Goal: Task Accomplishment & Management: Use online tool/utility

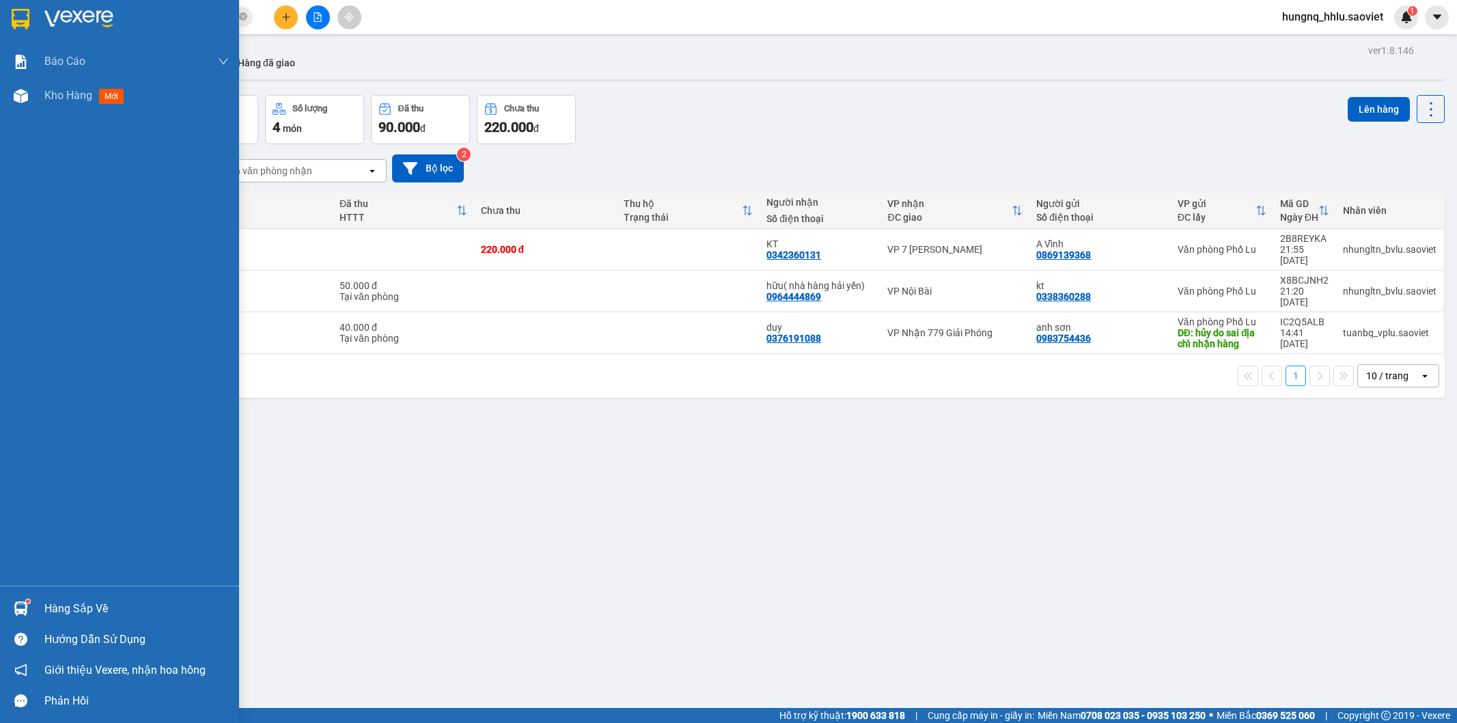
click at [32, 96] on div "Kho hàng mới" at bounding box center [119, 96] width 239 height 34
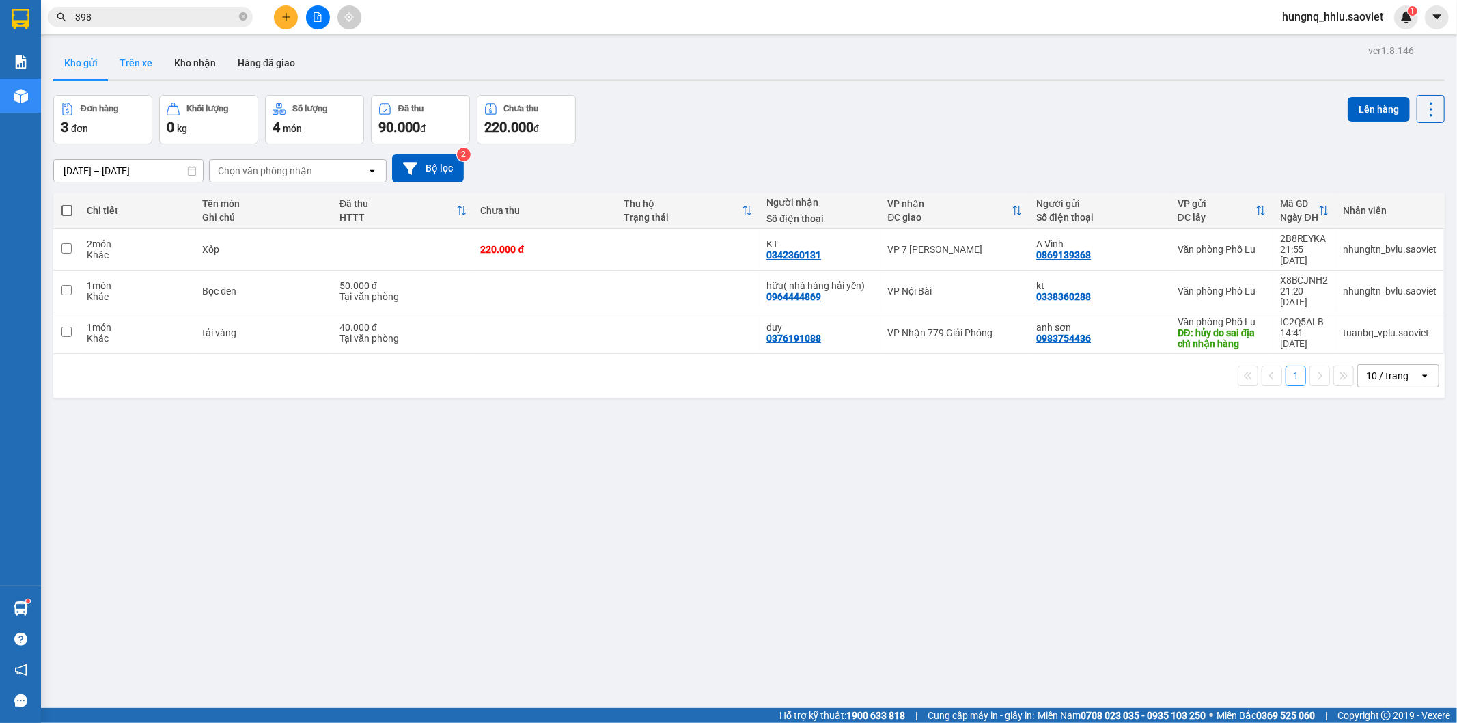
click at [153, 65] on button "Trên xe" at bounding box center [136, 62] width 55 height 33
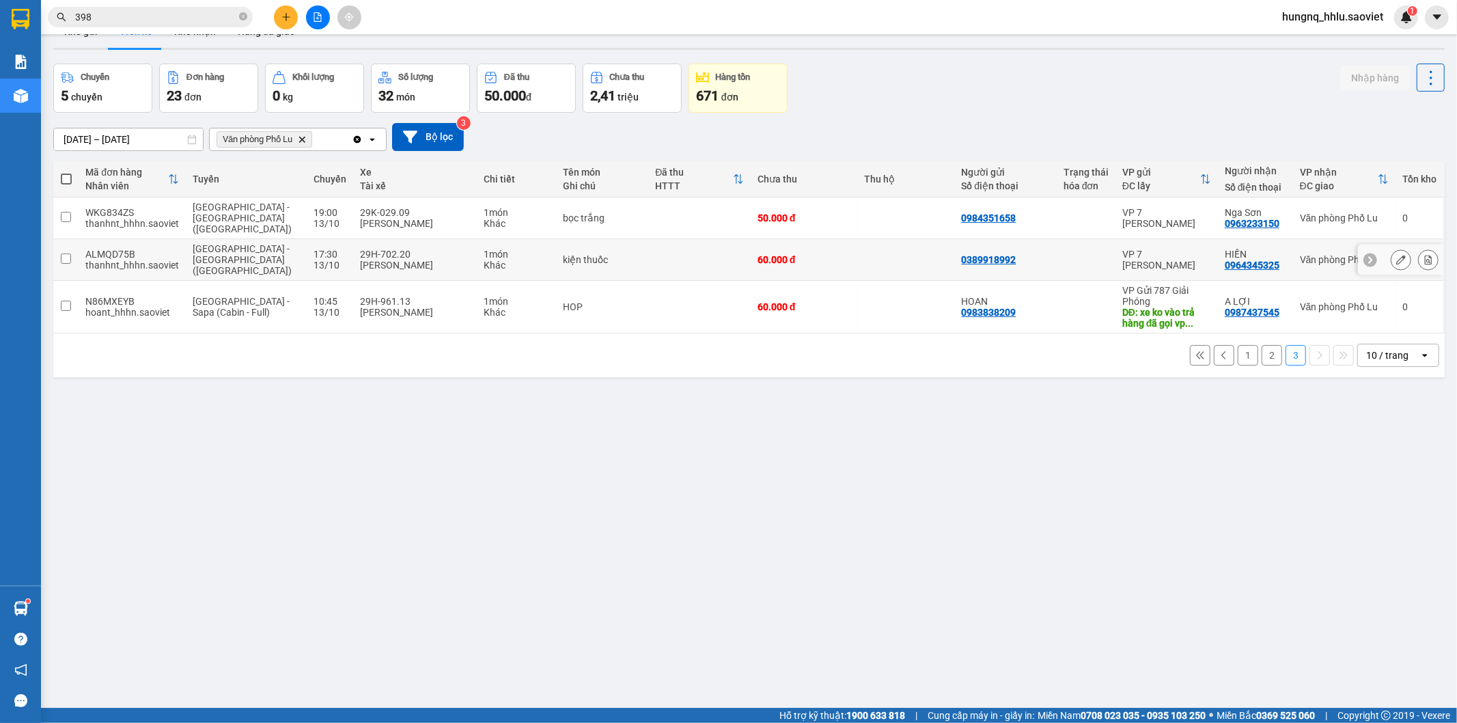
scroll to position [63, 0]
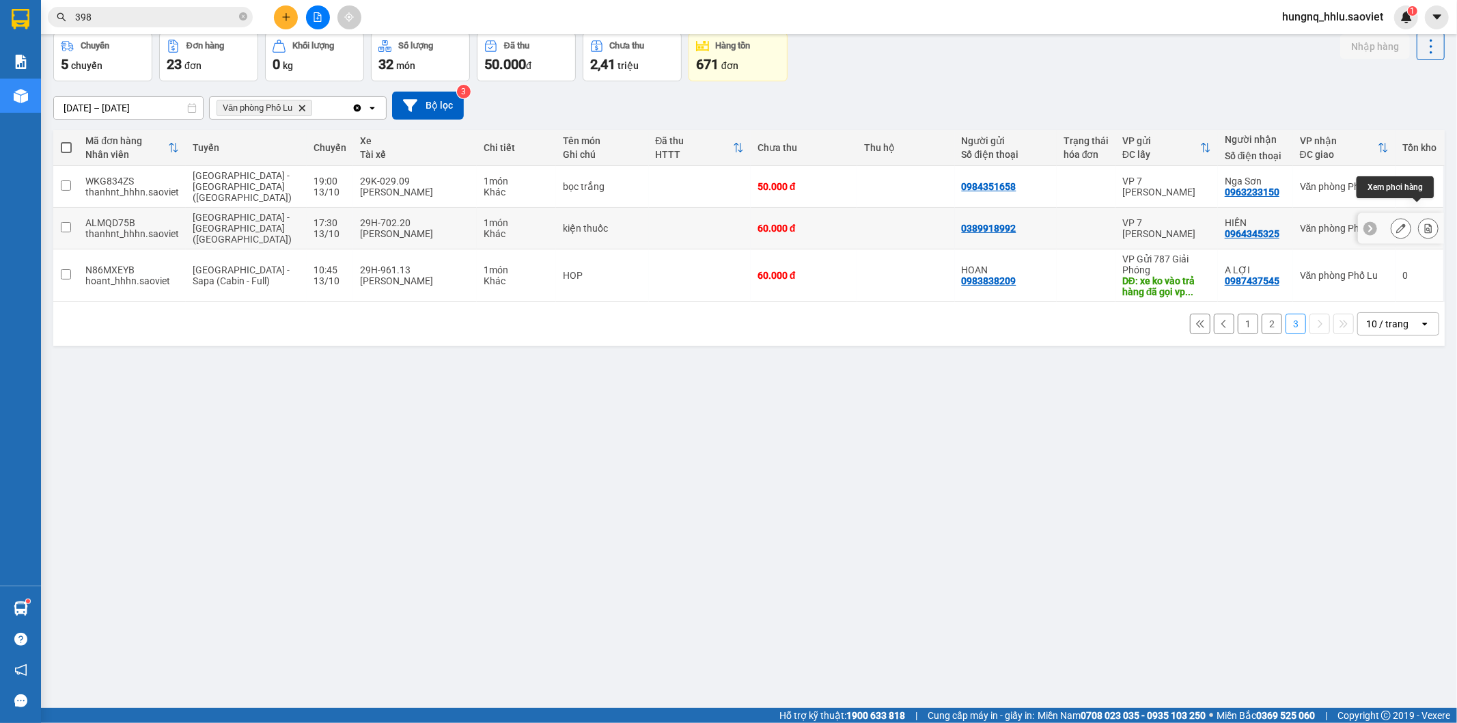
click at [1422, 220] on button at bounding box center [1428, 229] width 19 height 24
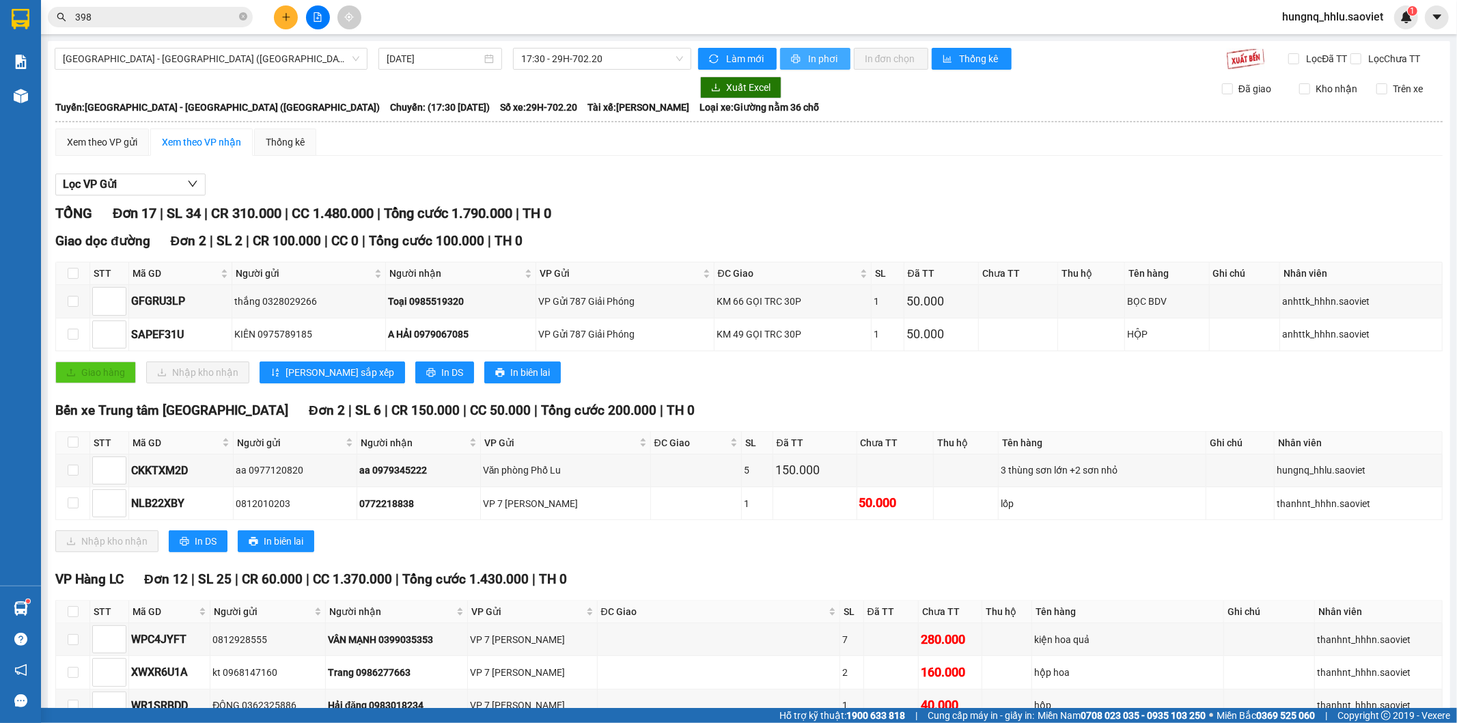
click at [835, 68] on button "In phơi" at bounding box center [815, 59] width 70 height 22
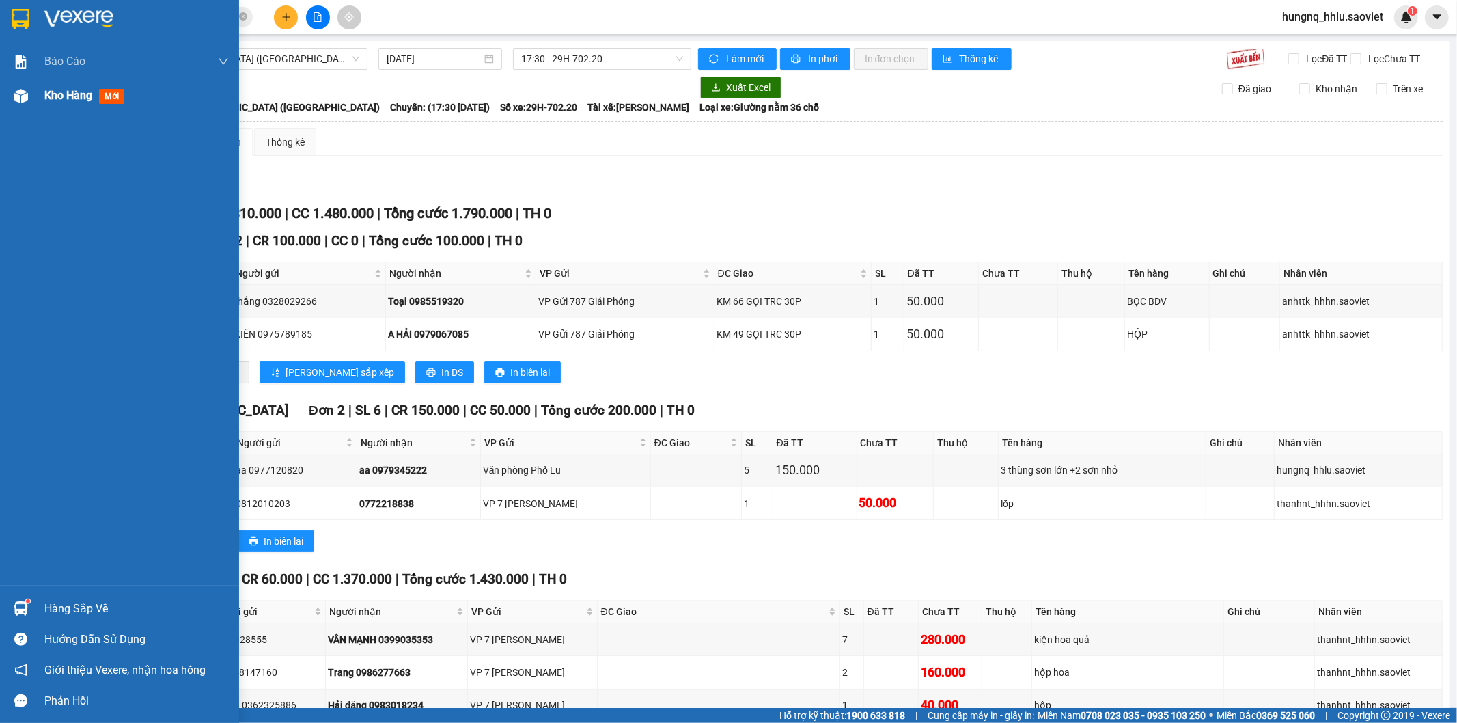
click at [85, 110] on div "Kho hàng mới" at bounding box center [136, 96] width 184 height 34
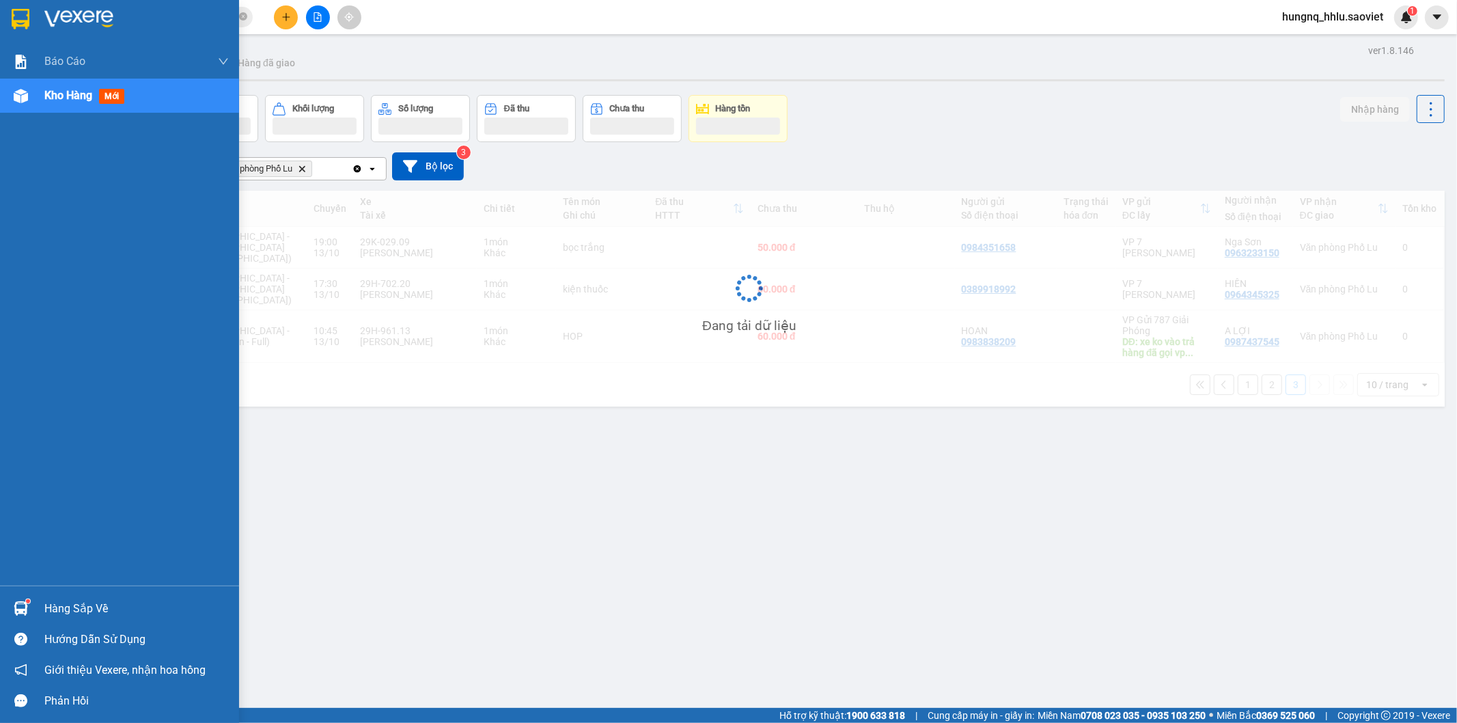
click at [84, 108] on div "Kho hàng mới" at bounding box center [136, 96] width 184 height 34
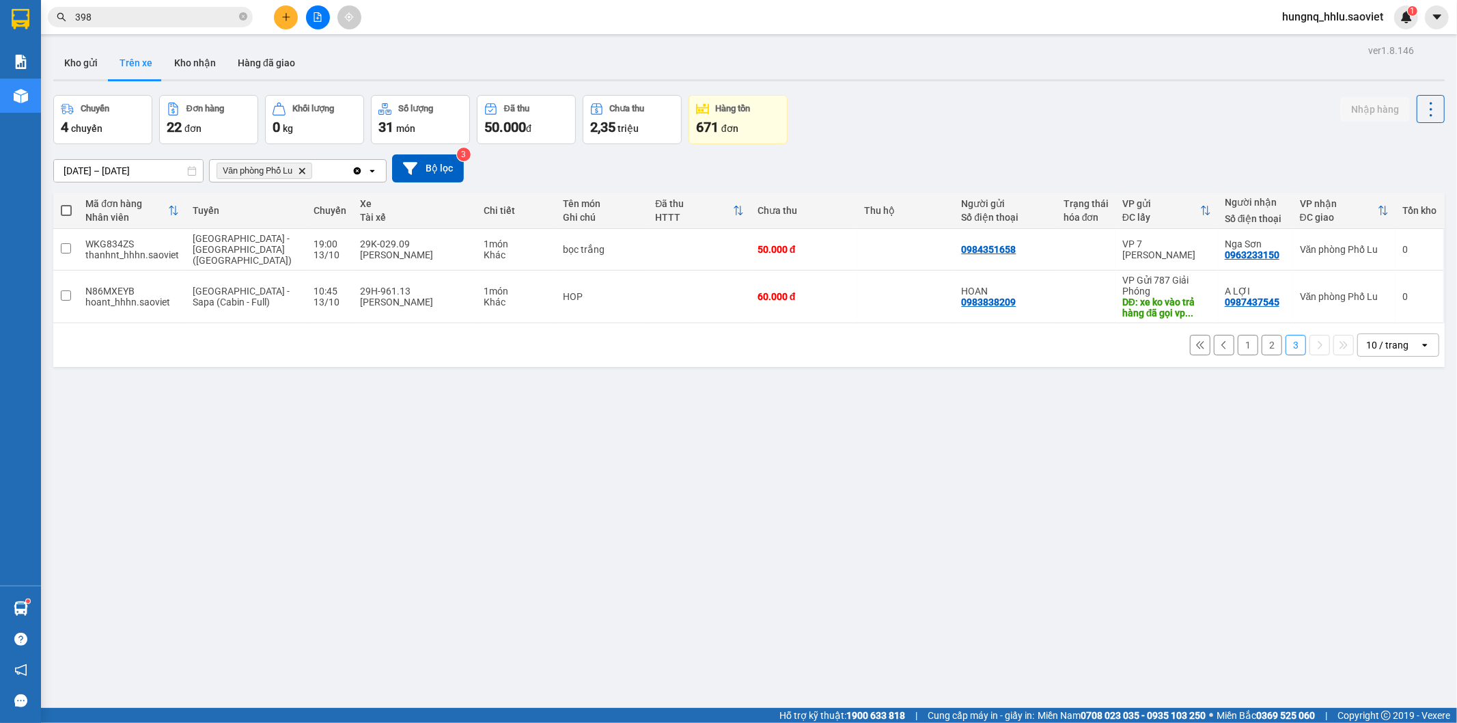
click at [1262, 337] on button "2" at bounding box center [1272, 345] width 20 height 20
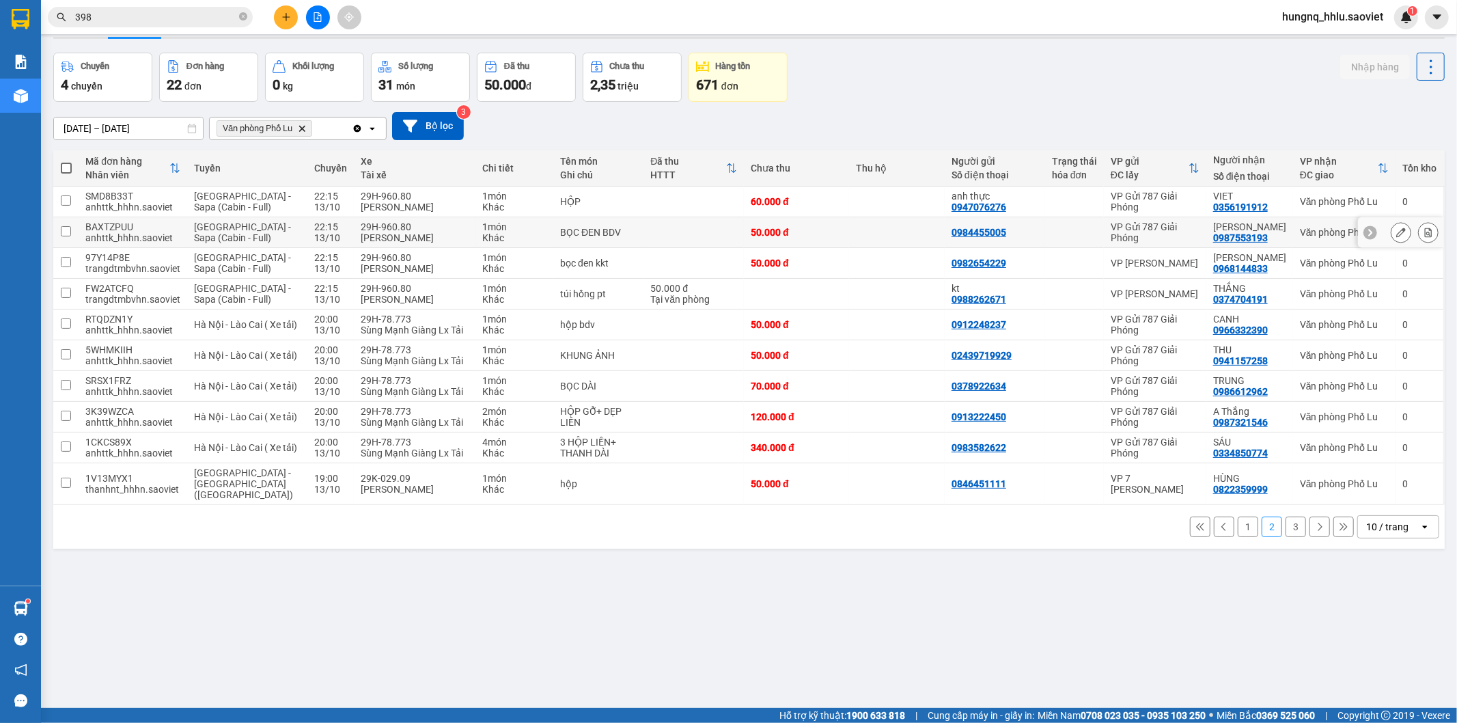
scroll to position [63, 0]
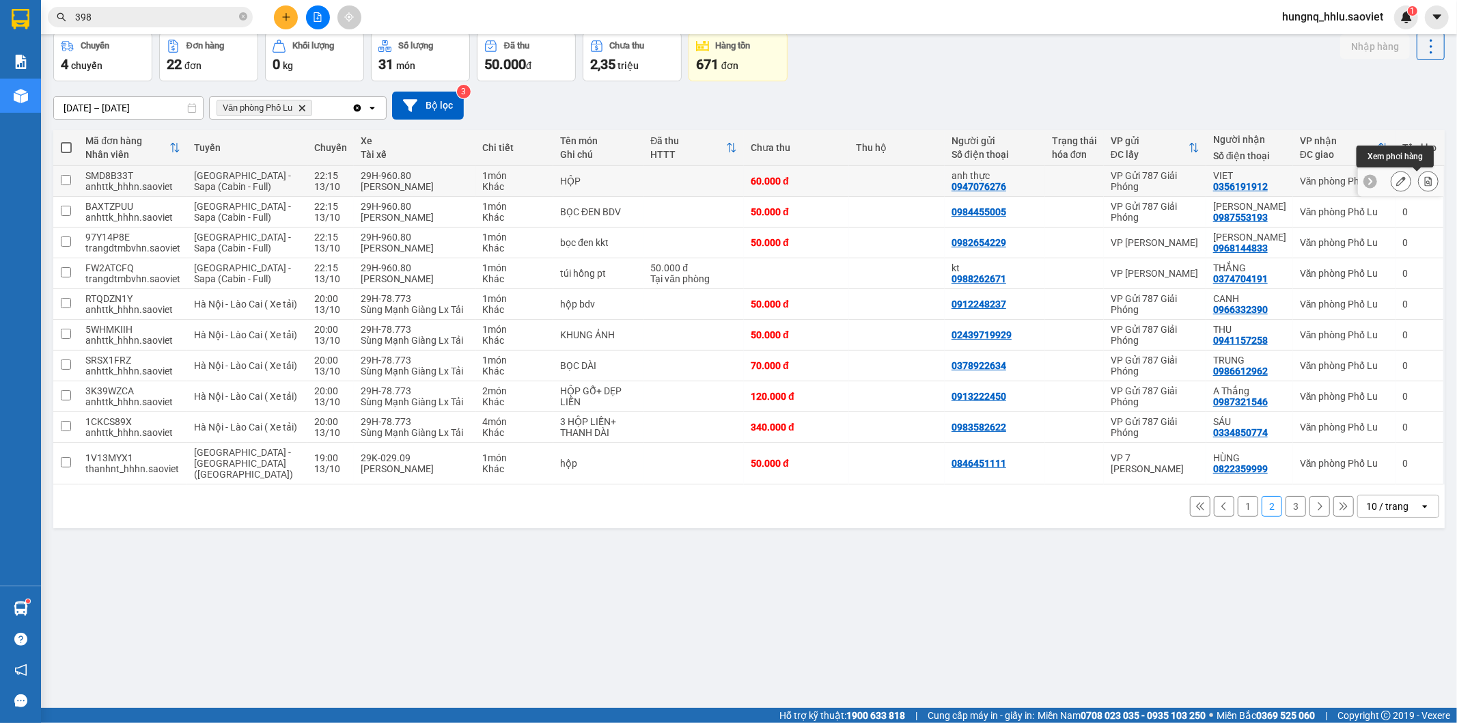
click at [1424, 180] on icon at bounding box center [1429, 181] width 10 height 10
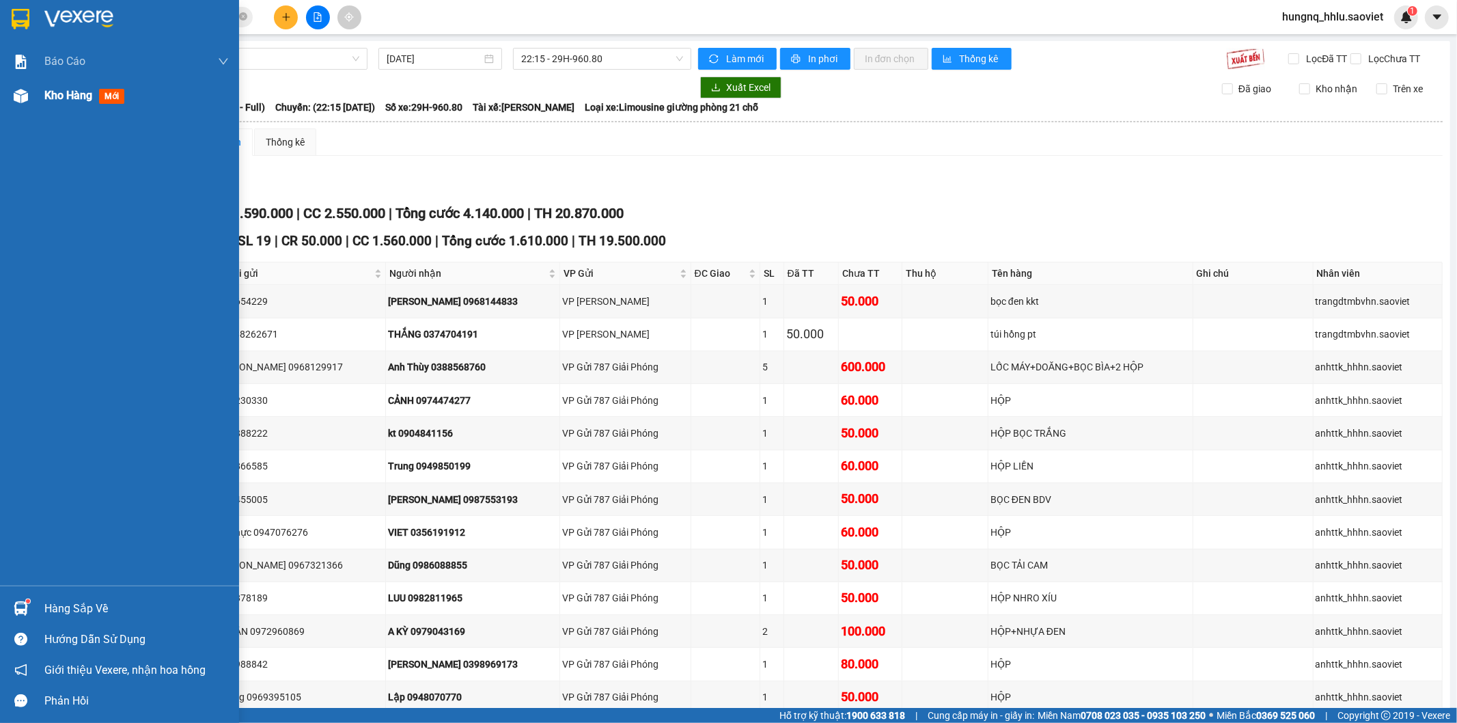
click at [79, 100] on span "Kho hàng" at bounding box center [68, 95] width 48 height 13
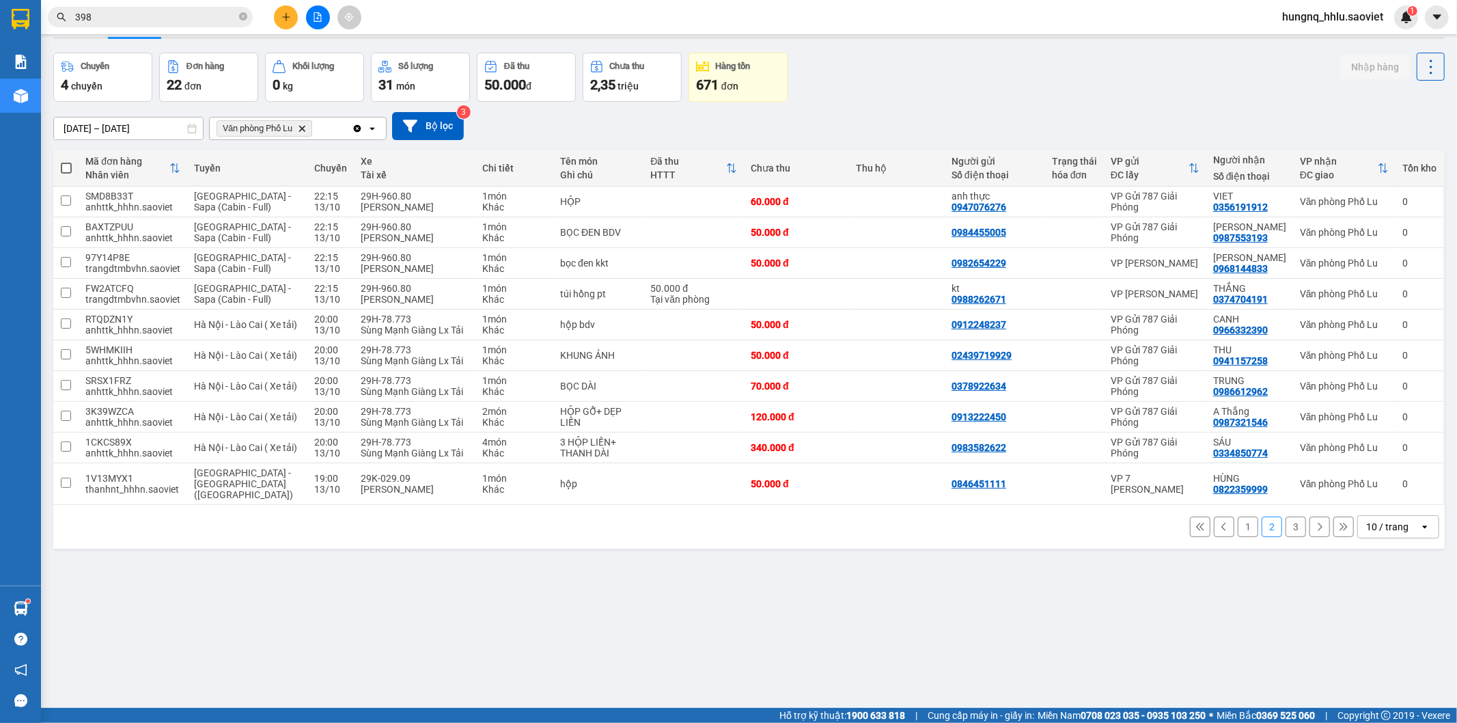
scroll to position [63, 0]
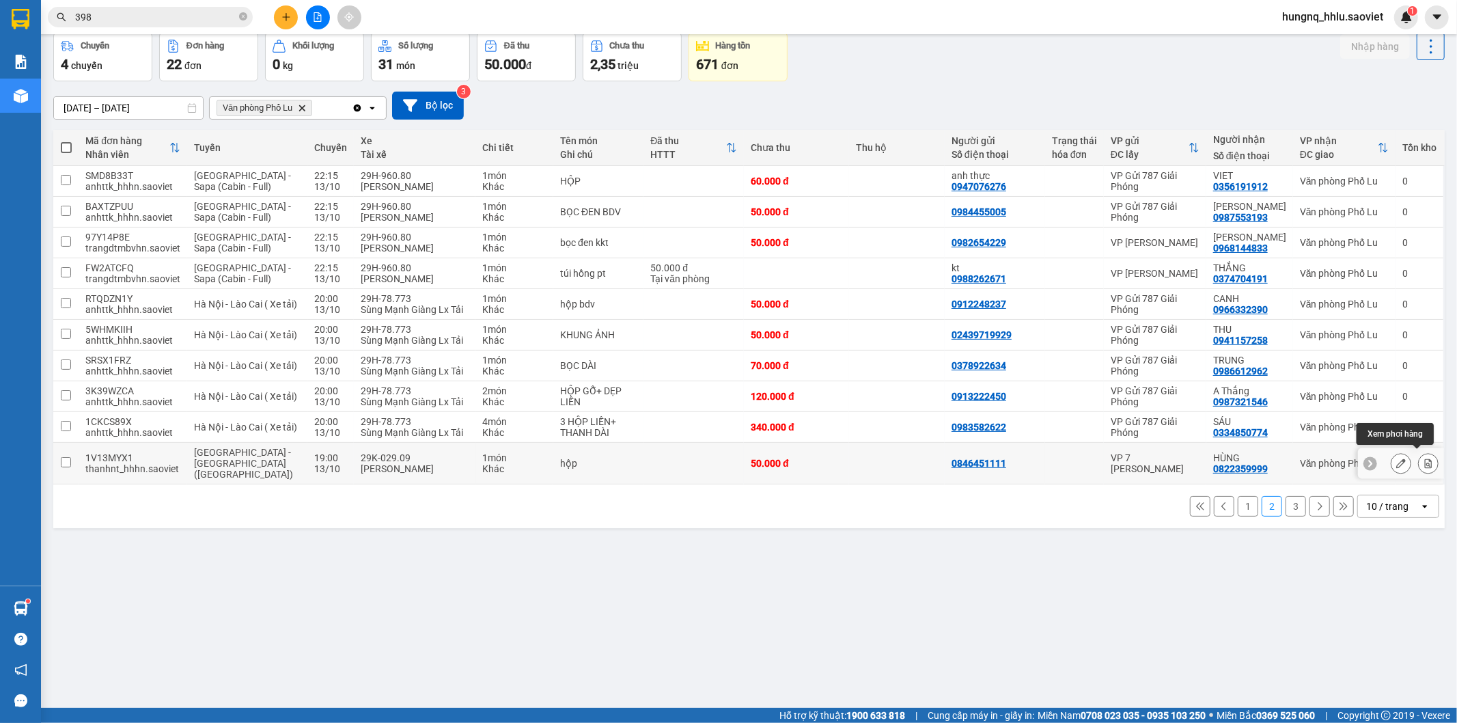
click at [1423, 465] on button at bounding box center [1428, 464] width 19 height 24
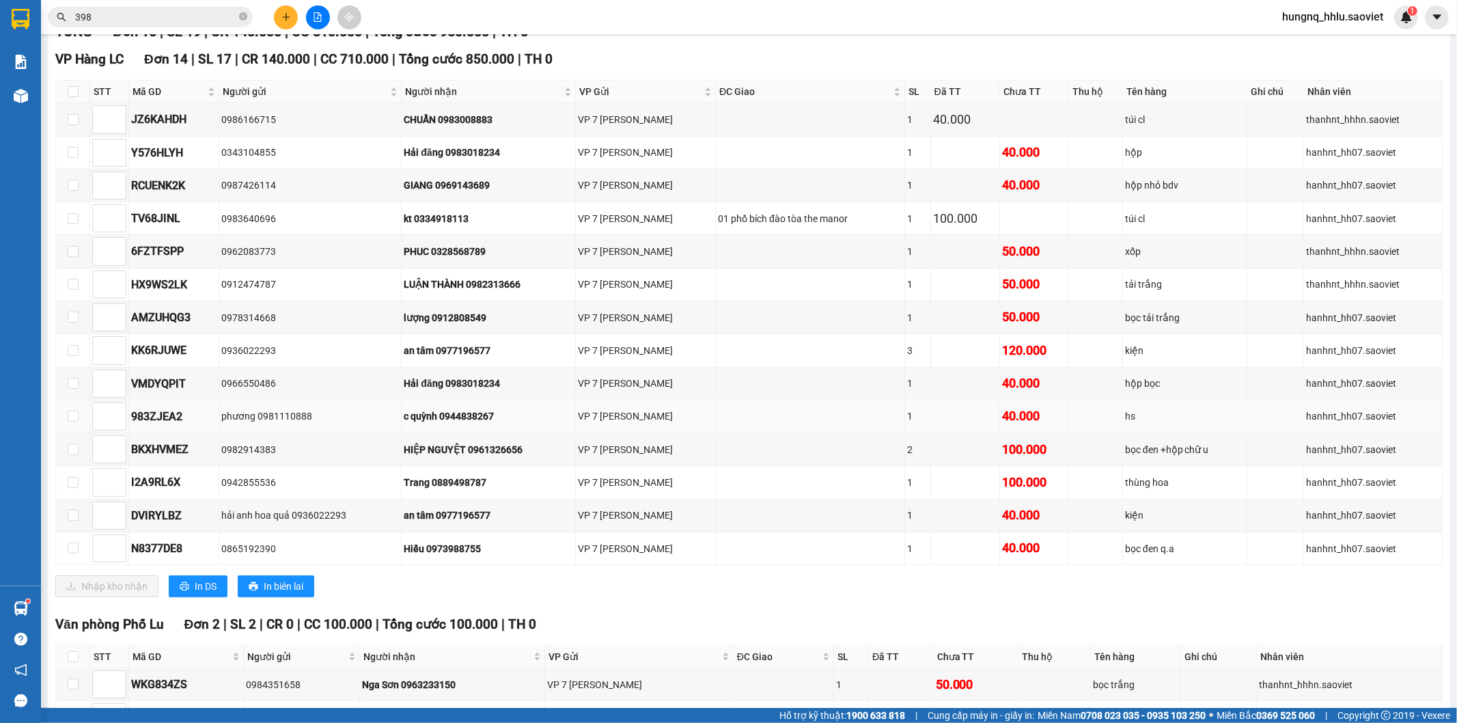
scroll to position [292, 0]
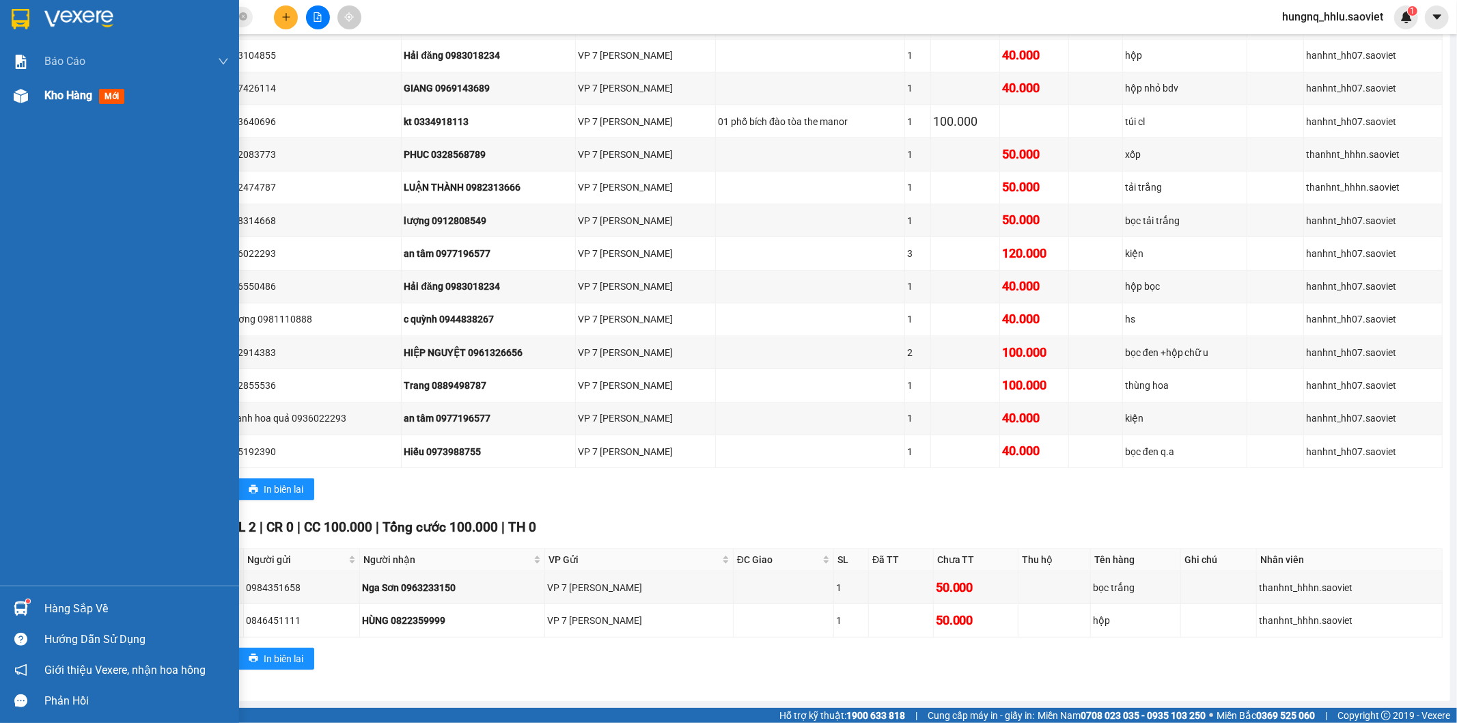
click at [91, 105] on div "Kho hàng mới" at bounding box center [136, 96] width 184 height 34
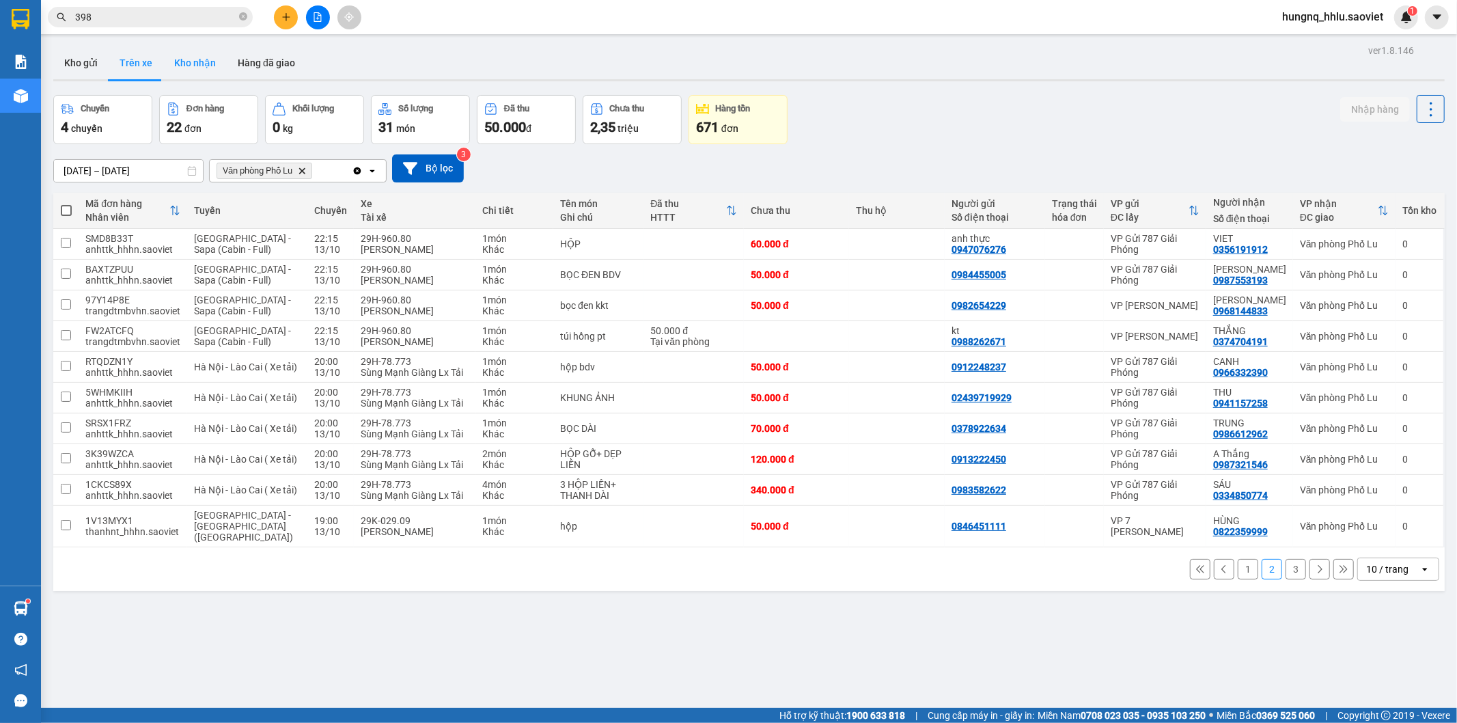
click at [176, 67] on button "Kho nhận" at bounding box center [195, 62] width 64 height 33
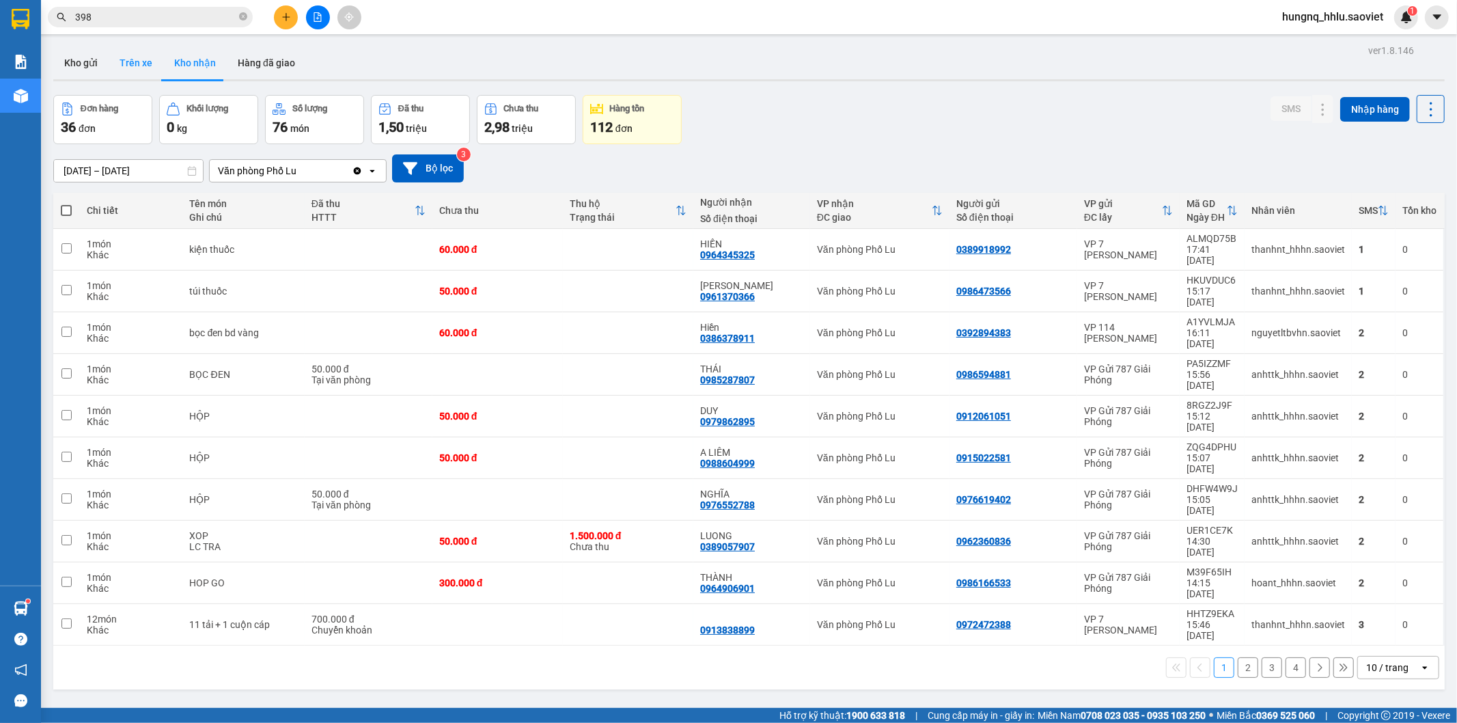
click at [118, 64] on button "Trên xe" at bounding box center [136, 62] width 55 height 33
type input "[DATE] – [DATE]"
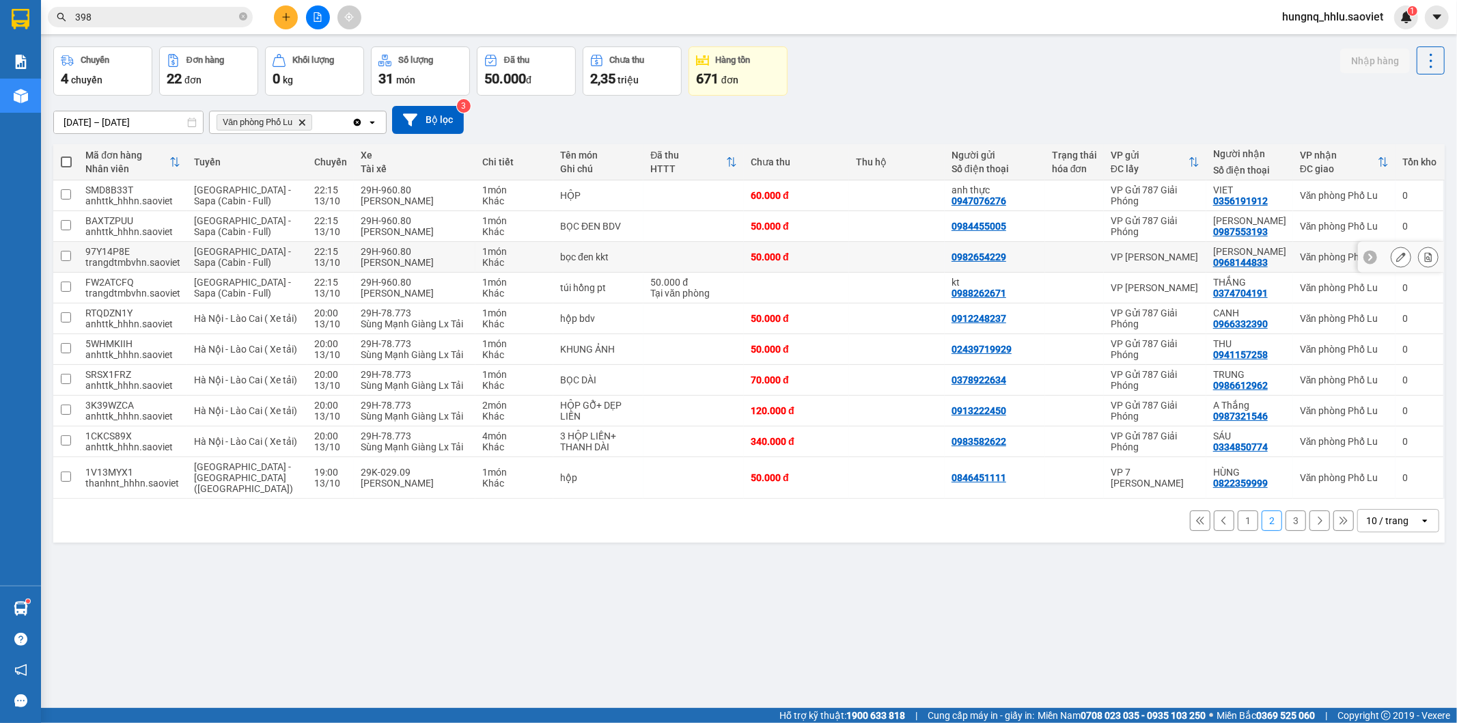
scroll to position [63, 0]
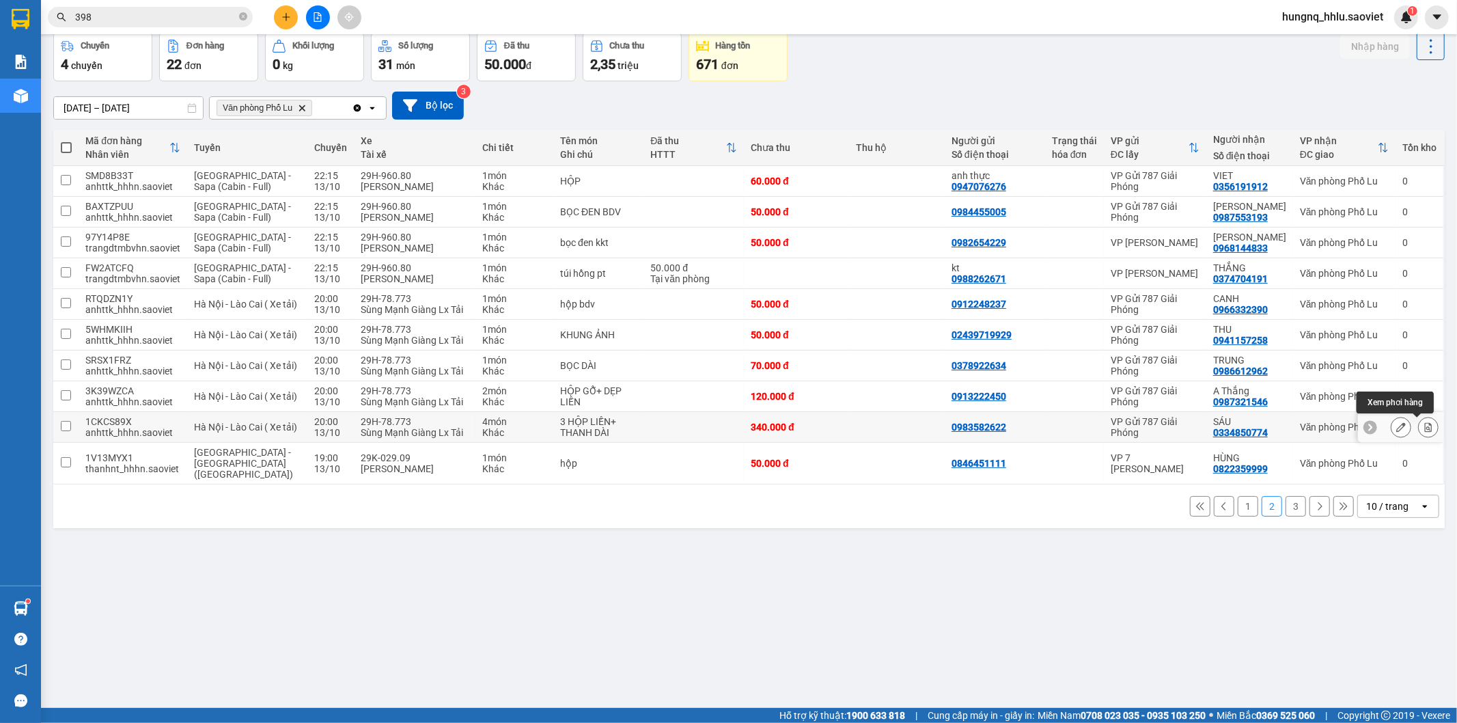
click at [1421, 434] on button at bounding box center [1428, 427] width 19 height 24
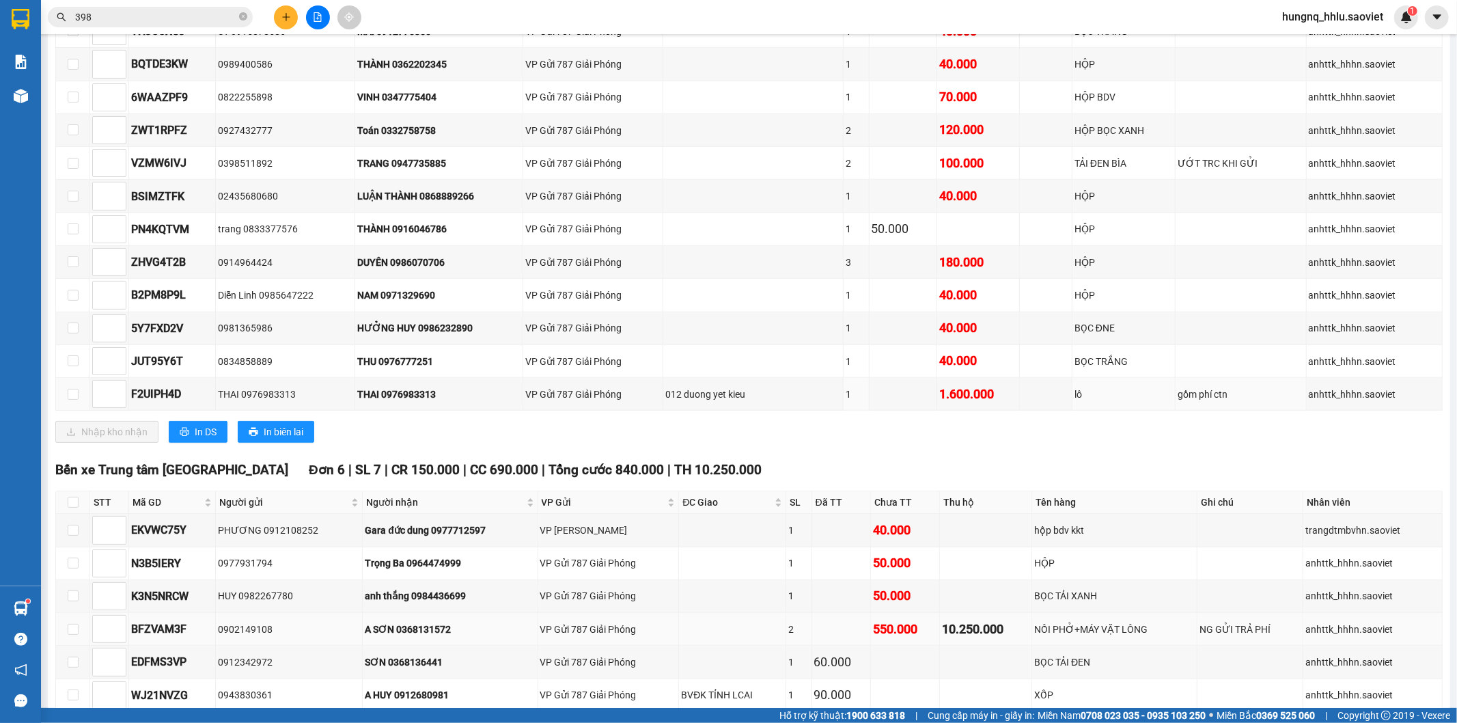
scroll to position [1196, 0]
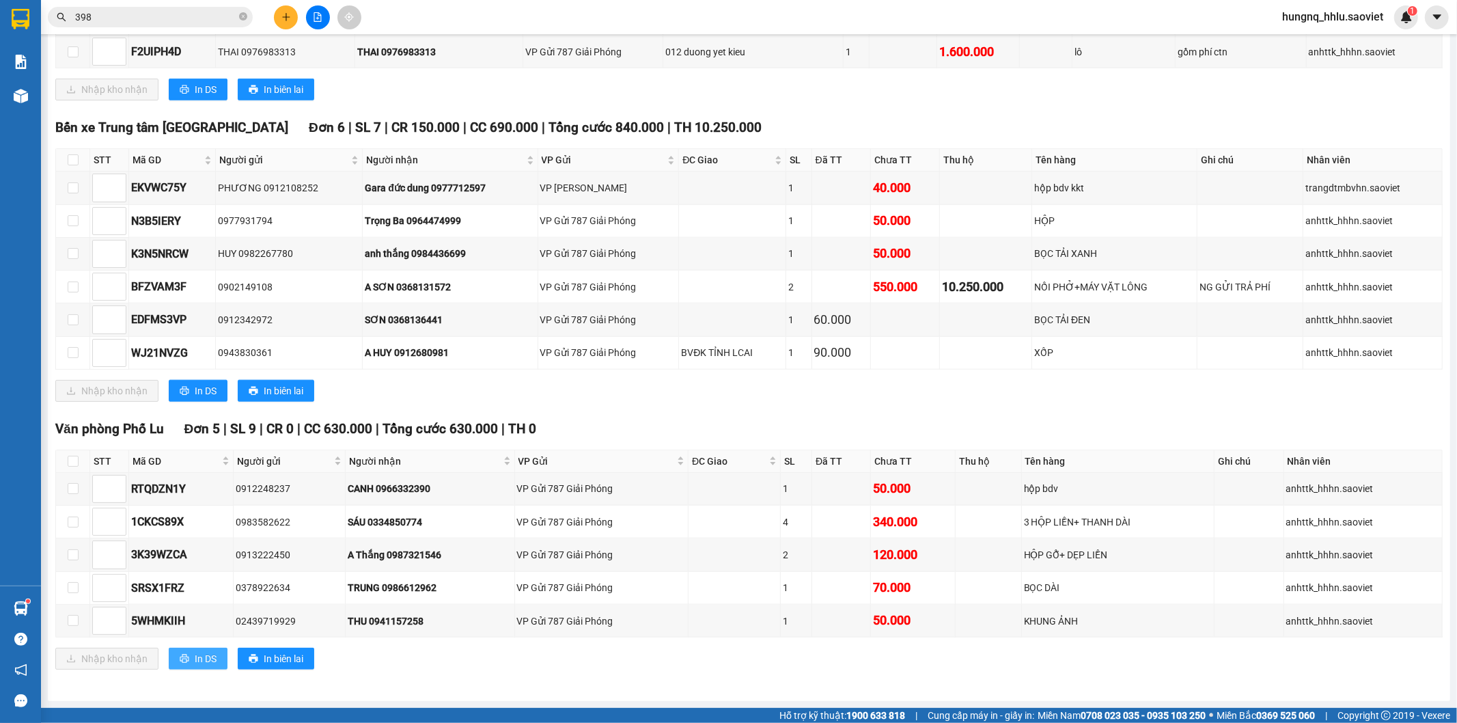
click at [214, 665] on span "In DS" at bounding box center [206, 658] width 22 height 15
click at [220, 666] on button "In DS" at bounding box center [198, 659] width 59 height 22
click at [217, 665] on button "In DS" at bounding box center [198, 659] width 59 height 22
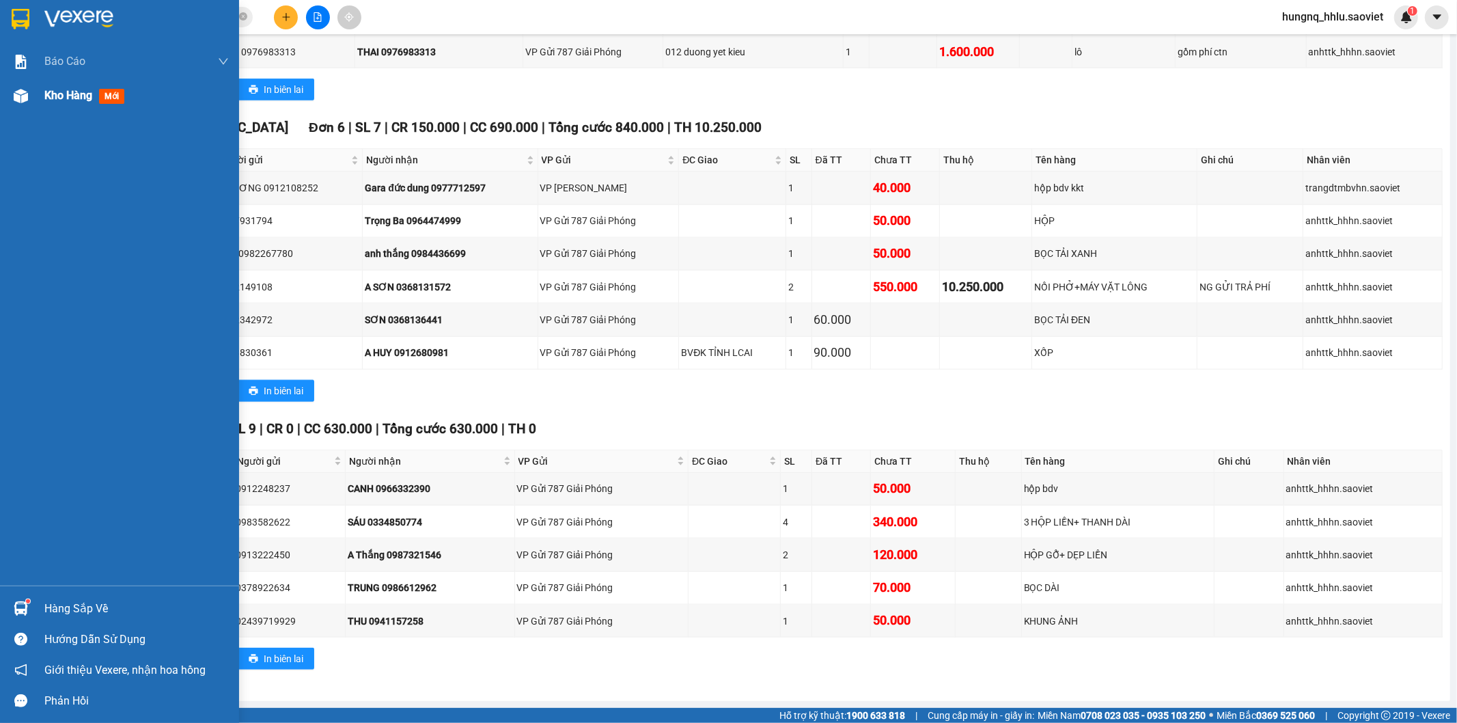
click at [85, 102] on span "Kho hàng" at bounding box center [68, 95] width 48 height 13
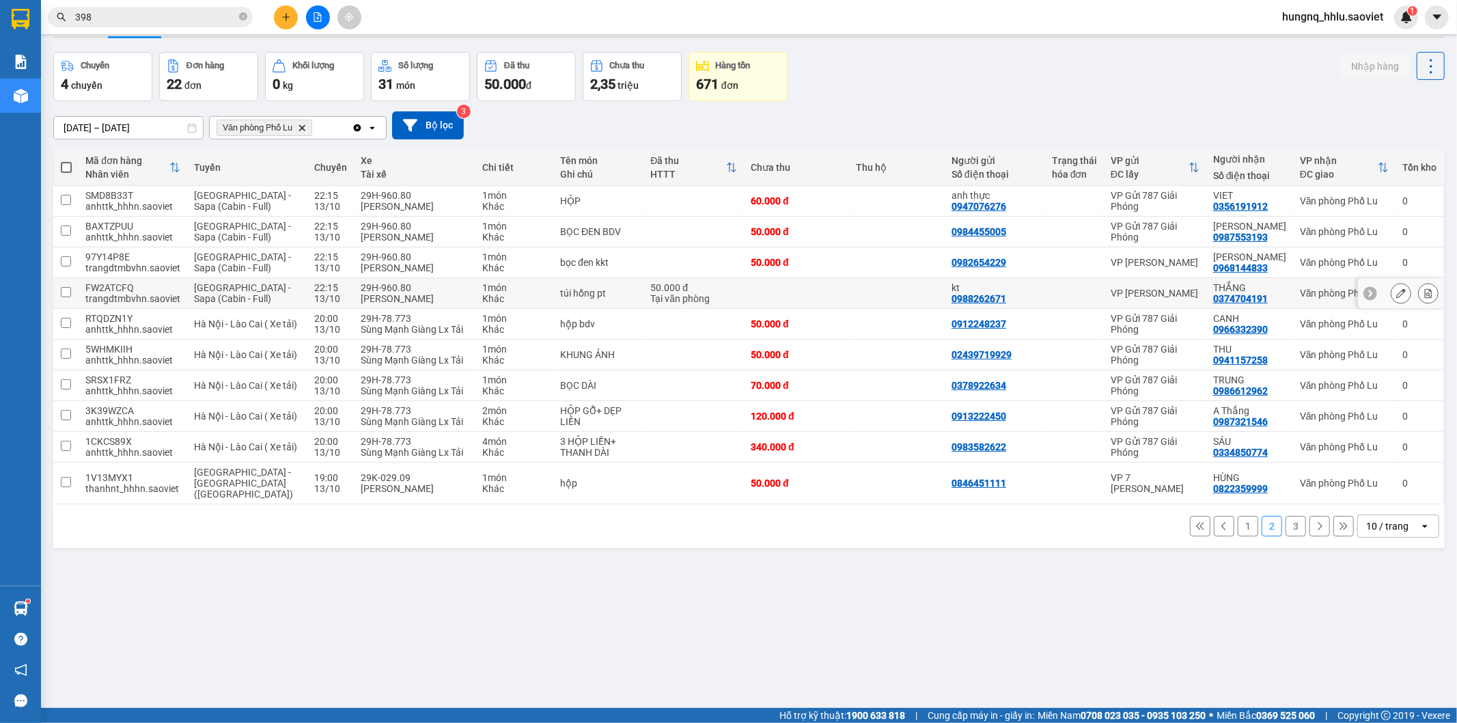
scroll to position [63, 0]
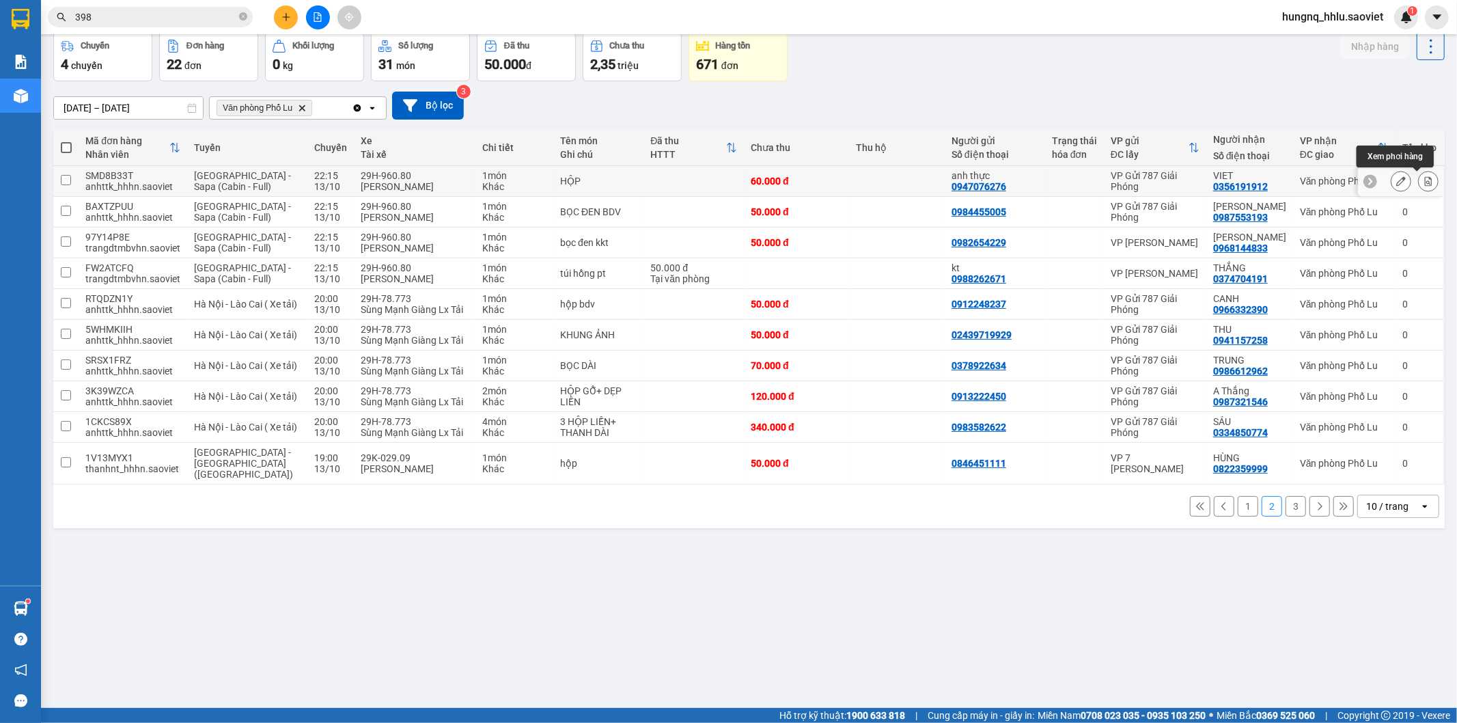
click at [1424, 187] on button at bounding box center [1428, 181] width 19 height 24
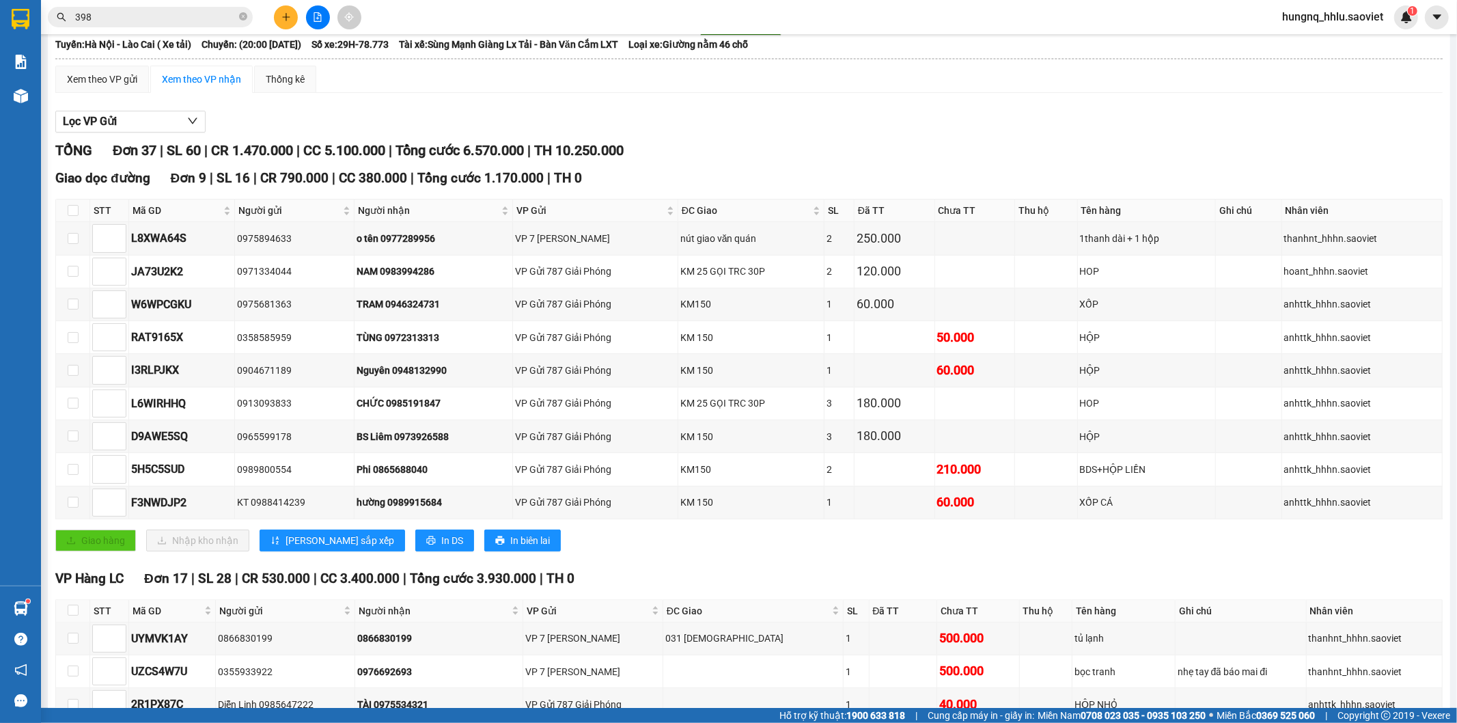
click at [1424, 187] on div "Giao dọc đường Đơn 9 | SL 16 | CR 790.000 | CC 380.000 | Tổng cước 1.170.000 | …" at bounding box center [748, 178] width 1387 height 20
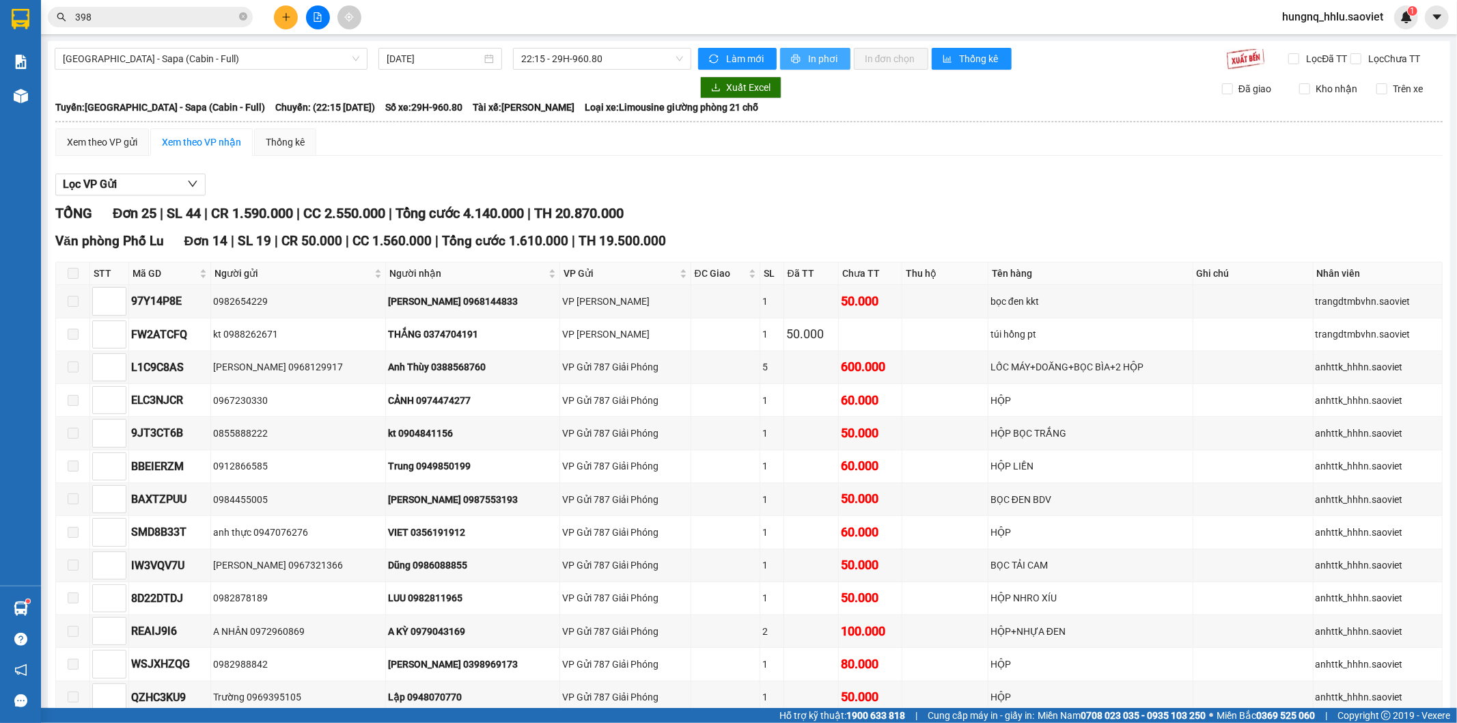
click at [834, 65] on button "In phơi" at bounding box center [815, 59] width 70 height 22
click at [1199, 628] on td at bounding box center [1253, 631] width 120 height 33
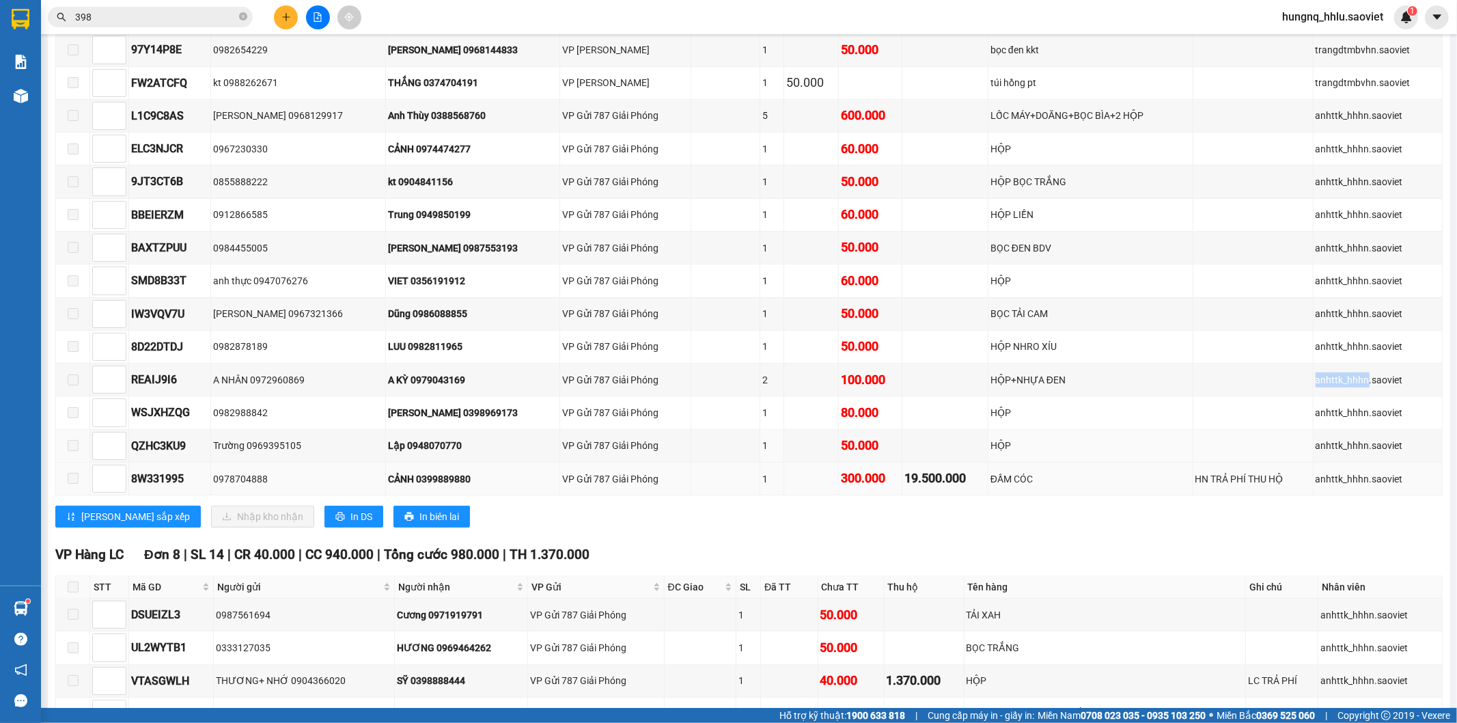
scroll to position [227, 0]
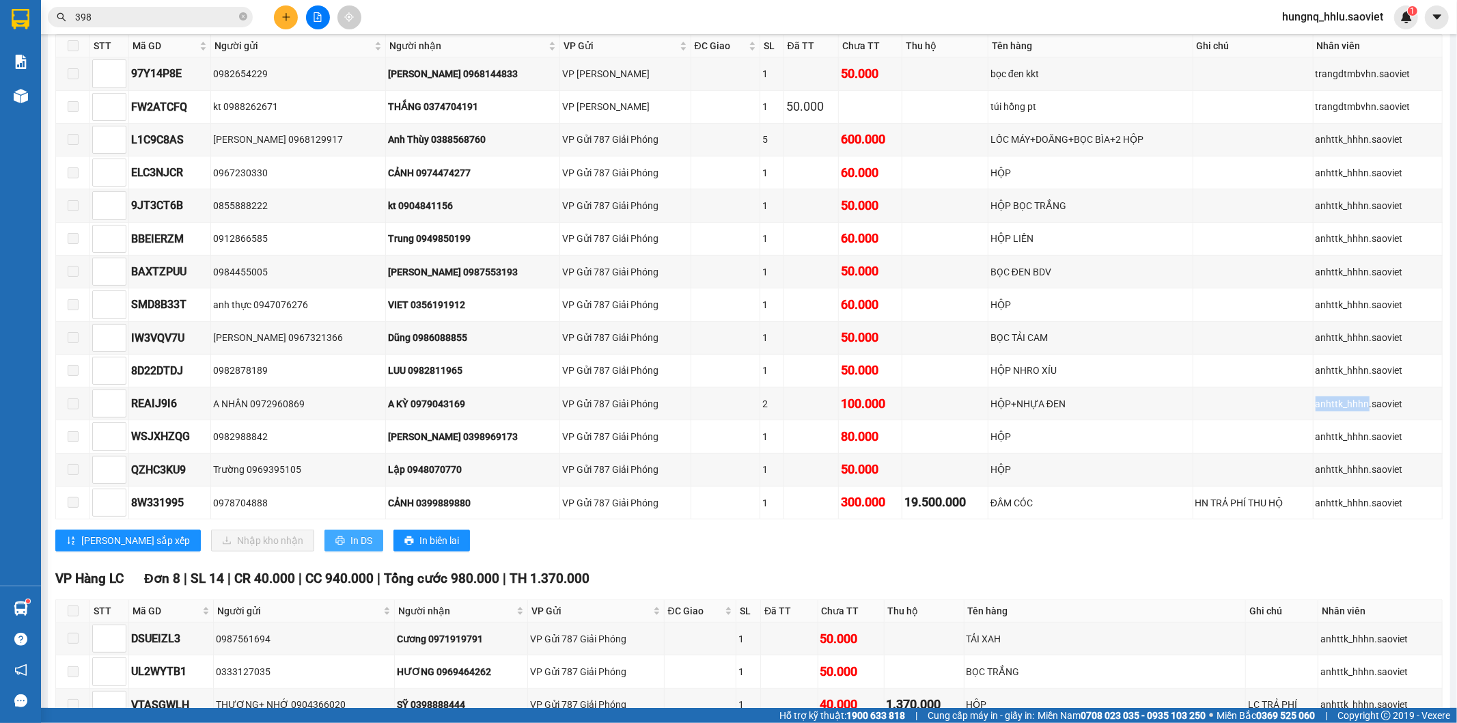
click at [324, 551] on button "In DS" at bounding box center [353, 540] width 59 height 22
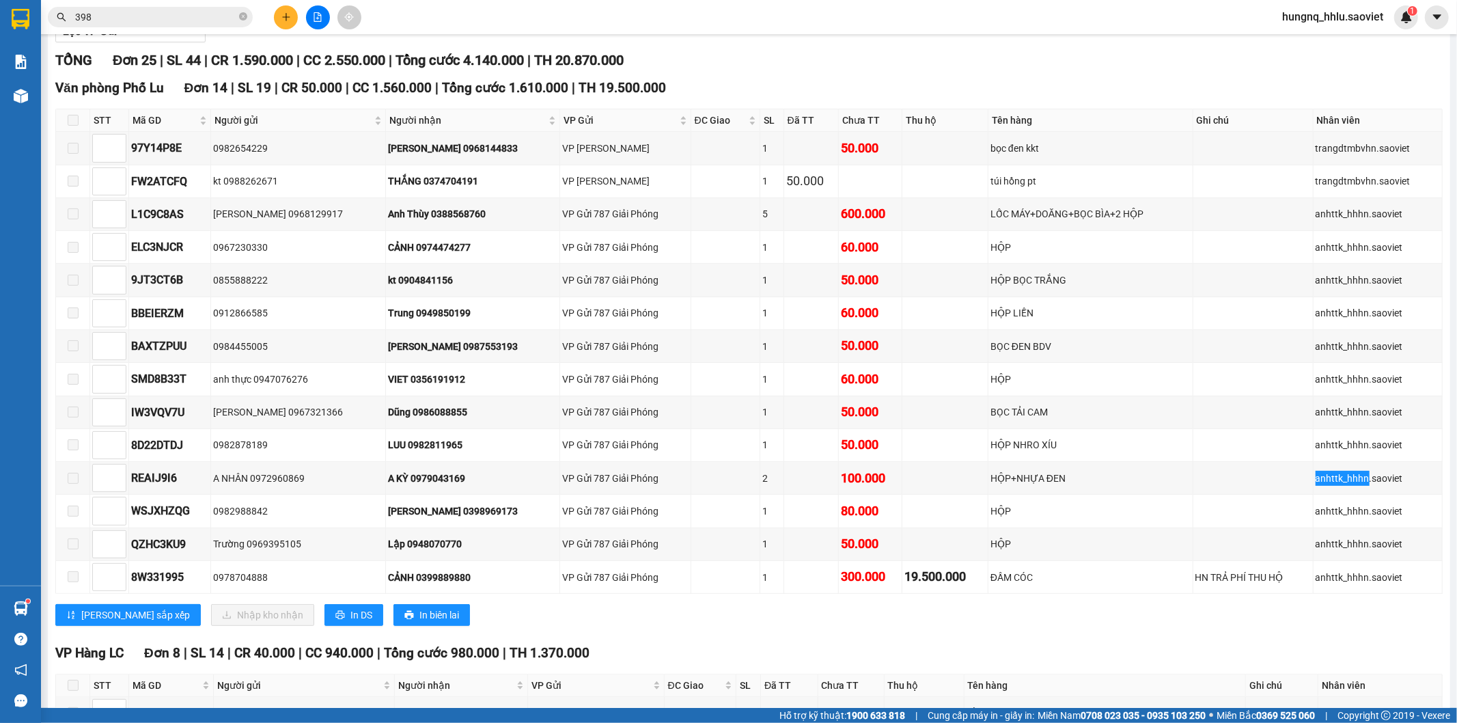
scroll to position [148, 0]
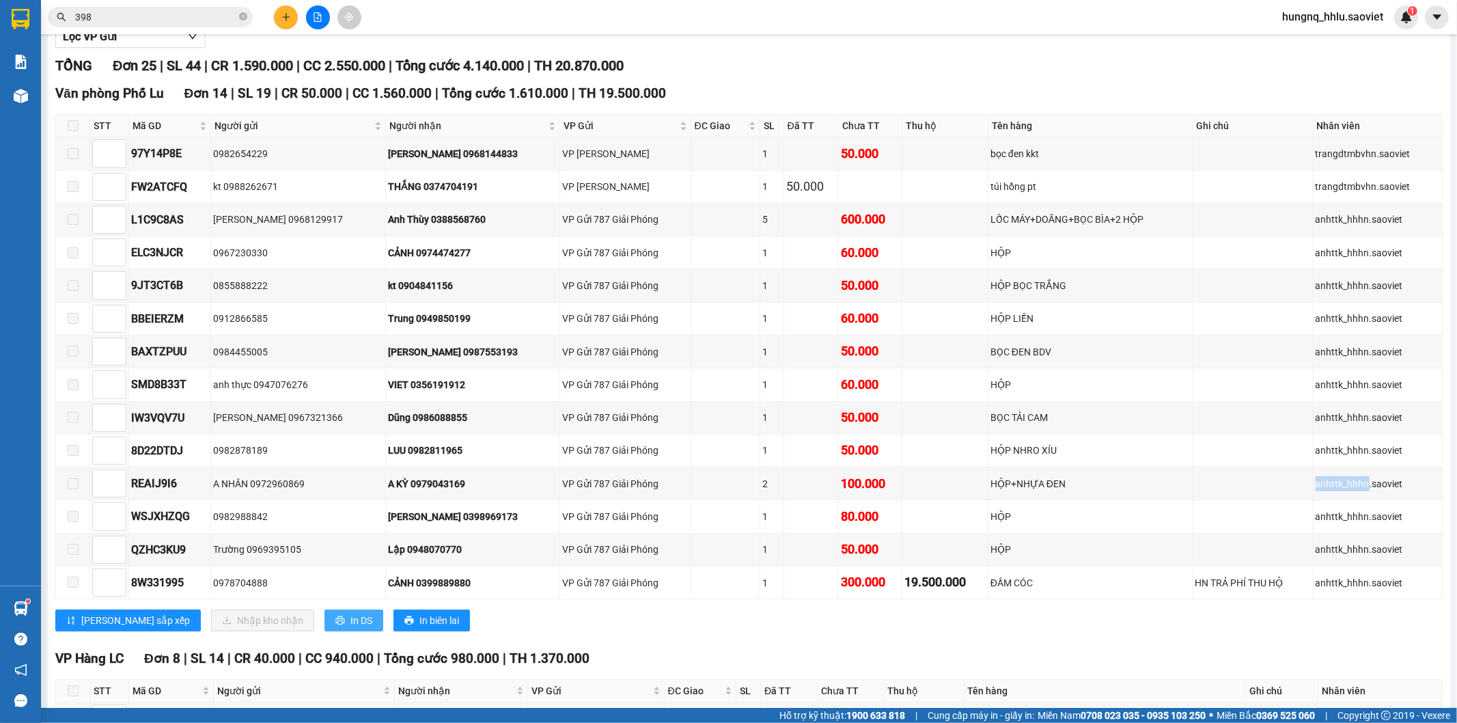
click at [350, 628] on span "In DS" at bounding box center [361, 620] width 22 height 15
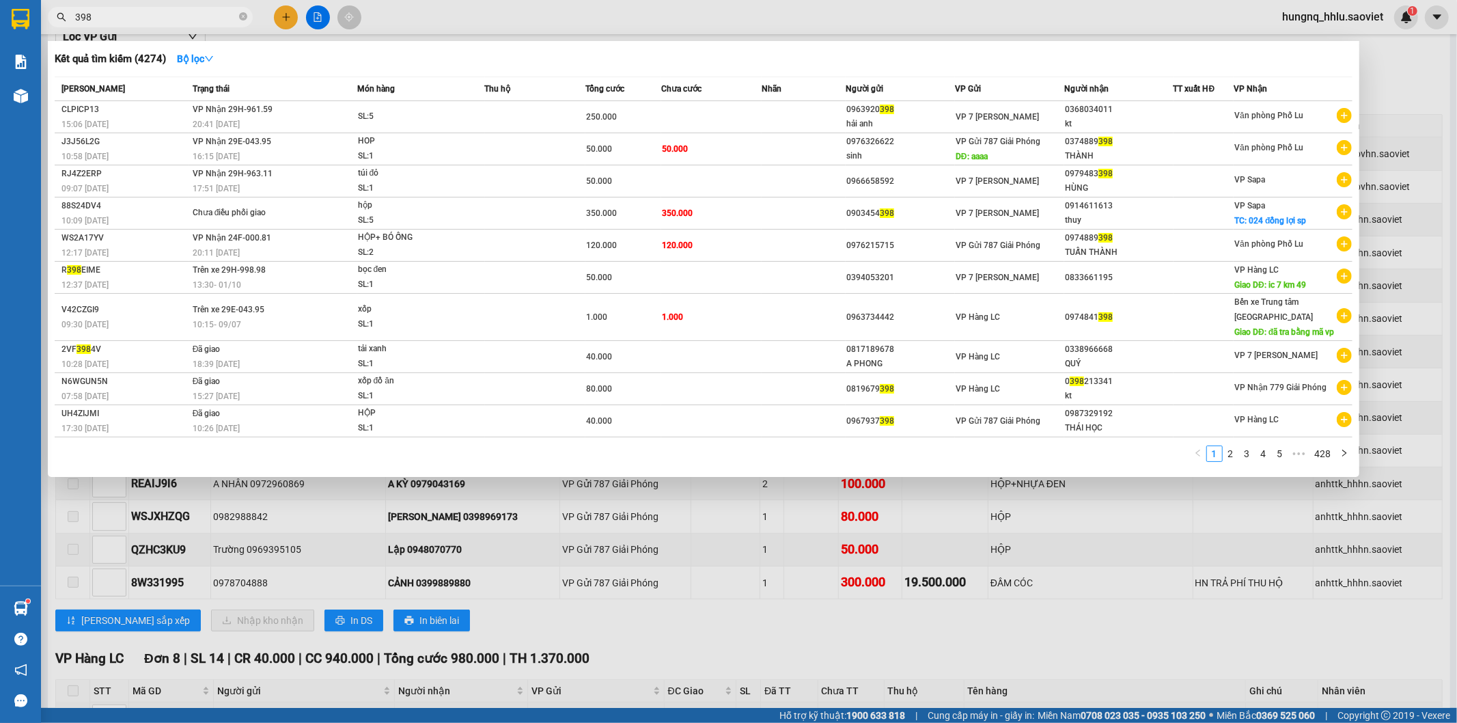
drag, startPoint x: 105, startPoint y: 23, endPoint x: 1, endPoint y: 29, distance: 104.0
click at [15, 25] on section "Kết quả tìm kiếm ( 4274 ) Bộ lọc Mã ĐH Trạng thái Món hàng Thu hộ Tổng cước Chư…" at bounding box center [728, 361] width 1457 height 723
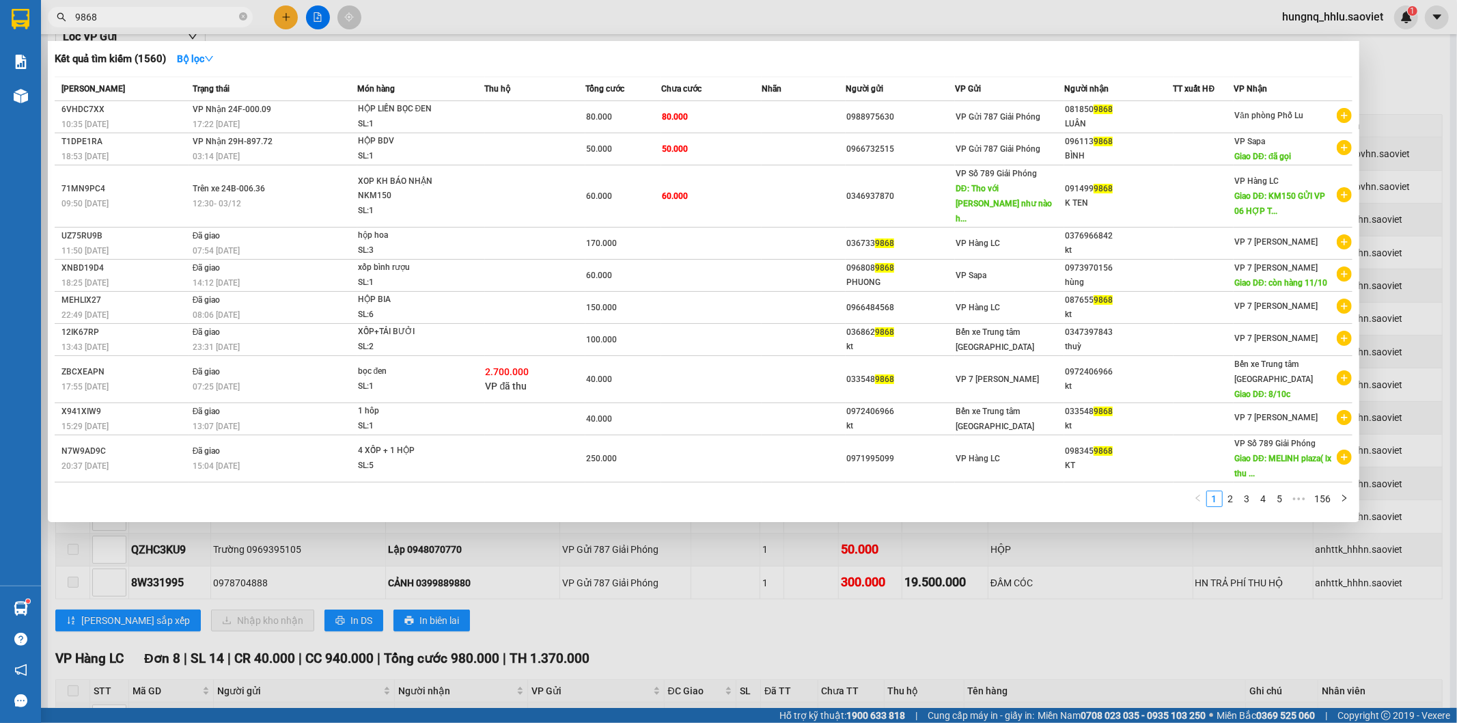
type input "9868"
click at [579, 639] on div at bounding box center [728, 361] width 1457 height 723
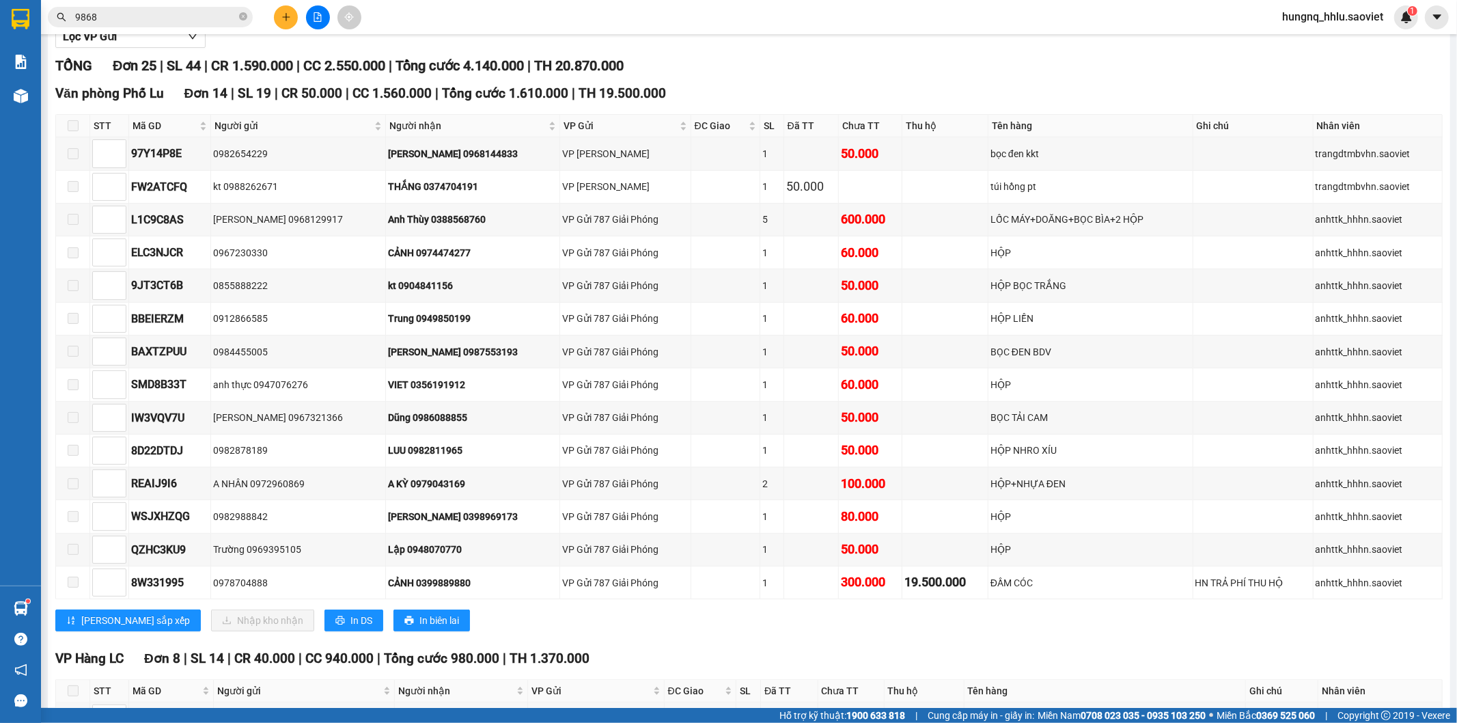
click at [148, 21] on input "9868" at bounding box center [155, 17] width 161 height 15
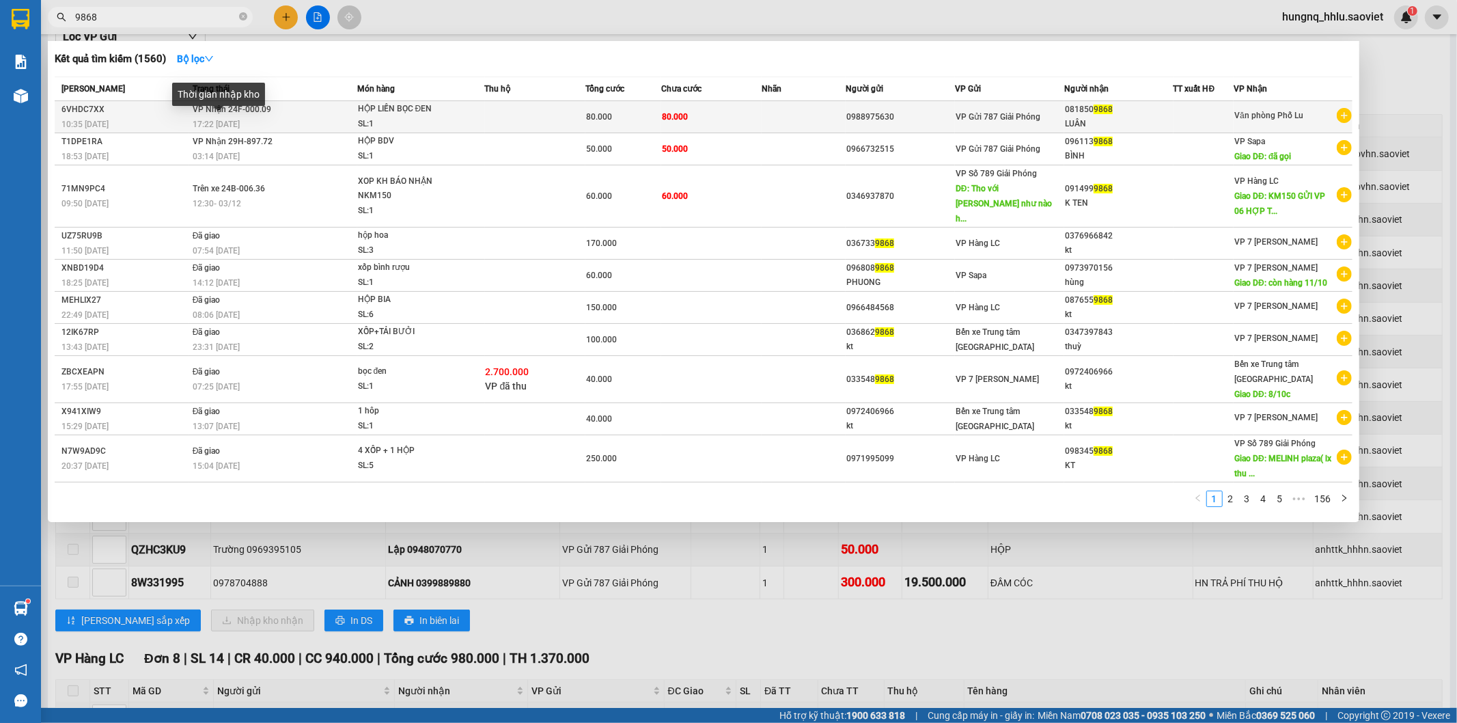
click at [204, 123] on span "17:22 - 12/10" at bounding box center [216, 125] width 47 height 10
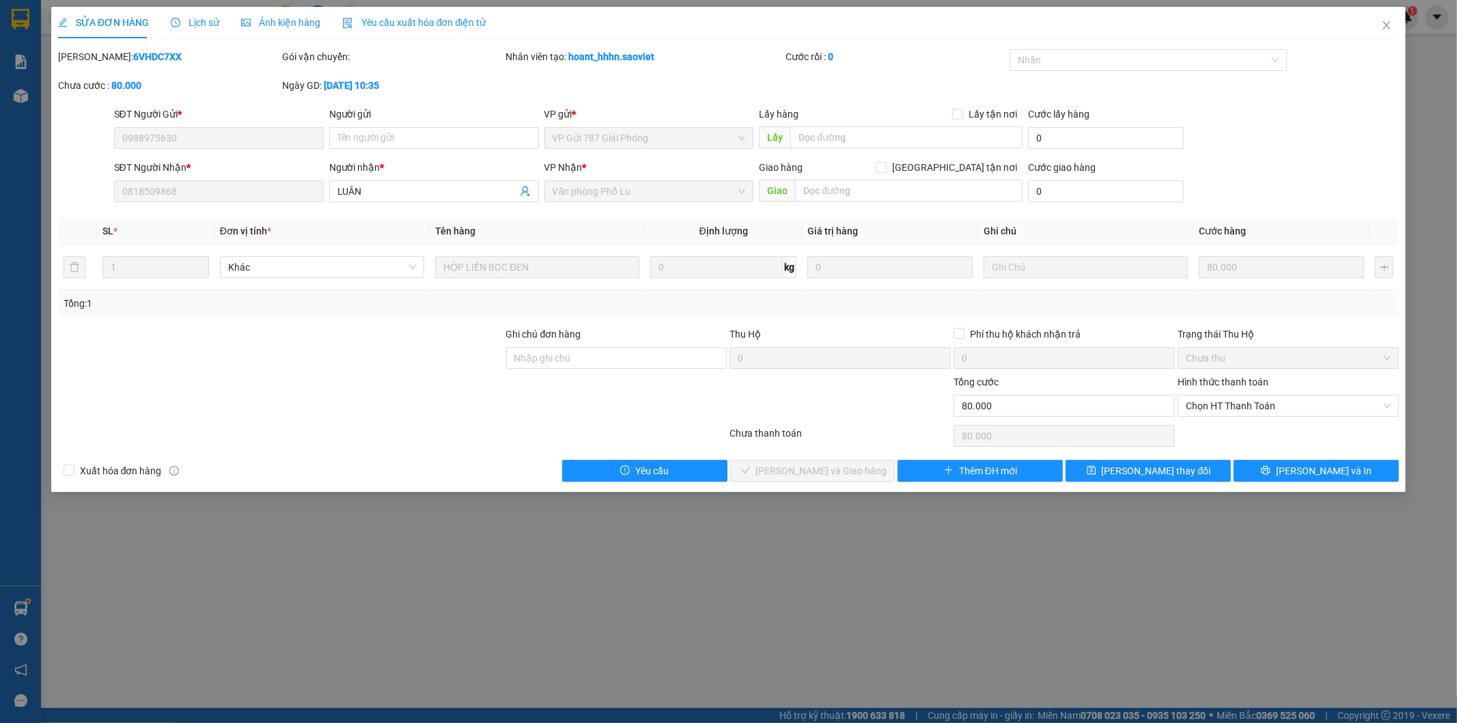
type input "0988975630"
type input "0818509868"
type input "LUÂN"
type input "0"
type input "80.000"
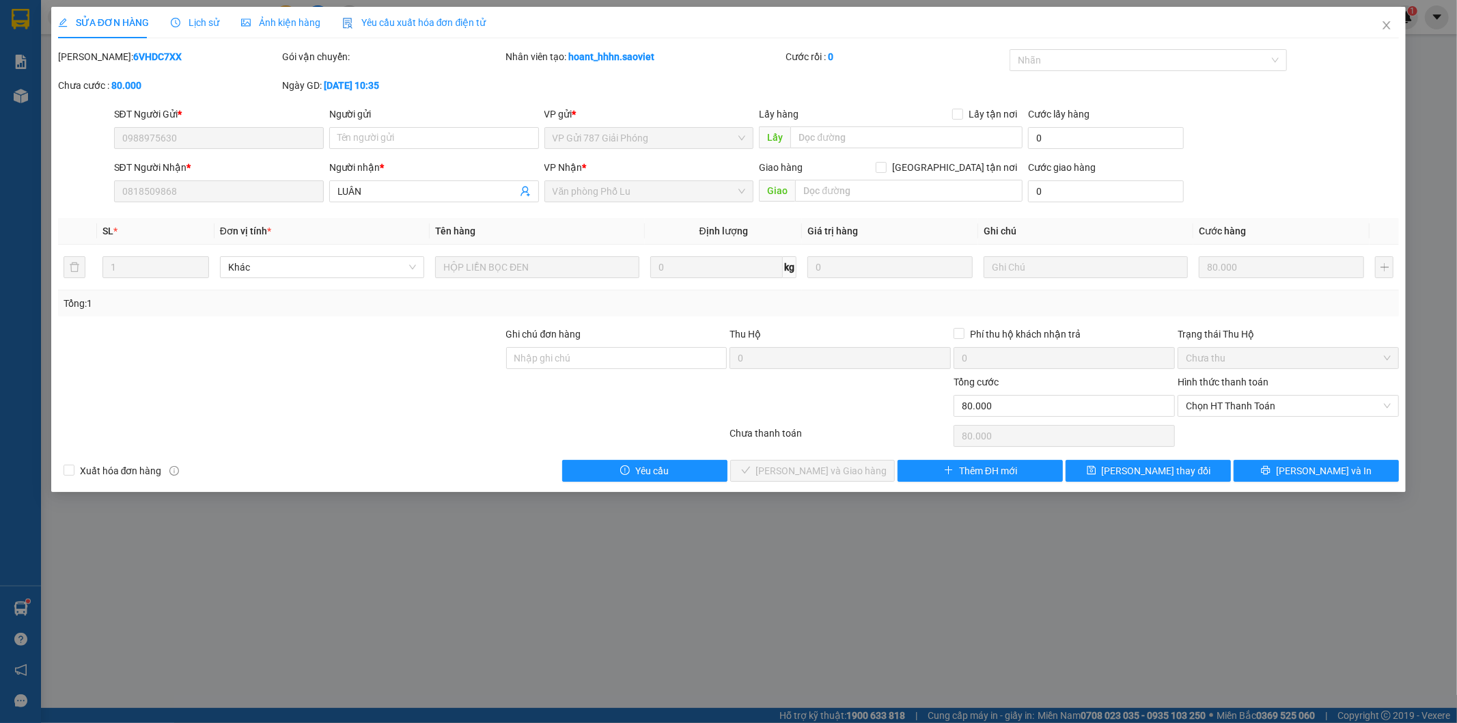
type input "80.000"
click at [841, 141] on input "text" at bounding box center [906, 137] width 232 height 22
drag, startPoint x: 821, startPoint y: 139, endPoint x: 701, endPoint y: 133, distance: 120.4
click at [719, 133] on div "SĐT Người Gửi * 0988975630 Người gửi Tên người gửi VP gửi * VP Gửi 787 Giải Phó…" at bounding box center [756, 131] width 1291 height 48
type input "c 13/10"
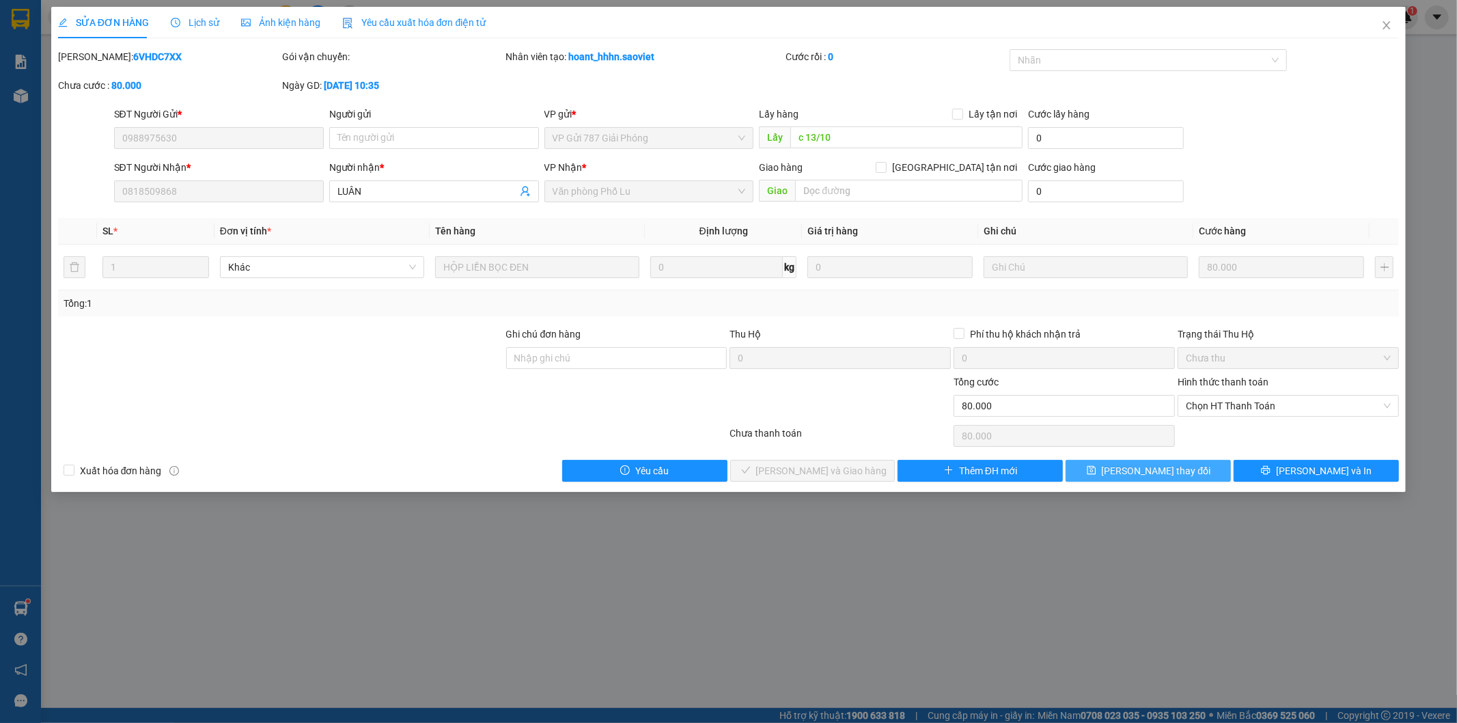
click at [1186, 475] on button "Lưu thay đổi" at bounding box center [1148, 471] width 165 height 22
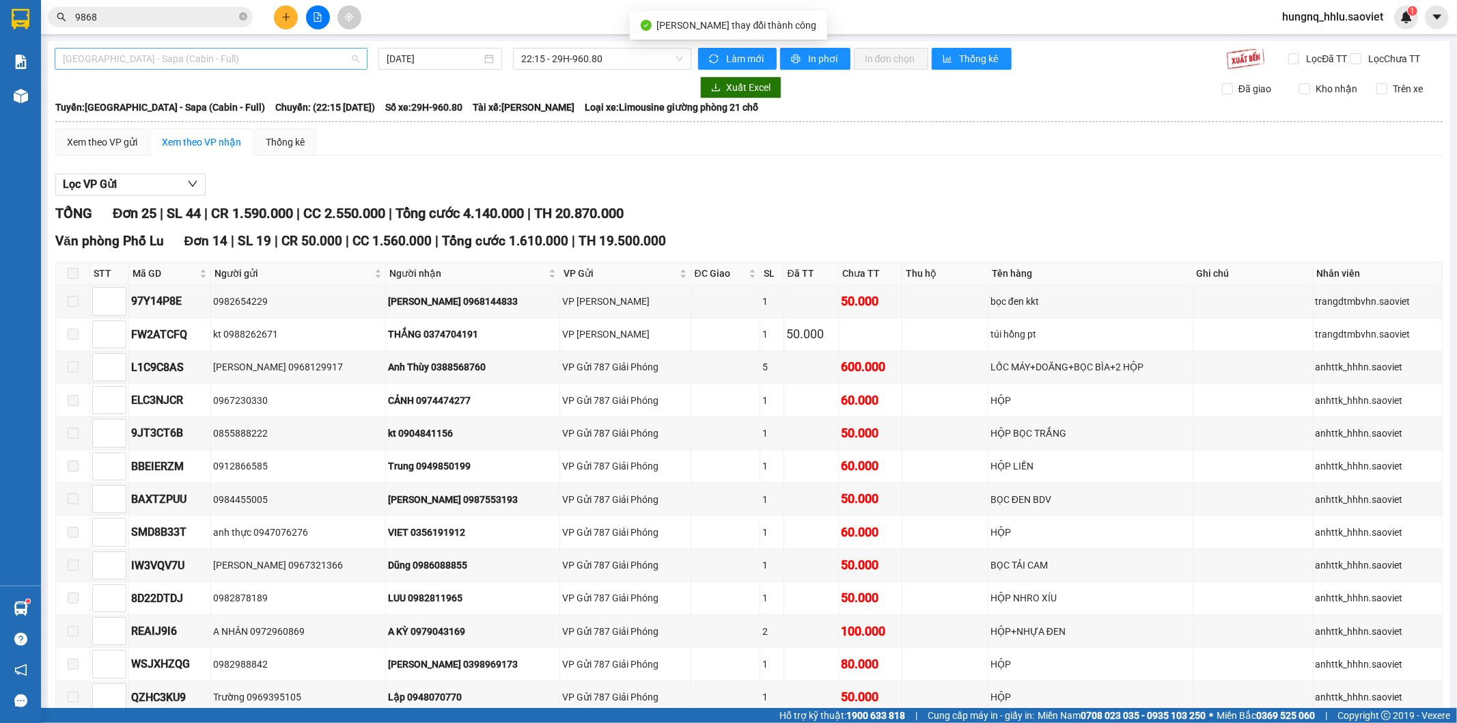
click at [193, 59] on span "[GEOGRAPHIC_DATA] - Sapa (Cabin - Full)" at bounding box center [211, 59] width 296 height 20
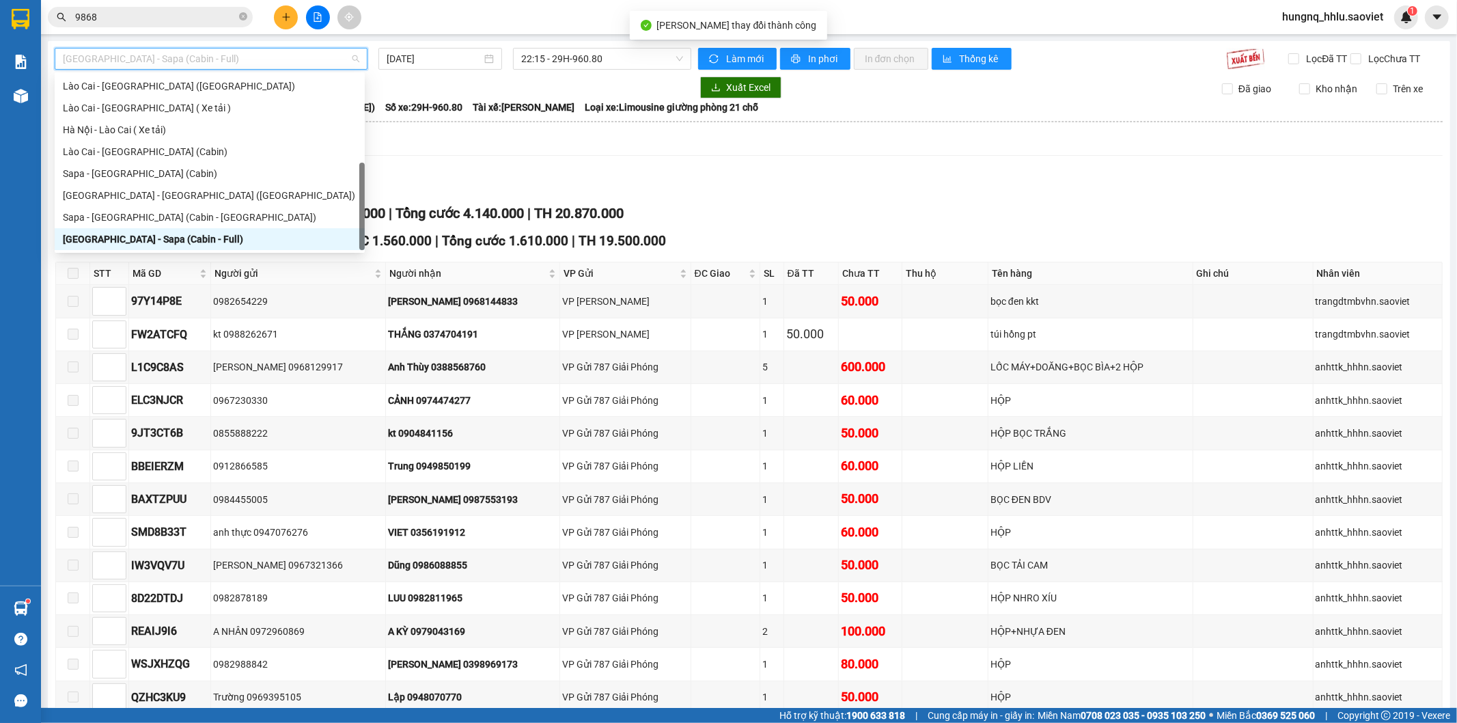
click at [120, 19] on input "9868" at bounding box center [155, 17] width 161 height 15
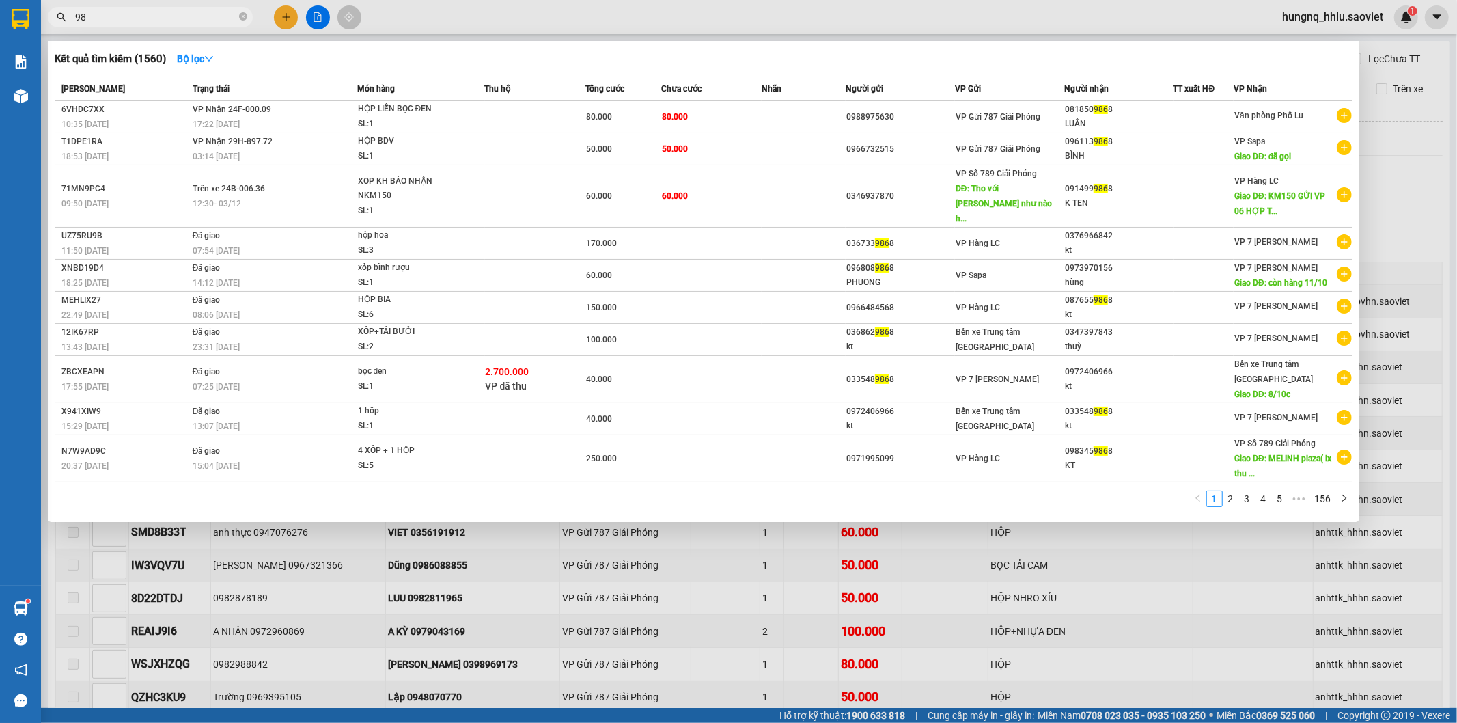
type input "9"
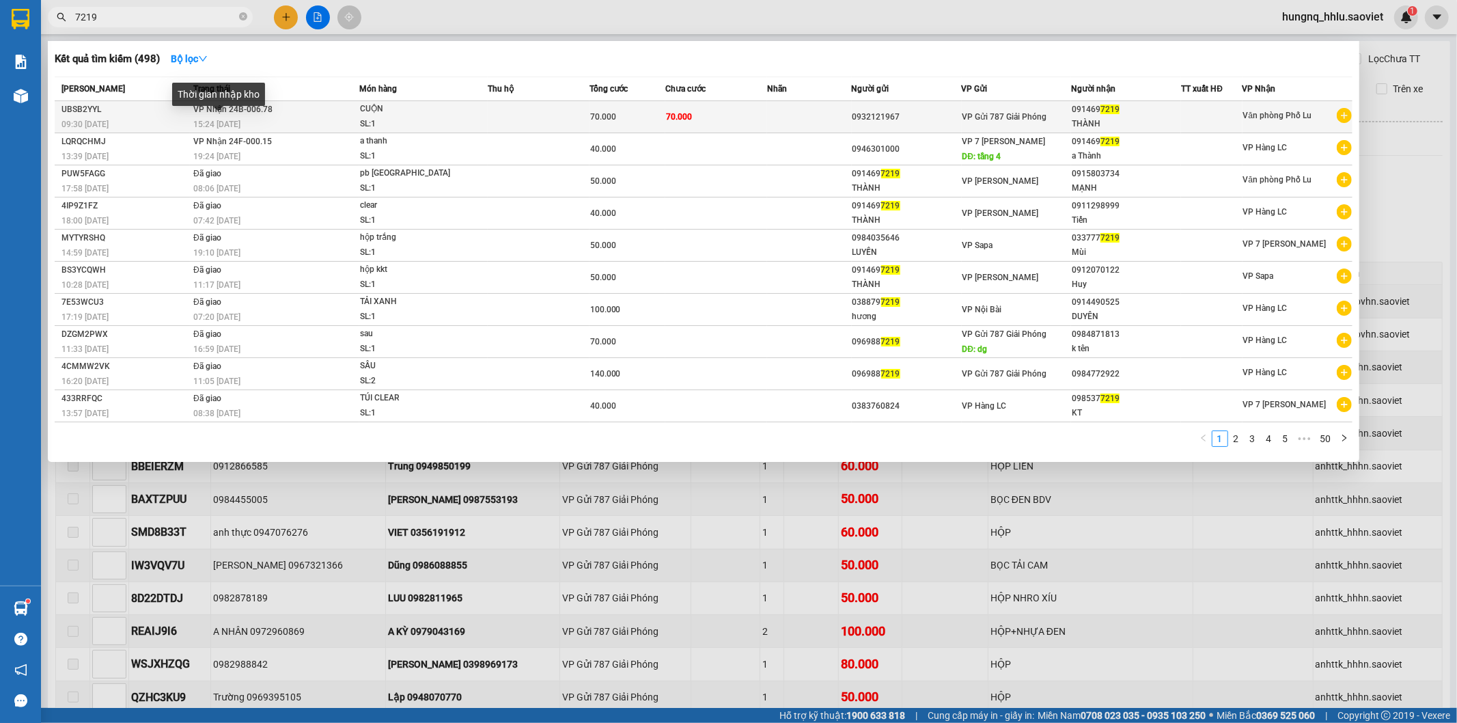
type input "7219"
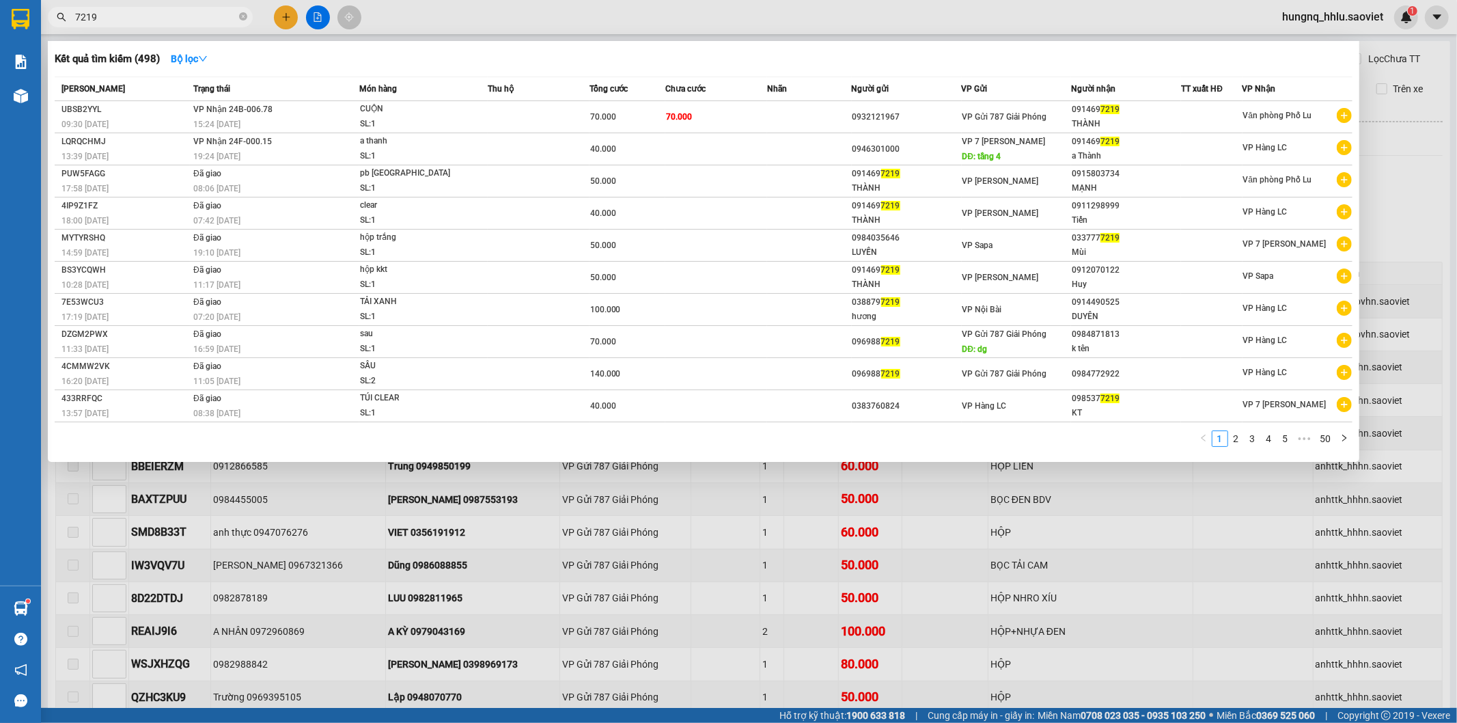
click at [202, 120] on span "15:24 - 13/10" at bounding box center [216, 125] width 47 height 10
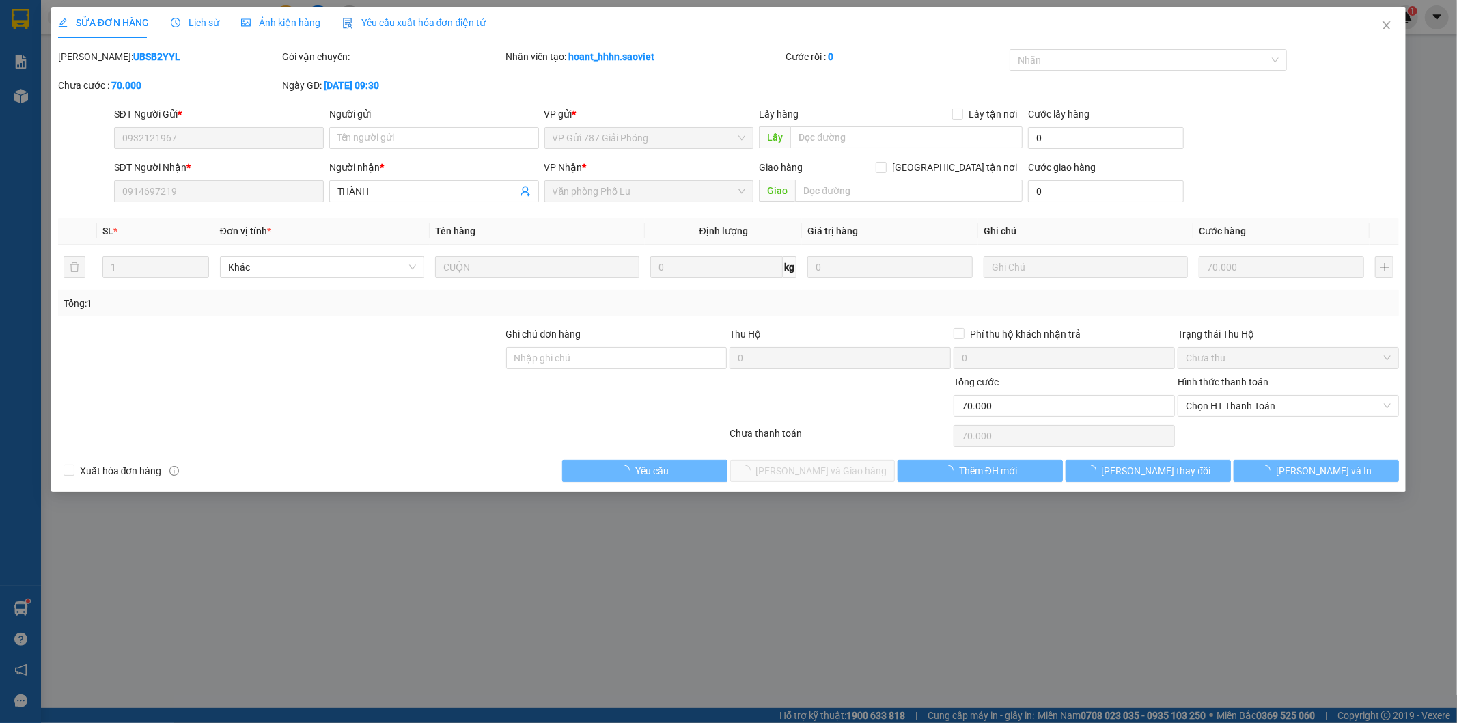
type input "0932121967"
type input "0914697219"
type input "THÀNH"
type input "0"
type input "70.000"
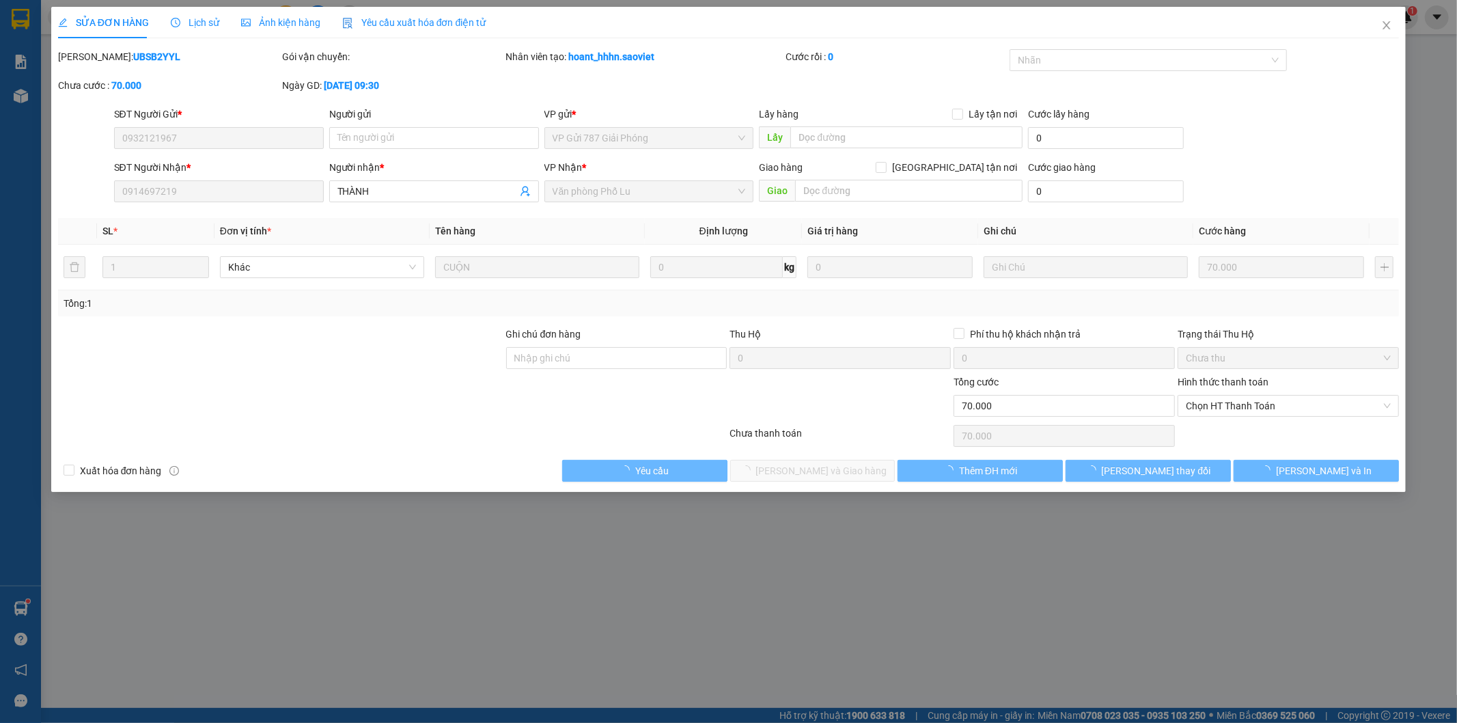
type input "70.000"
click at [809, 139] on input "text" at bounding box center [906, 137] width 232 height 22
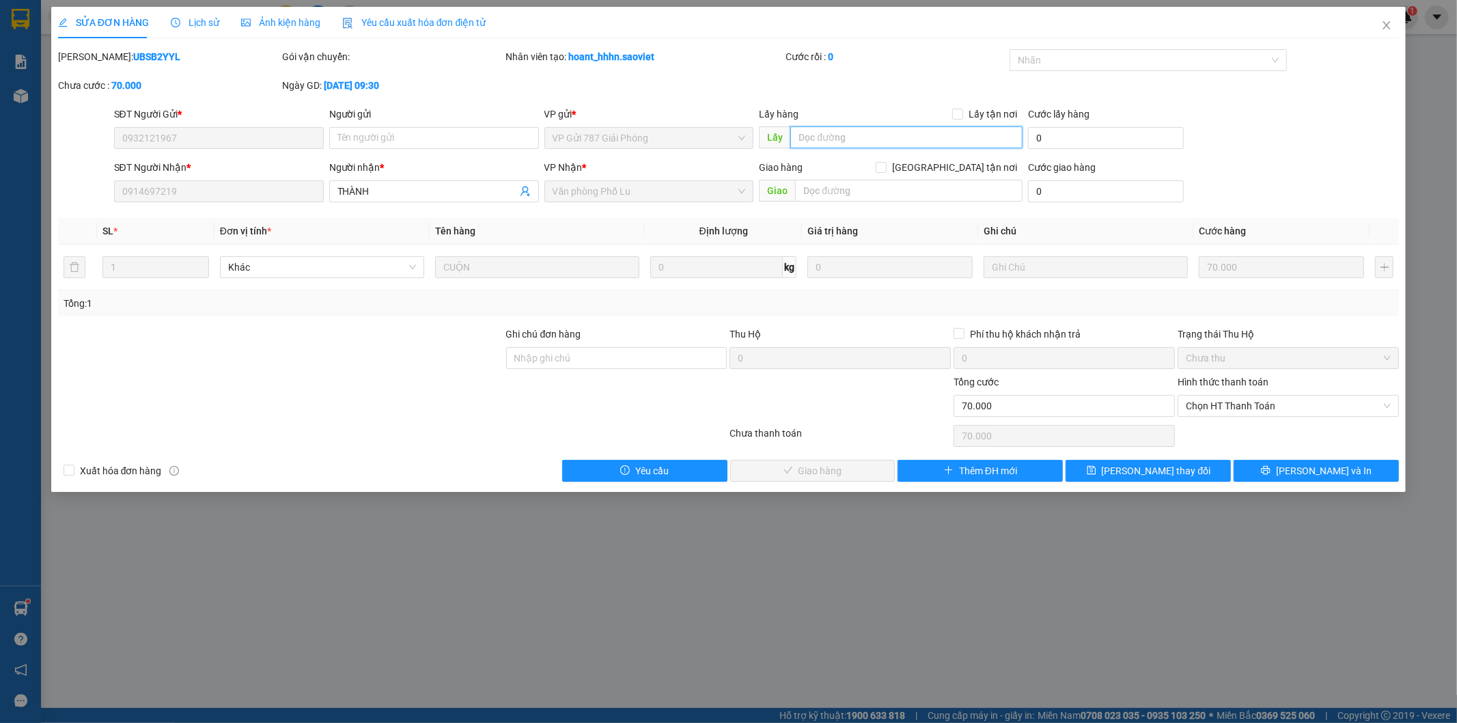
paste input "c 13/10"
type input "c 13/10"
click at [1183, 475] on button "Lưu thay đổi" at bounding box center [1148, 471] width 165 height 22
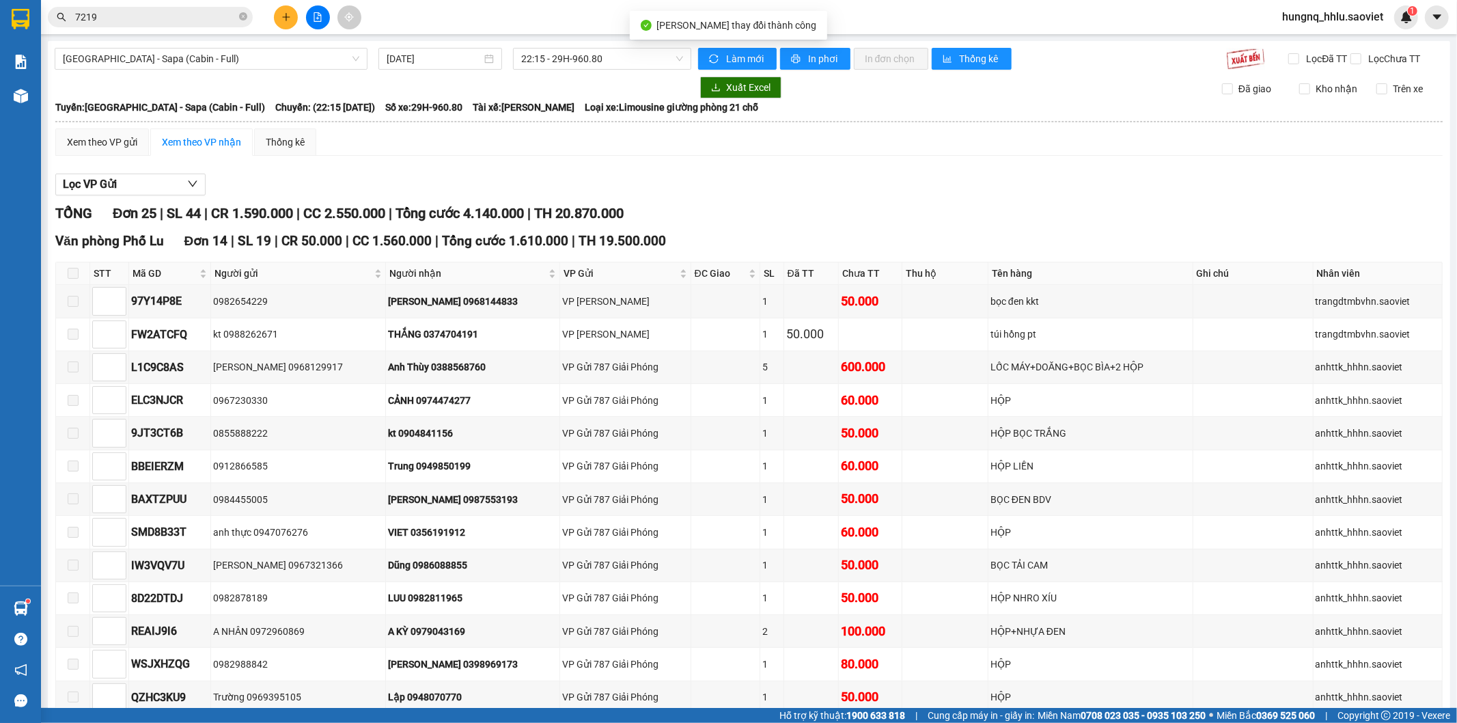
click at [149, 16] on input "7219" at bounding box center [155, 17] width 161 height 15
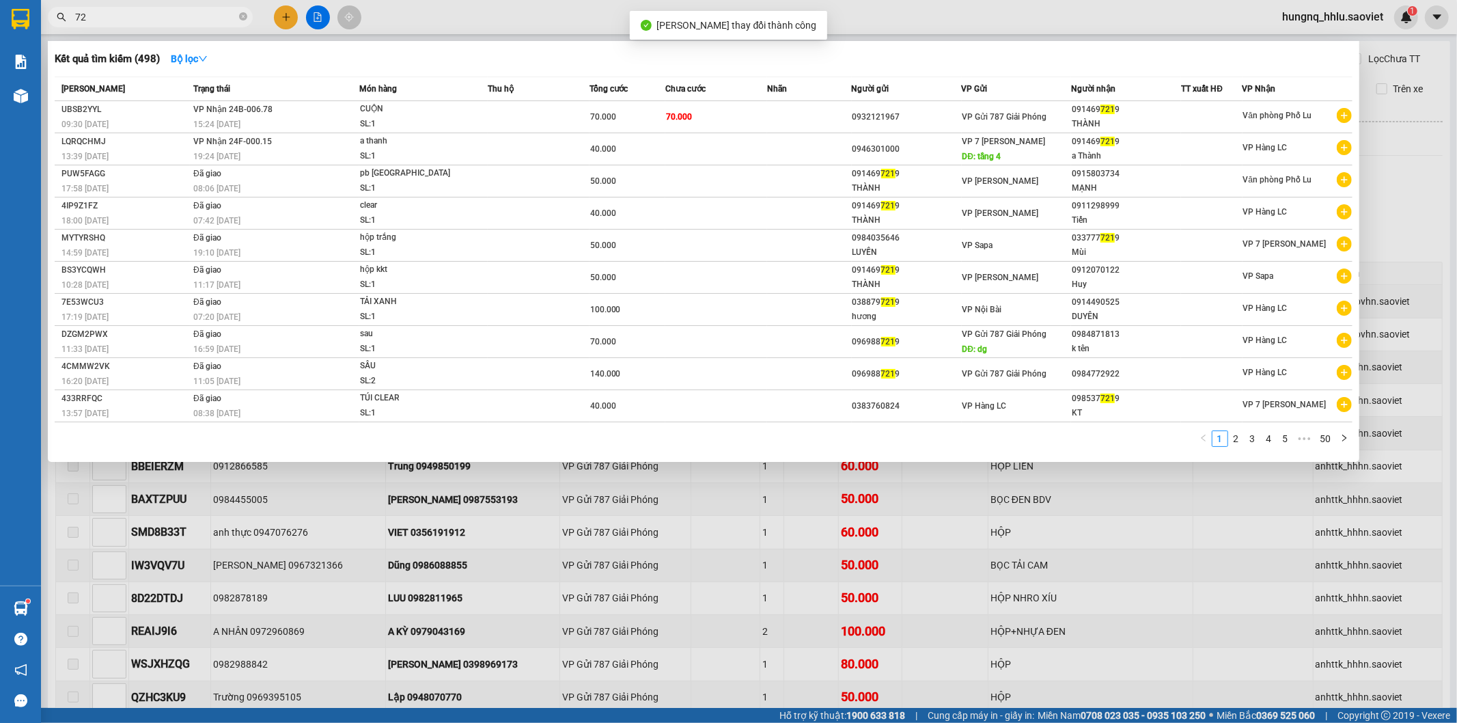
type input "7"
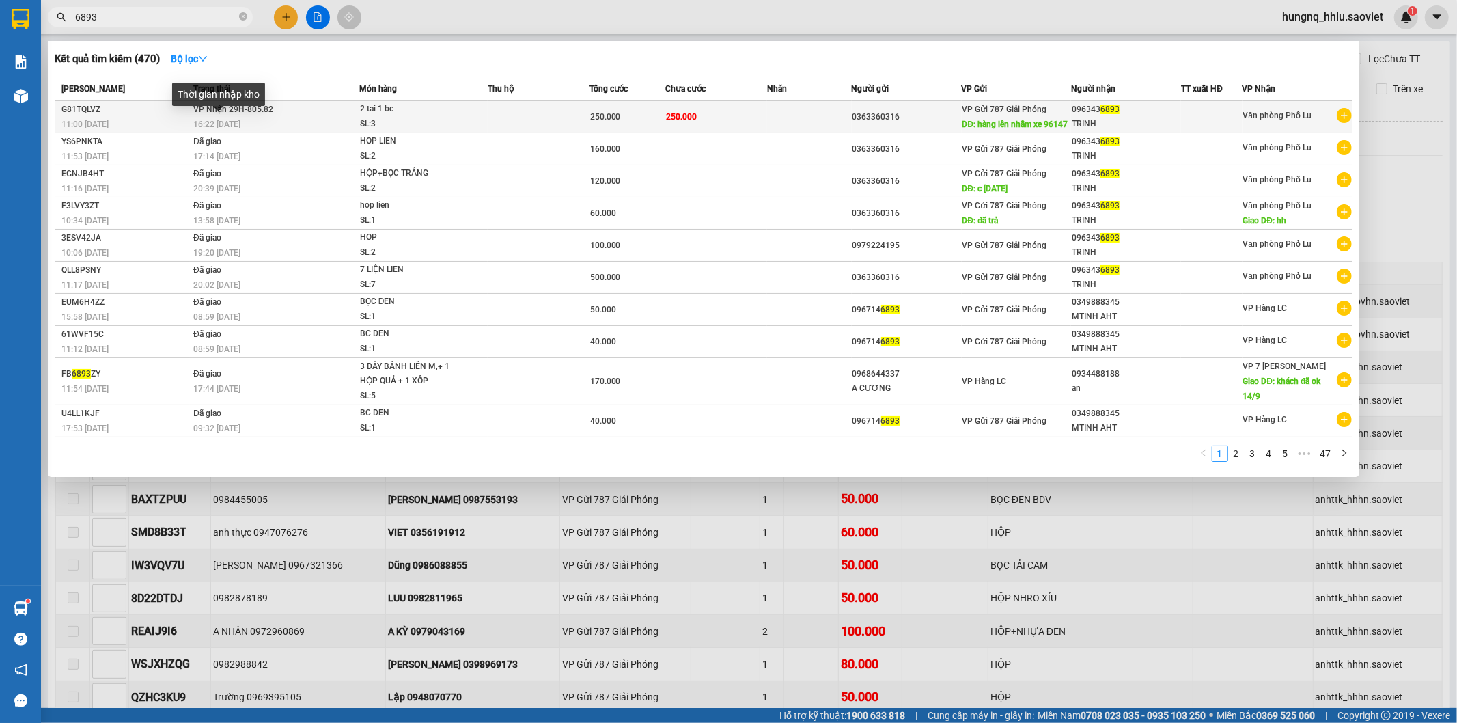
type input "6893"
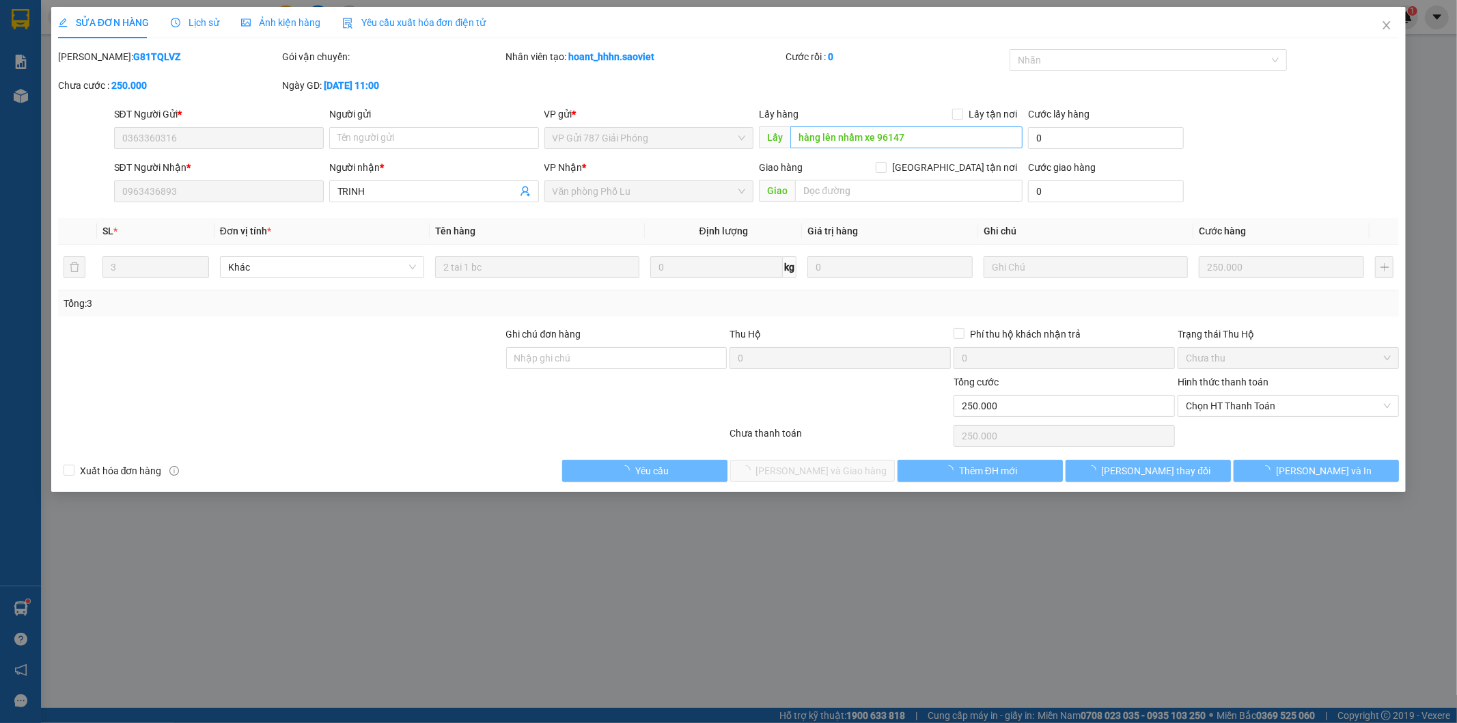
type input "0363360316"
type input "hàng lên nhầm xe 96147"
type input "0963436893"
type input "TRINH"
type input "0"
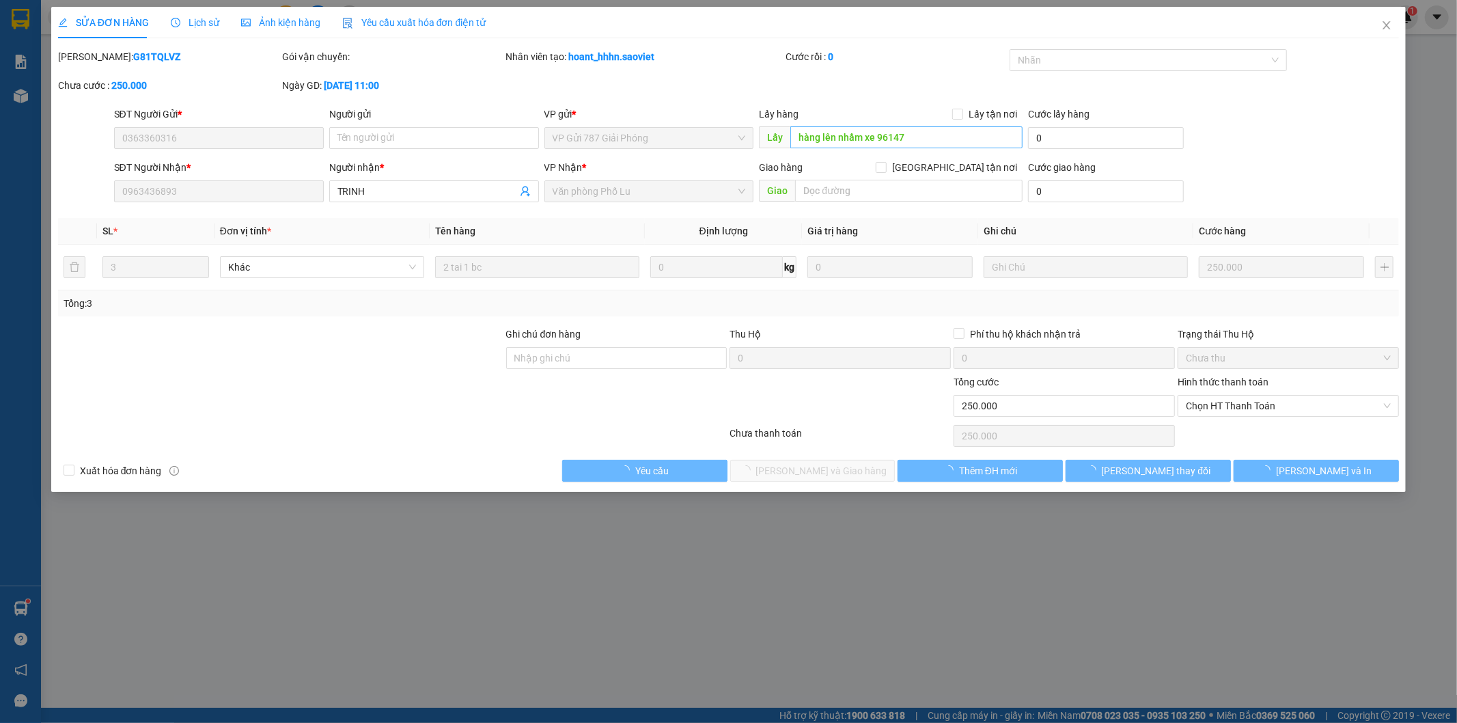
type input "250.000"
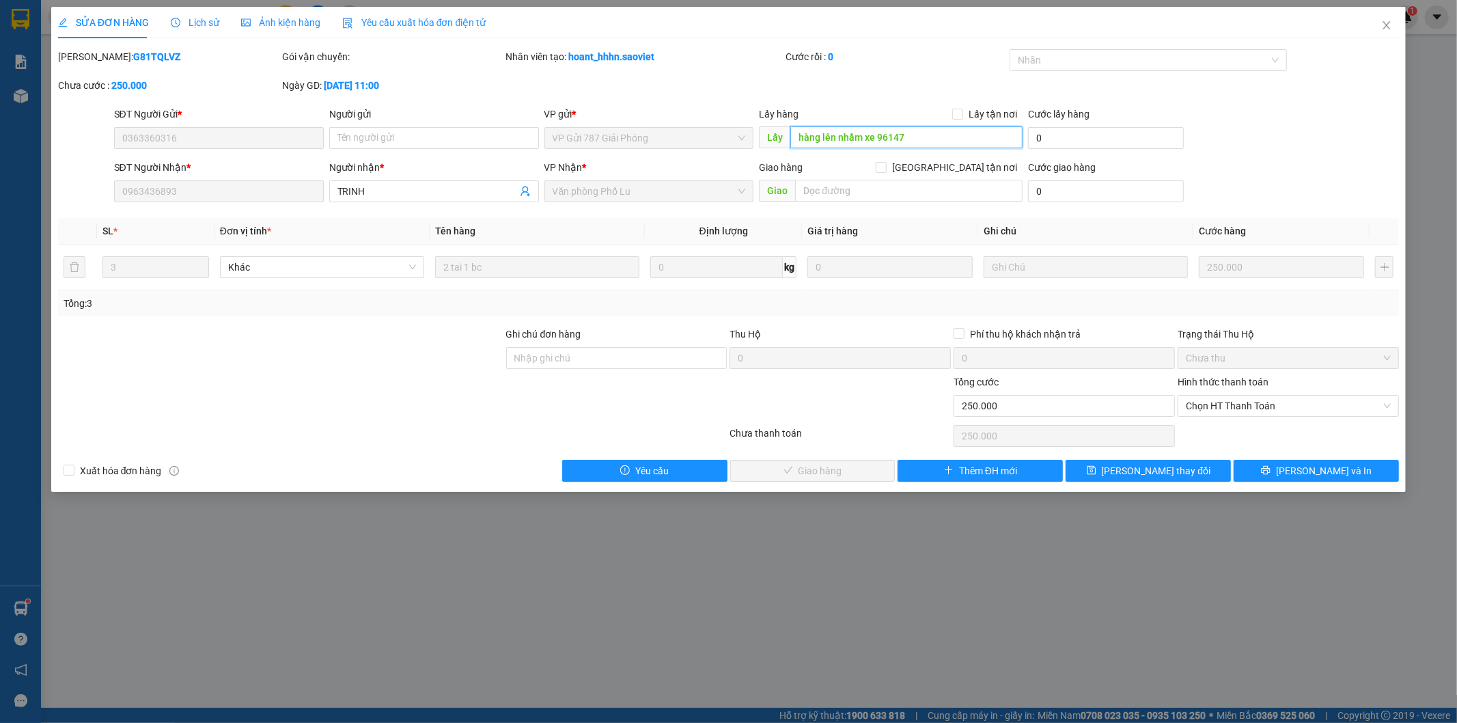
click at [832, 137] on input "hàng lên nhầm xe 96147" at bounding box center [906, 137] width 232 height 22
paste input "c 13/10"
type input "c 13/10"
click at [1187, 480] on button "Lưu thay đổi" at bounding box center [1148, 471] width 165 height 22
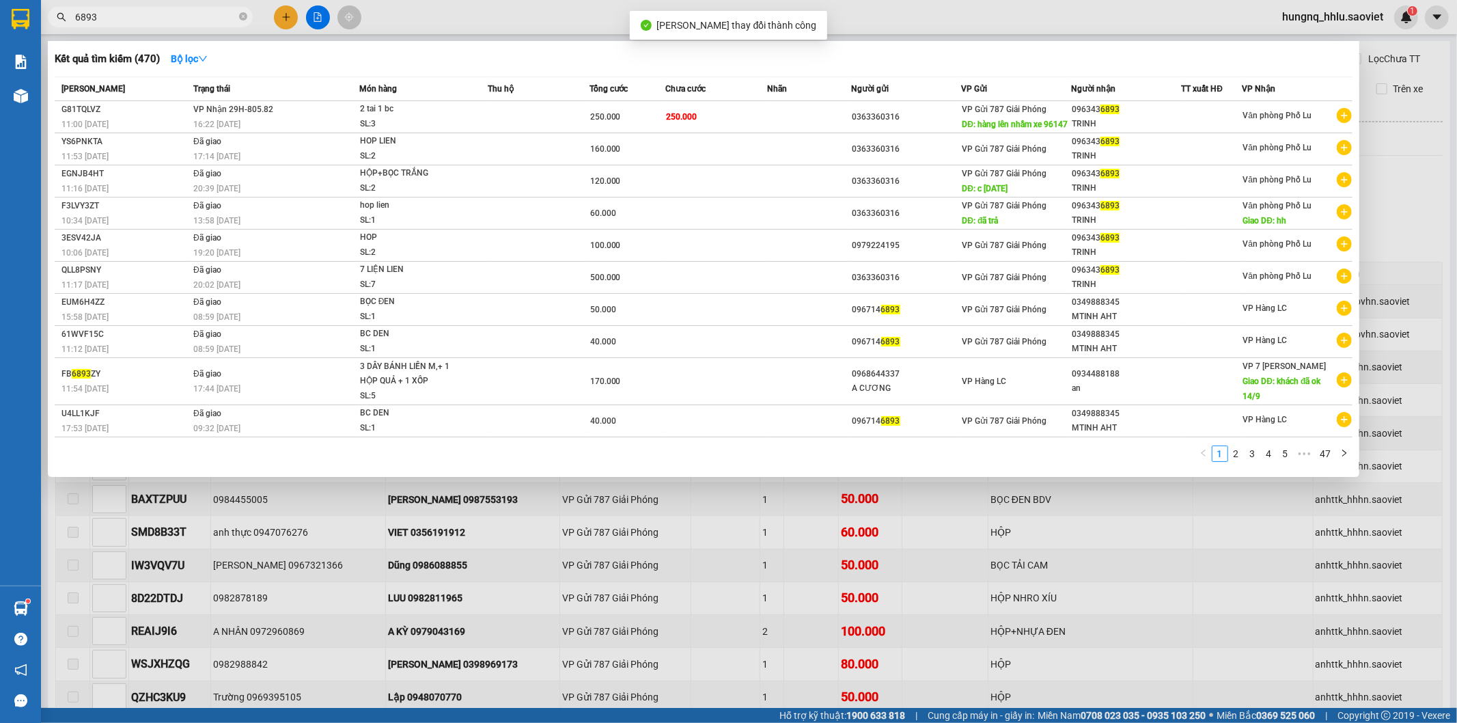
click at [117, 24] on span "6893" at bounding box center [150, 17] width 205 height 20
click at [124, 20] on input "6893" at bounding box center [155, 17] width 161 height 15
type input "6"
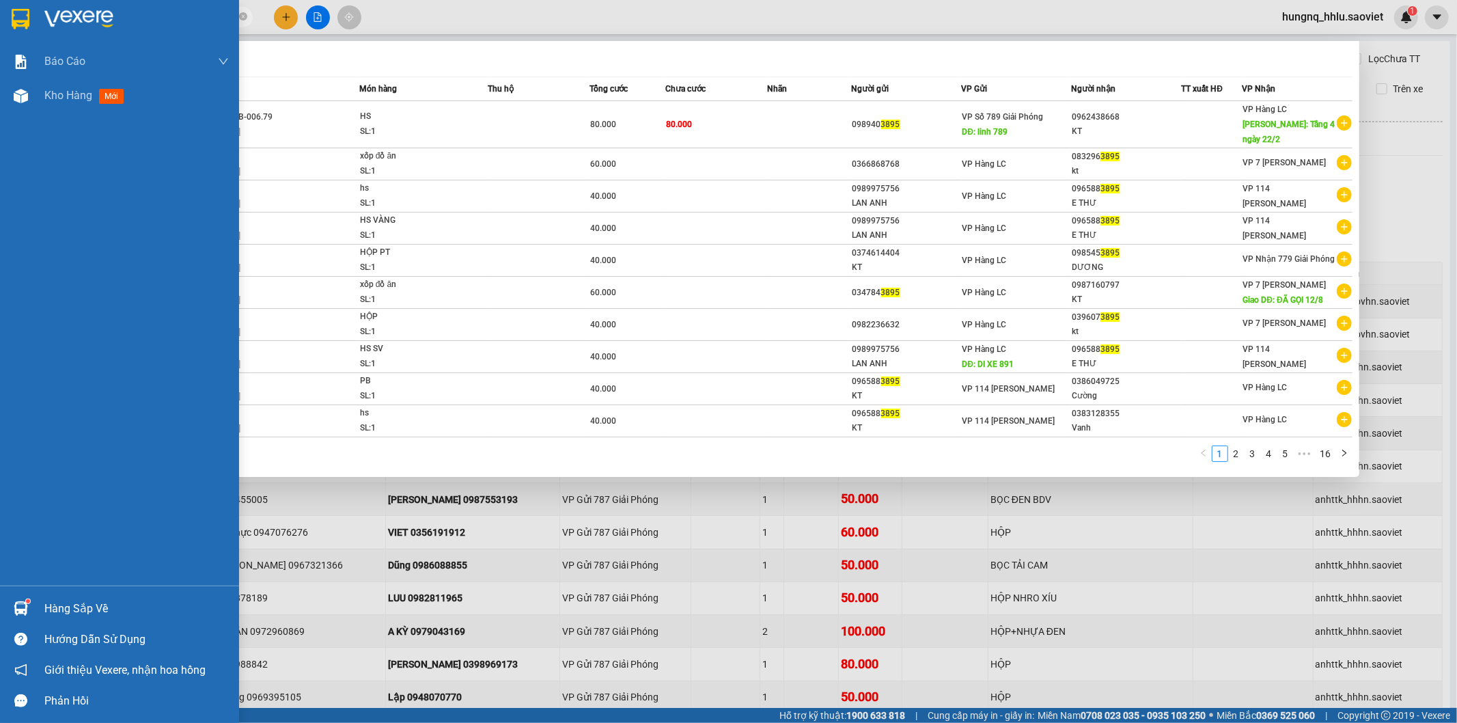
drag, startPoint x: 38, startPoint y: 23, endPoint x: 16, endPoint y: 25, distance: 21.2
click at [0, 24] on section "Kết quả tìm kiếm ( 160 ) Bộ lọc Mã ĐH Trạng thái Món hàng Thu hộ Tổng cước Chưa…" at bounding box center [728, 361] width 1457 height 723
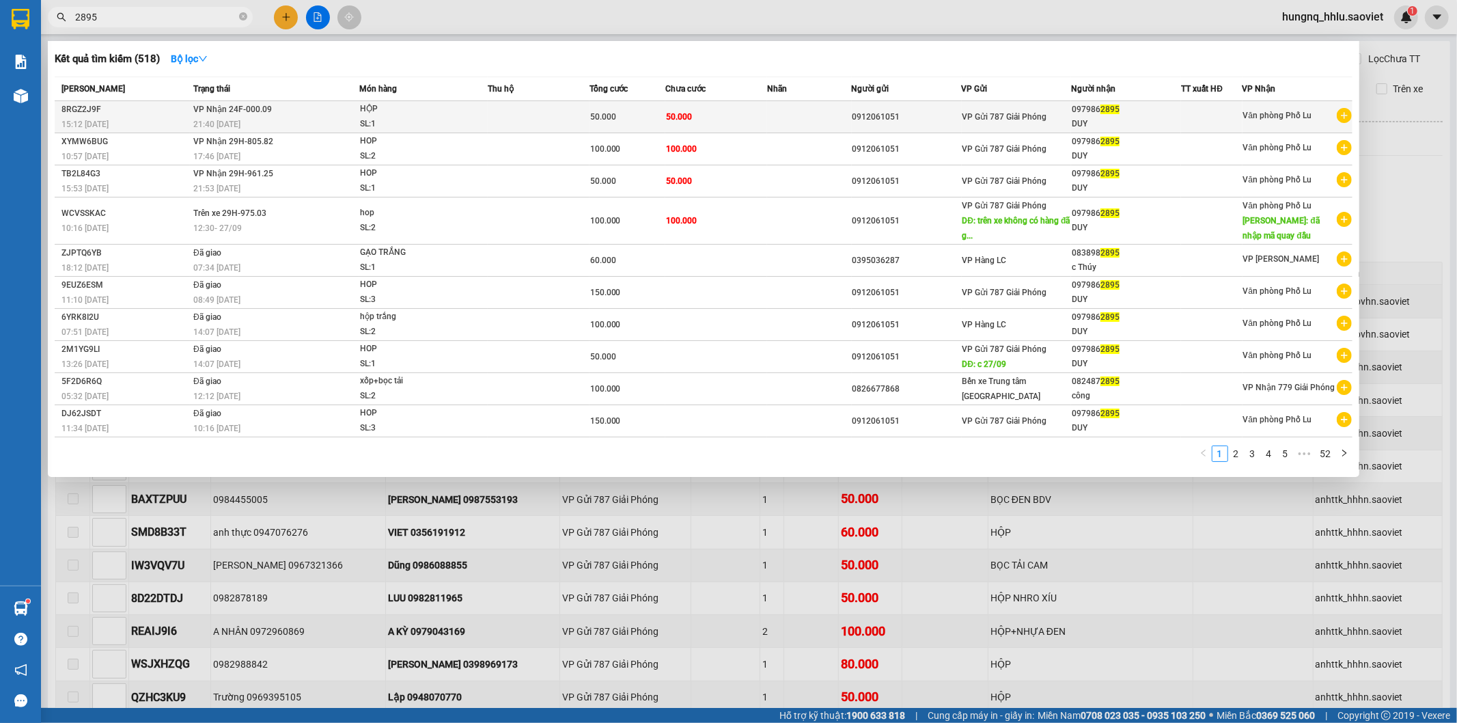
type input "2895"
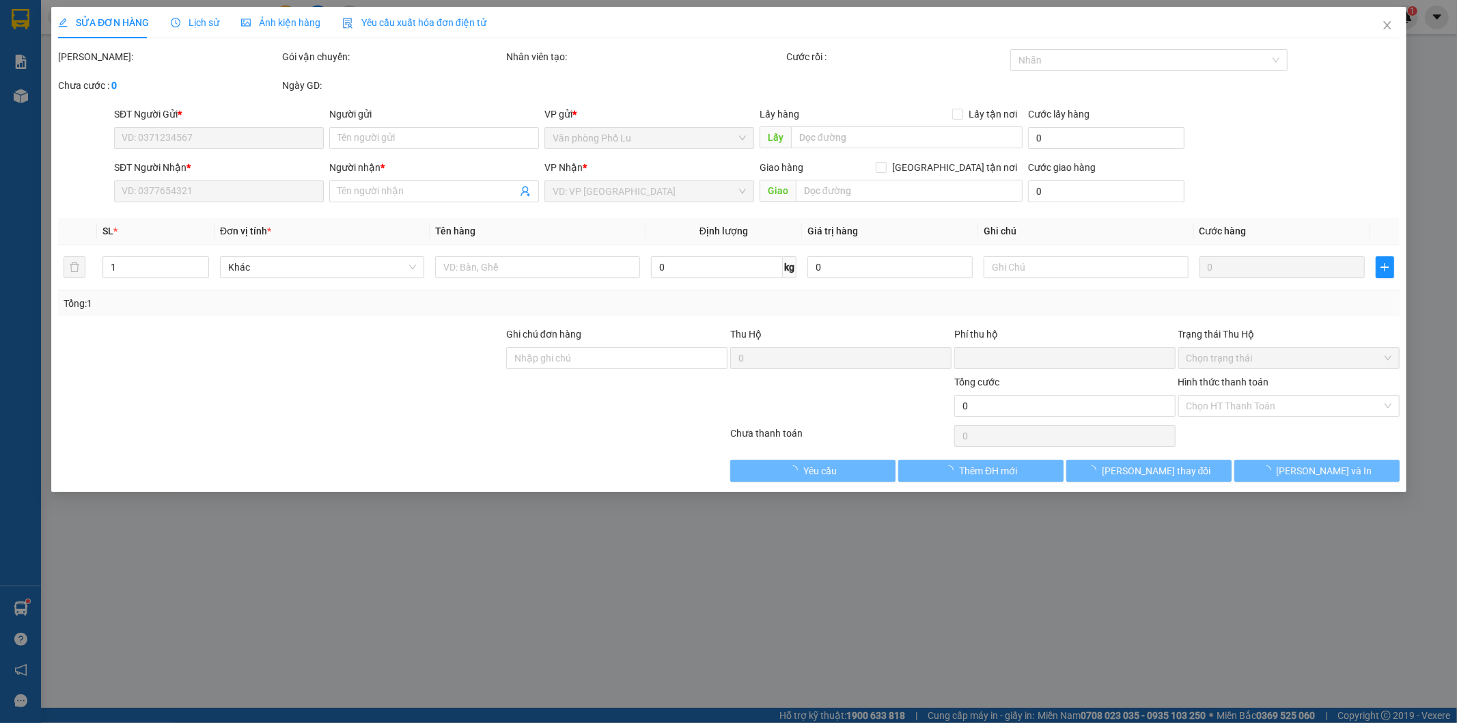
type input "0912061051"
type input "0979862895"
type input "DUY"
type input "0"
type input "50.000"
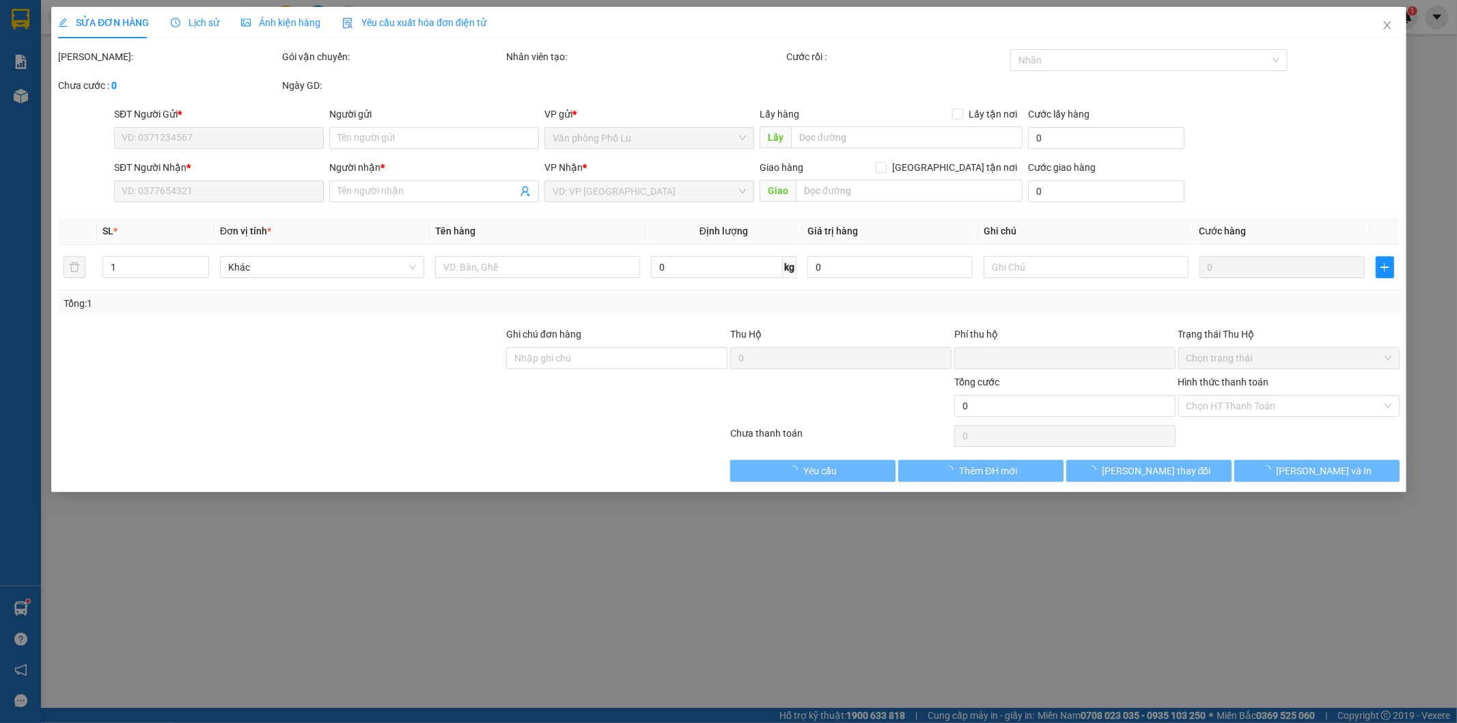
type input "50.000"
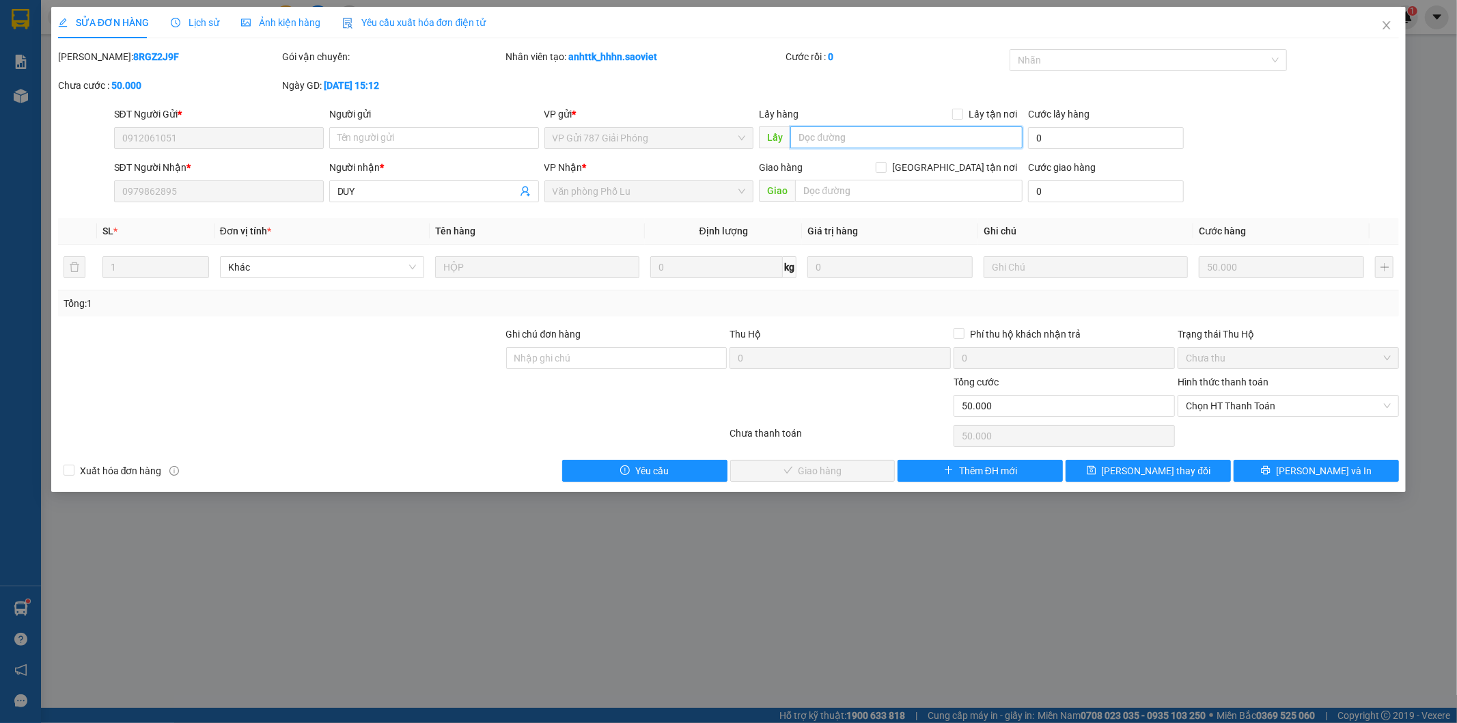
click at [813, 138] on input "text" at bounding box center [906, 137] width 232 height 22
paste input "c 13/10"
type input "c 13/10"
click at [1184, 476] on button "Lưu thay đổi" at bounding box center [1148, 471] width 165 height 22
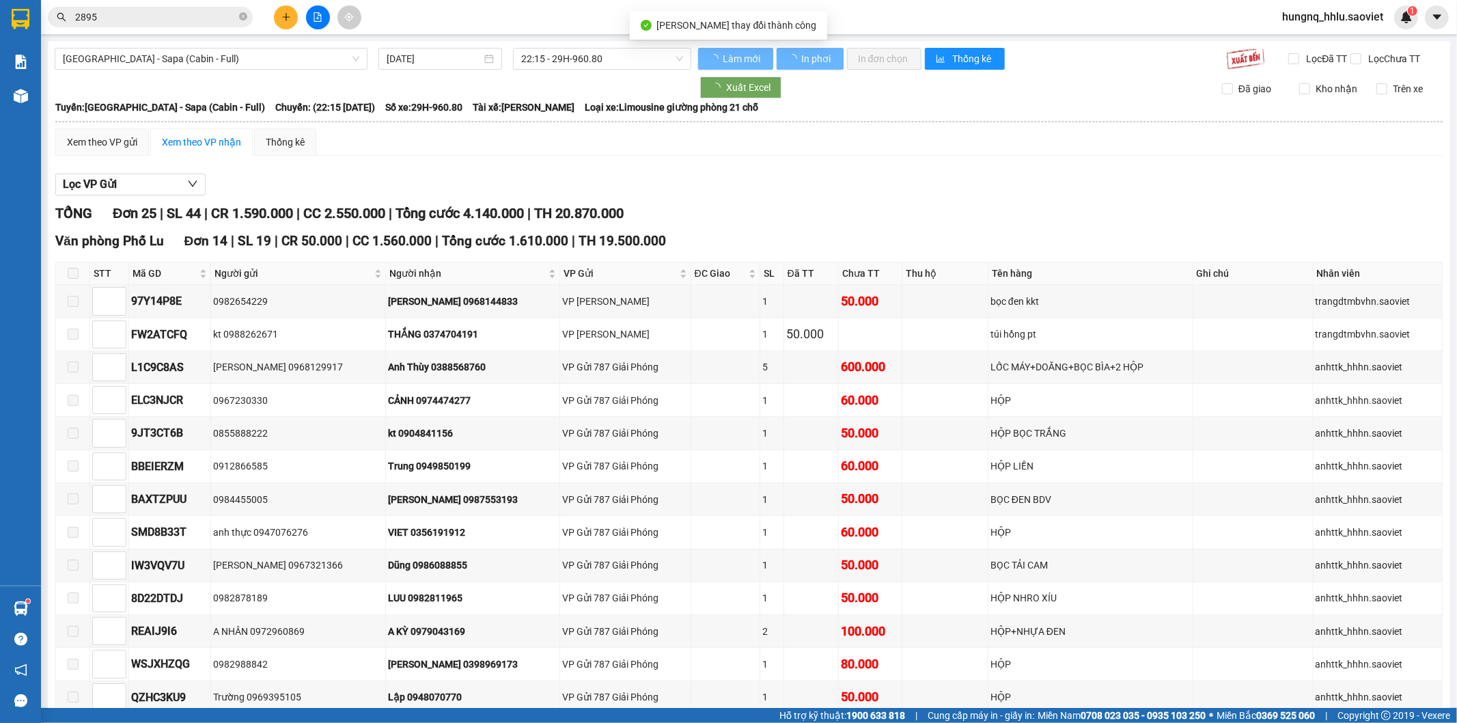
click at [141, 23] on input "2895" at bounding box center [155, 17] width 161 height 15
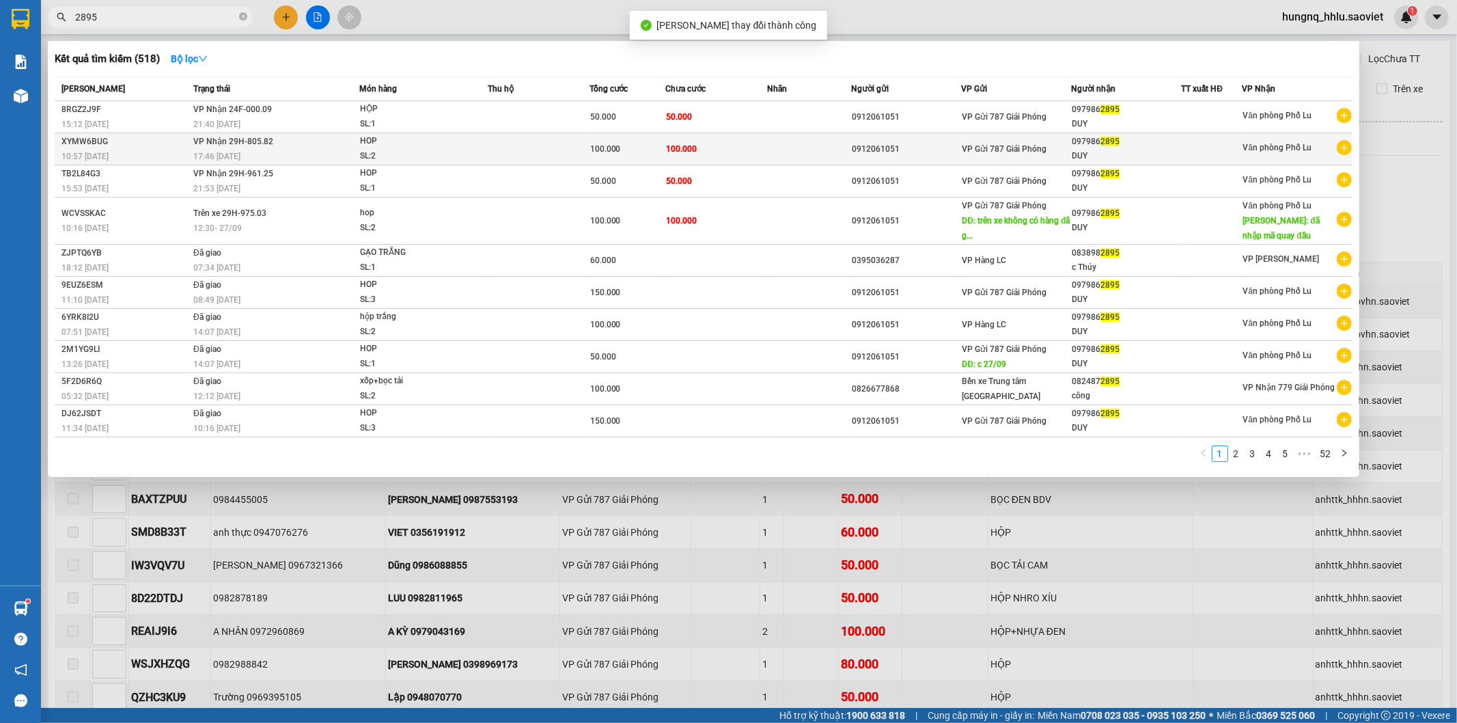
click at [385, 149] on div "SL: 2" at bounding box center [411, 156] width 102 height 15
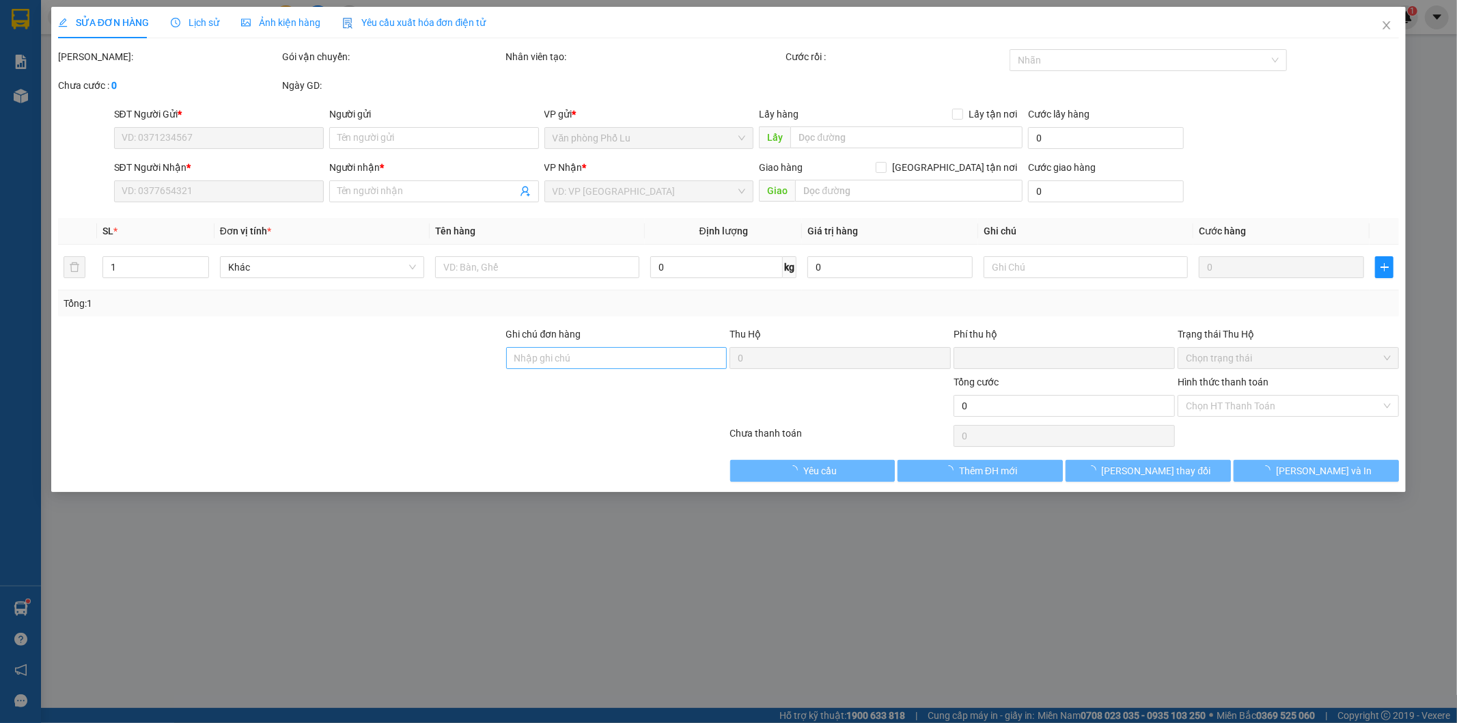
type input "0912061051"
type input "0979862895"
type input "DUY"
type input "0"
type input "100.000"
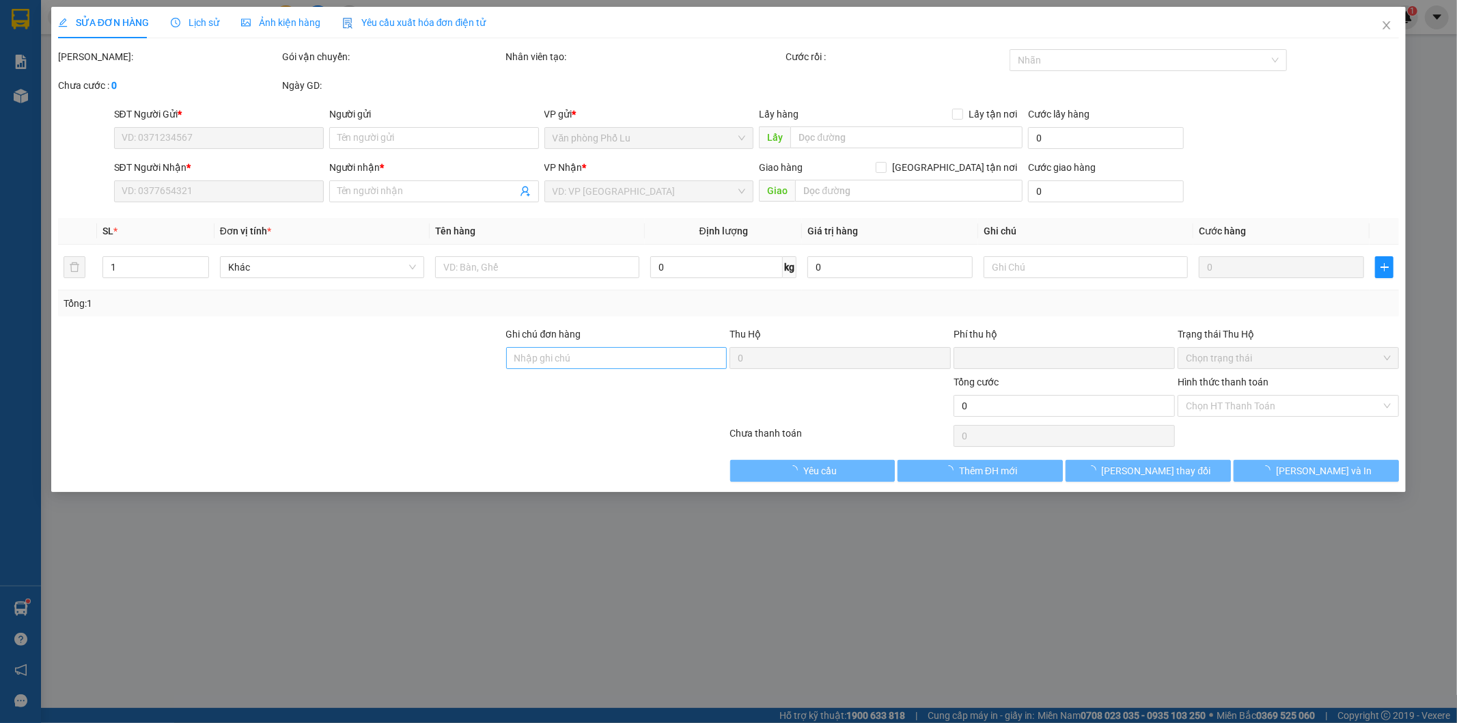
type input "100.000"
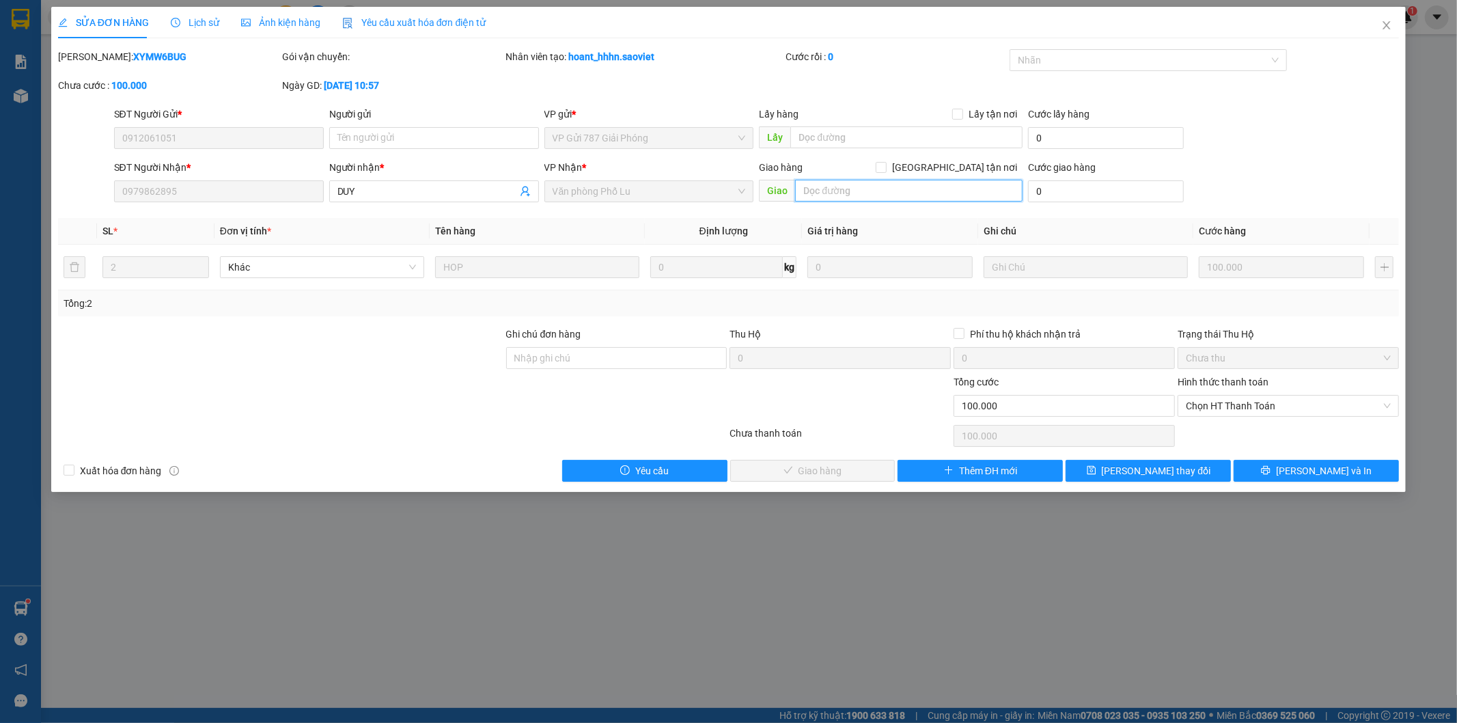
click at [810, 190] on input "text" at bounding box center [908, 191] width 227 height 22
paste input "c 13/10"
type input "c 13/10"
click at [1191, 470] on button "Lưu thay đổi" at bounding box center [1148, 471] width 165 height 22
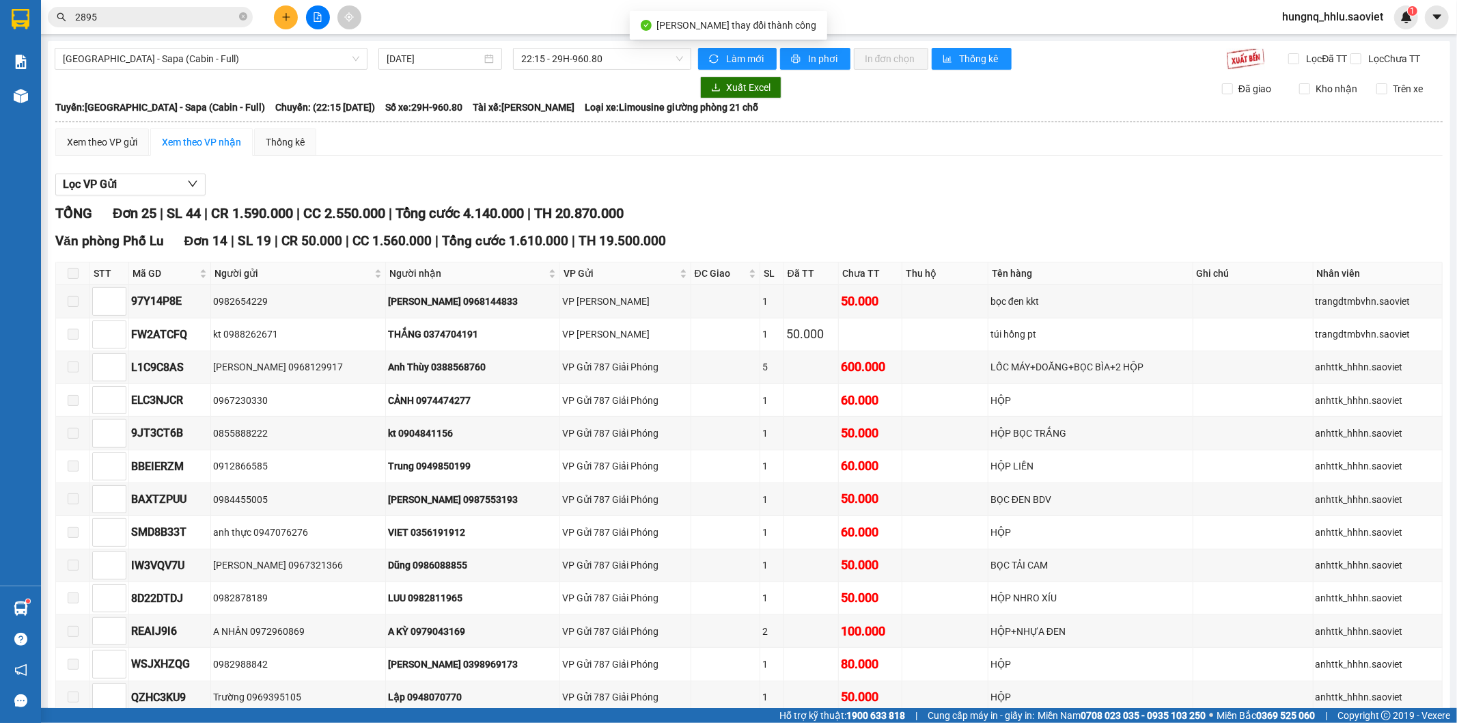
click at [161, 16] on input "2895" at bounding box center [155, 17] width 161 height 15
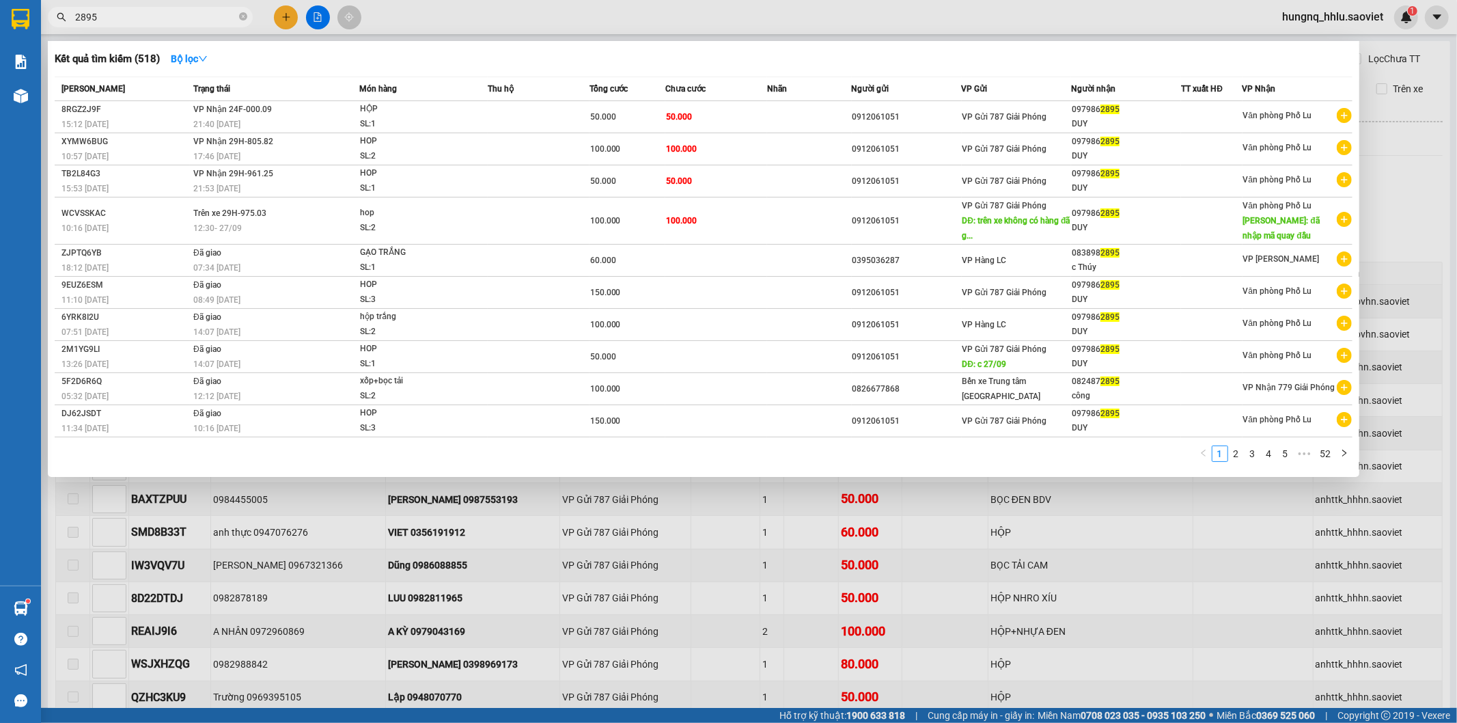
click at [163, 16] on input "2895" at bounding box center [155, 17] width 161 height 15
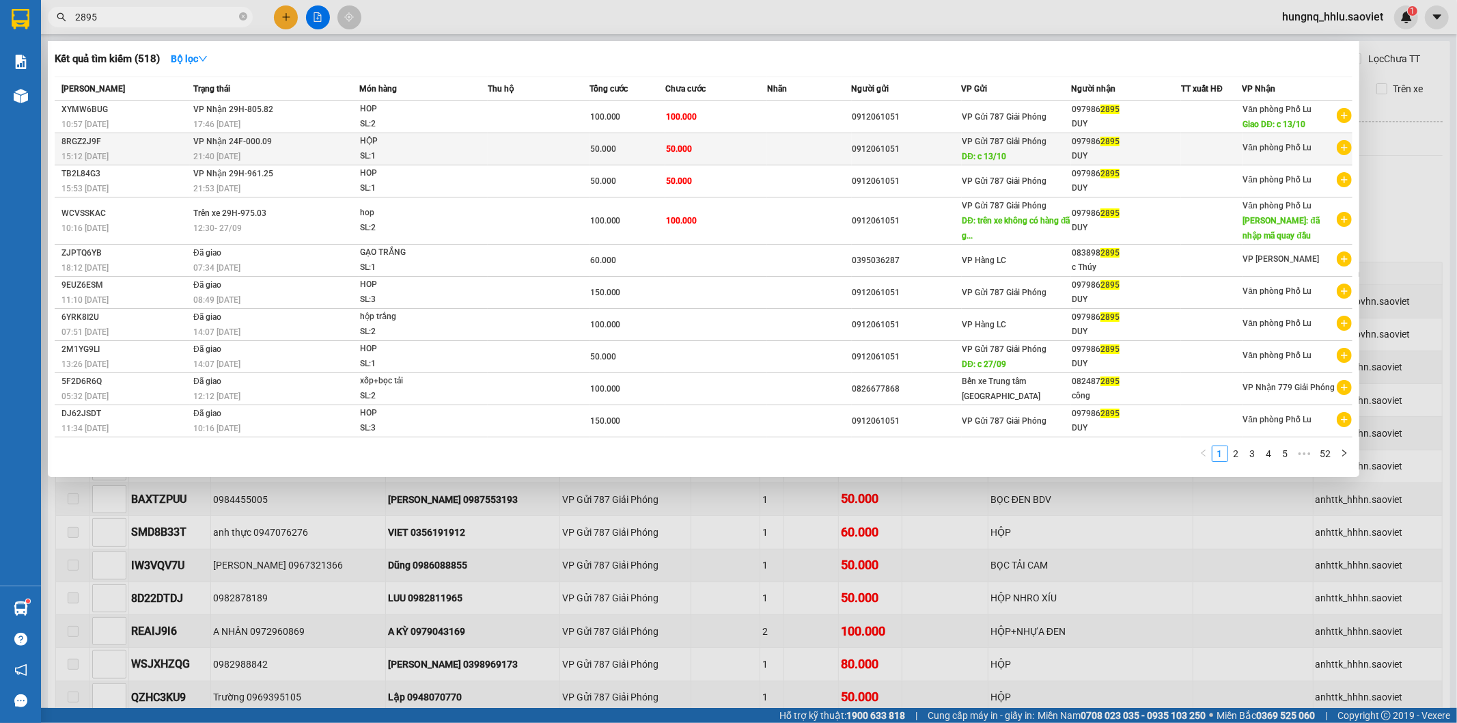
click at [840, 152] on td at bounding box center [809, 149] width 85 height 32
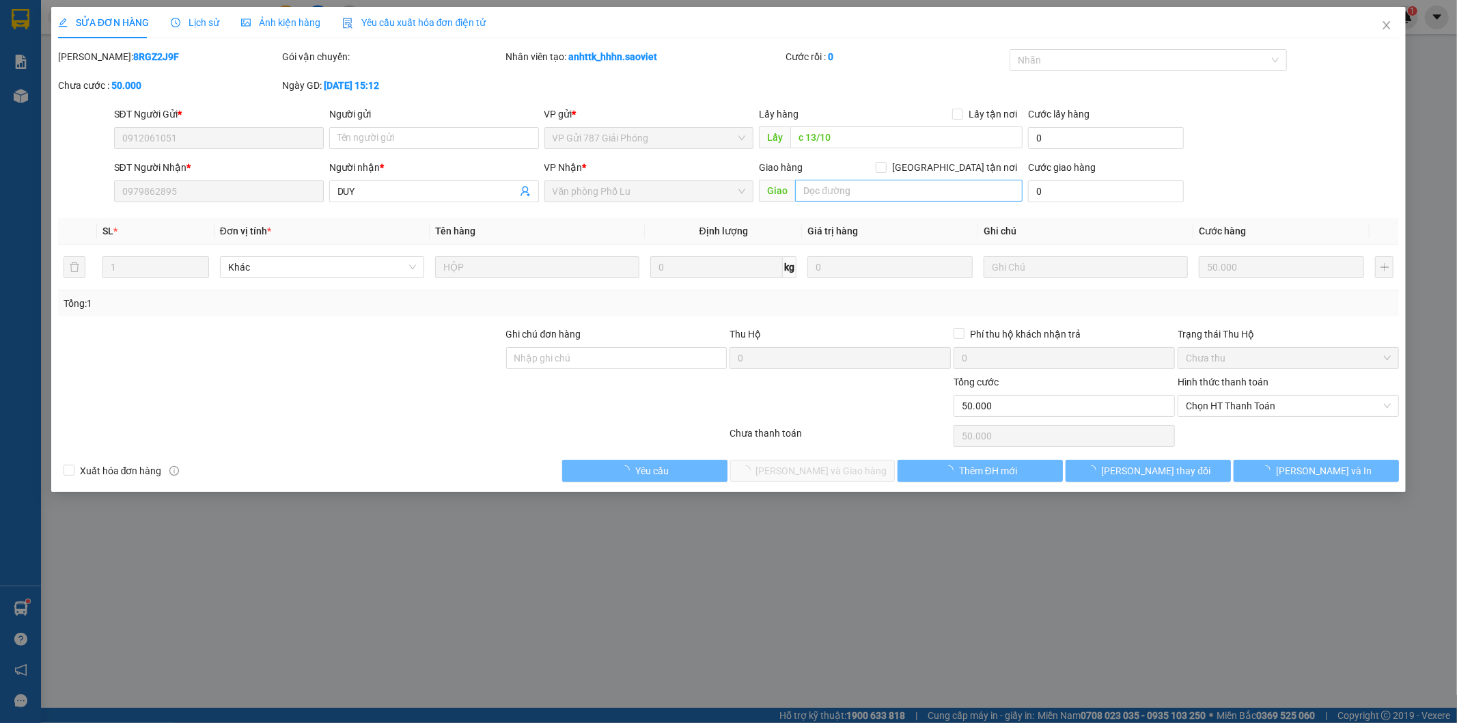
type input "0912061051"
type input "c 13/10"
type input "0979862895"
type input "DUY"
type input "0"
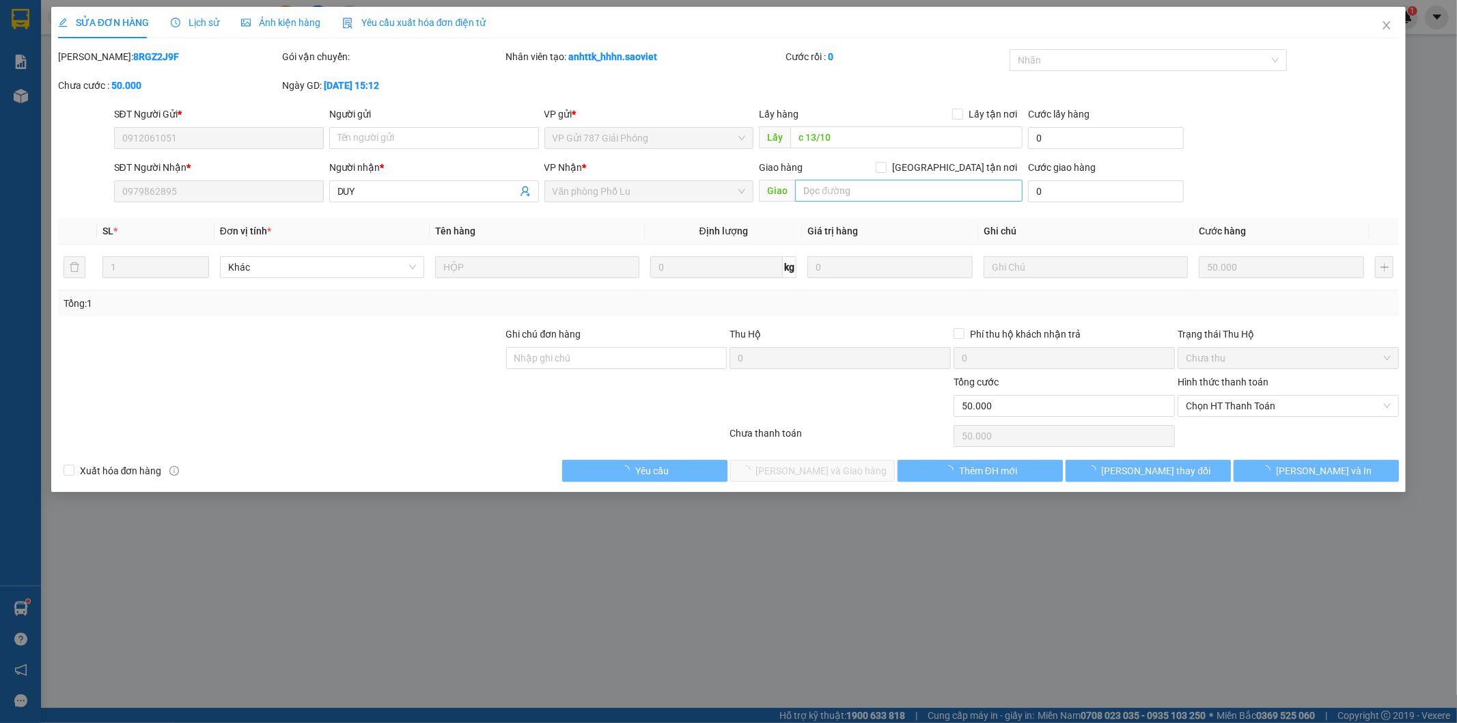
type input "50.000"
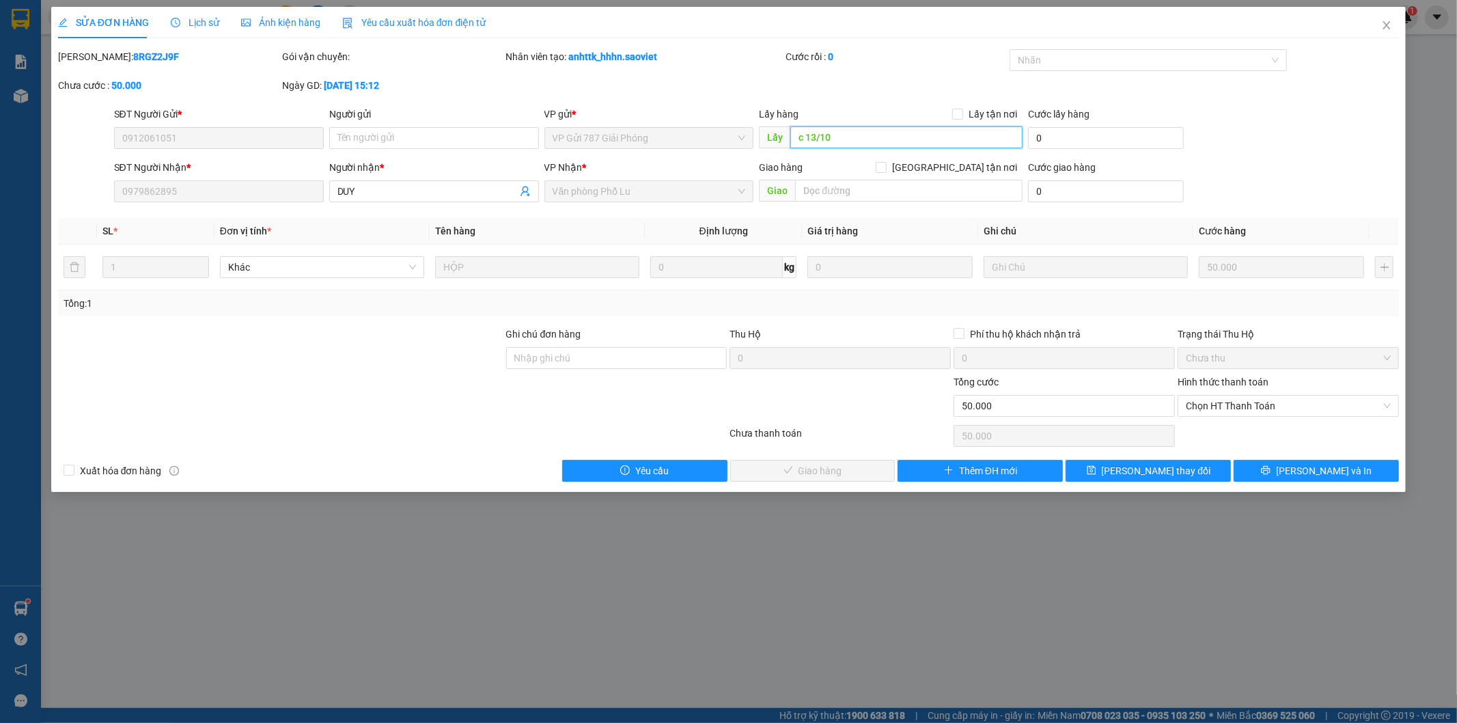
click at [842, 135] on input "c 13/10" at bounding box center [906, 137] width 232 height 22
click at [818, 192] on input "text" at bounding box center [908, 191] width 227 height 22
paste input "c 13/10"
type input "c 13/10"
drag, startPoint x: 838, startPoint y: 187, endPoint x: 765, endPoint y: 187, distance: 72.4
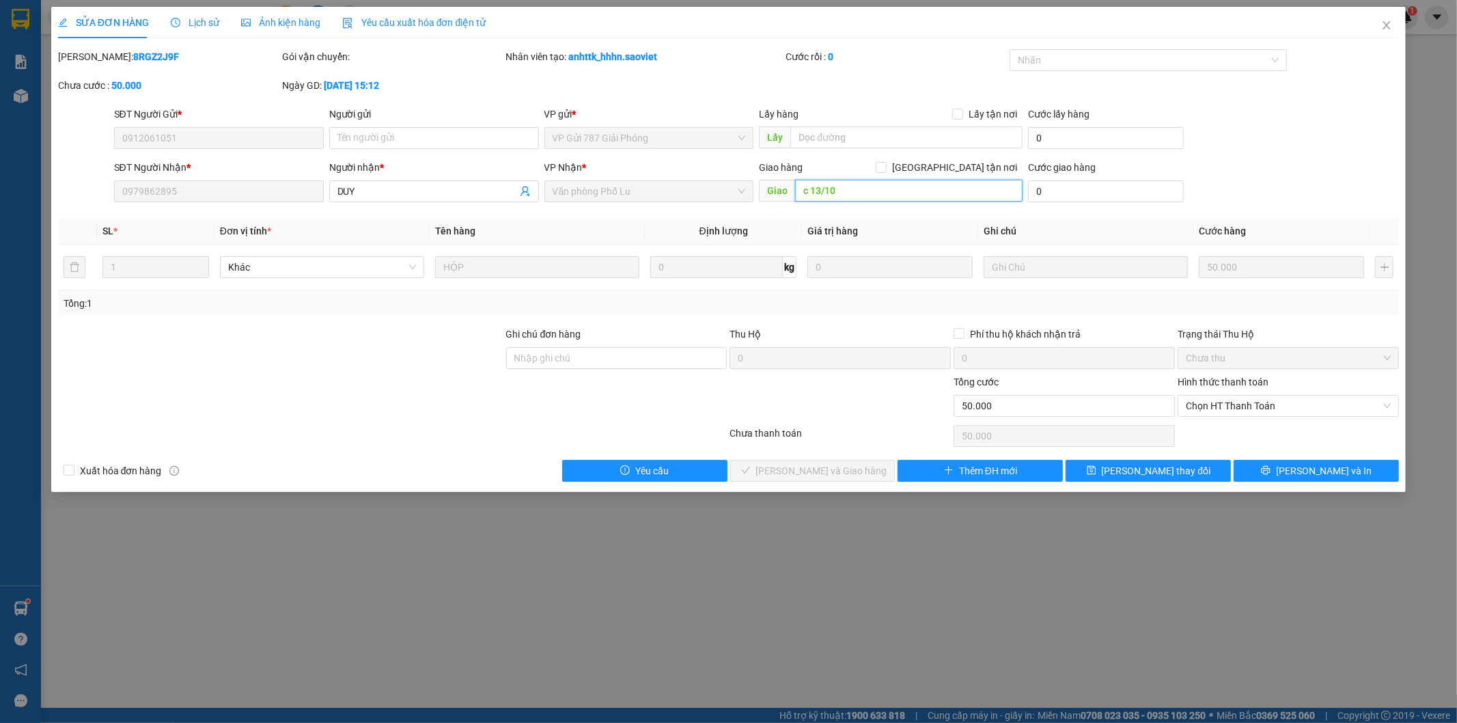
click at [766, 186] on span "Giao c 13/10" at bounding box center [891, 191] width 264 height 22
click at [816, 139] on input "text" at bounding box center [906, 137] width 232 height 22
paste input "c 13/10"
type input "c 13/10"
click at [1190, 470] on button "Lưu thay đổi" at bounding box center [1148, 471] width 165 height 22
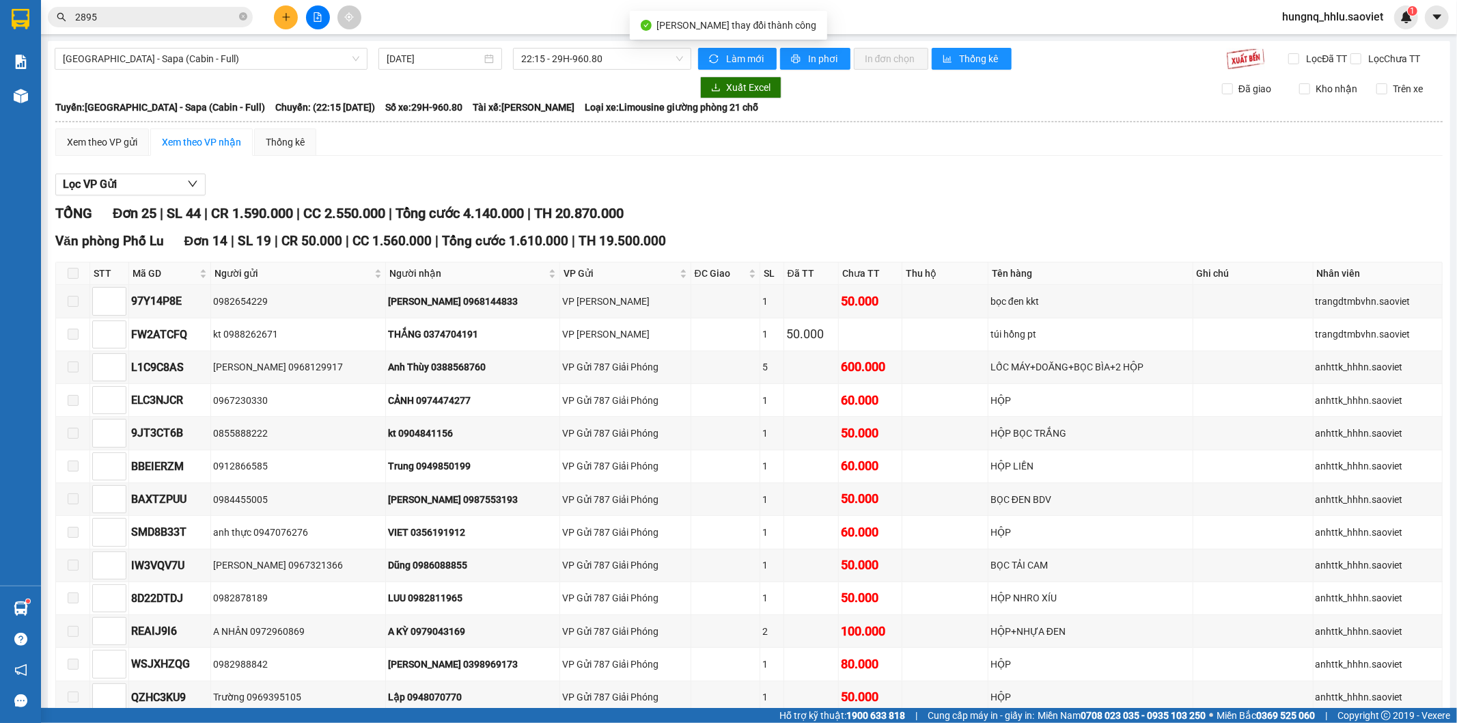
click at [152, 23] on input "2895" at bounding box center [155, 17] width 161 height 15
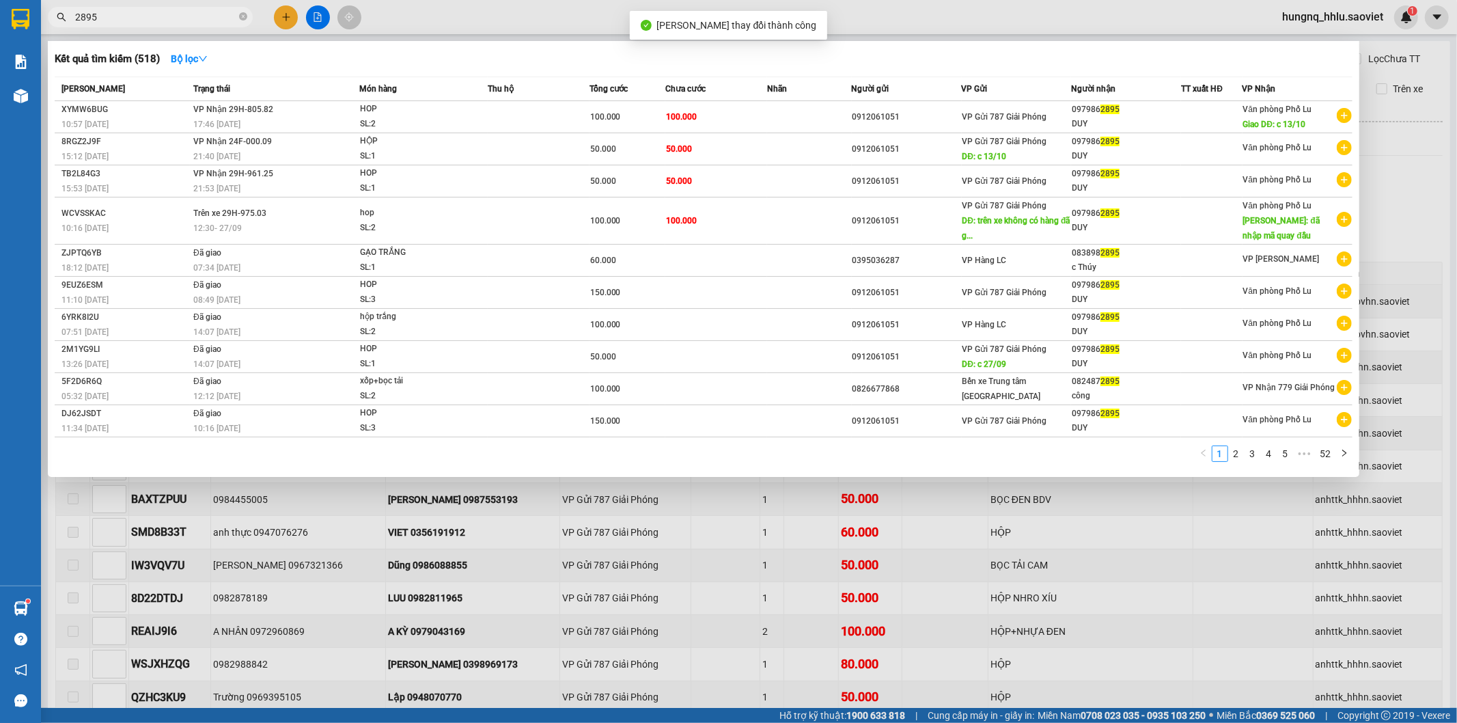
click at [148, 16] on input "2895" at bounding box center [155, 17] width 161 height 15
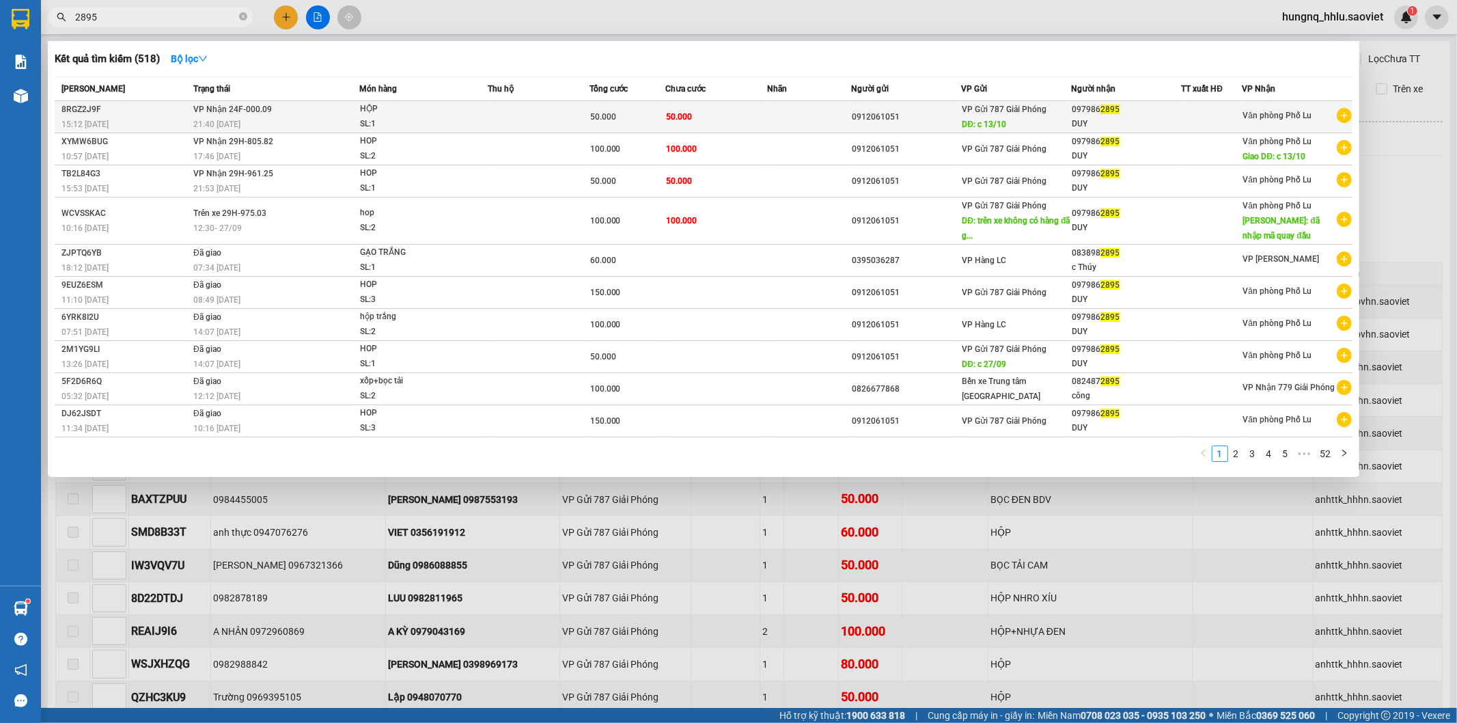
click at [984, 112] on span "VP Gửi 787 Giải Phóng" at bounding box center [1005, 110] width 85 height 10
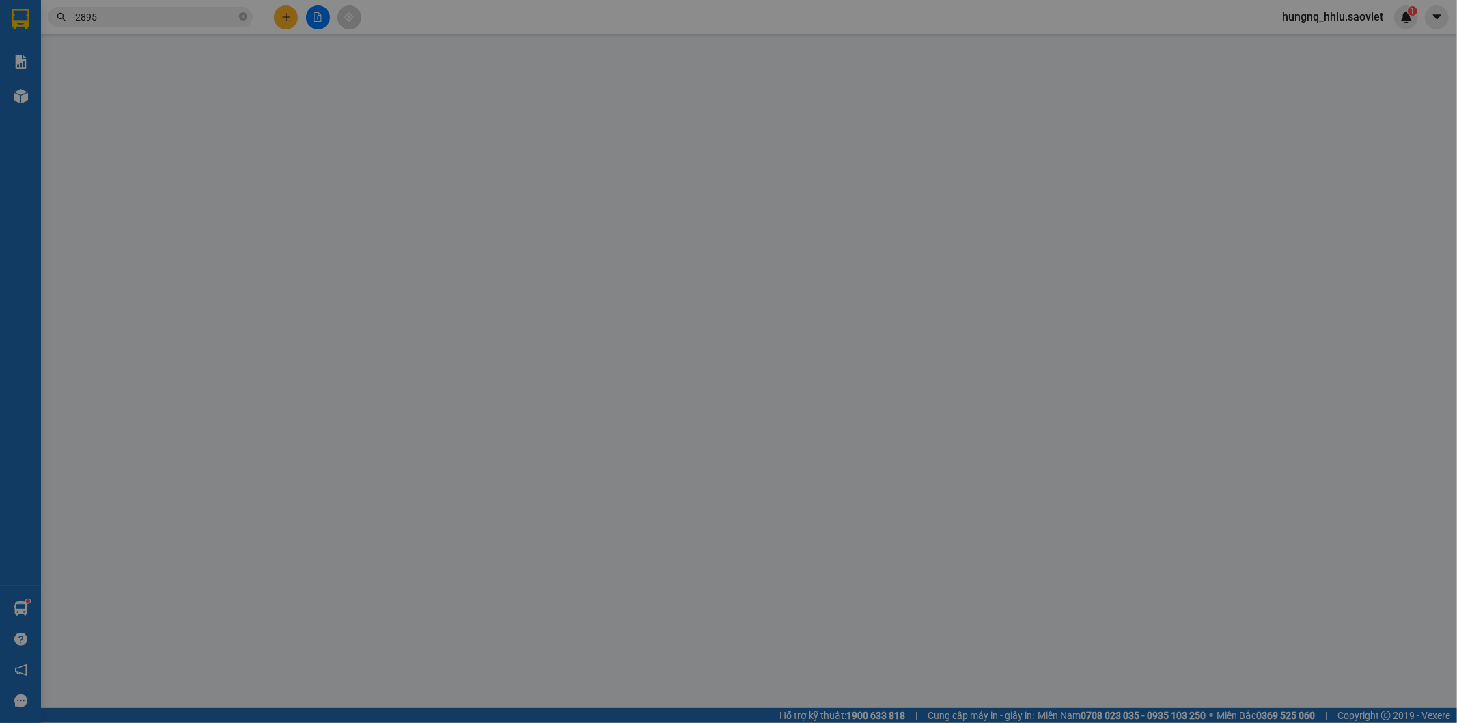
type input "0912061051"
type input "c 13/10"
type input "0979862895"
type input "DUY"
type input "0"
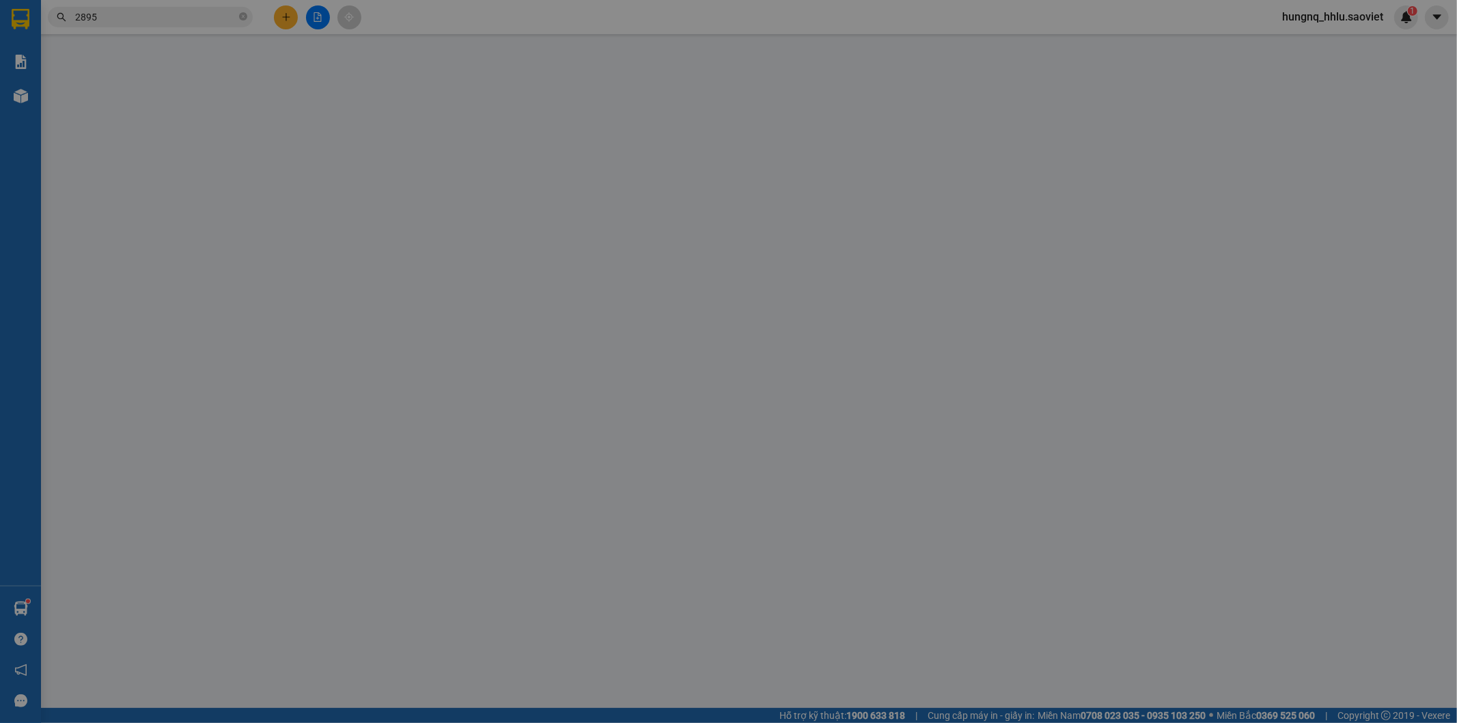
type input "50.000"
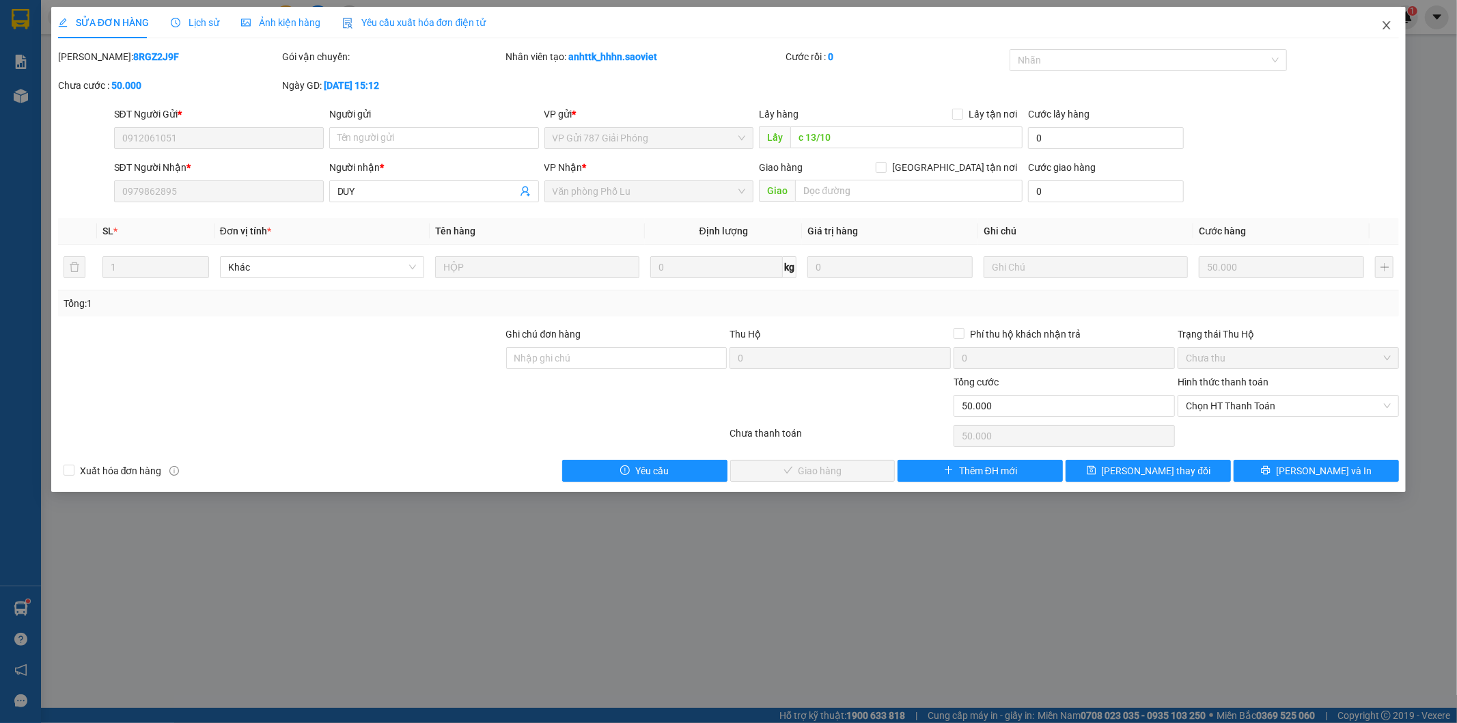
click at [1389, 29] on icon "close" at bounding box center [1387, 25] width 8 height 8
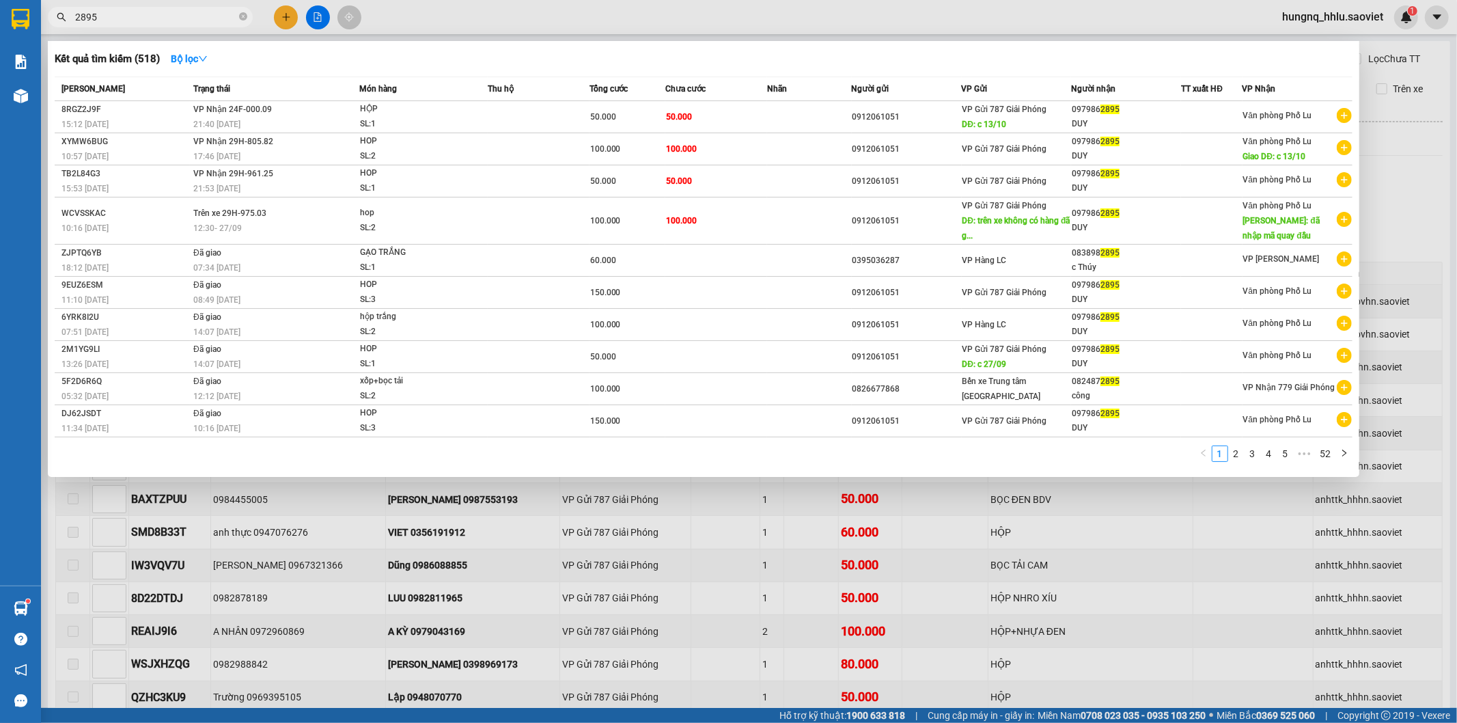
click at [187, 15] on input "2895" at bounding box center [155, 17] width 161 height 15
click at [986, 149] on span "VP Gửi 787 Giải Phóng" at bounding box center [1005, 149] width 85 height 10
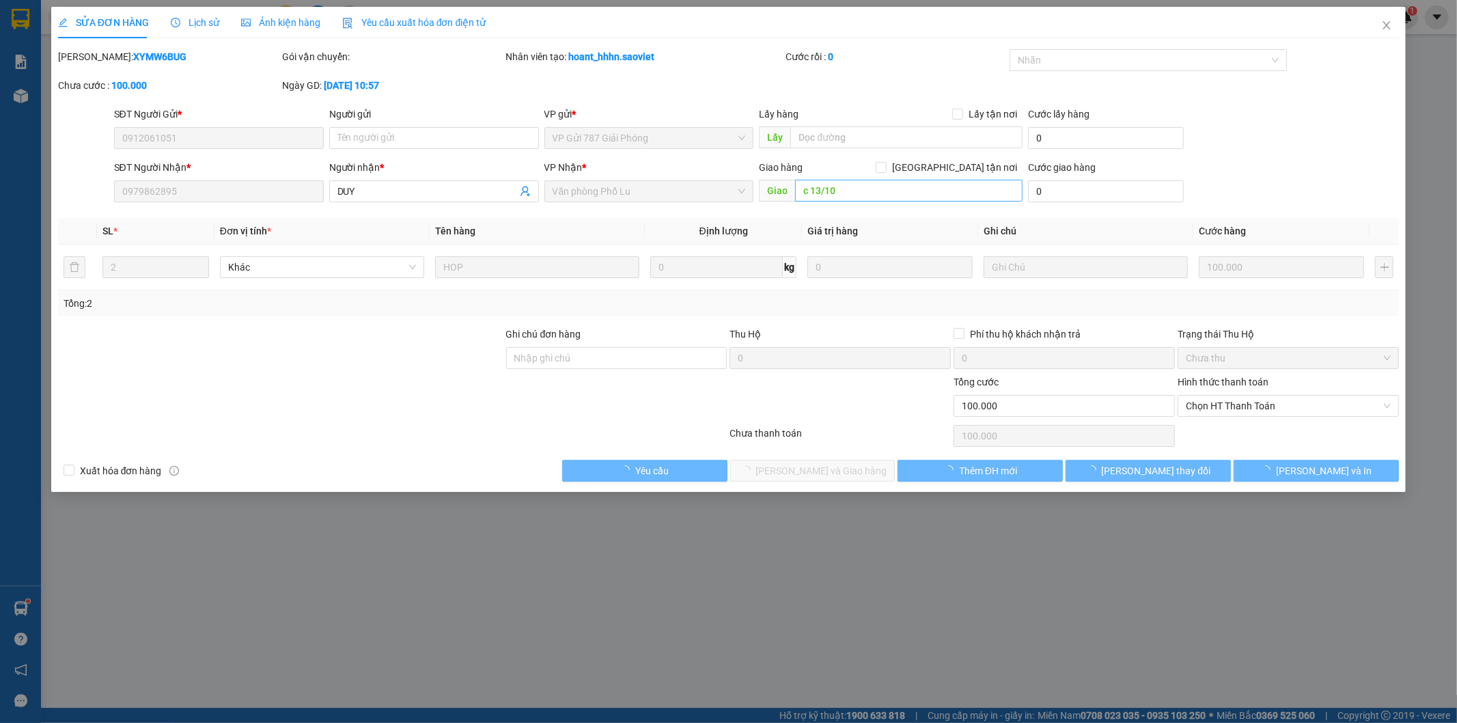
type input "0912061051"
type input "0979862895"
type input "DUY"
type input "c 13/10"
type input "0"
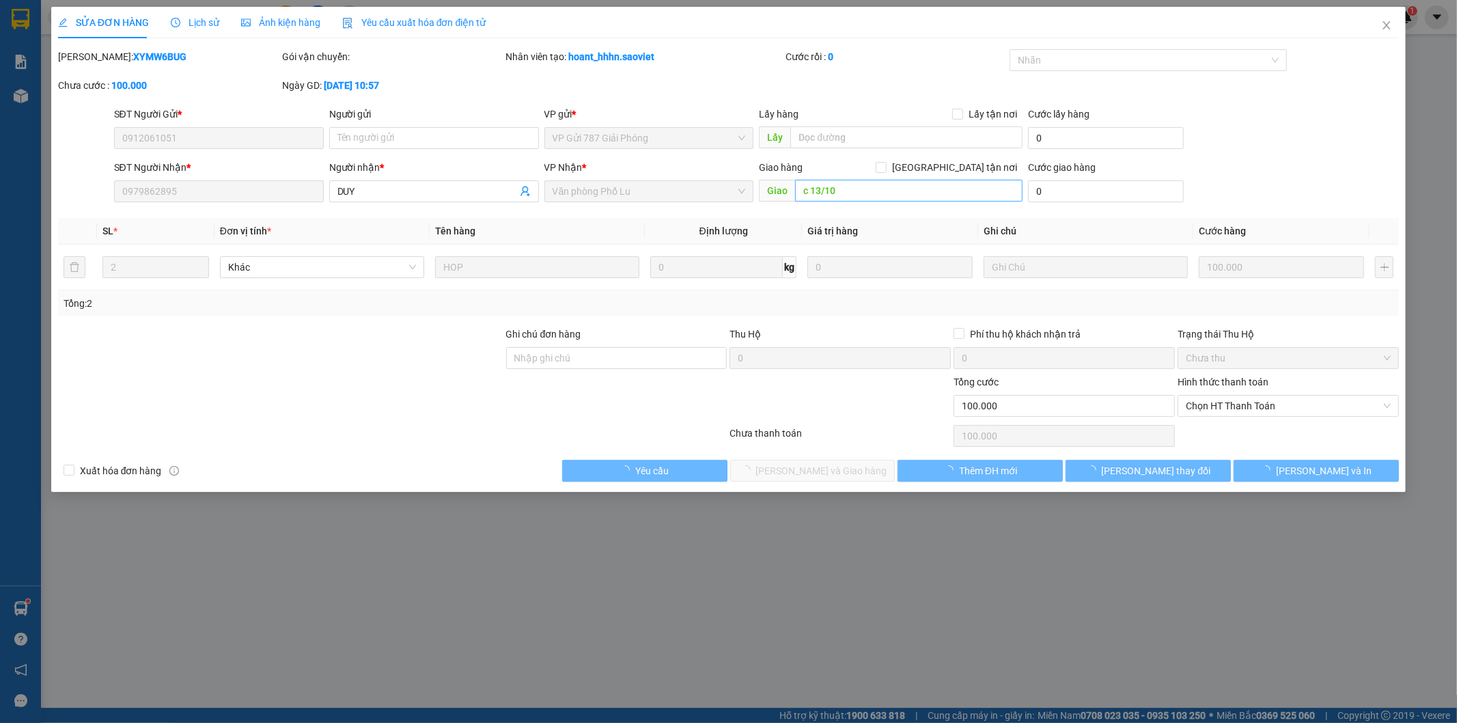
type input "100.000"
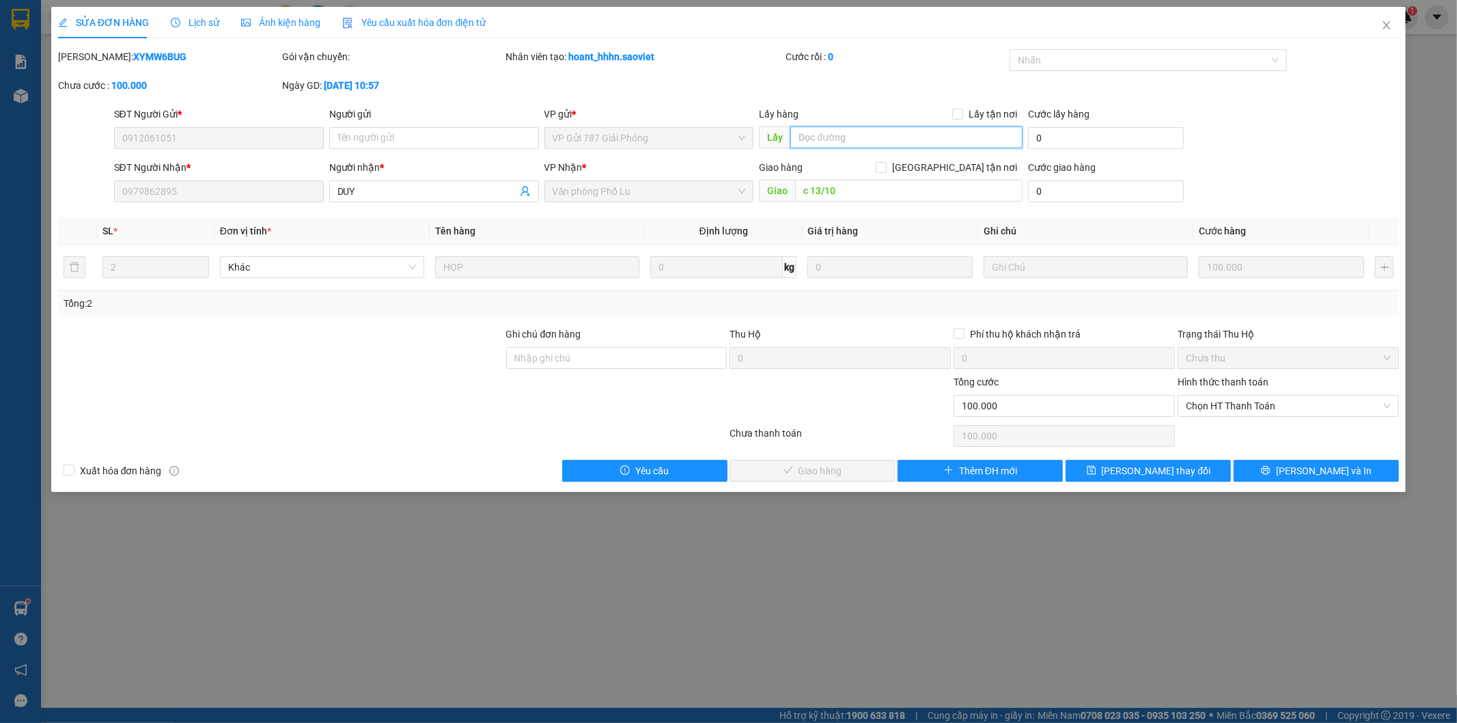
click at [822, 135] on input "text" at bounding box center [906, 137] width 232 height 22
paste input "c 13/10"
type input "c 13/10"
click at [1185, 475] on button "Lưu thay đổi" at bounding box center [1148, 471] width 165 height 22
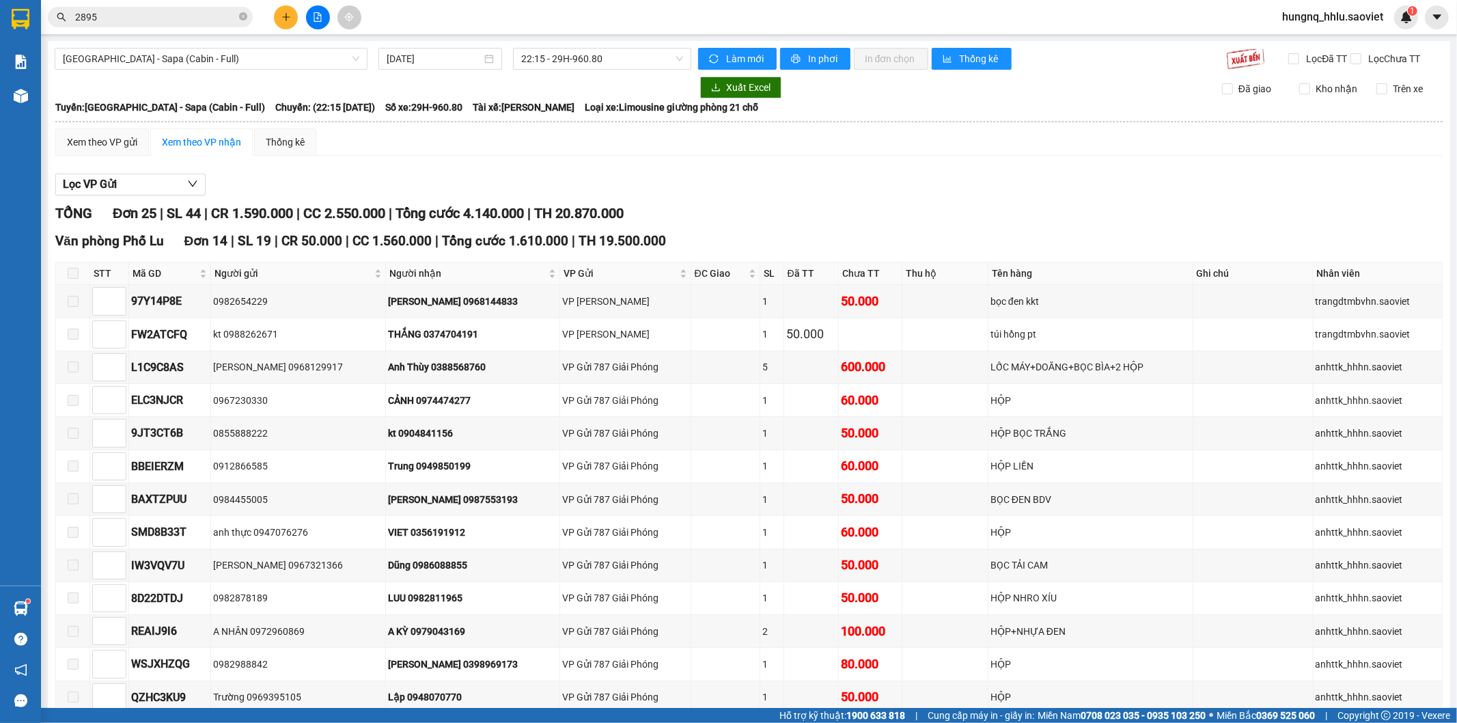
drag, startPoint x: 10, startPoint y: 14, endPoint x: 0, endPoint y: 14, distance: 9.6
click at [0, 12] on section "Kết quả tìm kiếm ( 518 ) Bộ lọc Mã ĐH Trạng thái Món hàng Thu hộ Tổng cước Chưa…" at bounding box center [728, 361] width 1457 height 723
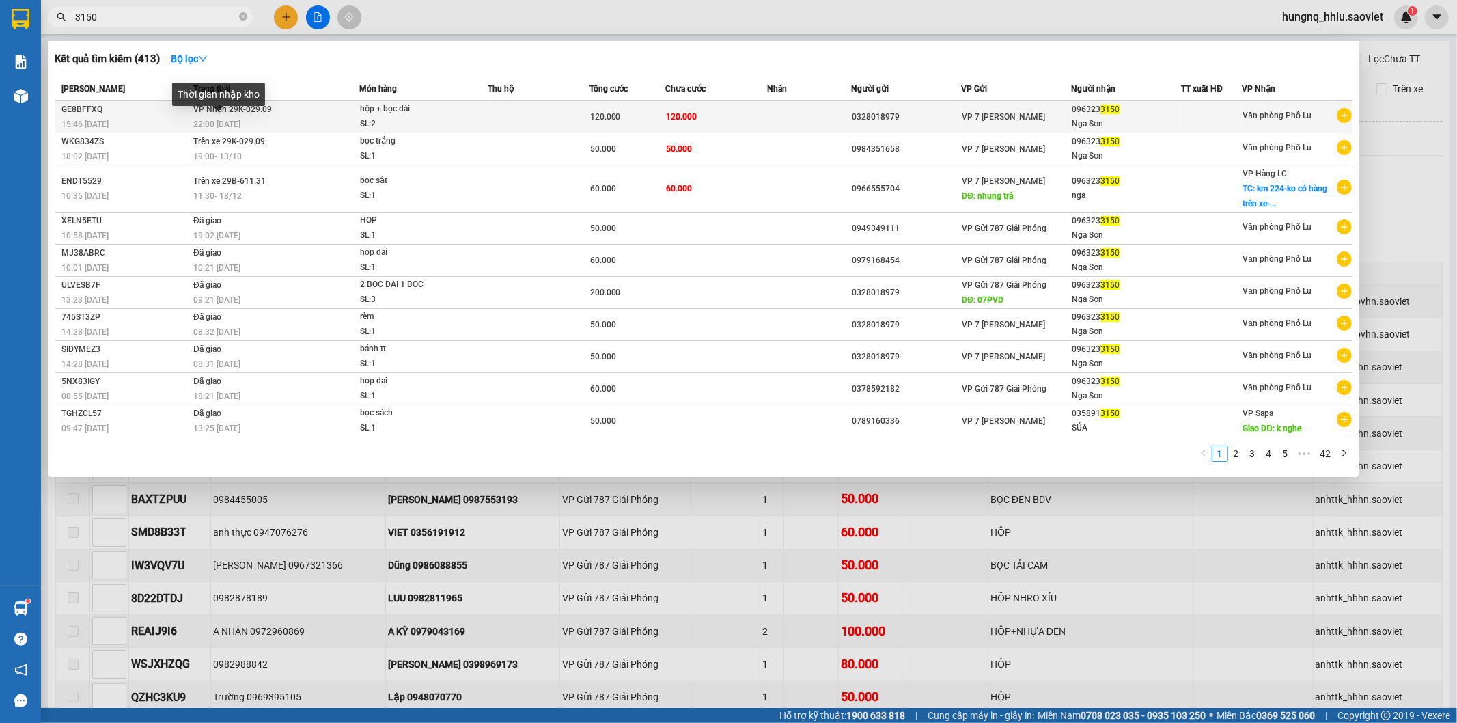
type input "3150"
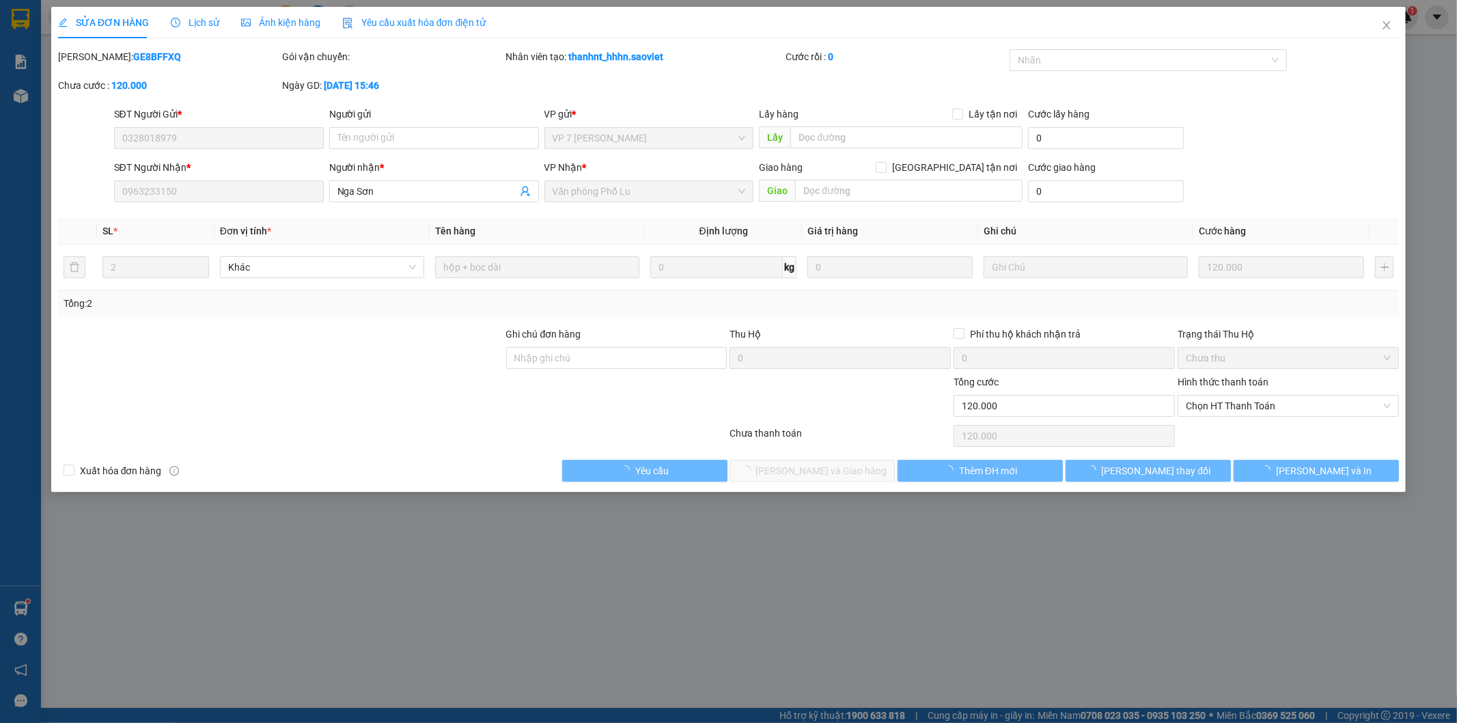
type input "0328018979"
type input "0963233150"
type input "Nga Sơn"
type input "0"
type input "120.000"
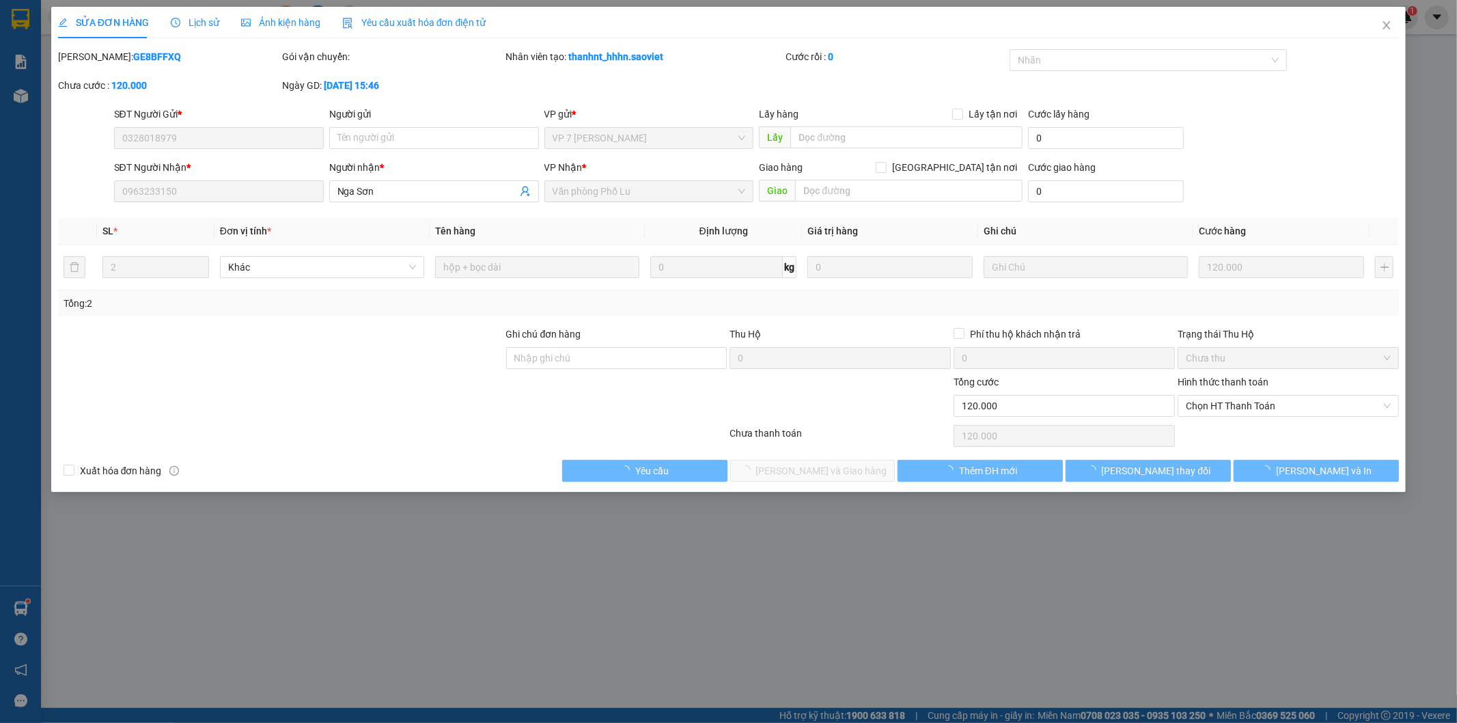
type input "120.000"
click at [814, 137] on input "text" at bounding box center [906, 137] width 232 height 22
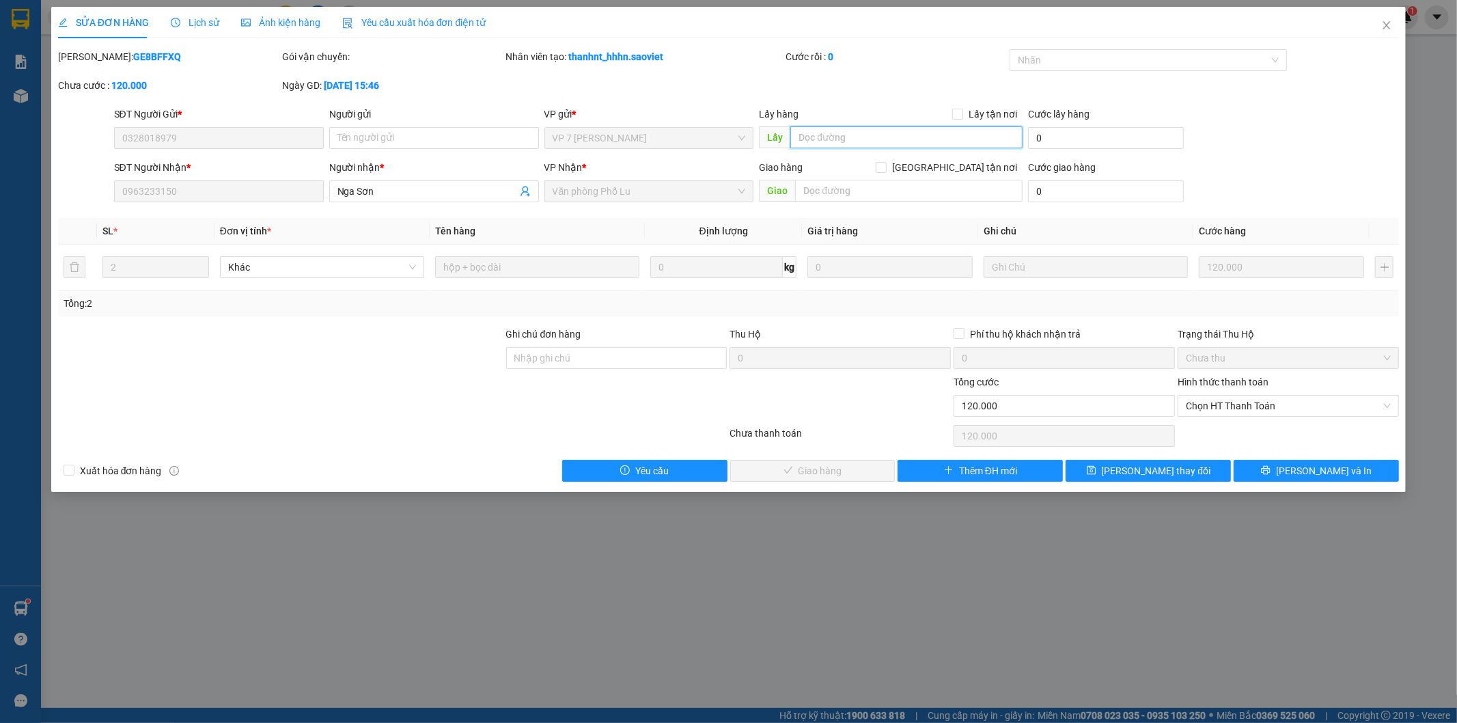
paste input "c 13/10"
type input "c 13/10"
click at [1195, 470] on button "Lưu thay đổi" at bounding box center [1148, 471] width 165 height 22
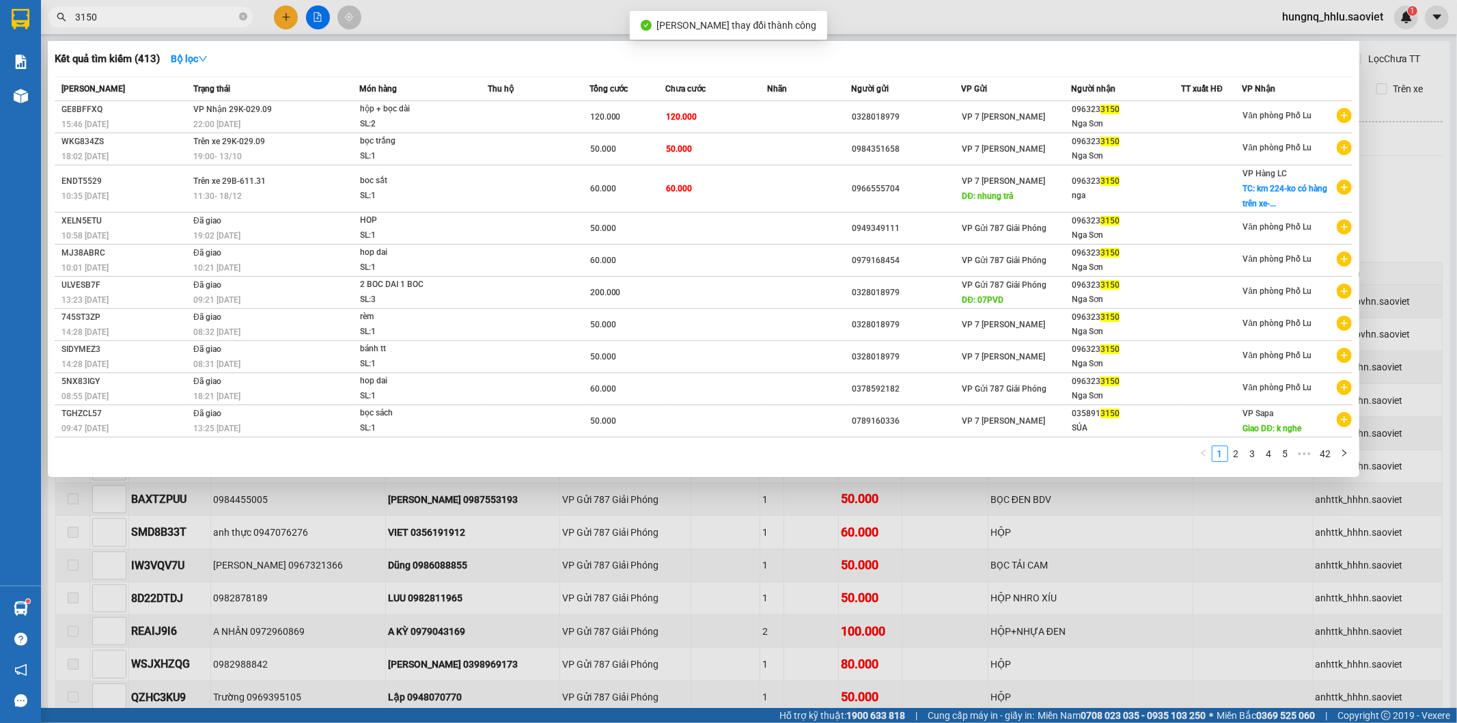
click at [117, 14] on input "3150" at bounding box center [155, 17] width 161 height 15
type input "3"
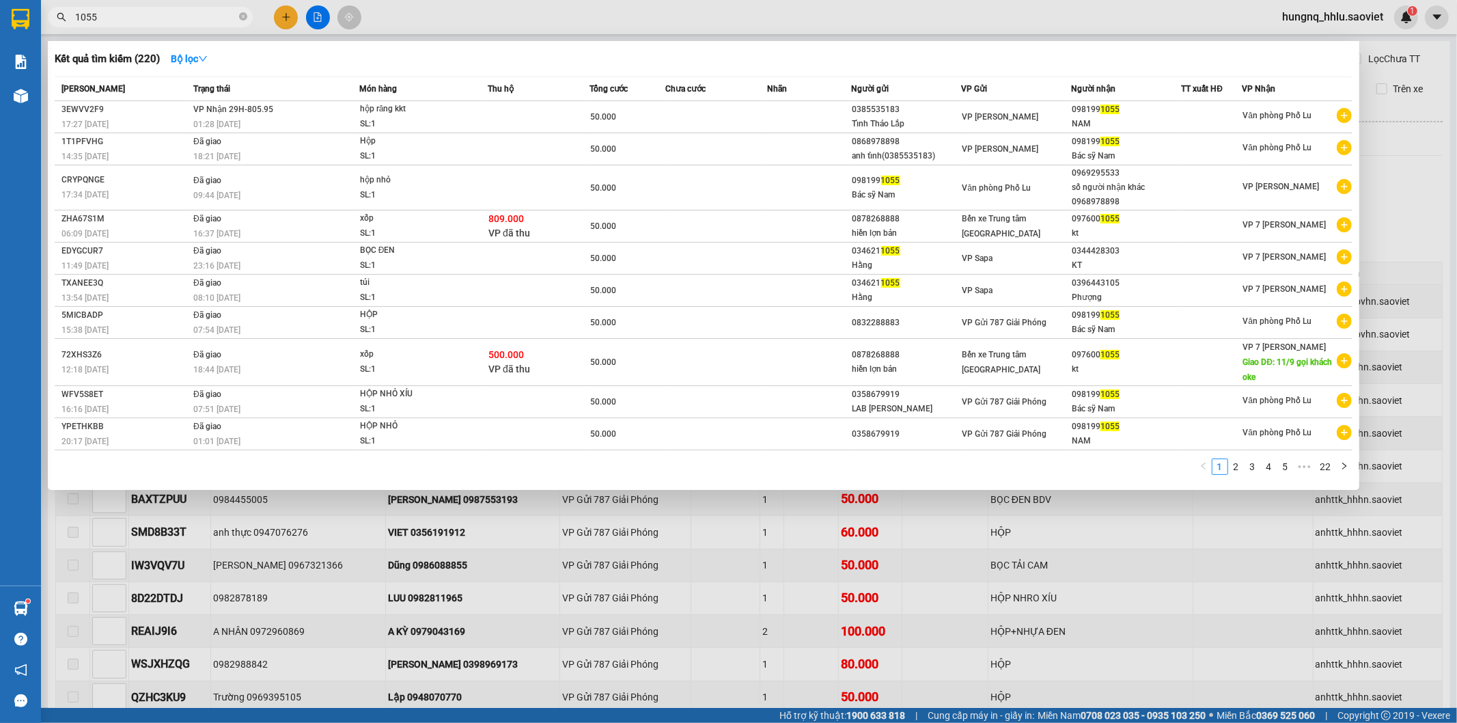
drag, startPoint x: 98, startPoint y: 16, endPoint x: 113, endPoint y: 15, distance: 14.4
click at [111, 15] on input "1055" at bounding box center [155, 17] width 161 height 15
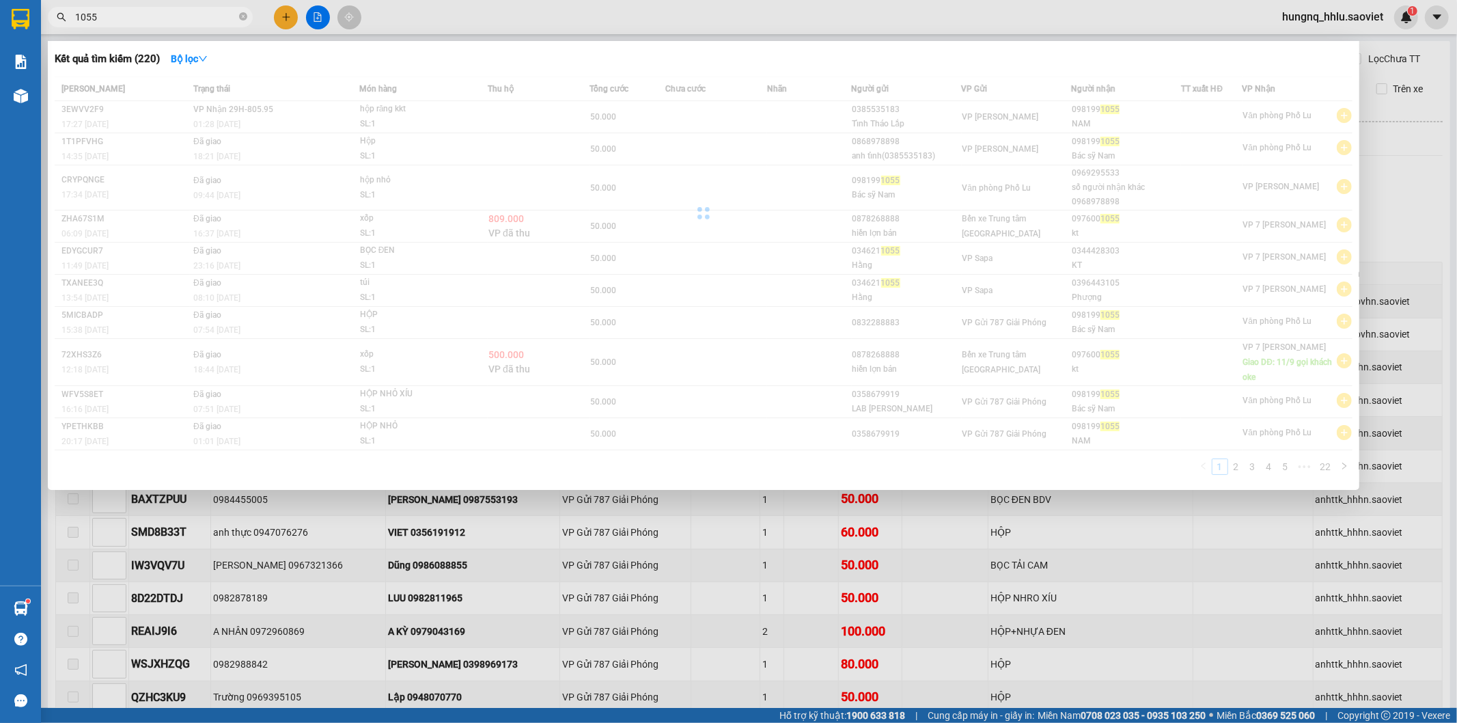
drag, startPoint x: 116, startPoint y: 16, endPoint x: 10, endPoint y: 23, distance: 106.1
click at [10, 23] on section "Kết quả tìm kiếm ( 220 ) Bộ lọc Mã ĐH Trạng thái Món hàng Thu hộ Tổng cước Chưa…" at bounding box center [728, 361] width 1457 height 723
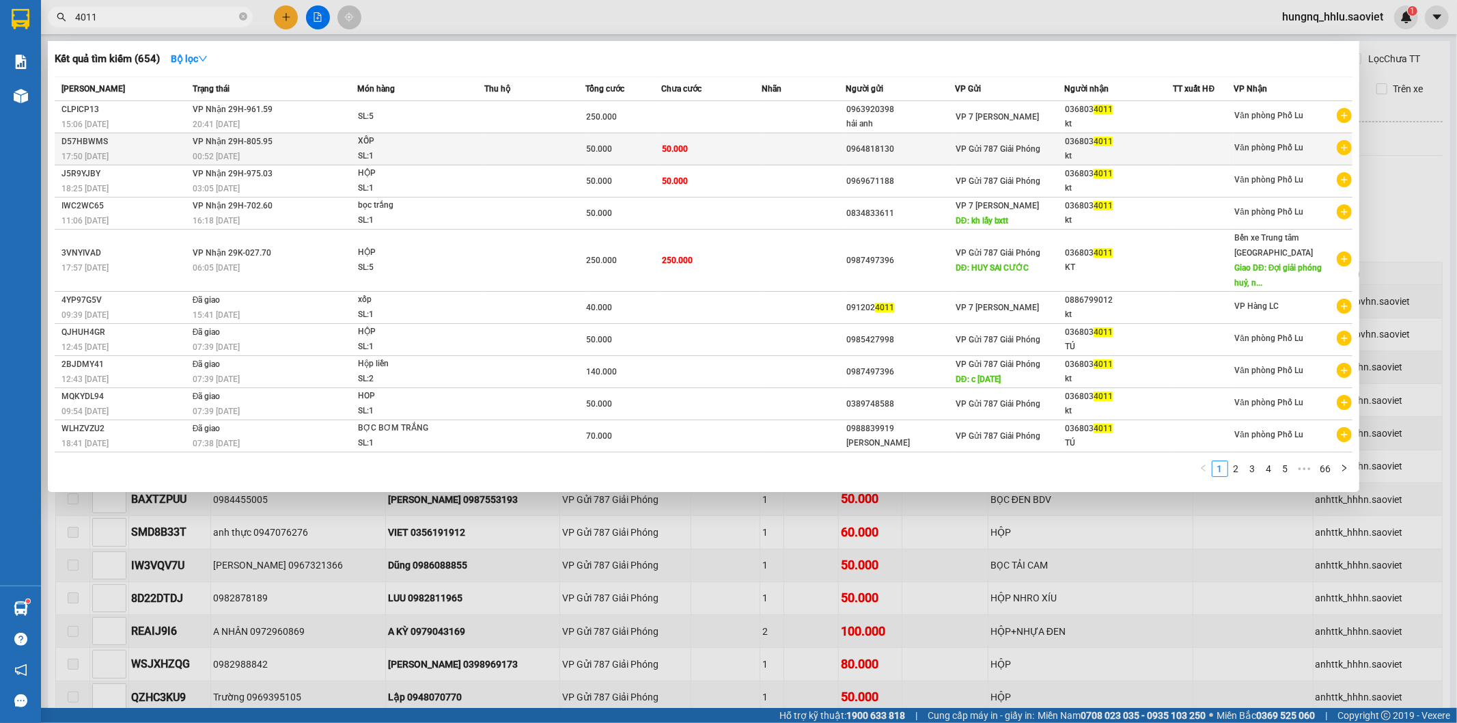
type input "4011"
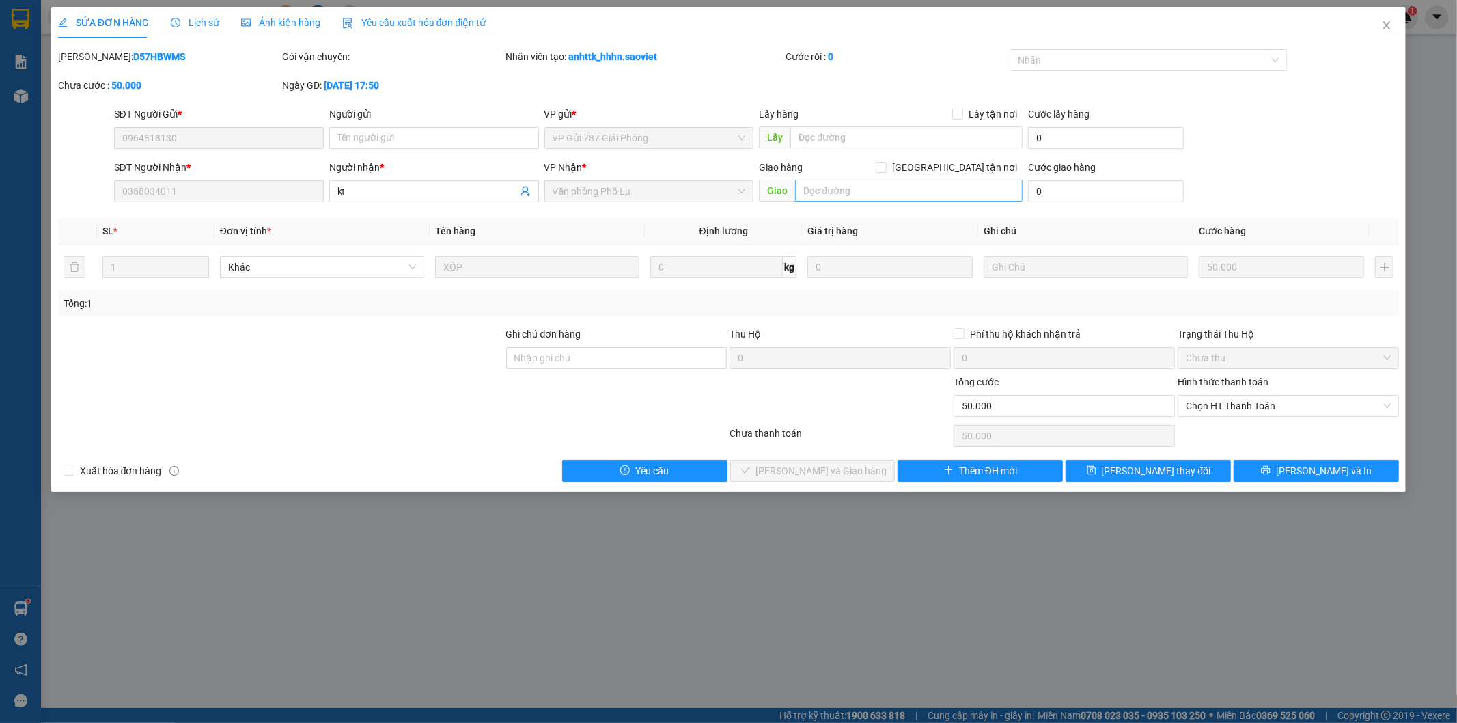
type input "0964818130"
type input "0368034011"
type input "kt"
type input "0"
type input "50.000"
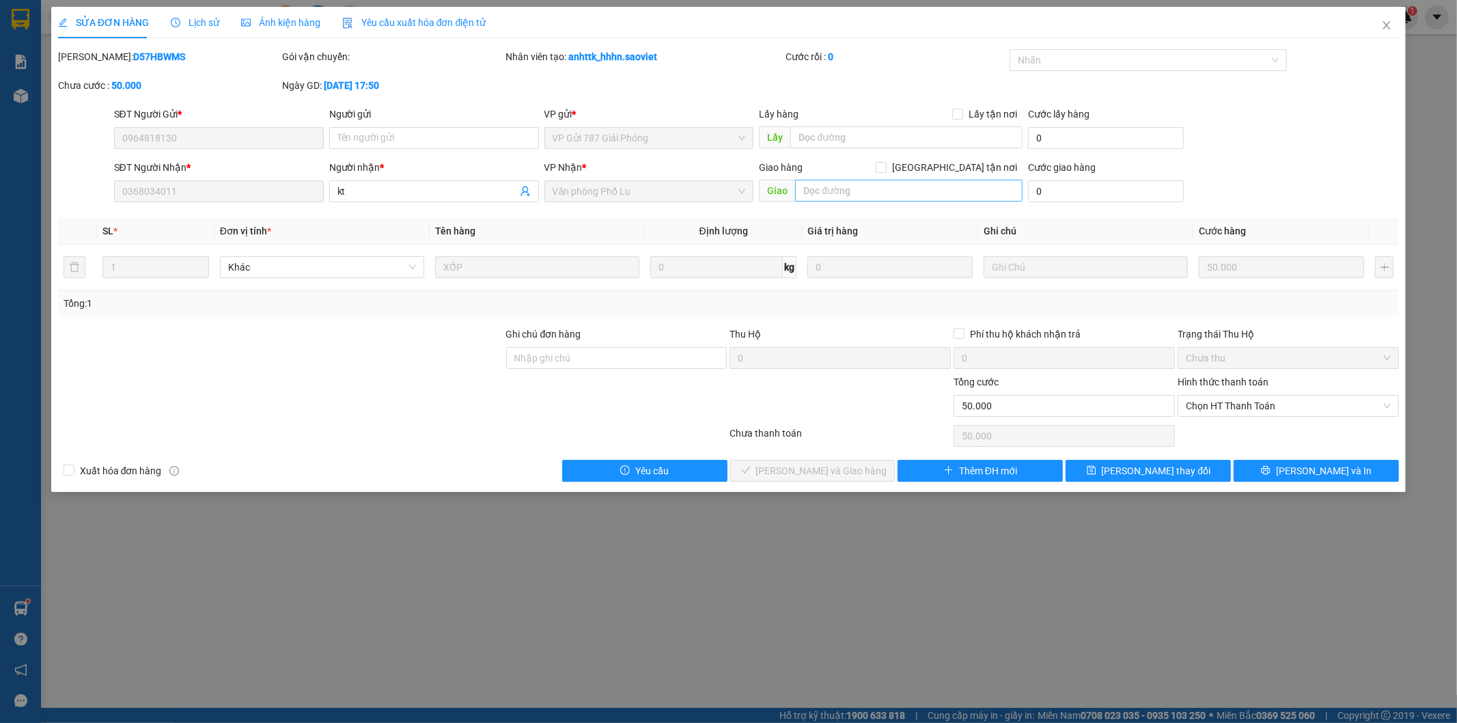
type input "50.000"
click at [818, 141] on input "text" at bounding box center [906, 137] width 232 height 22
paste input "c 13/10"
type input "c 13/10"
click at [1180, 475] on span "Lưu thay đổi" at bounding box center [1156, 470] width 109 height 15
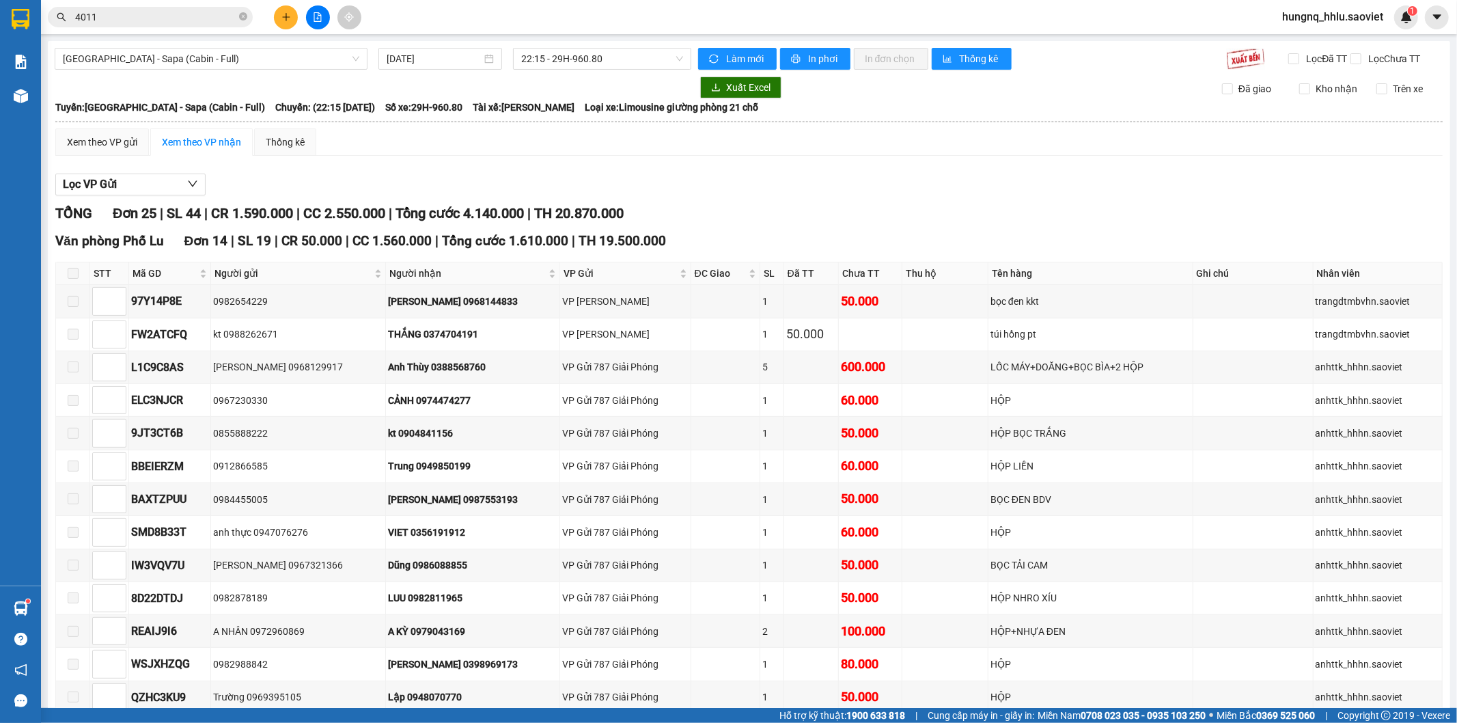
click at [0, 4] on section "Kết quả tìm kiếm ( 654 ) Bộ lọc Mã ĐH Trạng thái Món hàng Thu hộ Tổng cước Chưa…" at bounding box center [728, 361] width 1457 height 723
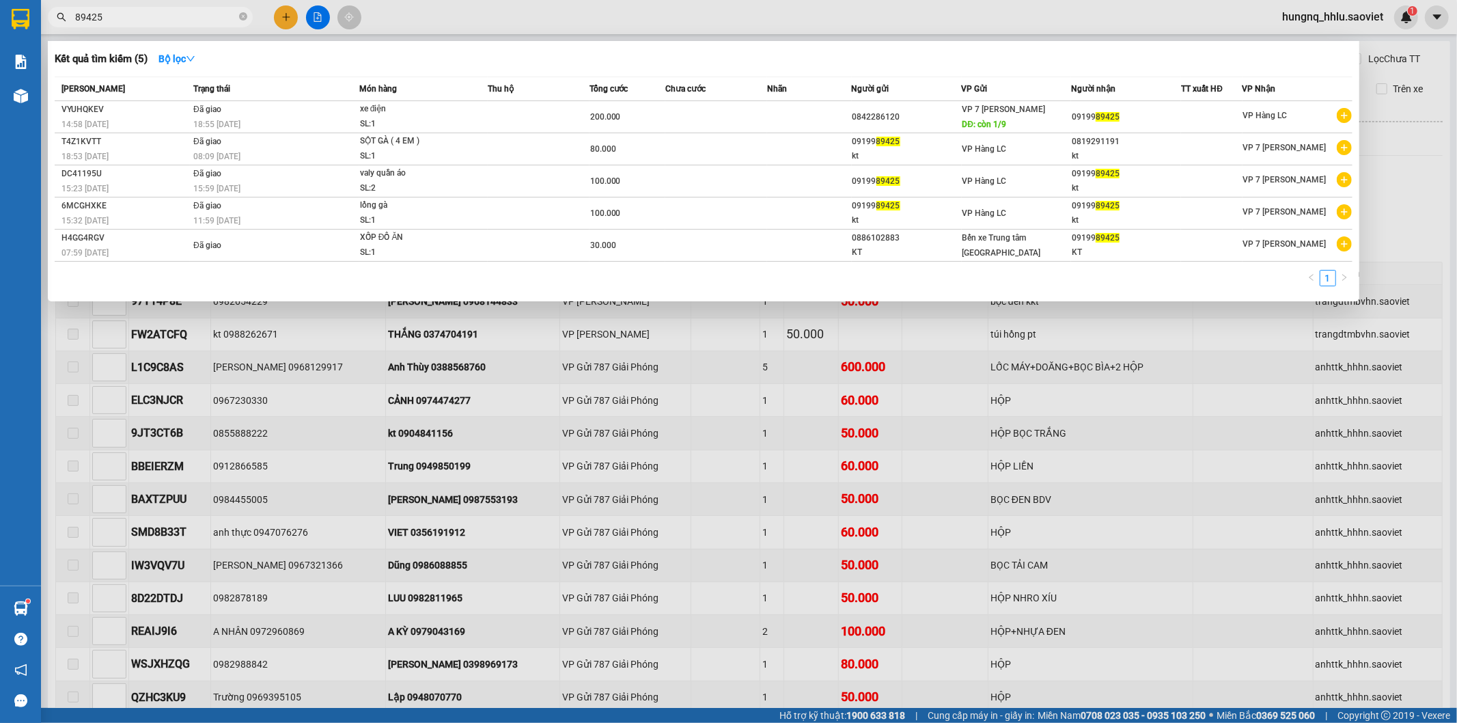
drag, startPoint x: 14, startPoint y: 14, endPoint x: 0, endPoint y: 23, distance: 16.3
click at [0, 17] on section "Kết quả tìm kiếm ( 5 ) Bộ lọc Mã ĐH Trạng thái Món hàng Thu hộ Tổng cước Chưa c…" at bounding box center [728, 361] width 1457 height 723
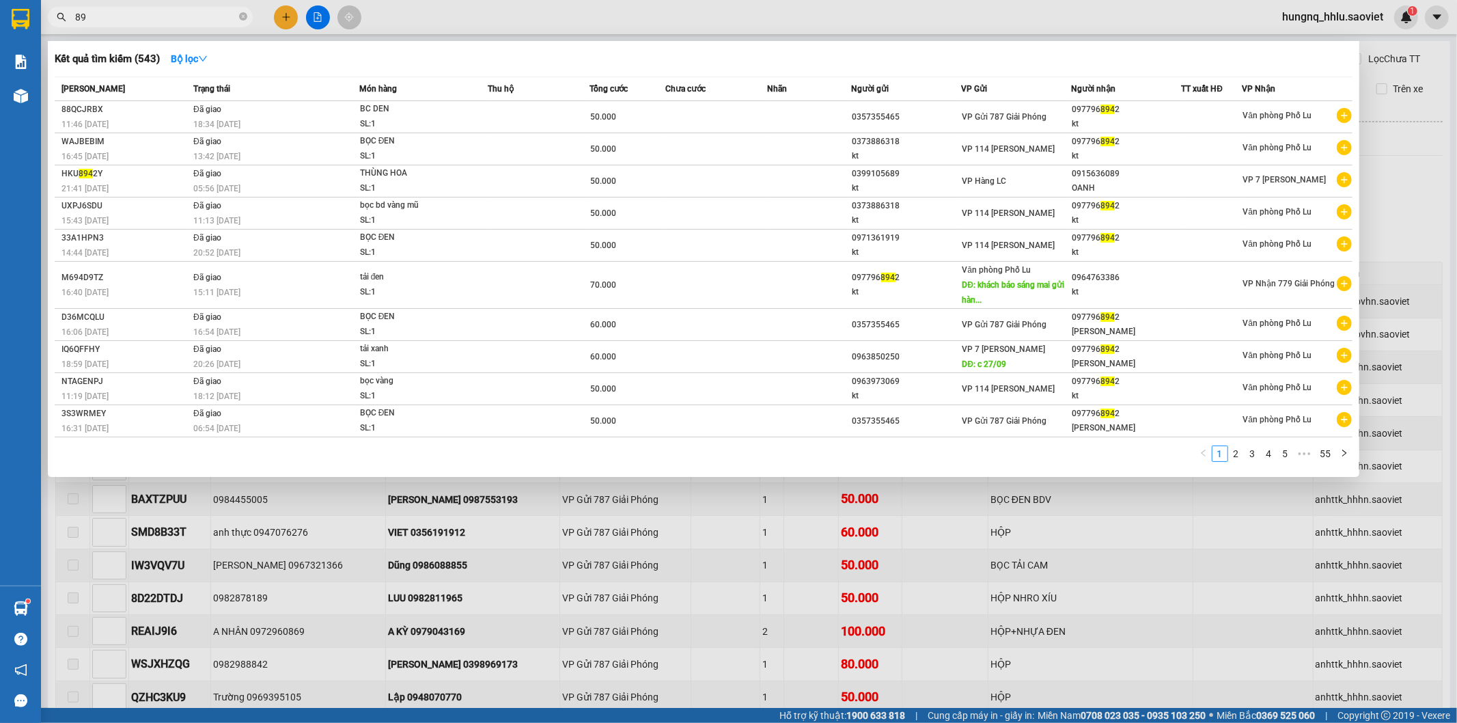
type input "8"
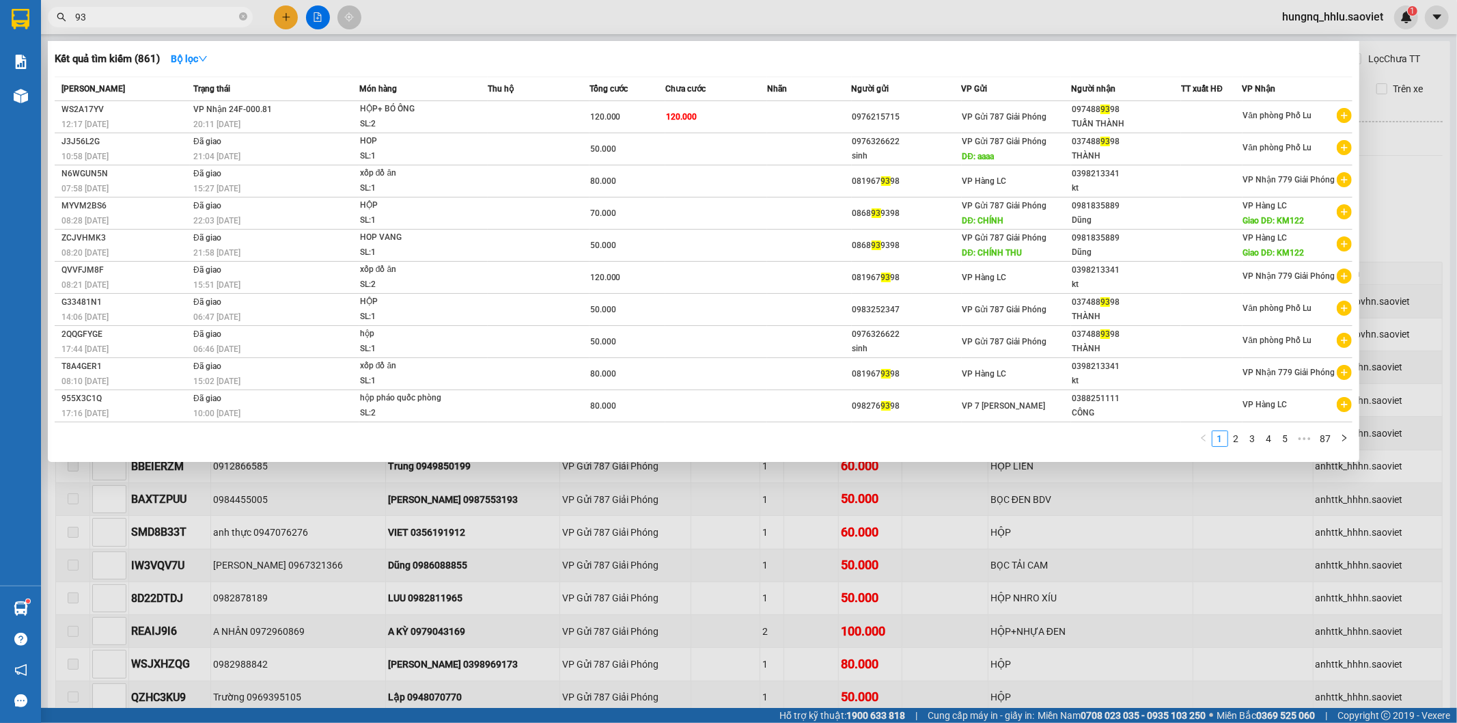
type input "9"
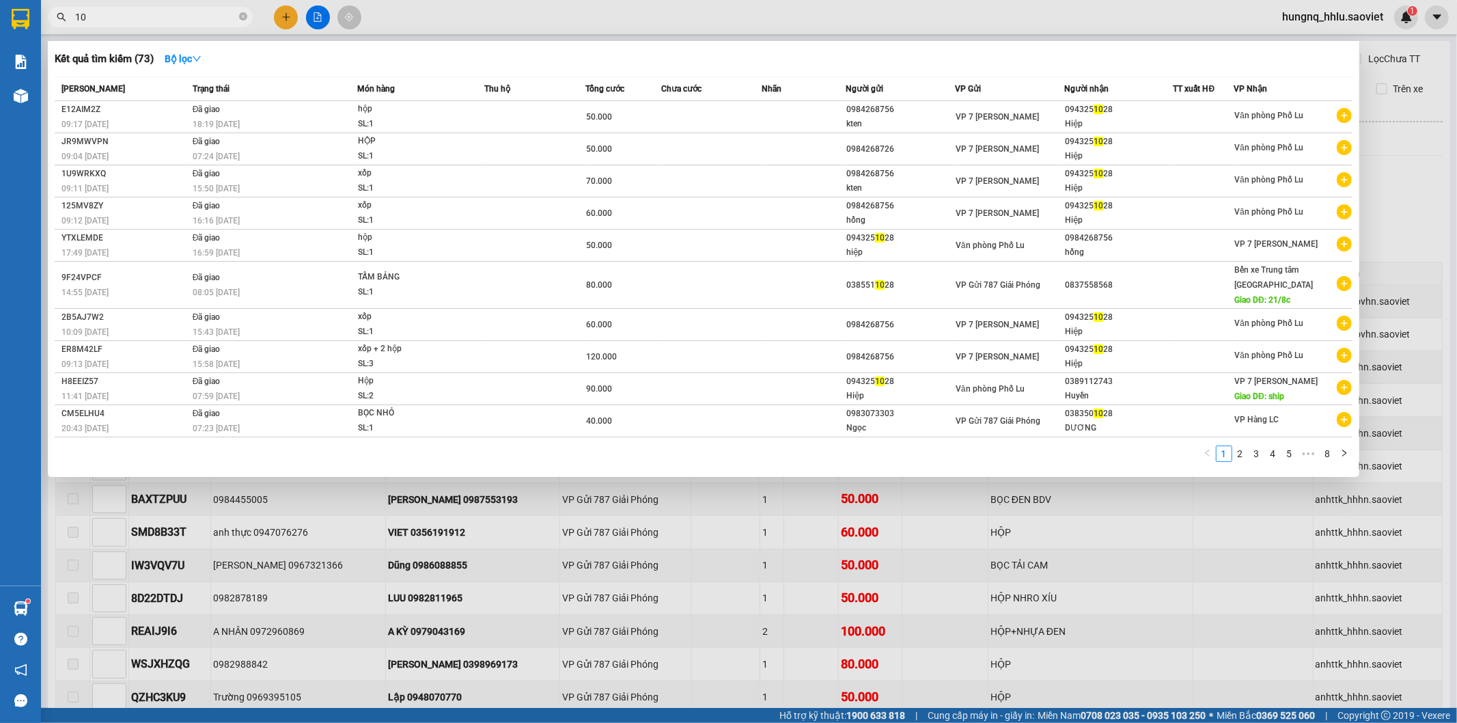
type input "1"
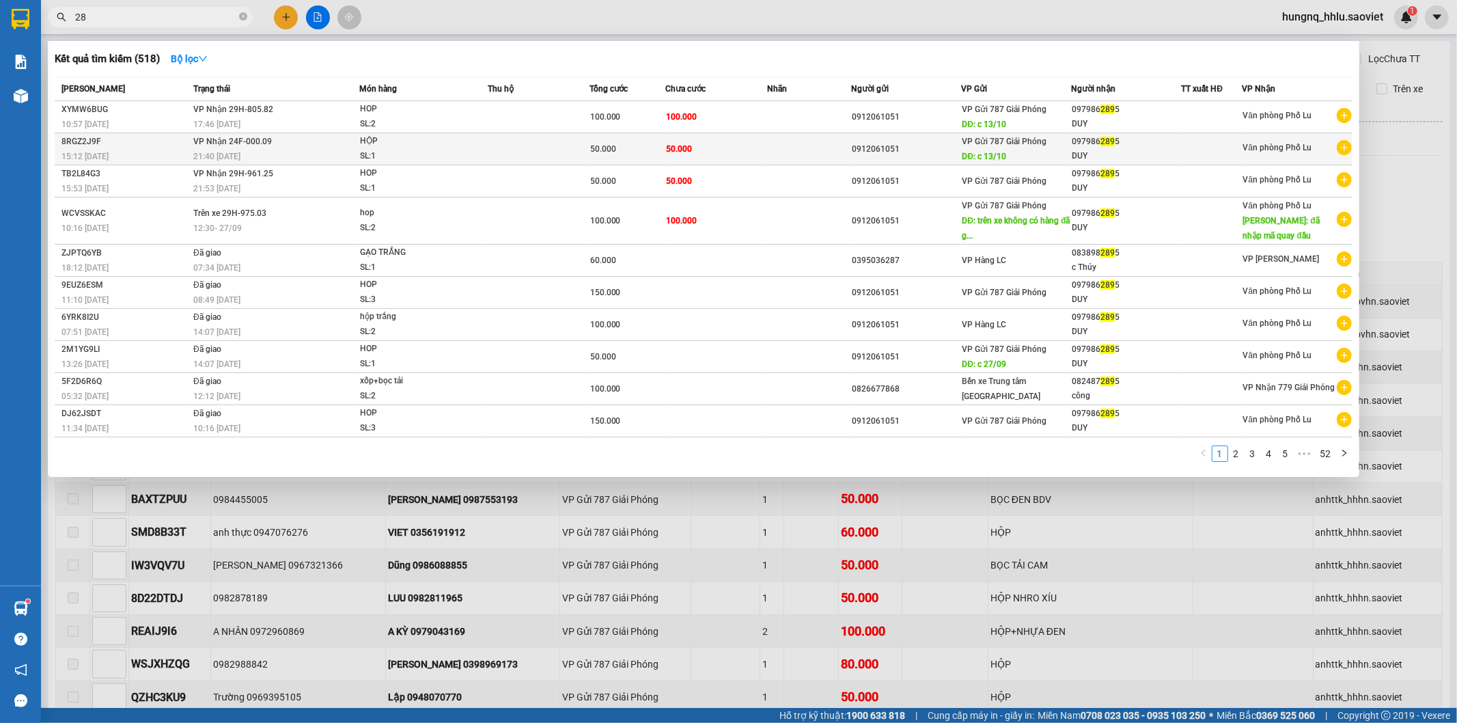
type input "2"
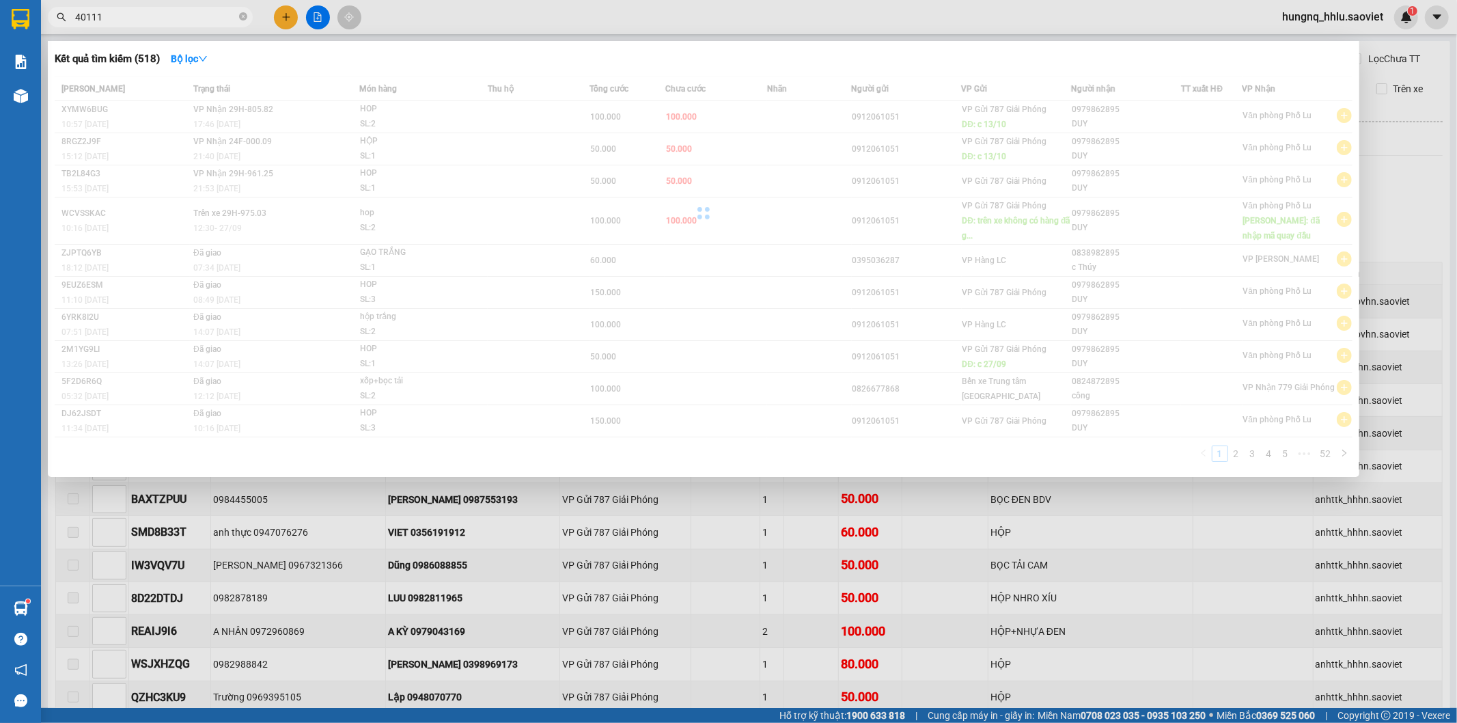
type input "4011"
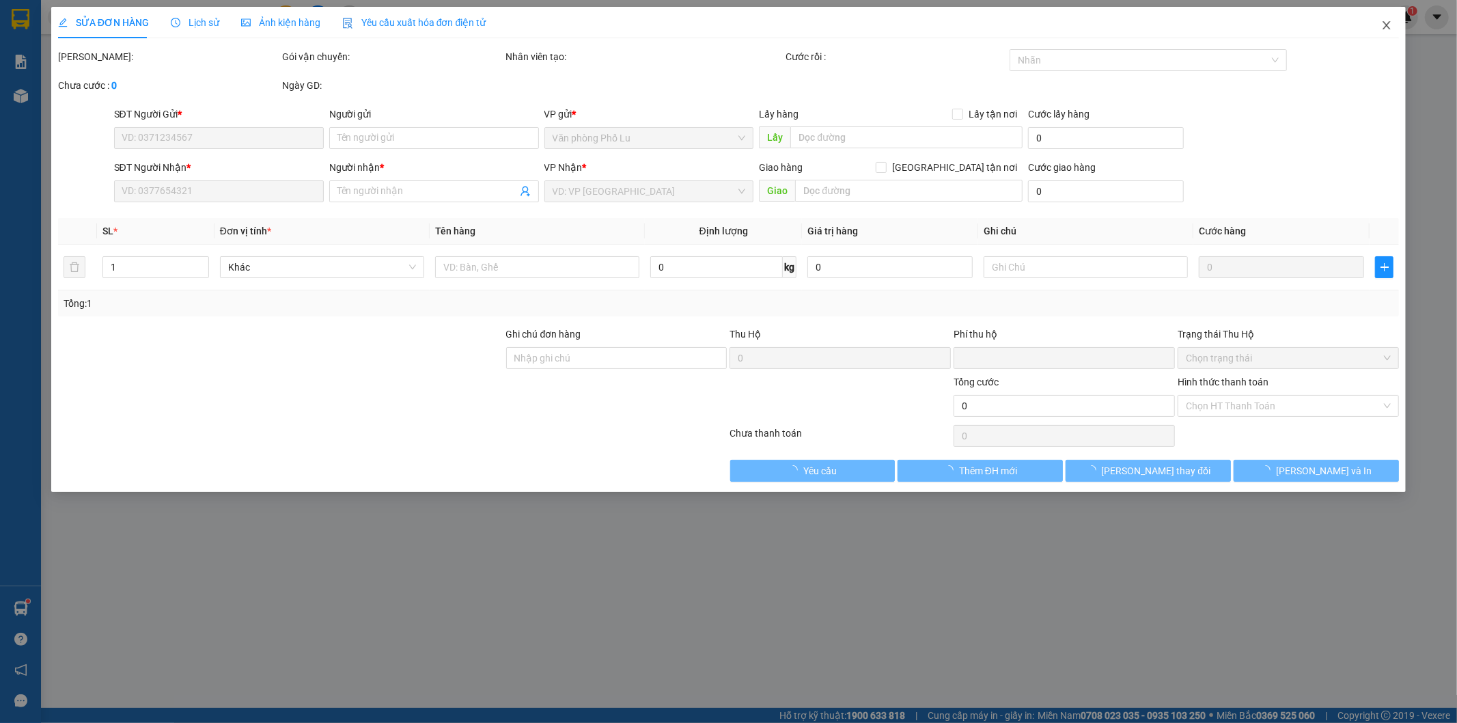
type input "0969671188"
type input "0368034011"
type input "kt"
type input "0"
type input "50.000"
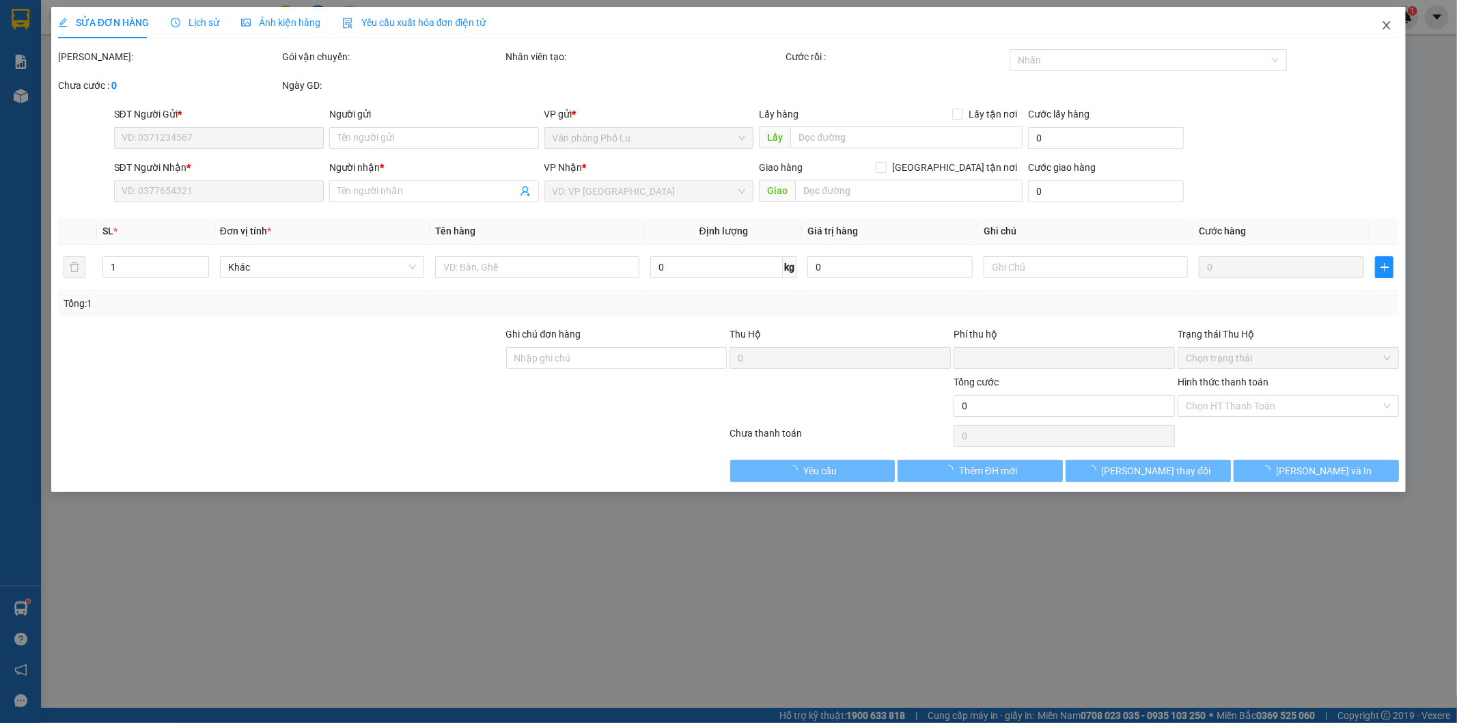
type input "50.000"
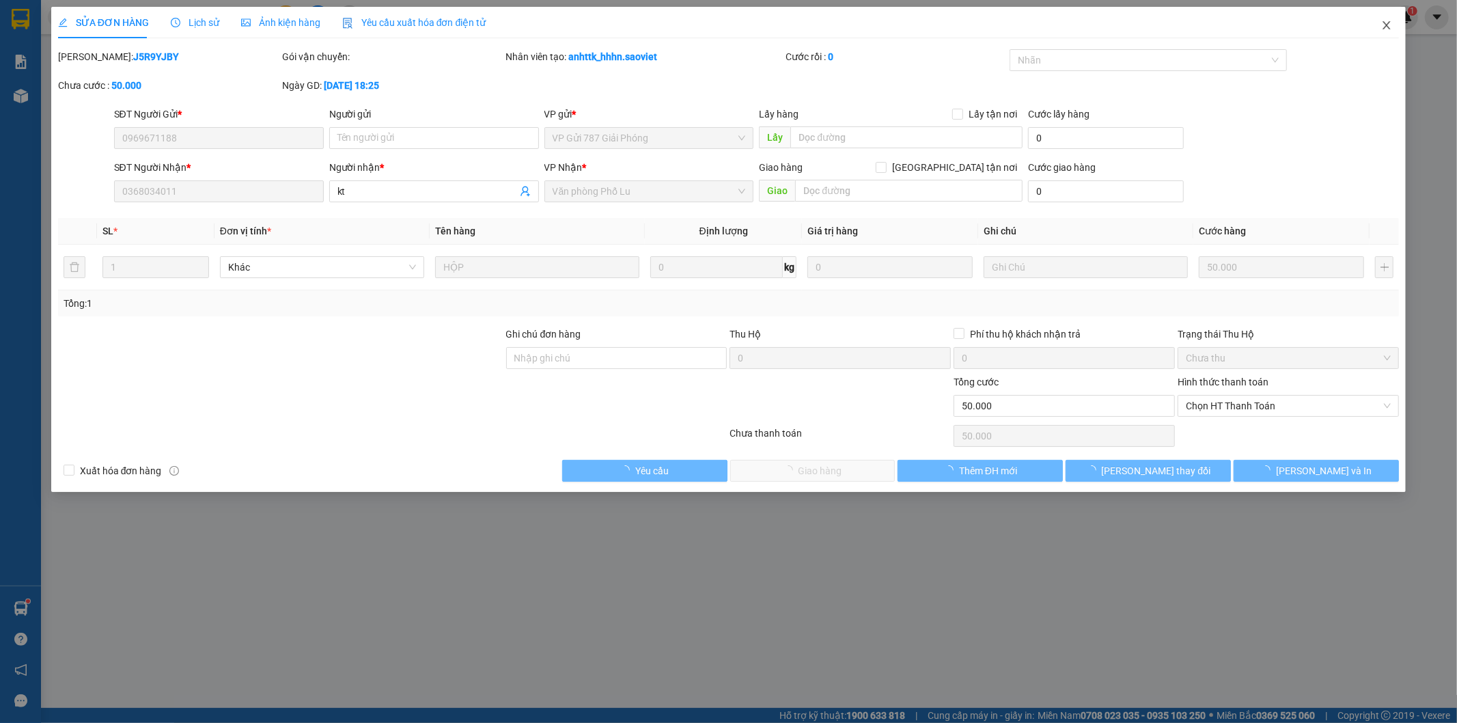
click at [1394, 31] on span "Close" at bounding box center [1387, 26] width 38 height 38
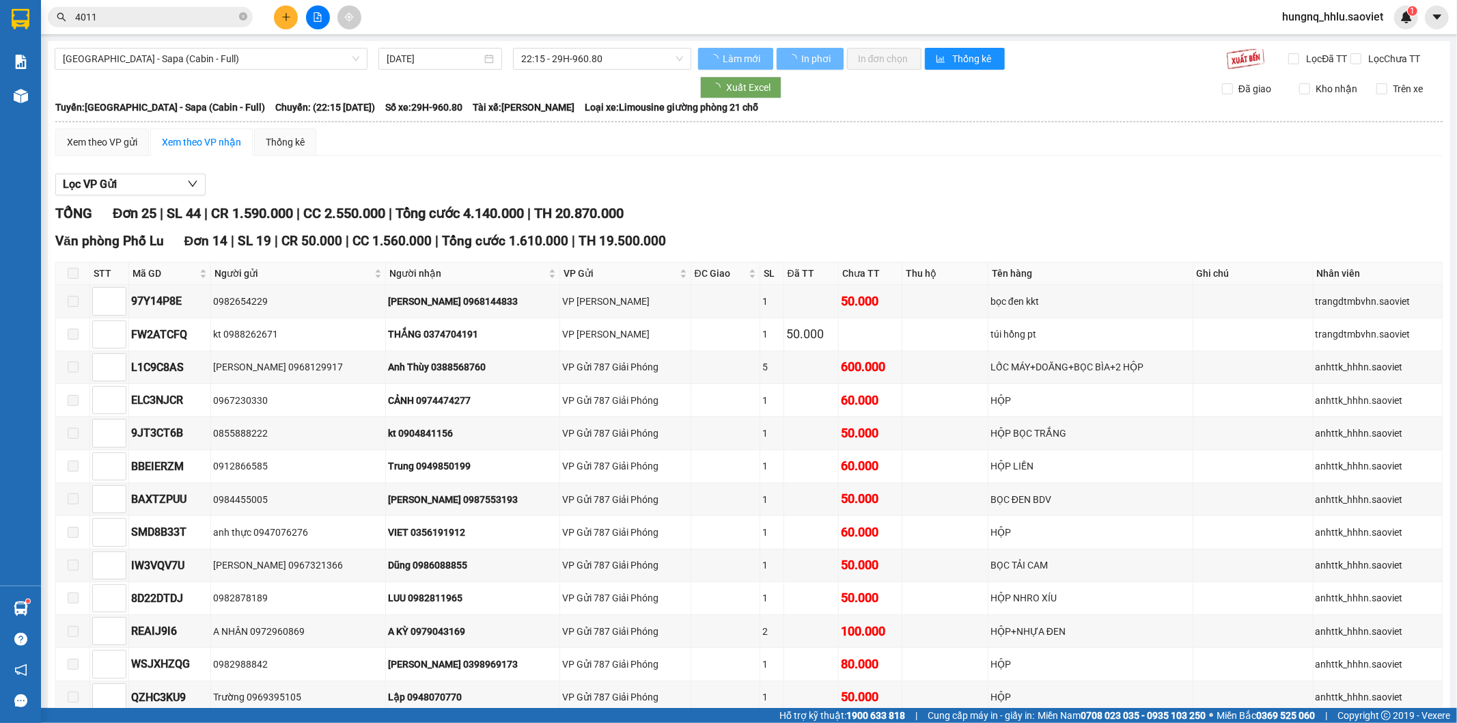
click at [113, 22] on input "4011" at bounding box center [155, 17] width 161 height 15
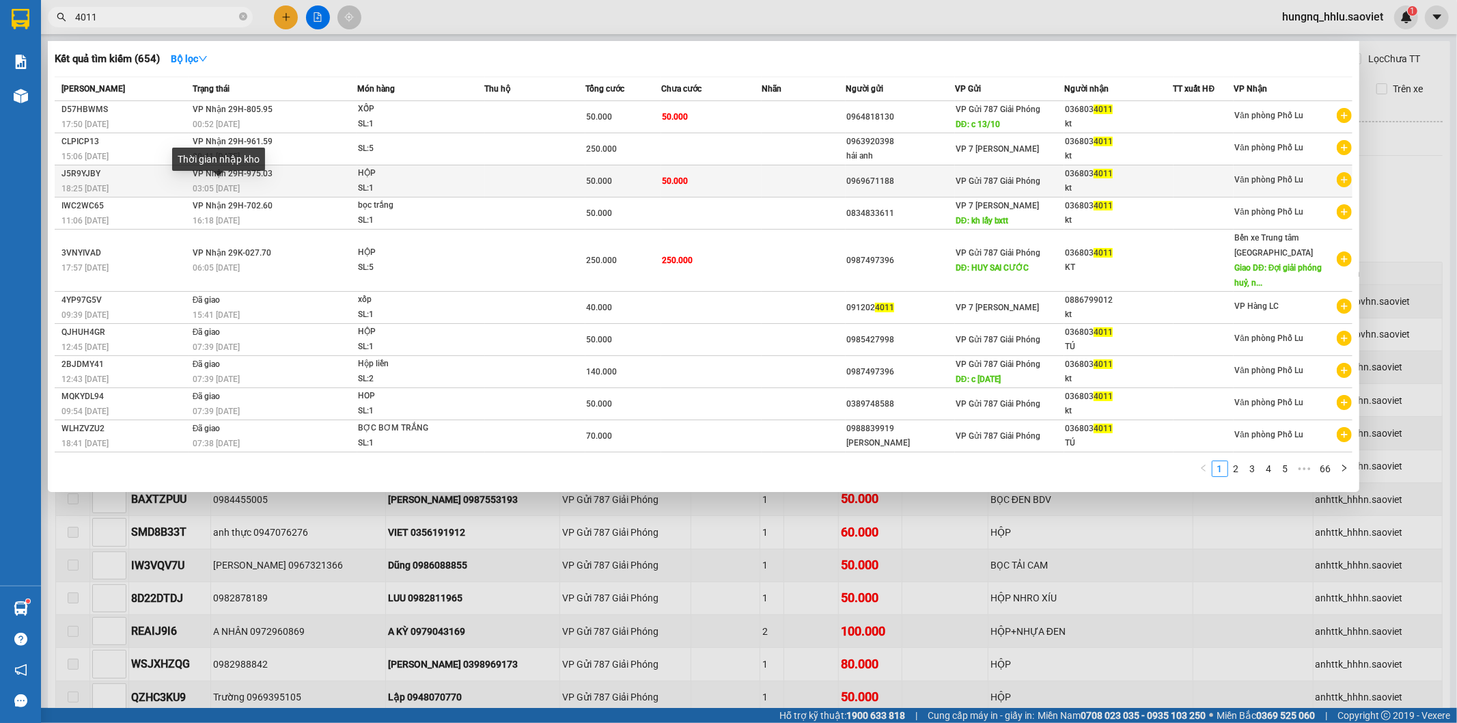
click at [205, 189] on span "03:05 - 09/10" at bounding box center [216, 189] width 47 height 10
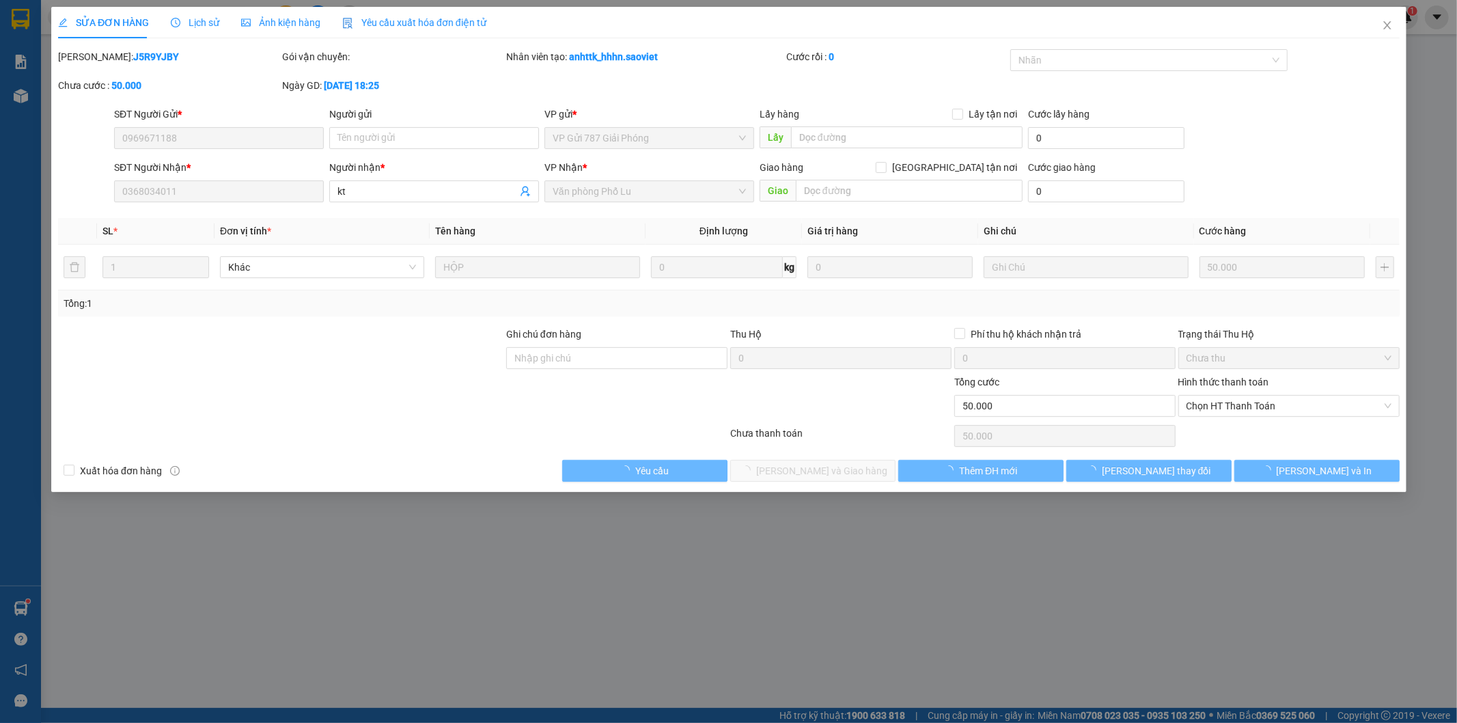
type input "0969671188"
type input "0368034011"
type input "kt"
type input "0"
type input "50.000"
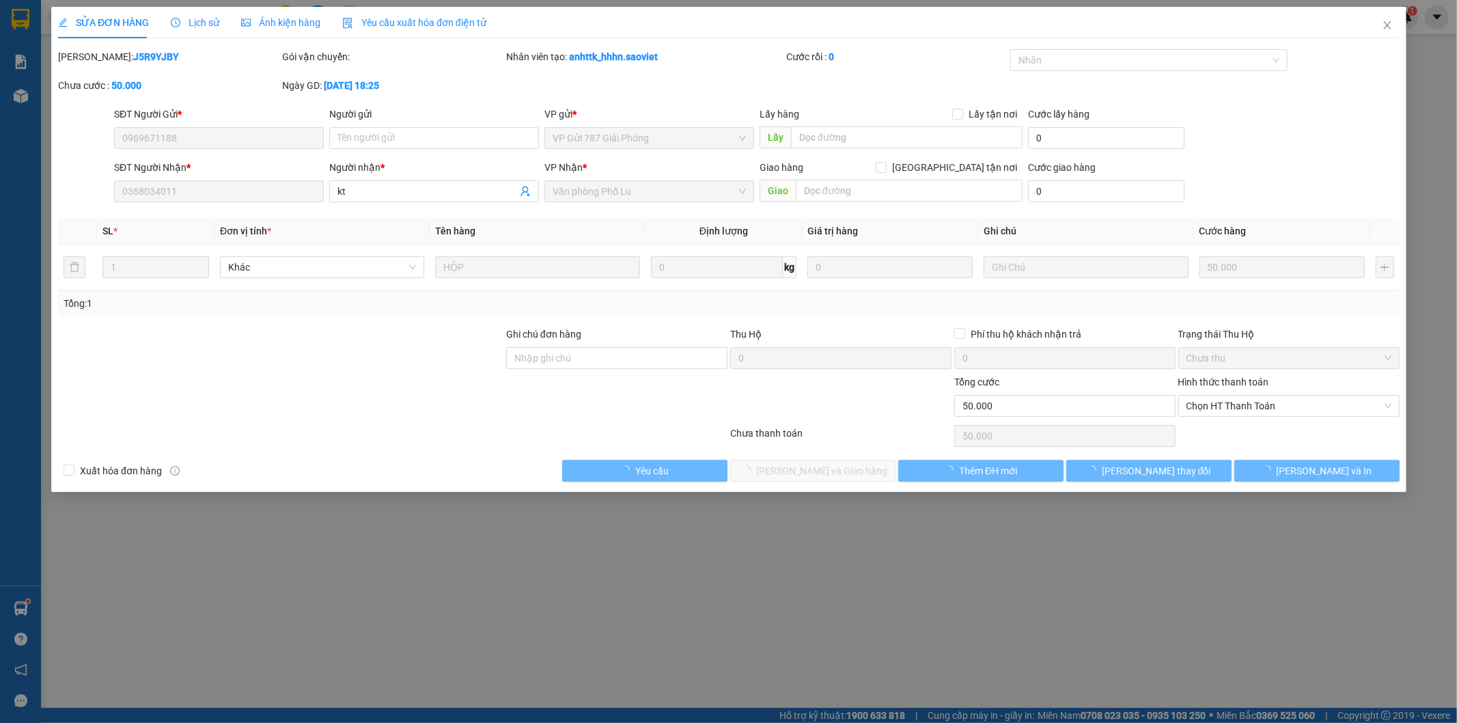
type input "50.000"
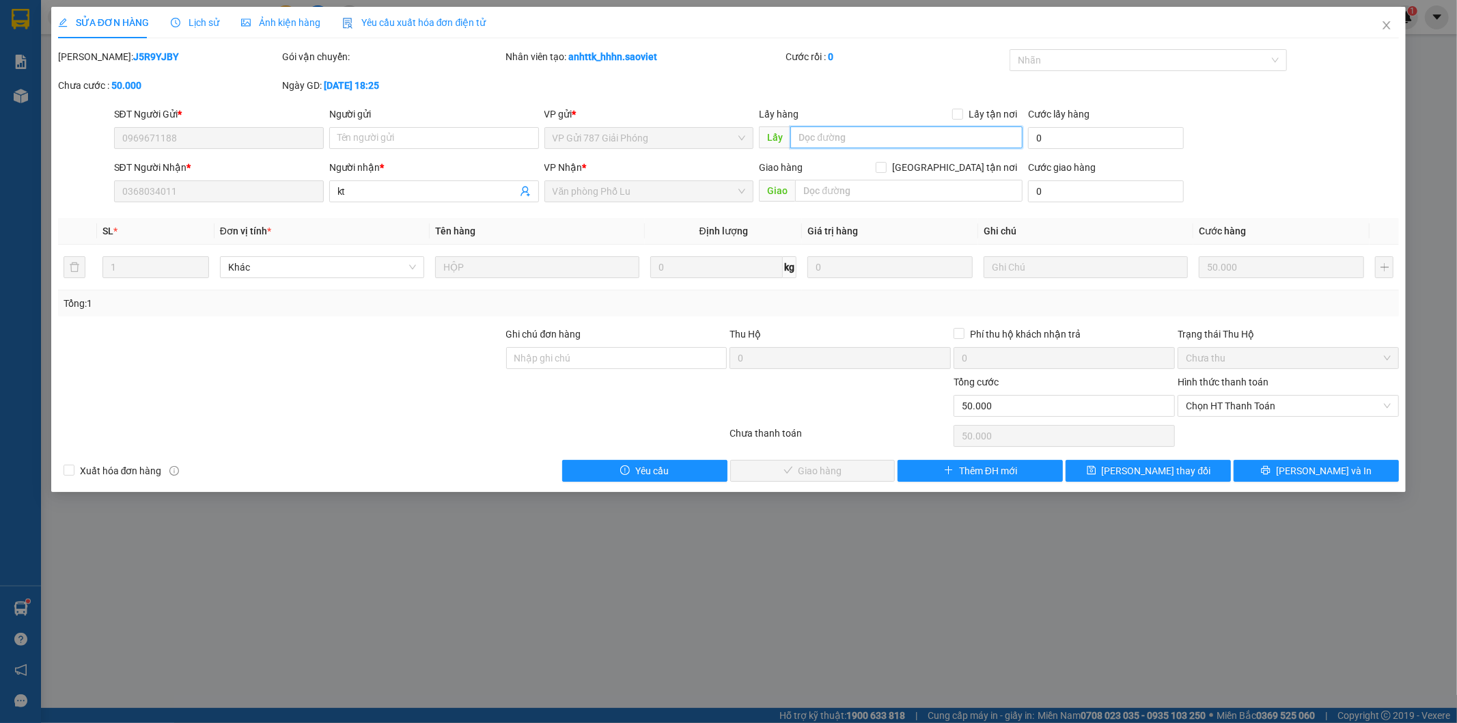
click at [825, 133] on input "text" at bounding box center [906, 137] width 232 height 22
paste input "c 13/10"
type input "c 13/10"
click at [1186, 473] on button "Lưu thay đổi" at bounding box center [1148, 471] width 165 height 22
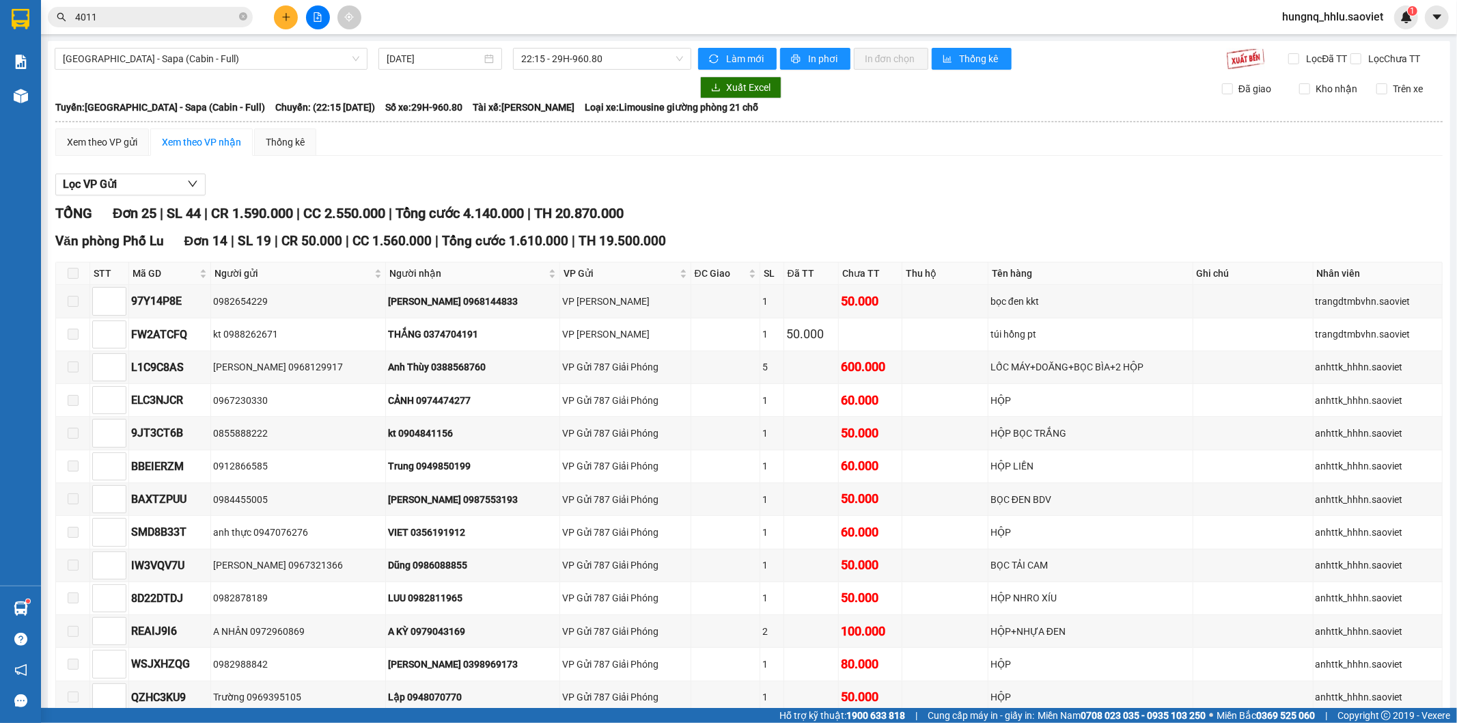
drag, startPoint x: 89, startPoint y: 15, endPoint x: 0, endPoint y: 10, distance: 89.0
click at [0, 8] on section "Kết quả tìm kiếm ( 654 ) Bộ lọc Mã ĐH Trạng thái Món hàng Thu hộ Tổng cước Chưa…" at bounding box center [728, 361] width 1457 height 723
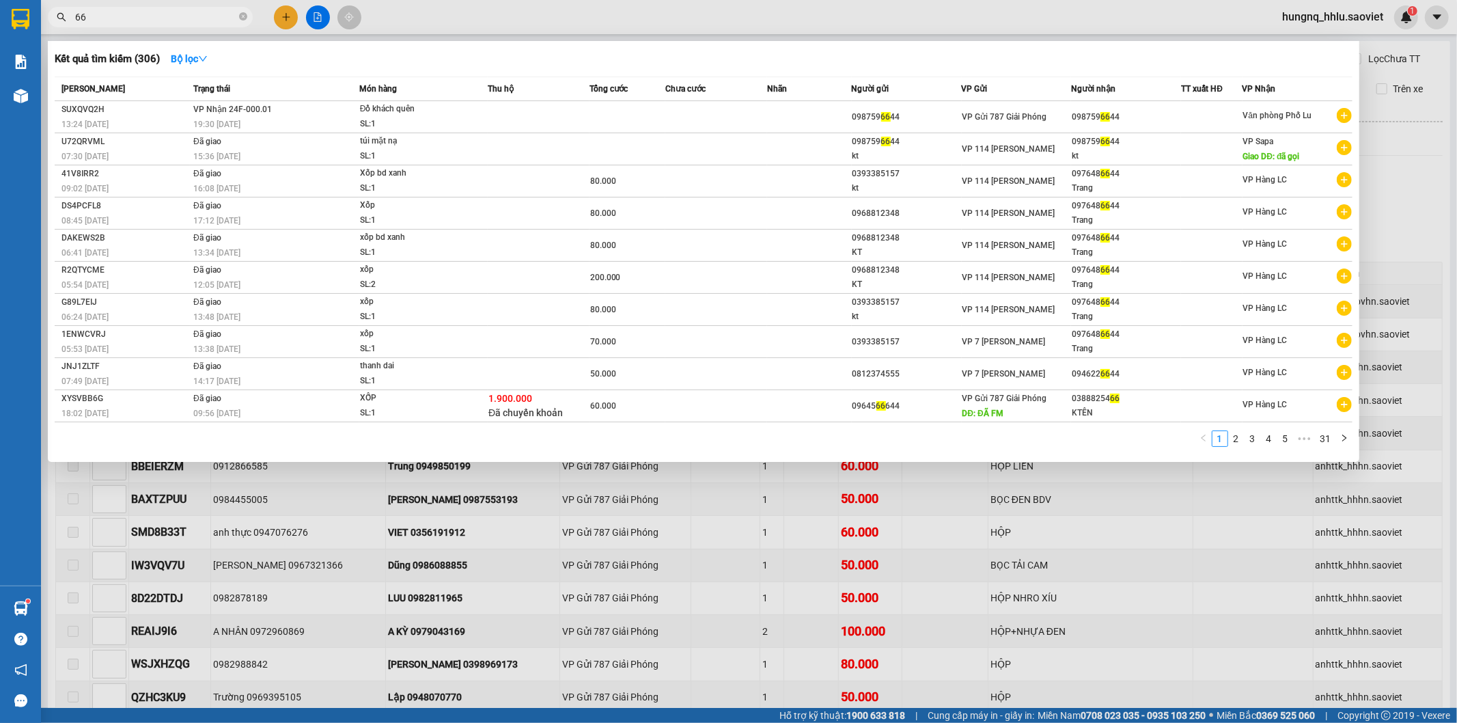
type input "6"
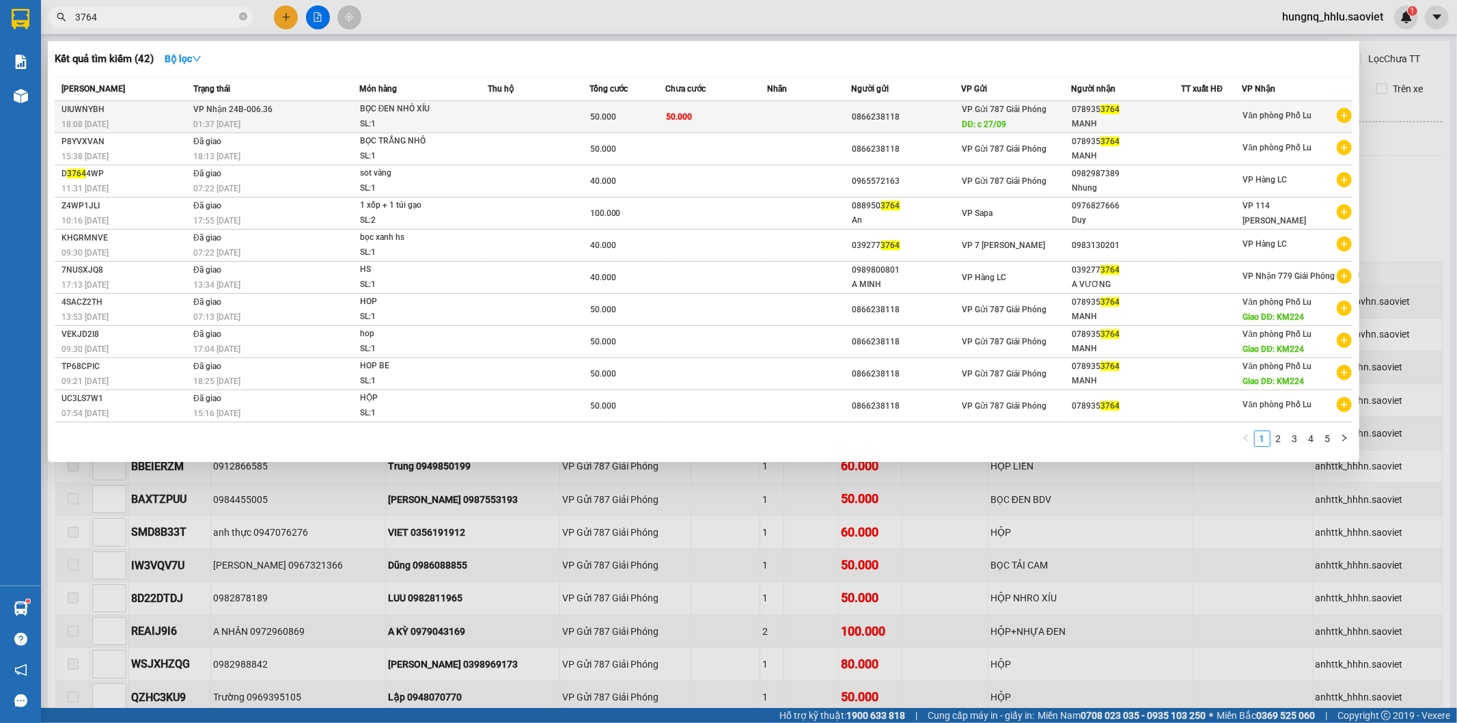
type input "3764"
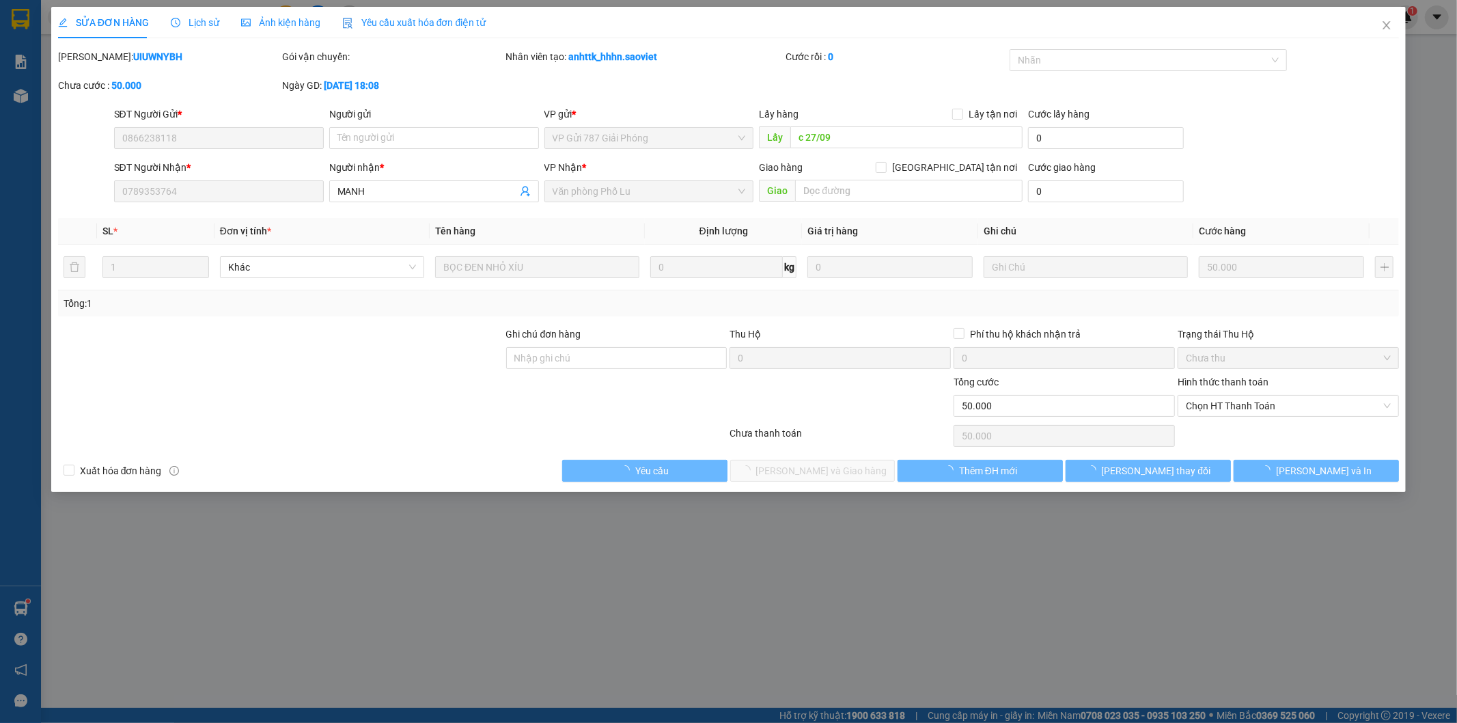
type input "0866238118"
type input "c 27/09"
type input "0789353764"
type input "MANH"
type input "0"
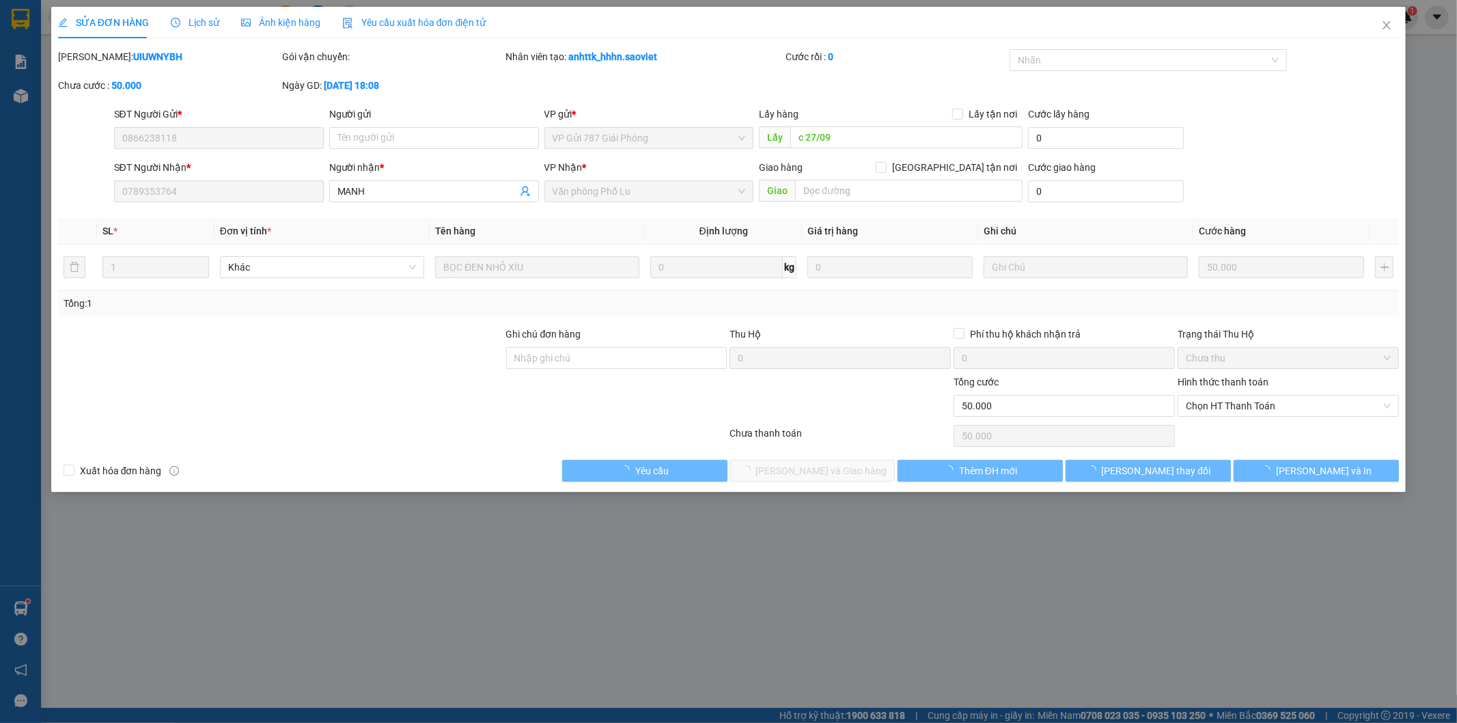
type input "50.000"
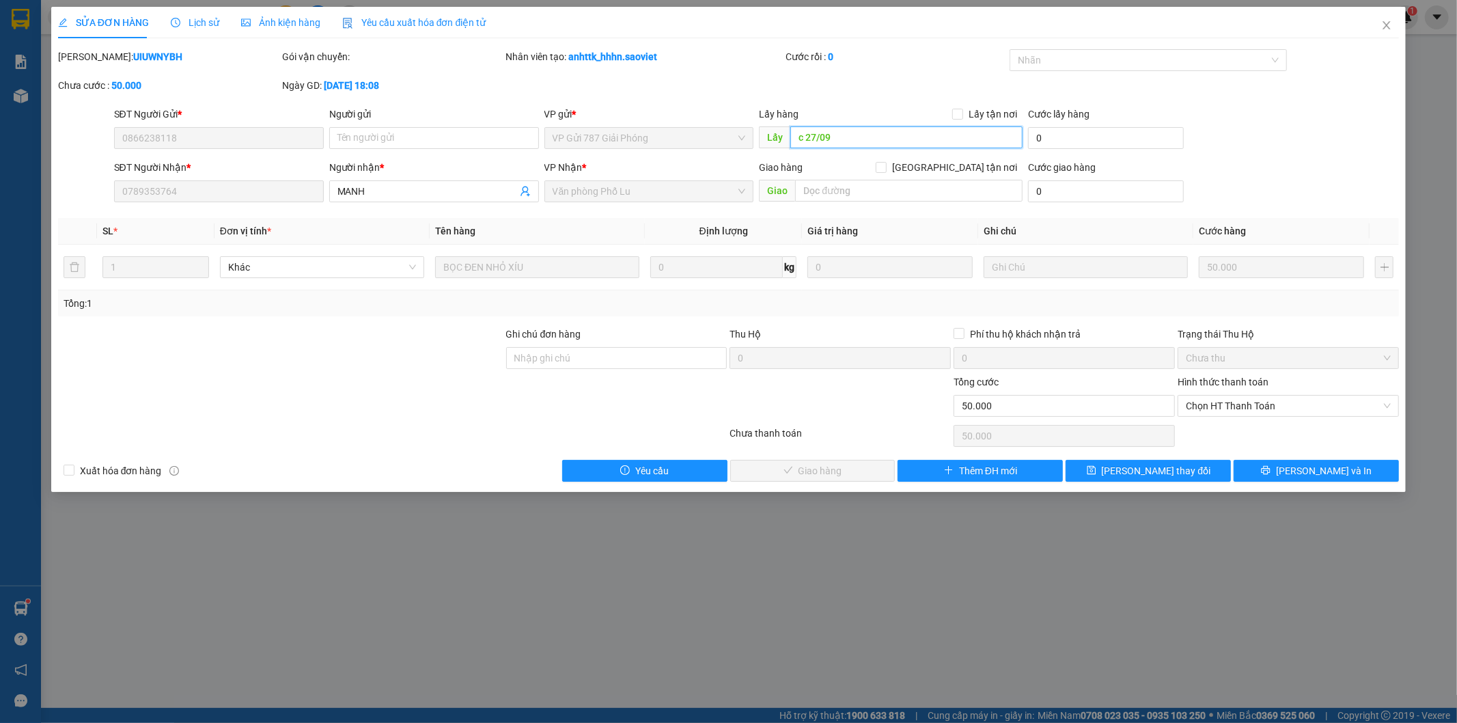
click at [844, 133] on input "c 27/09" at bounding box center [906, 137] width 232 height 22
paste input "13/10"
type input "c 13/10"
click at [1190, 477] on button "Lưu thay đổi" at bounding box center [1148, 471] width 165 height 22
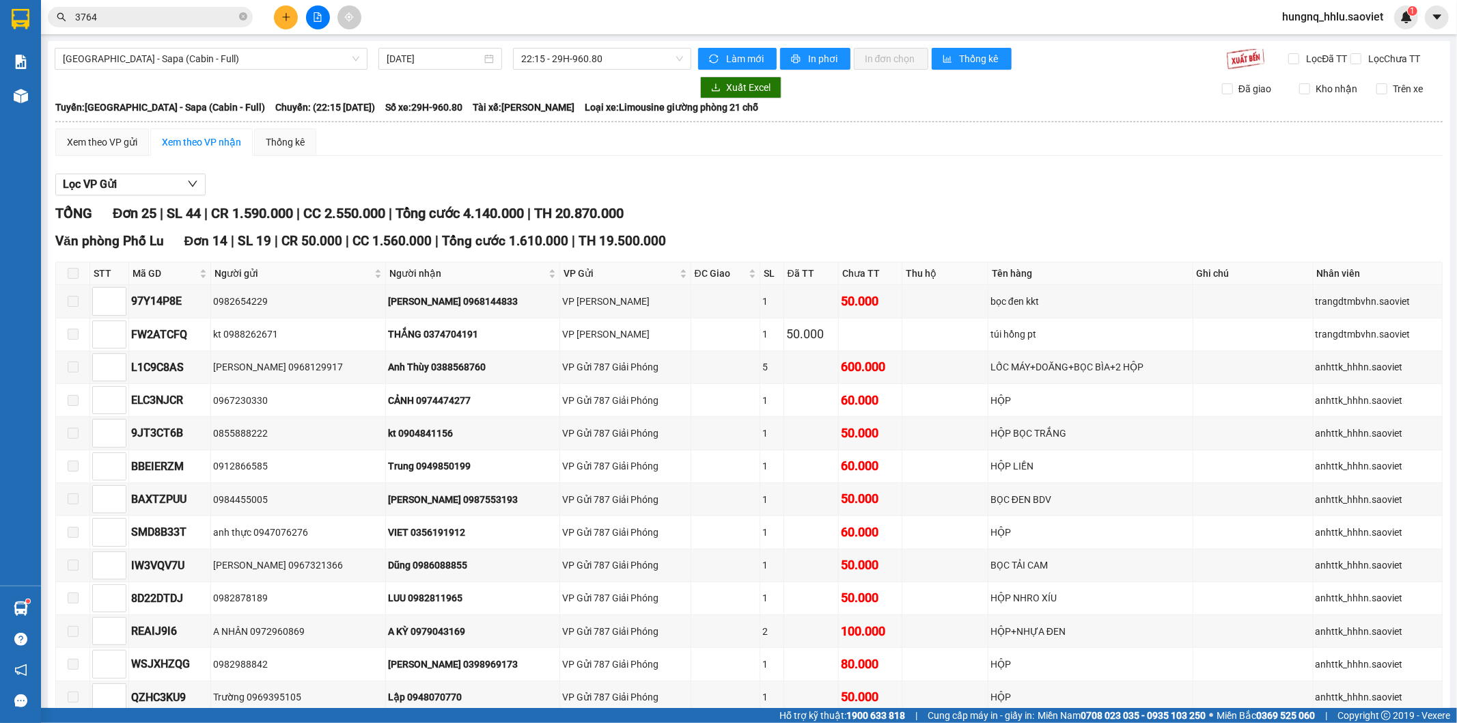
drag, startPoint x: 59, startPoint y: 18, endPoint x: 0, endPoint y: 19, distance: 58.8
click at [0, 16] on section "Kết quả tìm kiếm ( 42 ) Bộ lọc Mã ĐH Trạng thái Món hàng Thu hộ Tổng cước Chưa …" at bounding box center [728, 361] width 1457 height 723
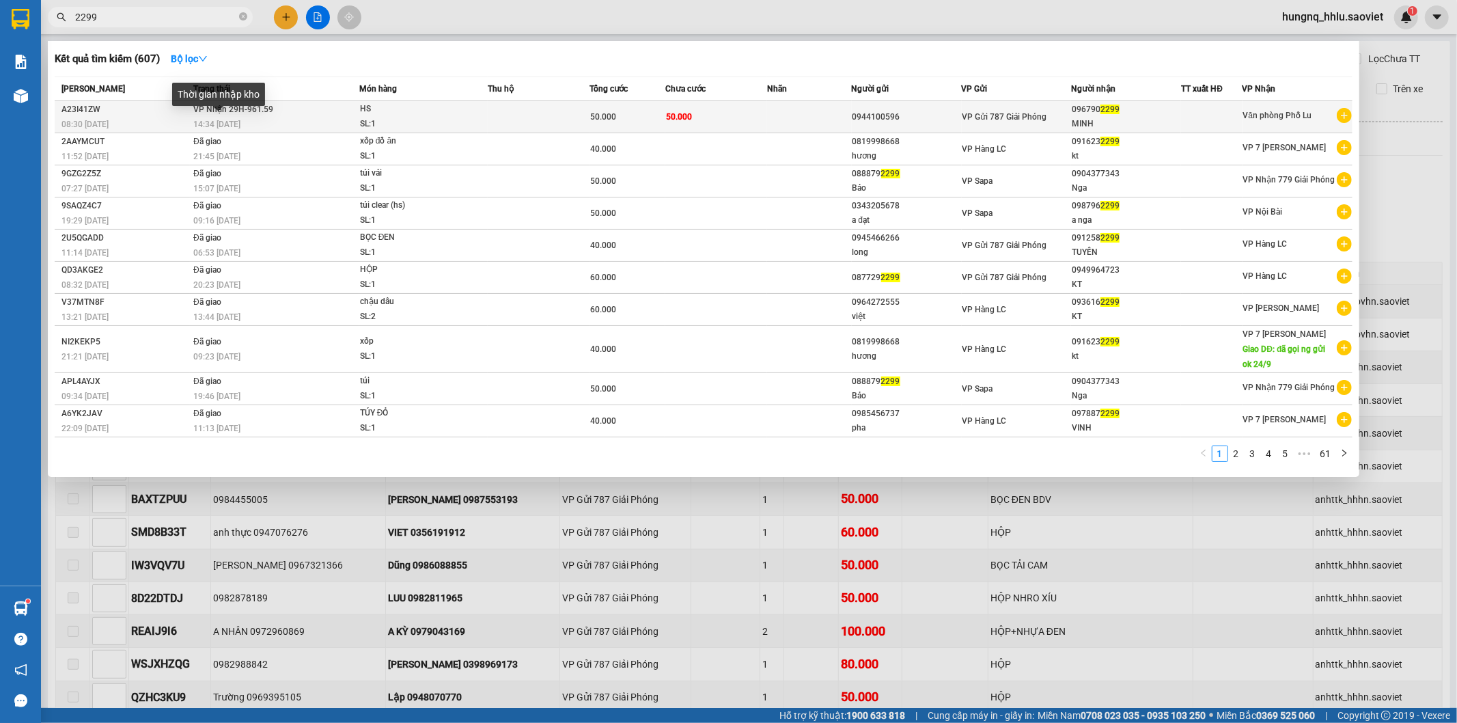
type input "2299"
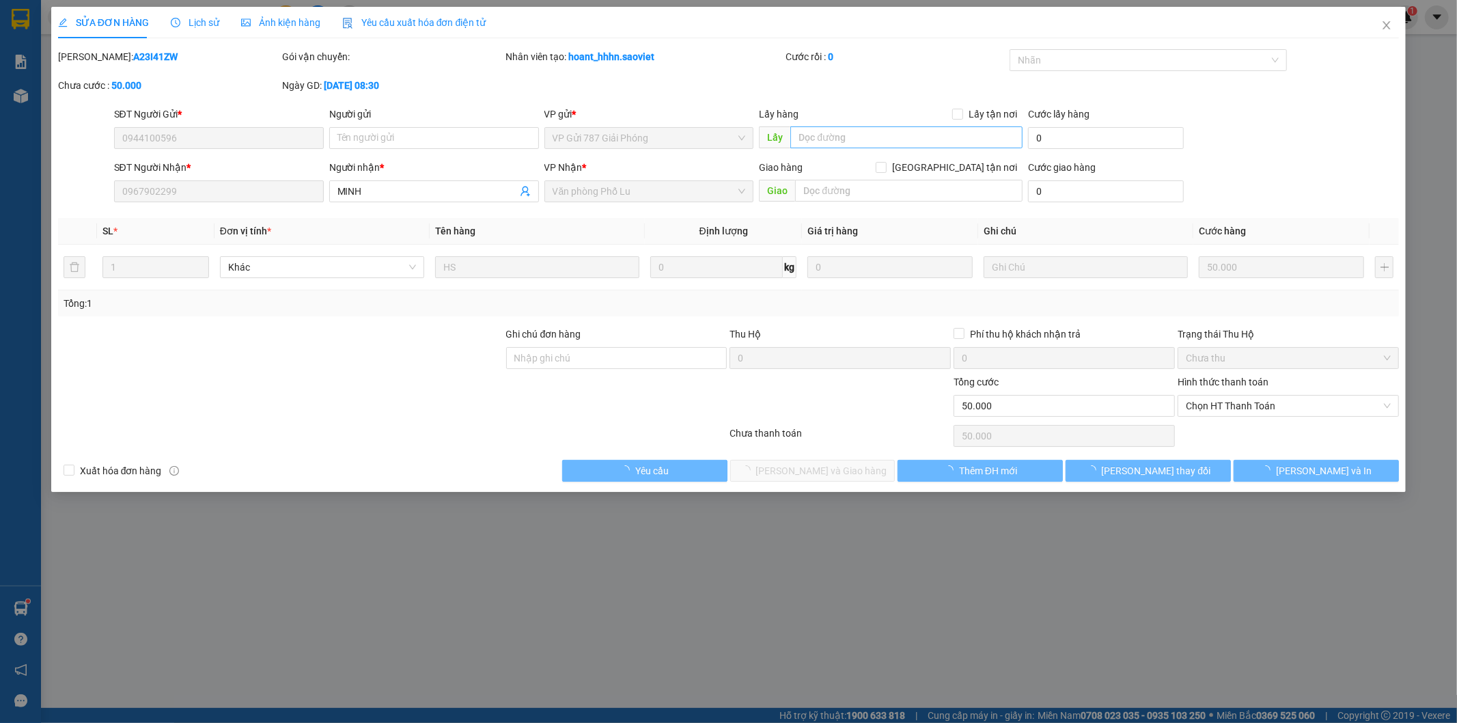
type input "0944100596"
type input "0967902299"
type input "MINH"
type input "0"
type input "50.000"
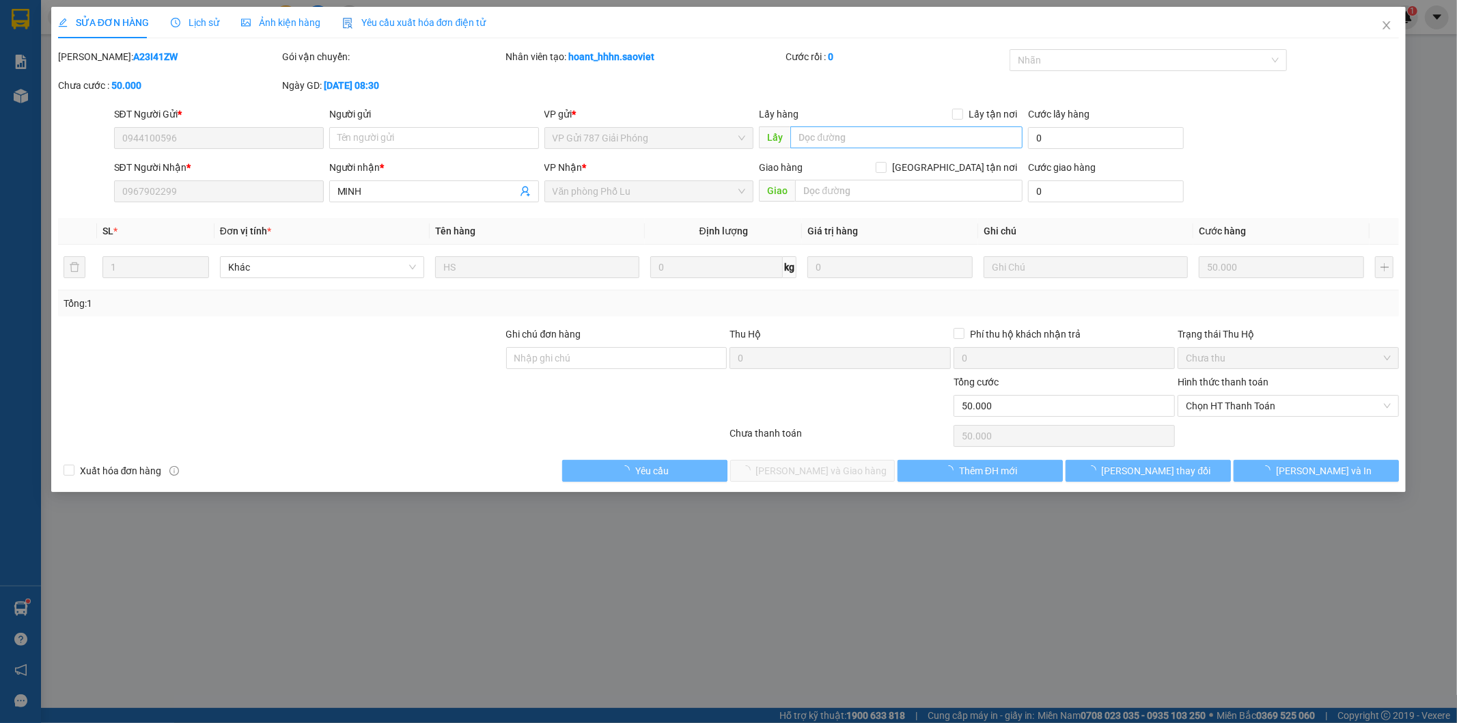
type input "50.000"
click at [829, 135] on input "text" at bounding box center [906, 137] width 232 height 22
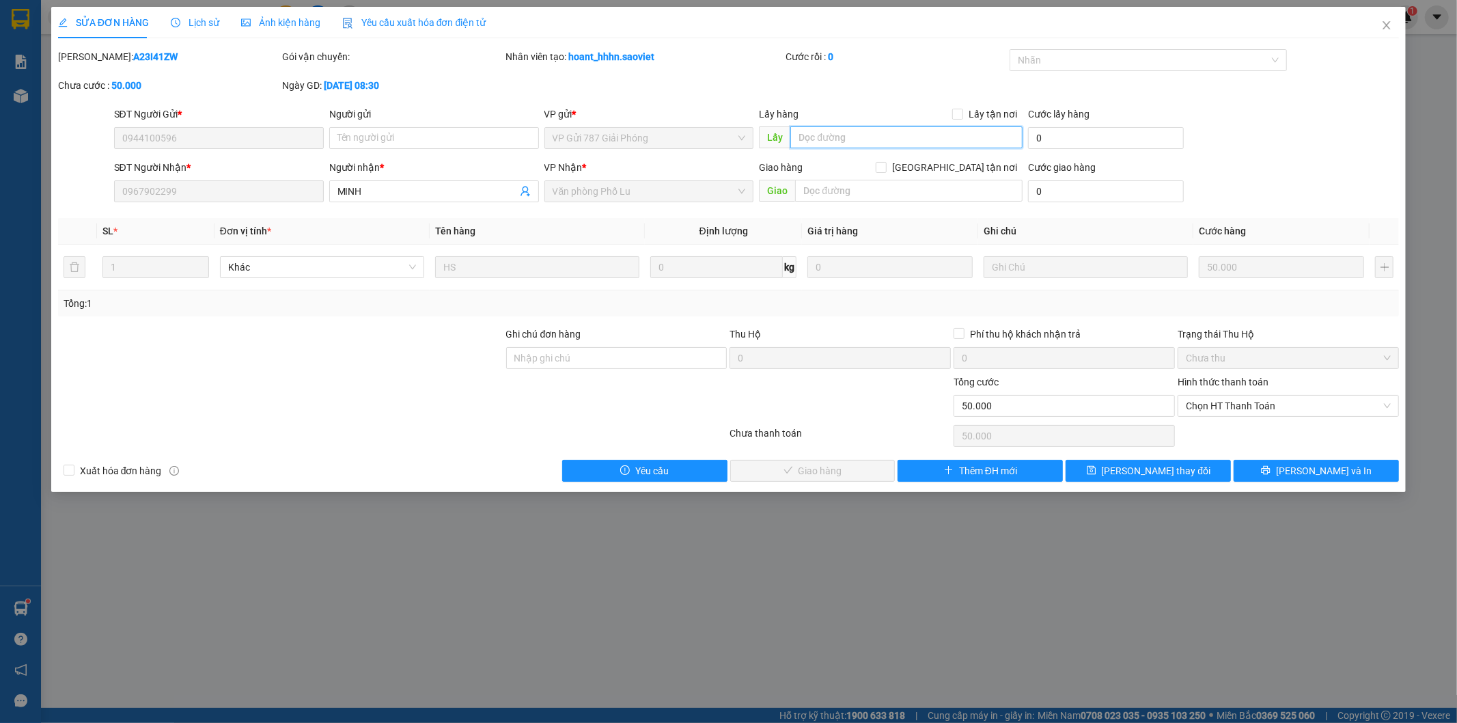
click at [829, 135] on input "text" at bounding box center [906, 137] width 232 height 22
click at [820, 133] on input "text" at bounding box center [906, 137] width 232 height 22
paste input "c 13/10"
type input "c 13/10"
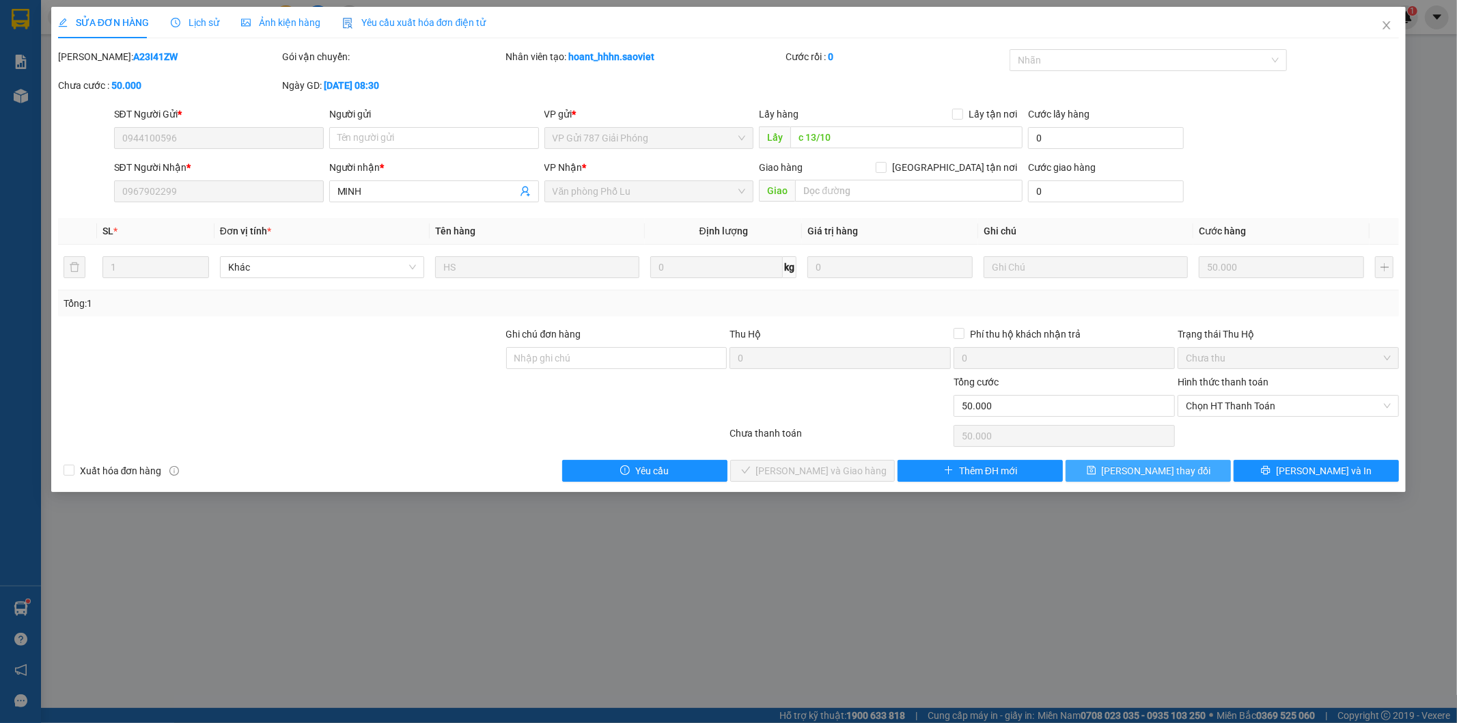
click at [1184, 473] on button "Lưu thay đổi" at bounding box center [1148, 471] width 165 height 22
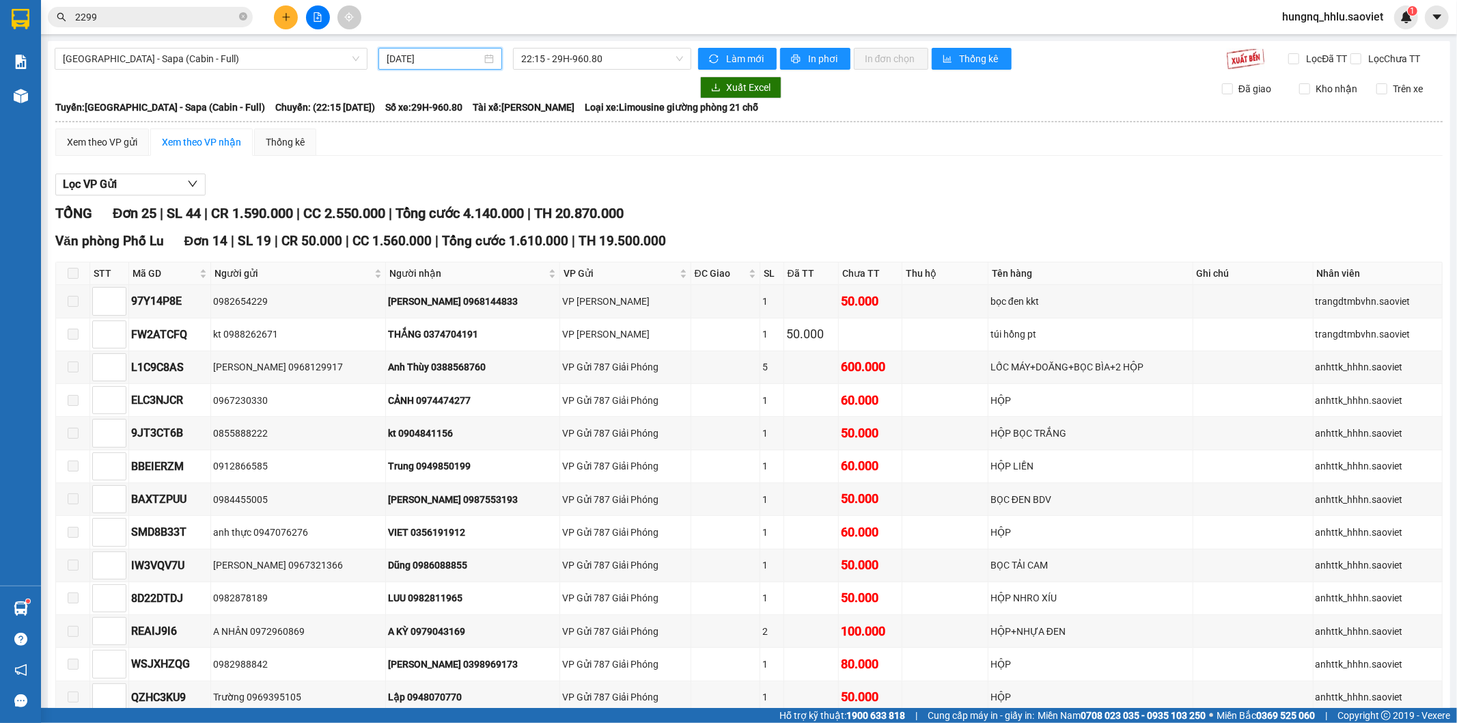
click at [393, 63] on input "[DATE]" at bounding box center [434, 58] width 95 height 15
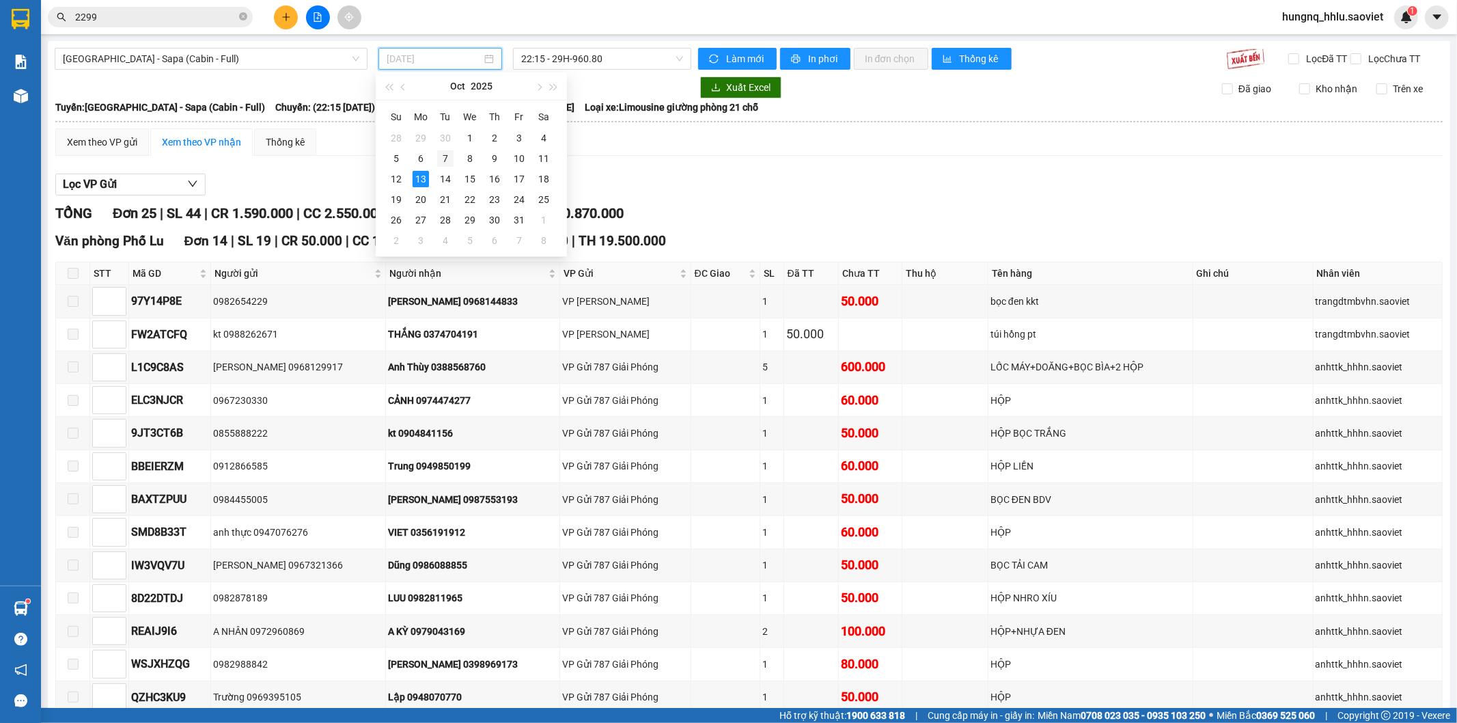
click at [447, 159] on div "7" at bounding box center [445, 158] width 16 height 16
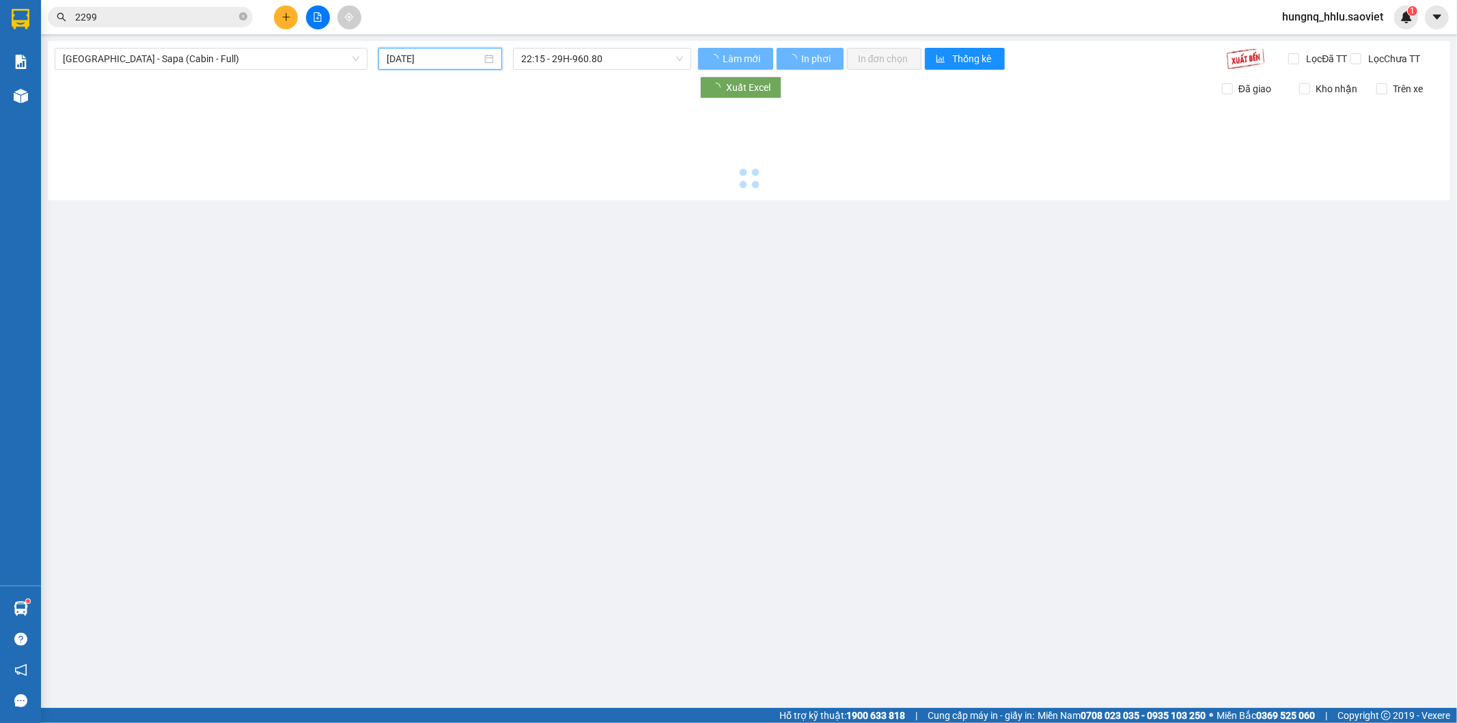
type input "07/10/2025"
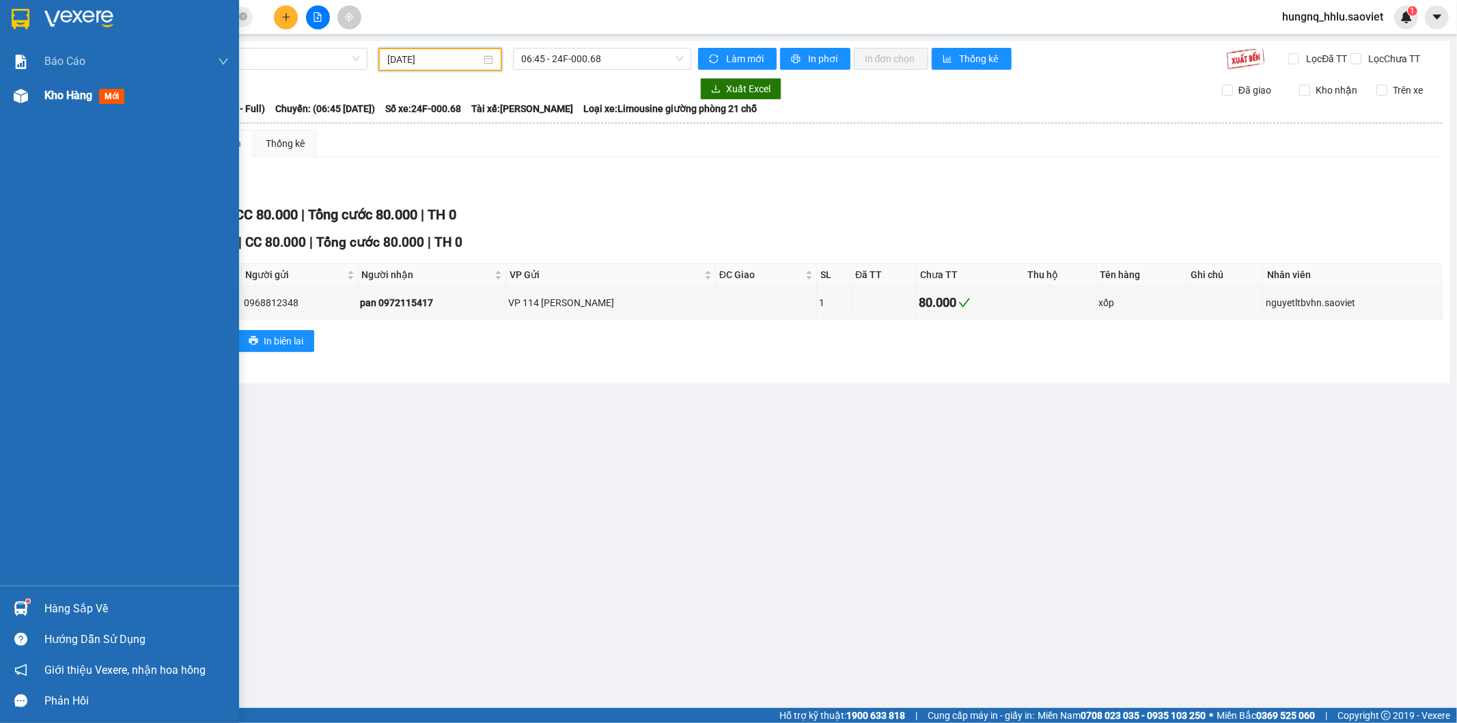
click at [89, 100] on span "Kho hàng" at bounding box center [68, 95] width 48 height 13
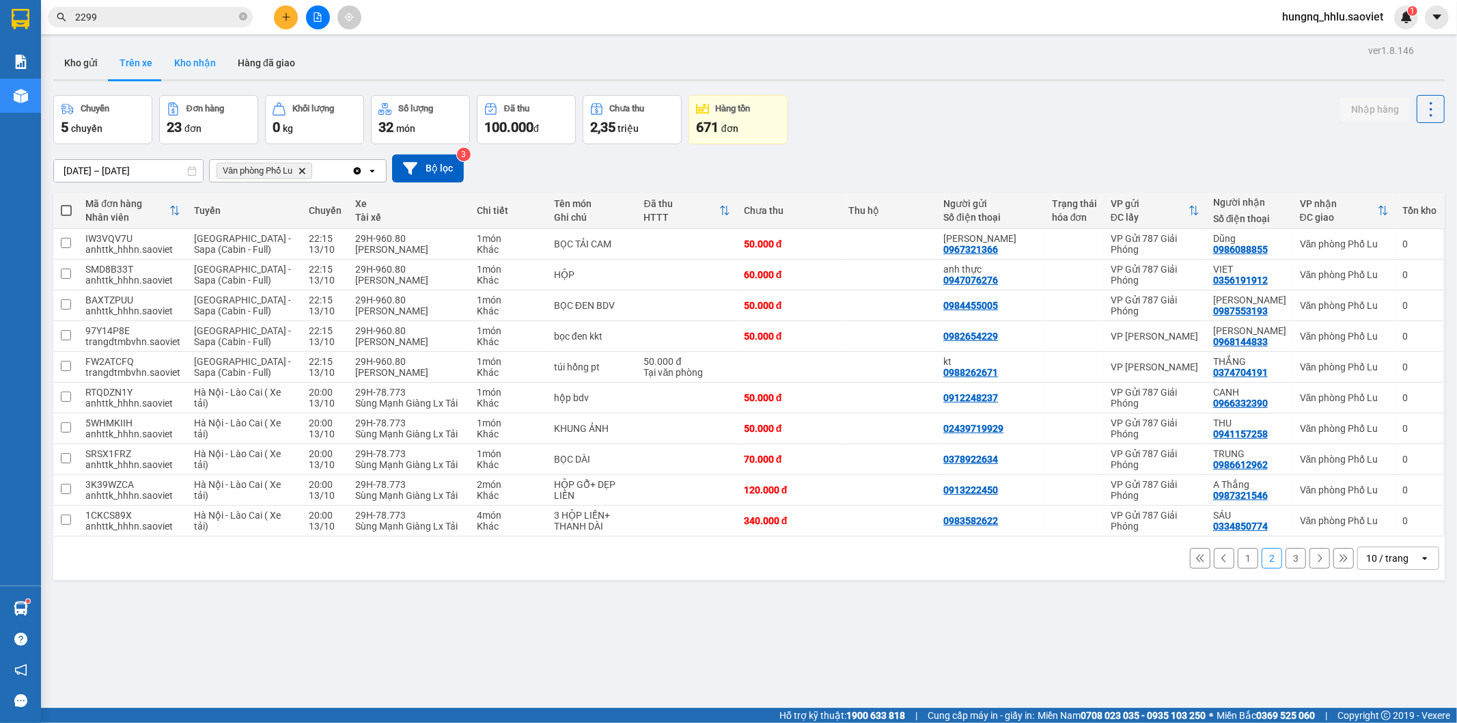
click at [178, 58] on button "Kho nhận" at bounding box center [195, 62] width 64 height 33
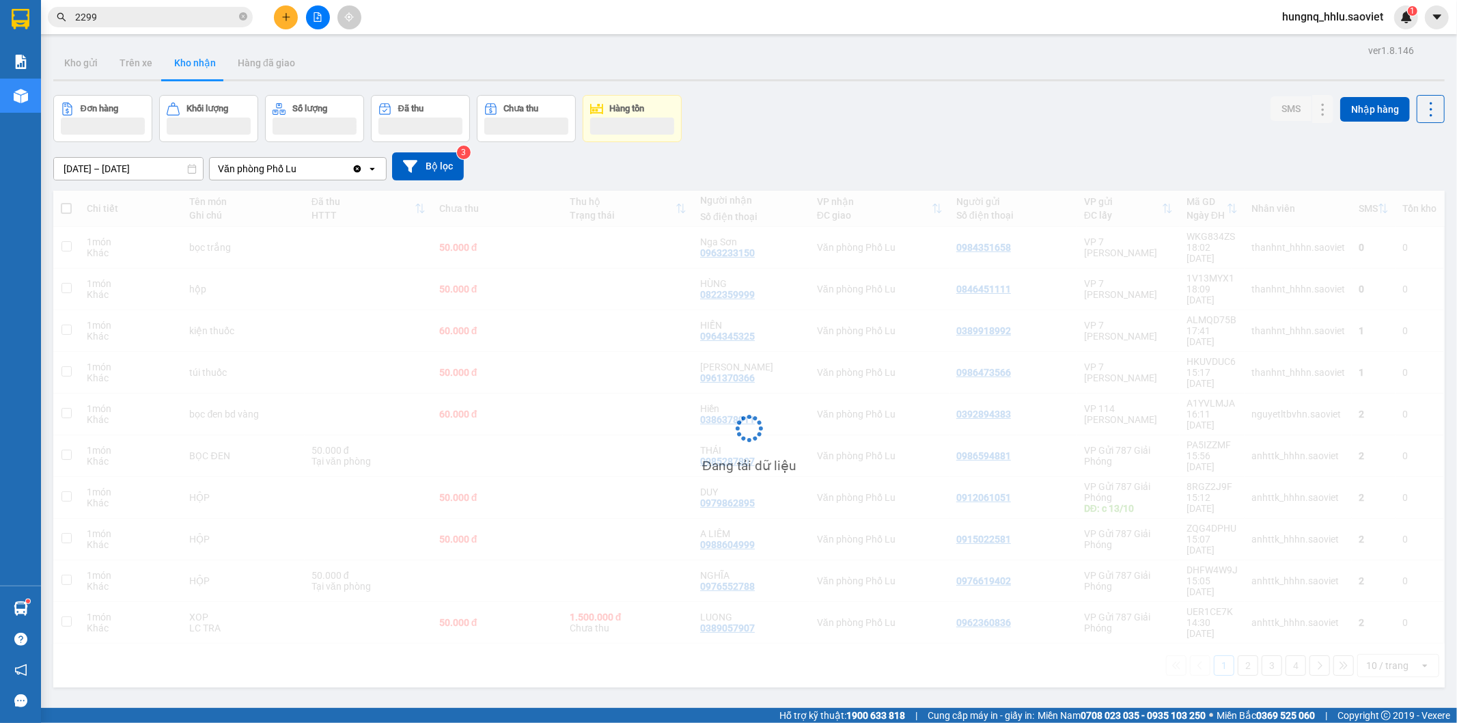
click at [178, 58] on button "Kho nhận" at bounding box center [195, 62] width 64 height 33
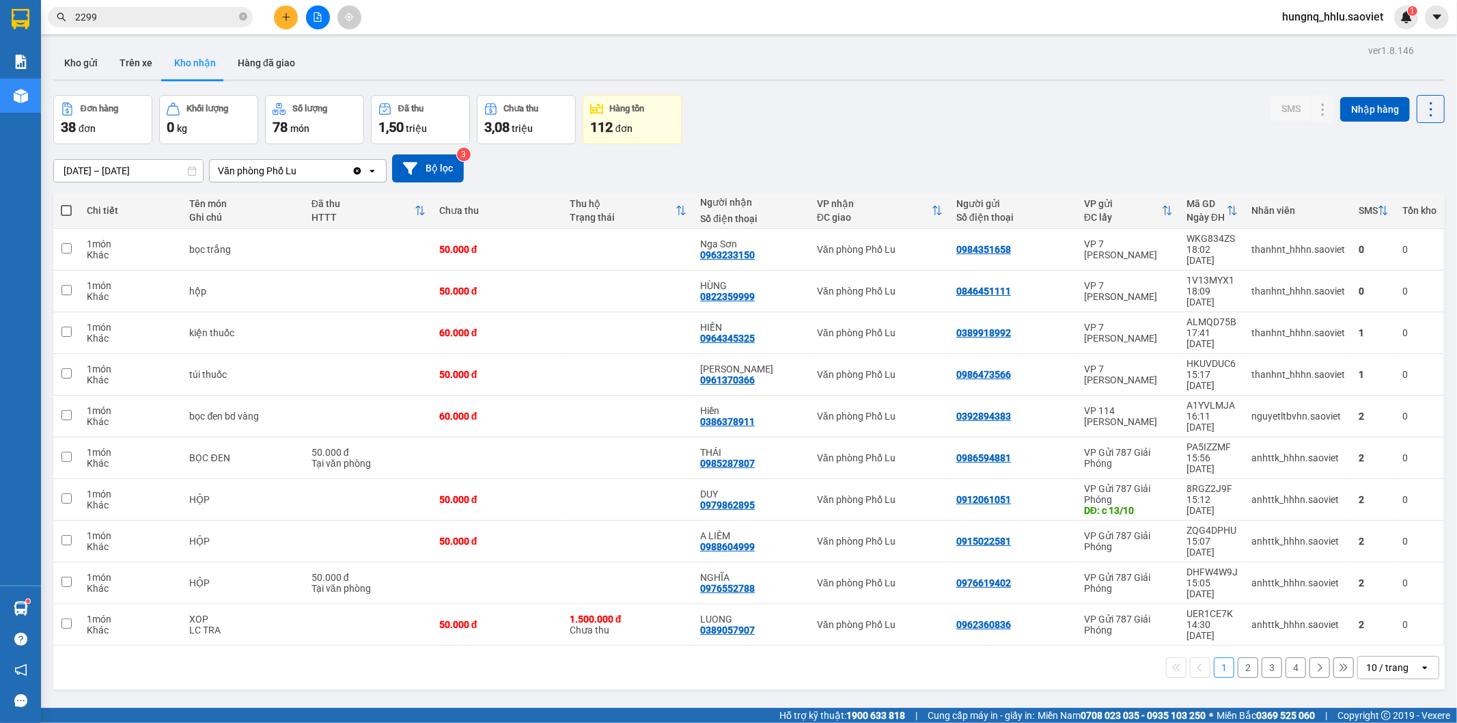
click at [1288, 657] on button "4" at bounding box center [1296, 667] width 20 height 20
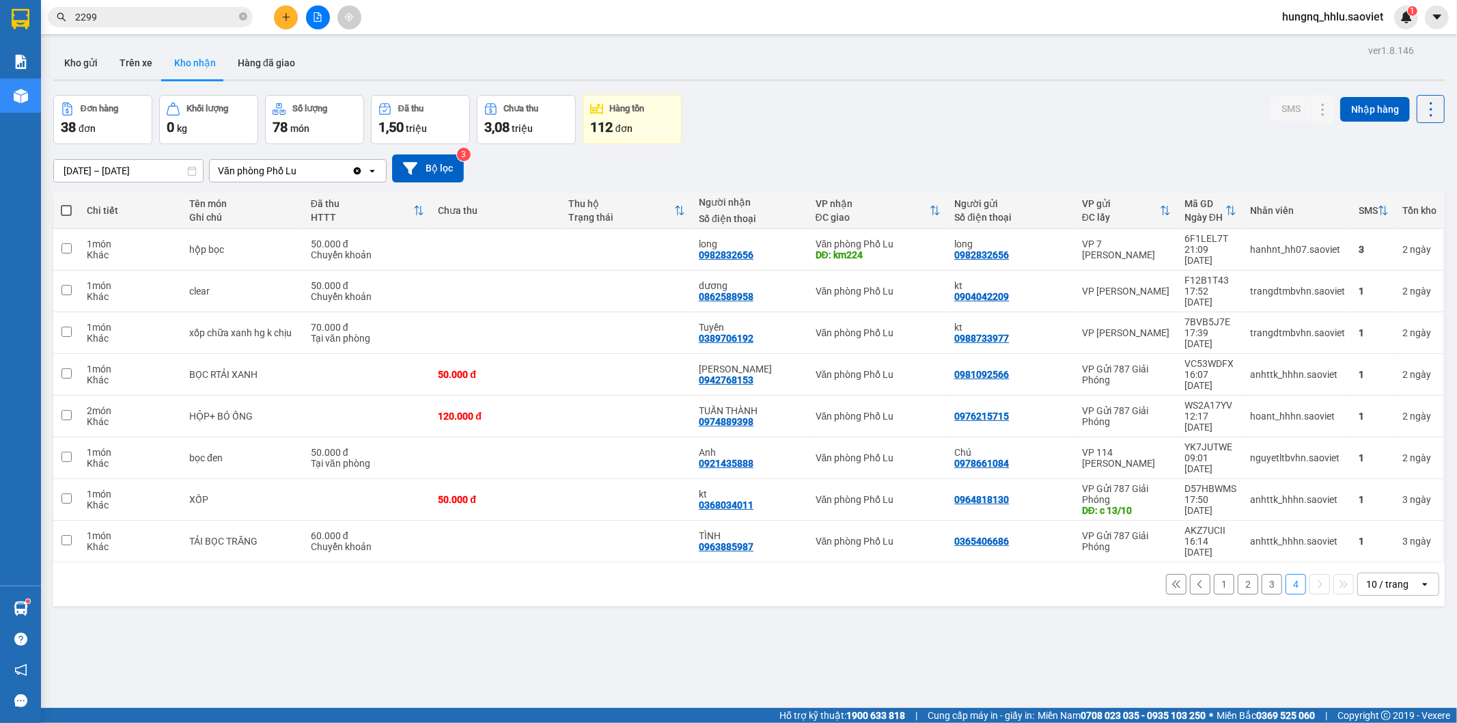
click at [83, 164] on input "11/10/2025 – 13/10/2025" at bounding box center [128, 171] width 149 height 22
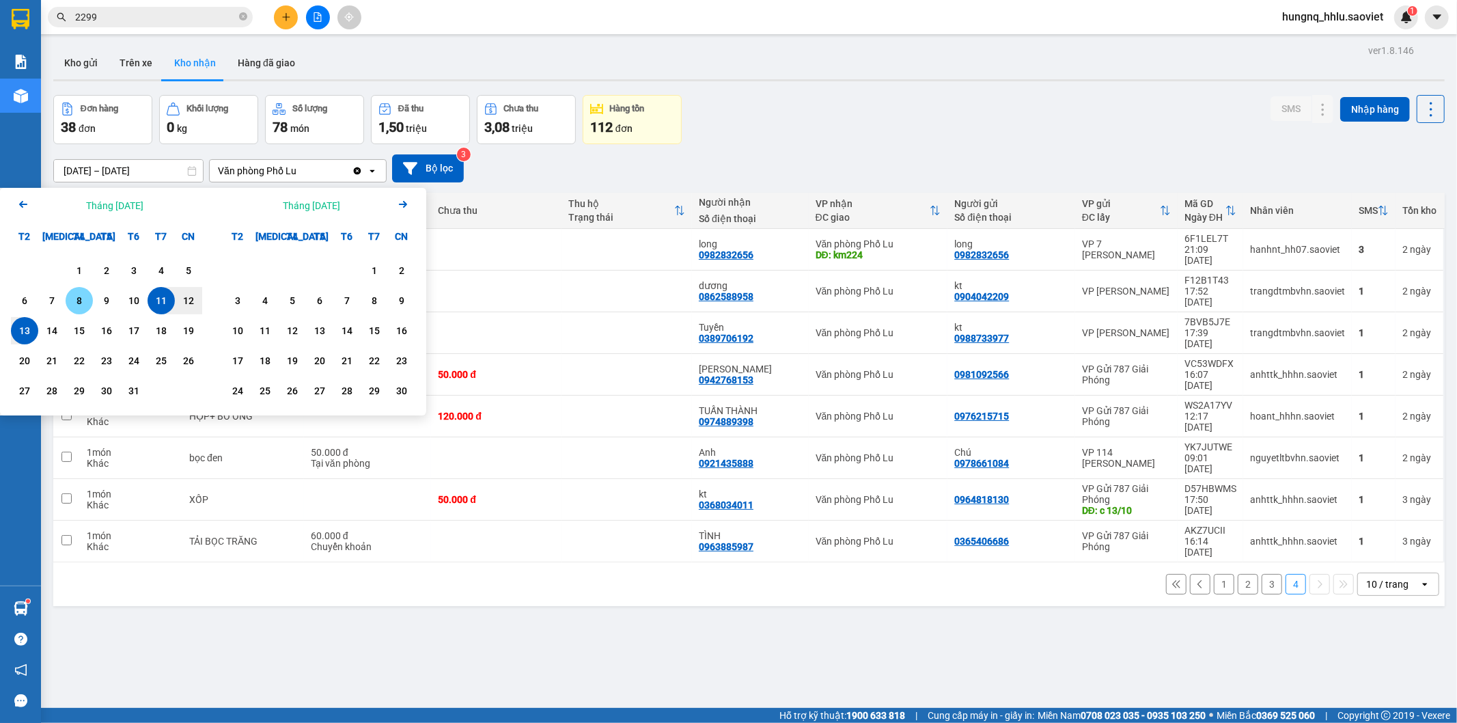
click at [71, 307] on div "8" at bounding box center [79, 300] width 19 height 16
click at [31, 337] on div "13" at bounding box center [24, 330] width 19 height 16
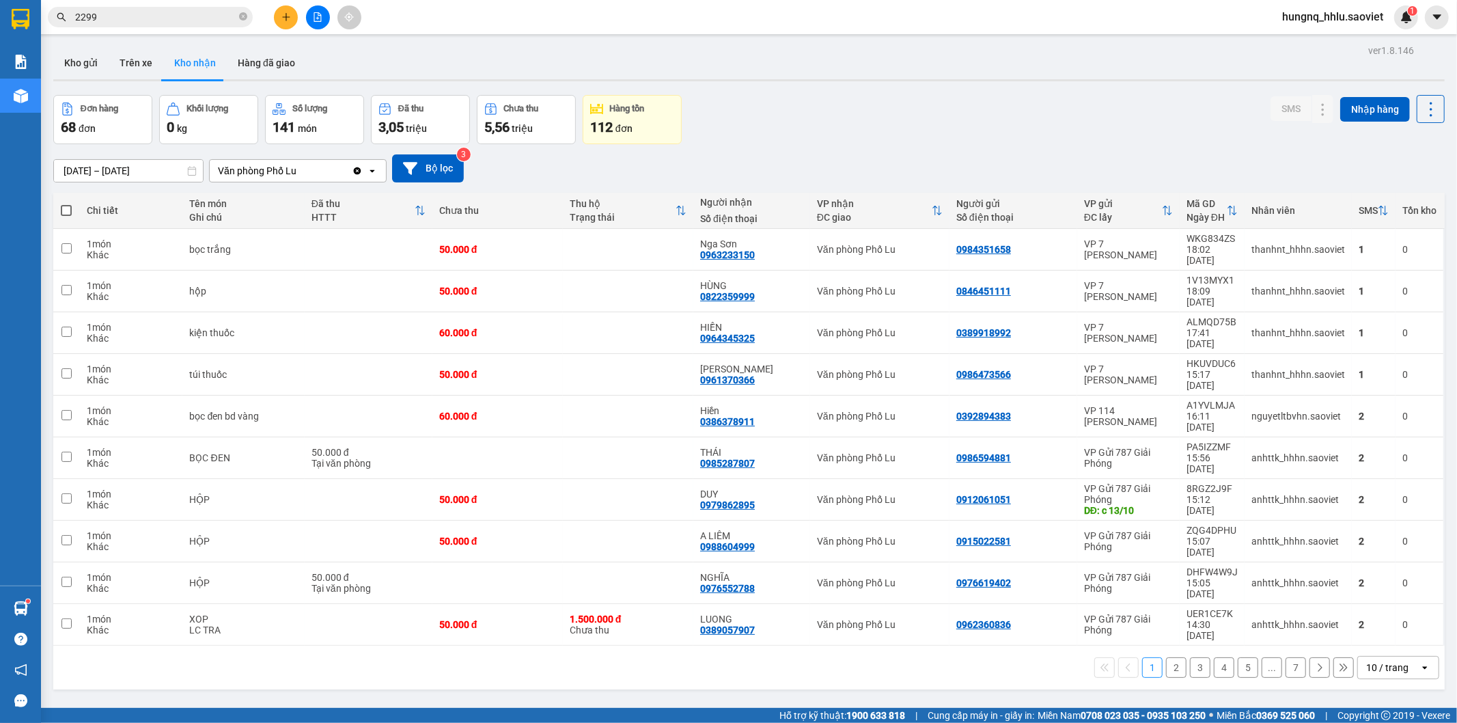
click at [67, 172] on input "08/10/2025 – 13/10/2025" at bounding box center [128, 171] width 149 height 22
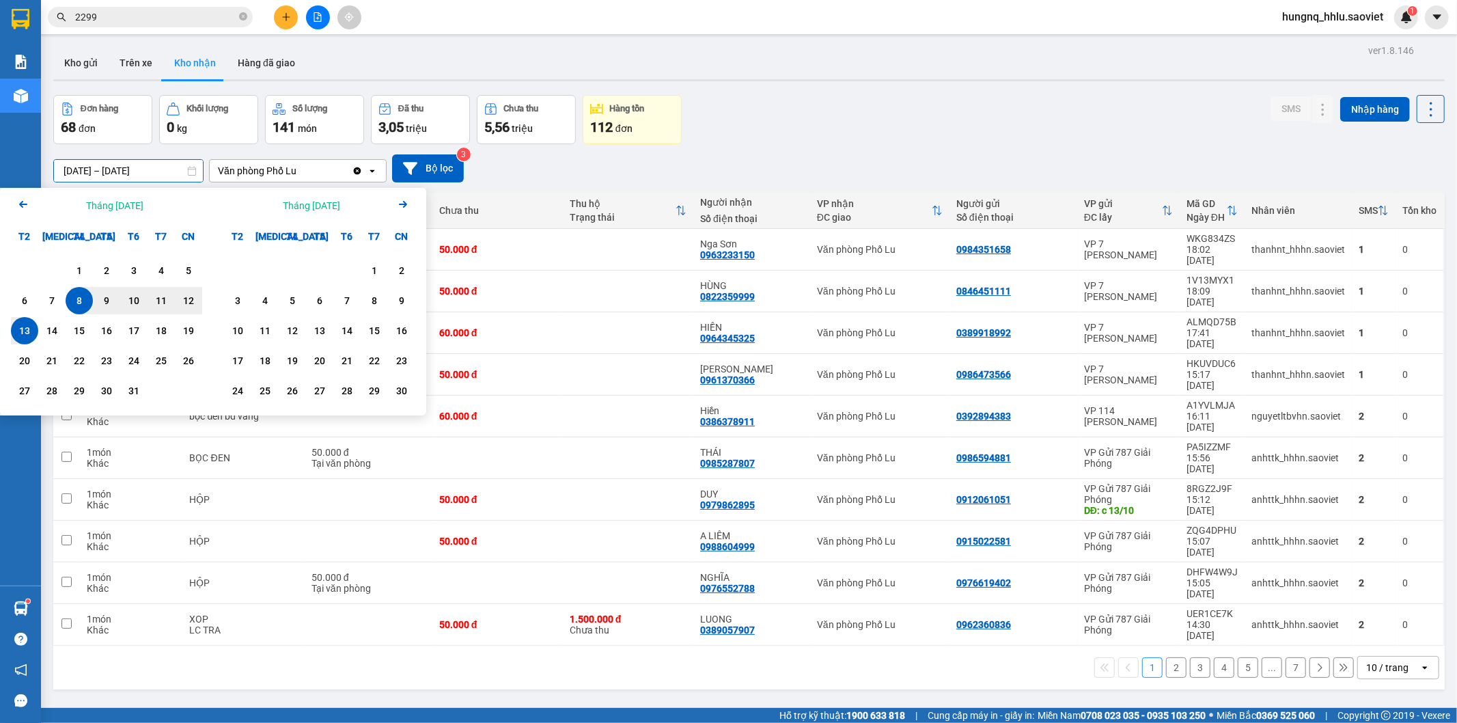
click at [72, 304] on div "8" at bounding box center [79, 300] width 19 height 16
click at [17, 339] on div "13" at bounding box center [24, 330] width 19 height 16
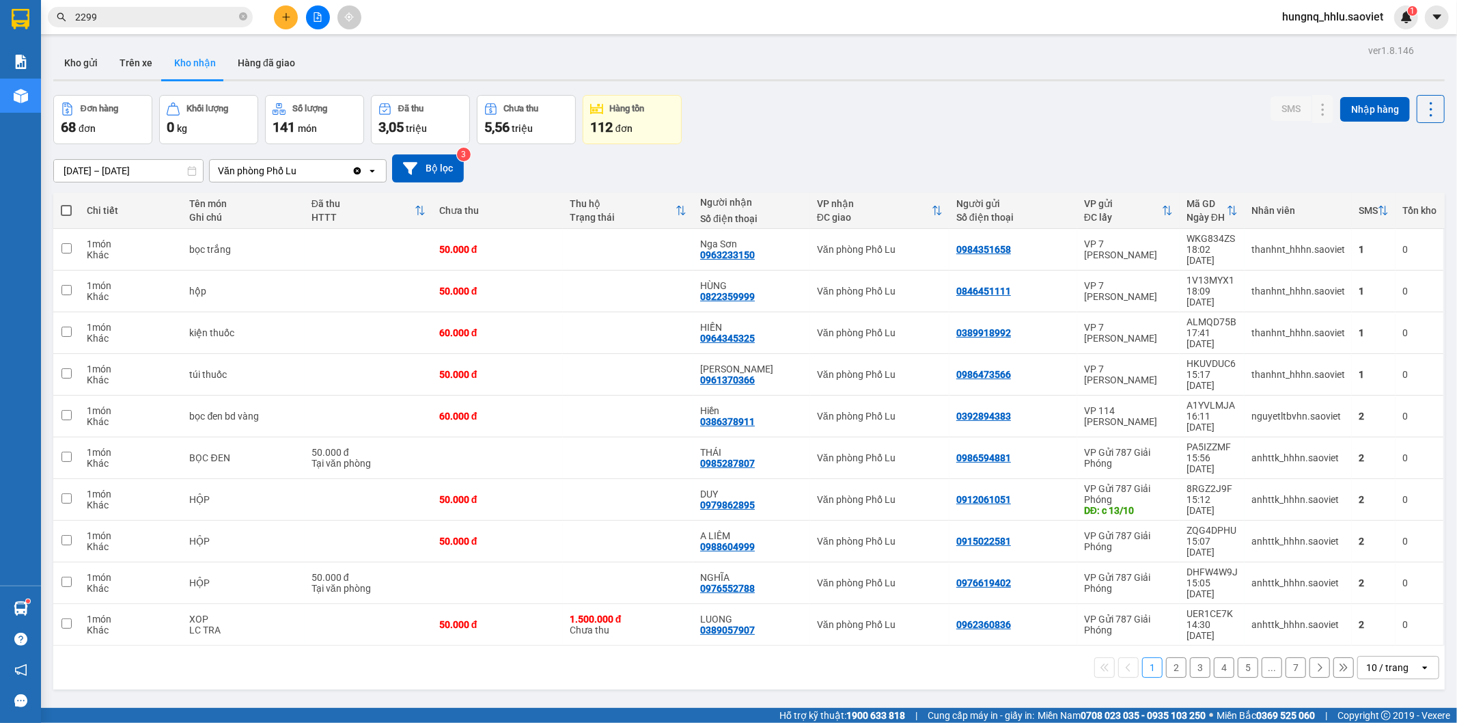
click at [103, 167] on input "08/10/2025 – 13/10/2025" at bounding box center [128, 171] width 149 height 22
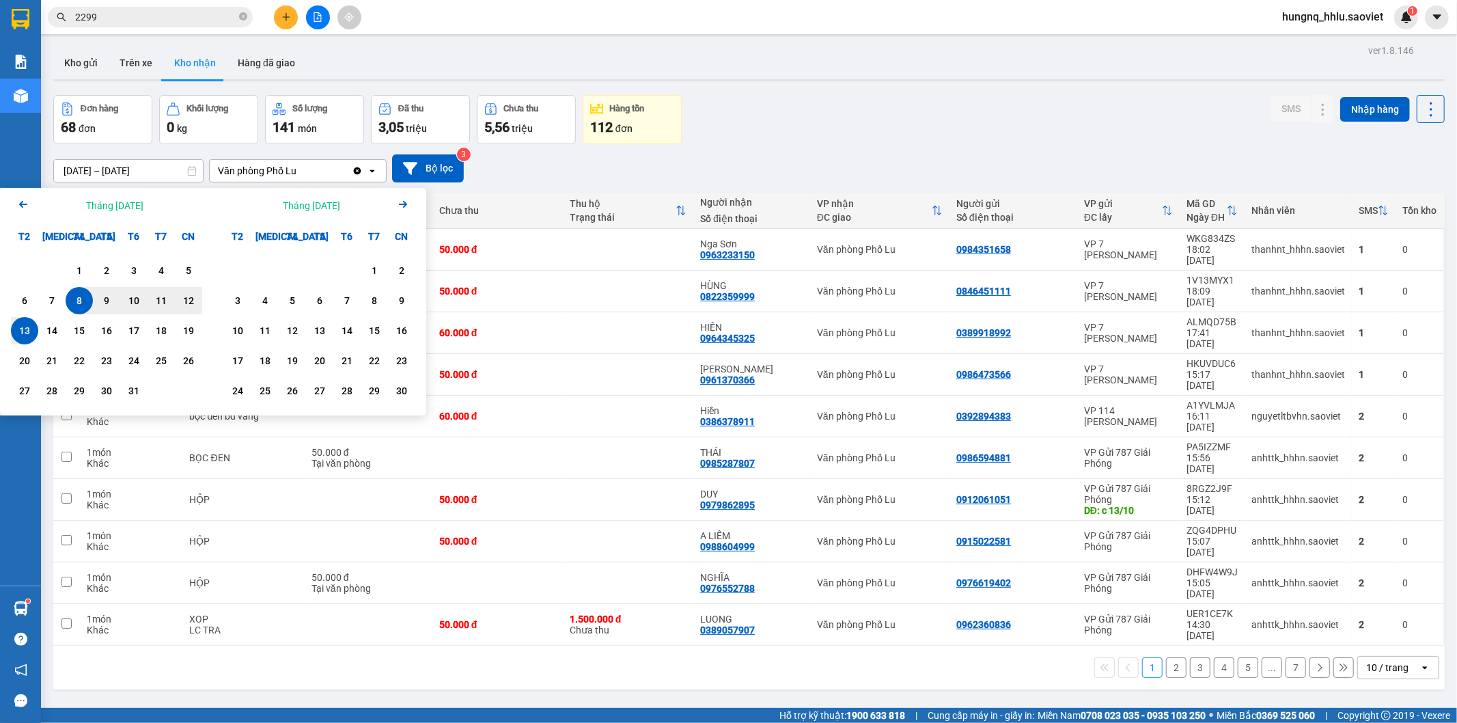
click at [70, 307] on div "8" at bounding box center [79, 300] width 19 height 16
drag, startPoint x: 14, startPoint y: 344, endPoint x: 31, endPoint y: 340, distance: 18.1
click at [31, 340] on div "13" at bounding box center [24, 330] width 27 height 27
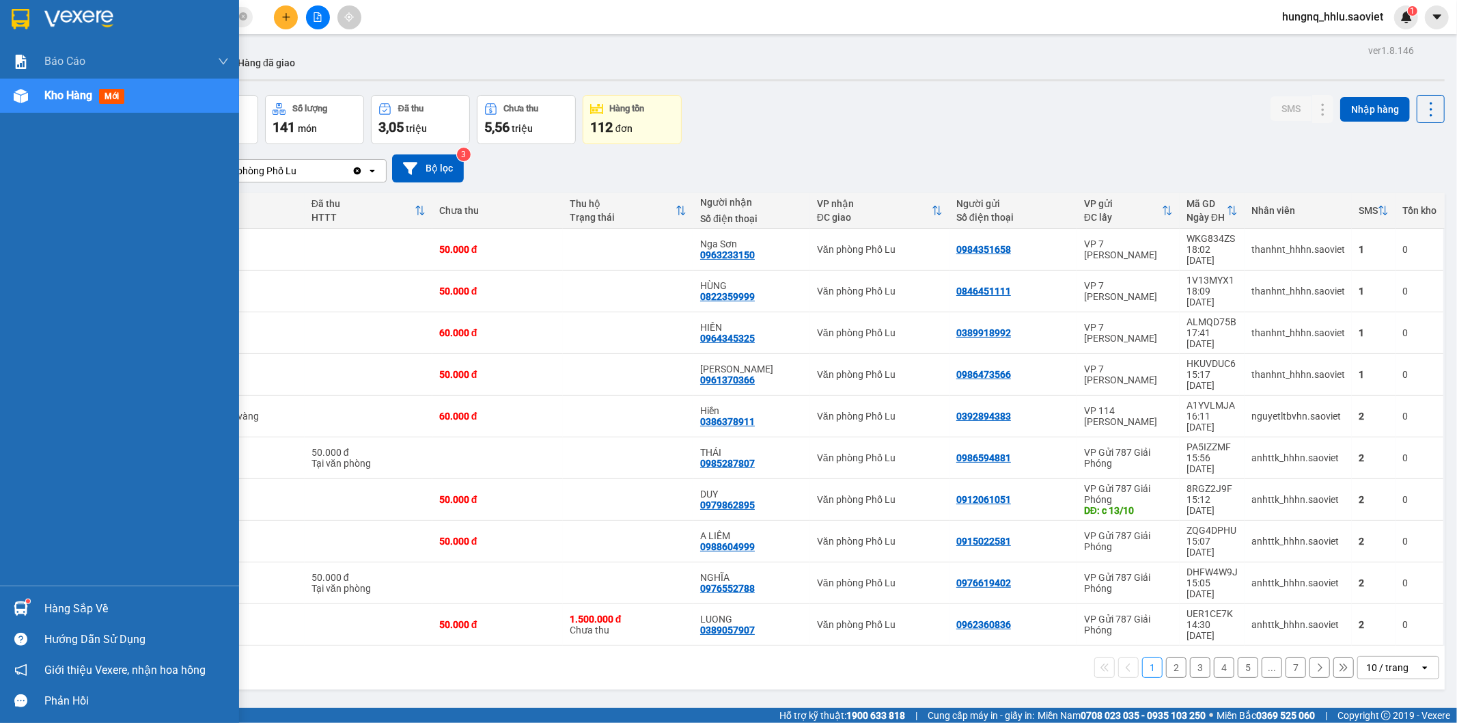
click at [31, 340] on div "Báo cáo 1B. Chi tiết đơn hàng 5. Doanh thu thực tế theo từng nhân viên Kho hàng…" at bounding box center [119, 314] width 239 height 541
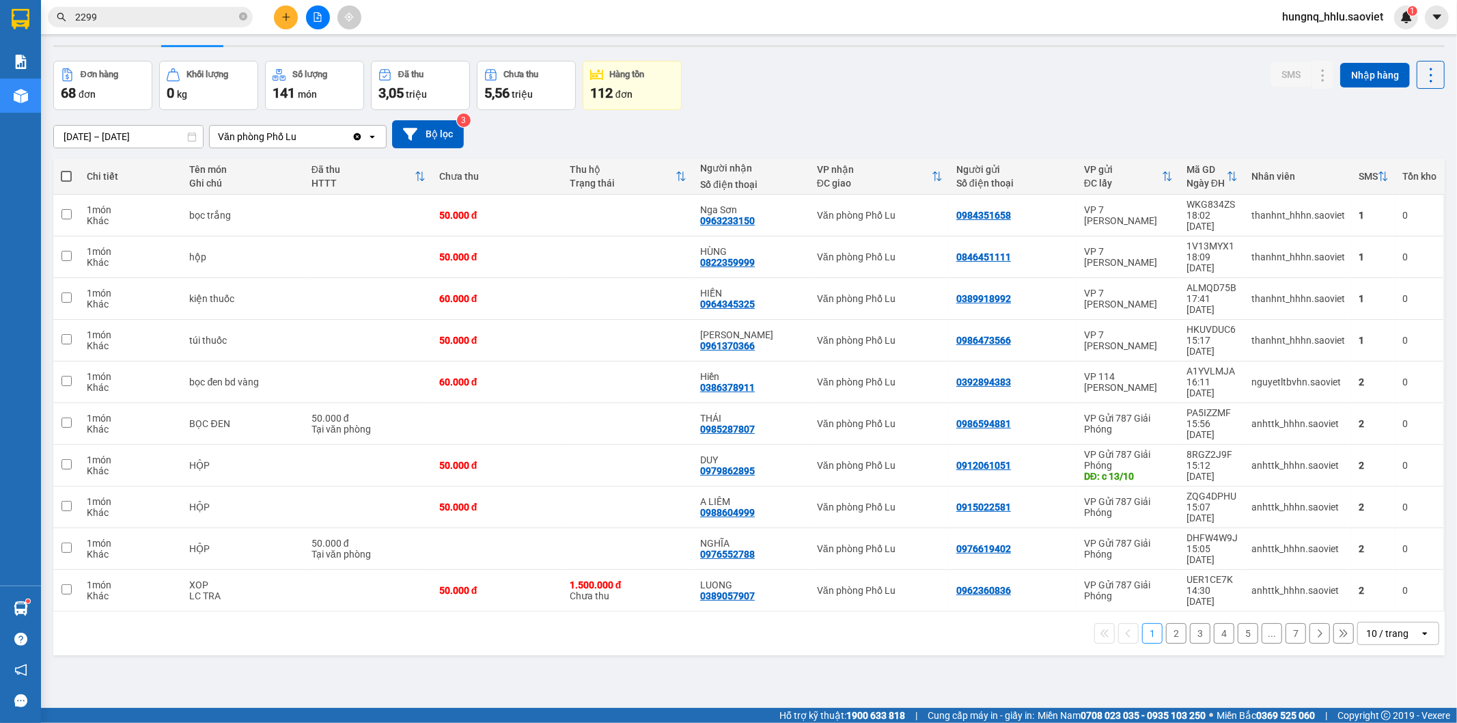
scroll to position [63, 0]
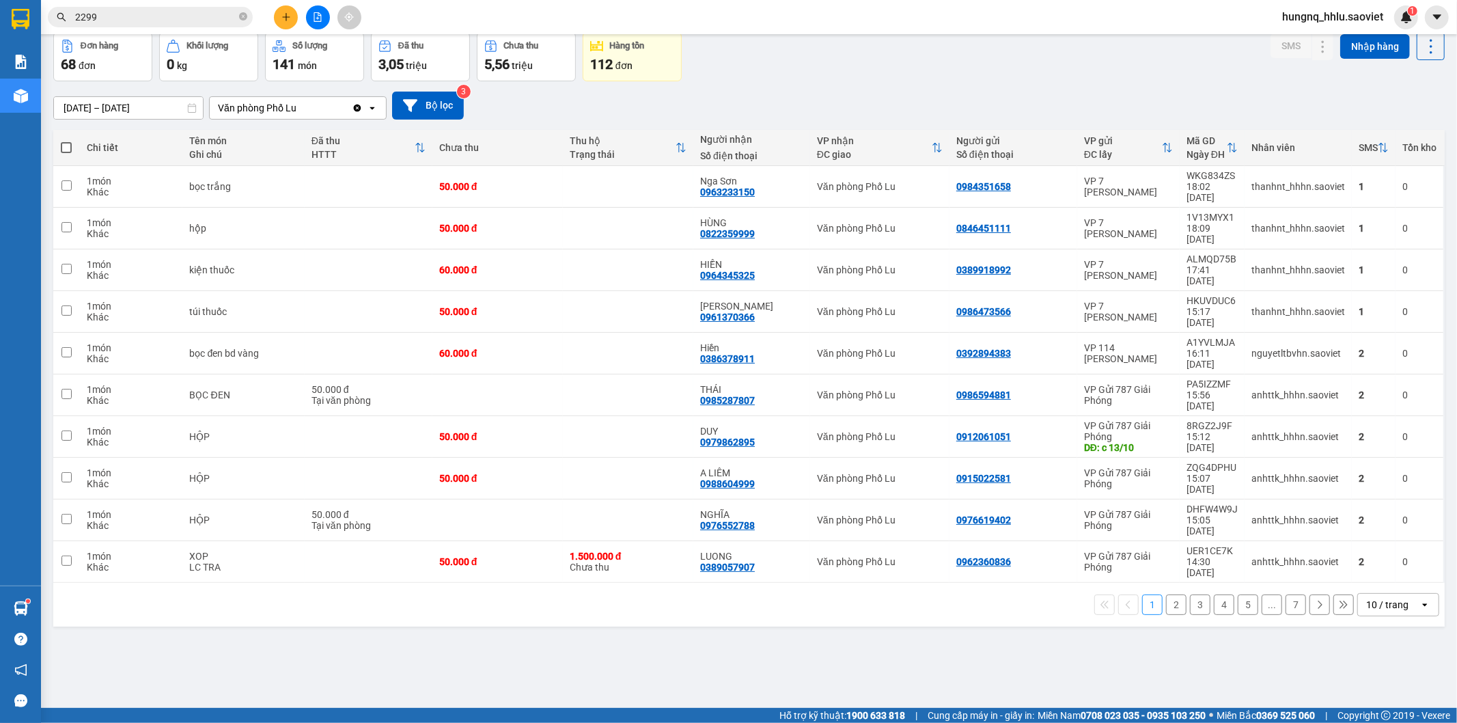
click at [1339, 594] on button at bounding box center [1343, 604] width 20 height 20
click at [1339, 512] on div "Chi tiết Tên món Ghi chú Đã thu HTTT Chưa thu Thu hộ Trạng thái Người nhận Số đ…" at bounding box center [749, 378] width 1392 height 497
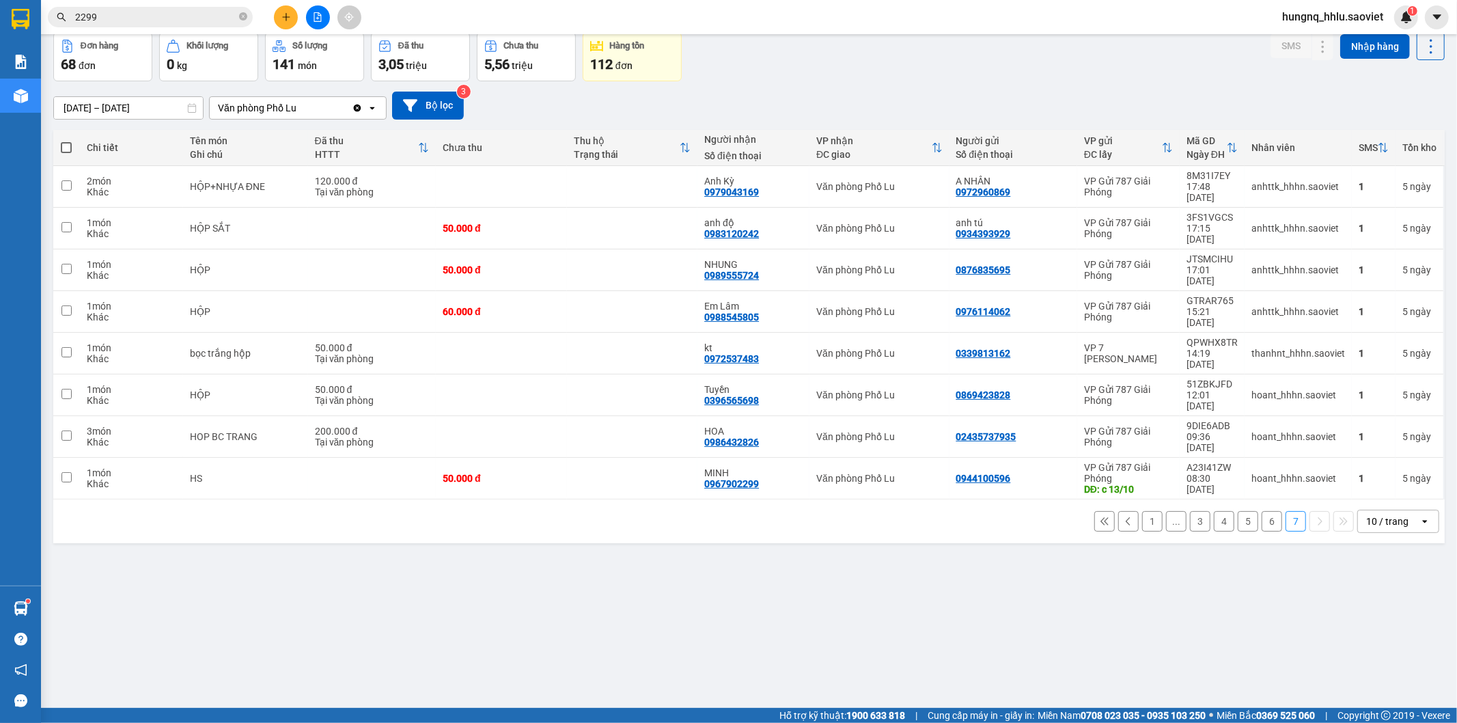
click at [117, 103] on input "08/10/2025 – 13/10/2025" at bounding box center [128, 108] width 149 height 22
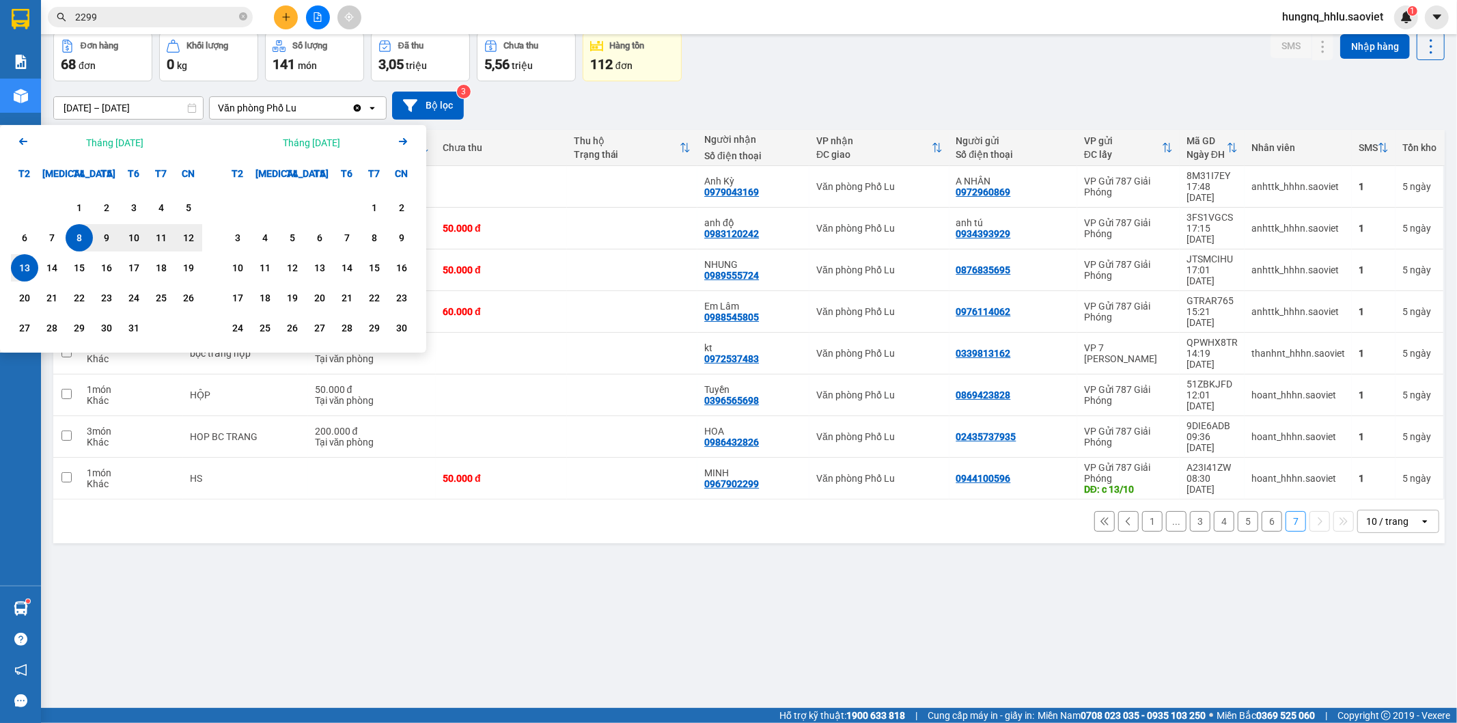
click at [84, 247] on div "8" at bounding box center [79, 237] width 27 height 27
click at [18, 280] on div "13" at bounding box center [24, 267] width 27 height 27
type input "08/10/2025 – 13/10/2025"
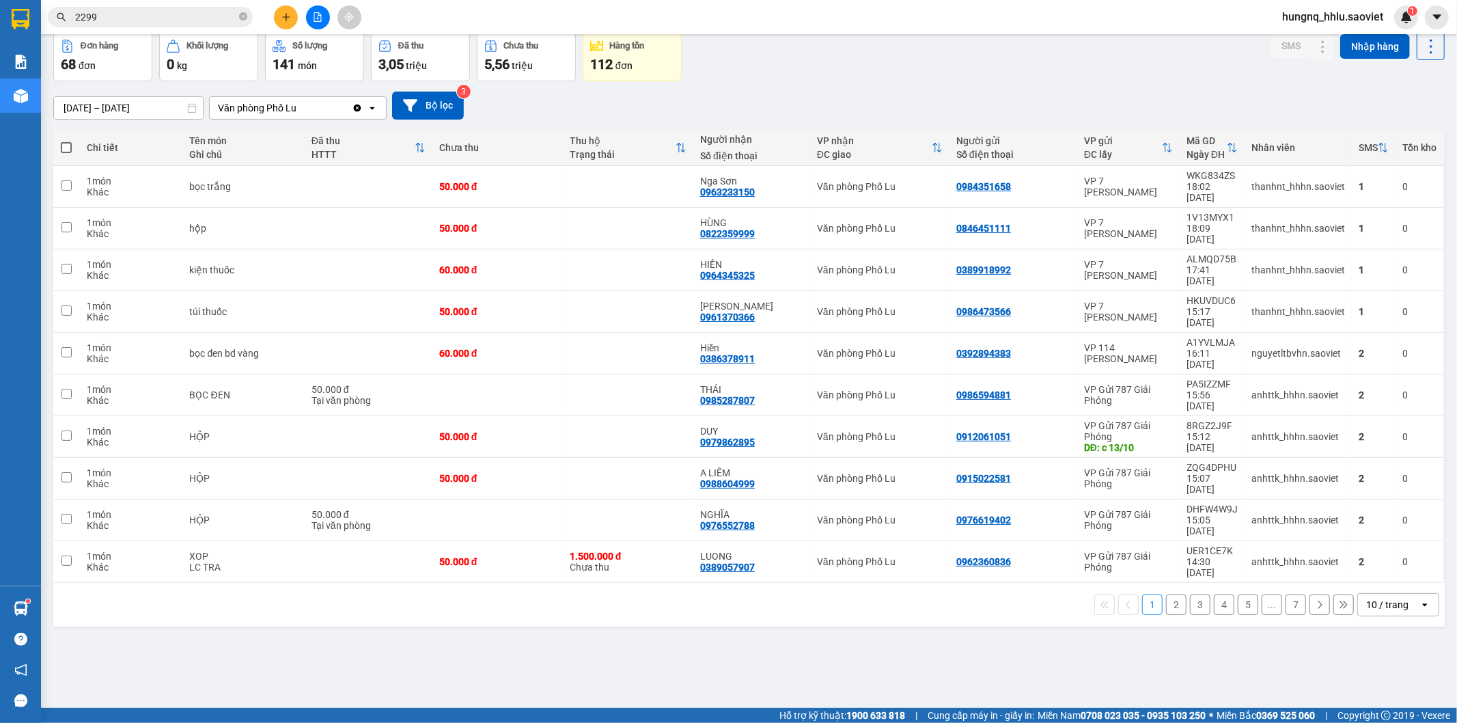
click at [1339, 594] on button at bounding box center [1343, 604] width 20 height 20
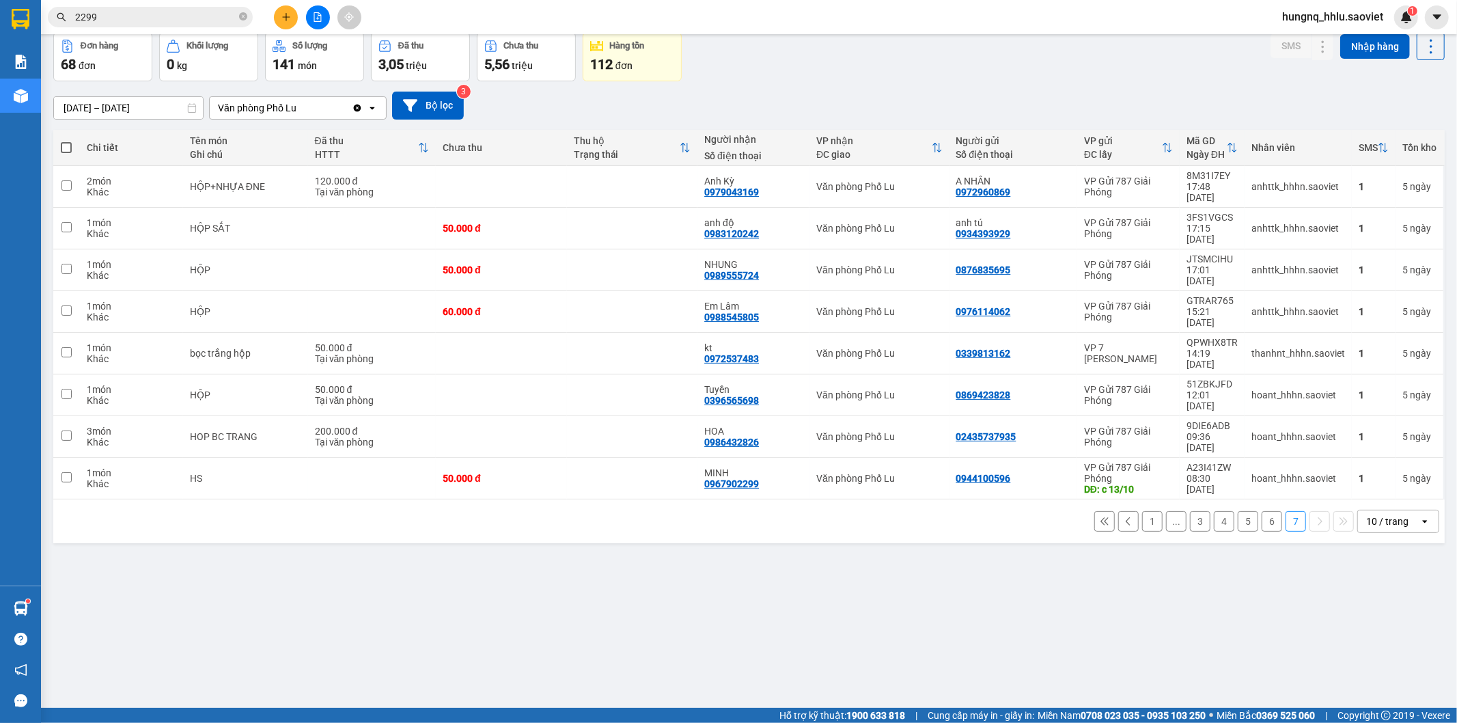
click at [1262, 511] on button "6" at bounding box center [1272, 521] width 20 height 20
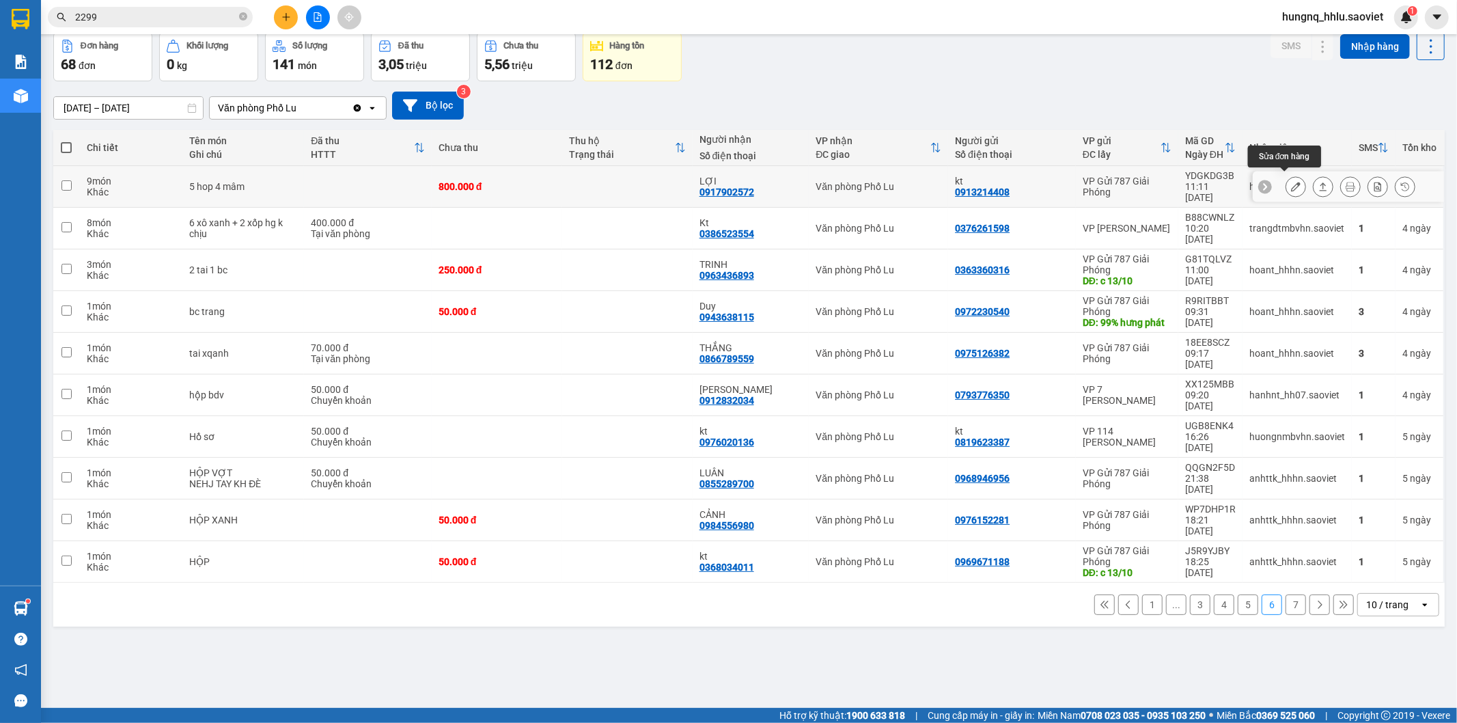
click at [1286, 187] on button at bounding box center [1295, 187] width 19 height 24
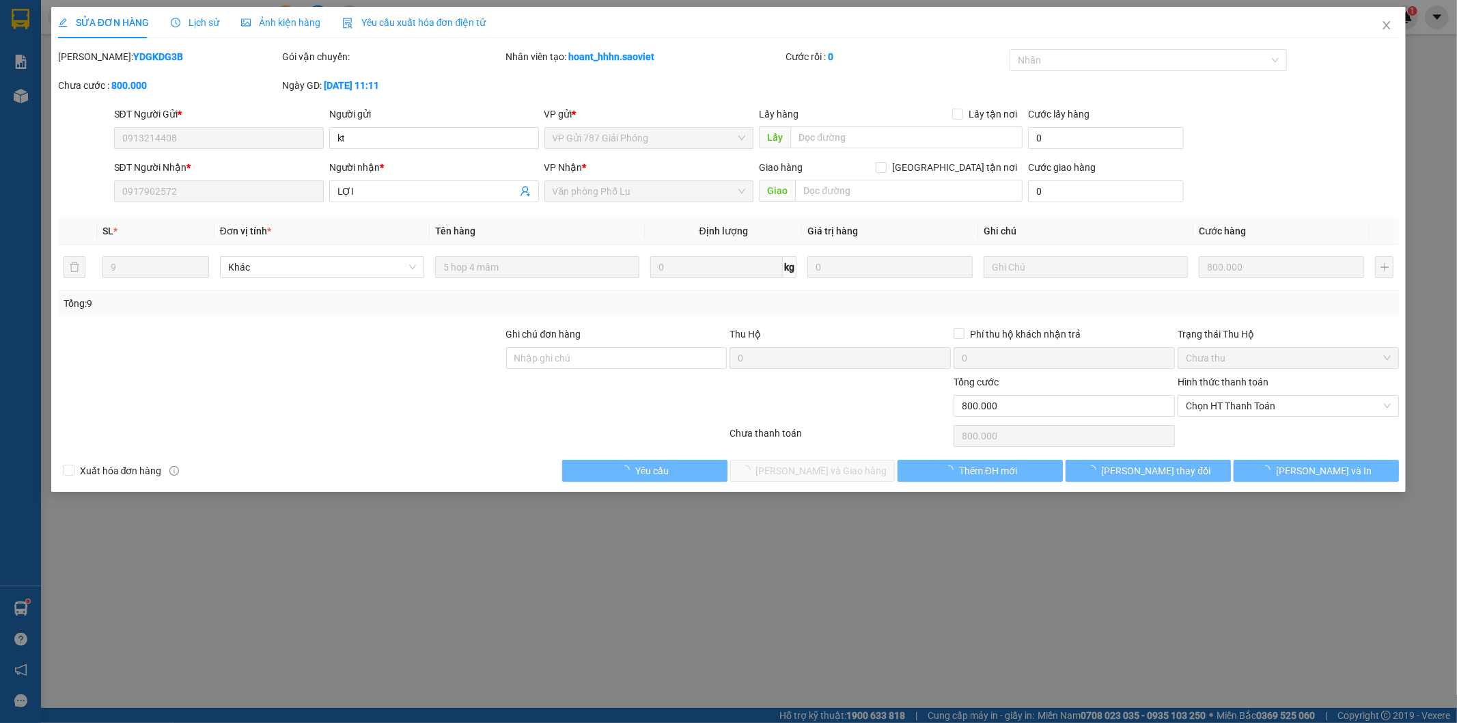
type input "0913214408"
type input "kt"
type input "0917902572"
type input "LỢI"
type input "0"
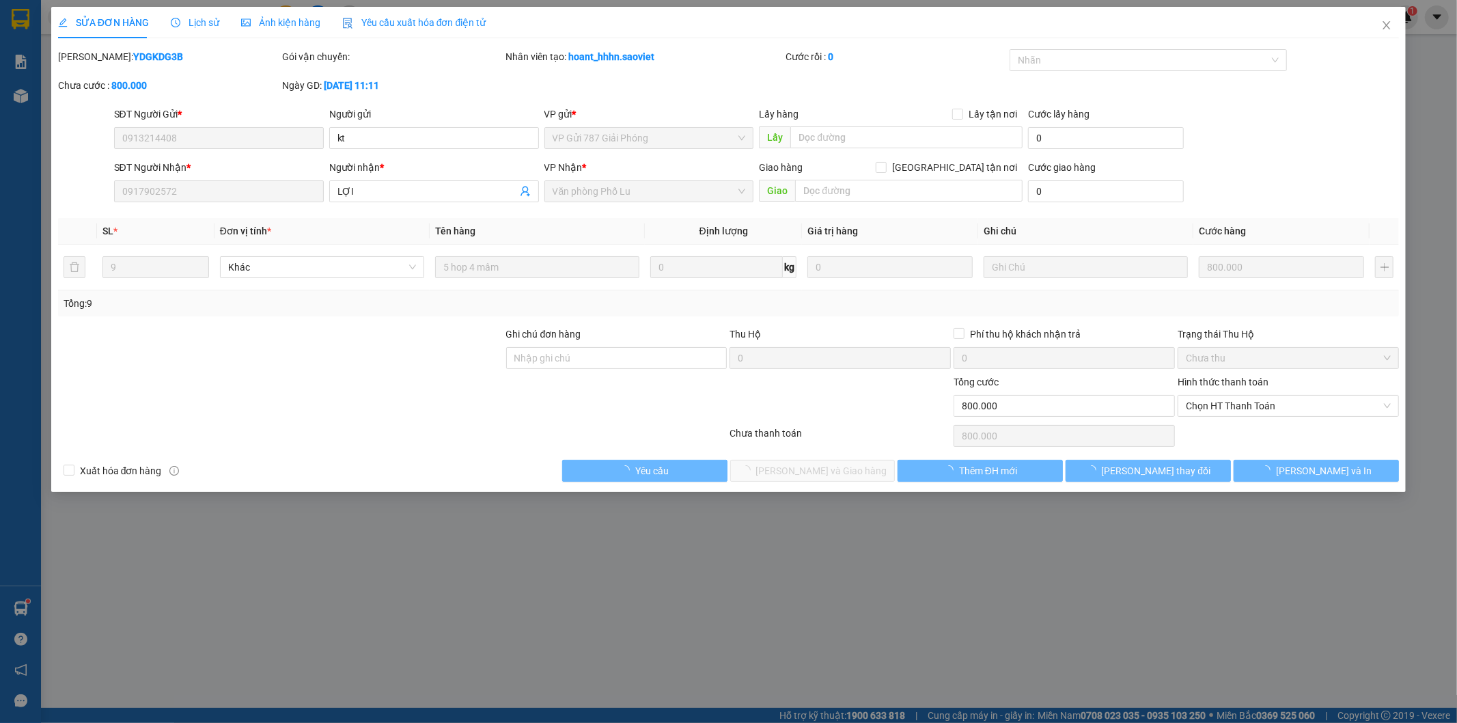
type input "800.000"
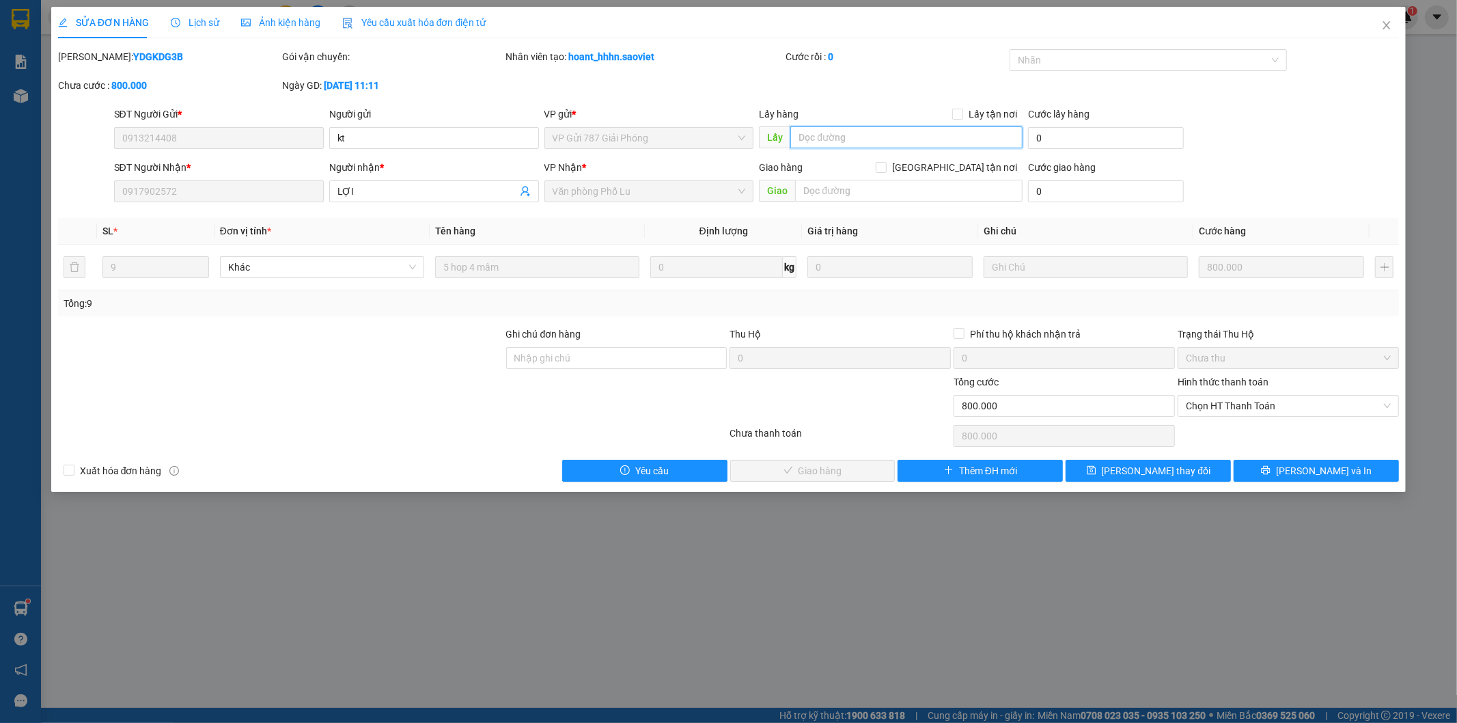
click at [822, 135] on input "text" at bounding box center [906, 137] width 232 height 22
type input "tp a"
click at [1183, 475] on button "Lưu thay đổi" at bounding box center [1148, 471] width 165 height 22
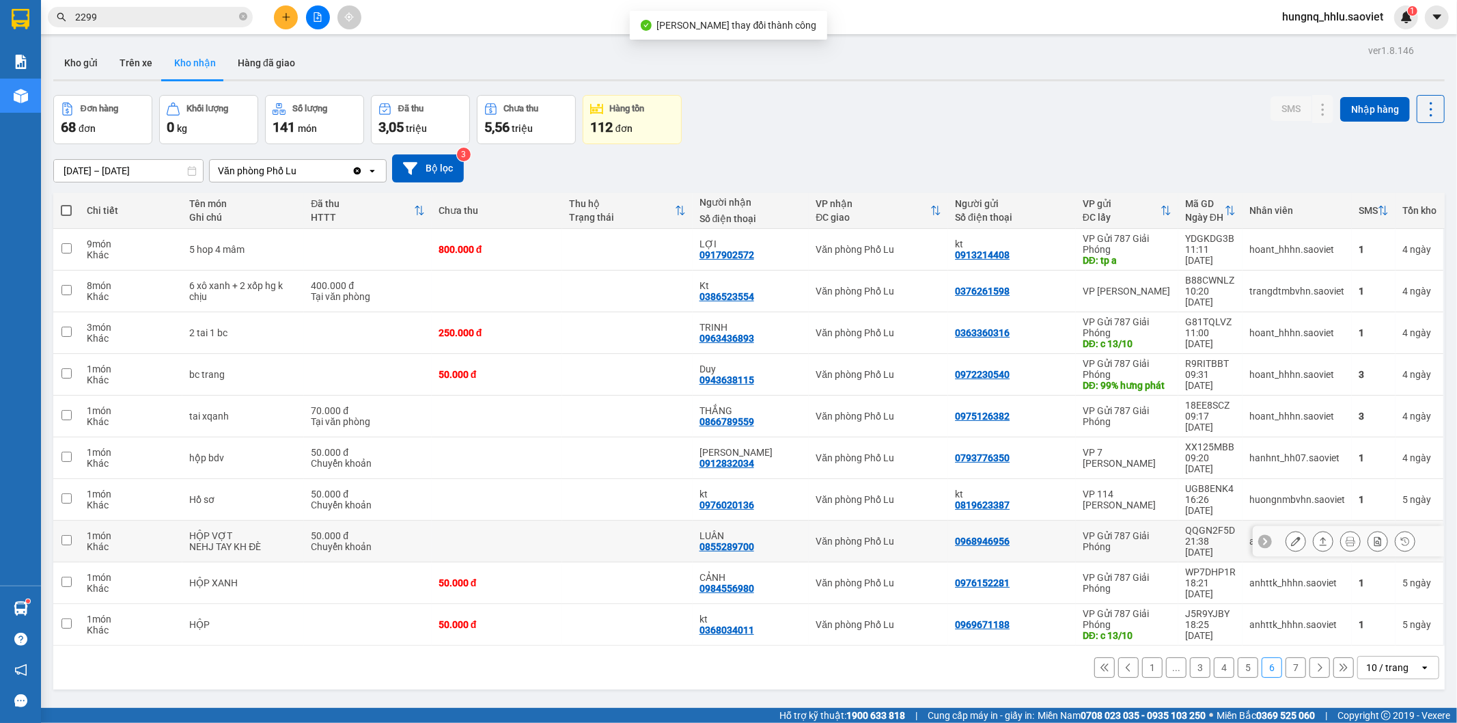
scroll to position [63, 0]
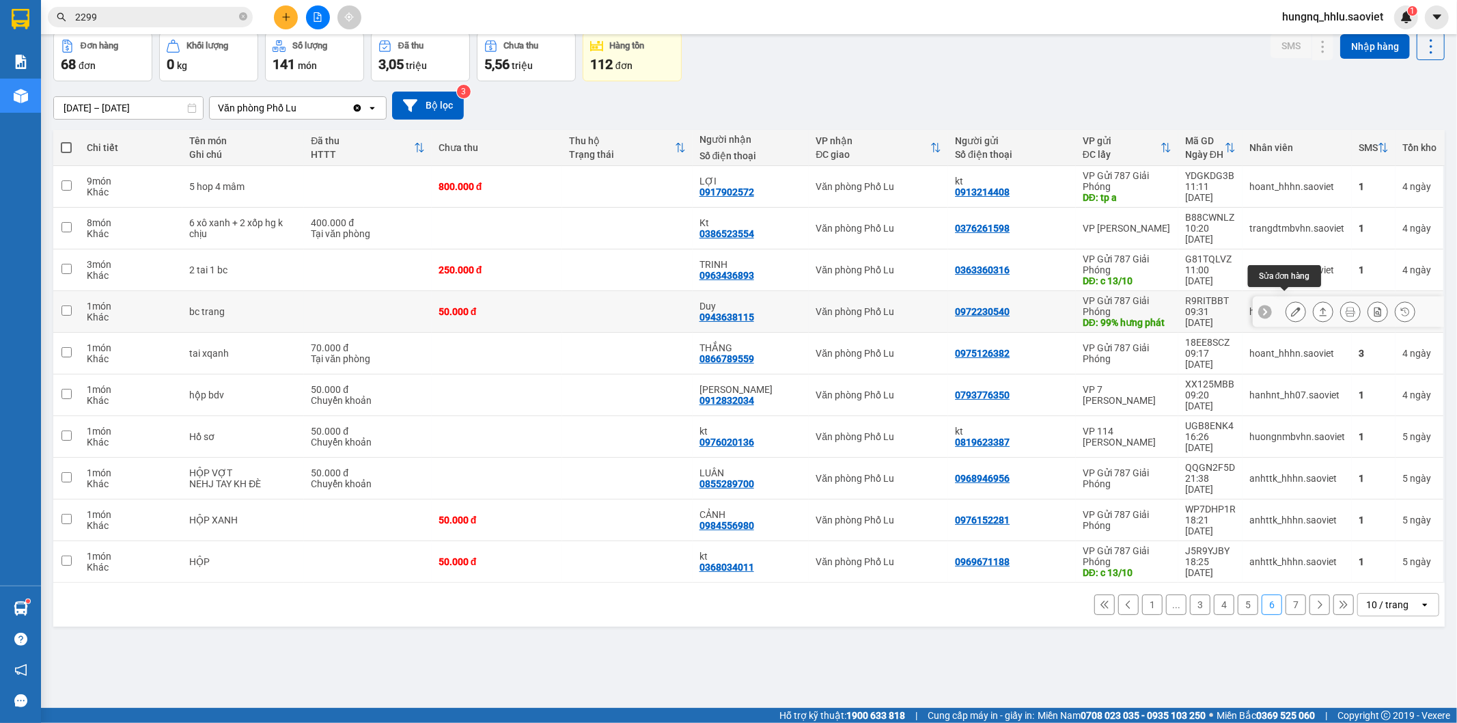
click at [1286, 309] on button at bounding box center [1295, 312] width 19 height 24
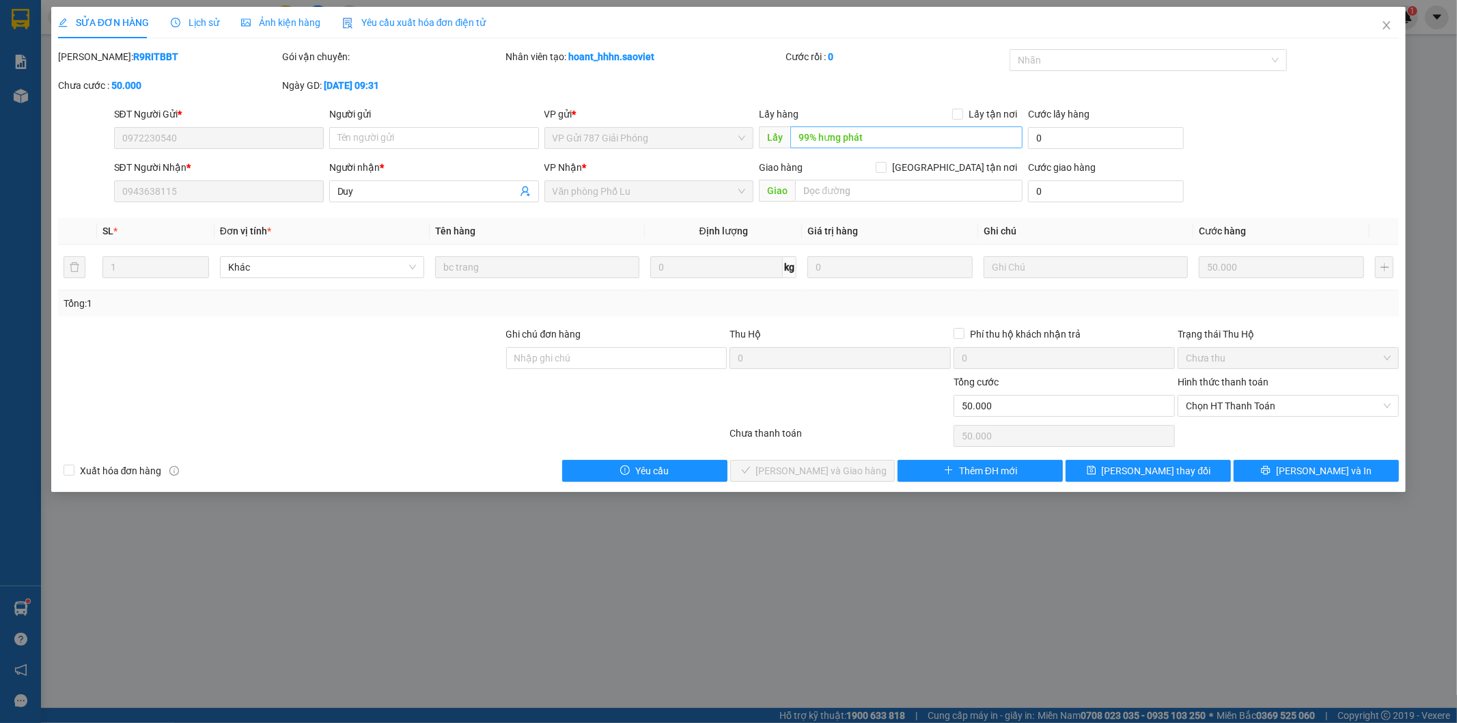
type input "0972230540"
type input "99% hưng phát"
type input "0943638115"
type input "Duy"
type input "0"
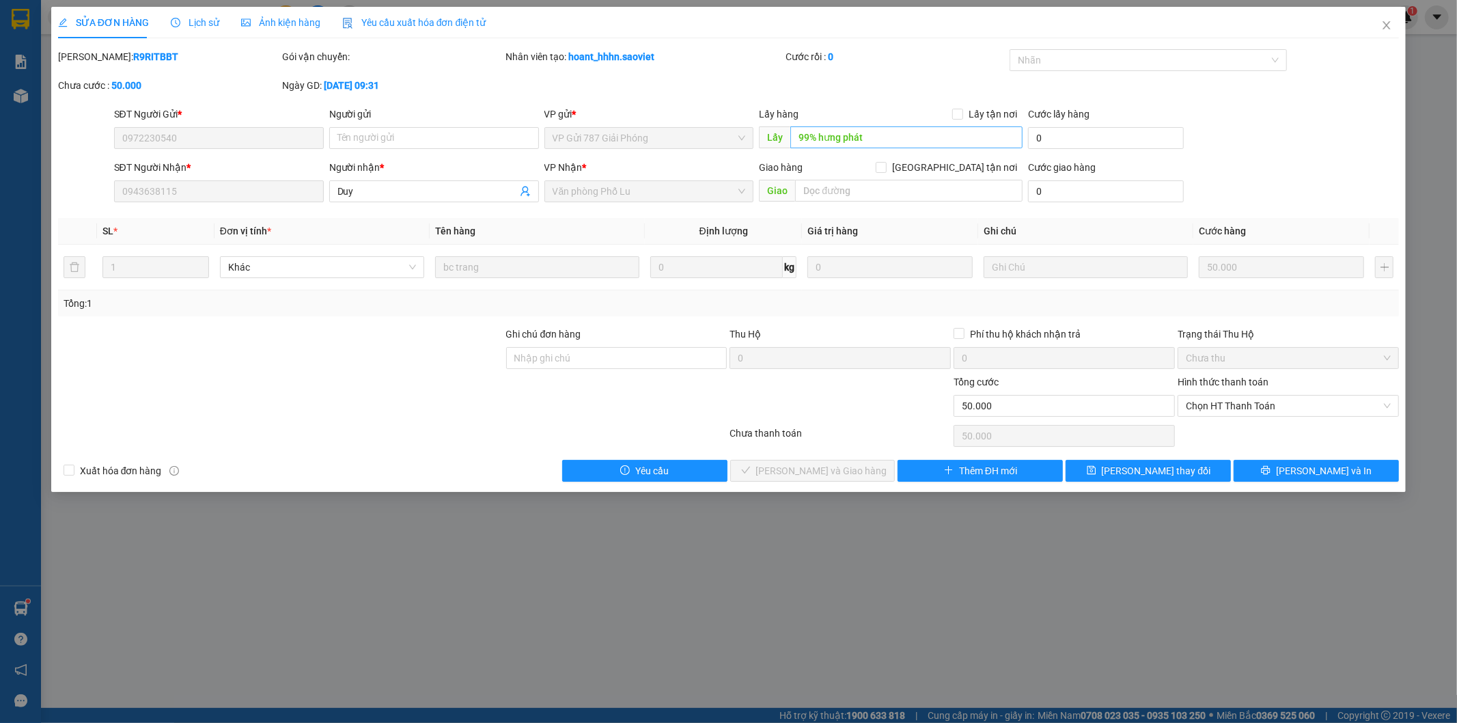
type input "50.000"
click at [857, 137] on input "99% hưng phát" at bounding box center [906, 137] width 232 height 22
click at [1185, 481] on div "SỬA ĐƠN HÀNG Lịch sử Ảnh kiện hàng Yêu cầu xuất hóa đơn điện tử Total Paid Fee …" at bounding box center [728, 249] width 1355 height 485
click at [1185, 475] on button "Lưu thay đổi" at bounding box center [1148, 471] width 165 height 22
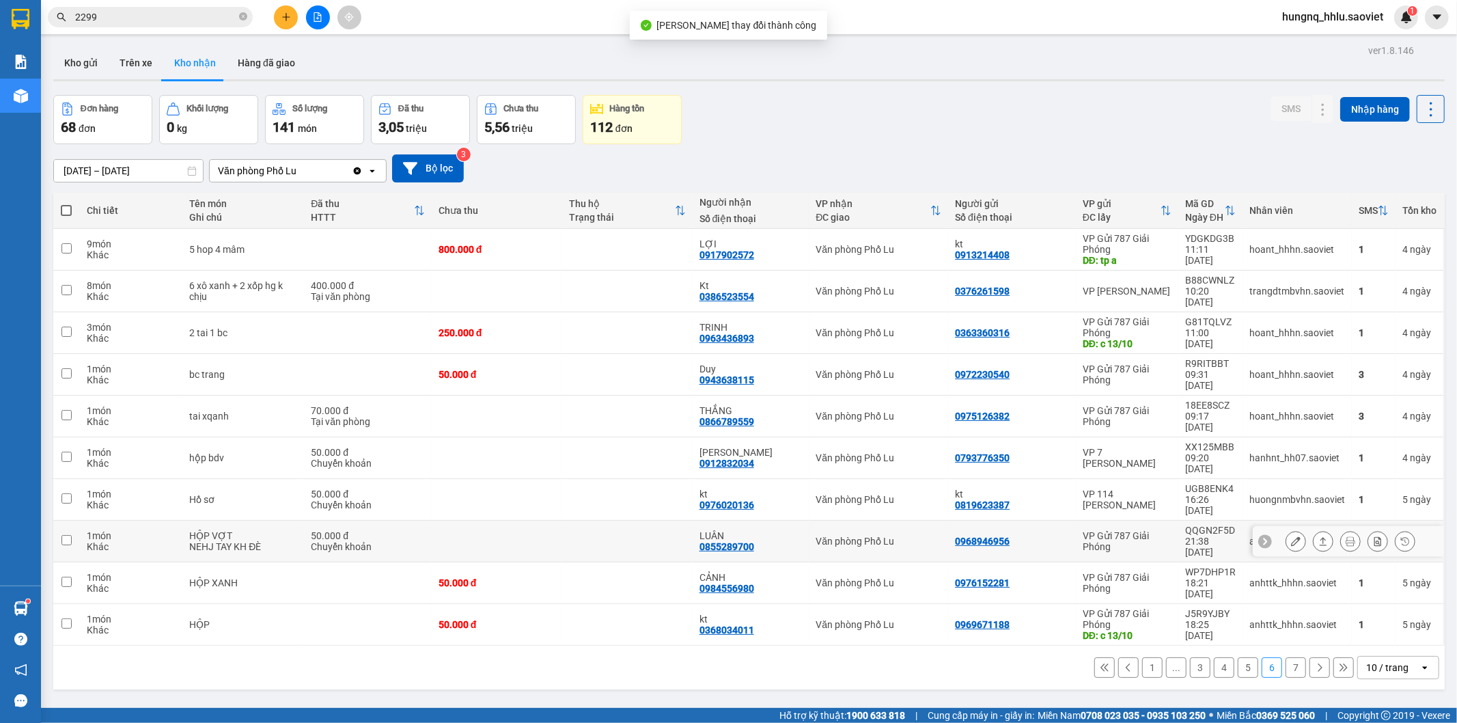
scroll to position [63, 0]
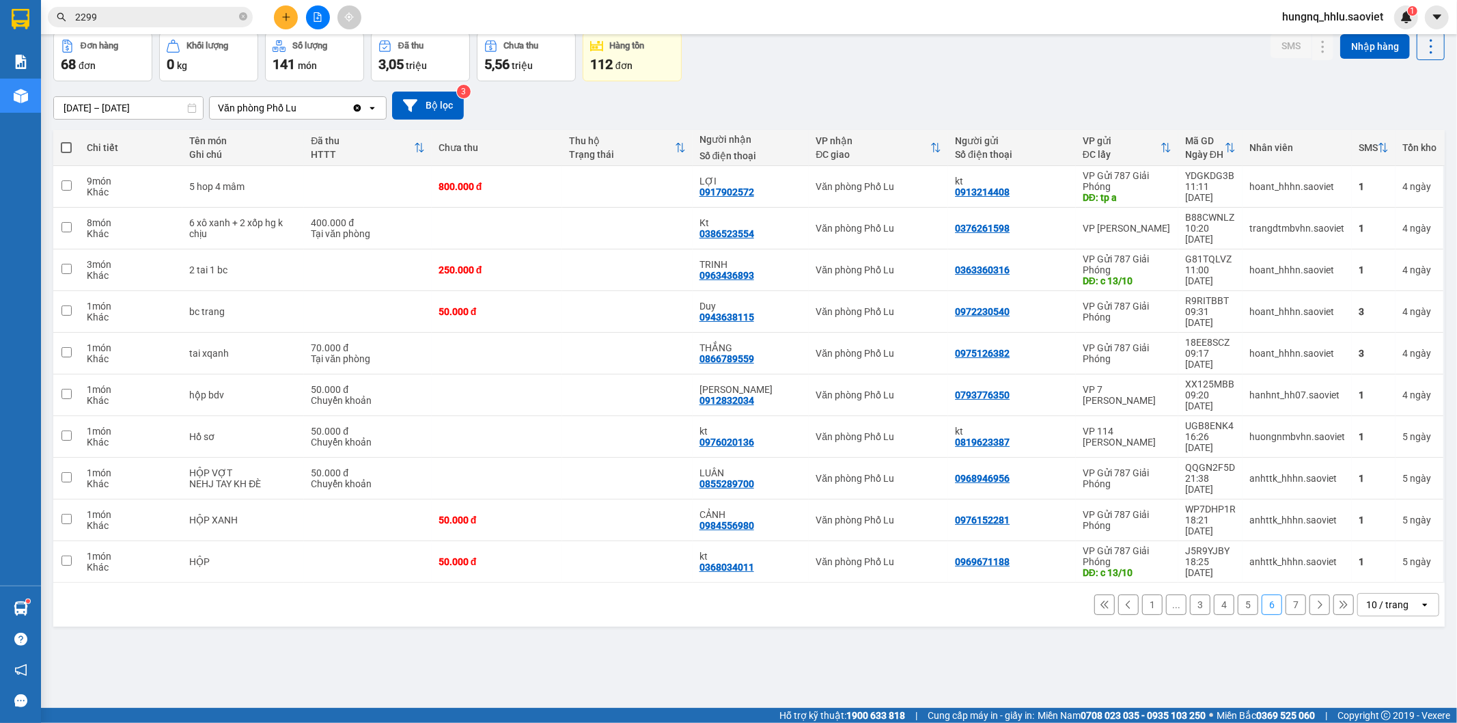
click at [1238, 594] on button "5" at bounding box center [1248, 604] width 20 height 20
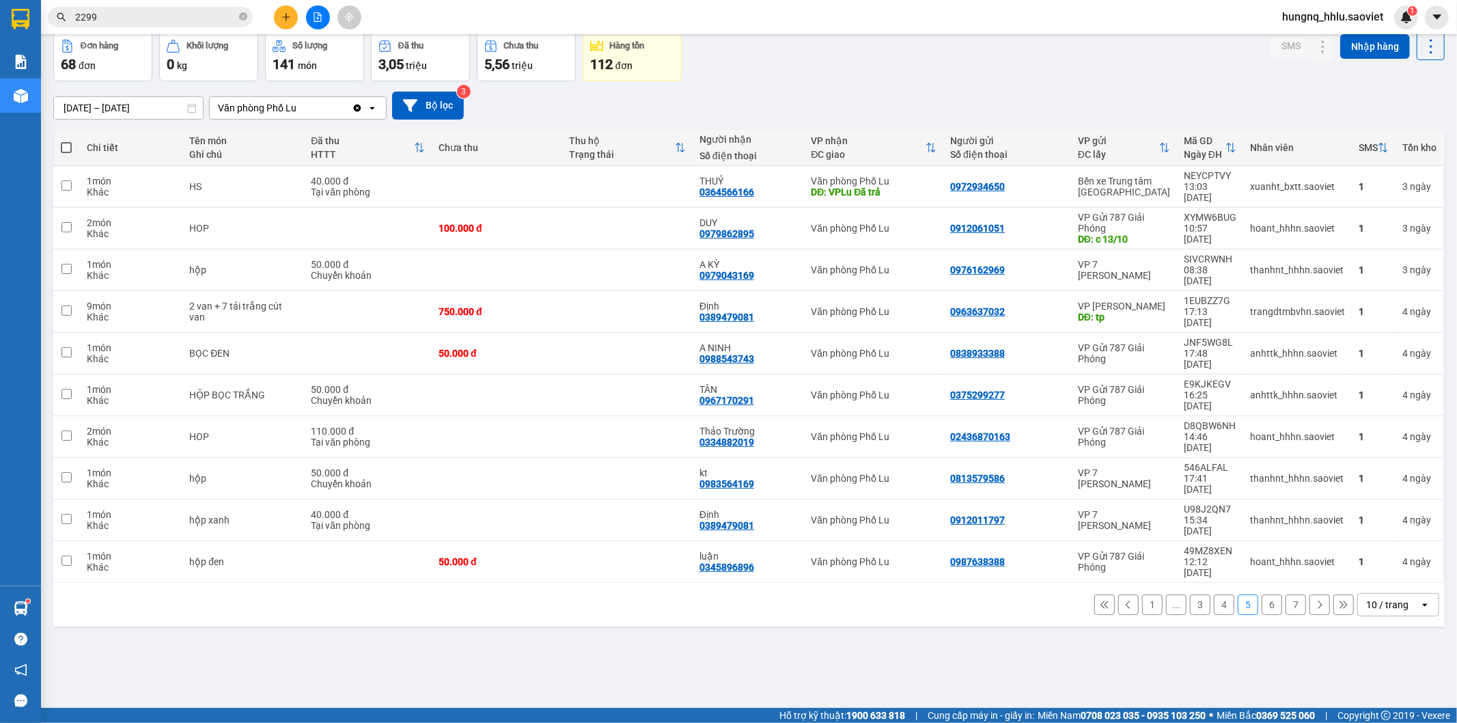
click at [1214, 594] on button "4" at bounding box center [1224, 604] width 20 height 20
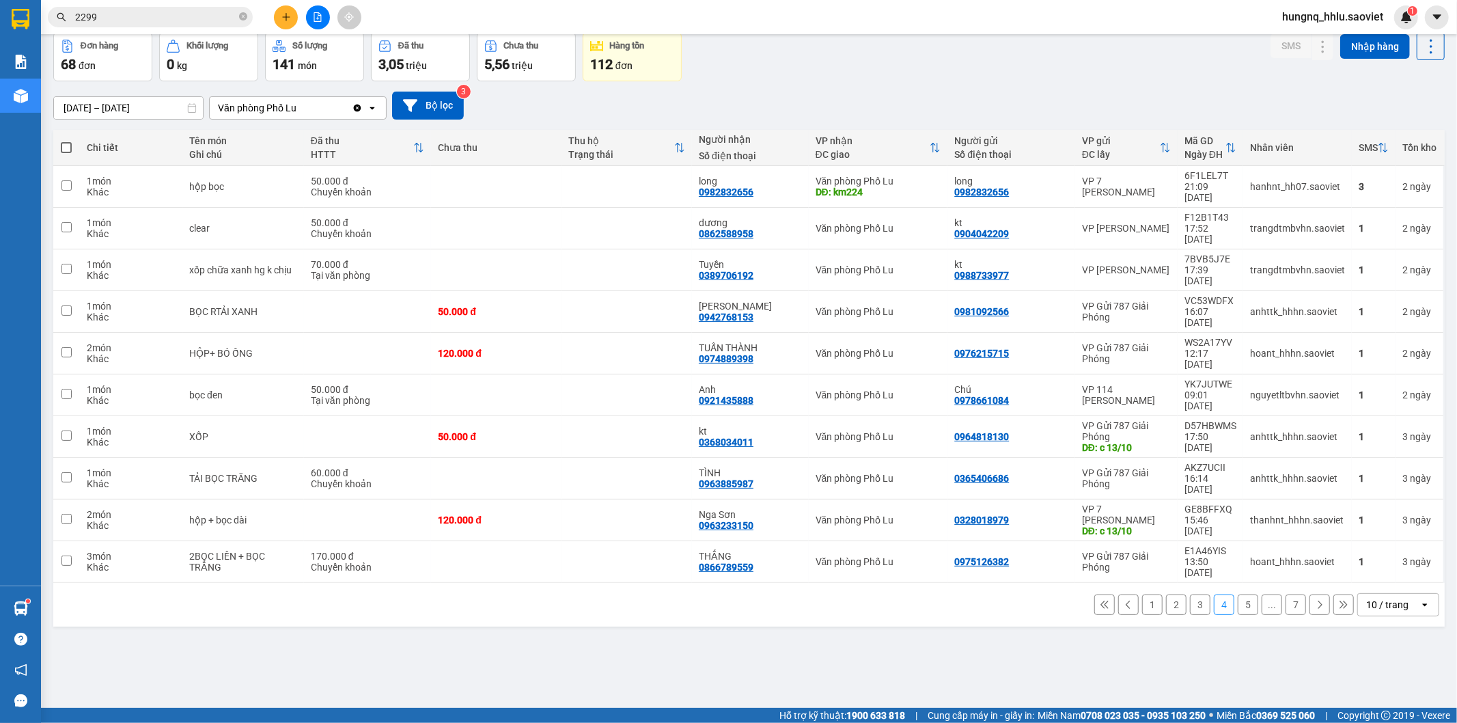
click at [1190, 594] on button "3" at bounding box center [1200, 604] width 20 height 20
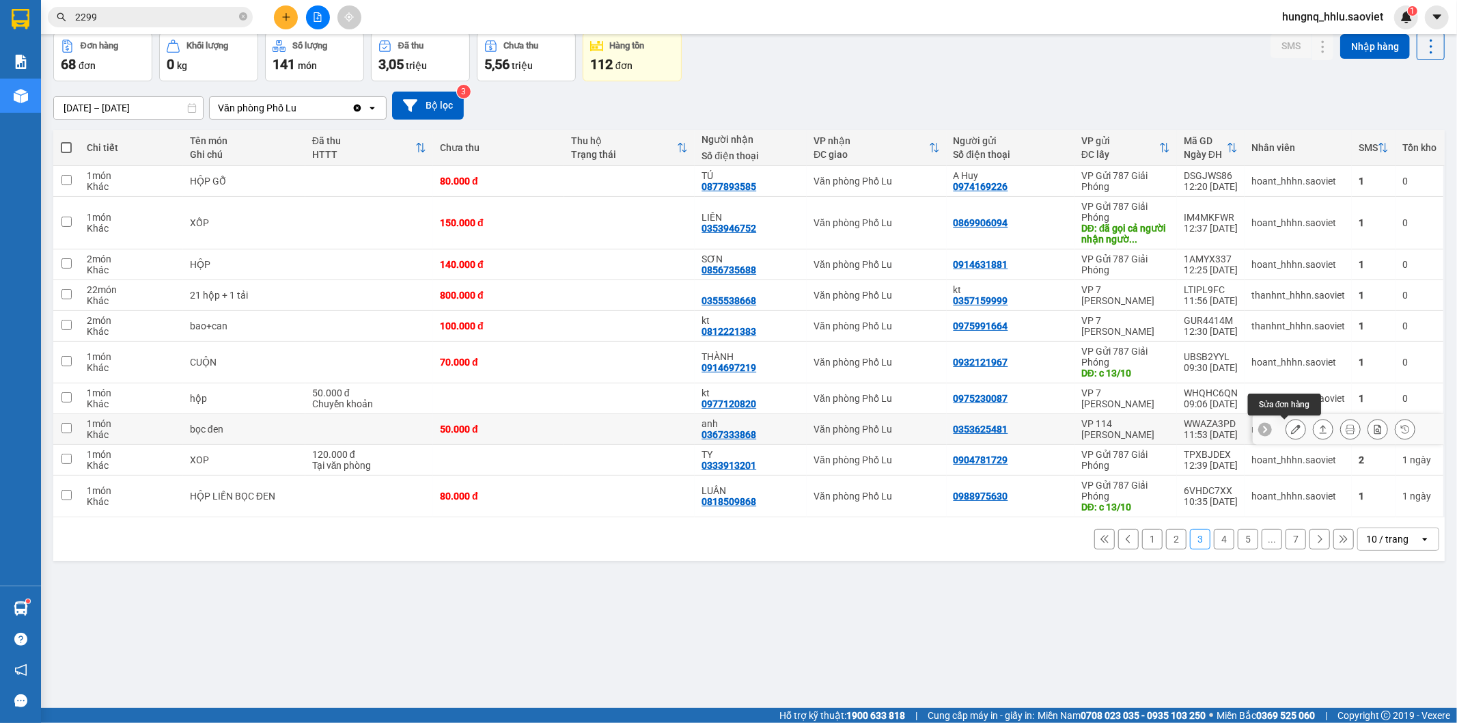
click at [1286, 436] on button at bounding box center [1295, 429] width 19 height 24
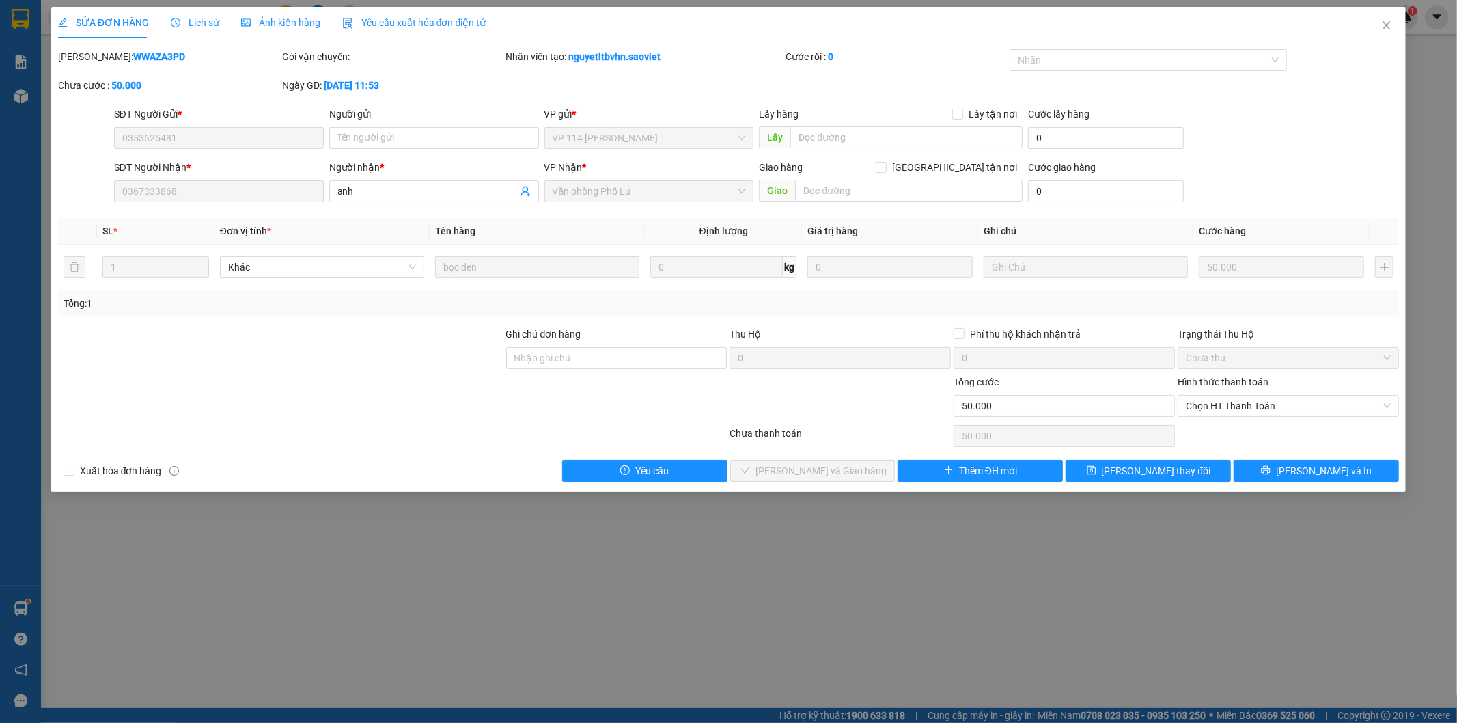
type input "0353625481"
type input "0367333868"
type input "anh"
type input "0"
type input "50.000"
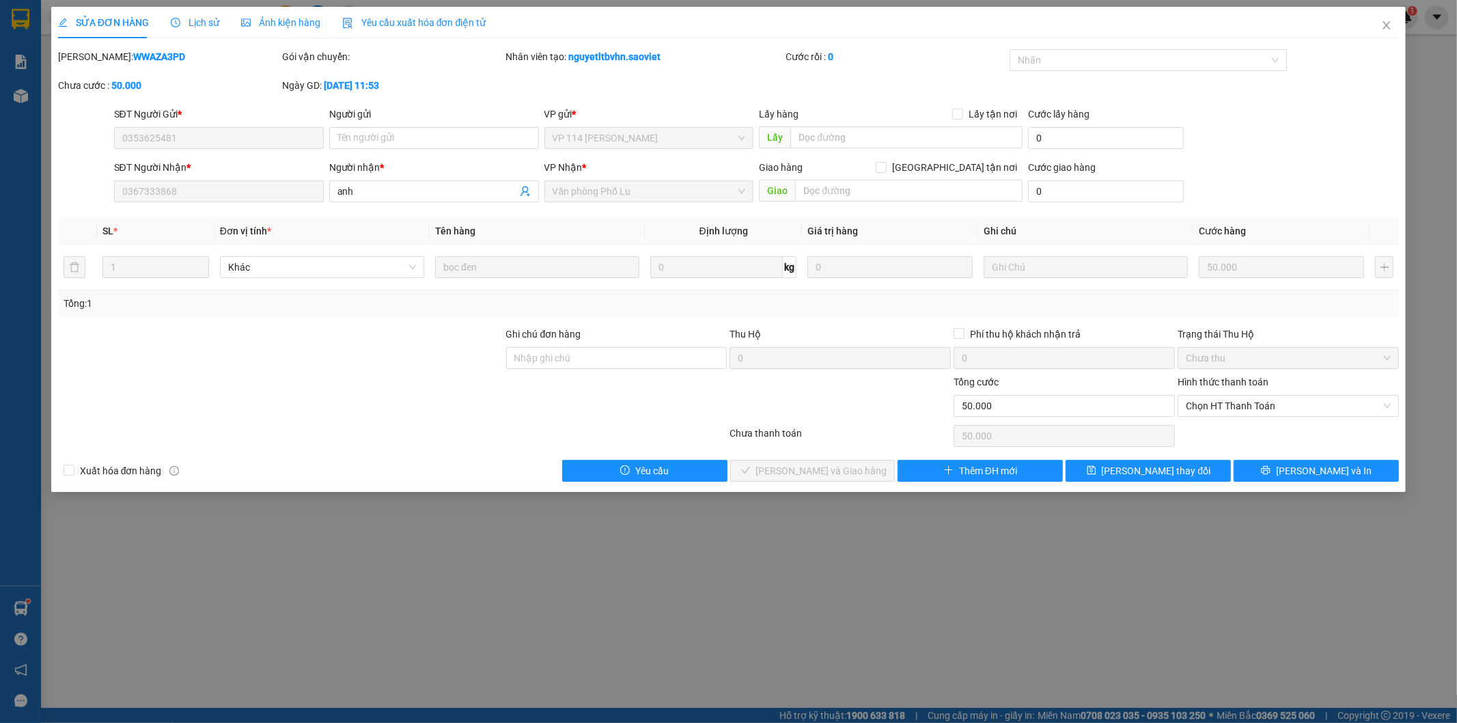
type input "50.000"
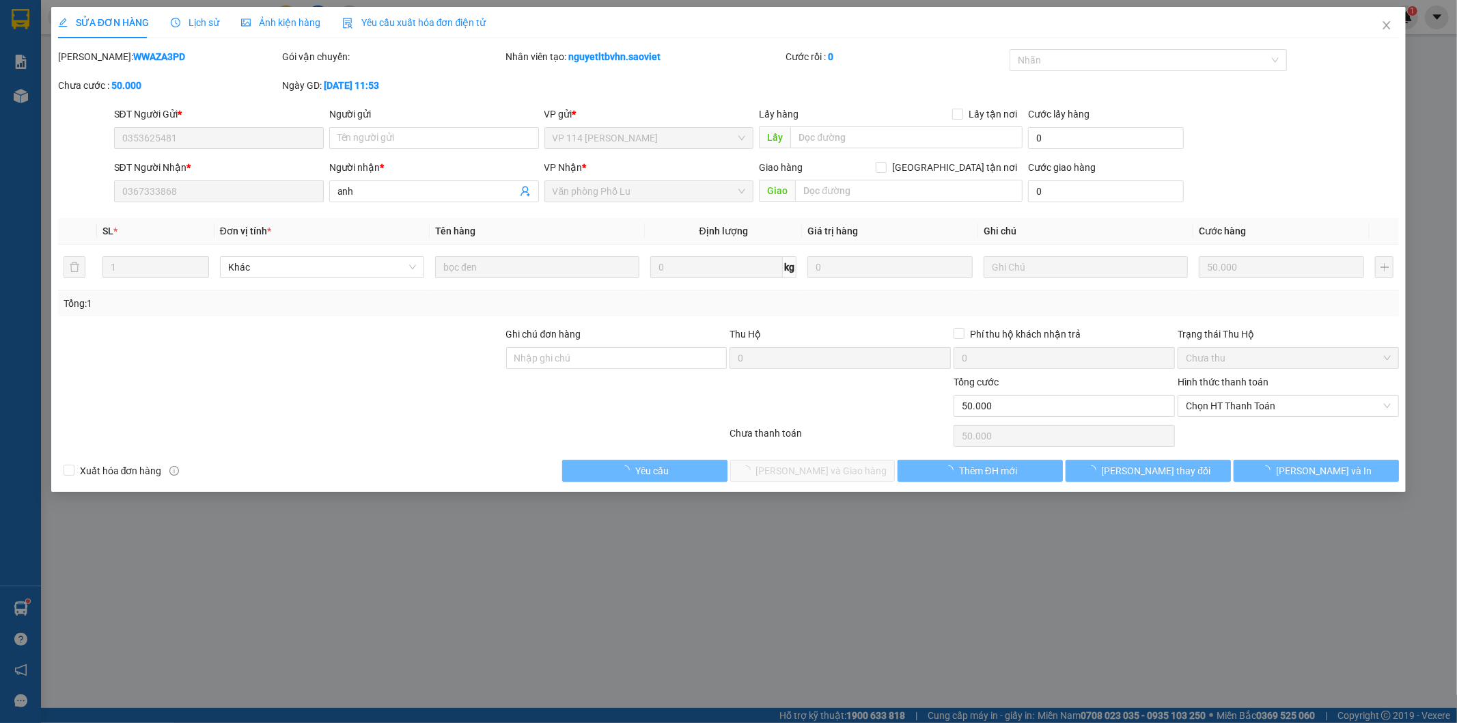
click at [214, 29] on div "Lịch sử" at bounding box center [195, 22] width 49 height 15
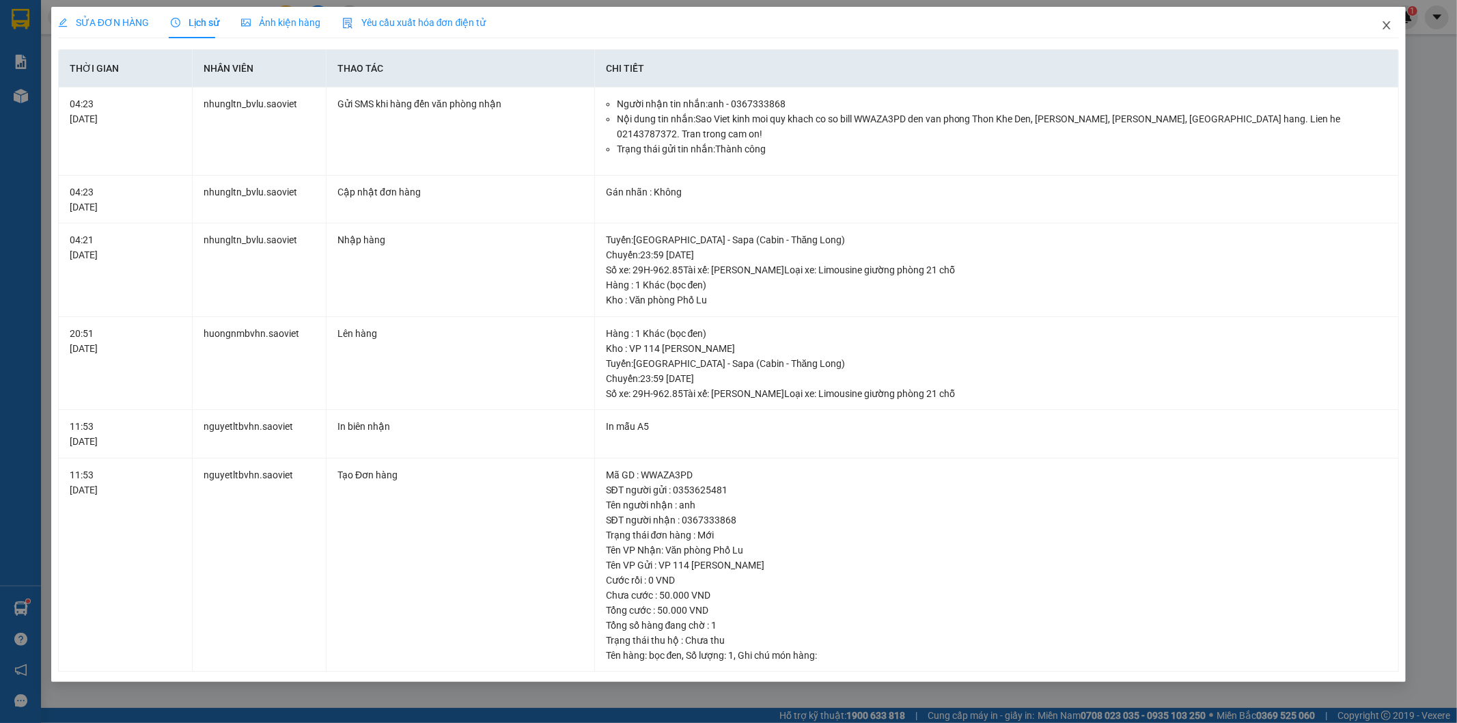
click at [1391, 30] on icon "close" at bounding box center [1386, 25] width 11 height 11
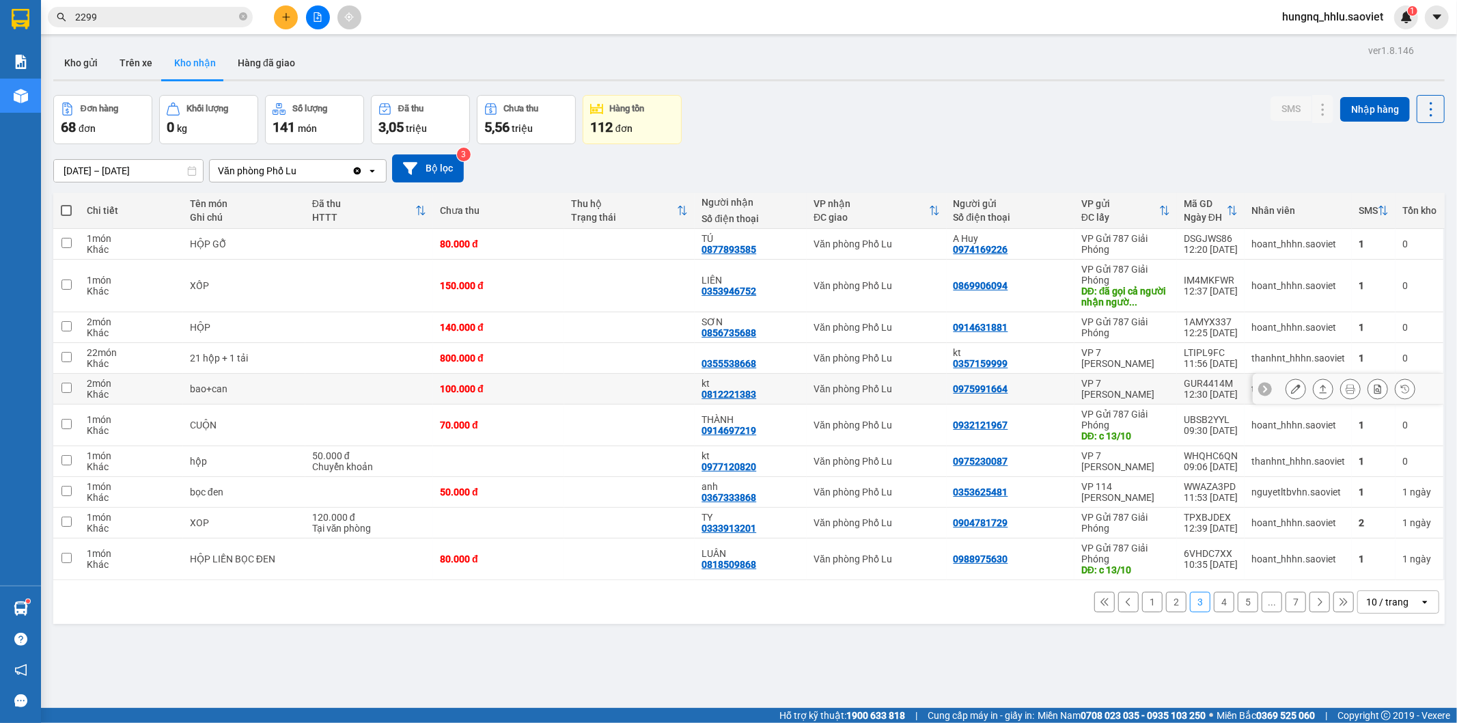
scroll to position [63, 0]
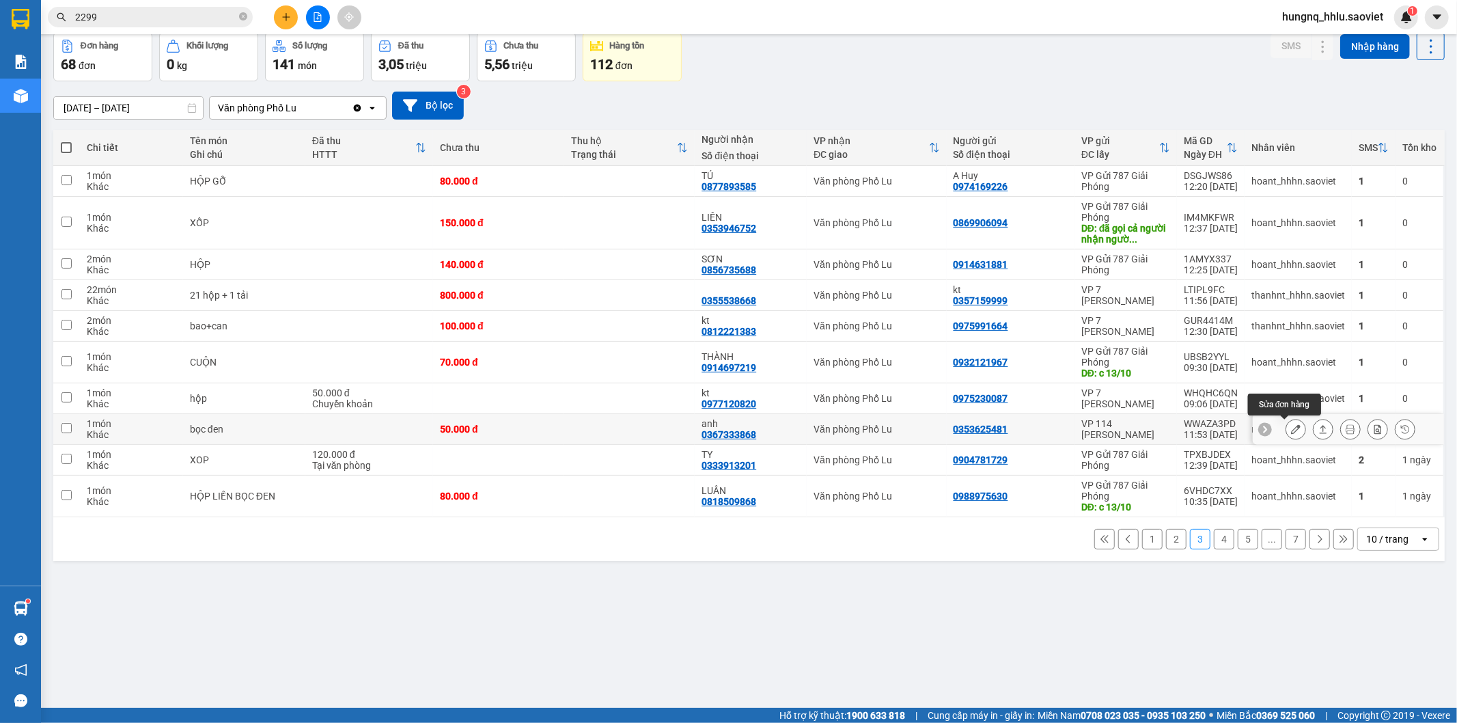
click at [1286, 434] on button at bounding box center [1295, 429] width 19 height 24
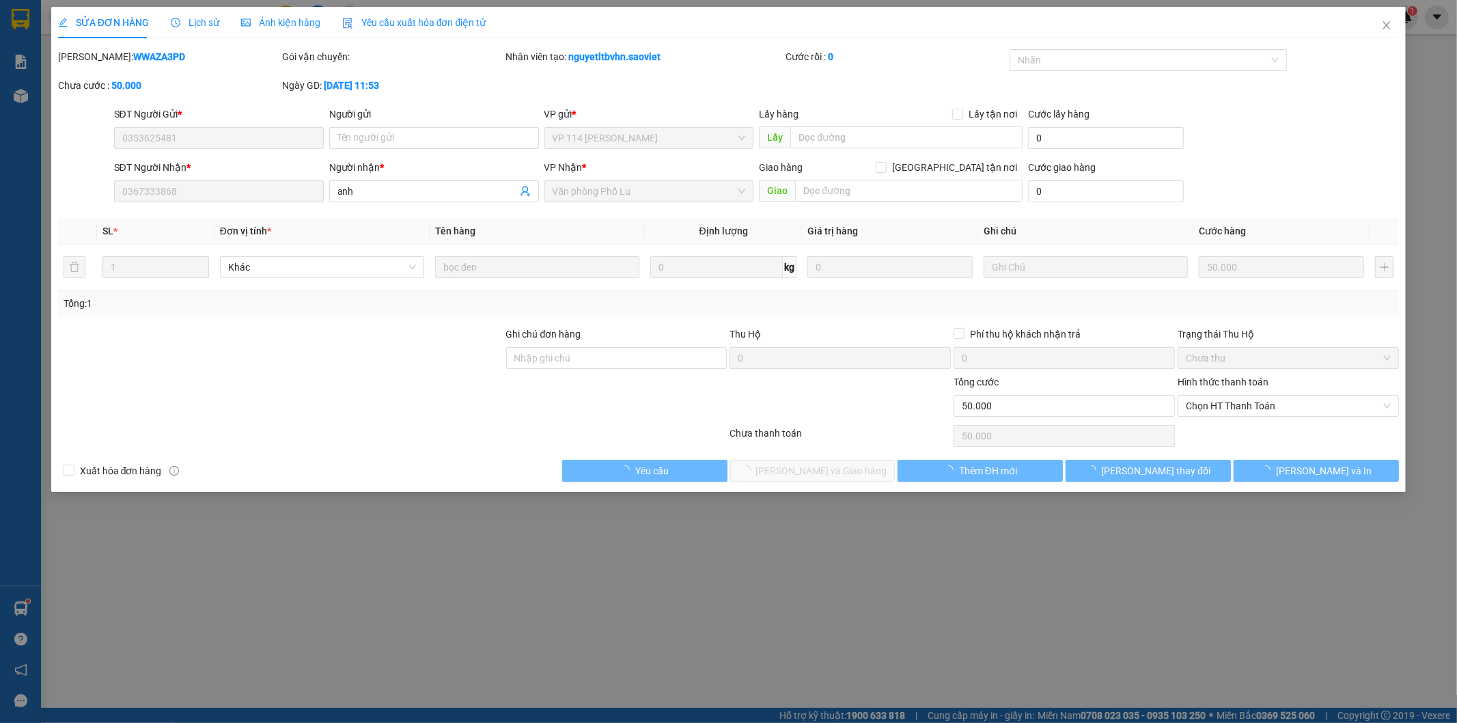
type input "0353625481"
type input "0367333868"
type input "anh"
type input "0"
type input "50.000"
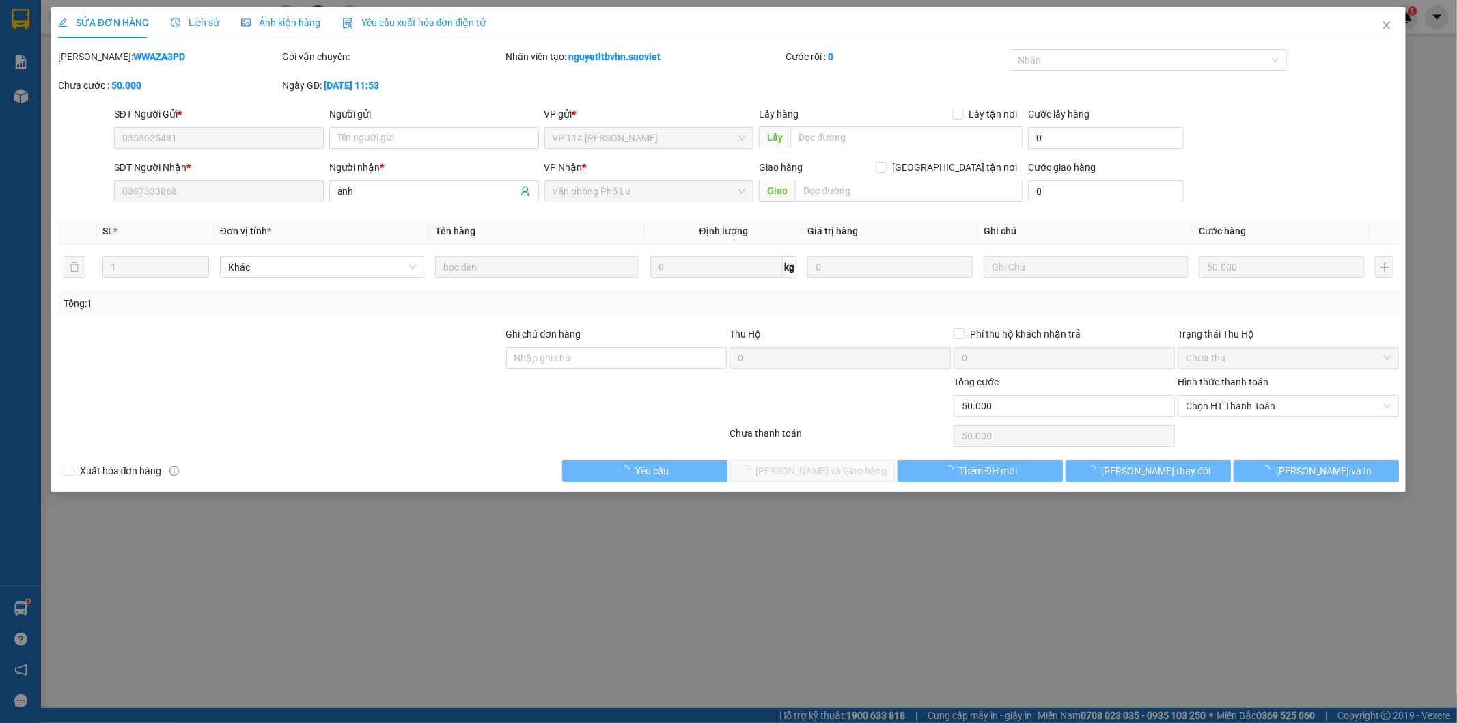
type input "50.000"
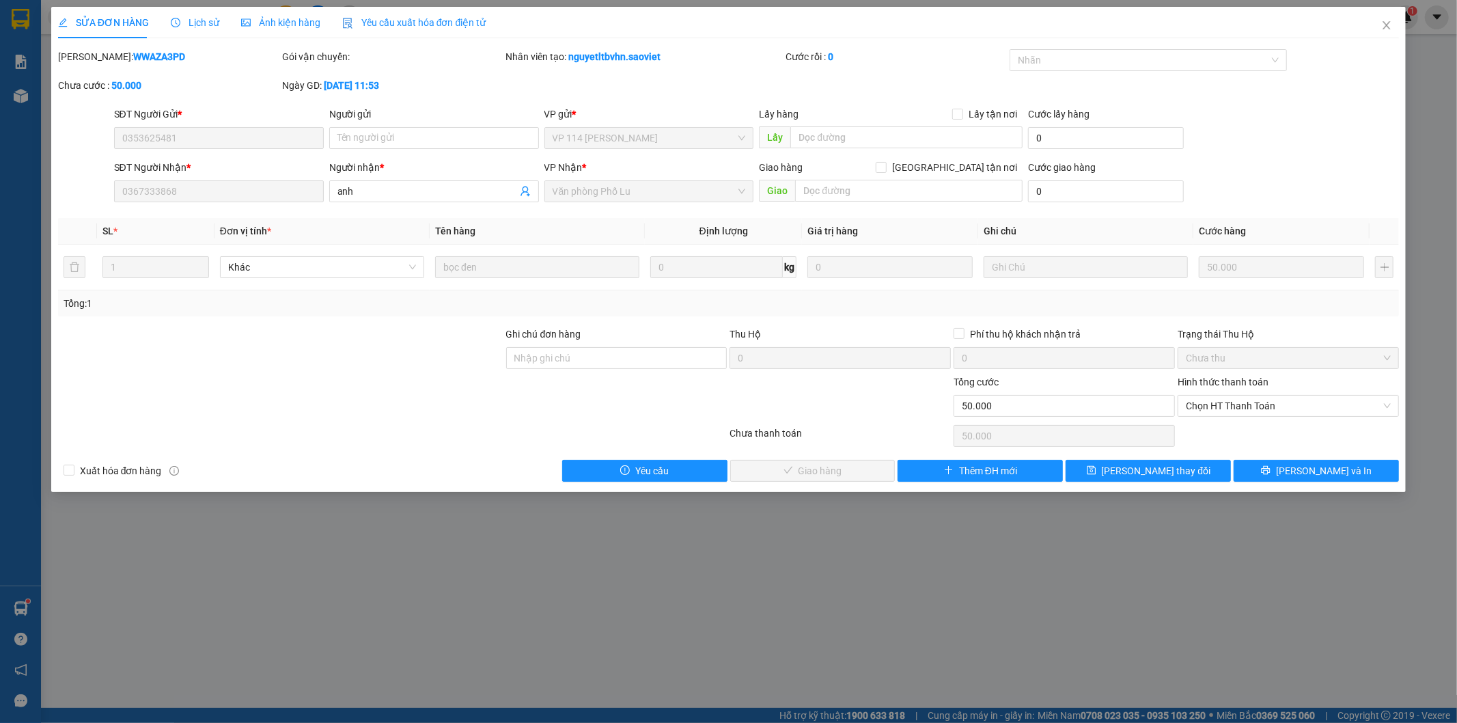
click at [207, 25] on span "Lịch sử" at bounding box center [195, 22] width 49 height 11
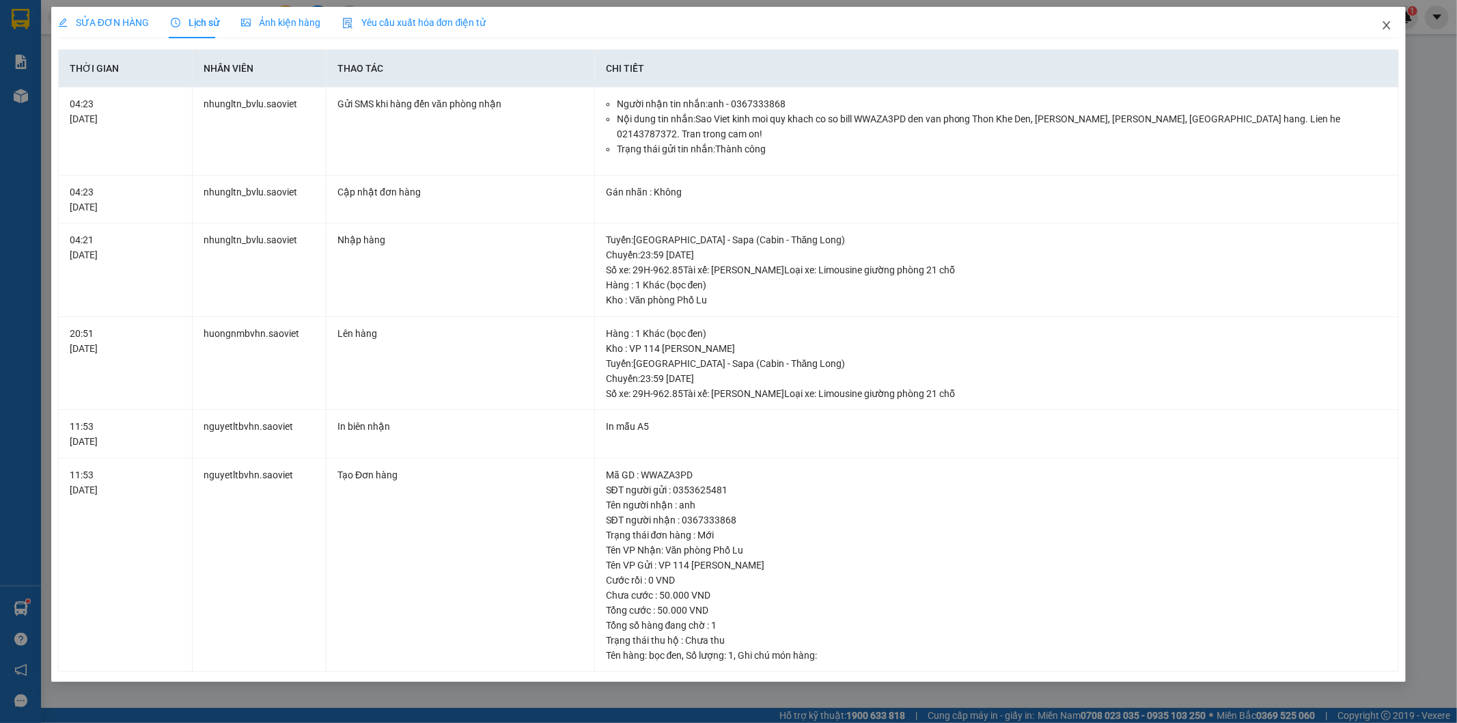
click at [1396, 29] on span "Close" at bounding box center [1387, 26] width 38 height 38
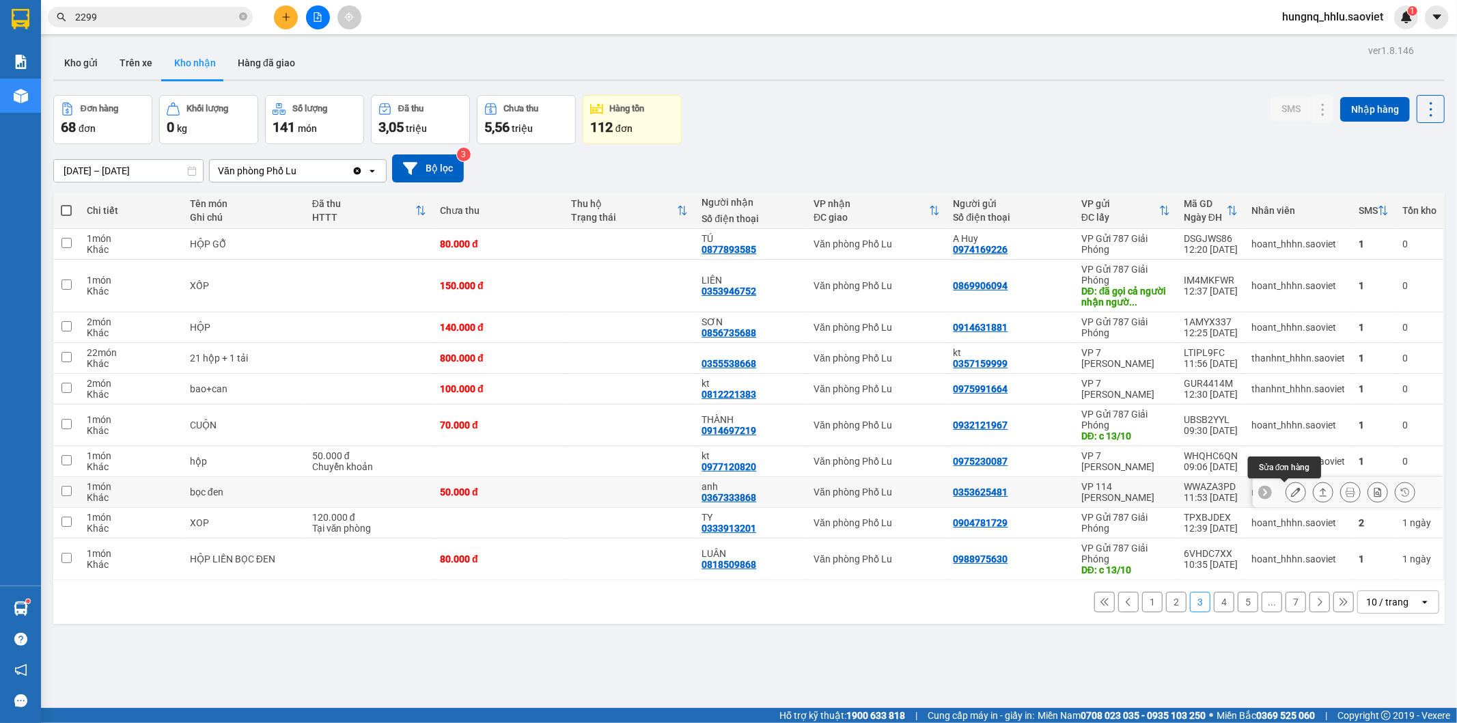
click at [1286, 499] on button at bounding box center [1295, 492] width 19 height 24
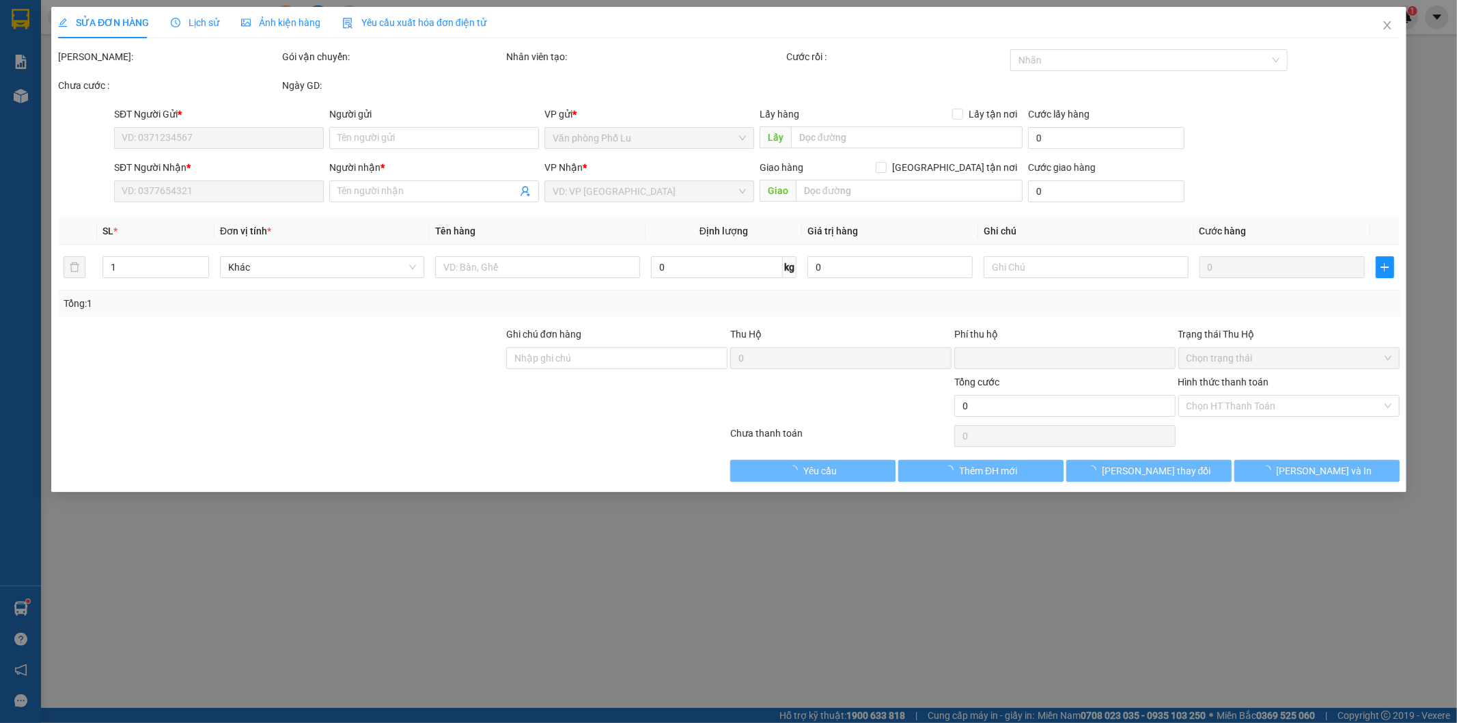
type input "0353625481"
type input "0367333868"
type input "anh"
type input "0"
type input "50.000"
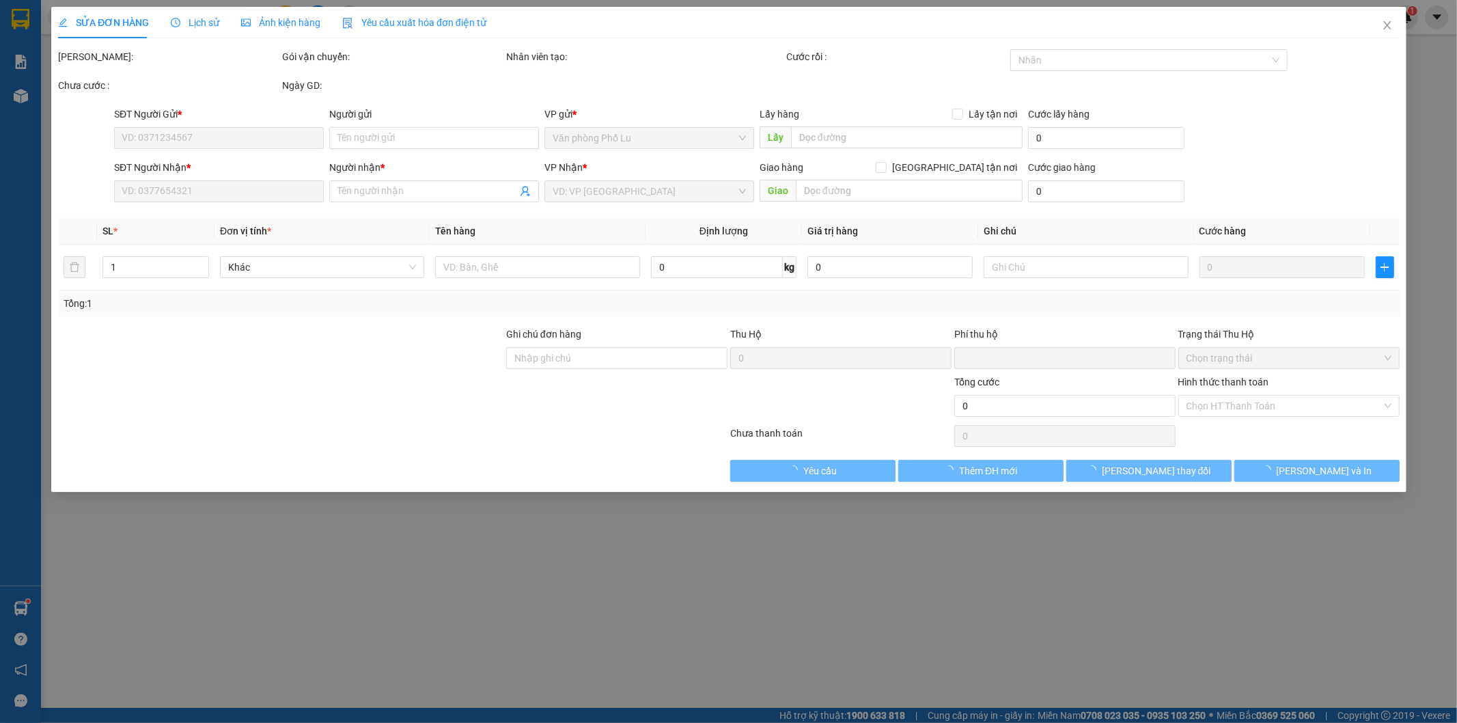
type input "50.000"
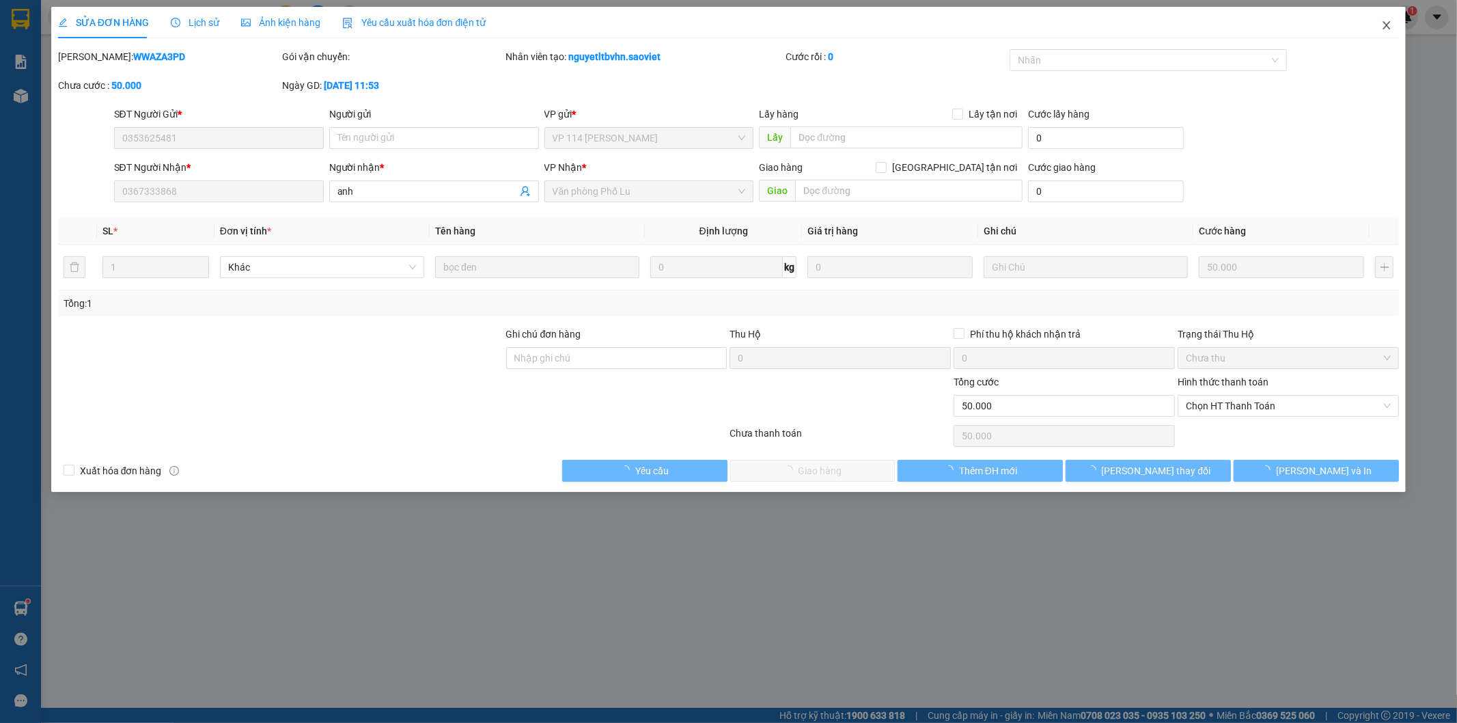
click at [1390, 31] on span "Close" at bounding box center [1387, 26] width 38 height 38
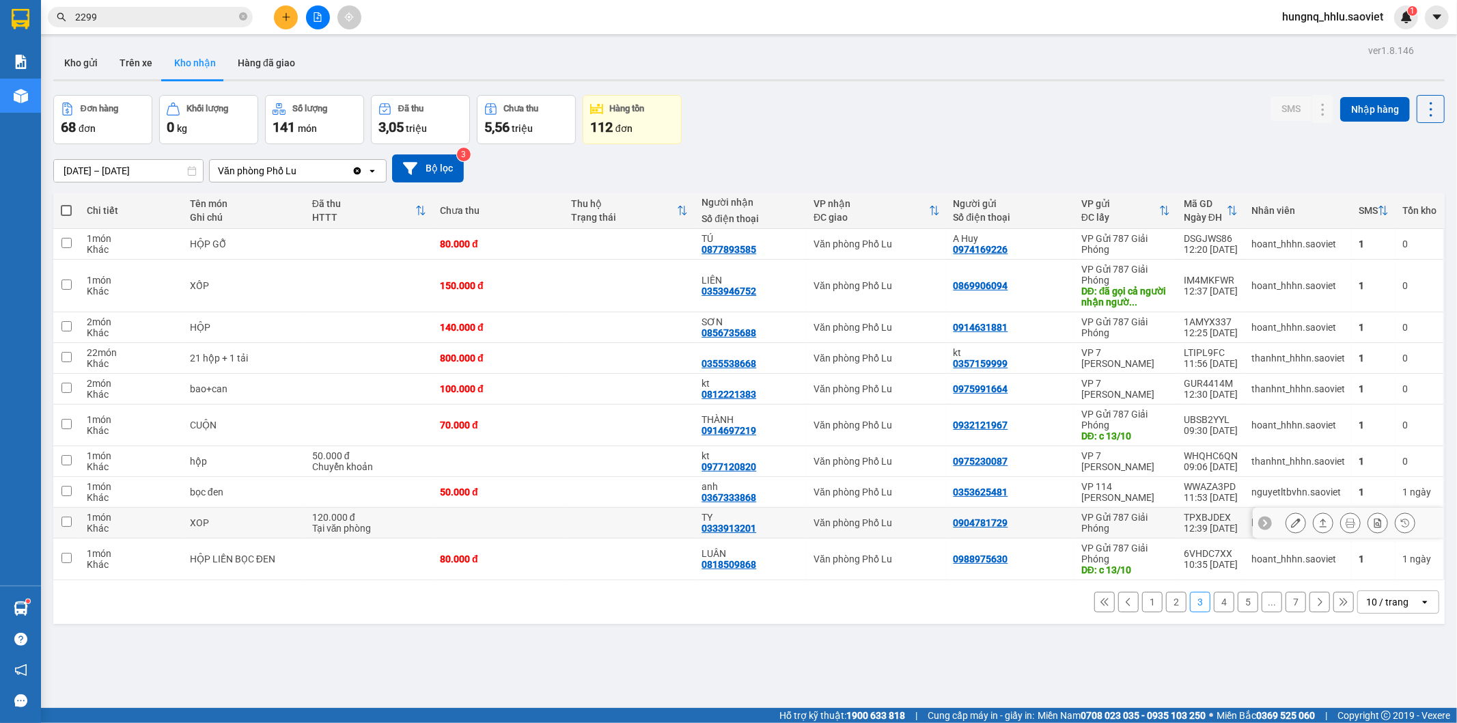
scroll to position [63, 0]
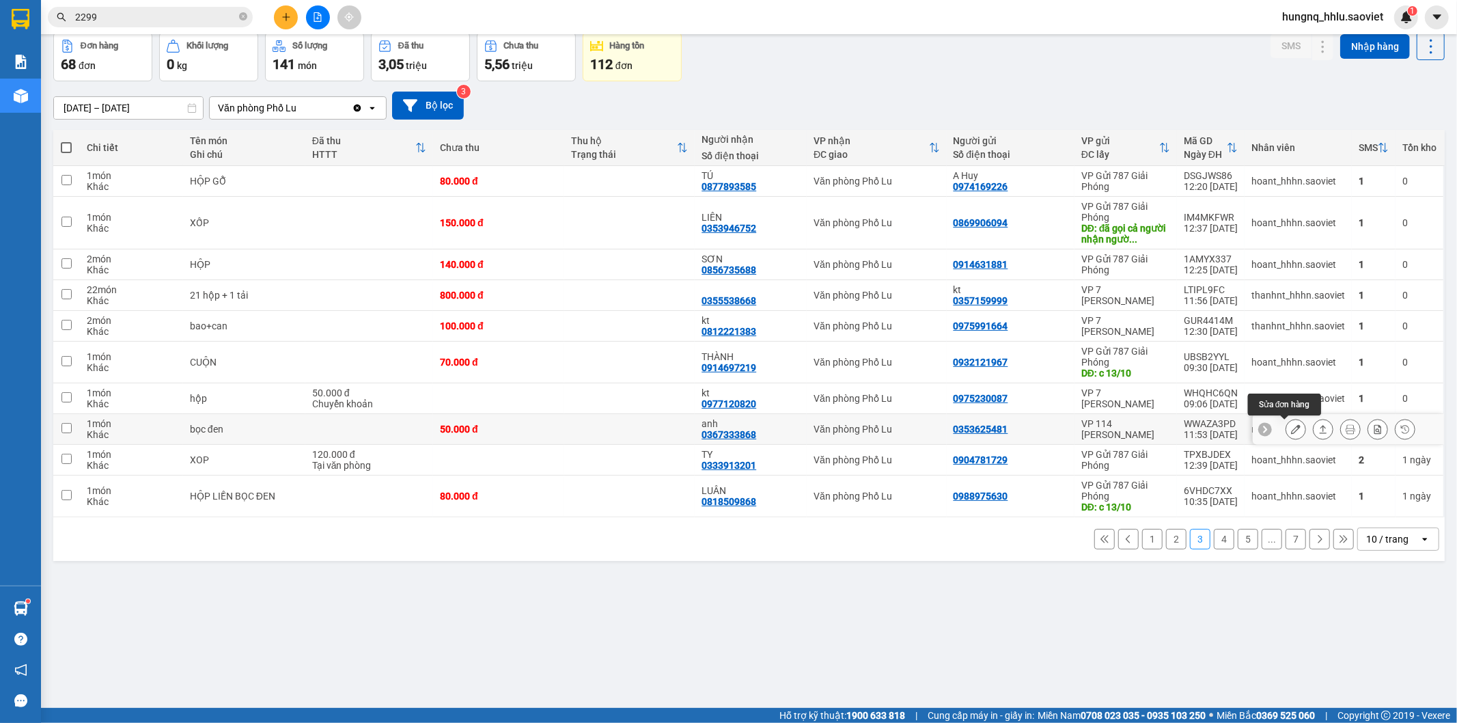
click at [1291, 434] on icon at bounding box center [1296, 429] width 10 height 10
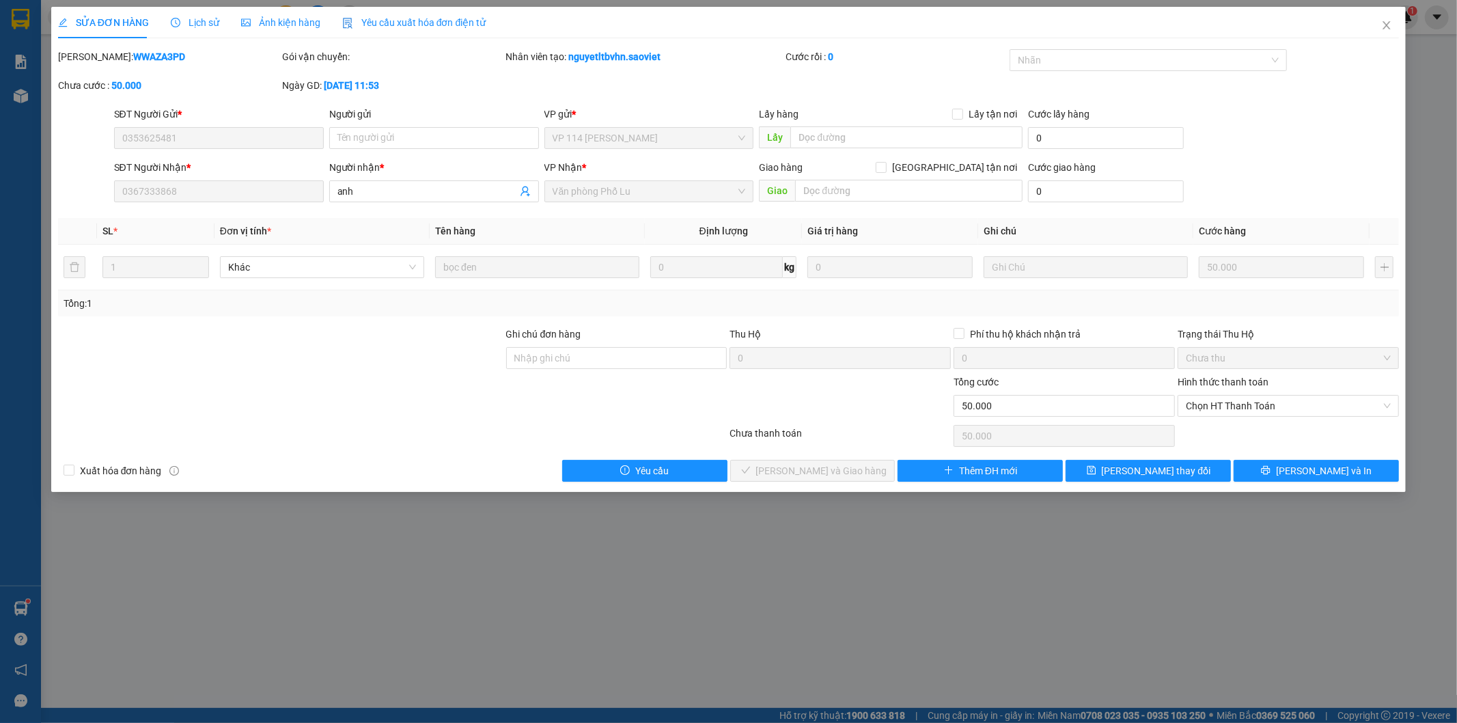
type input "0353625481"
type input "0367333868"
type input "anh"
type input "0"
type input "50.000"
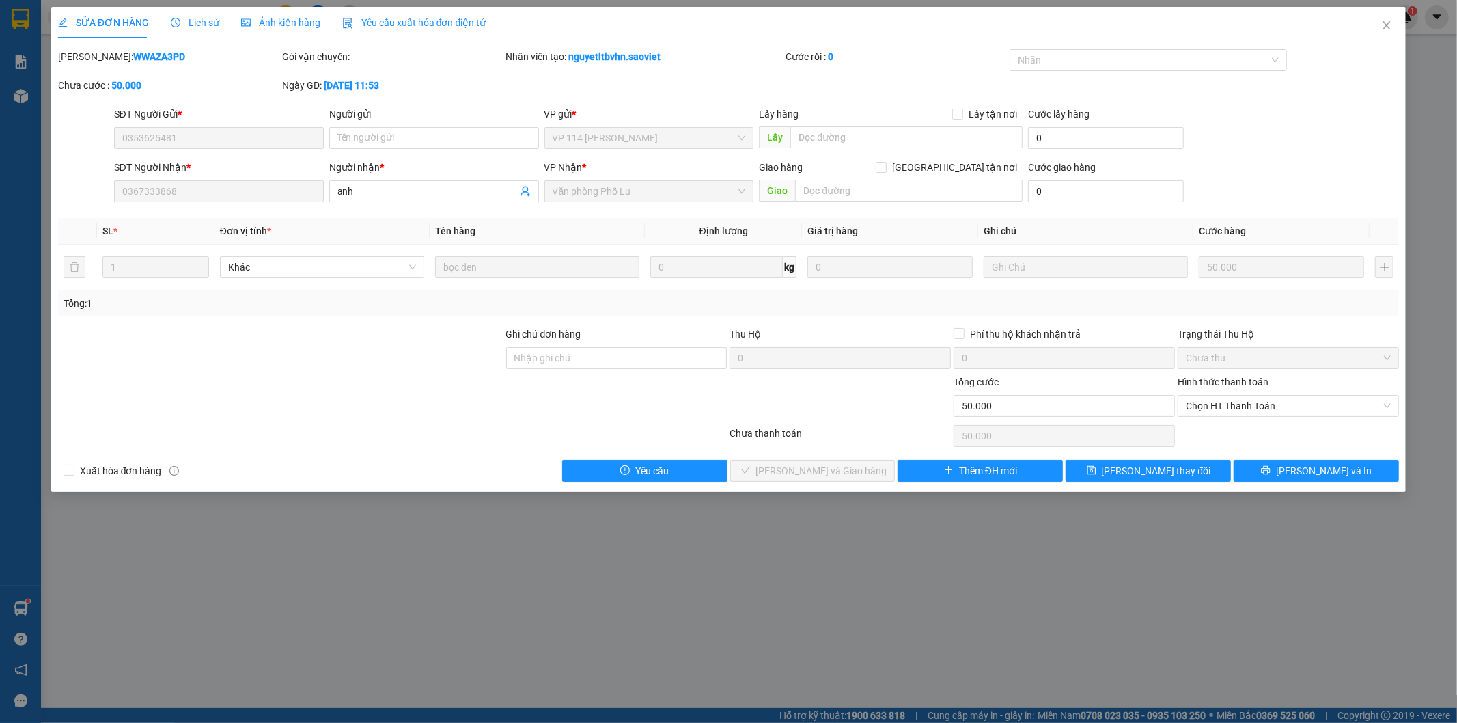
type input "50.000"
click at [1392, 31] on icon "close" at bounding box center [1386, 25] width 11 height 11
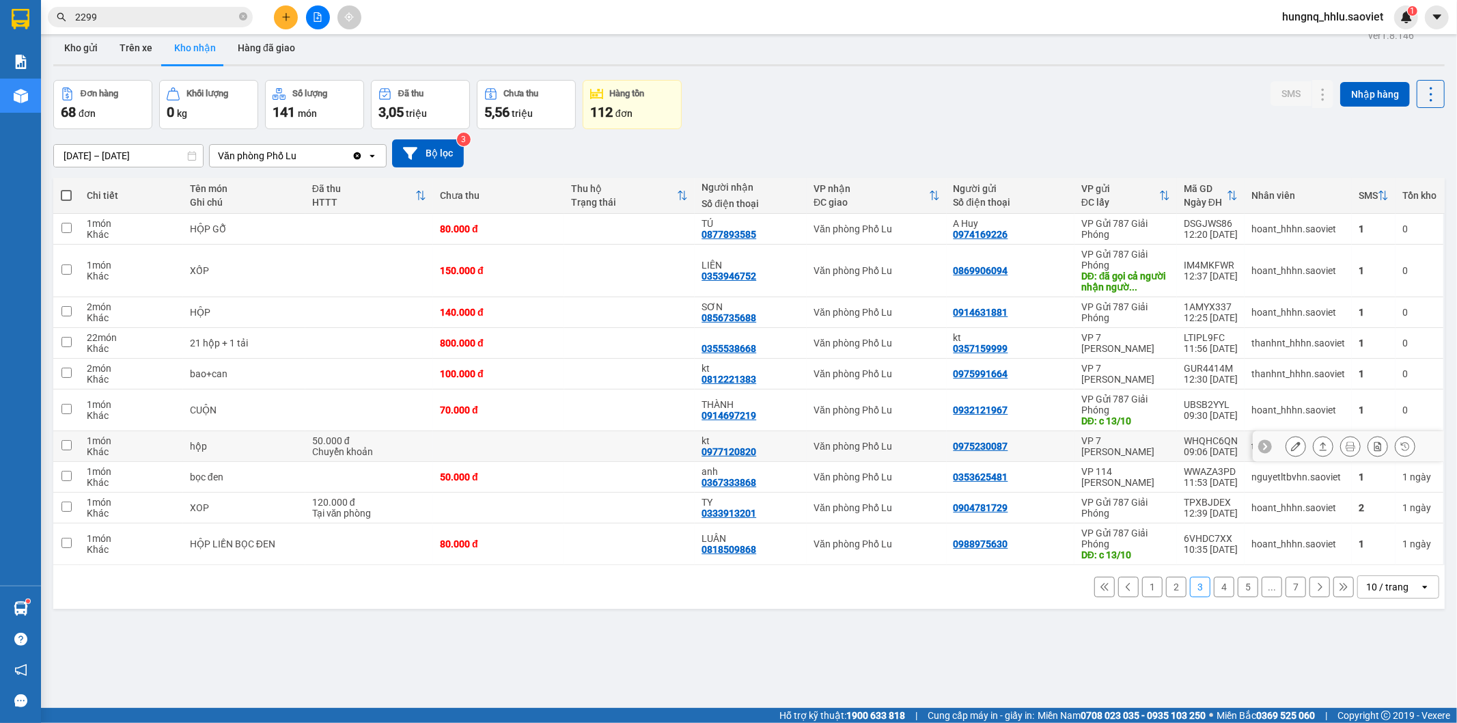
scroll to position [63, 0]
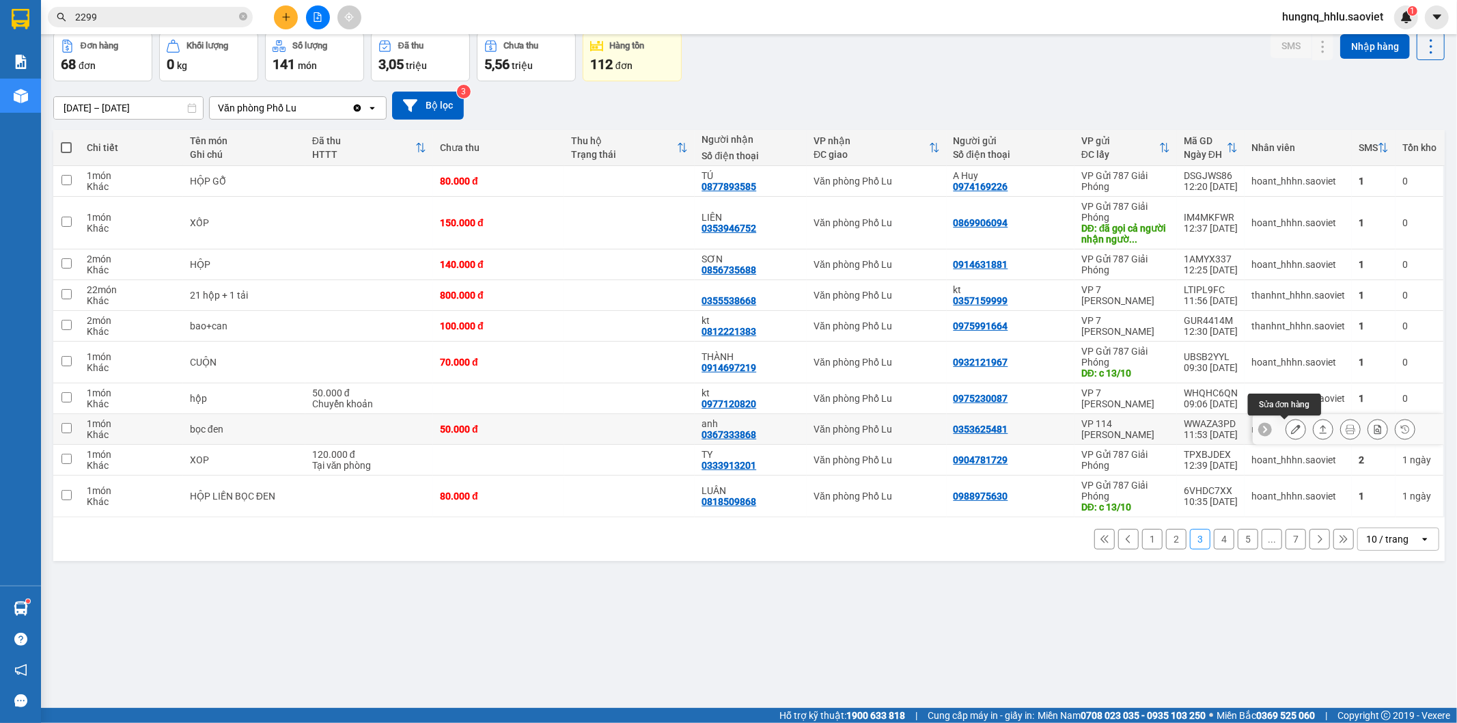
click at [1286, 434] on button at bounding box center [1295, 429] width 19 height 24
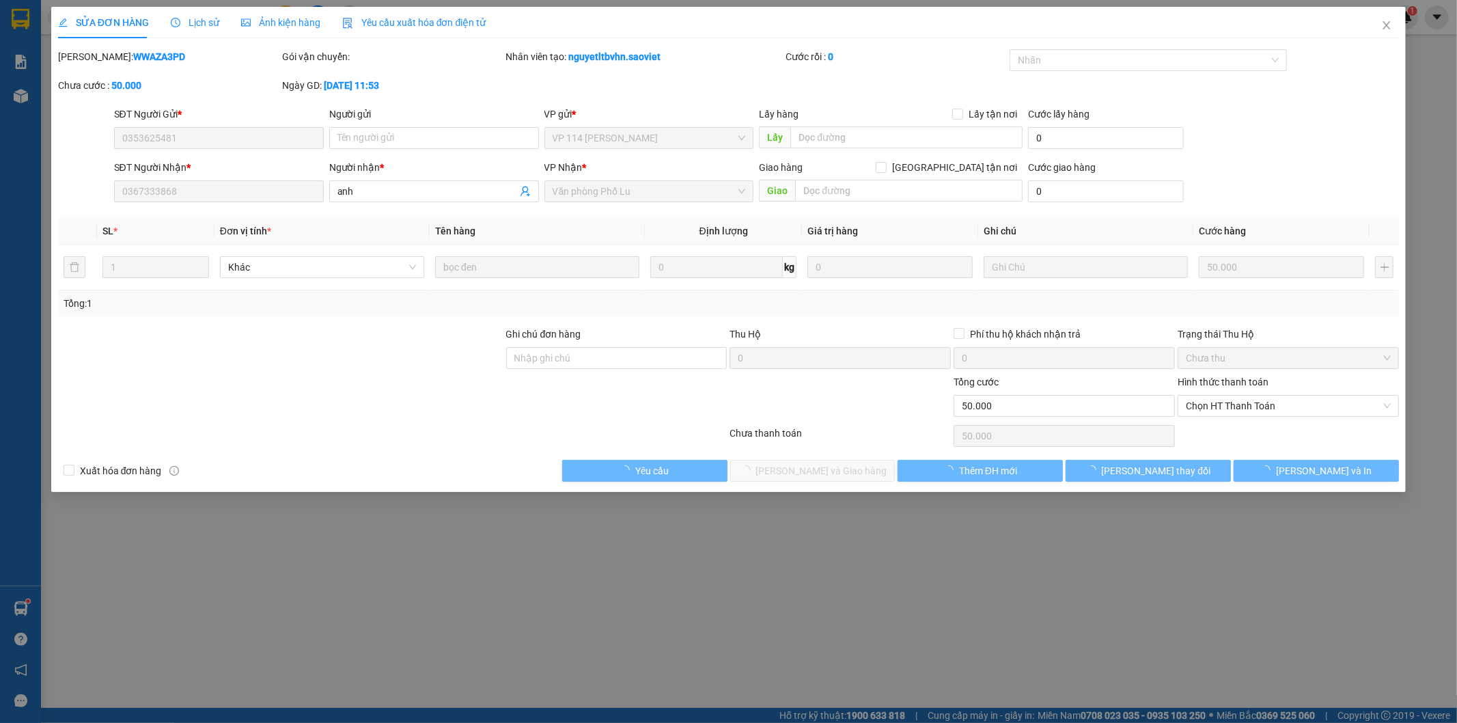
type input "0353625481"
type input "0367333868"
type input "anh"
type input "0"
type input "50.000"
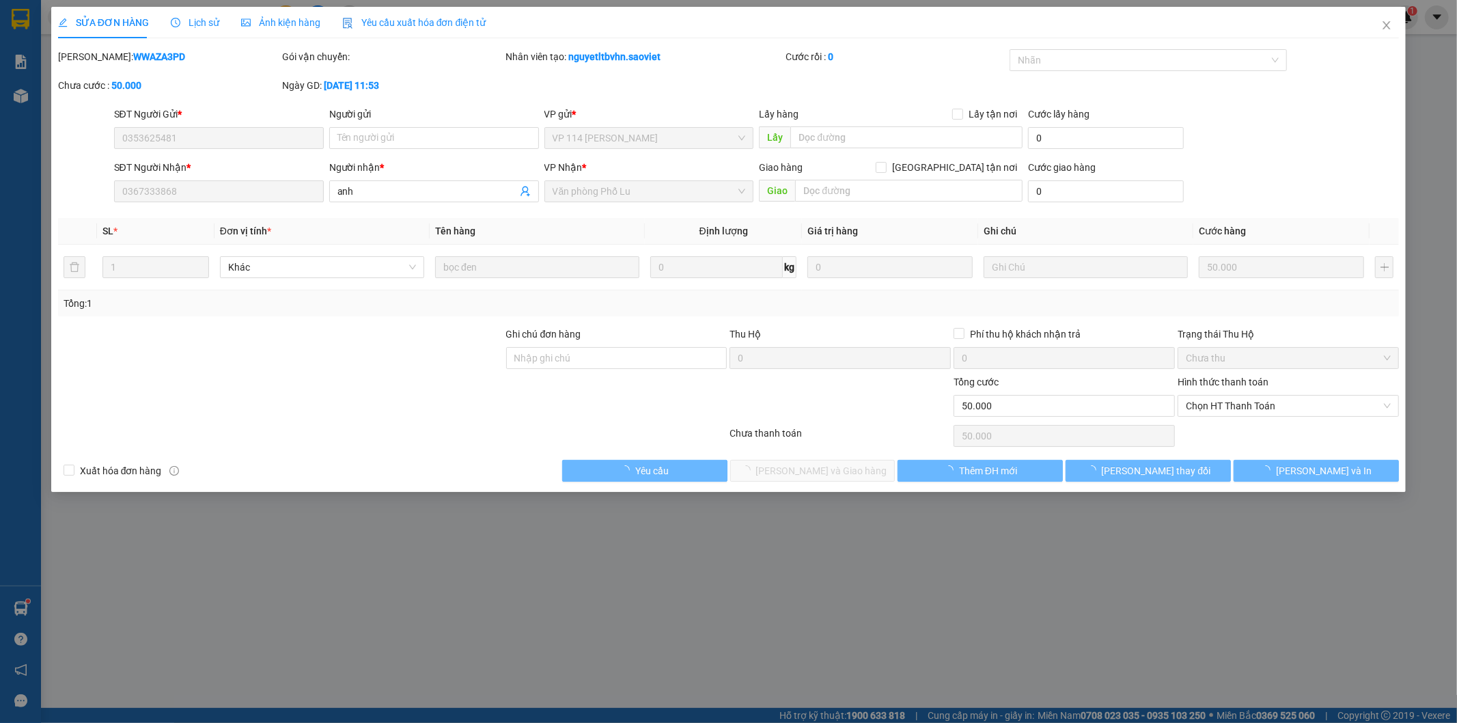
type input "50.000"
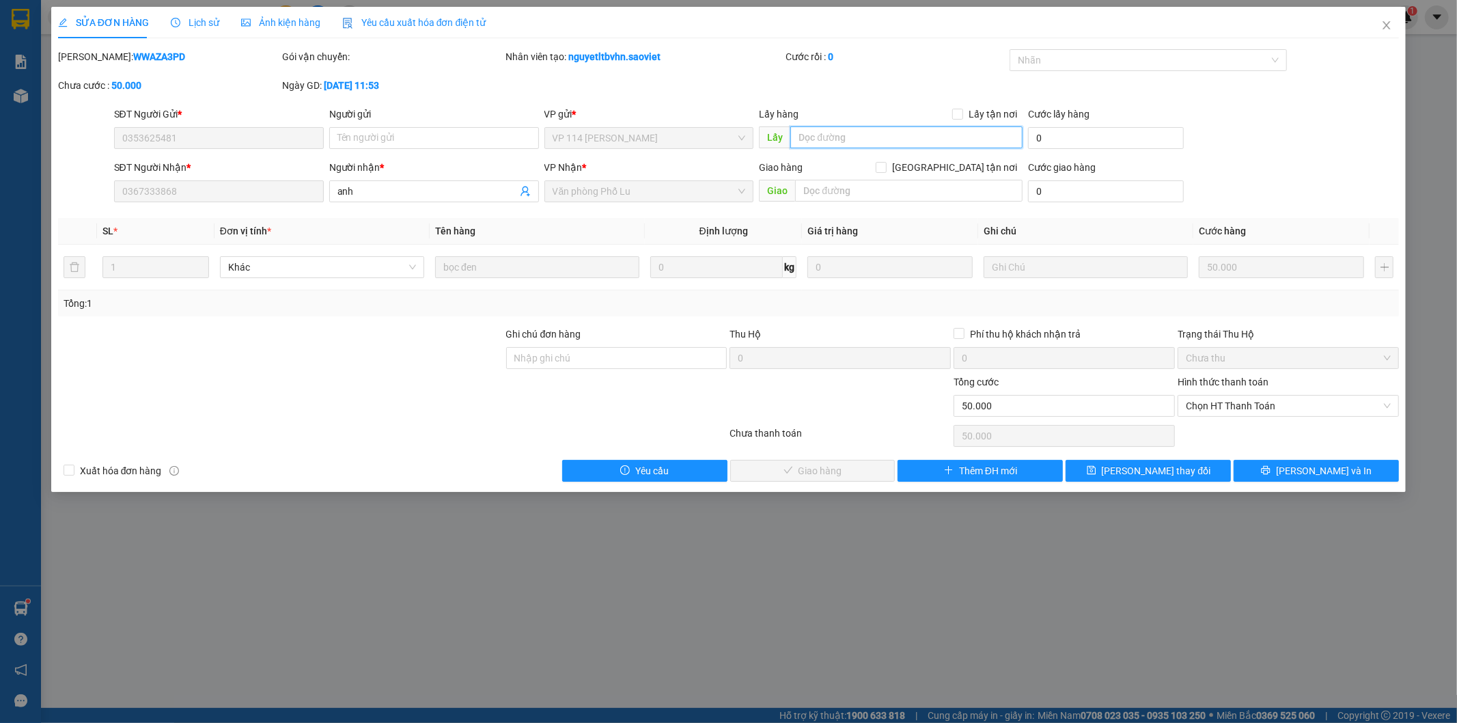
click at [827, 137] on input "text" at bounding box center [906, 137] width 232 height 22
click at [905, 130] on input "tuấn đã phát hàng lúc" at bounding box center [906, 137] width 232 height 22
type input "tuấn đã phát hàng lúc 6h48 ngày 13/10"
click at [1185, 475] on button "Lưu thay đổi" at bounding box center [1148, 471] width 165 height 22
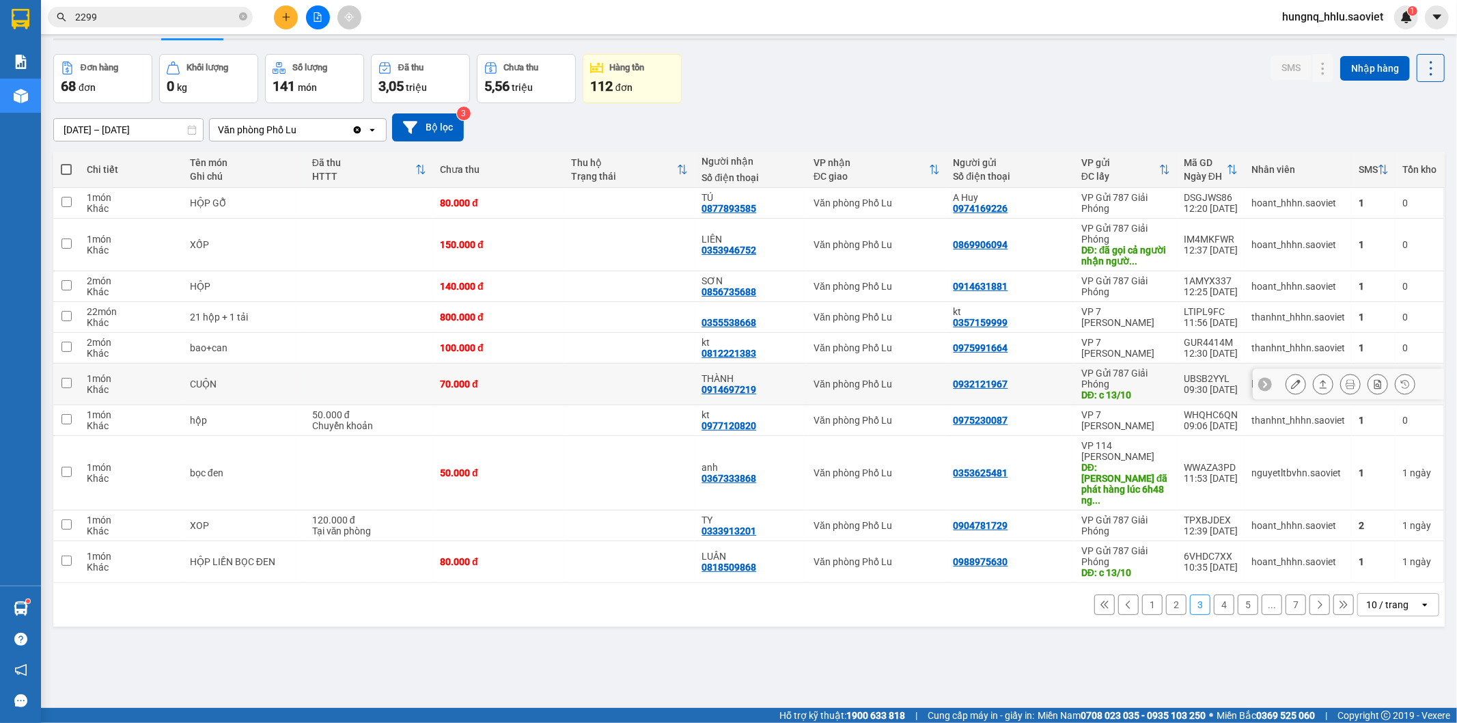
scroll to position [63, 0]
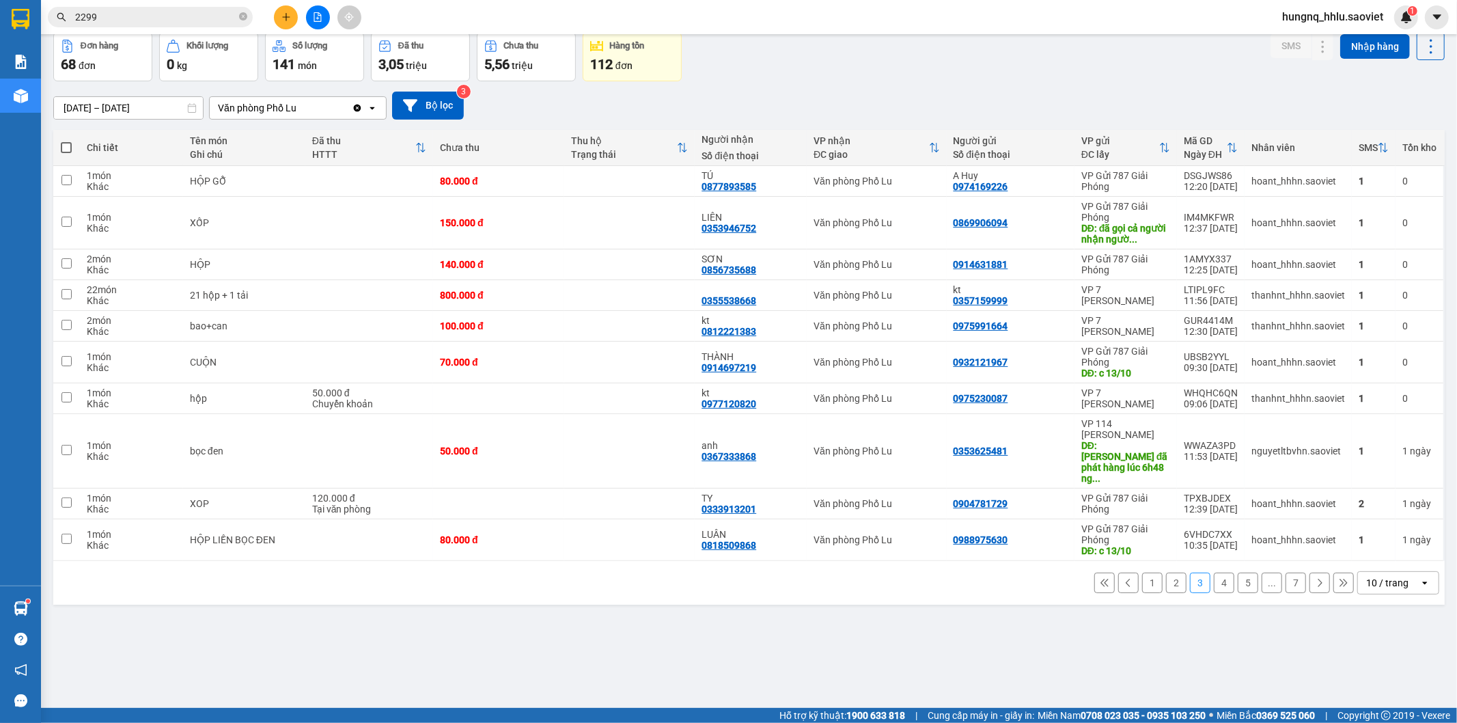
click at [1166, 572] on button "2" at bounding box center [1176, 582] width 20 height 20
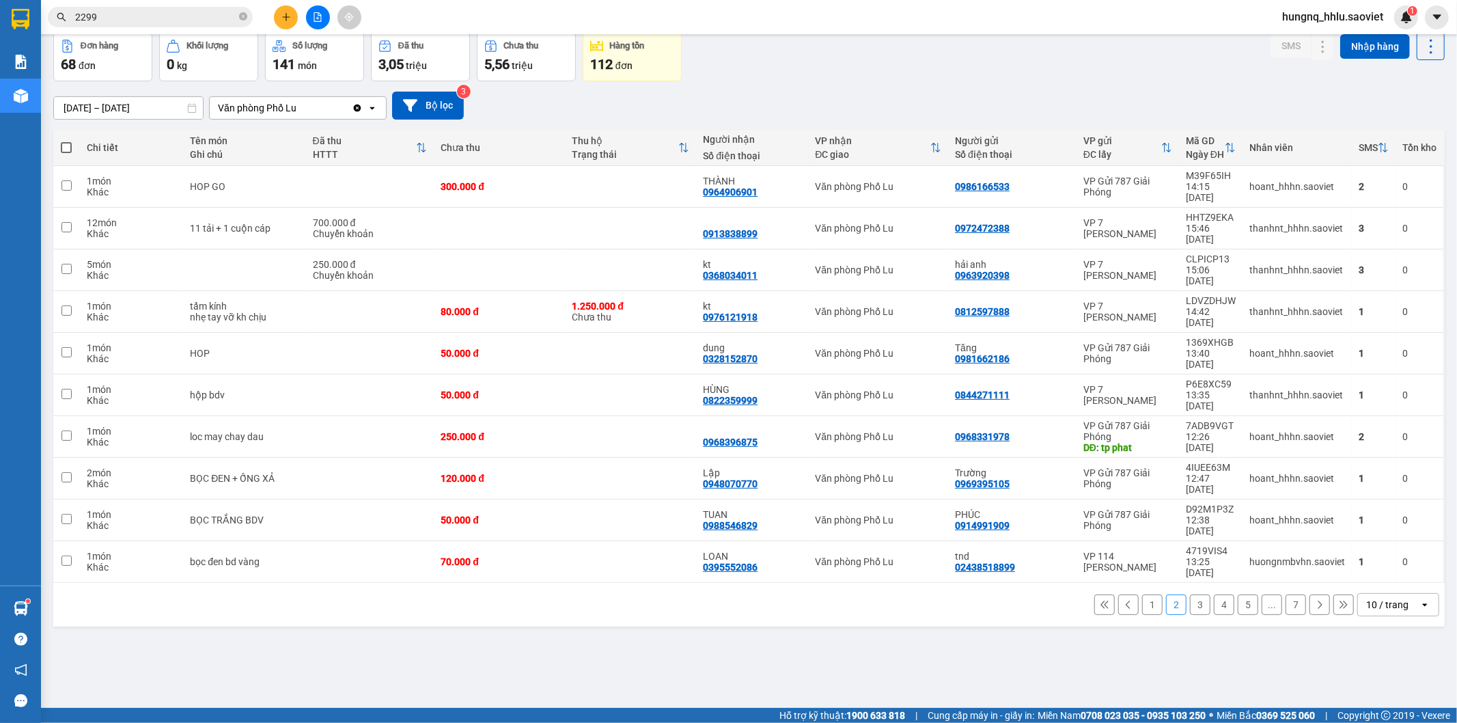
click at [1142, 594] on button "1" at bounding box center [1152, 604] width 20 height 20
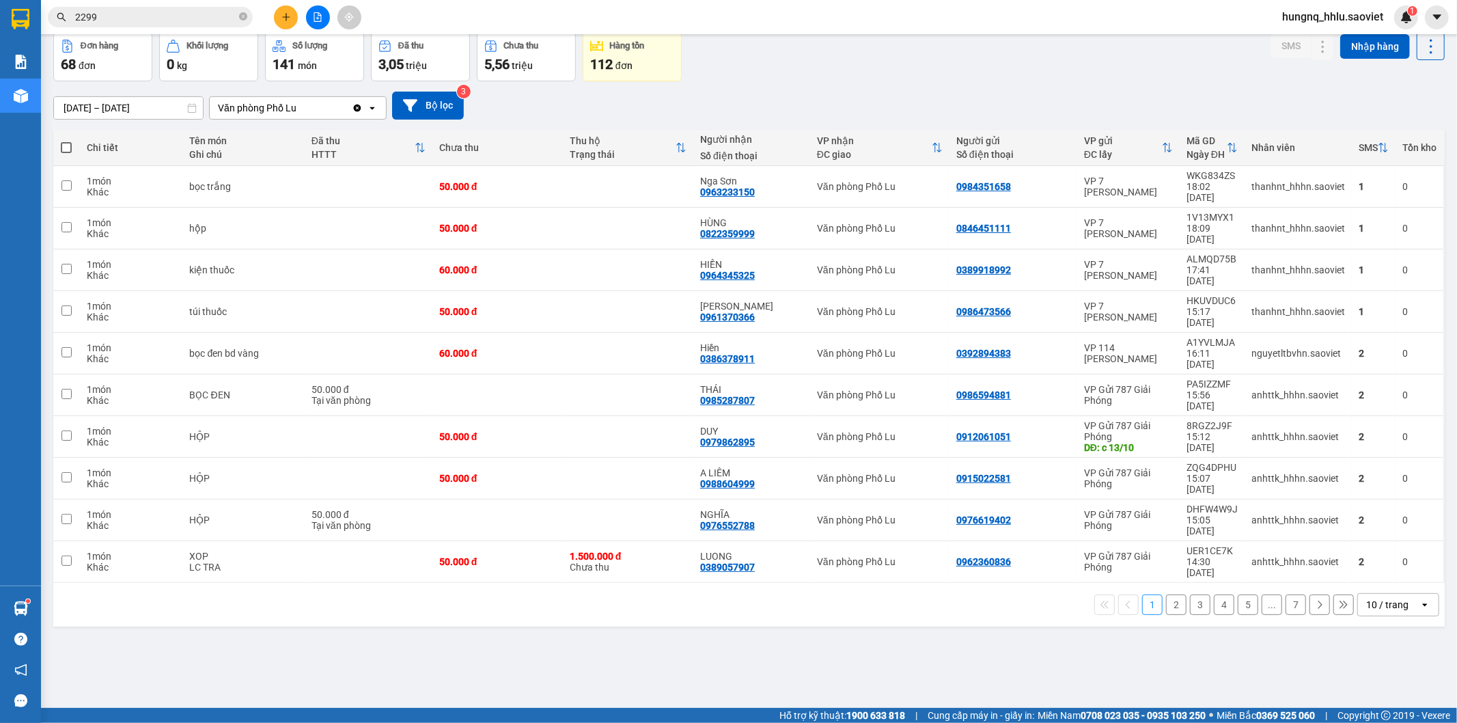
click at [1219, 594] on button "4" at bounding box center [1224, 604] width 20 height 20
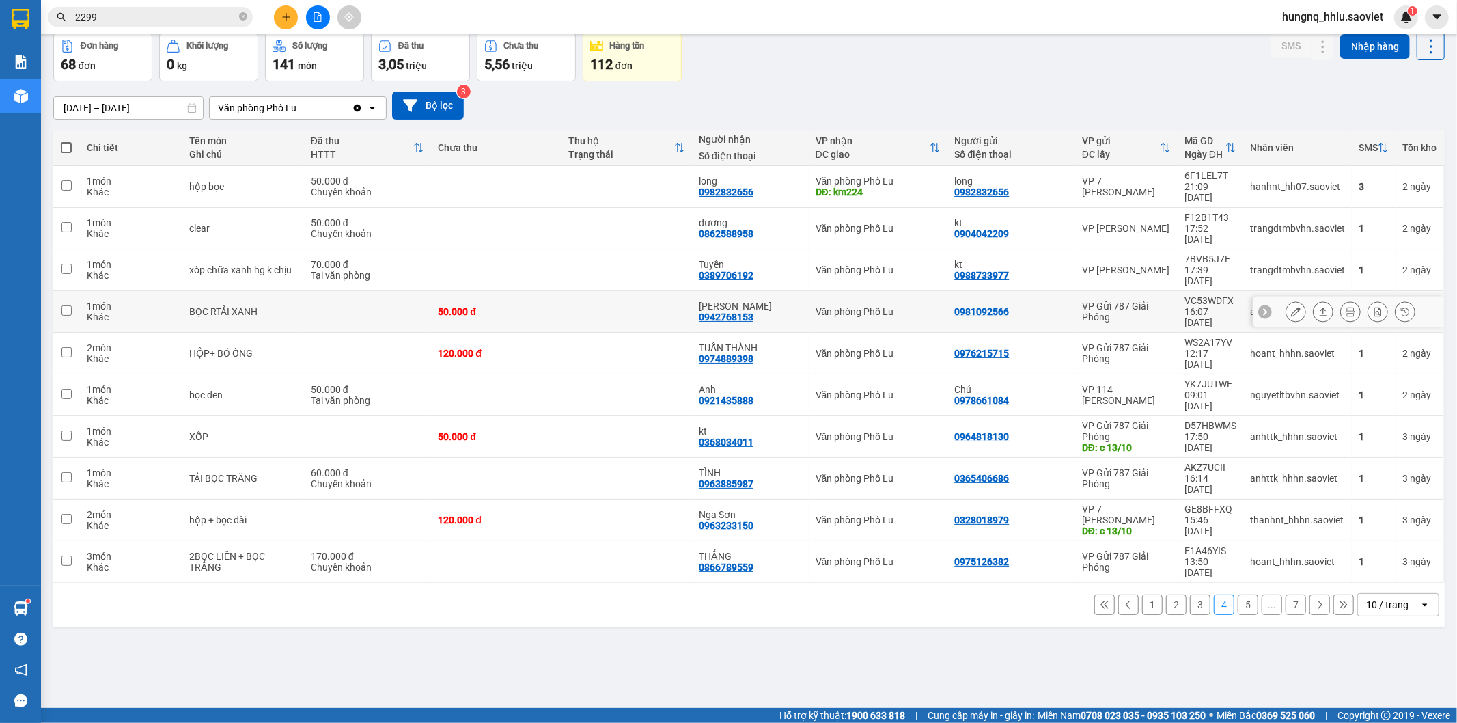
click at [1286, 300] on button at bounding box center [1295, 312] width 19 height 24
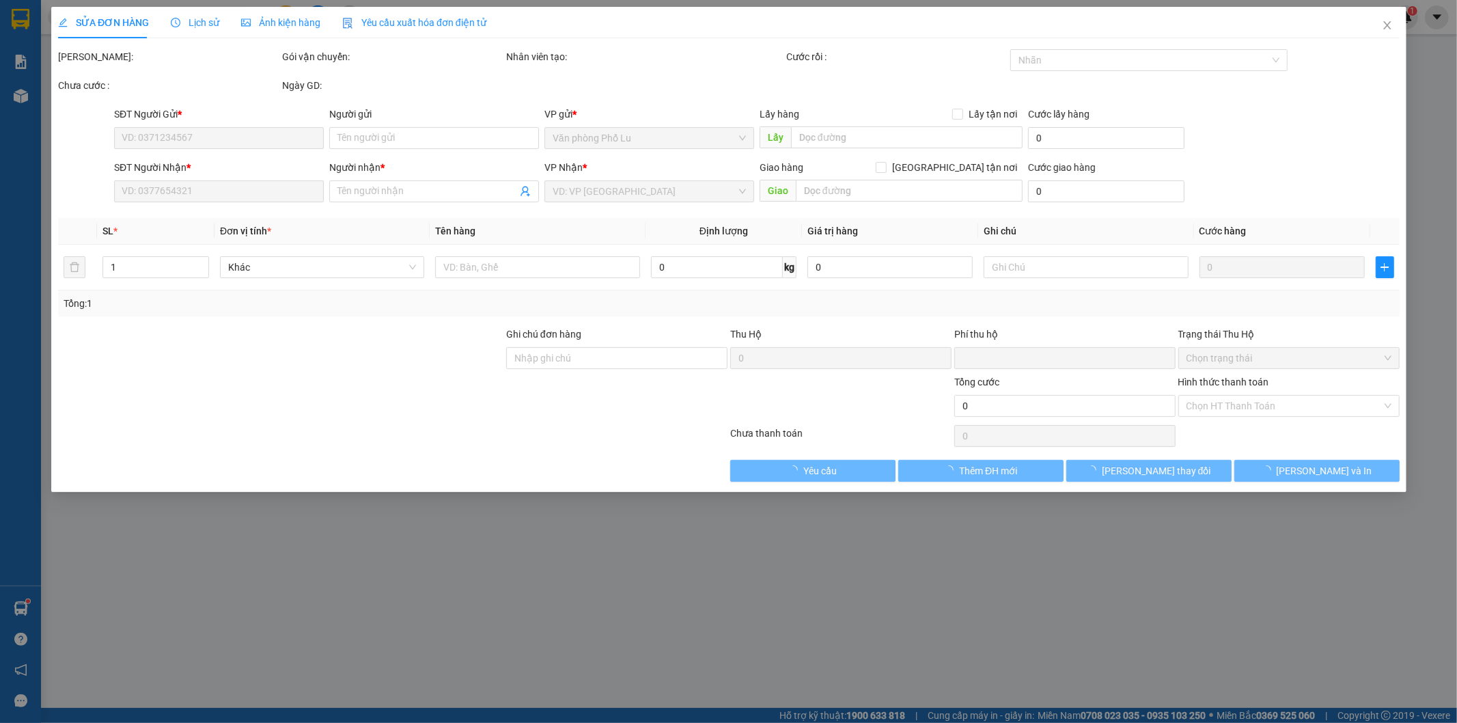
type input "0981092566"
type input "0942768153"
type input "LÊ MẠNH"
type input "0"
type input "50.000"
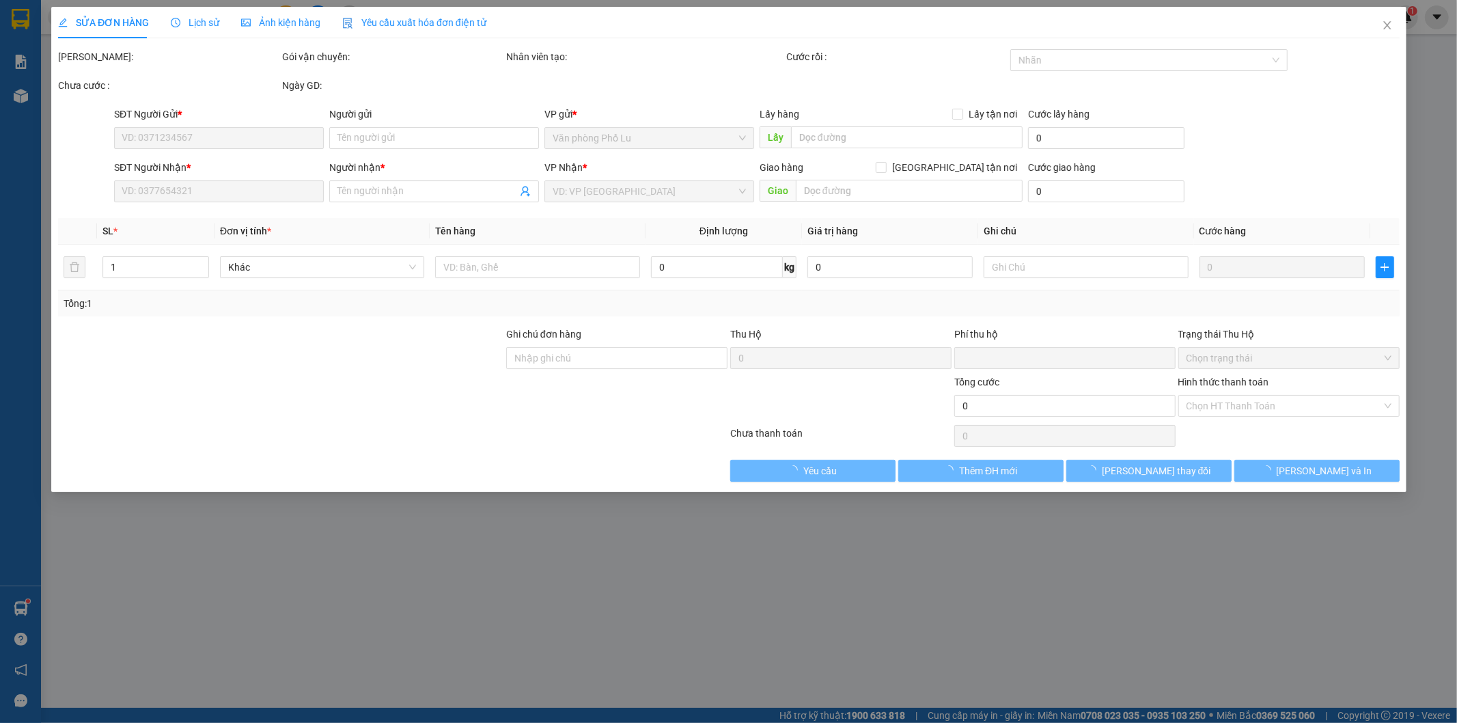
type input "50.000"
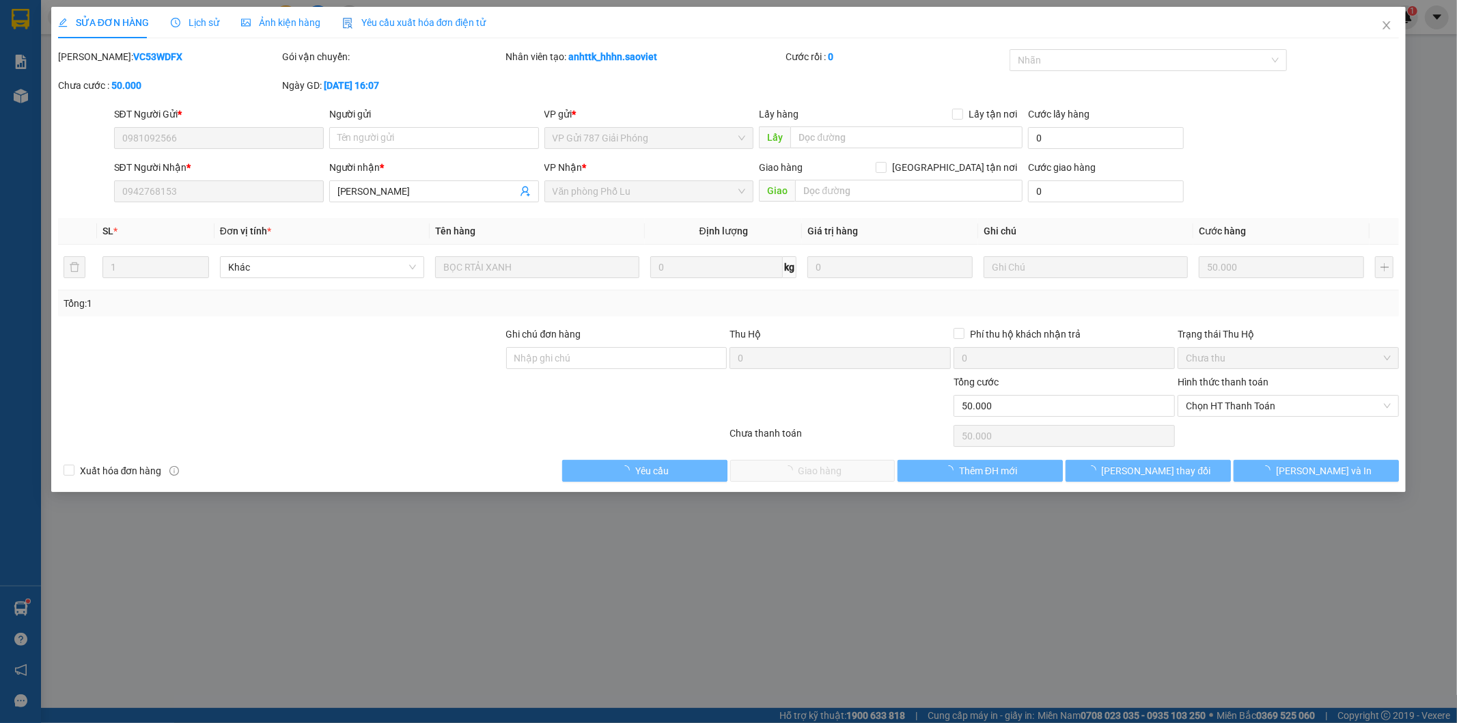
click at [210, 23] on span "Lịch sử" at bounding box center [195, 22] width 49 height 11
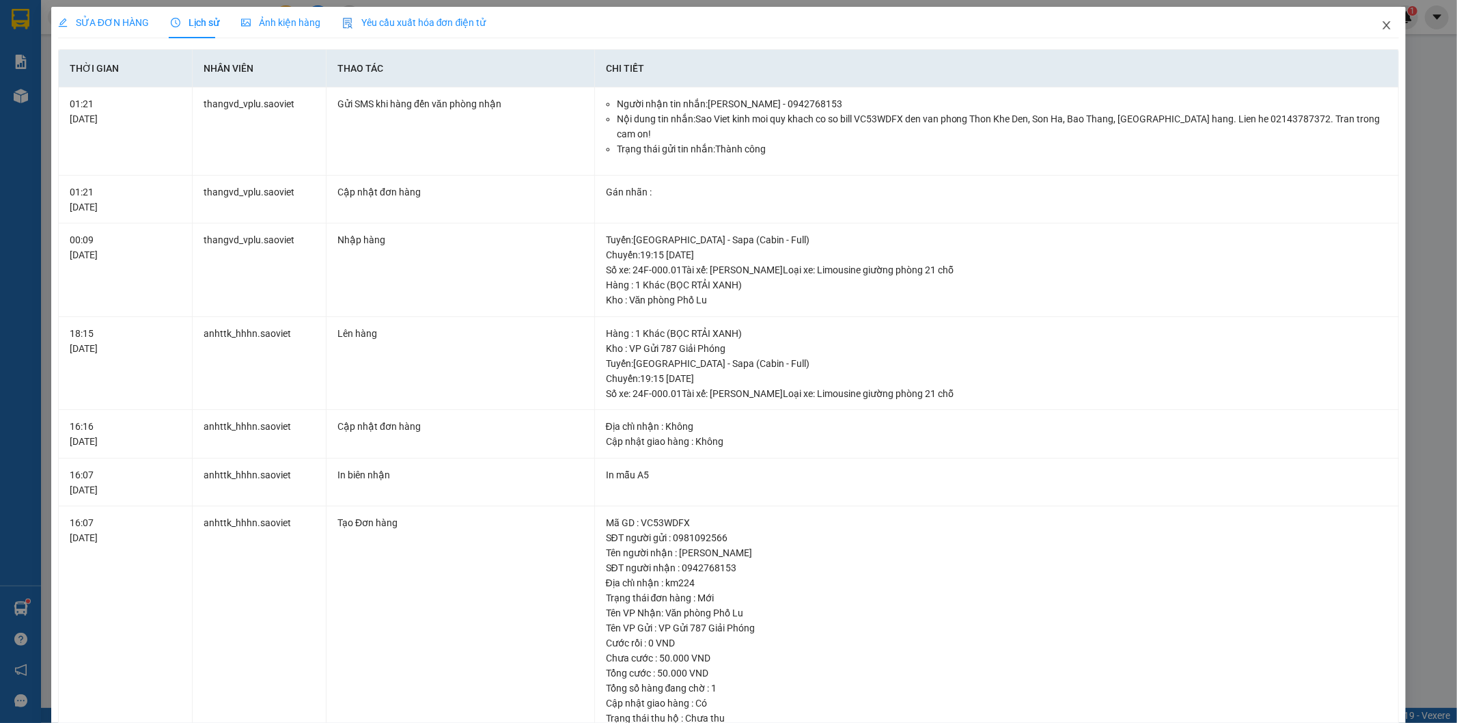
click at [1383, 31] on span "Close" at bounding box center [1387, 26] width 38 height 38
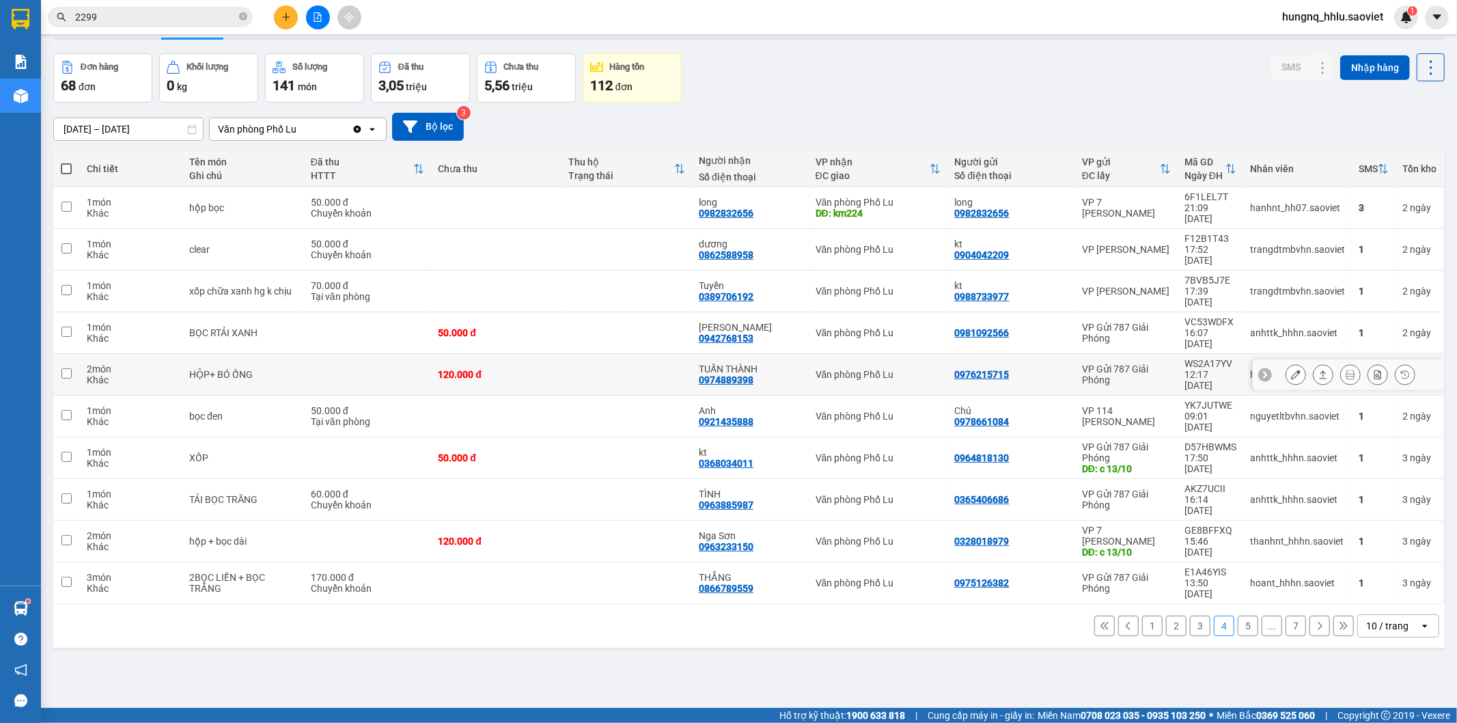
scroll to position [63, 0]
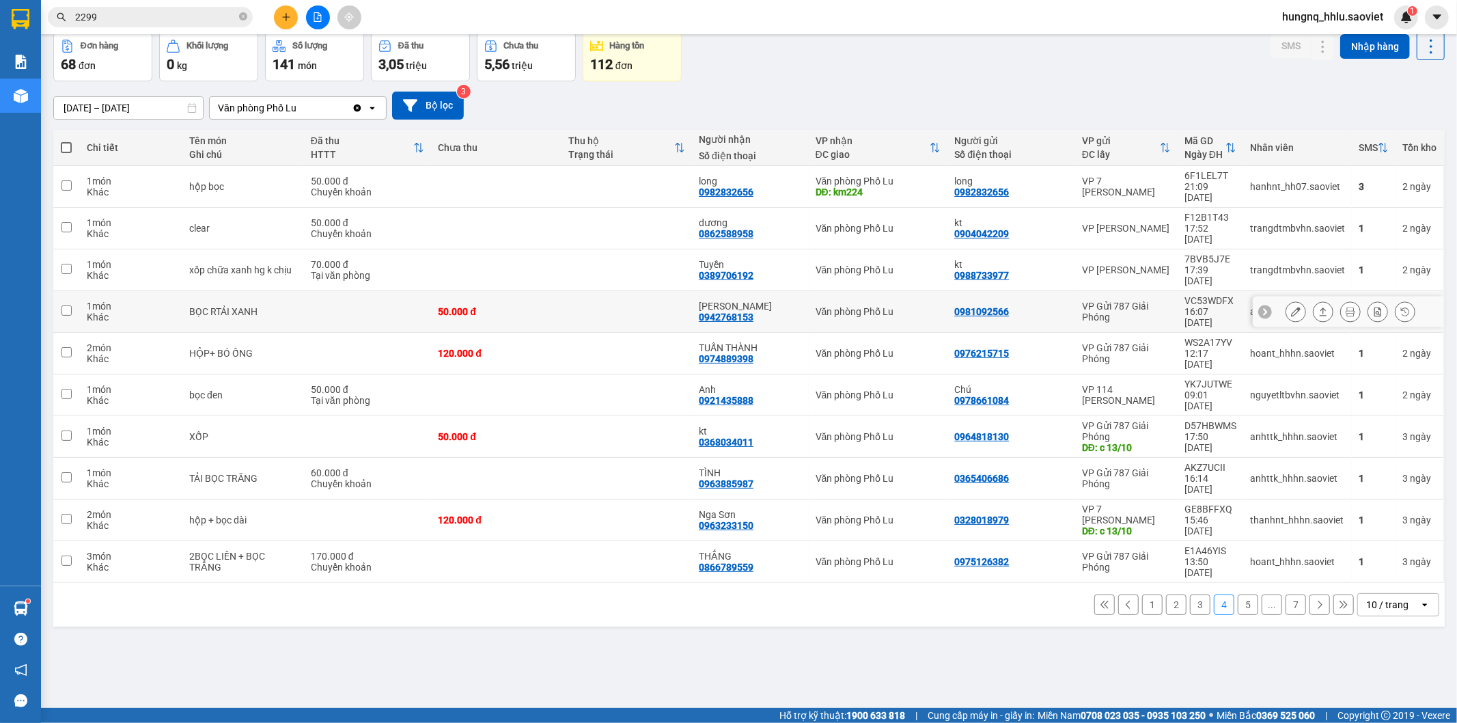
click at [221, 306] on div "BỌC RTẢI XANH" at bounding box center [243, 311] width 108 height 11
checkbox input "true"
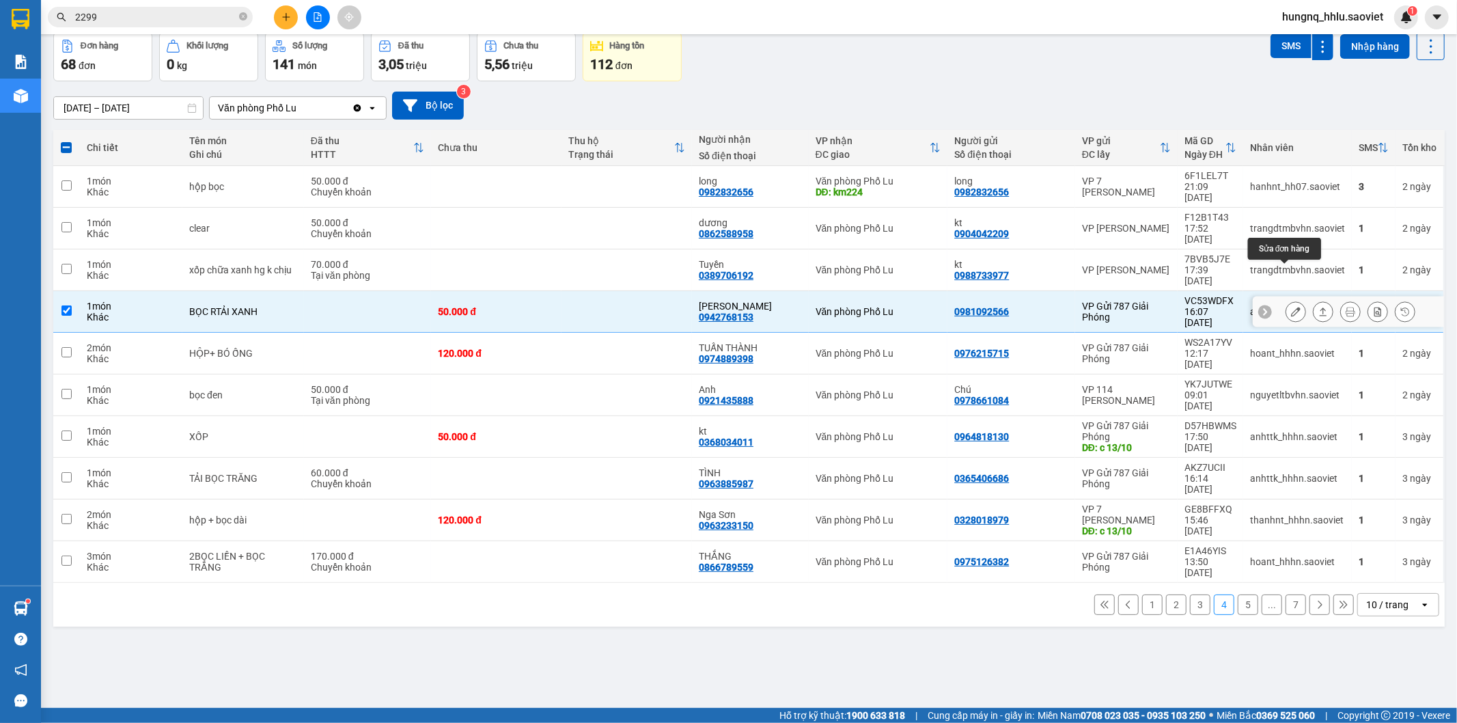
click at [1286, 300] on button at bounding box center [1295, 312] width 19 height 24
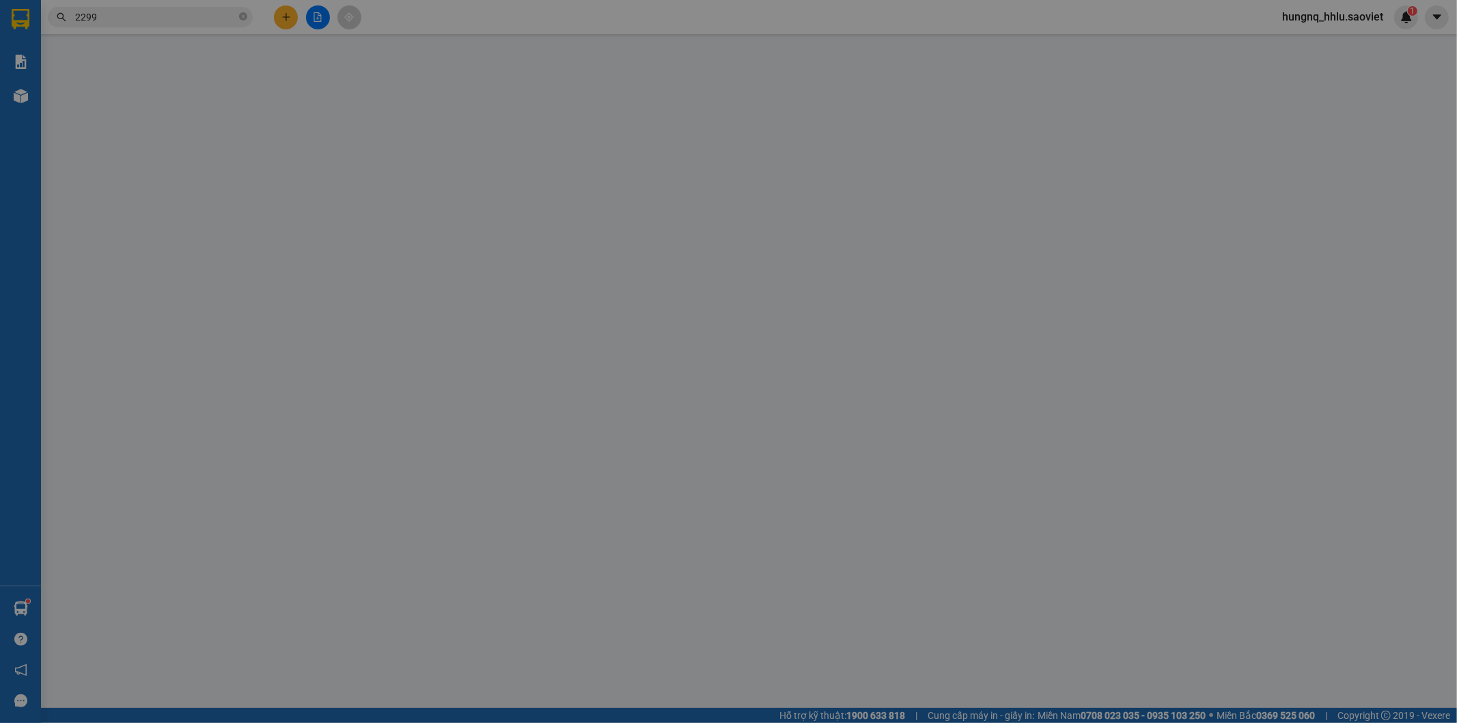
type input "0981092566"
type input "0942768153"
type input "LÊ MẠNH"
type input "0"
type input "50.000"
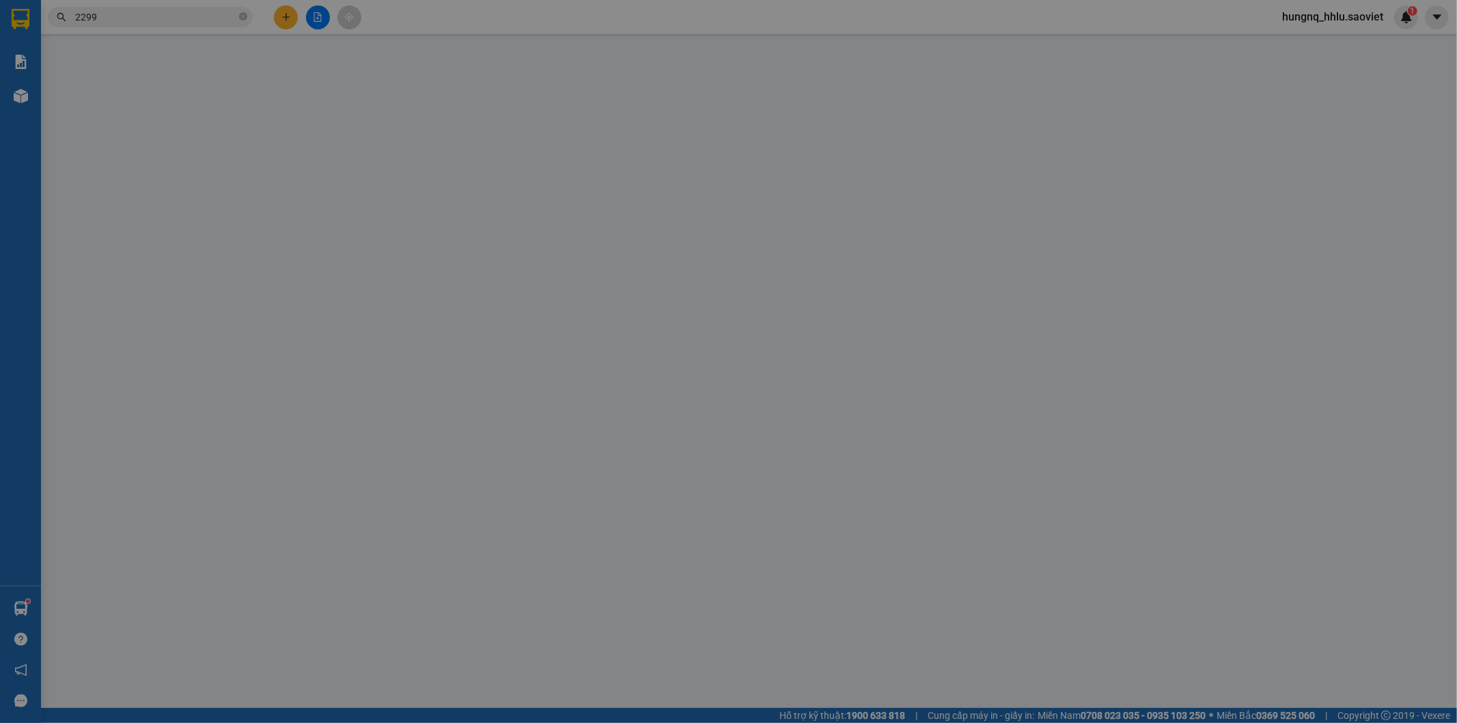
type input "50.000"
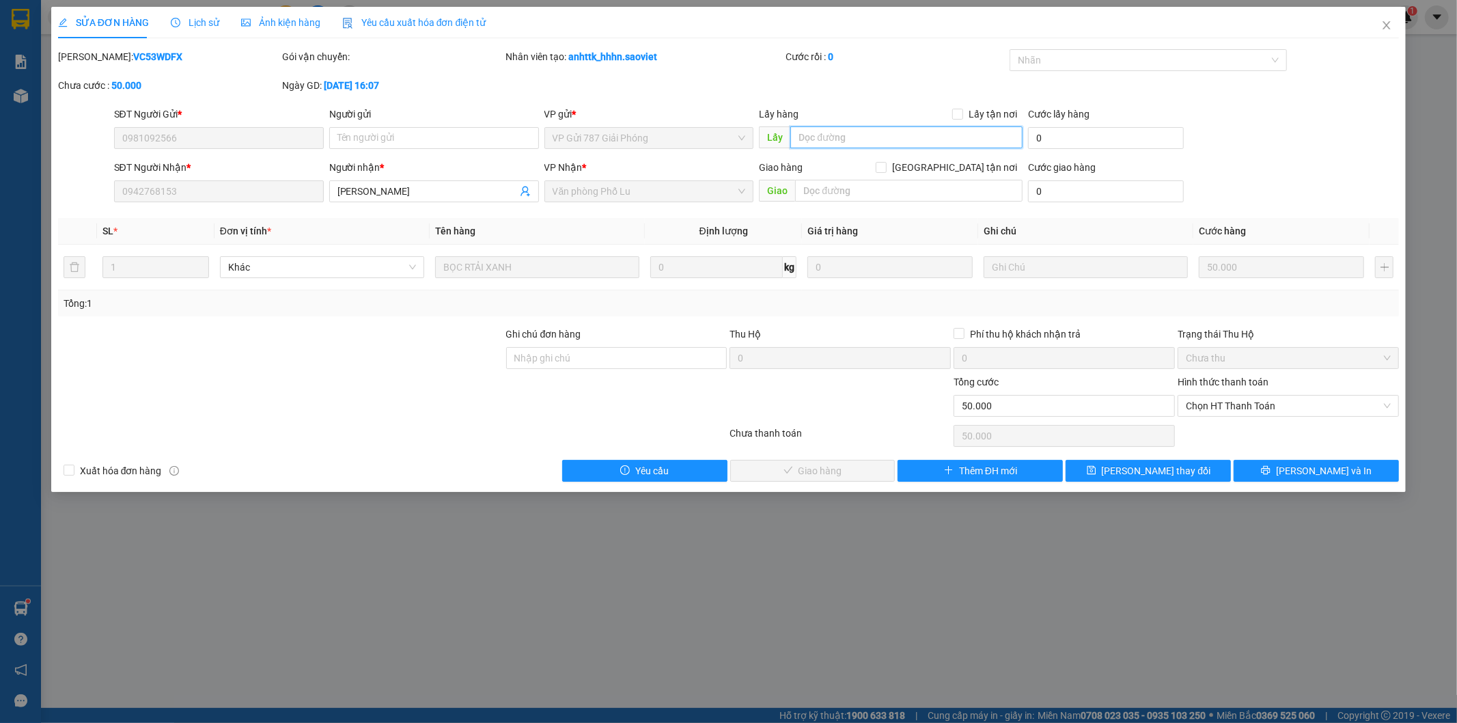
click at [814, 137] on input "text" at bounding box center [906, 137] width 232 height 22
type input "1"
type input "4"
type input "7"
type input "6"
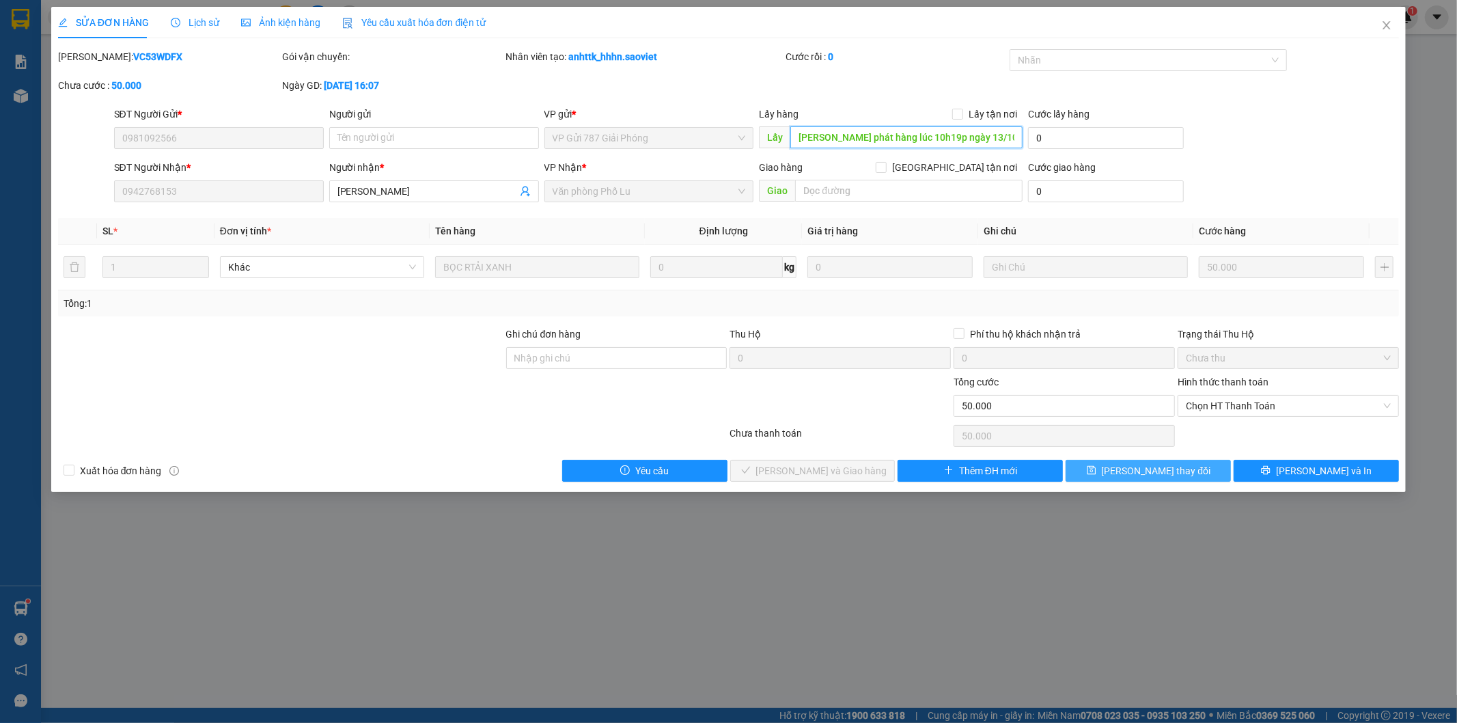
type input "tuân phát hàng lúc 10h19p ngày 13/10"
click at [1185, 475] on button "Lưu thay đổi" at bounding box center [1148, 471] width 165 height 22
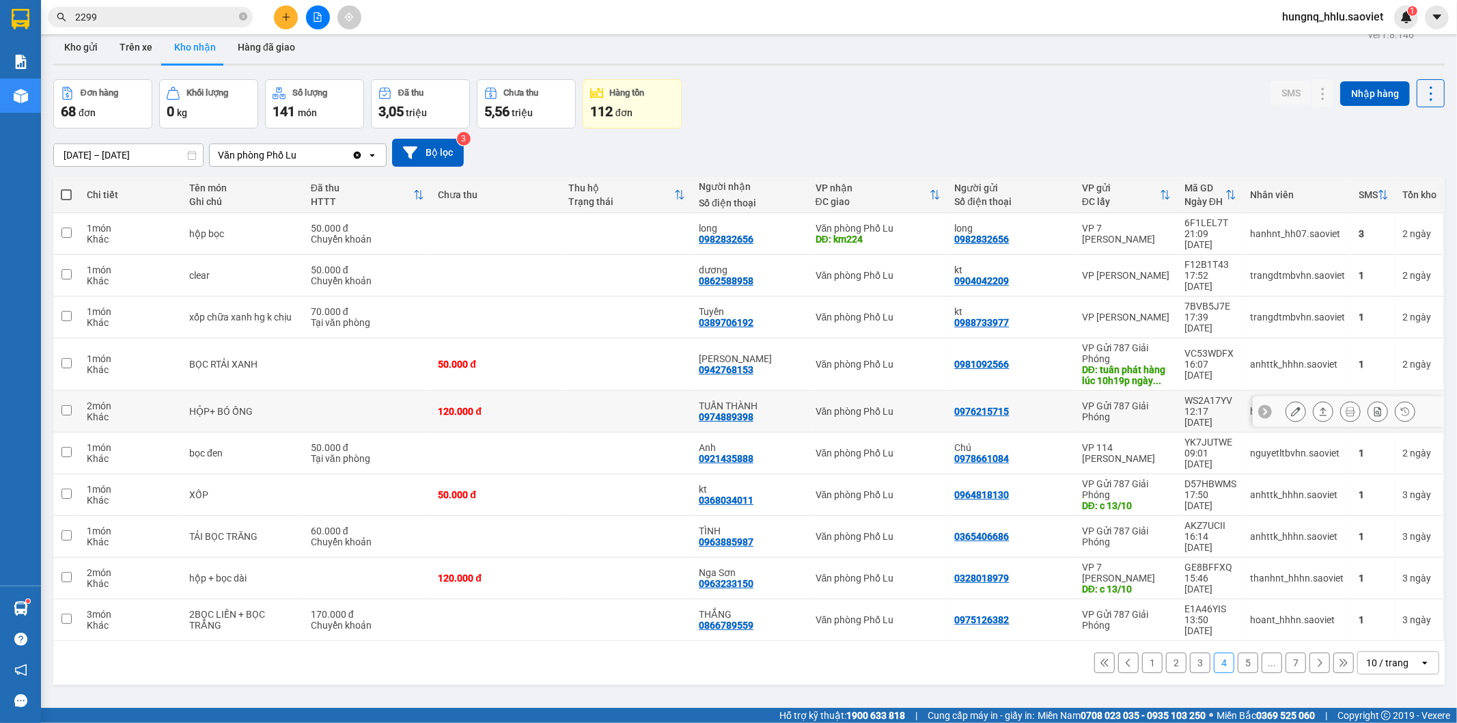
scroll to position [63, 0]
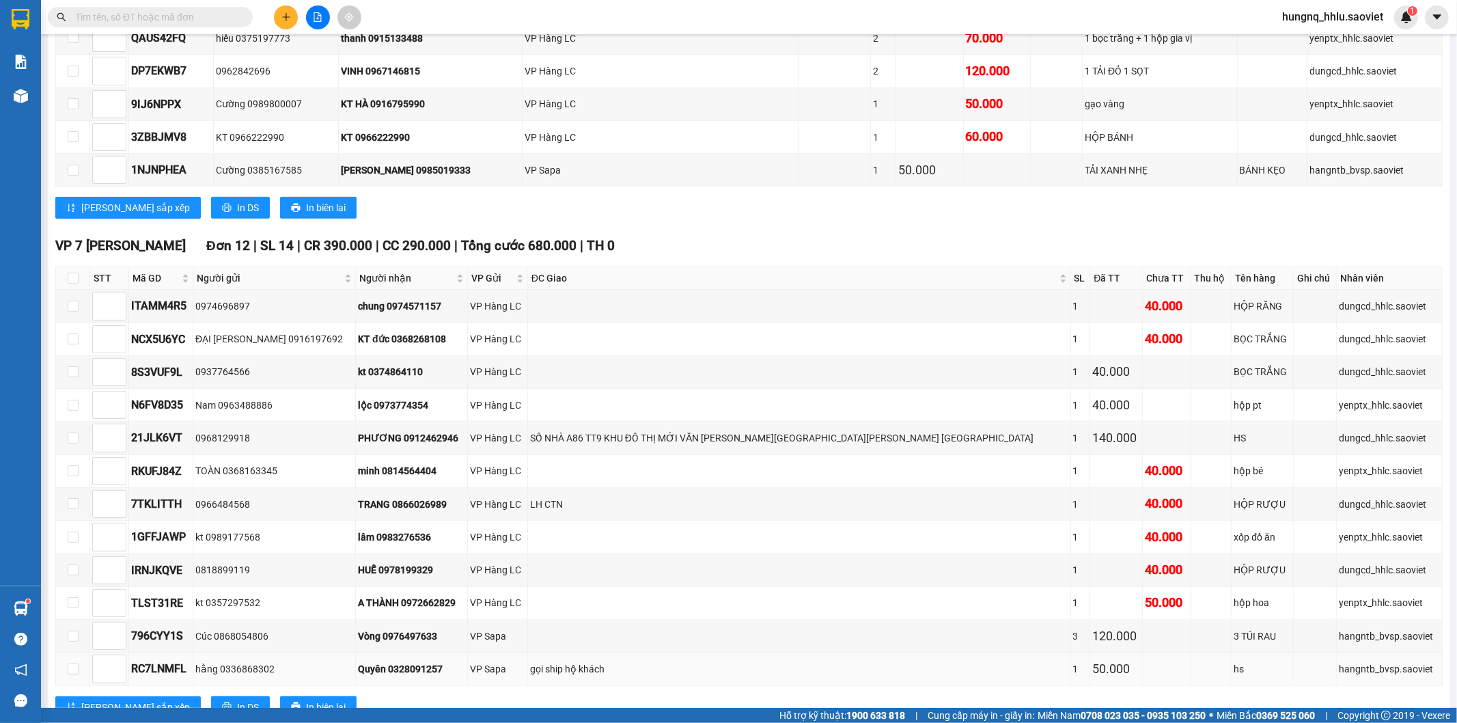
scroll to position [1034, 0]
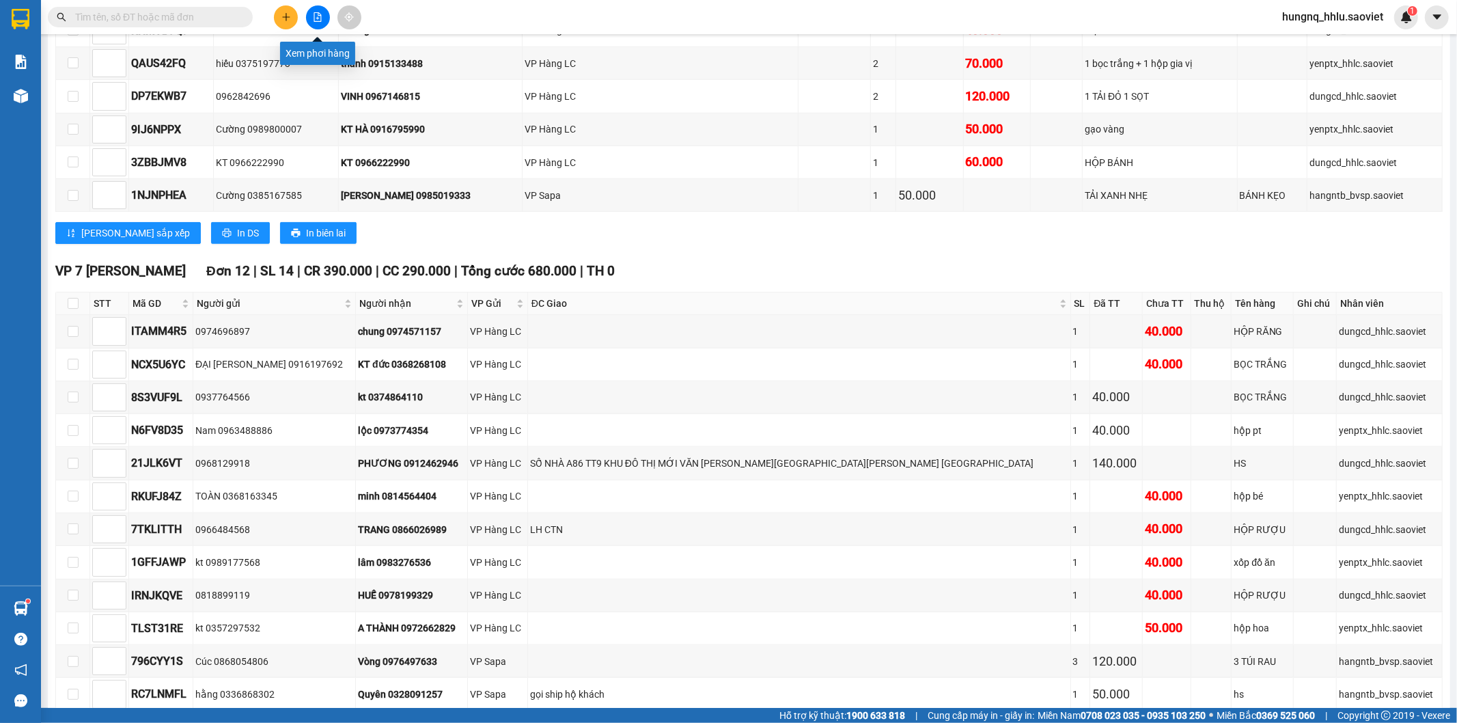
click at [325, 24] on button at bounding box center [318, 17] width 24 height 24
click at [324, 21] on button at bounding box center [318, 17] width 24 height 24
click at [323, 22] on button at bounding box center [318, 17] width 24 height 24
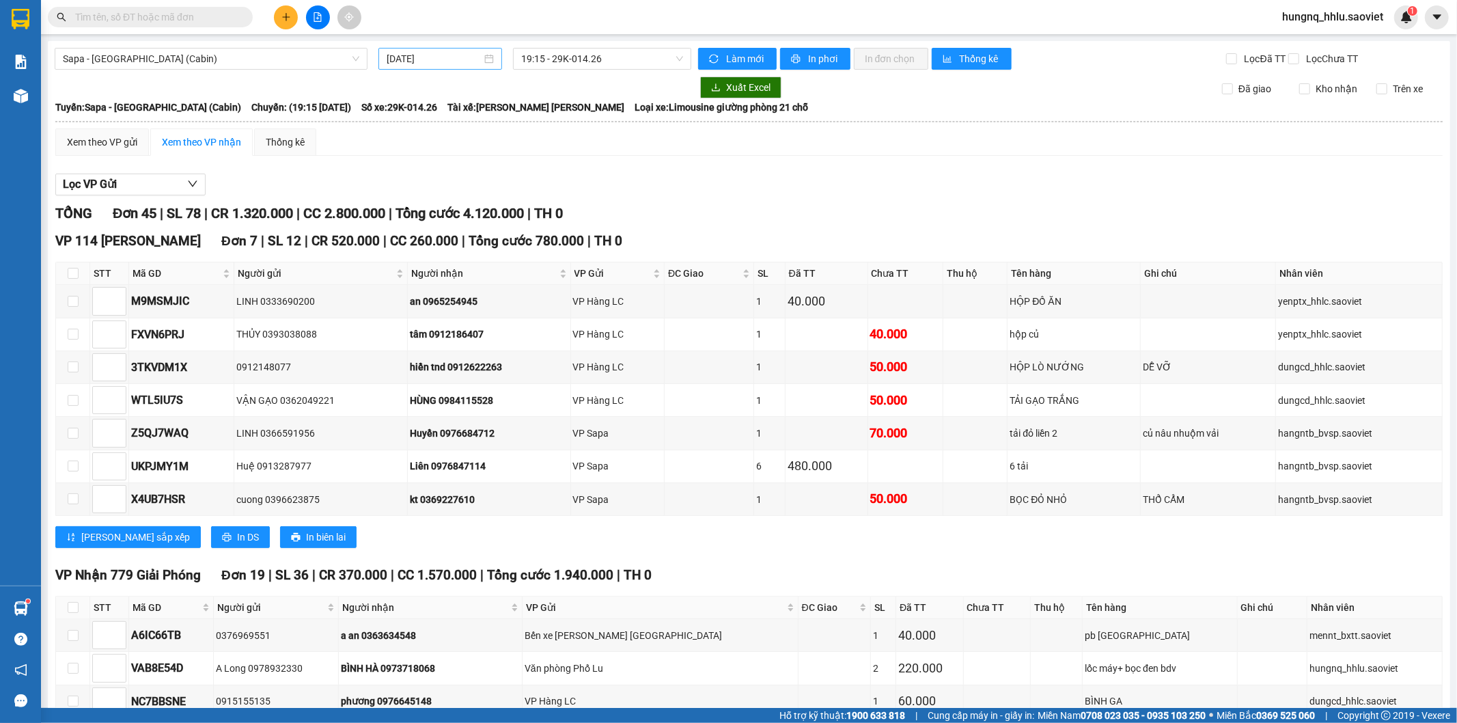
click at [391, 58] on input "[DATE]" at bounding box center [434, 58] width 95 height 15
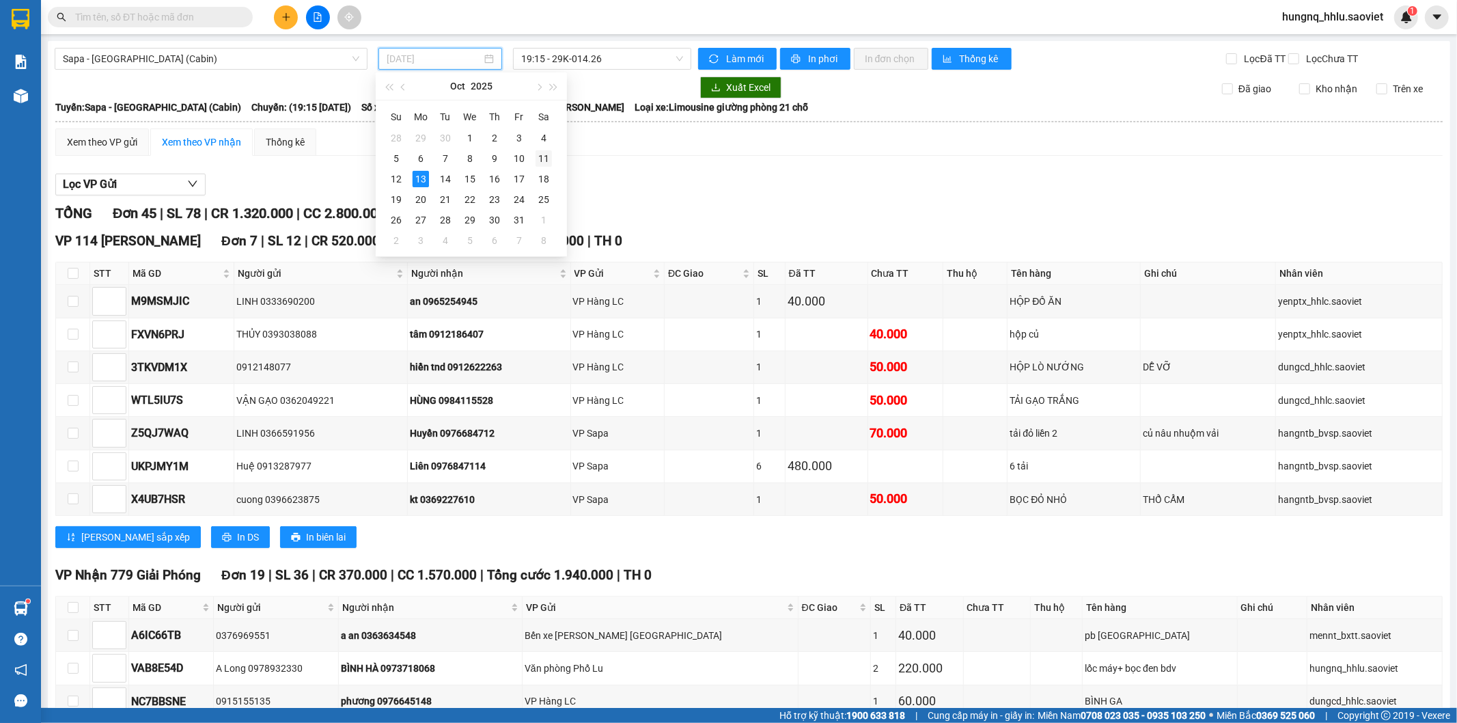
click at [537, 160] on div "11" at bounding box center [544, 158] width 16 height 16
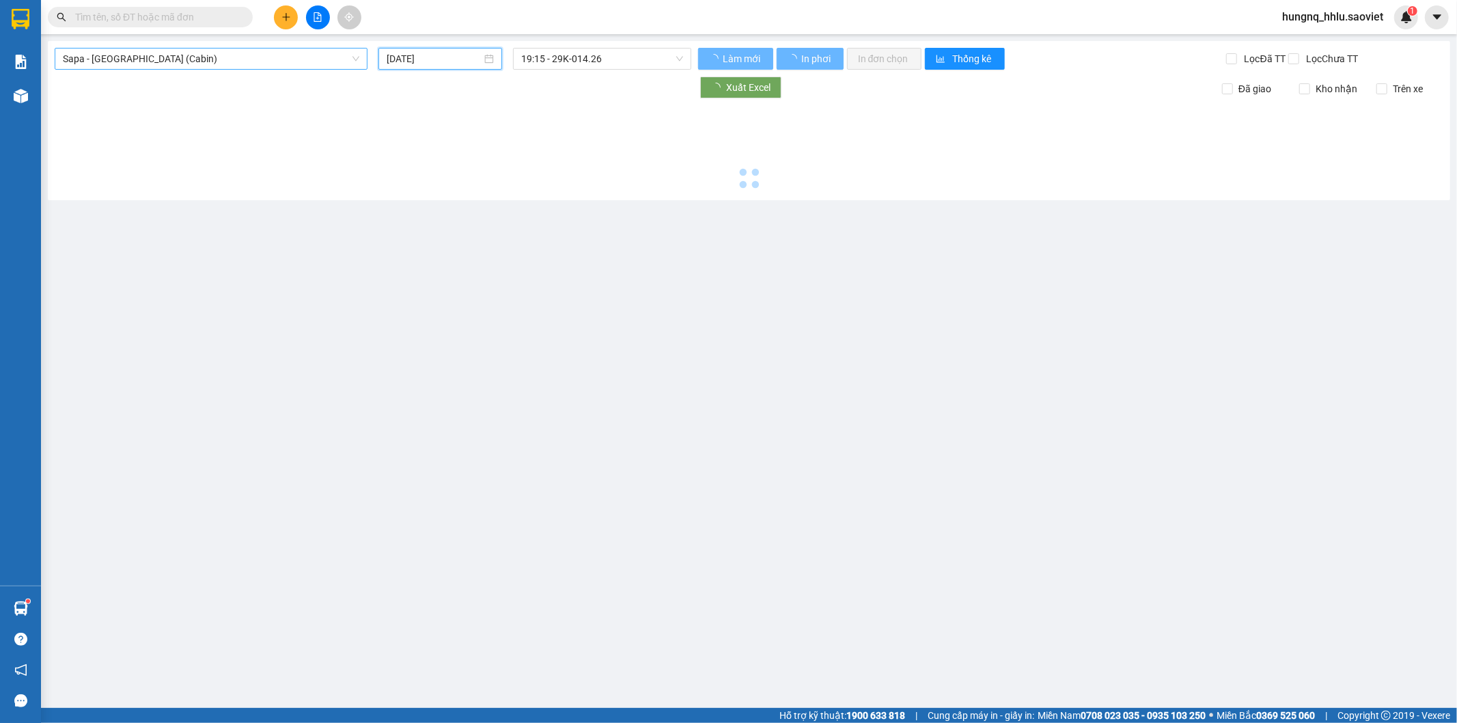
click at [85, 58] on span "Sapa - [GEOGRAPHIC_DATA] (Cabin)" at bounding box center [211, 59] width 296 height 20
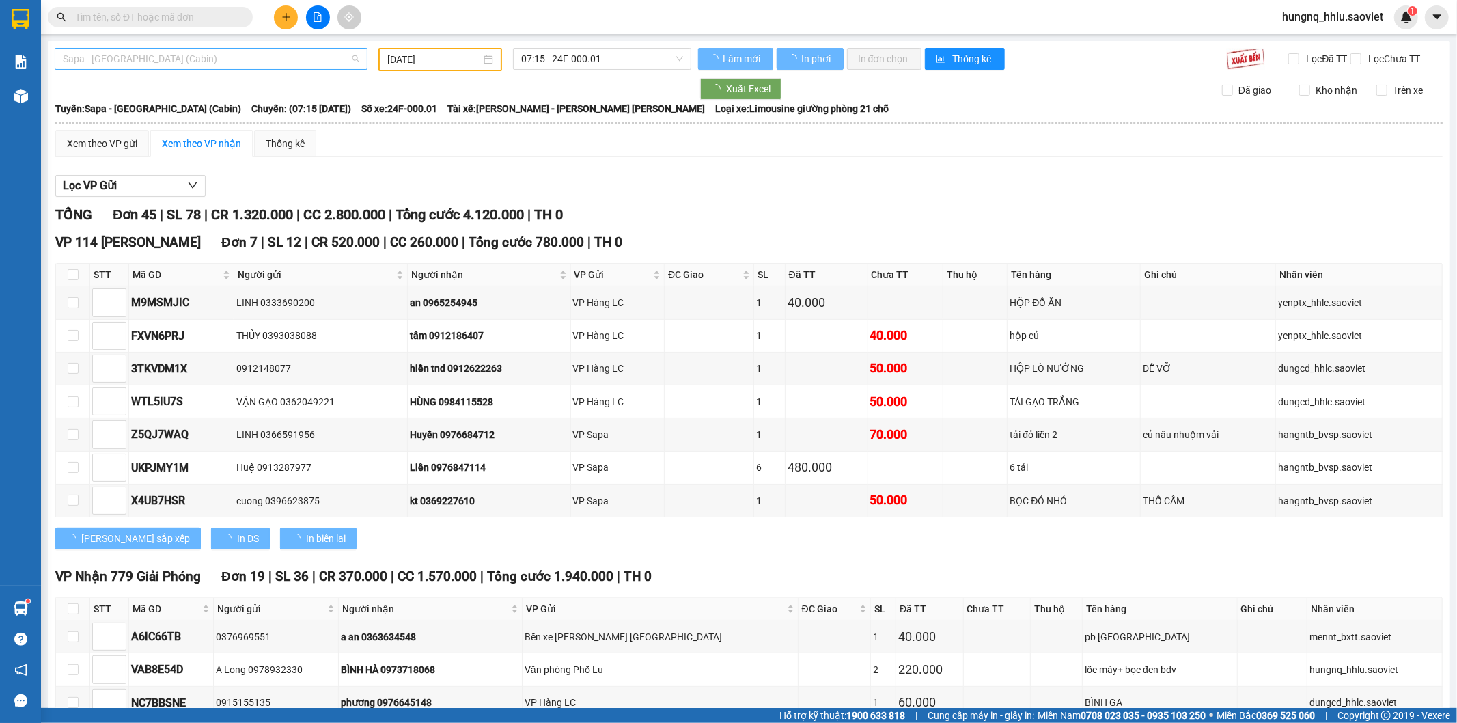
type input "11/10/2025"
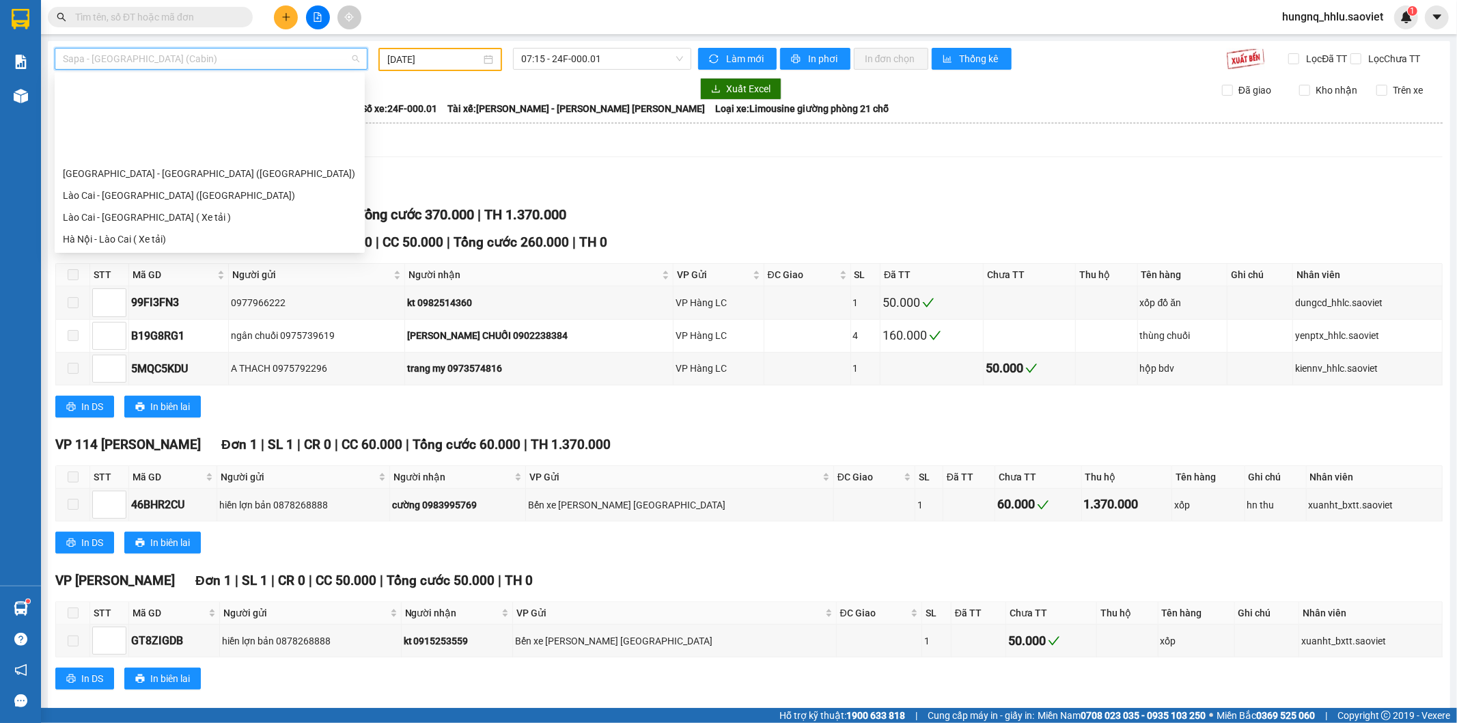
click at [69, 341] on div "[GEOGRAPHIC_DATA] - Sapa (Cabin - Full)" at bounding box center [210, 348] width 294 height 15
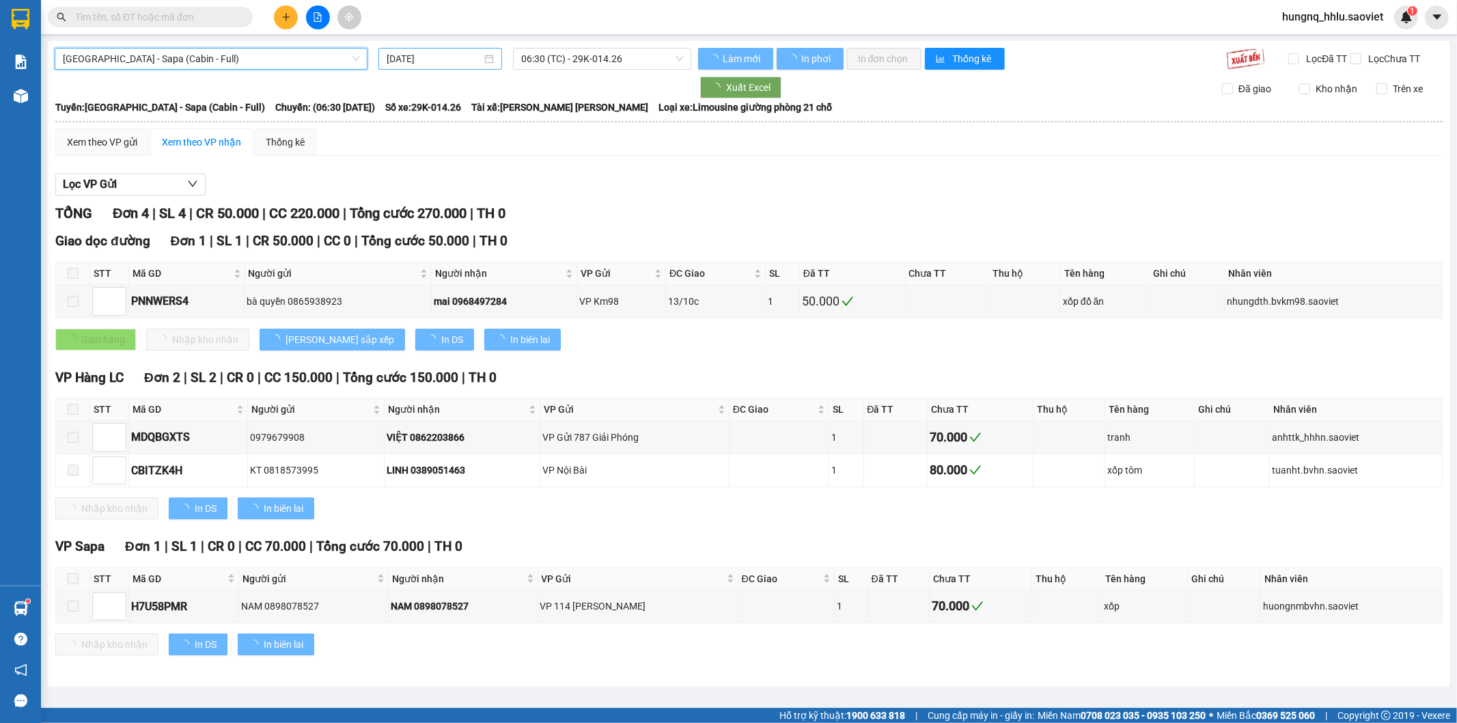
click at [410, 55] on input "[DATE]" at bounding box center [434, 58] width 95 height 15
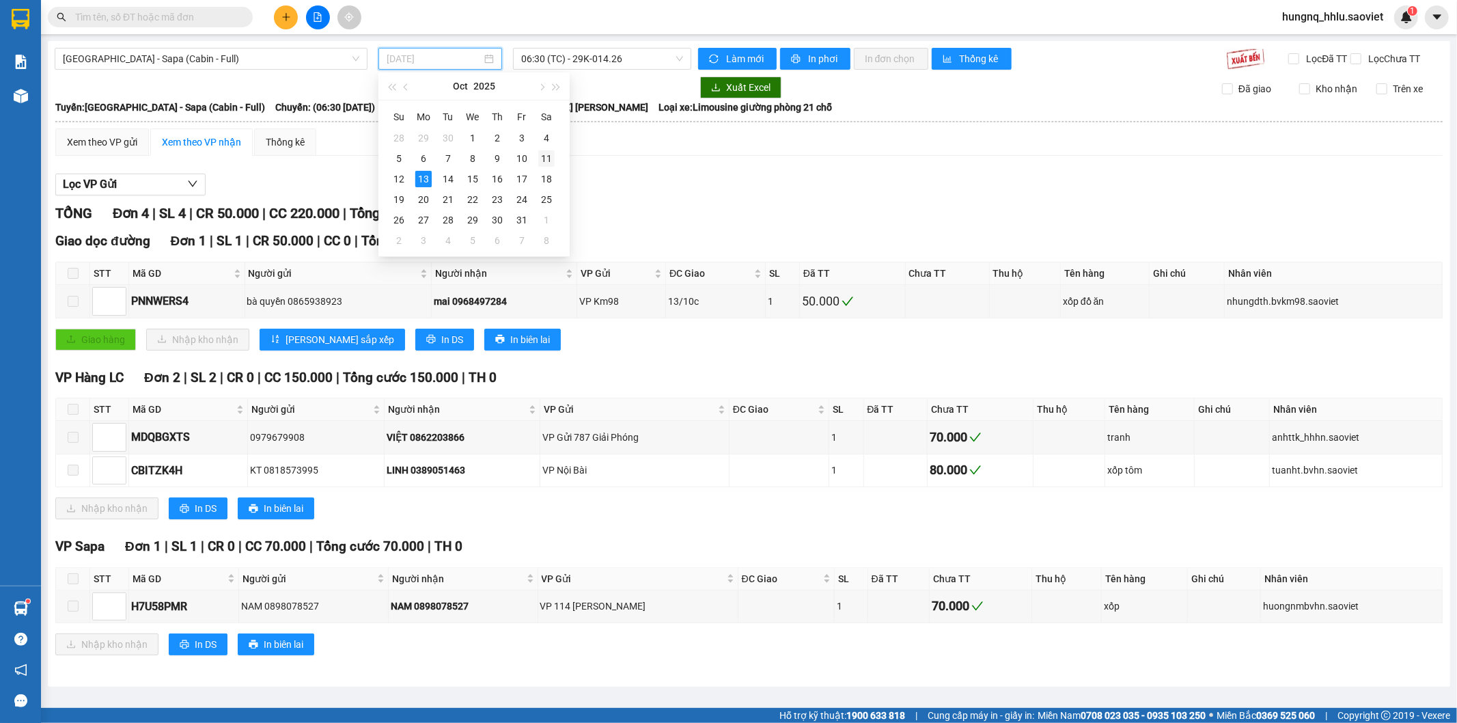
click at [540, 161] on div "11" at bounding box center [546, 158] width 16 height 16
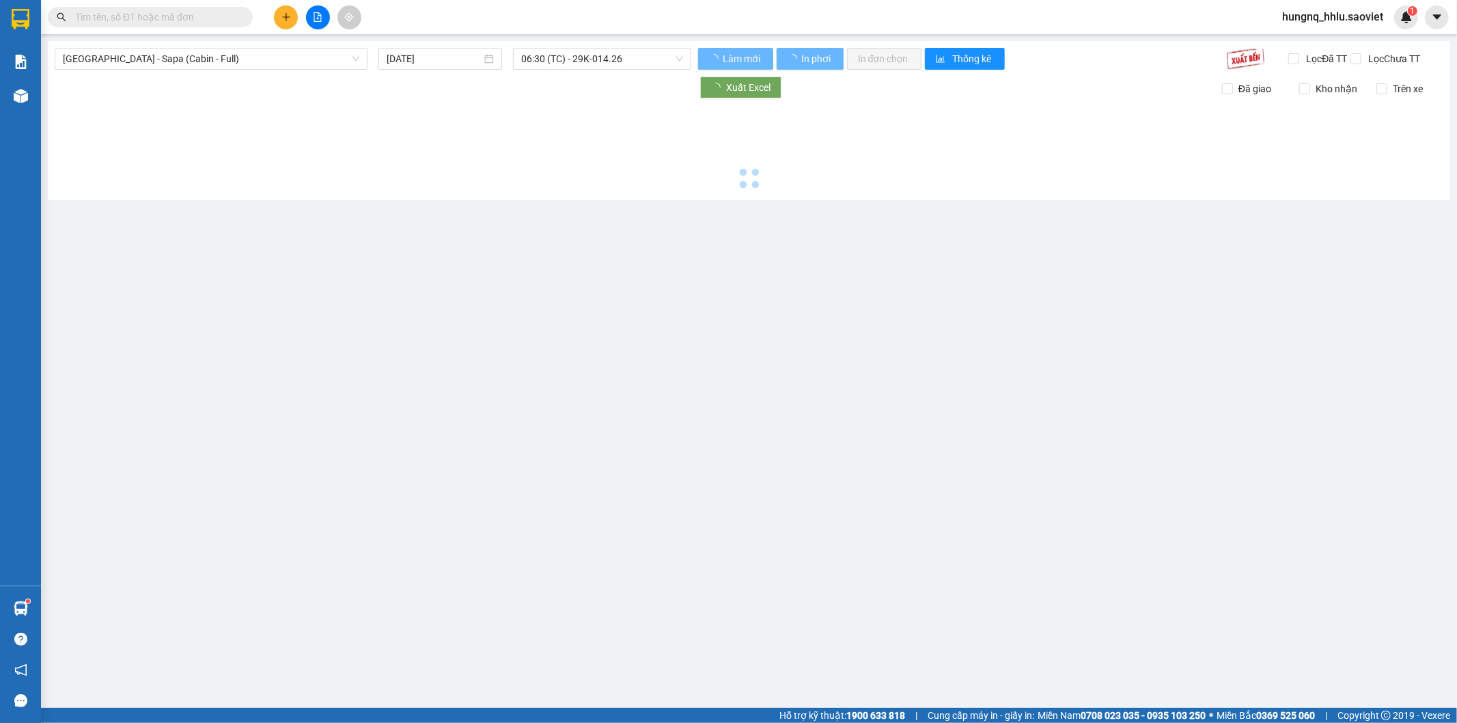
click at [540, 161] on div at bounding box center [749, 146] width 1389 height 94
type input "11/10/2025"
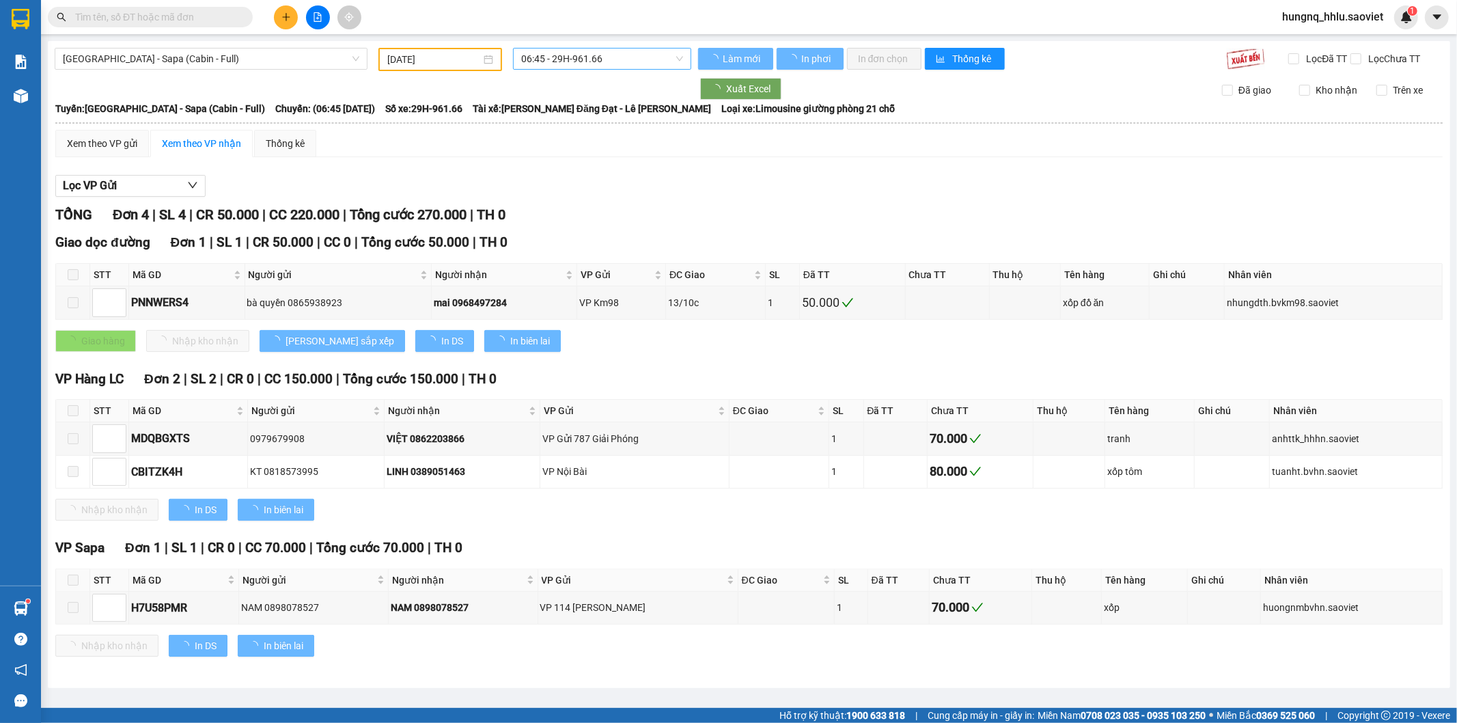
click at [536, 51] on span "06:45 - 29H-961.66" at bounding box center [601, 59] width 161 height 20
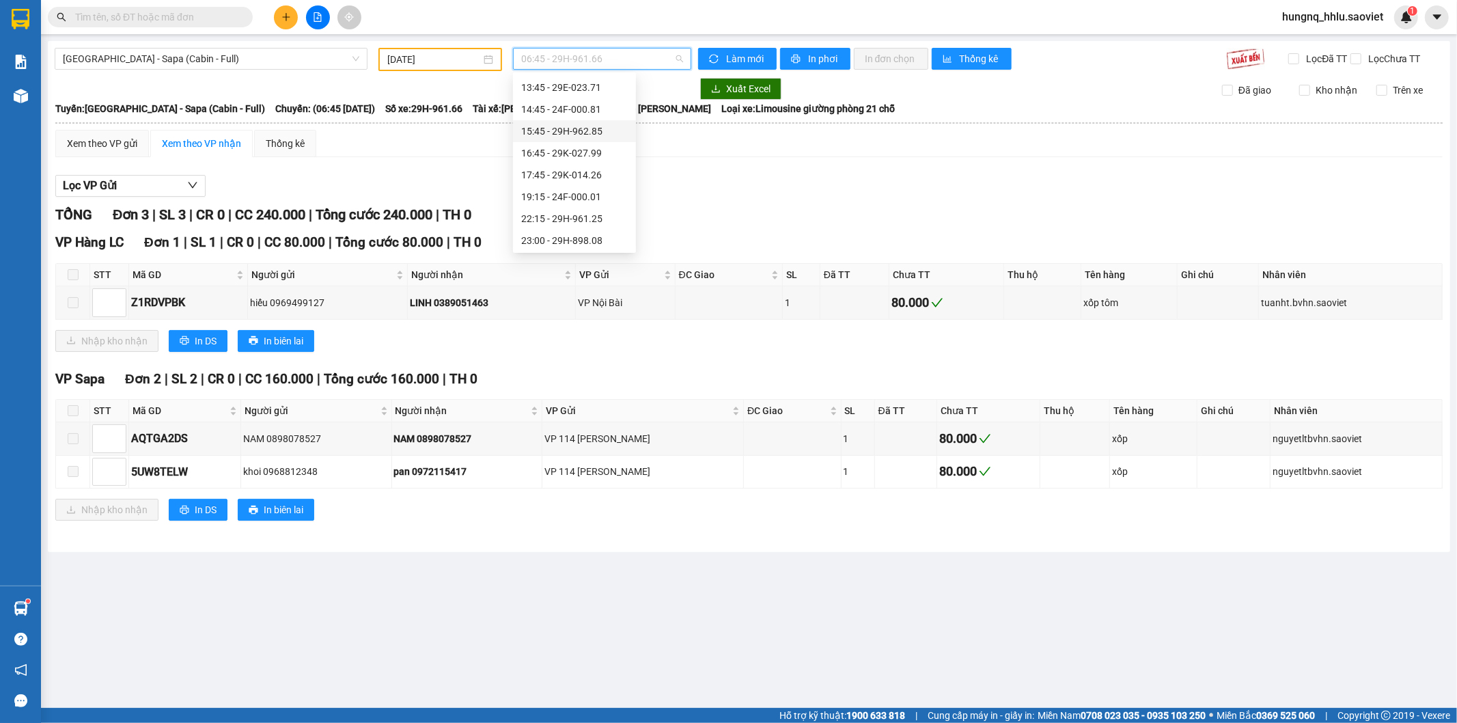
scroll to position [197, 0]
click at [527, 178] on div "19:15 - 24F-000.01" at bounding box center [574, 173] width 107 height 15
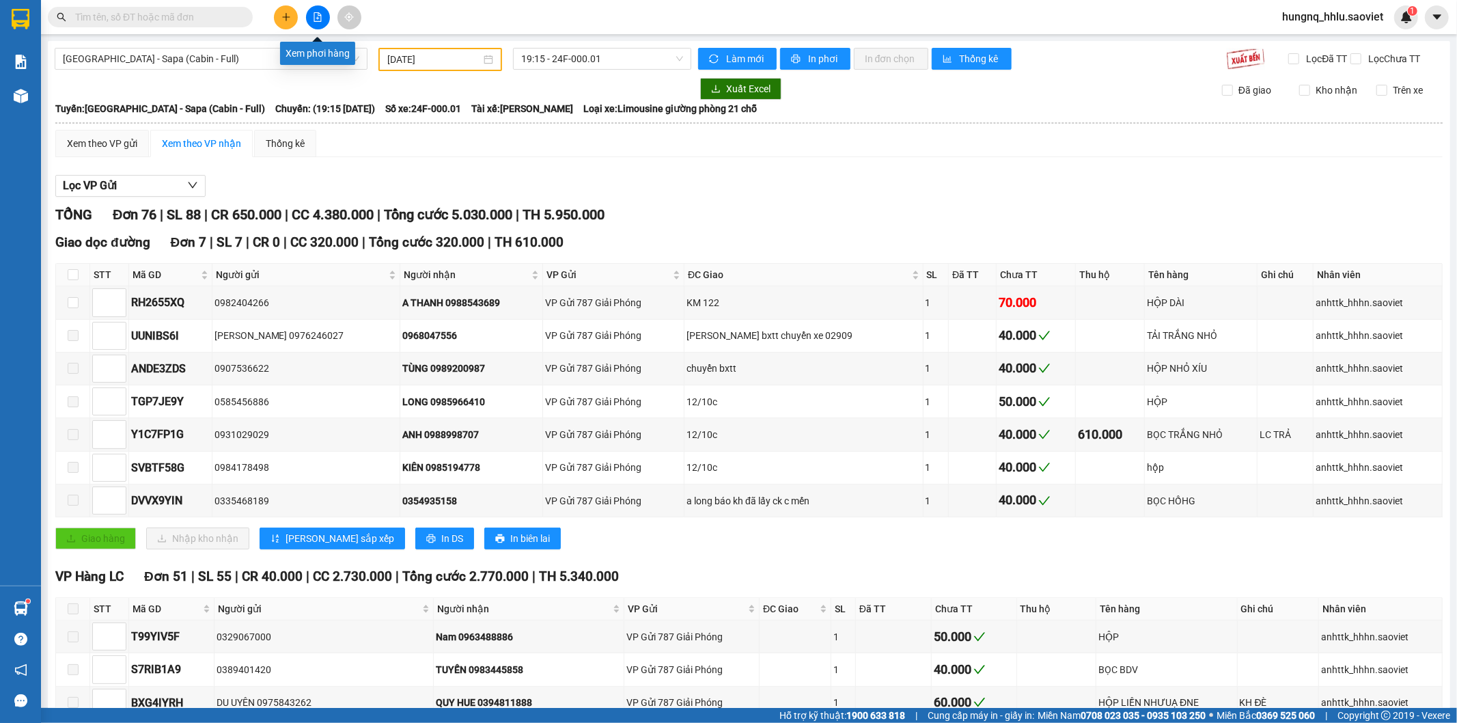
click at [324, 20] on button at bounding box center [318, 17] width 24 height 24
click at [317, 22] on button at bounding box center [318, 17] width 24 height 24
drag, startPoint x: 63, startPoint y: 55, endPoint x: 60, endPoint y: 94, distance: 39.0
click at [64, 55] on span "[GEOGRAPHIC_DATA] - Sapa (Cabin - Full)" at bounding box center [211, 59] width 296 height 20
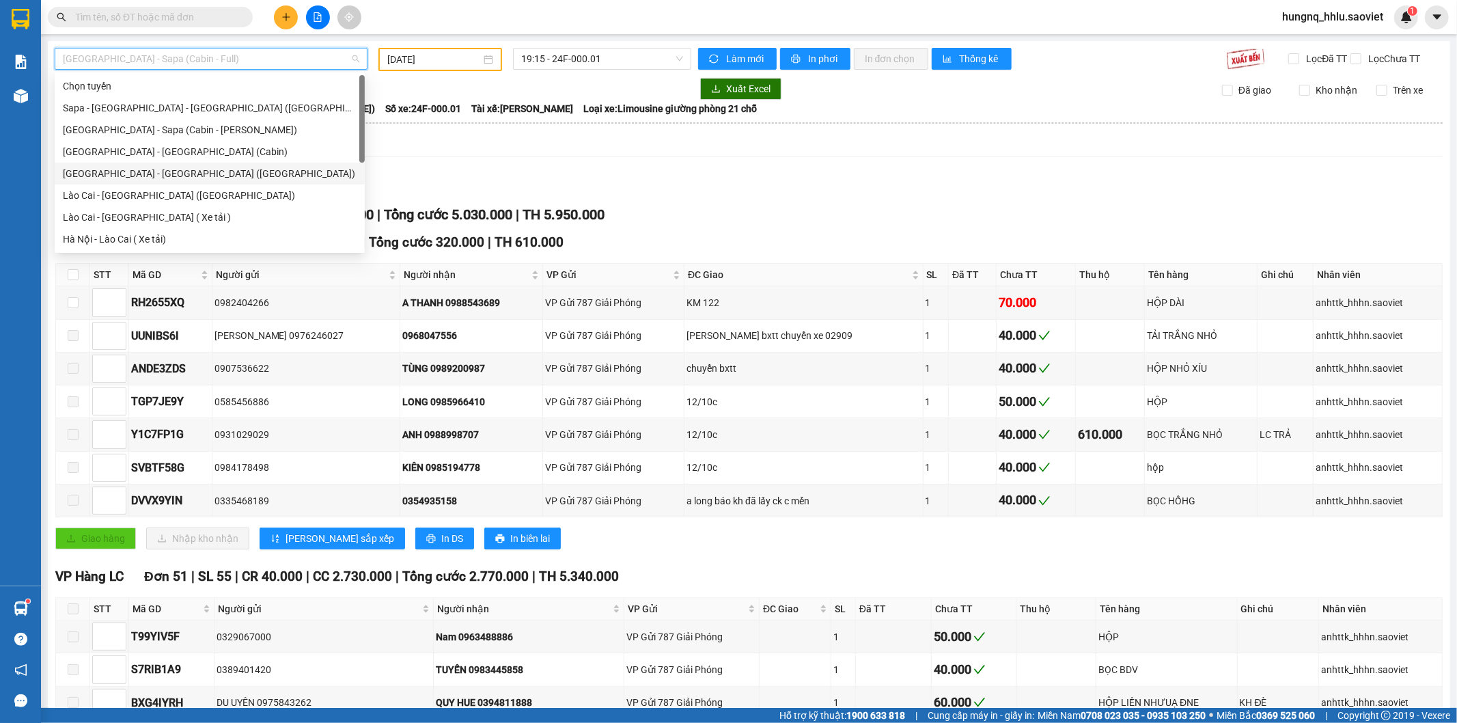
click at [68, 180] on div "[GEOGRAPHIC_DATA] - [GEOGRAPHIC_DATA] ([GEOGRAPHIC_DATA])" at bounding box center [210, 173] width 294 height 15
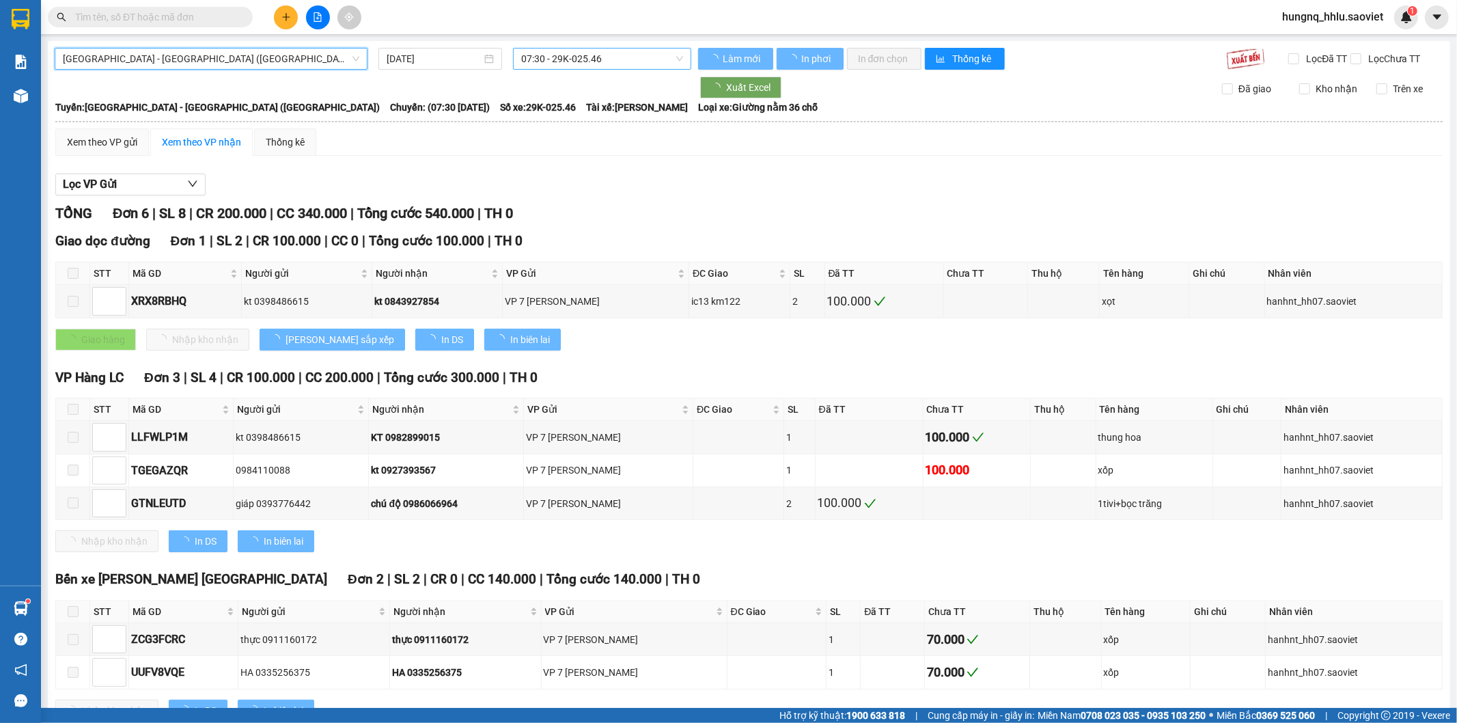
click at [534, 59] on span "07:30 - 29K-025.46" at bounding box center [601, 59] width 161 height 20
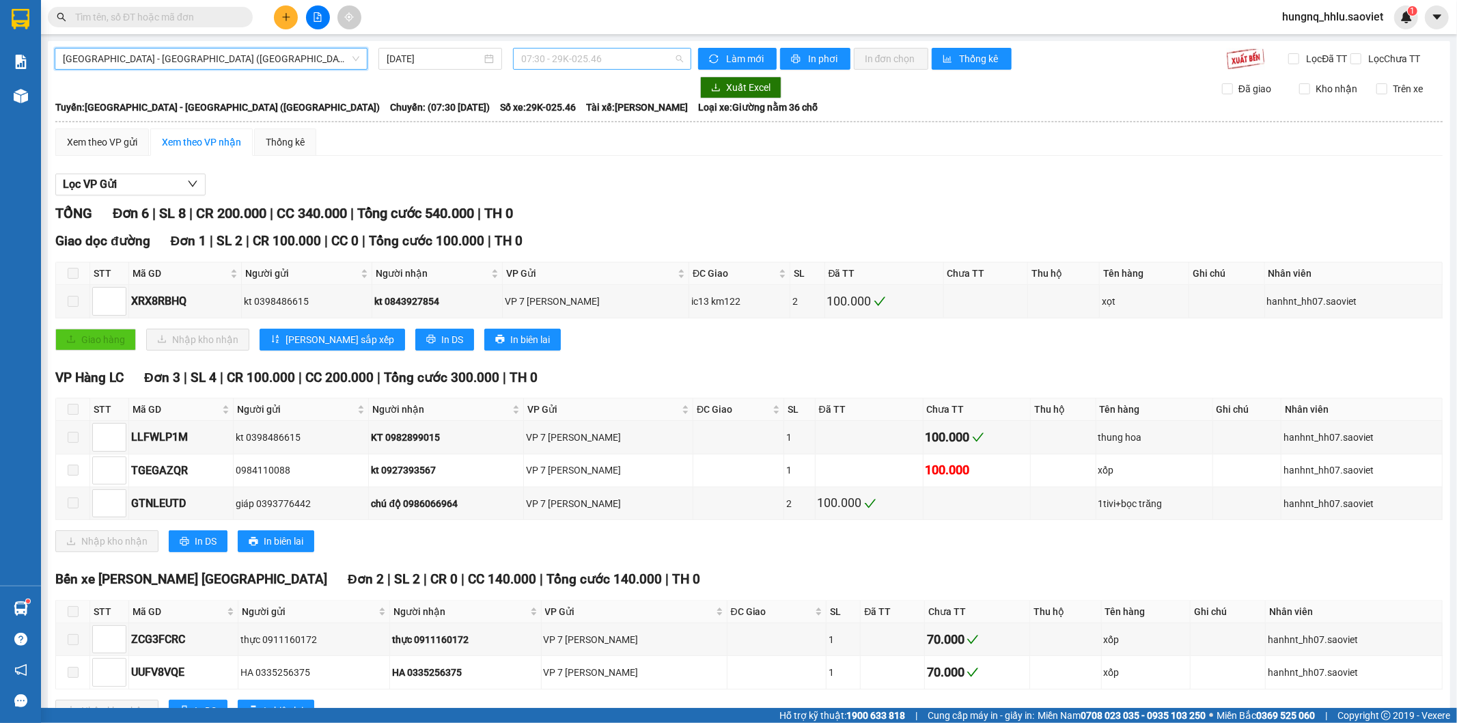
scroll to position [22, 0]
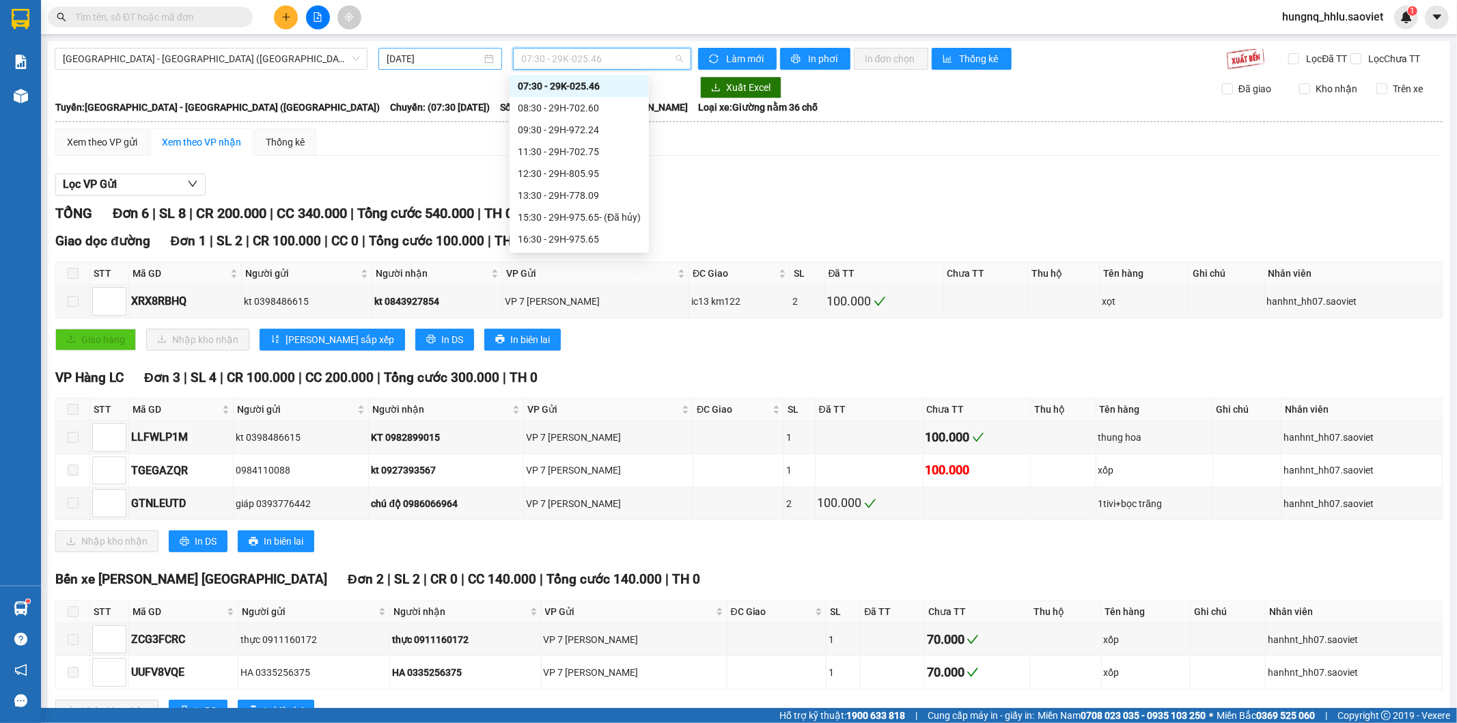
click at [398, 62] on input "[DATE]" at bounding box center [434, 58] width 95 height 15
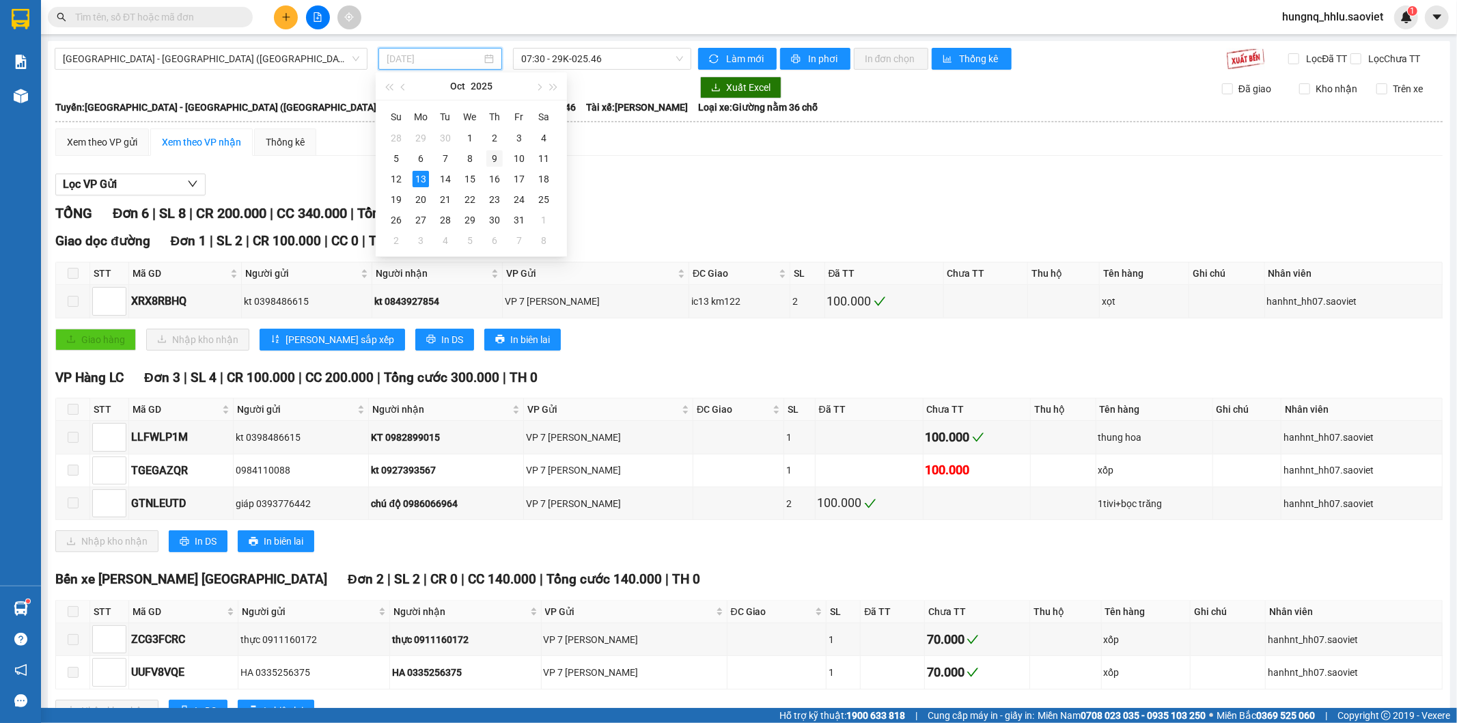
click at [488, 158] on div "9" at bounding box center [494, 158] width 16 height 16
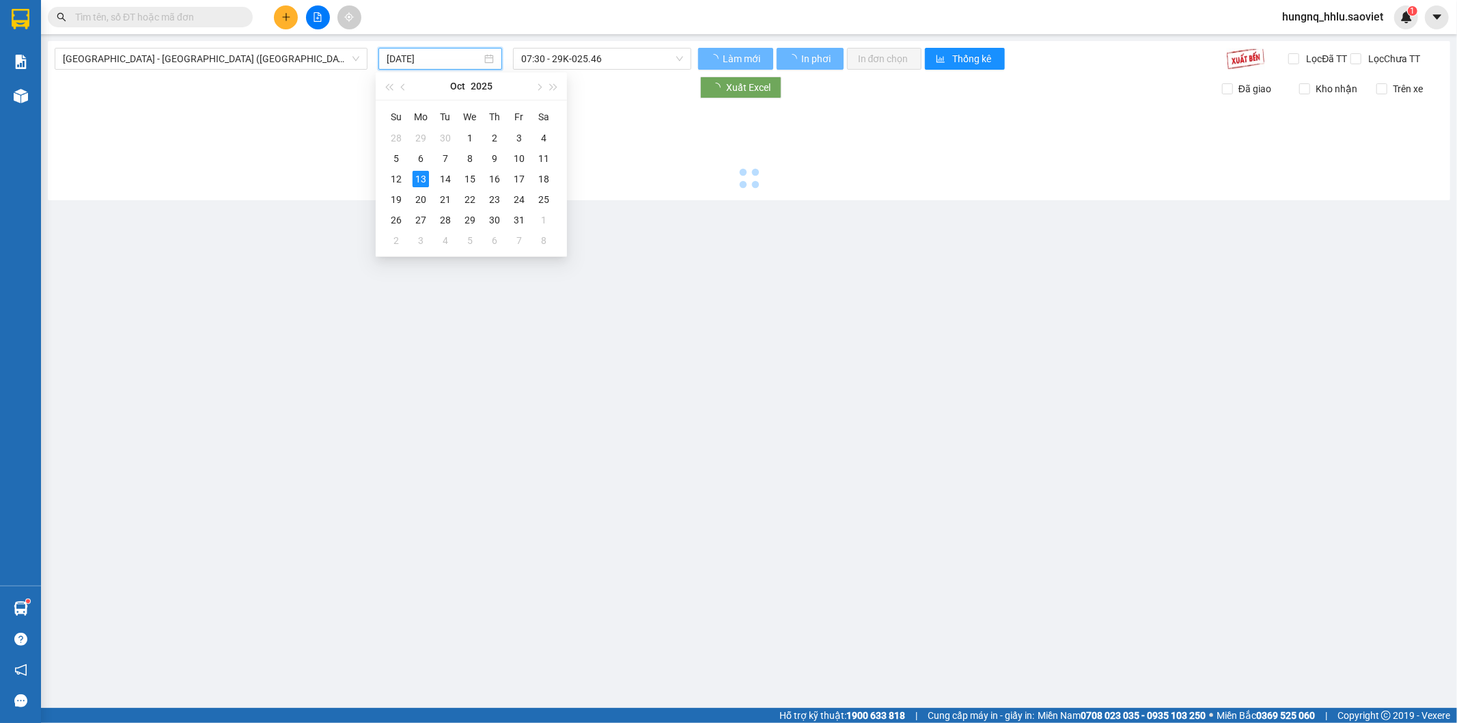
click at [489, 162] on div at bounding box center [749, 146] width 1389 height 94
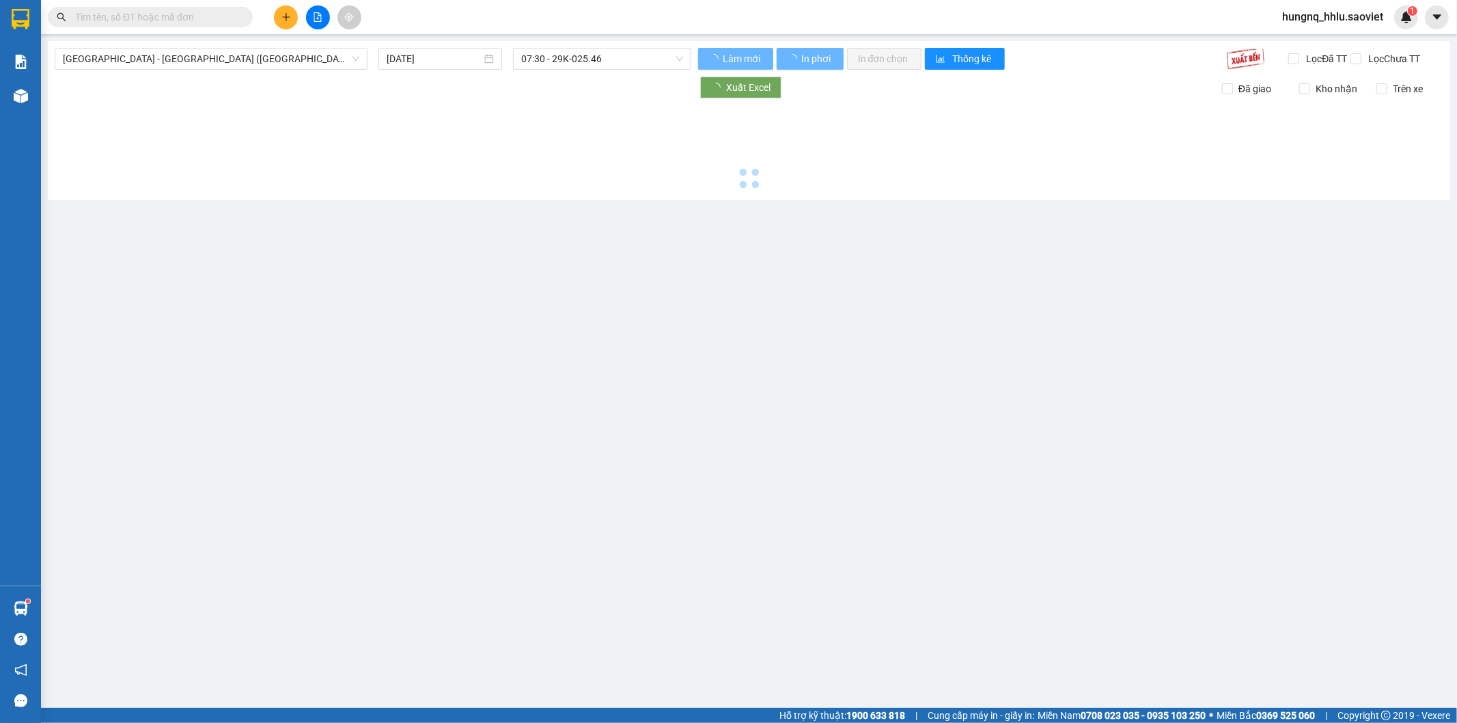
type input "09/10/2025"
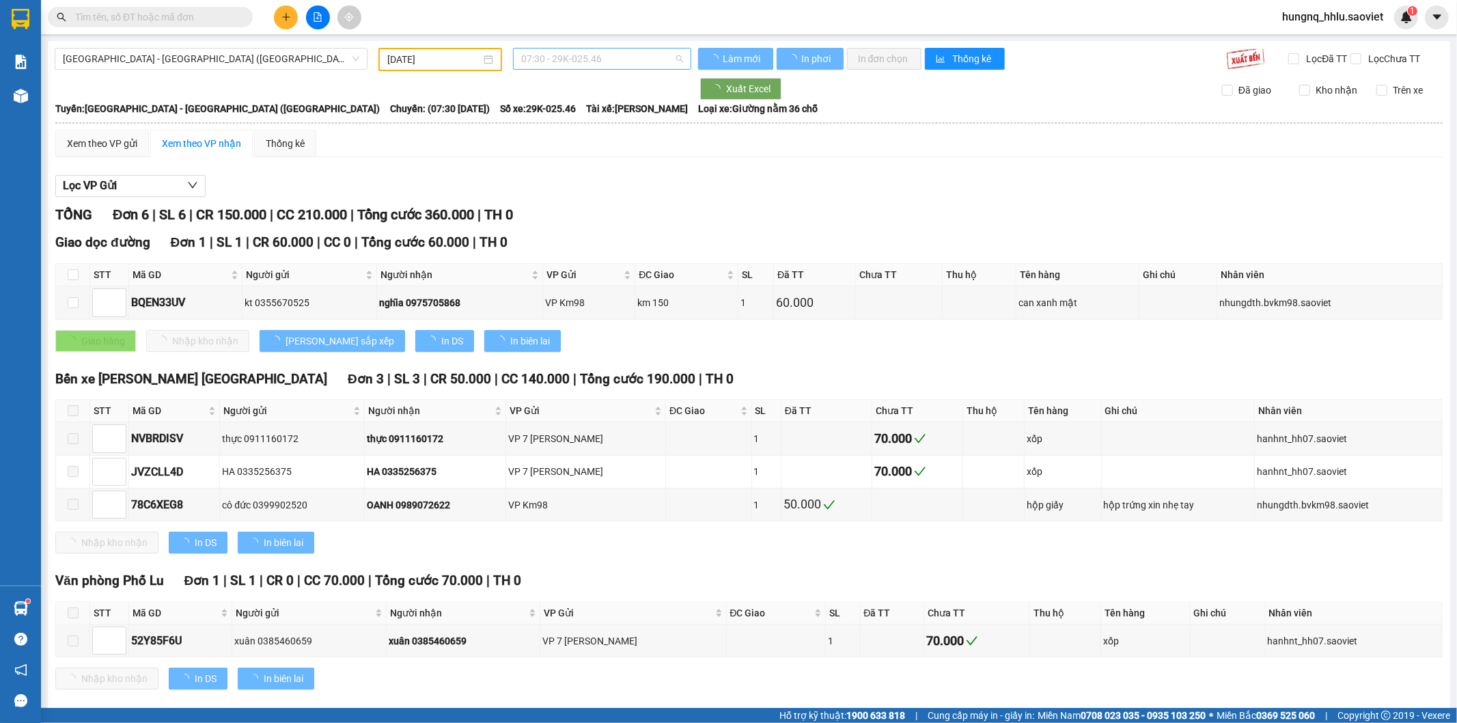
click at [530, 59] on span "07:30 - 29K-025.46" at bounding box center [601, 59] width 161 height 20
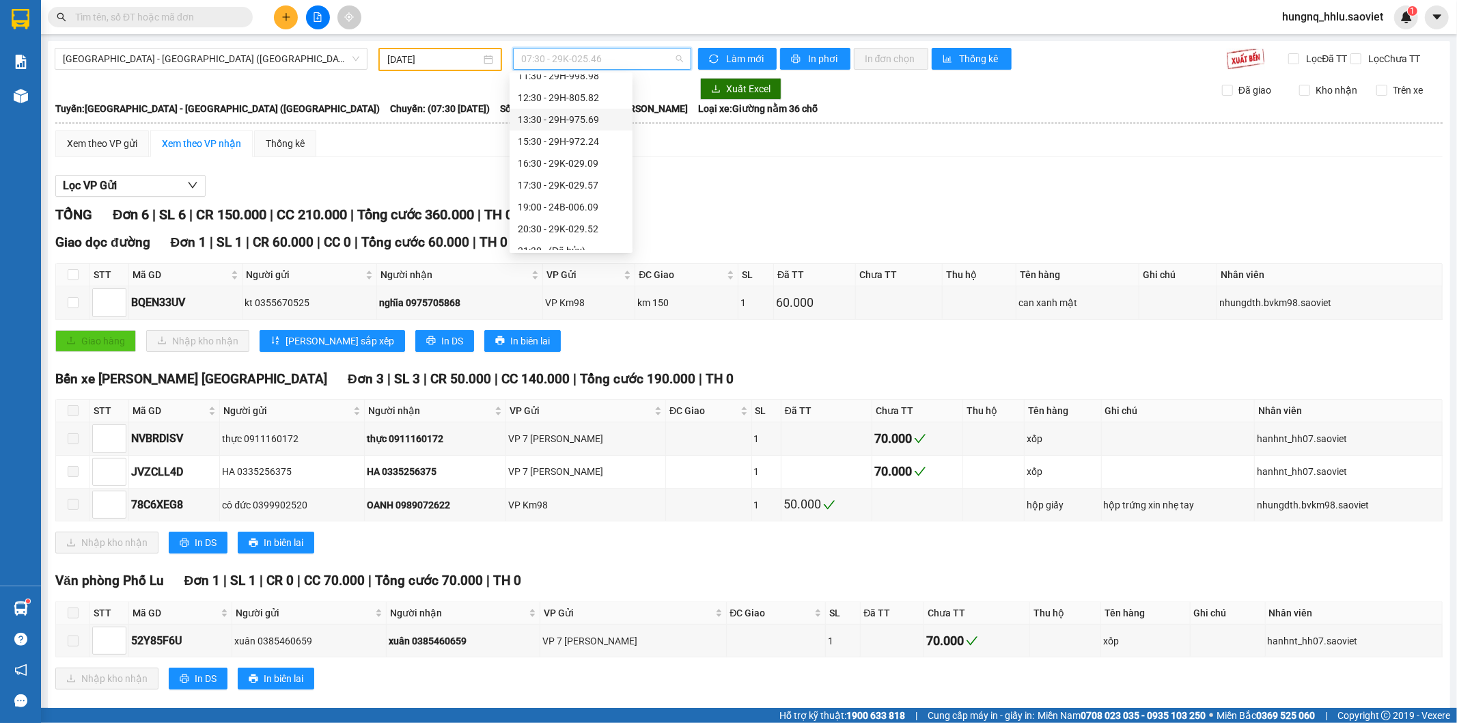
scroll to position [131, 0]
click at [516, 180] on div "19:00 - 24B-006.09" at bounding box center [571, 174] width 123 height 22
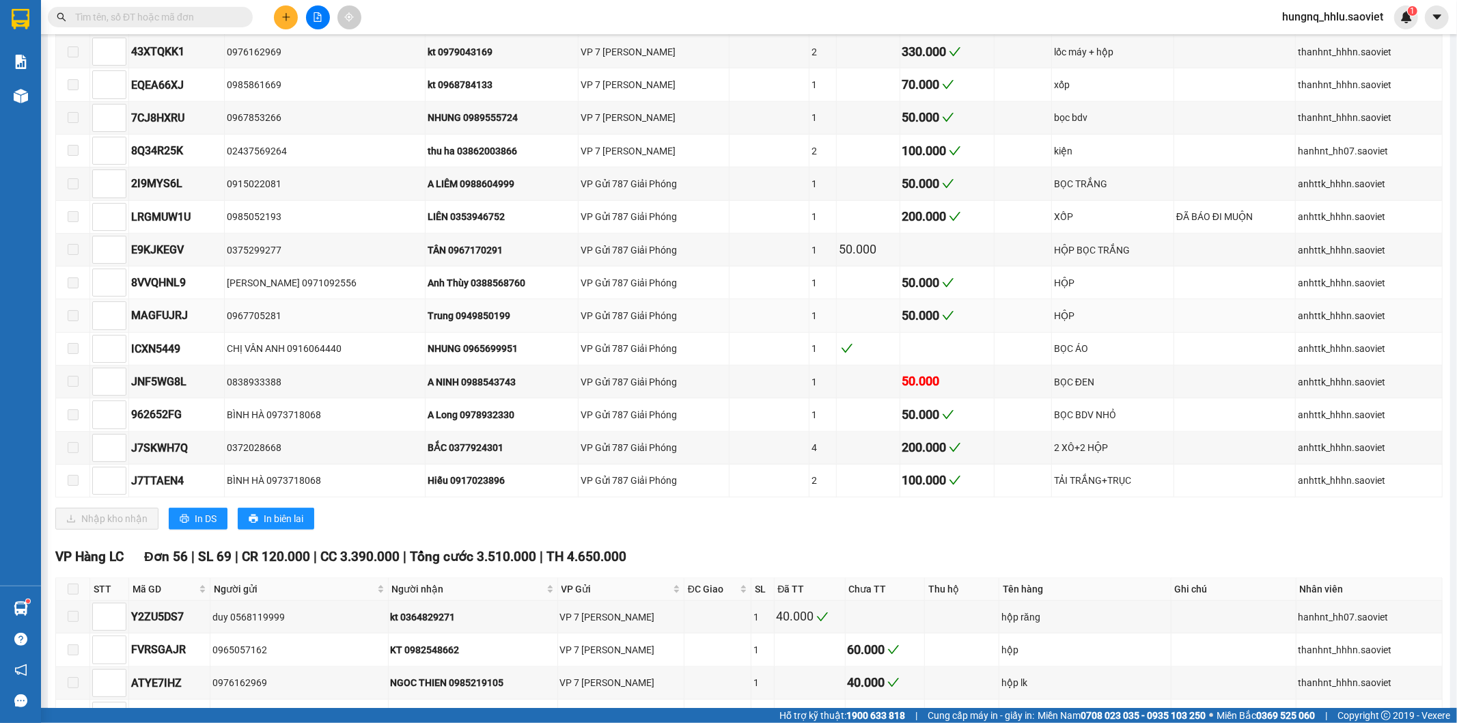
scroll to position [911, 0]
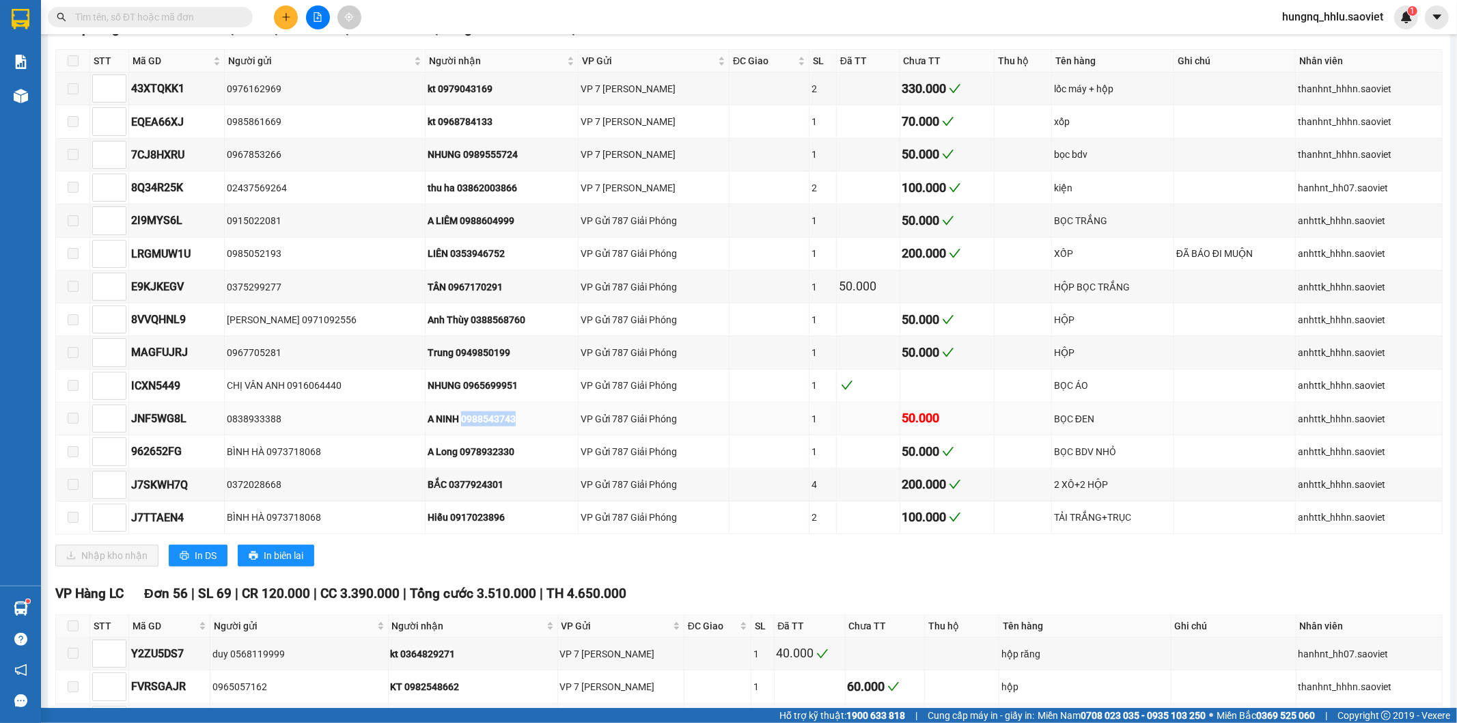
drag, startPoint x: 450, startPoint y: 435, endPoint x: 531, endPoint y: 437, distance: 82.0
click at [531, 426] on div "A NINH 0988543743" at bounding box center [502, 418] width 148 height 15
copy div "0988543743"
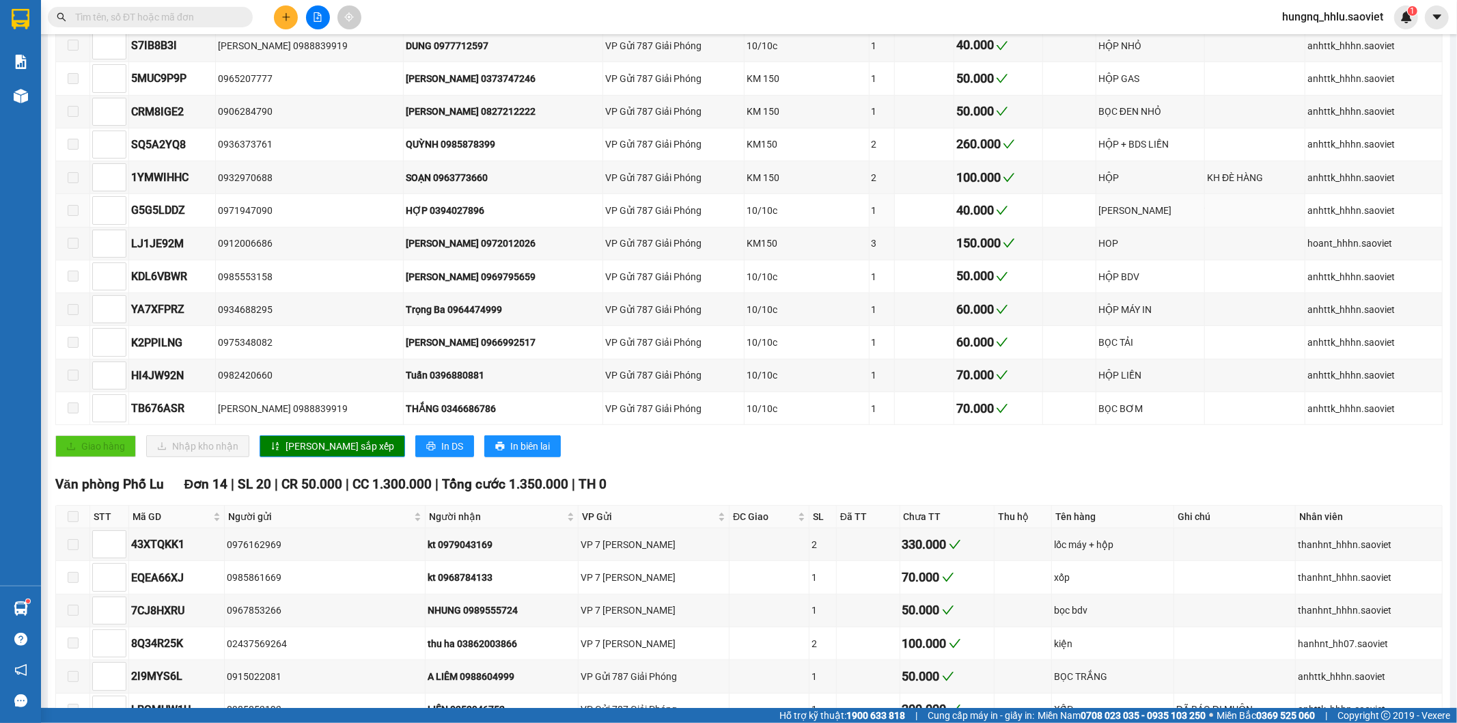
scroll to position [0, 0]
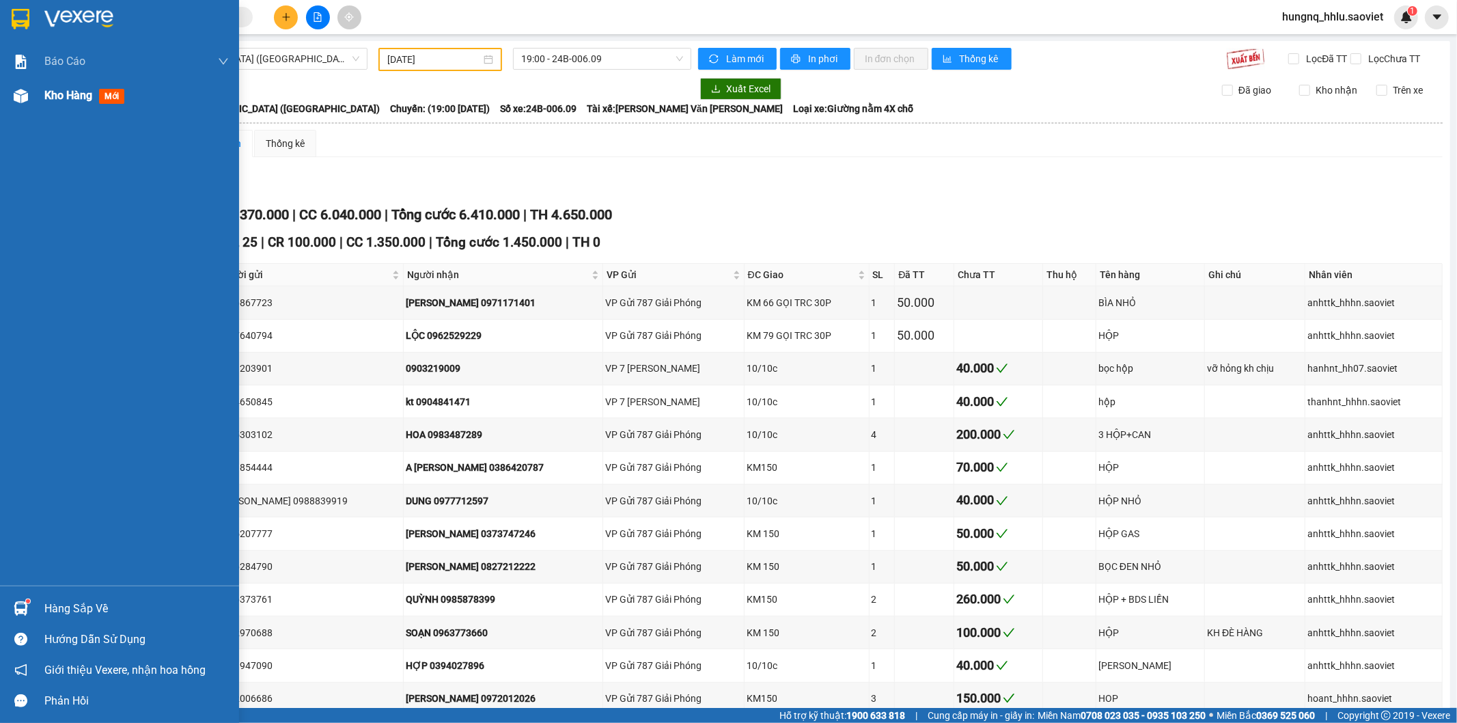
click at [92, 92] on span "Kho hàng" at bounding box center [68, 95] width 48 height 13
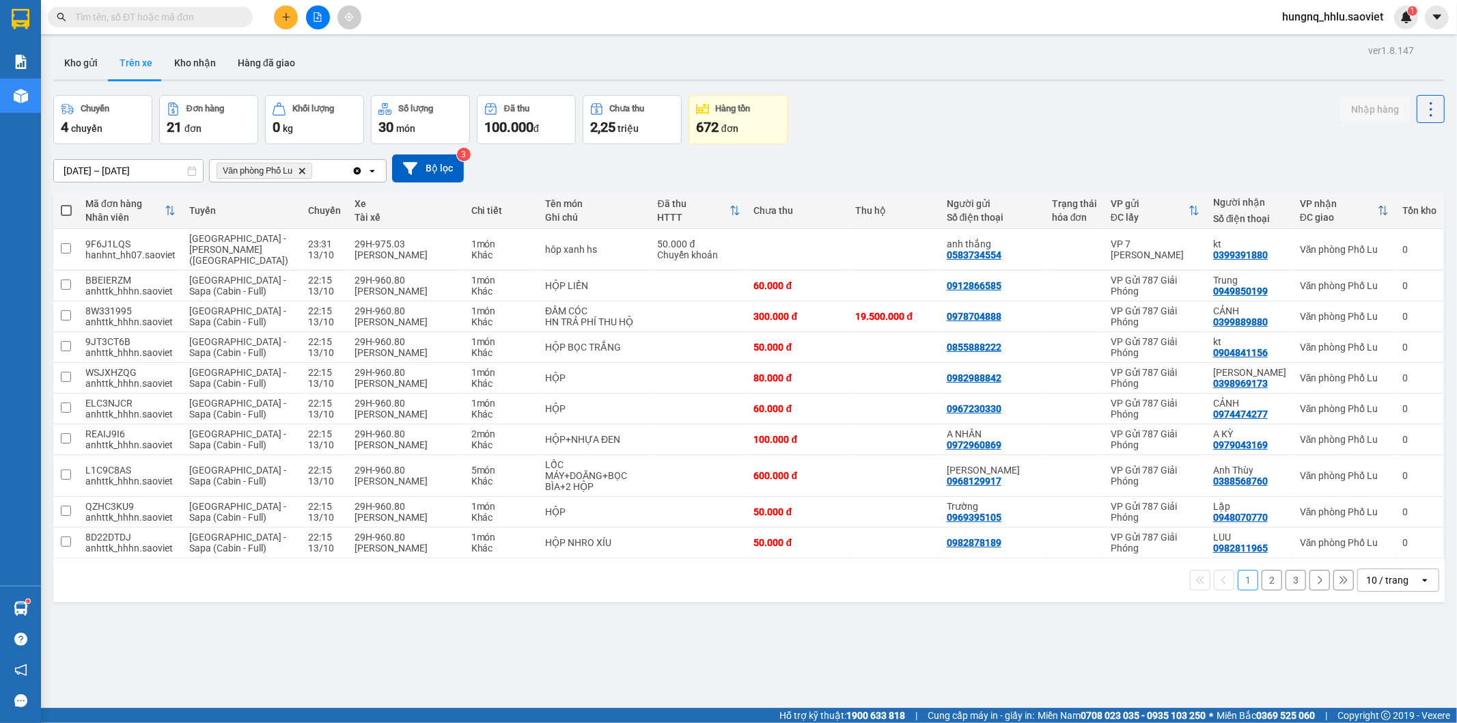
click at [1289, 572] on button "3" at bounding box center [1296, 580] width 20 height 20
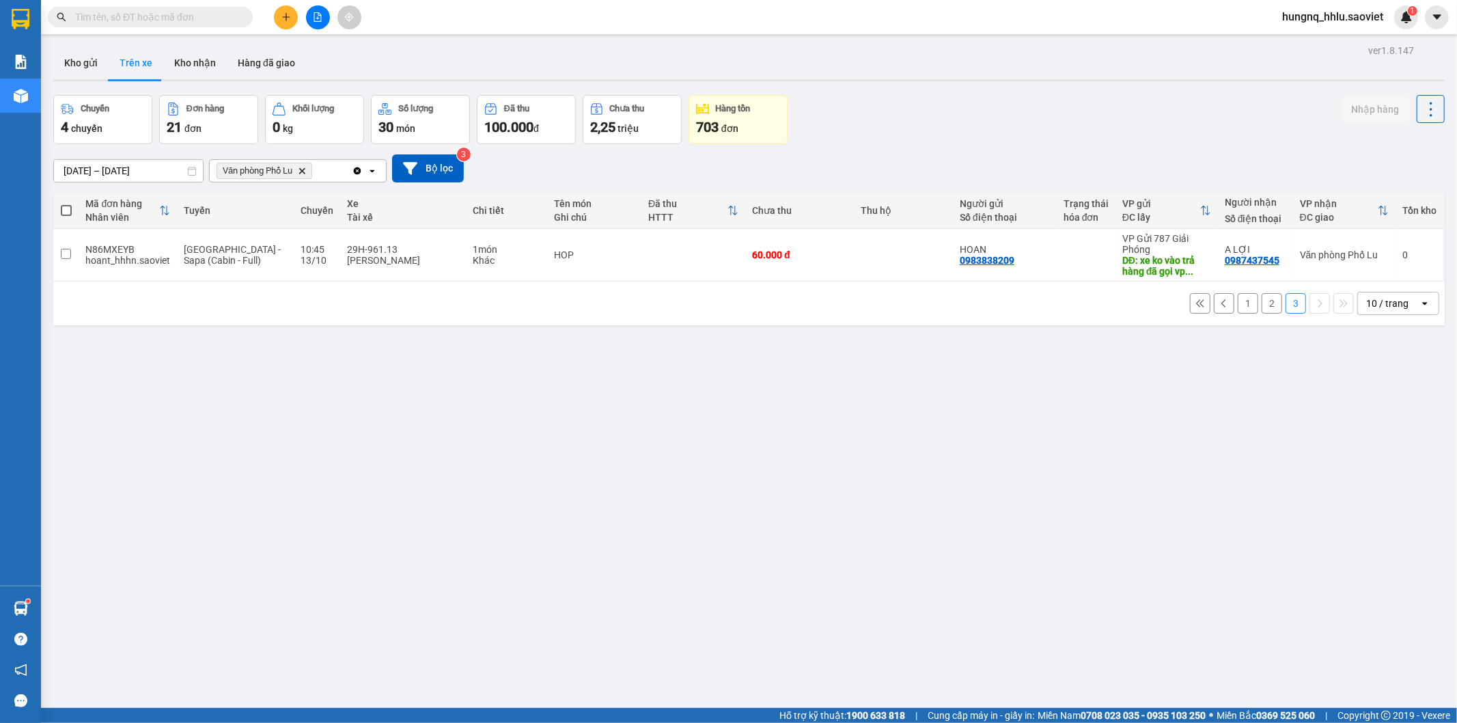
click at [1262, 310] on button "2" at bounding box center [1272, 303] width 20 height 20
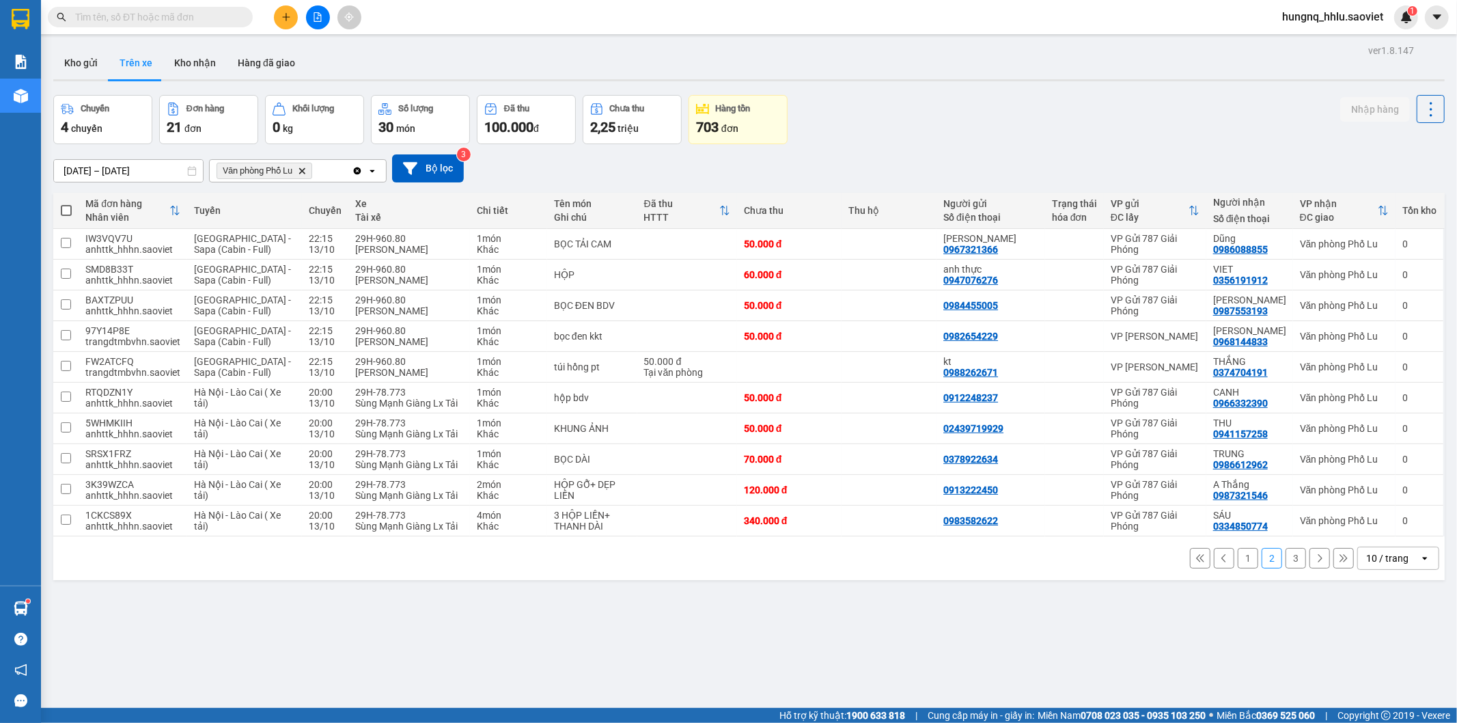
click at [1238, 566] on button "1" at bounding box center [1248, 558] width 20 height 20
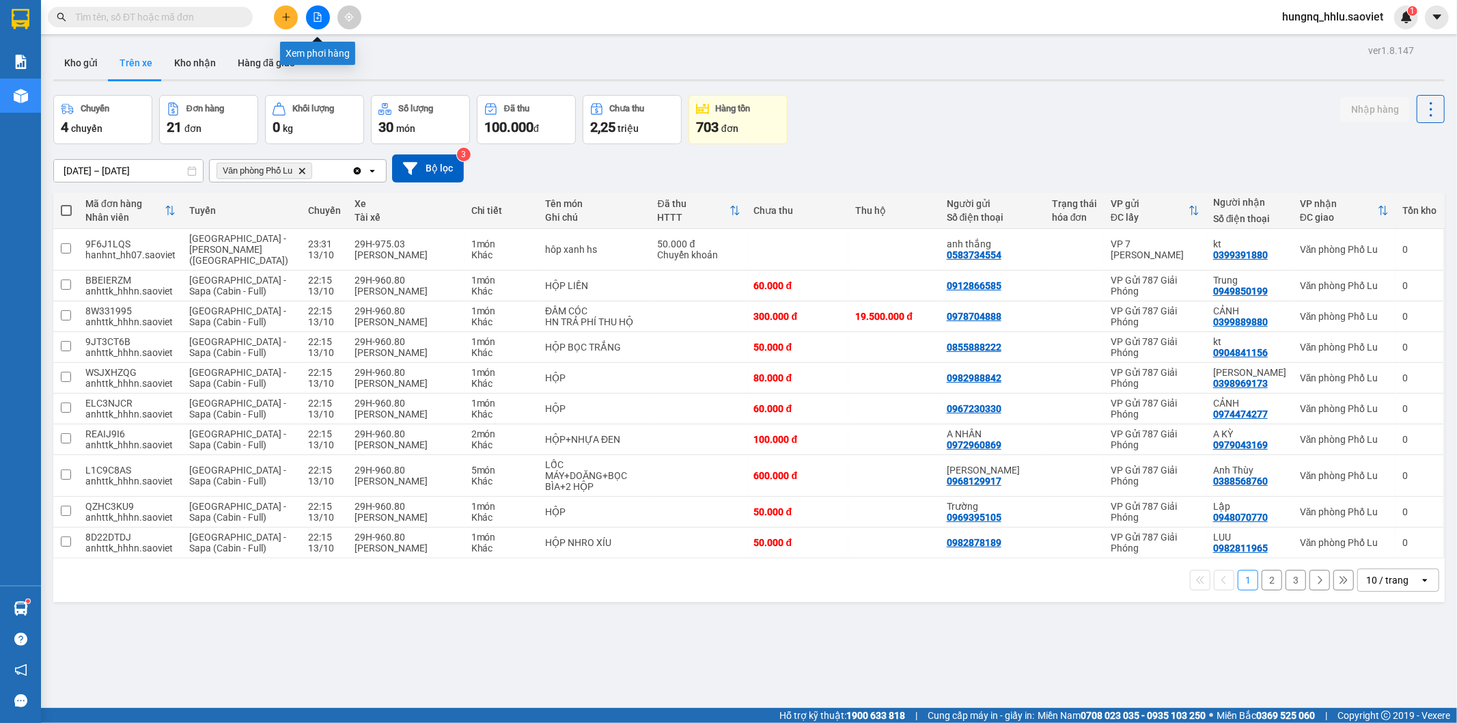
click at [324, 24] on button at bounding box center [318, 17] width 24 height 24
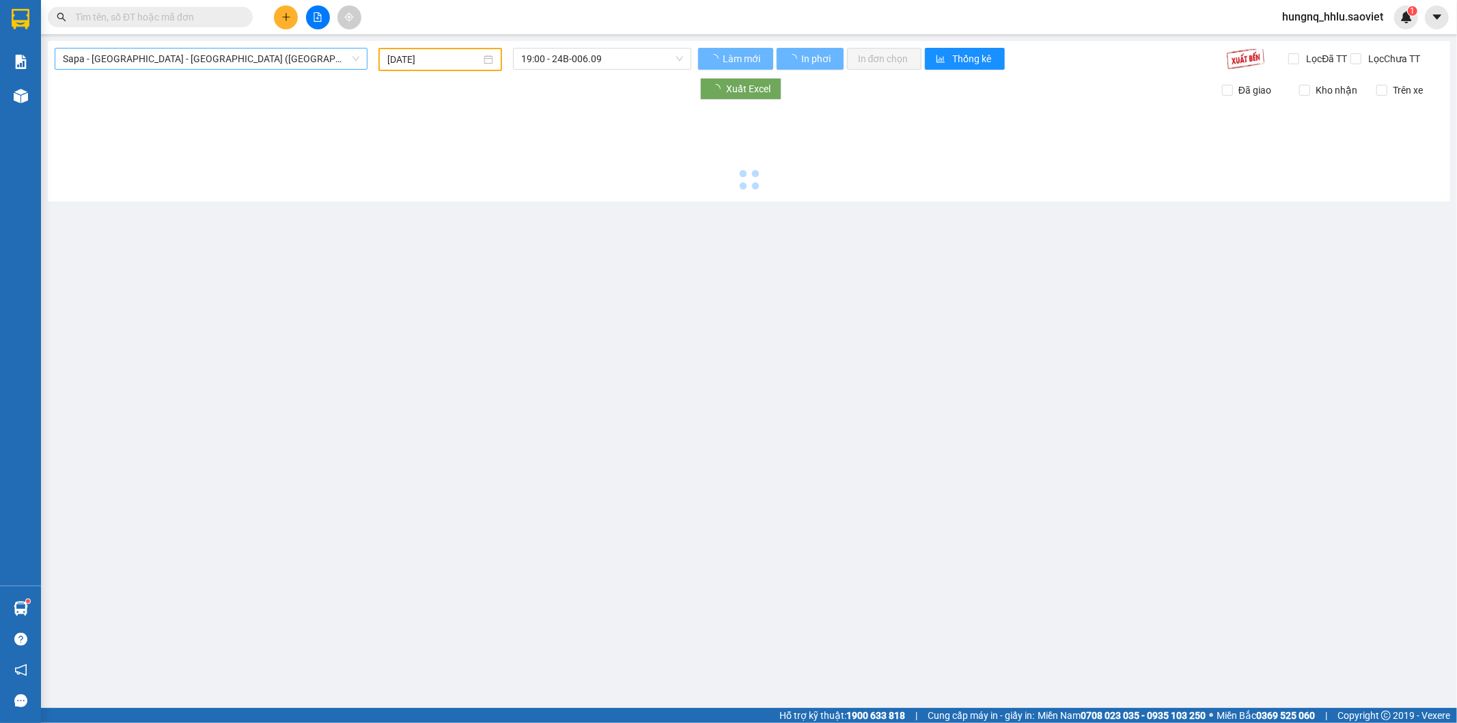
click at [68, 56] on span "Sapa - [GEOGRAPHIC_DATA] - [GEOGRAPHIC_DATA] ([GEOGRAPHIC_DATA])" at bounding box center [211, 59] width 296 height 20
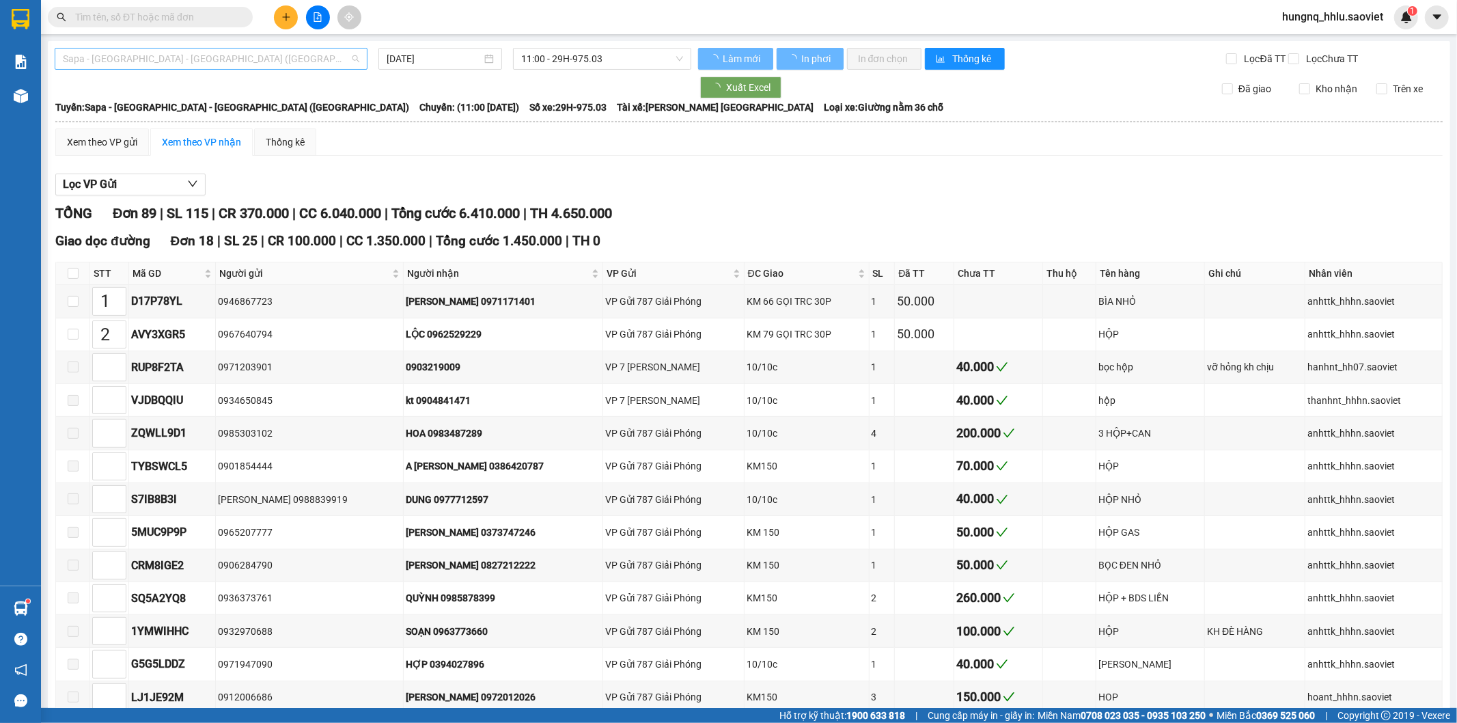
type input "[DATE]"
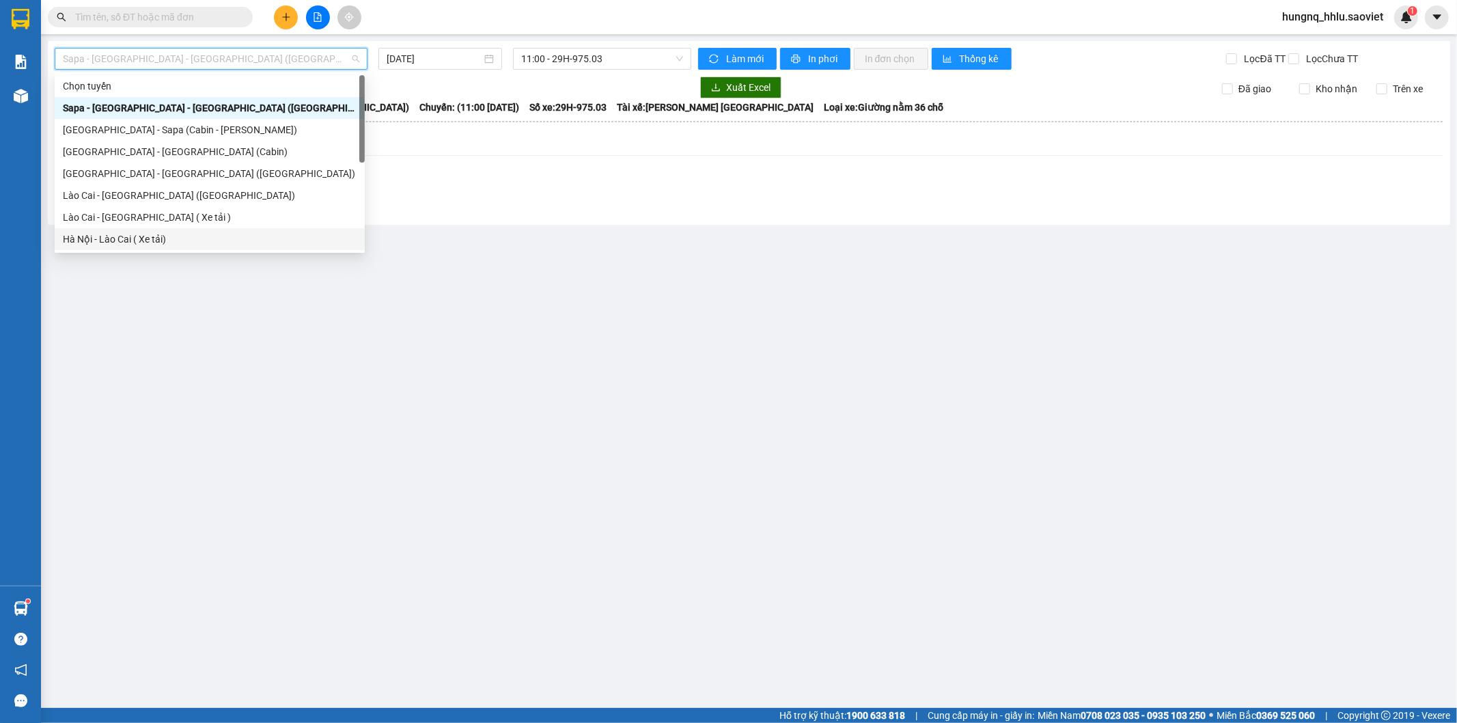
scroll to position [109, 0]
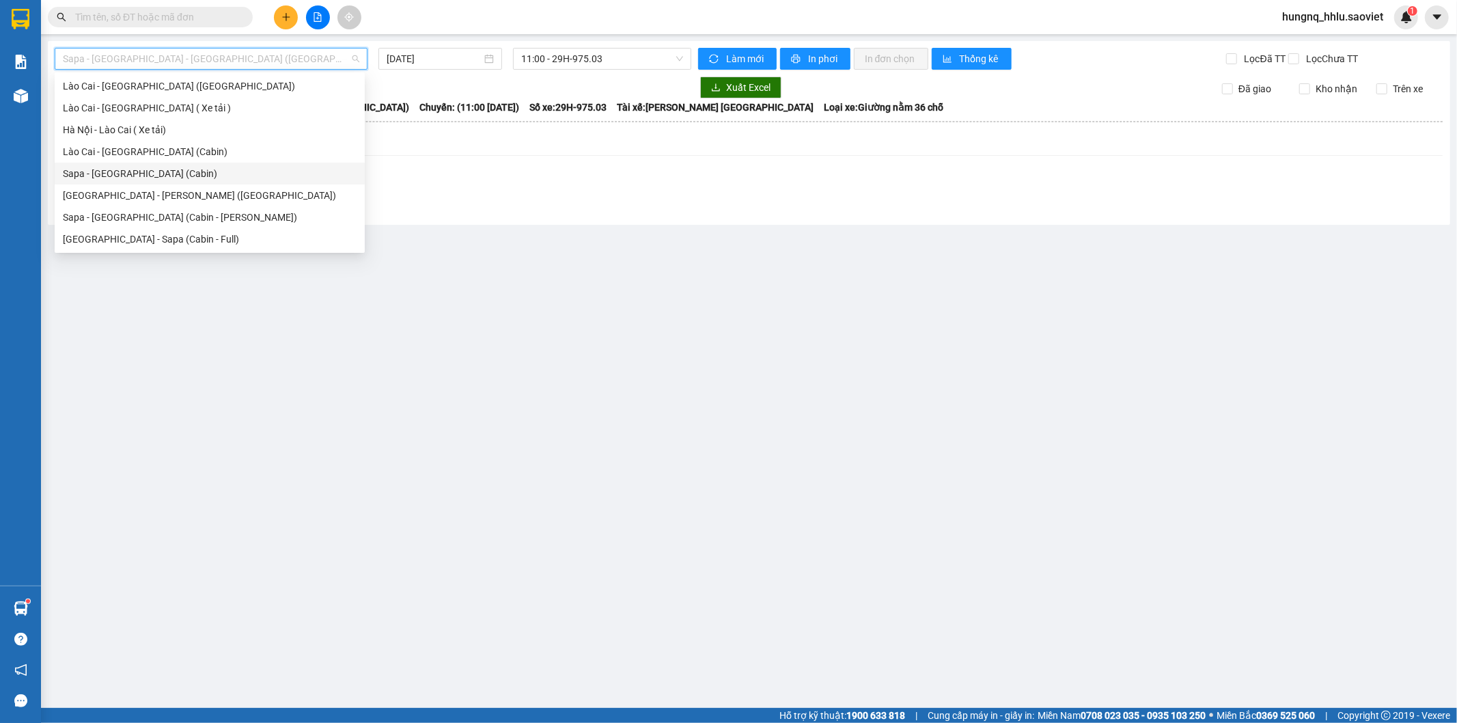
click at [67, 174] on div "Sapa - [GEOGRAPHIC_DATA] (Cabin)" at bounding box center [210, 173] width 294 height 15
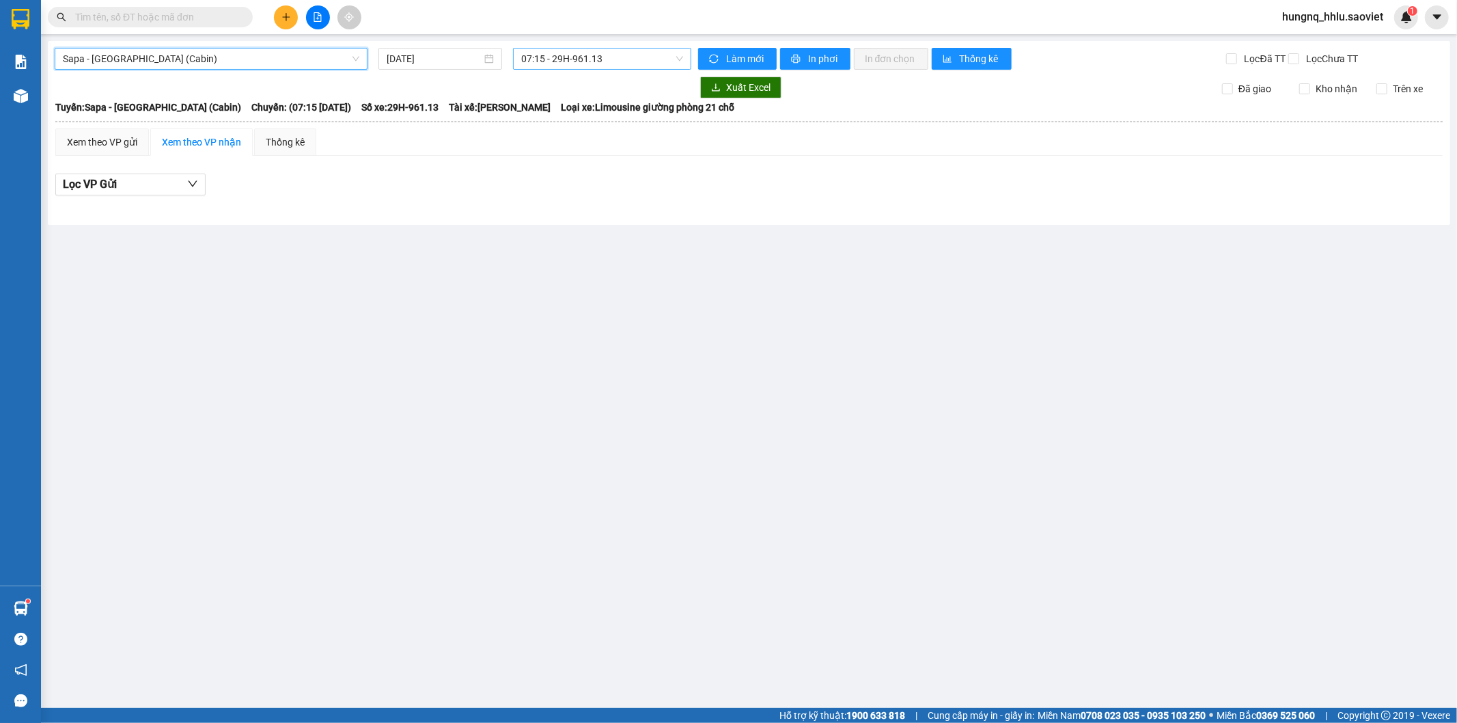
click at [529, 59] on span "07:15 - 29H-961.13" at bounding box center [601, 59] width 161 height 20
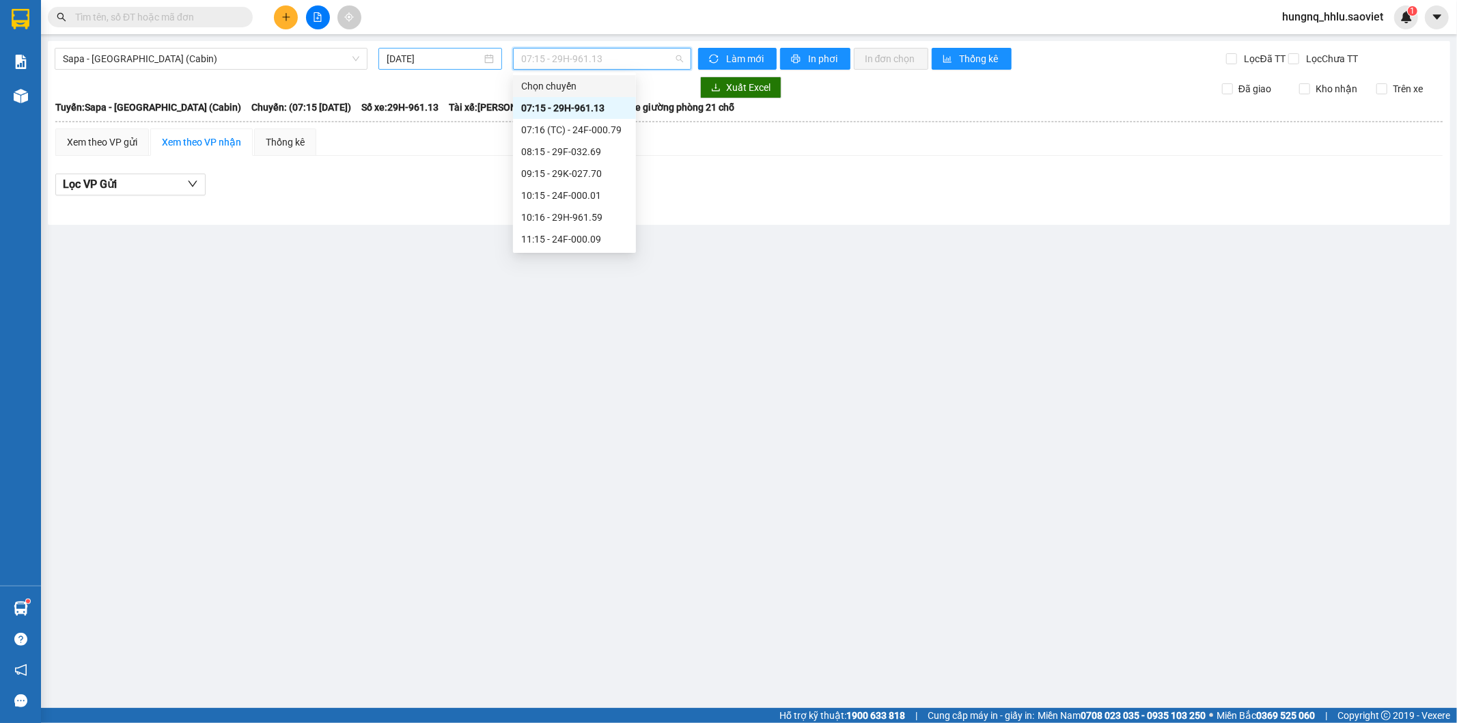
click at [385, 55] on div "[DATE]" at bounding box center [440, 59] width 124 height 22
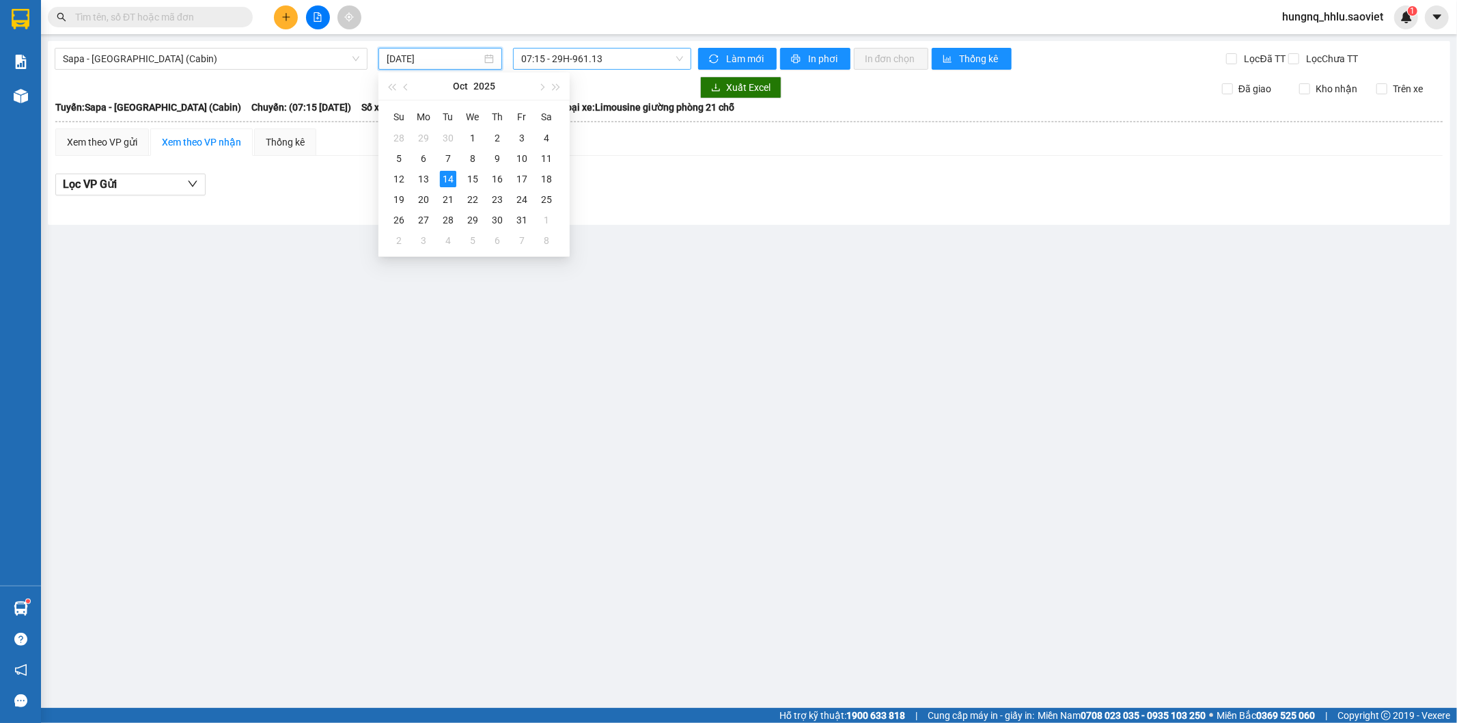
click at [553, 55] on span "07:15 - 29H-961.13" at bounding box center [601, 59] width 161 height 20
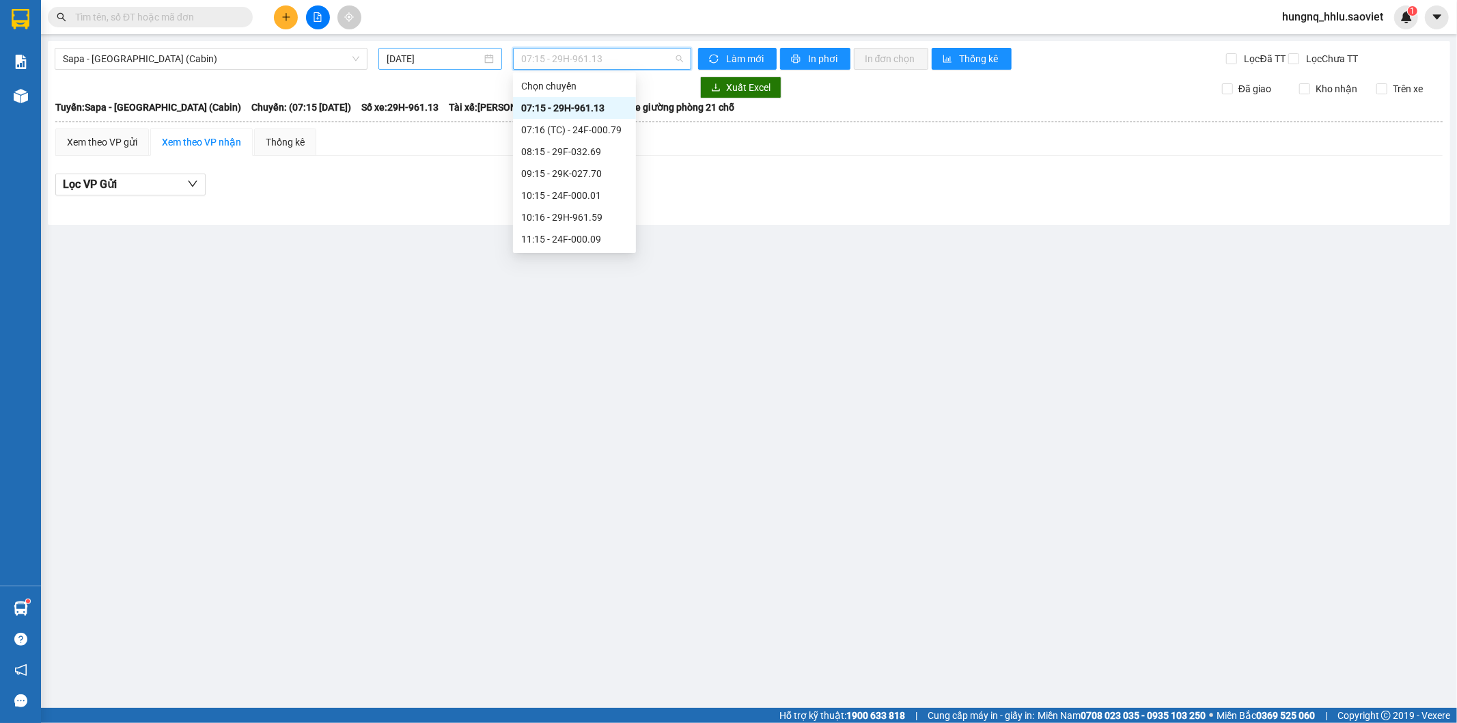
click at [406, 59] on input "[DATE]" at bounding box center [434, 58] width 95 height 15
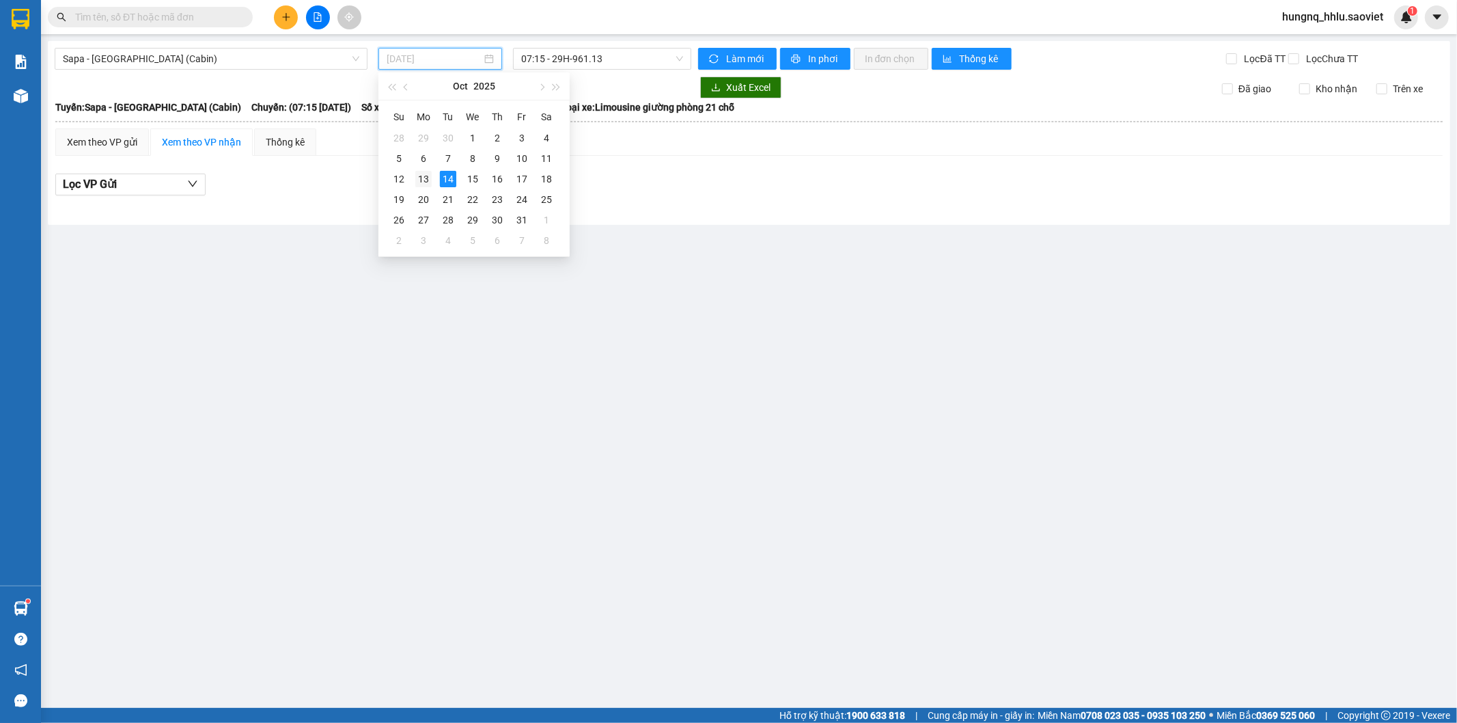
click at [418, 184] on div "13" at bounding box center [423, 179] width 16 height 16
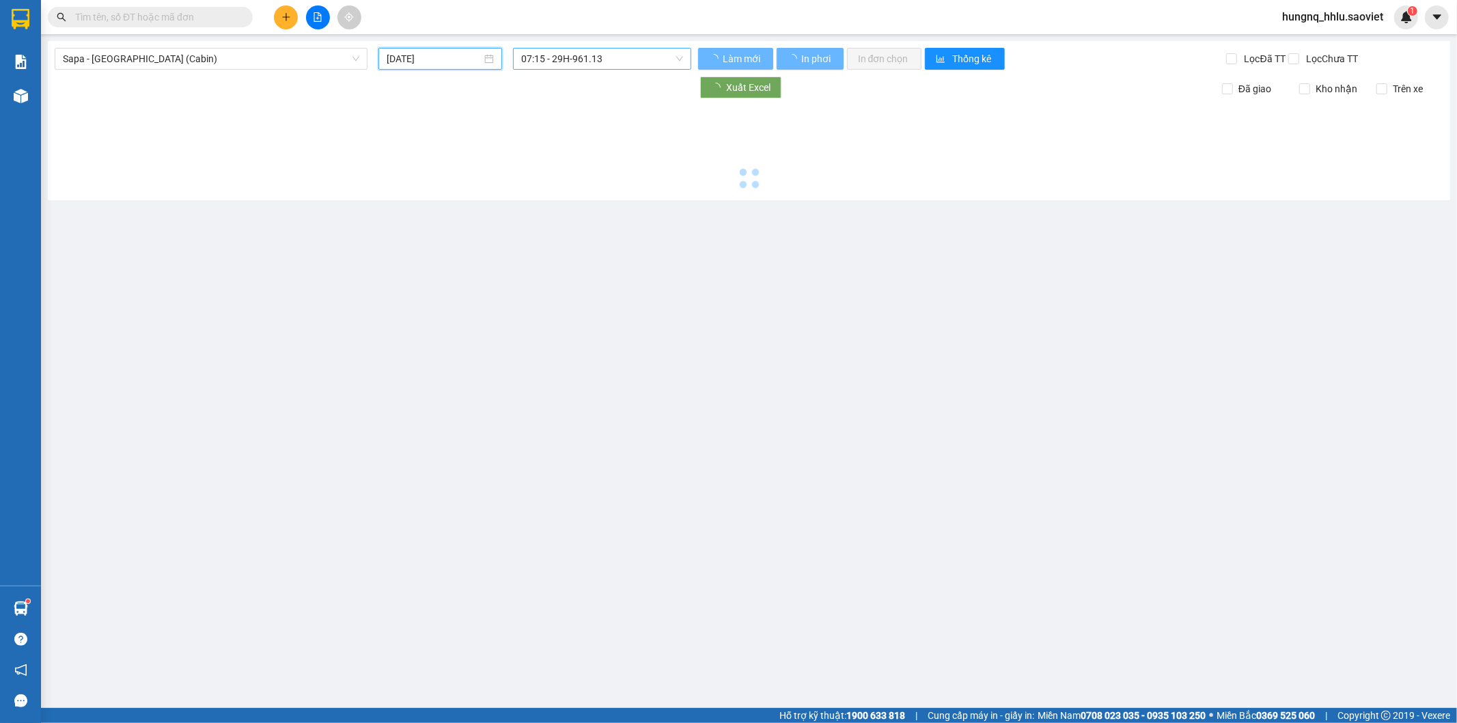
type input "[DATE]"
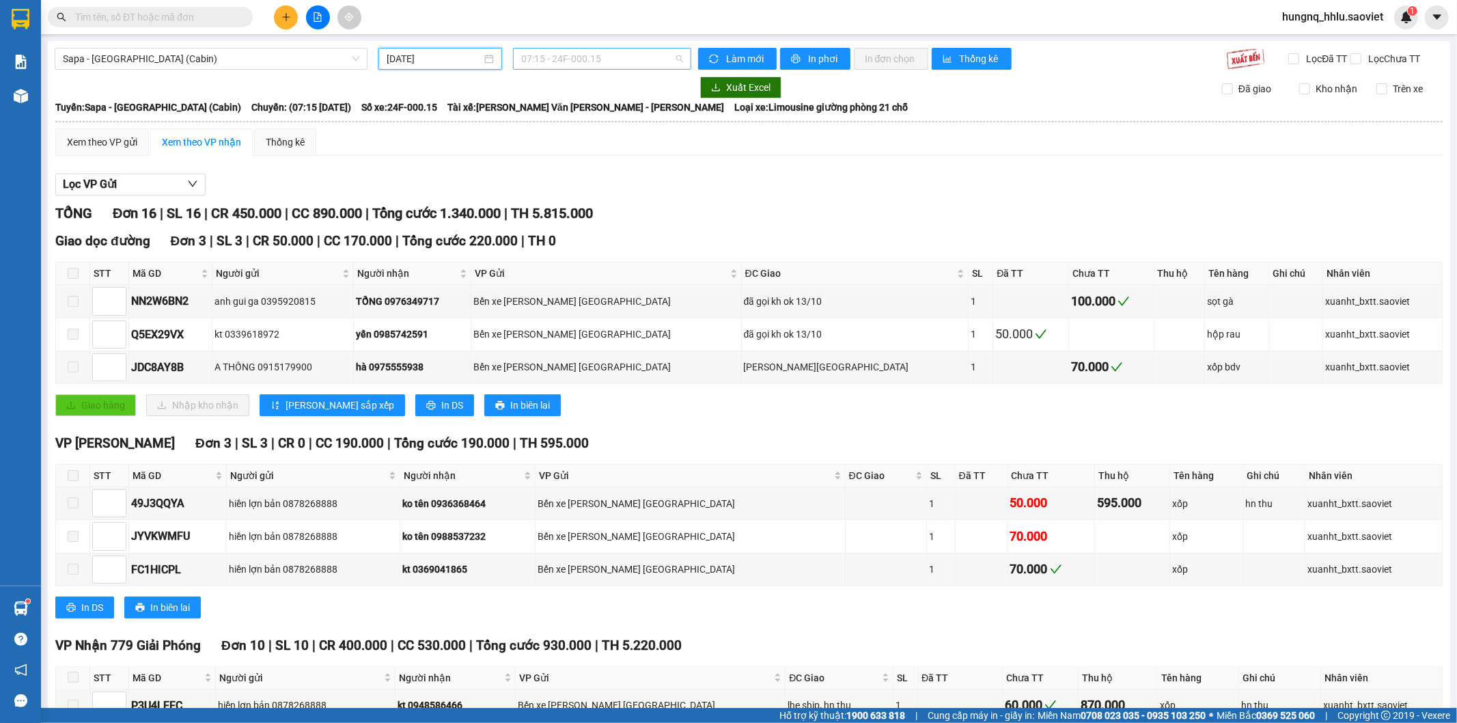
click at [529, 59] on span "07:15 - 24F-000.15" at bounding box center [601, 59] width 161 height 20
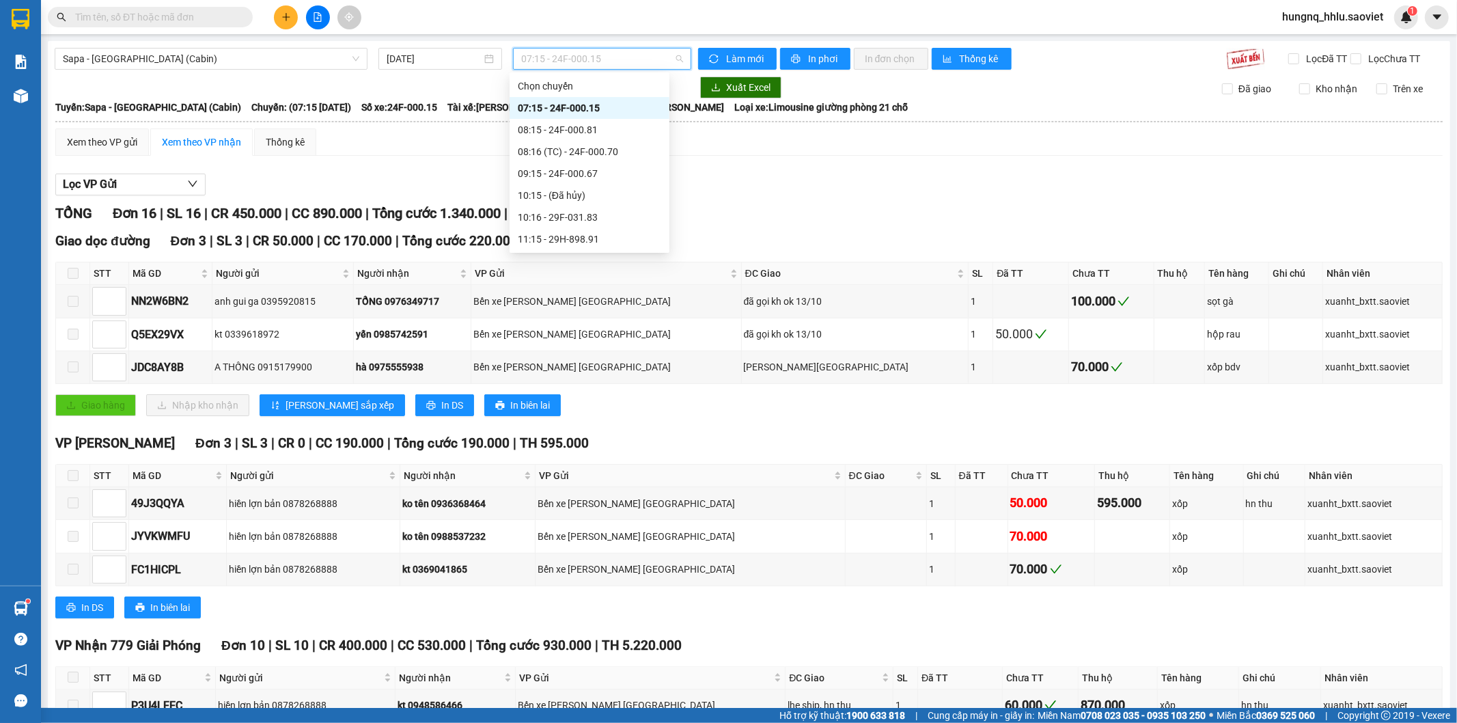
click at [529, 59] on span "07:15 - 24F-000.15" at bounding box center [601, 59] width 161 height 20
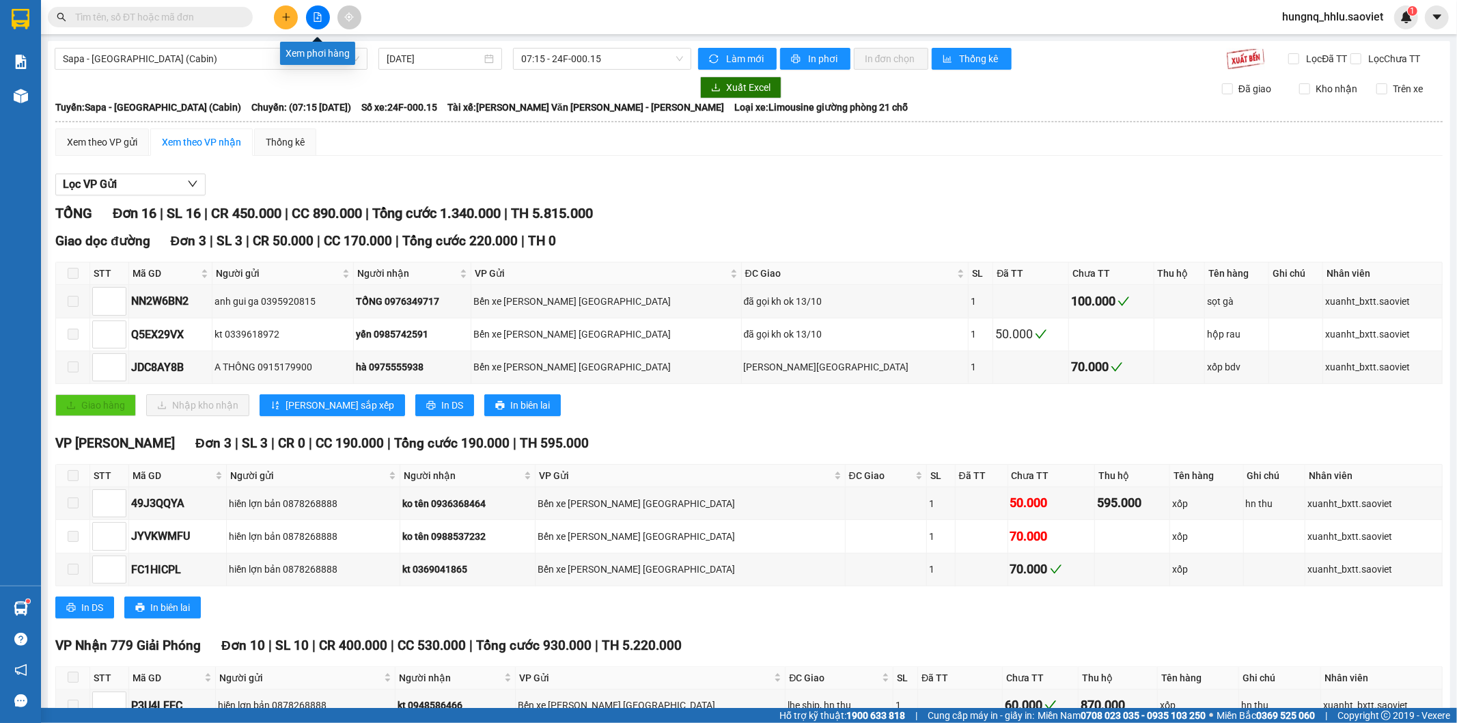
click at [322, 25] on button at bounding box center [318, 17] width 24 height 24
click at [324, 24] on button at bounding box center [318, 17] width 24 height 24
click at [322, 25] on button at bounding box center [318, 17] width 24 height 24
click at [324, 24] on button at bounding box center [318, 17] width 24 height 24
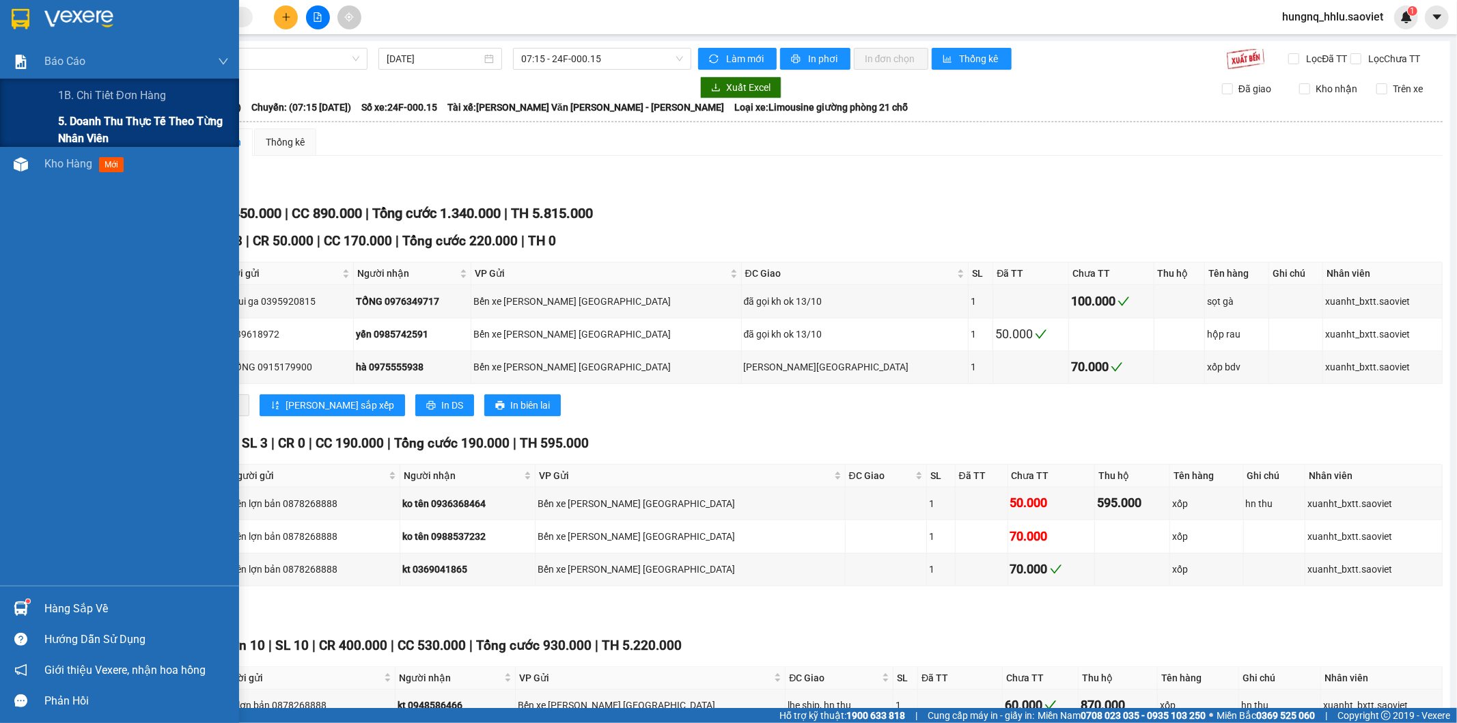
click at [62, 132] on span "5. Doanh thu thực tế theo từng nhân viên" at bounding box center [143, 130] width 171 height 34
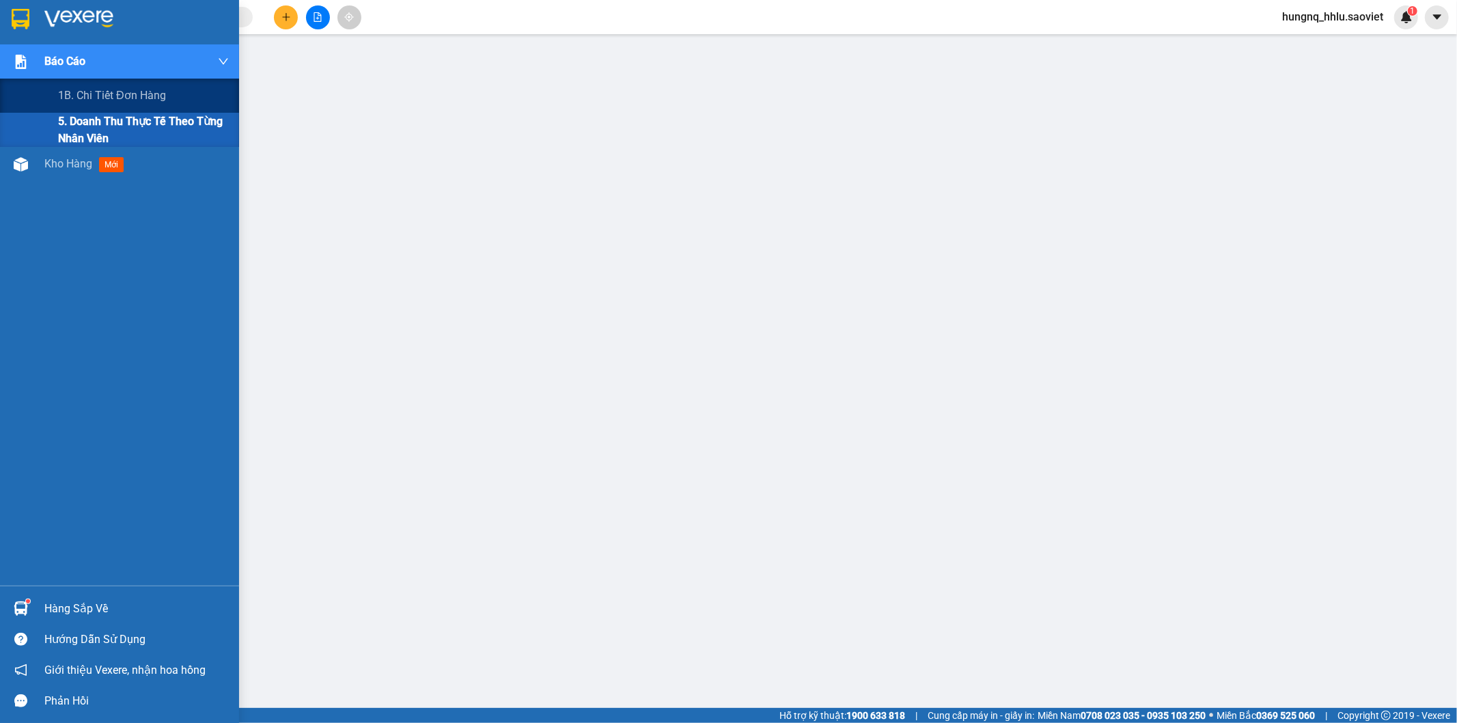
click at [79, 131] on span "5. Doanh thu thực tế theo từng nhân viên" at bounding box center [143, 130] width 171 height 34
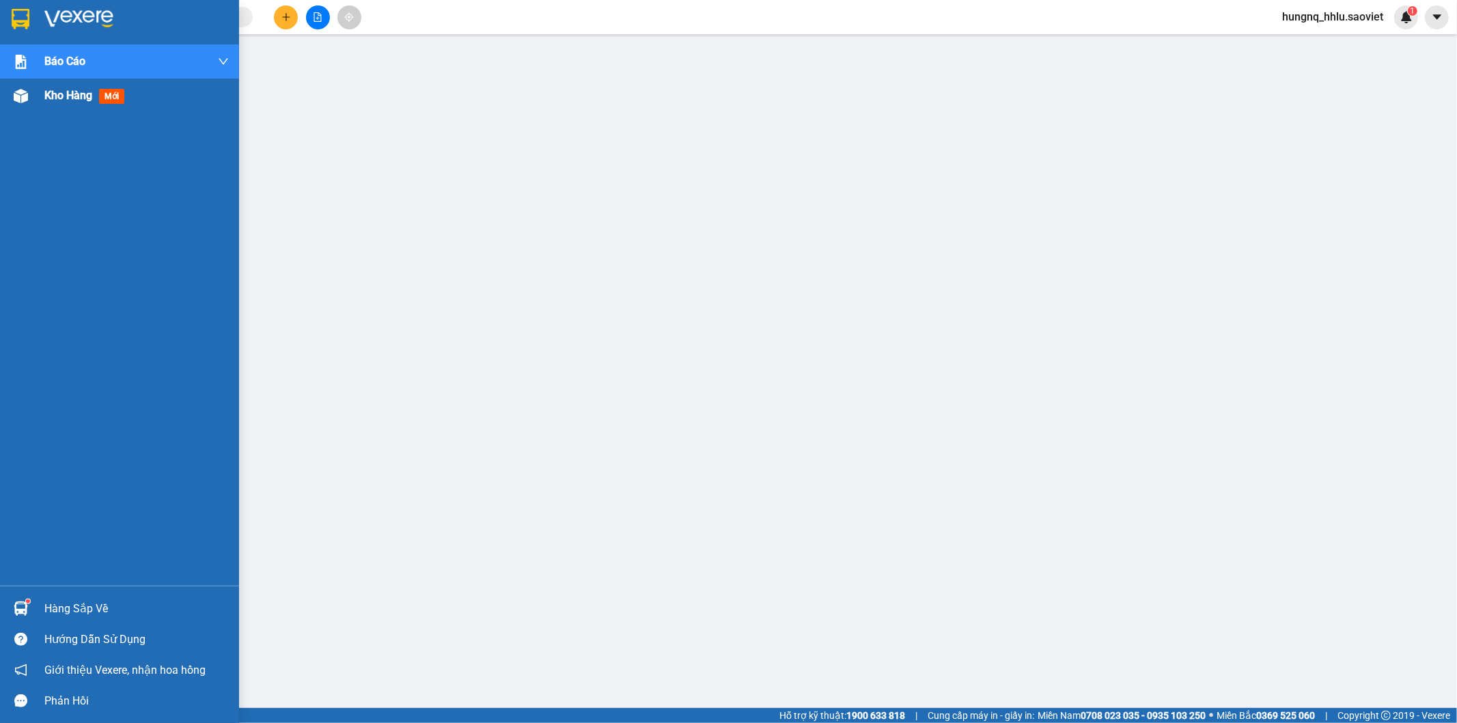
click at [92, 103] on div "Kho hàng mới" at bounding box center [86, 95] width 85 height 17
click at [92, 102] on span "Kho hàng" at bounding box center [68, 95] width 48 height 13
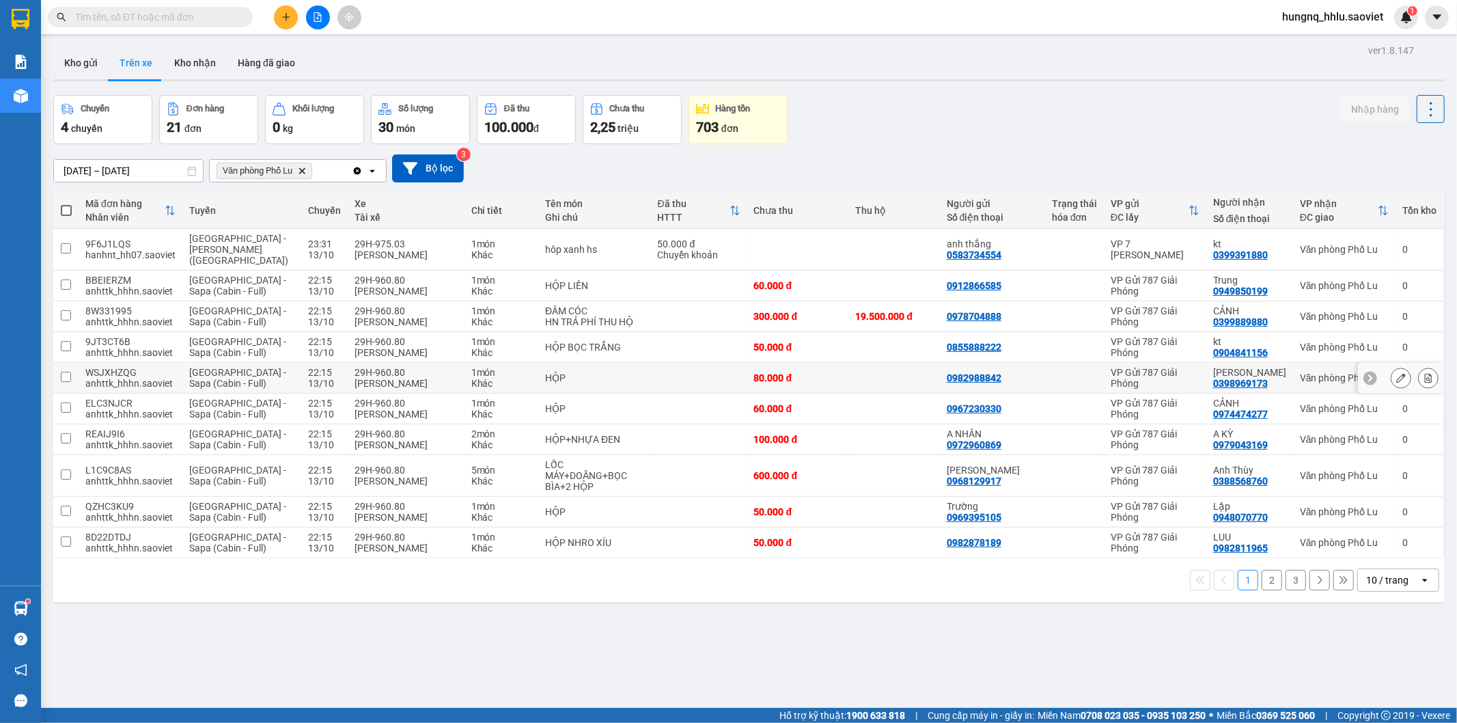
scroll to position [63, 0]
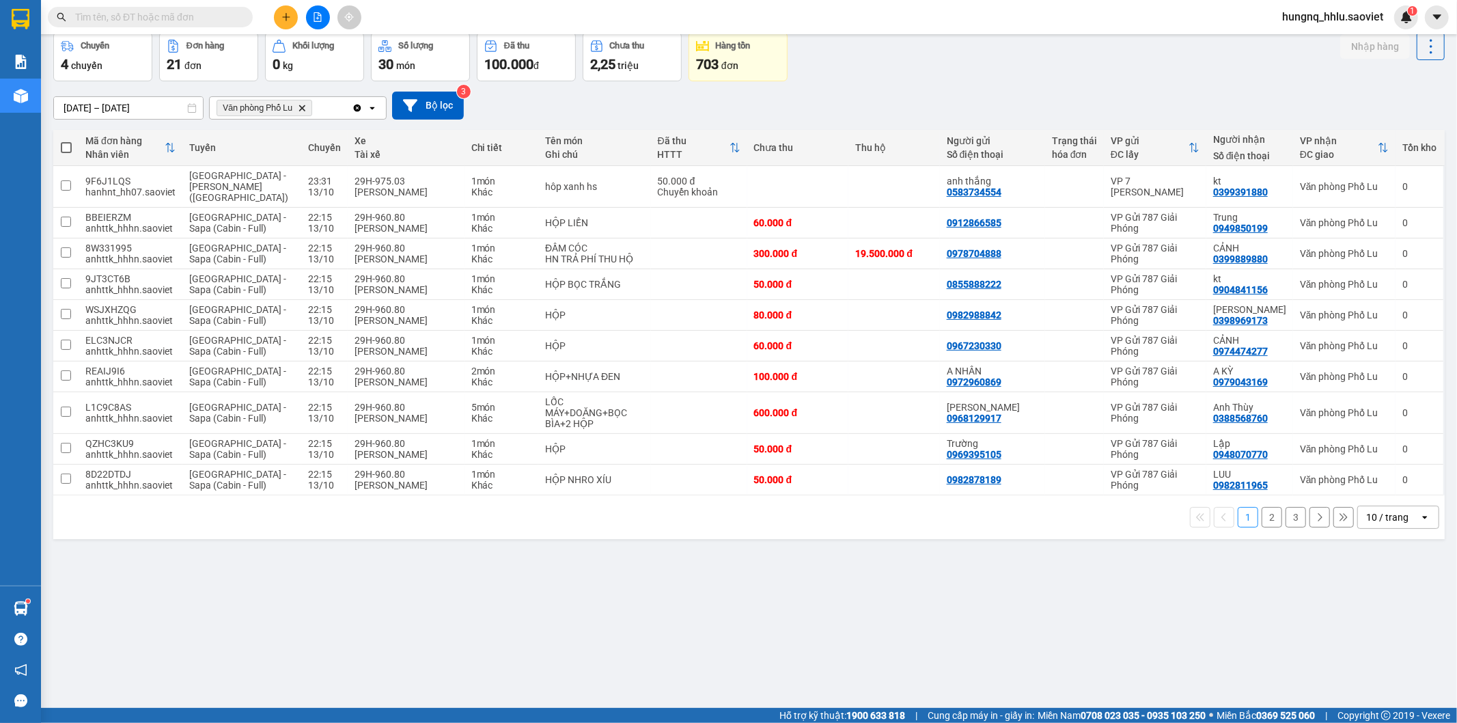
click at [1289, 510] on button "3" at bounding box center [1296, 517] width 20 height 20
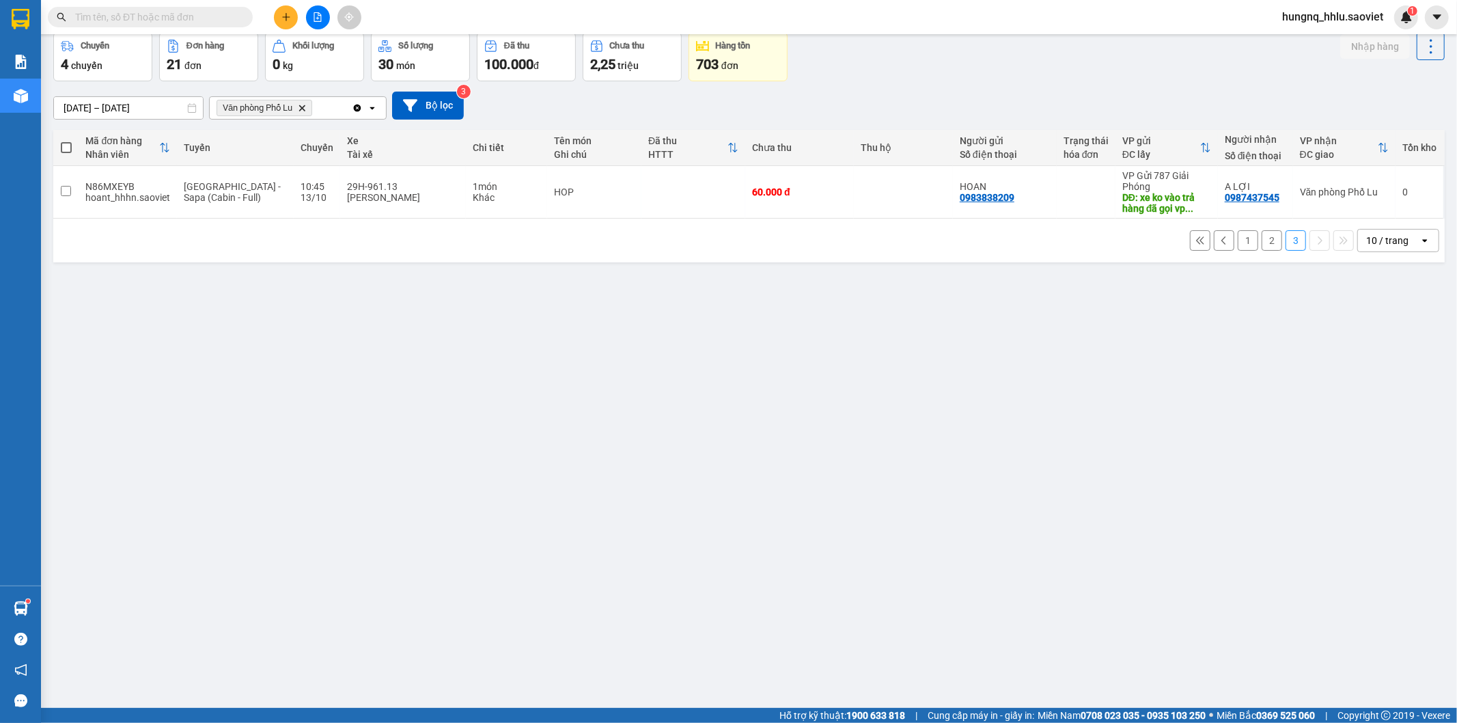
click at [1262, 243] on button "2" at bounding box center [1272, 240] width 20 height 20
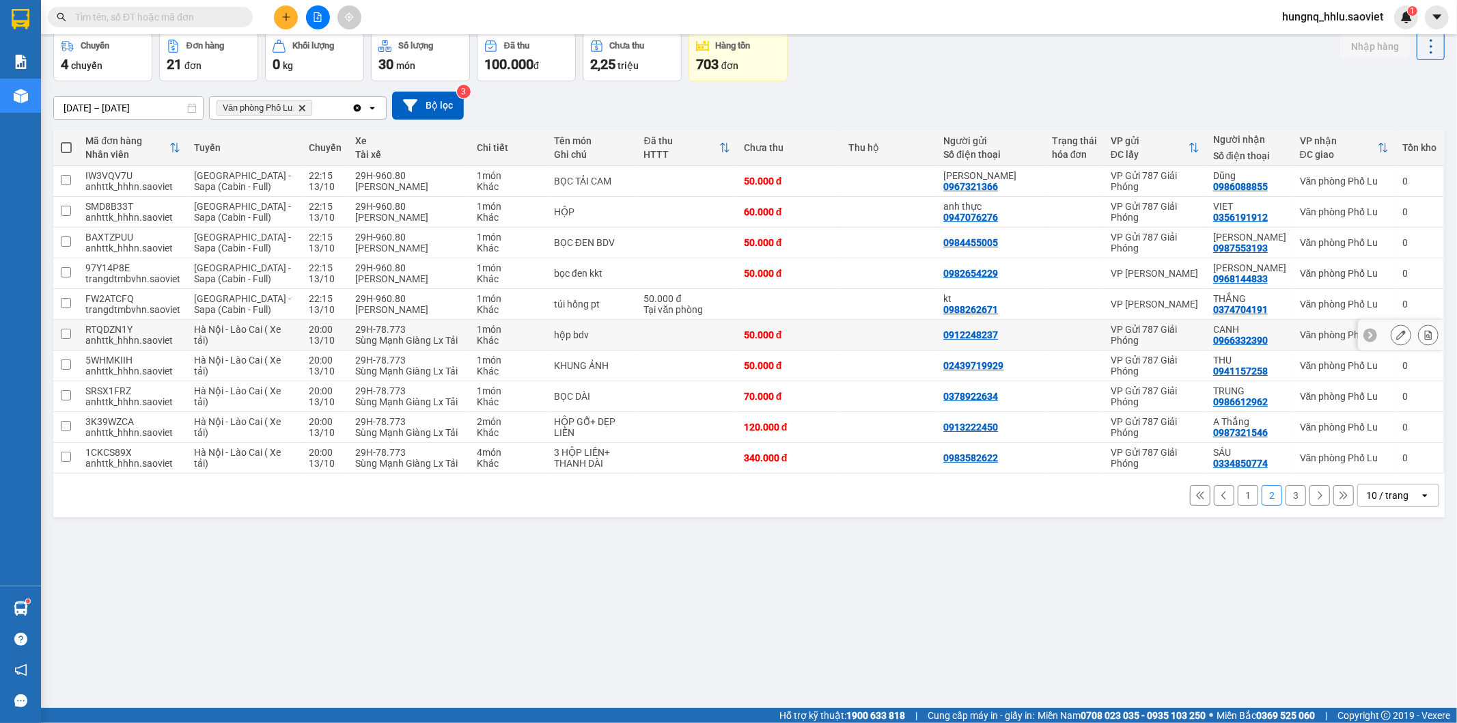
click at [355, 336] on div "Sùng Mạnh Giàng Lx Tải" at bounding box center [408, 340] width 107 height 11
checkbox input "true"
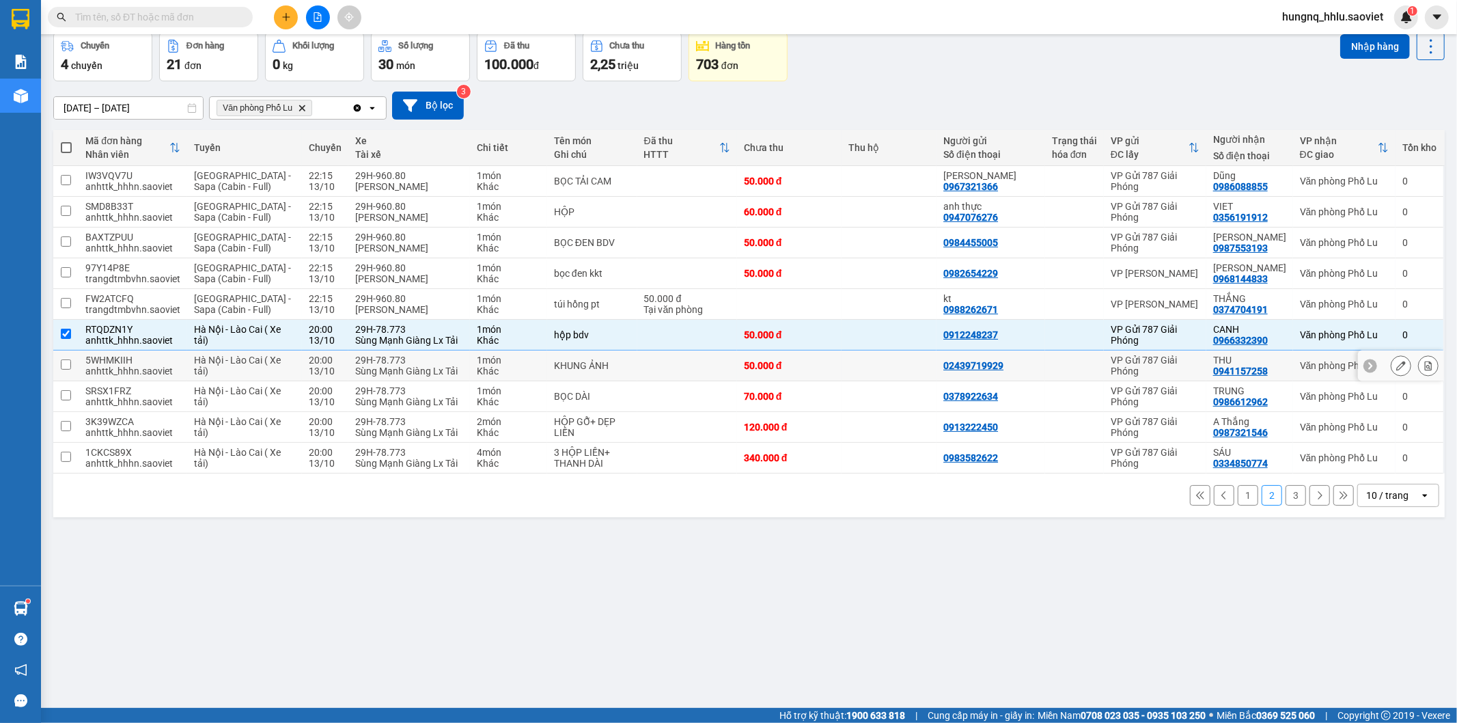
click at [355, 365] on div "Sùng Mạnh Giàng Lx Tải" at bounding box center [408, 370] width 107 height 11
checkbox input "true"
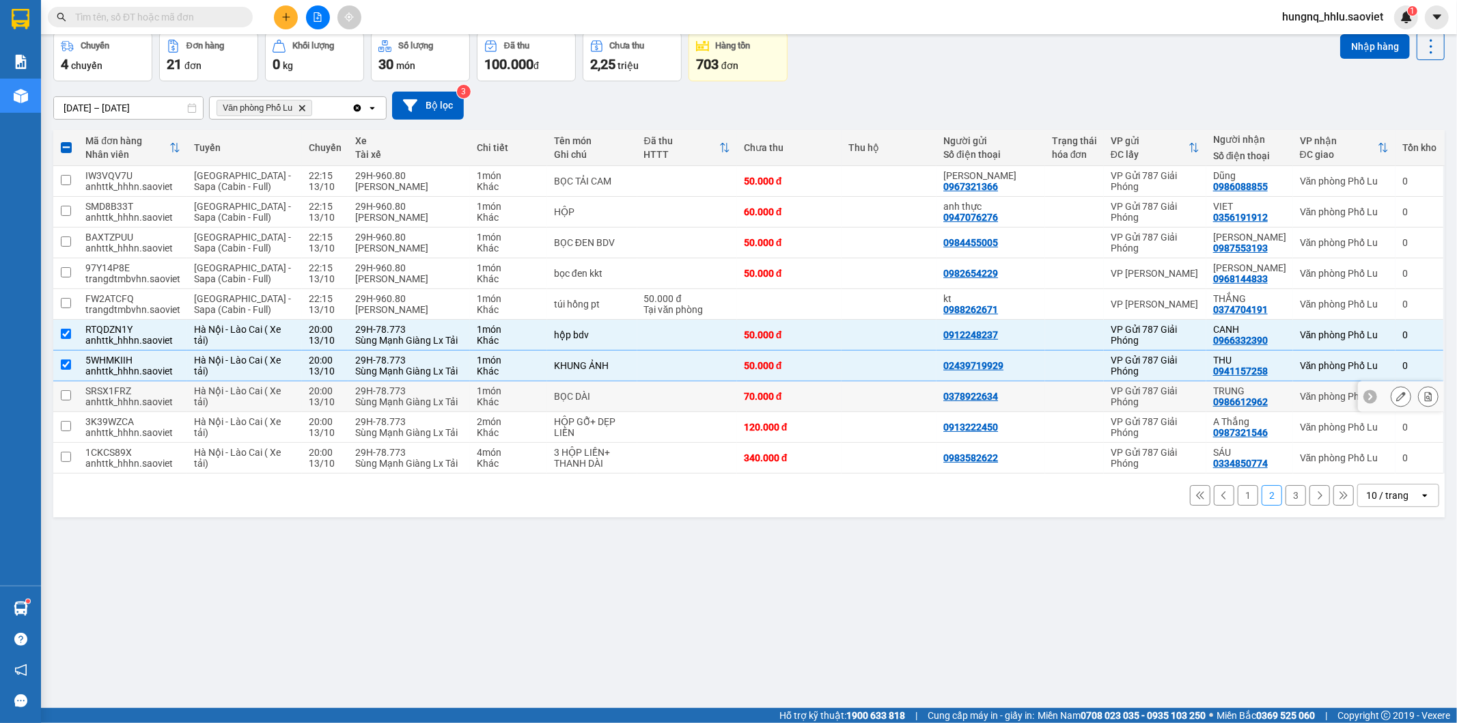
click at [355, 396] on div "Sùng Mạnh Giàng Lx Tải" at bounding box center [408, 401] width 107 height 11
checkbox input "true"
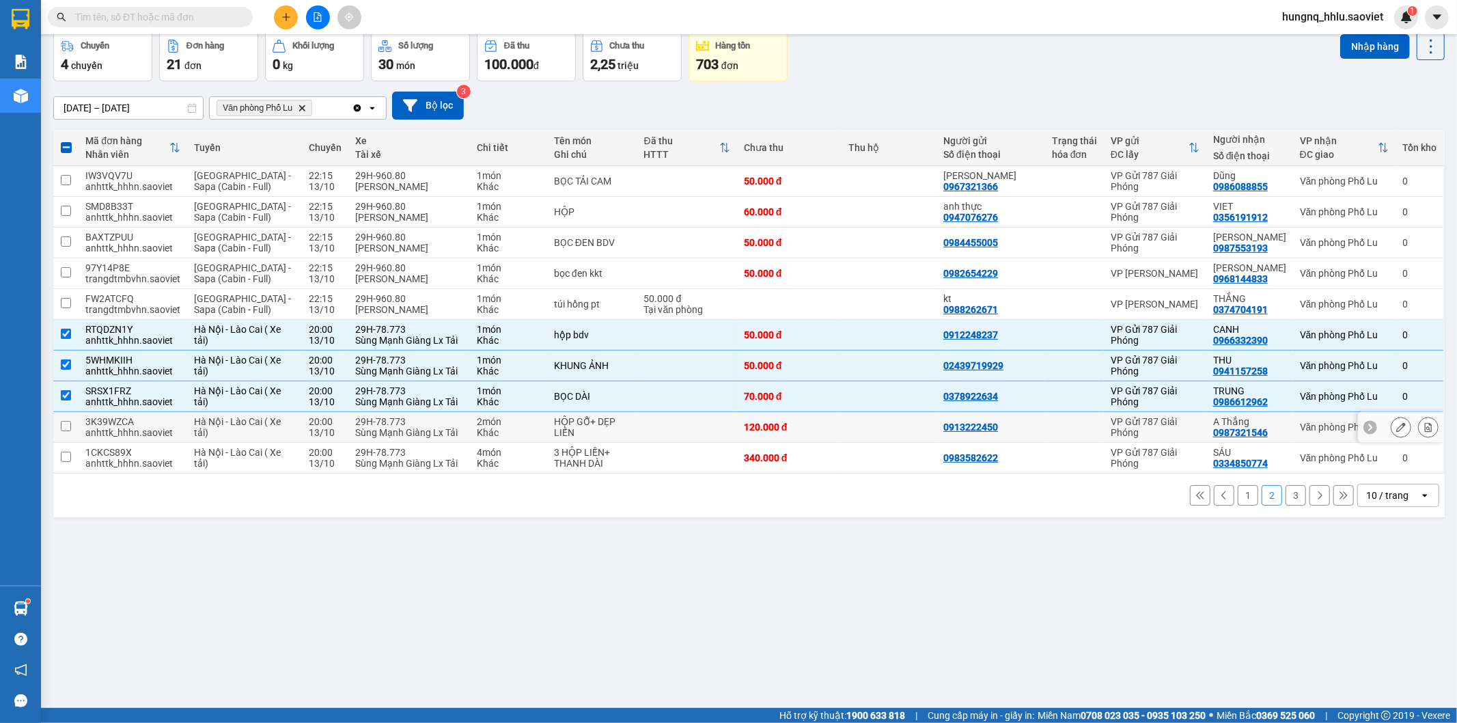
click at [355, 433] on div "Sùng Mạnh Giàng Lx Tải" at bounding box center [408, 432] width 107 height 11
checkbox input "true"
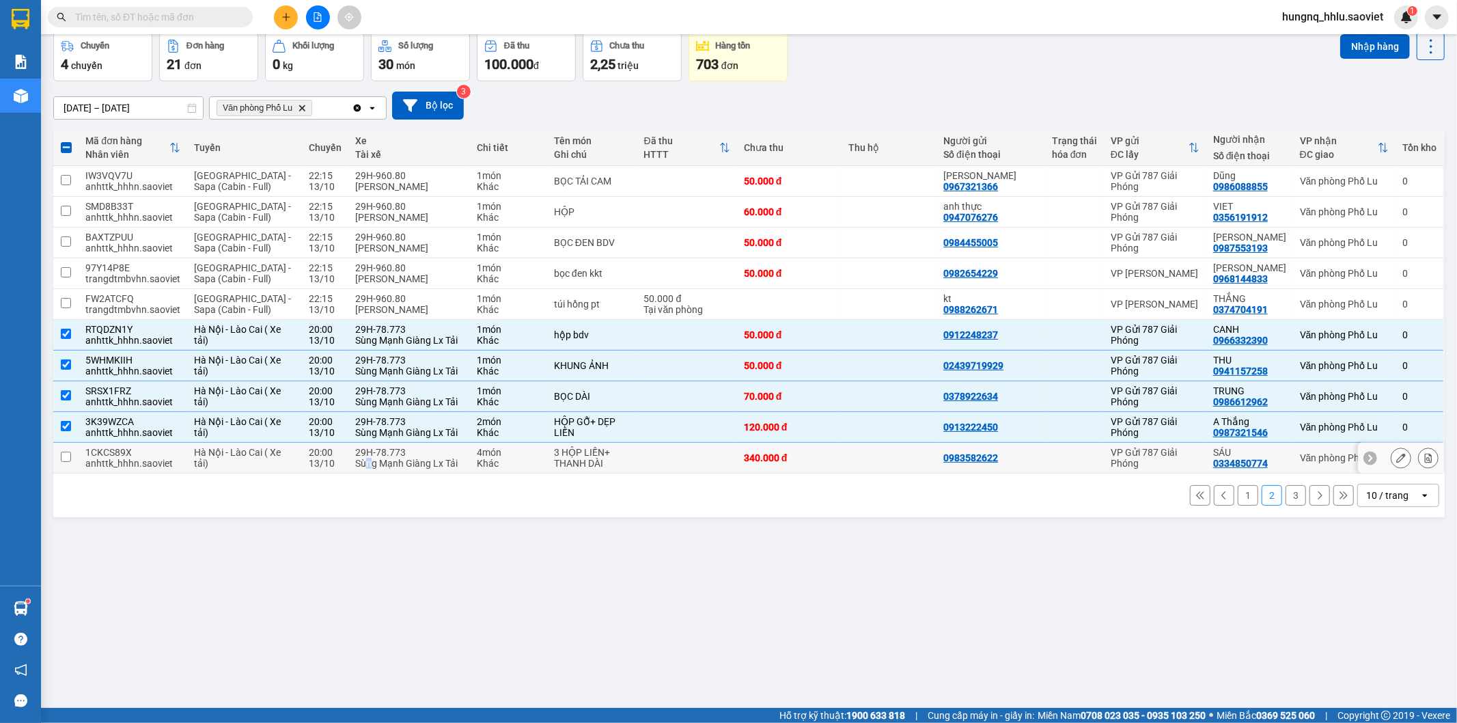
click at [355, 462] on div "Sùng Mạnh Giàng Lx Tải" at bounding box center [408, 463] width 107 height 11
checkbox input "true"
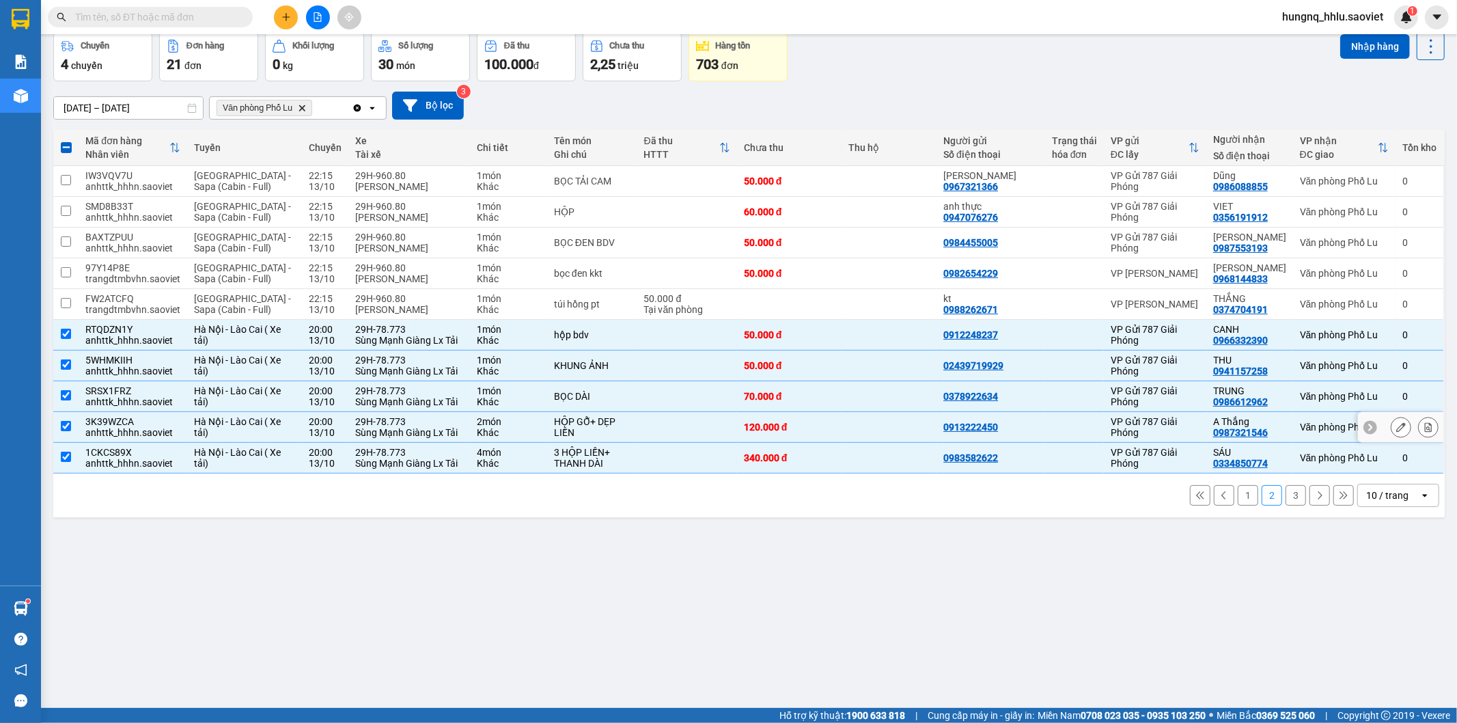
click at [718, 485] on div "1 2 3 10 / trang open" at bounding box center [749, 495] width 1381 height 23
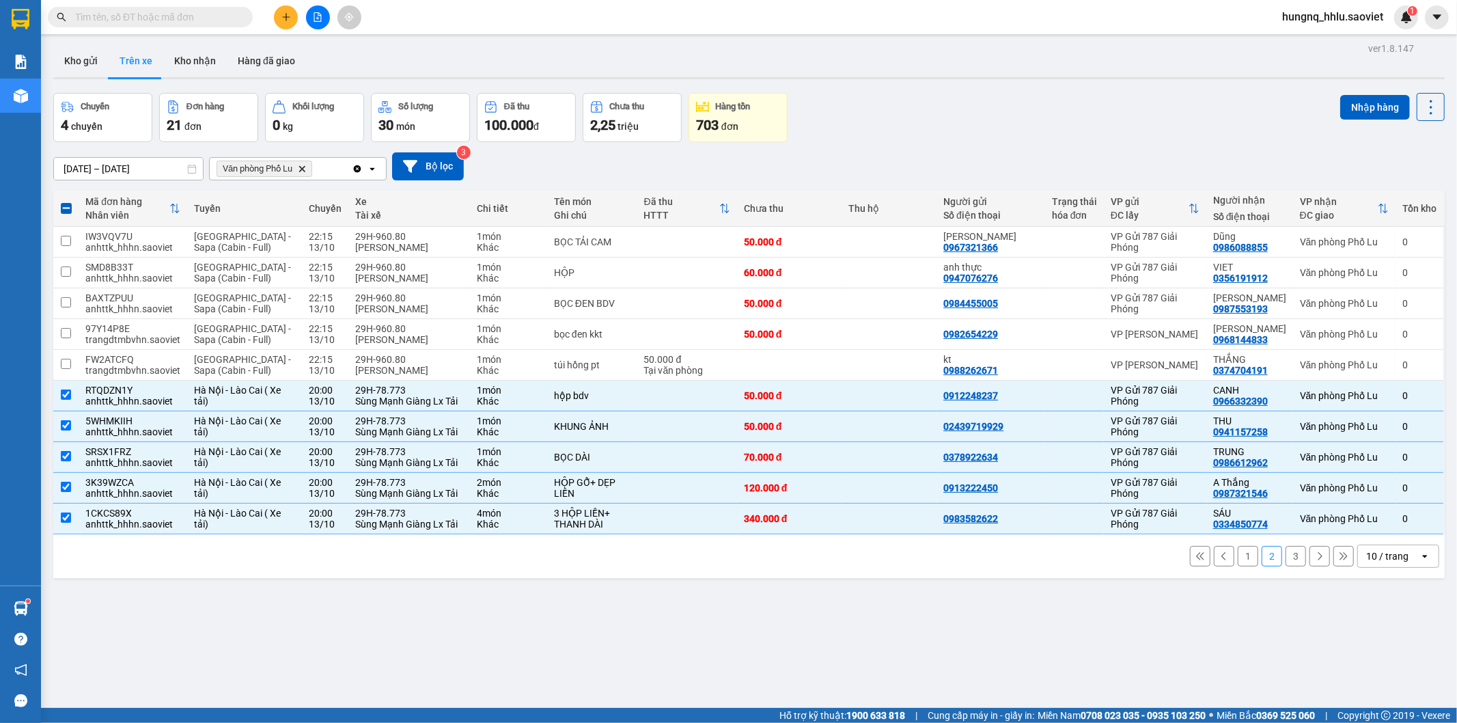
scroll to position [0, 0]
click at [1342, 120] on button "Nhập hàng" at bounding box center [1375, 109] width 70 height 25
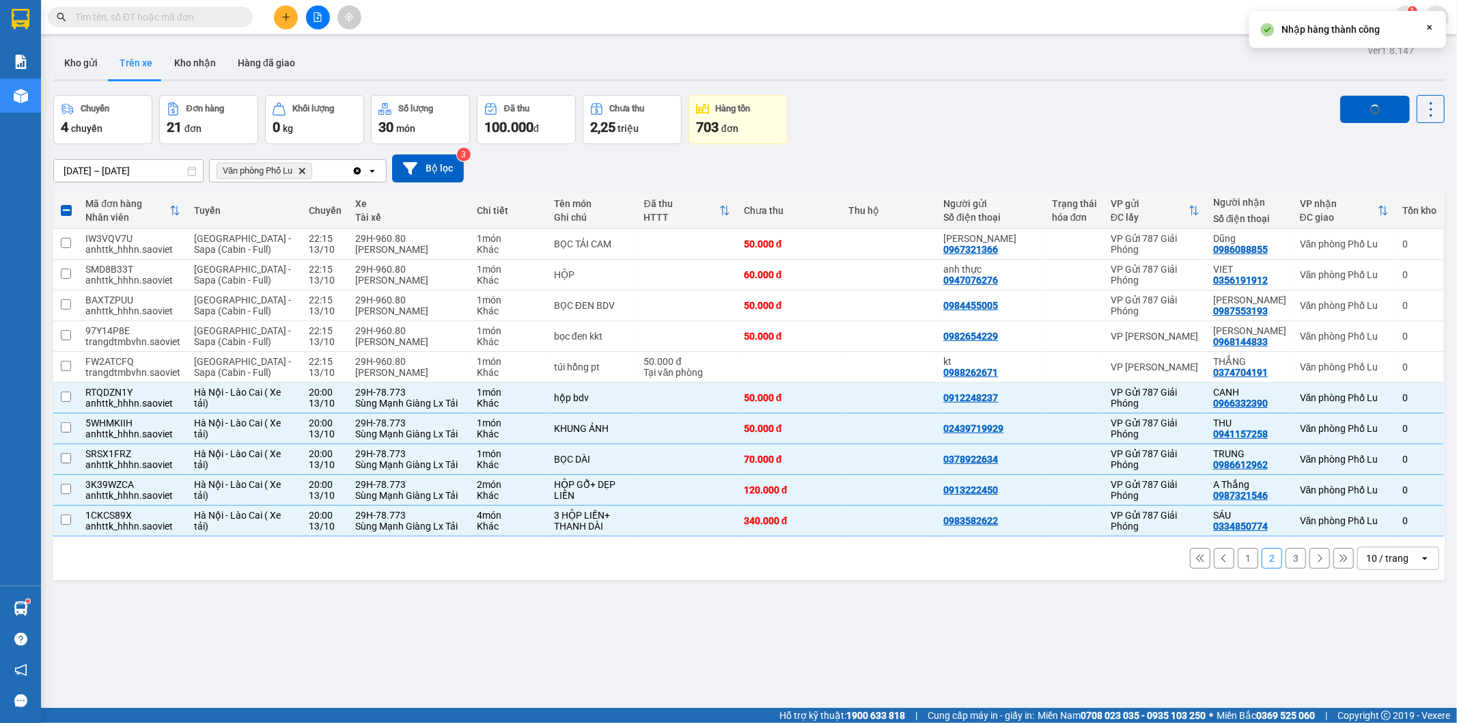
checkbox input "false"
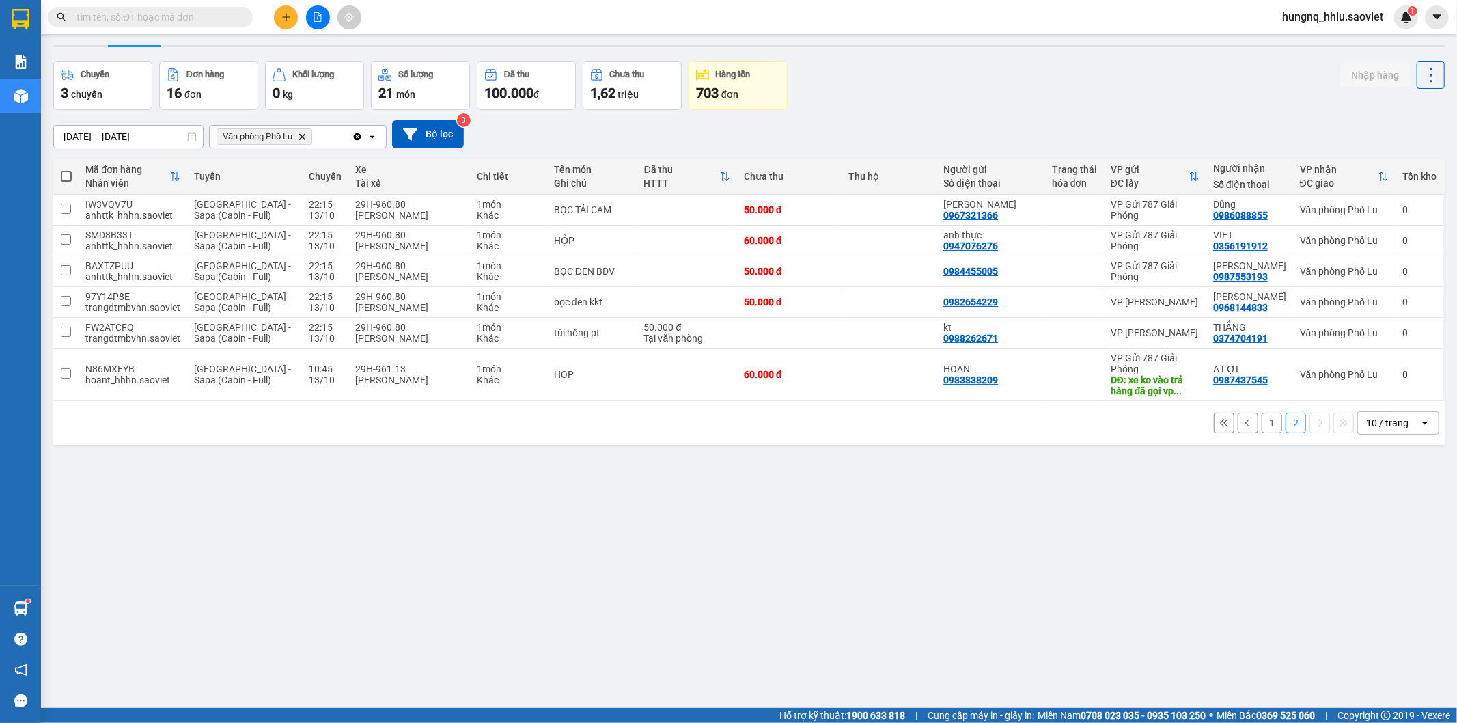
scroll to position [63, 0]
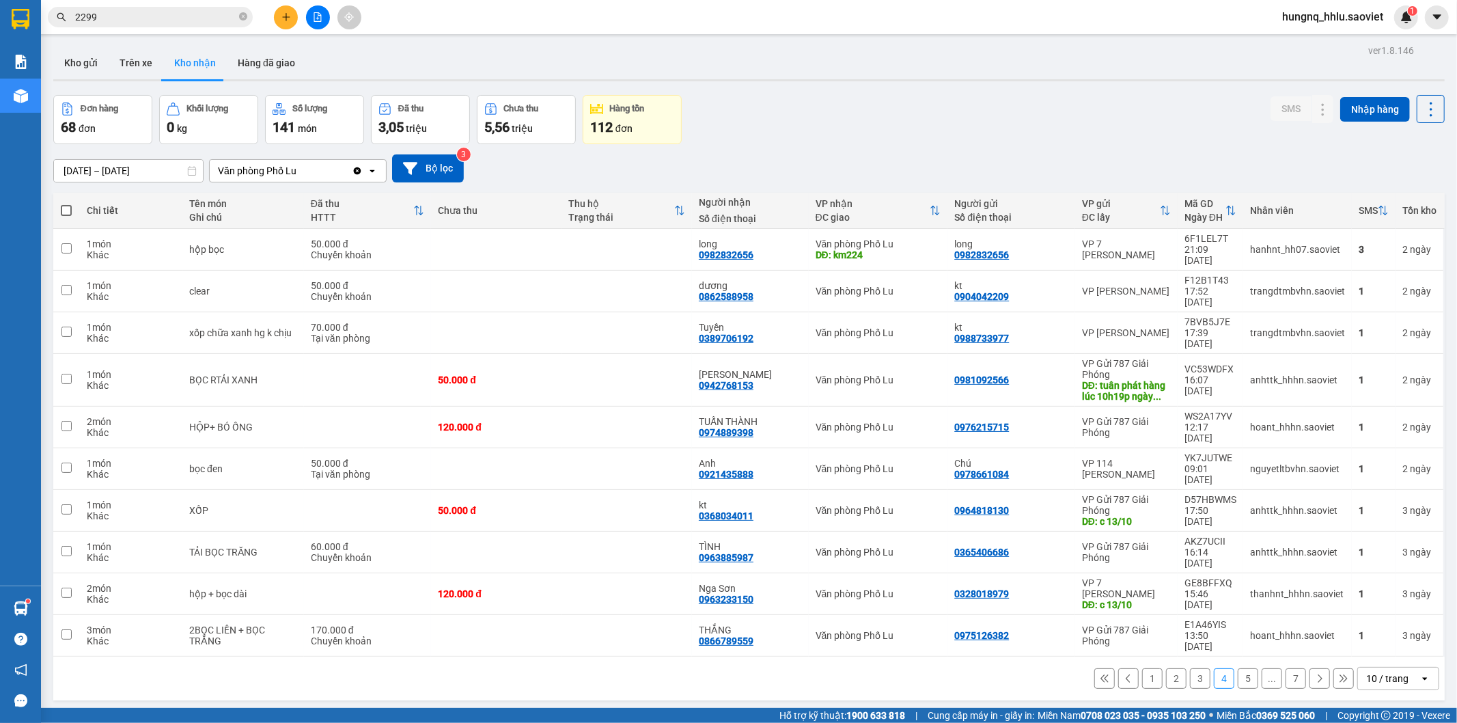
scroll to position [63, 0]
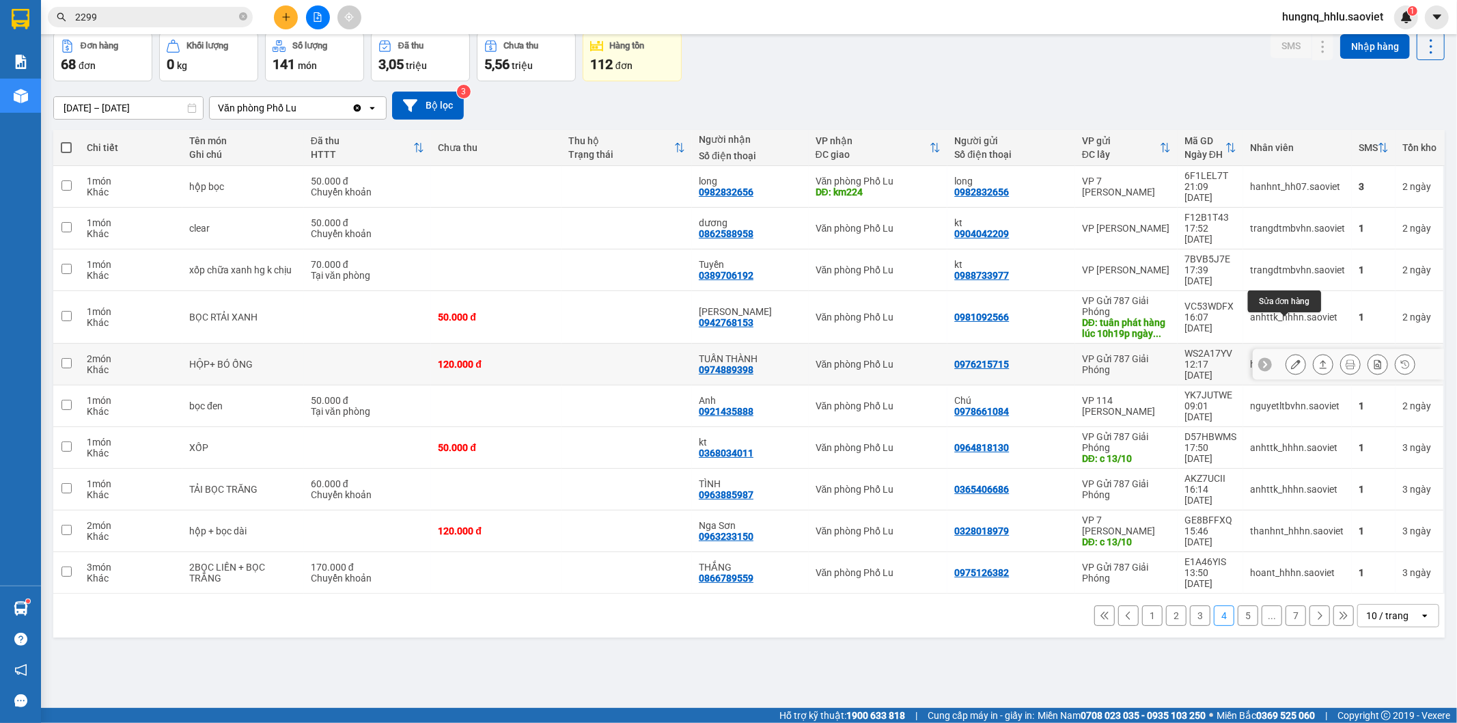
click at [1286, 352] on button at bounding box center [1295, 364] width 19 height 24
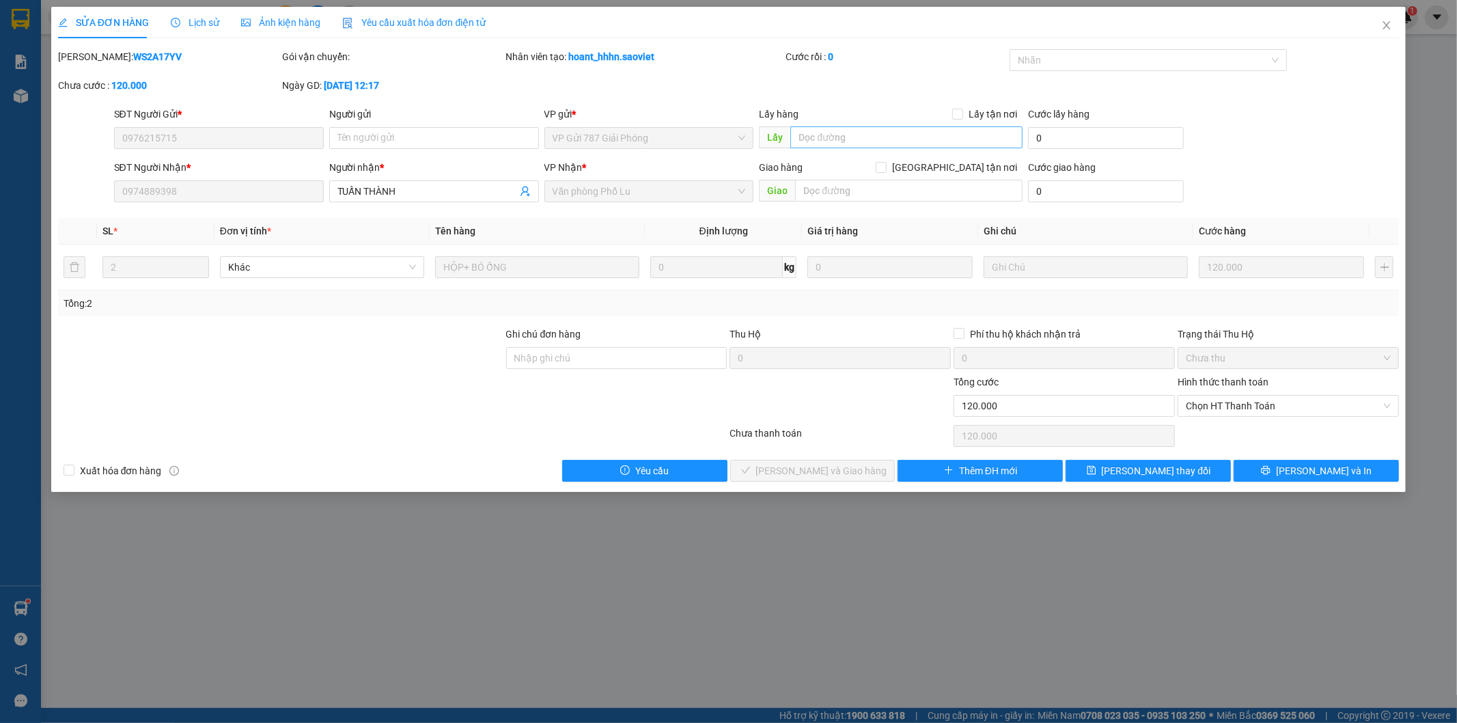
type input "0976215715"
type input "0974889398"
type input "TUẤN THÀNH"
type input "0"
type input "120.000"
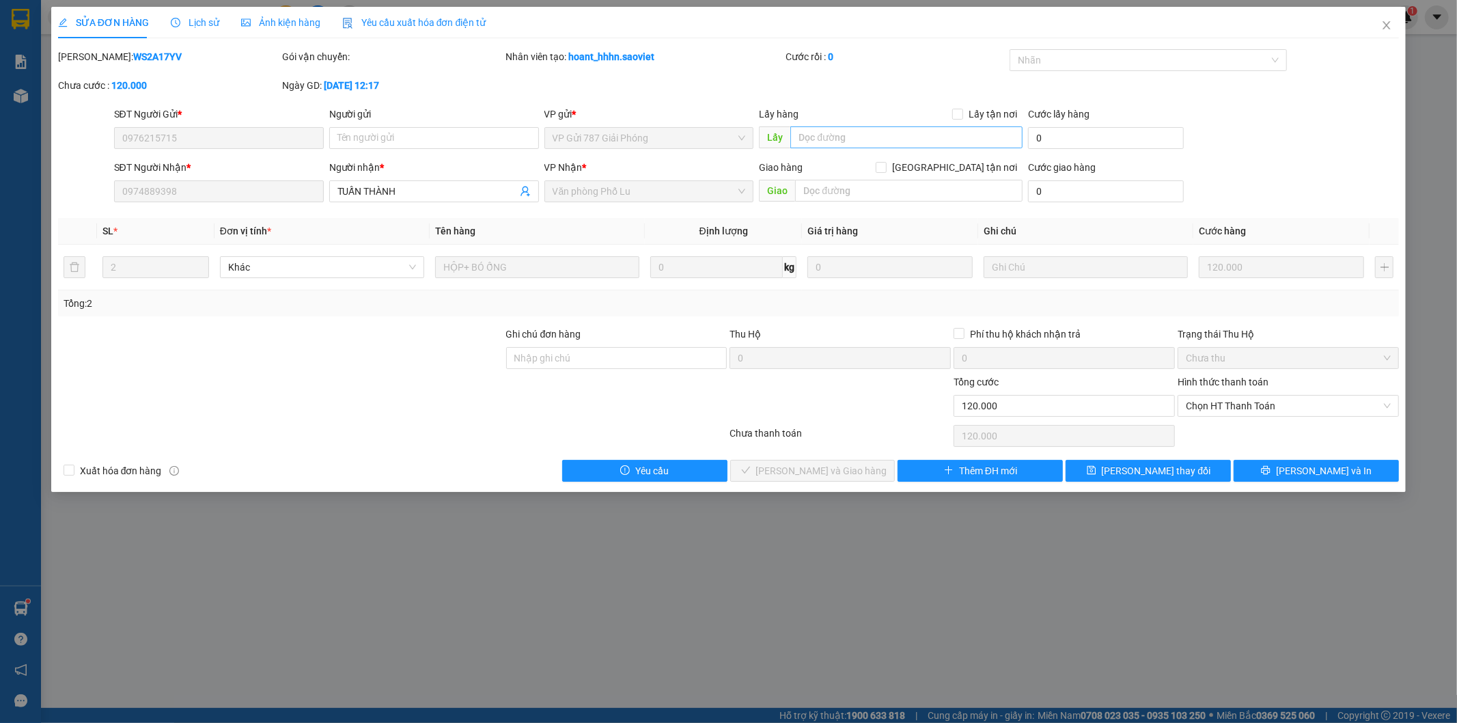
type input "120.000"
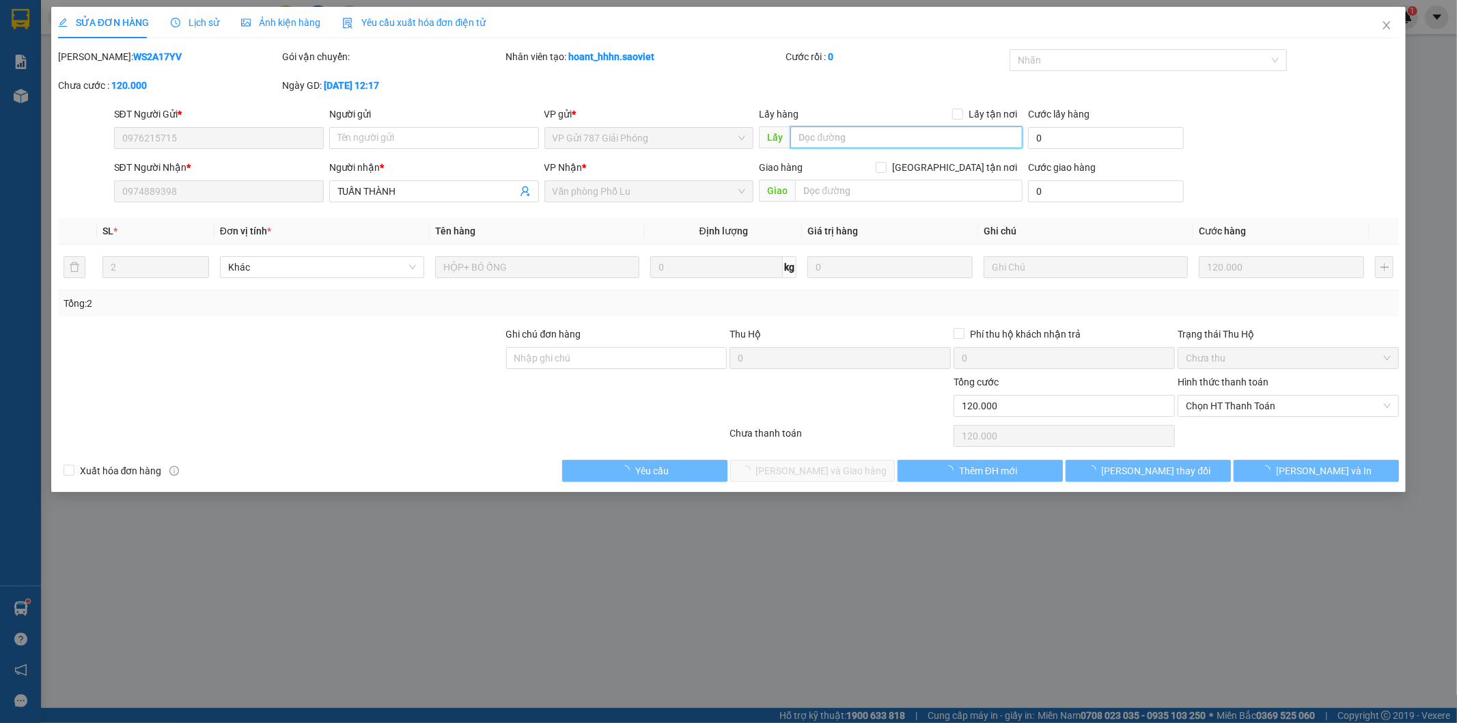
click at [820, 137] on input "text" at bounding box center [906, 137] width 232 height 22
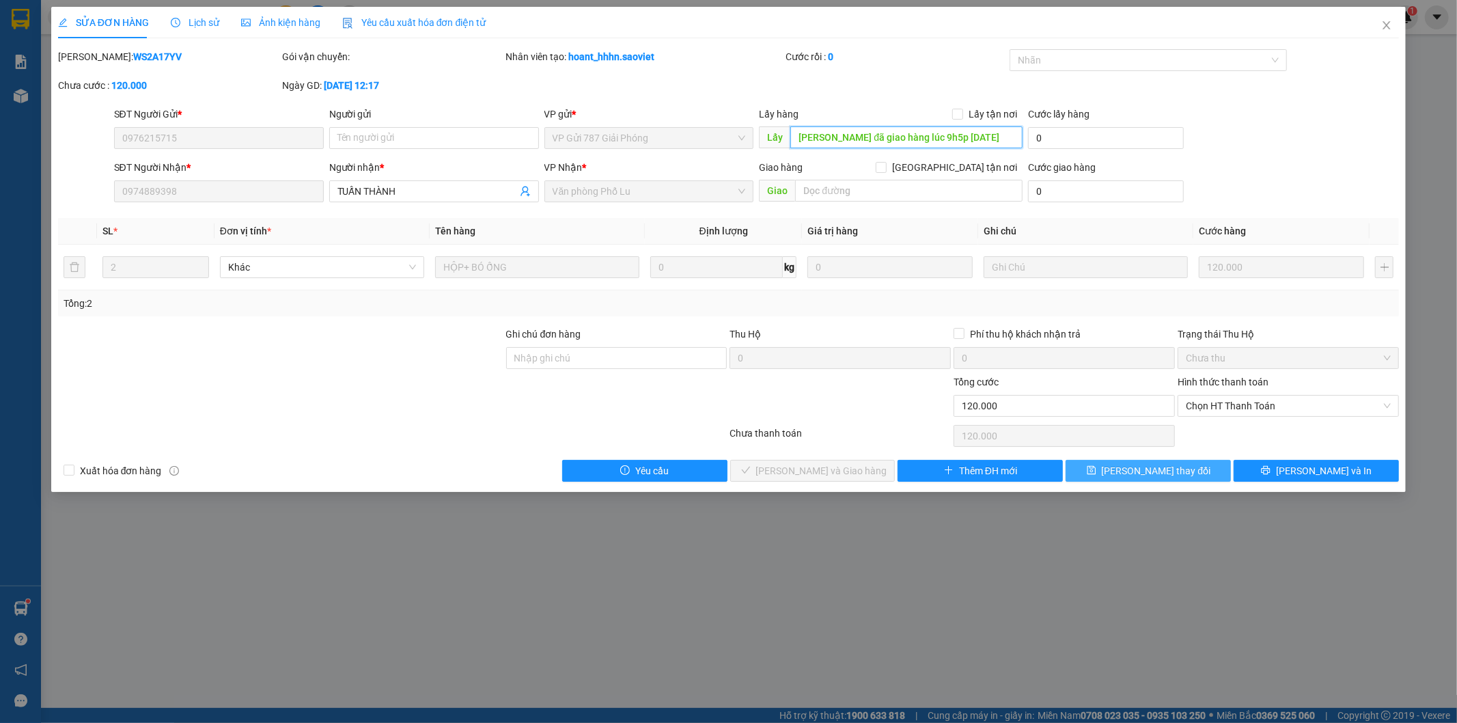
type input "tuấn đã giao hàng lúc 9h5p ngày 13/10/2025"
click at [1190, 469] on button "[PERSON_NAME] thay đổi" at bounding box center [1148, 471] width 165 height 22
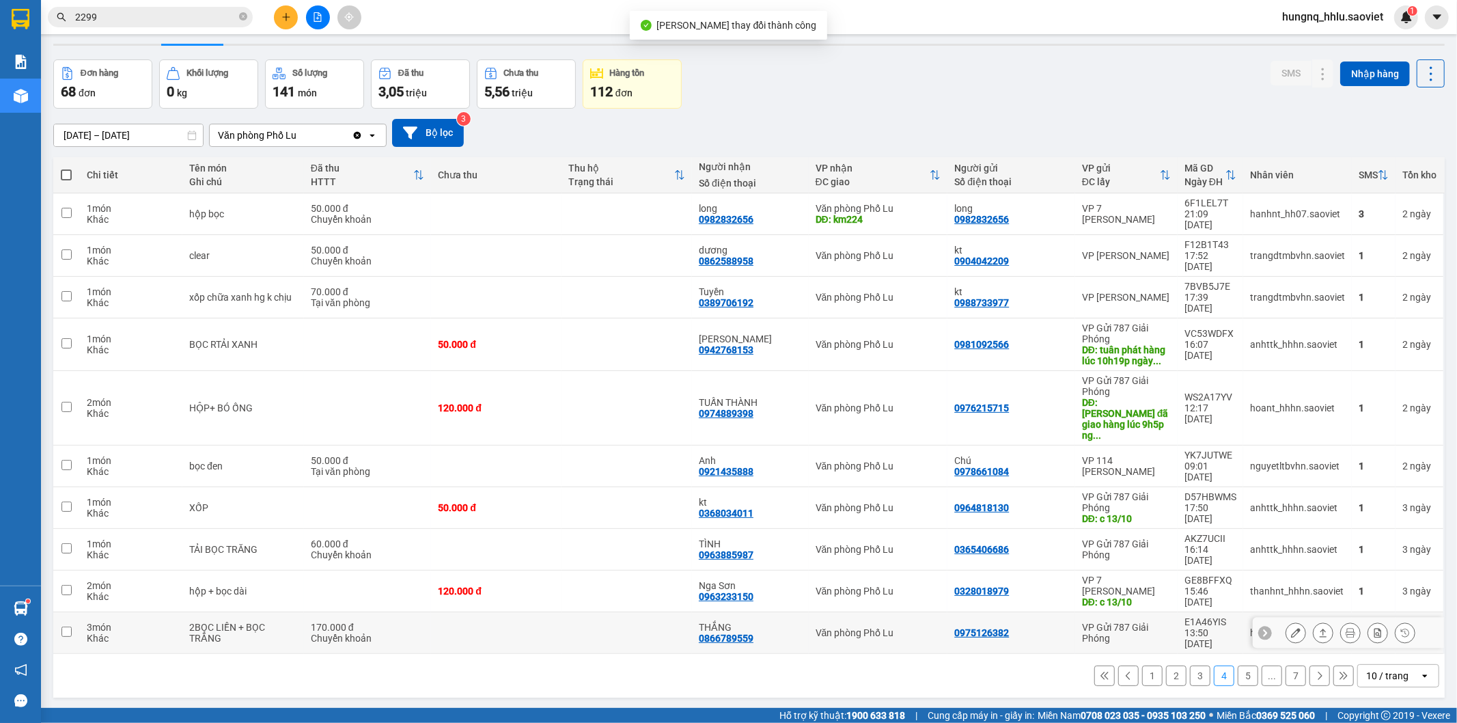
scroll to position [63, 0]
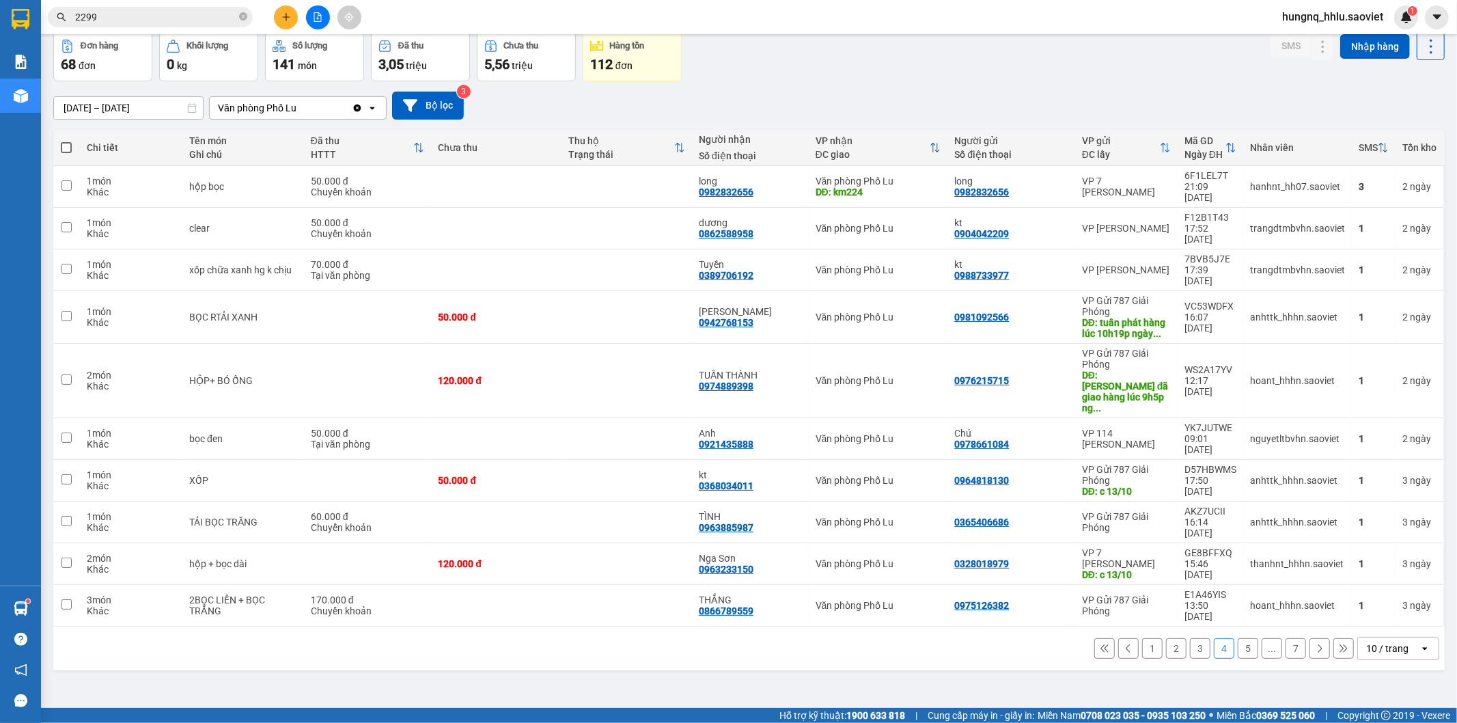
click at [1242, 638] on button "5" at bounding box center [1248, 648] width 20 height 20
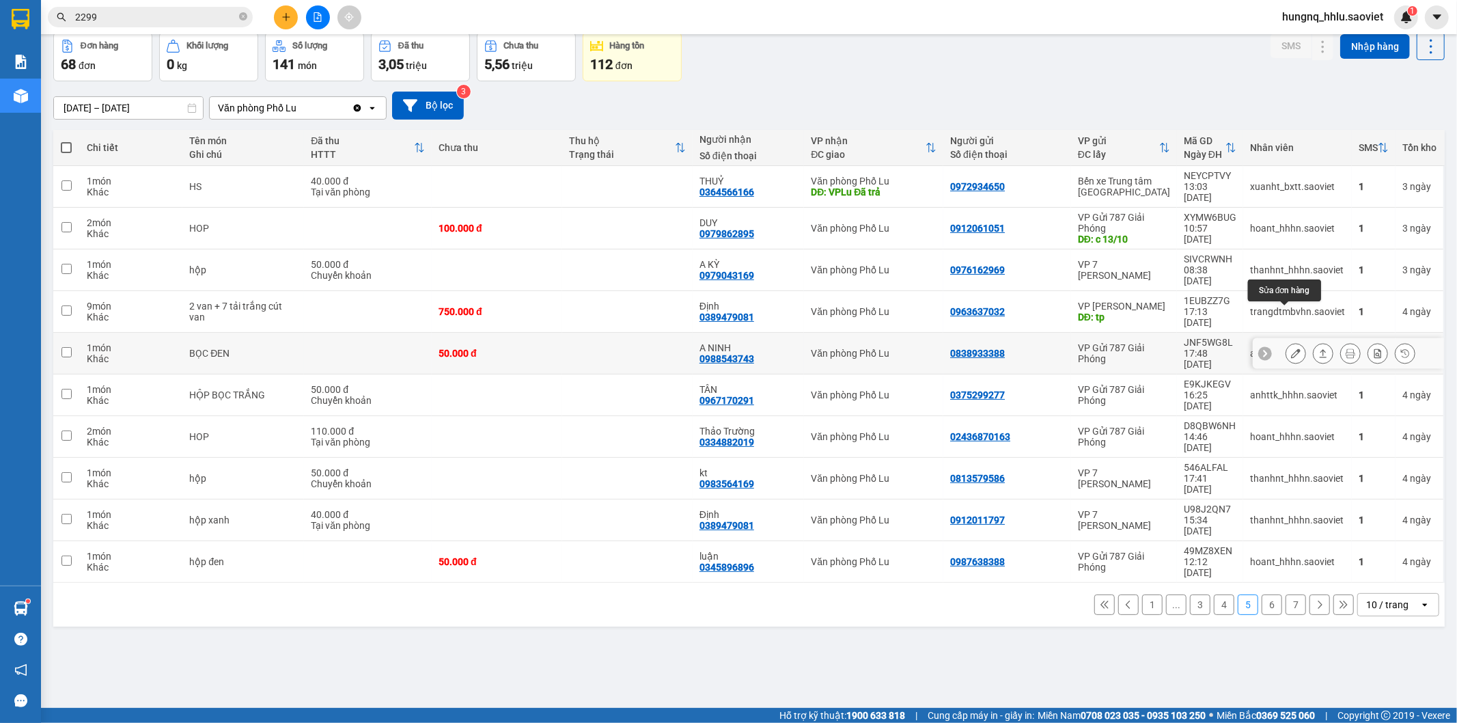
click at [1291, 348] on icon at bounding box center [1296, 353] width 10 height 10
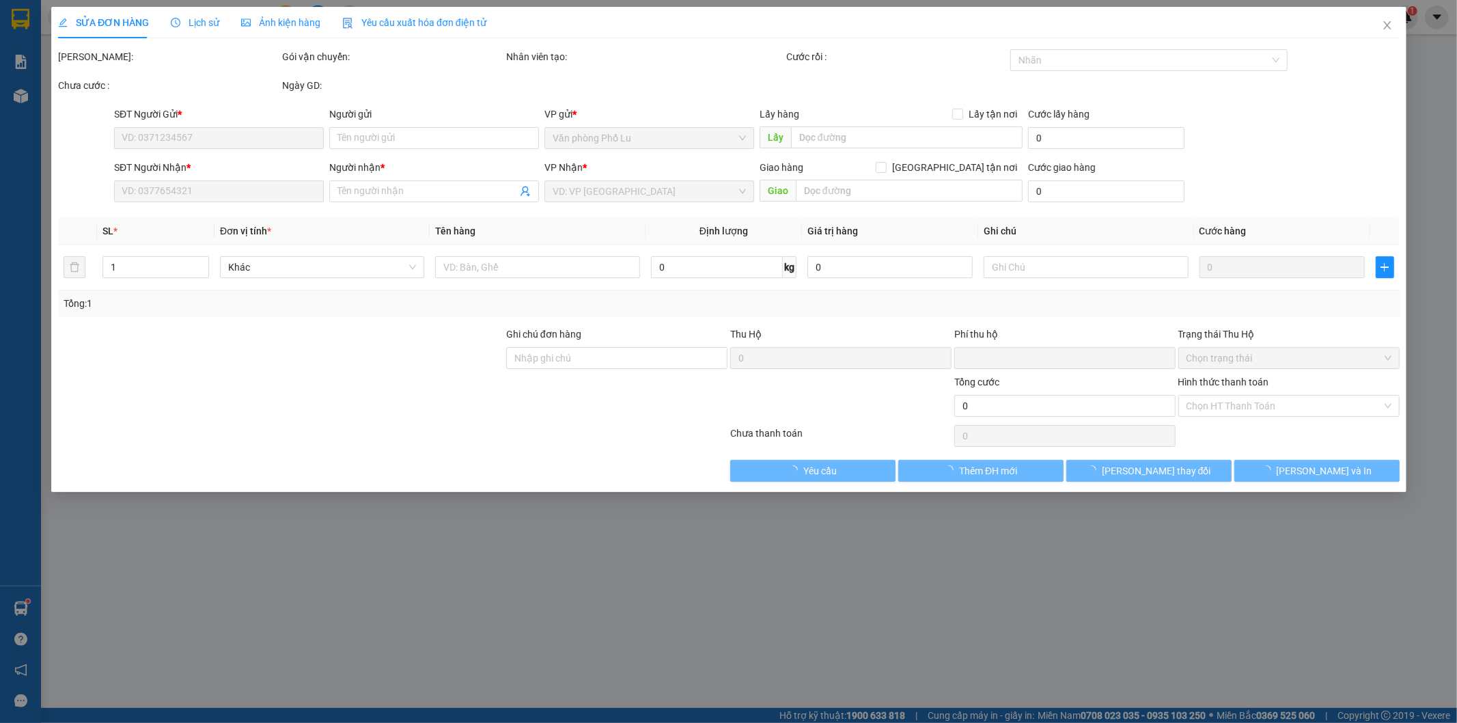
type input "0838933388"
type input "0988543743"
type input "A NINH"
type input "0"
type input "50.000"
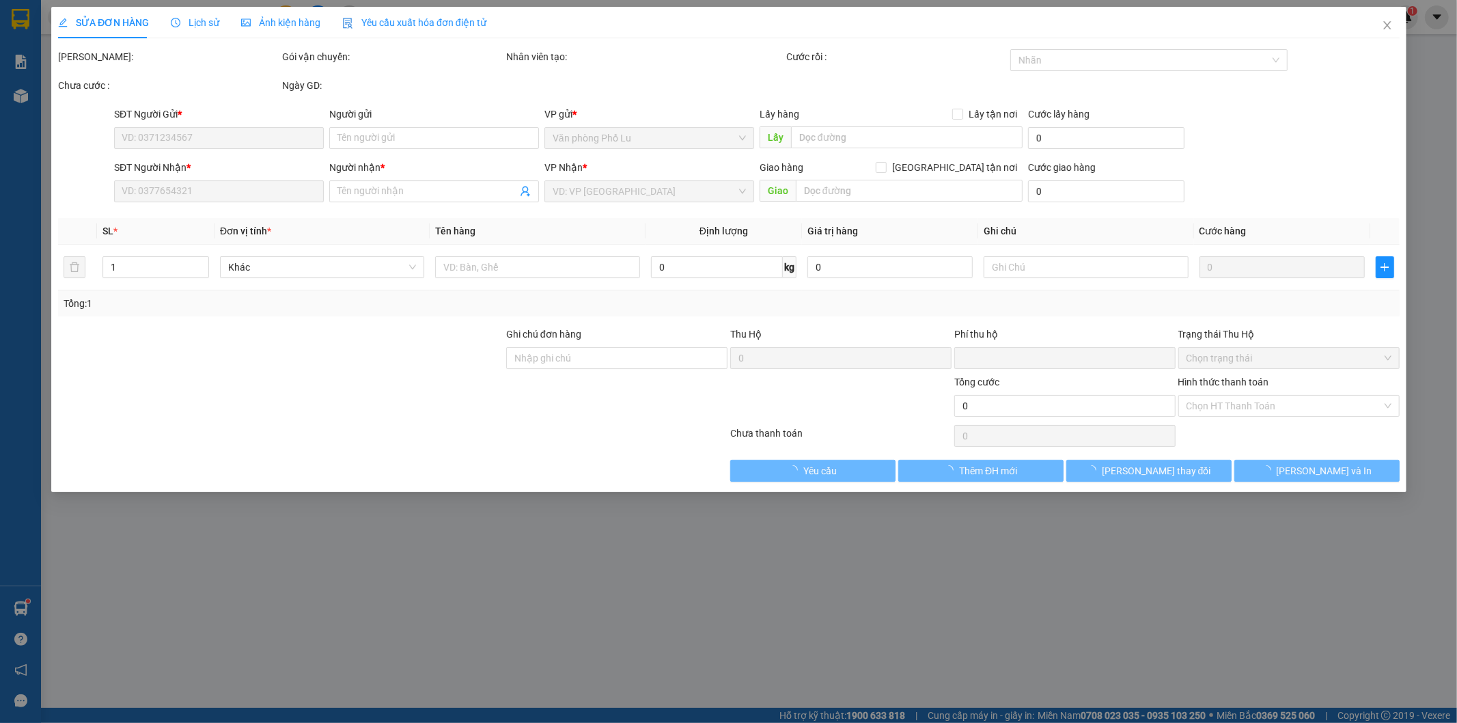
type input "50.000"
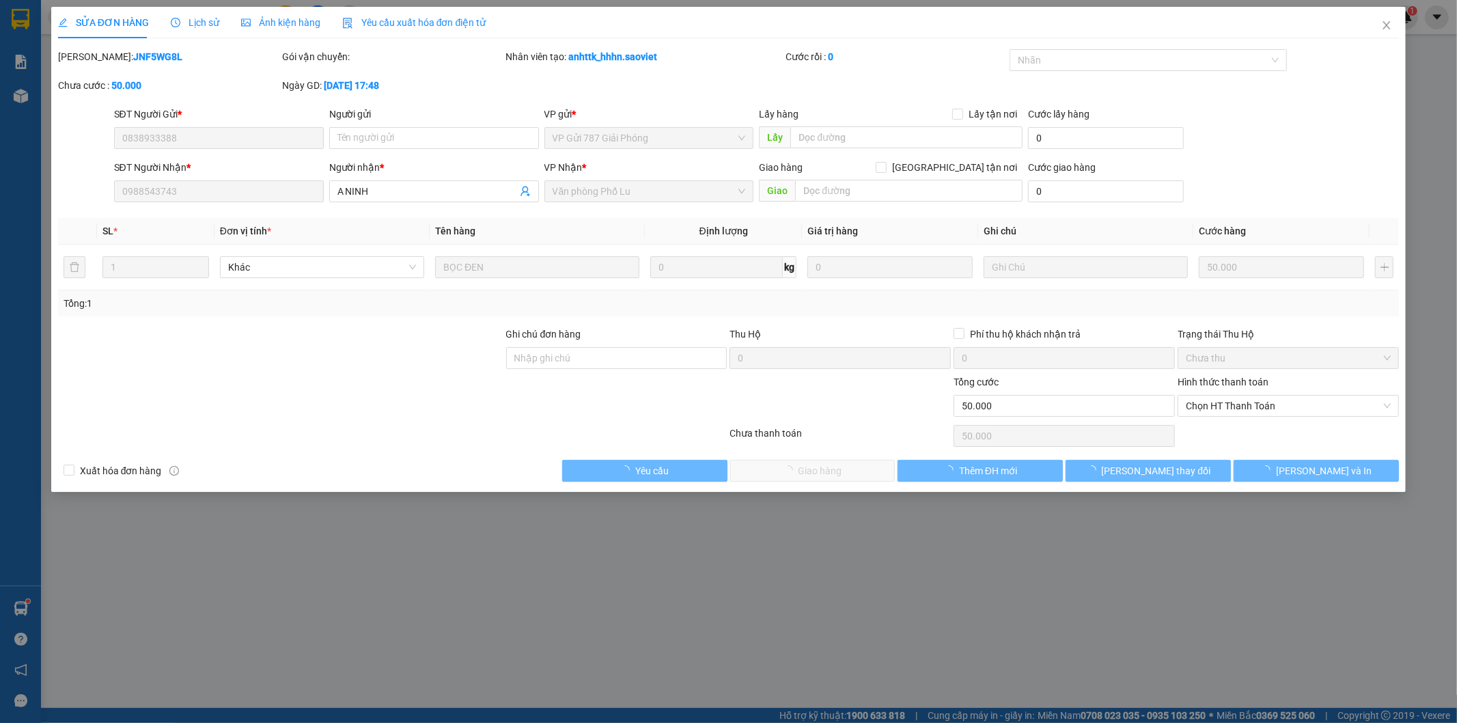
click at [213, 26] on span "Lịch sử" at bounding box center [195, 22] width 49 height 11
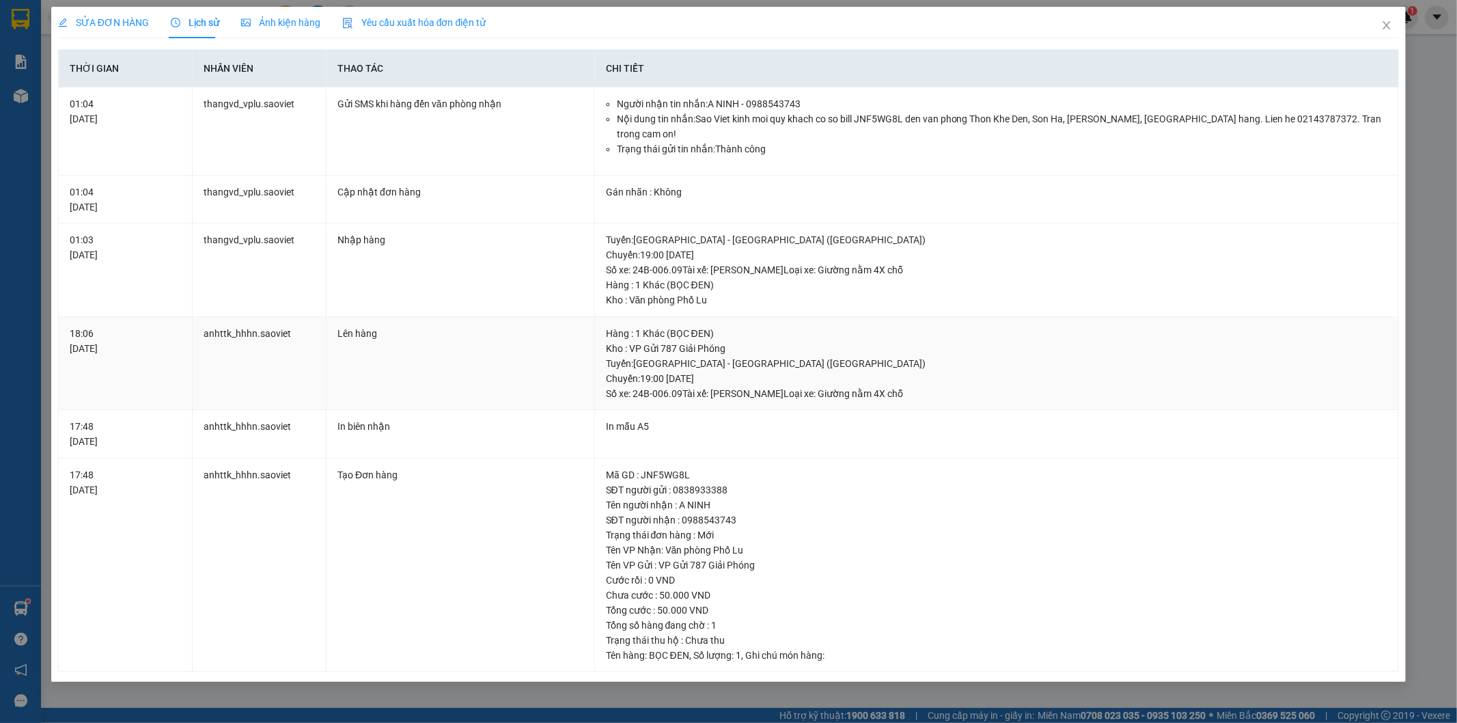
drag, startPoint x: 669, startPoint y: 392, endPoint x: 684, endPoint y: 390, distance: 14.5
click at [684, 390] on div "Tuyến : Hà Nội - Lào Cai (Giường) Chuyến: 19:00 ngày 09-10-2025 Số xe: 24B-006.…" at bounding box center [997, 378] width 782 height 45
click at [644, 367] on div "Tuyến : Hà Nội - Lào Cai (Giường) Chuyến: 19:00 ngày 09-10-2025 Số xe: 24B-006.…" at bounding box center [997, 378] width 782 height 45
click at [642, 370] on div "Tuyến : Hà Nội - Lào Cai (Giường) Chuyến: 19:00 ngày 09-10-2025 Số xe: 24B-006.…" at bounding box center [997, 378] width 782 height 45
click at [1394, 32] on span "Close" at bounding box center [1387, 26] width 38 height 38
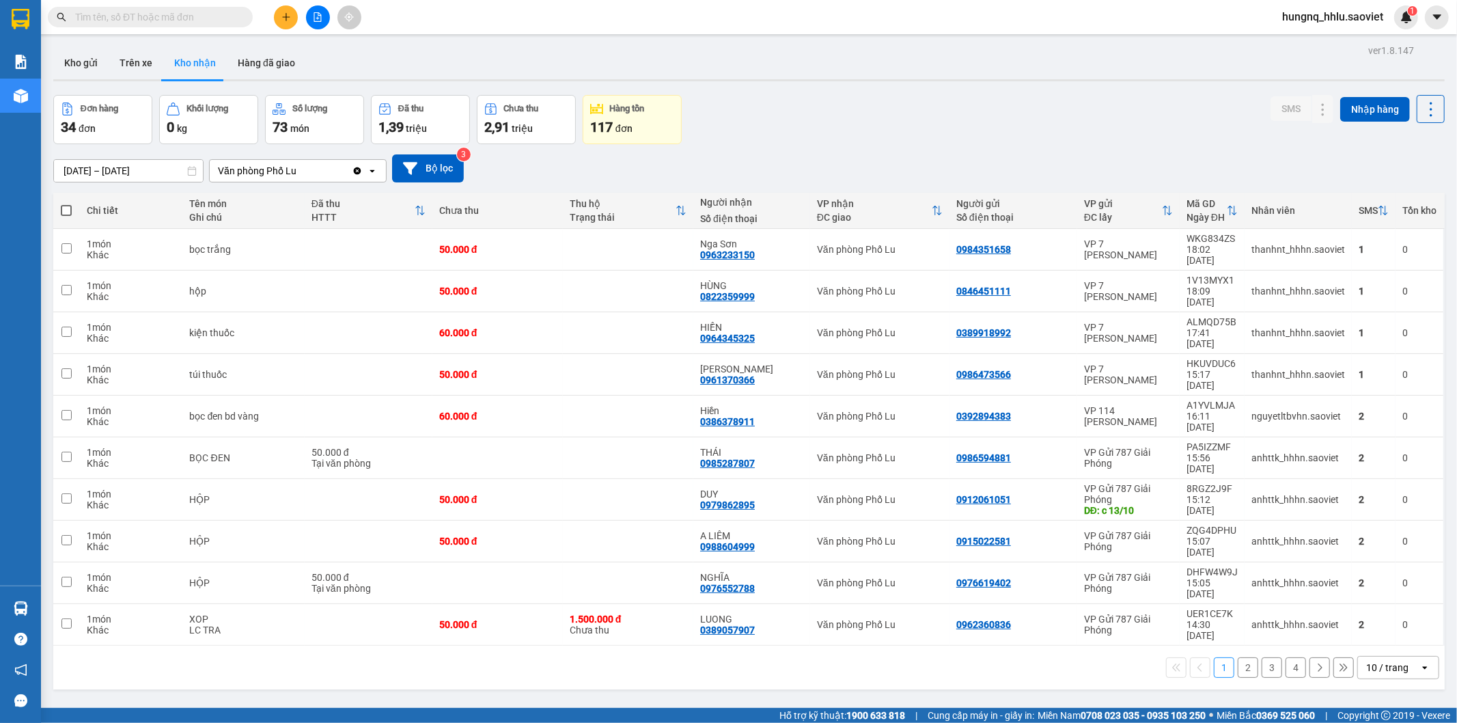
click at [94, 22] on input "text" at bounding box center [155, 17] width 161 height 15
paste input "0988543743"
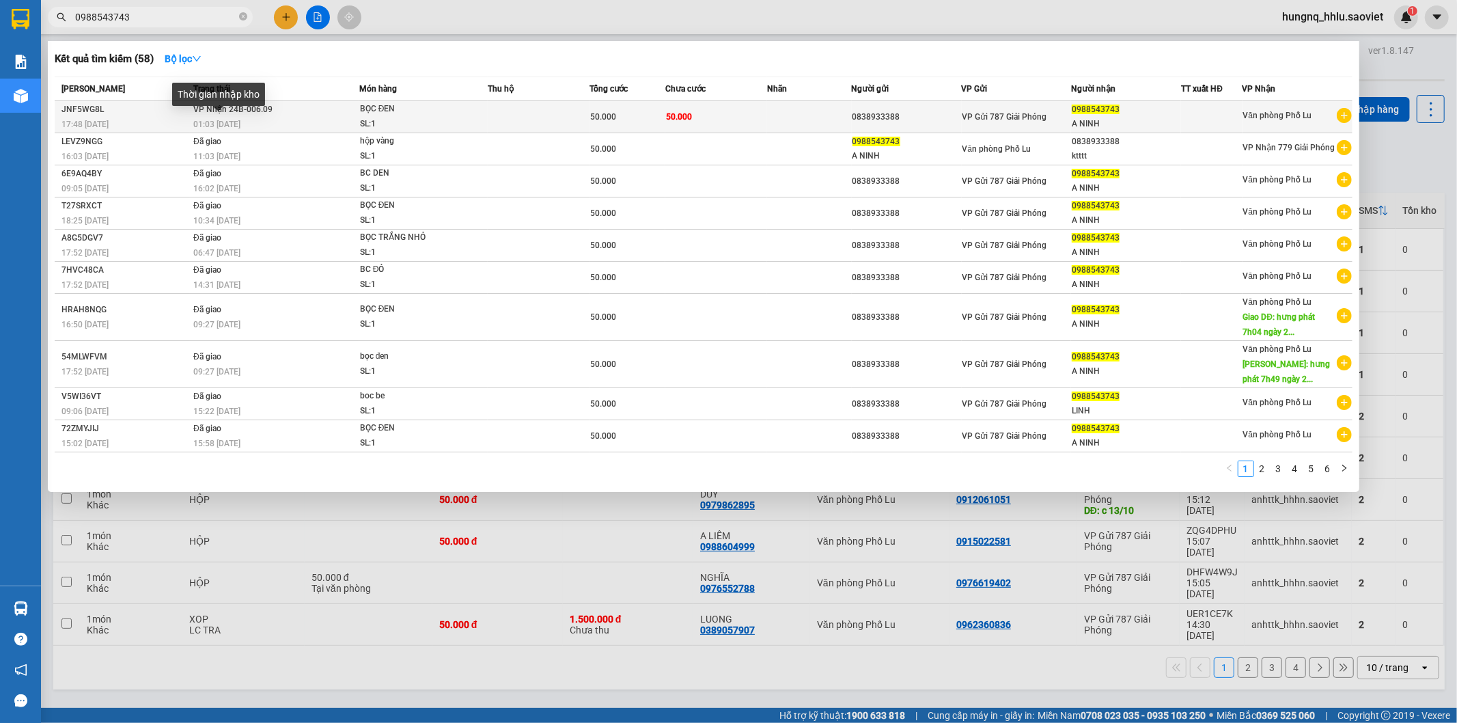
type input "0988543743"
click at [202, 121] on span "01:03 - 10/10" at bounding box center [216, 125] width 47 height 10
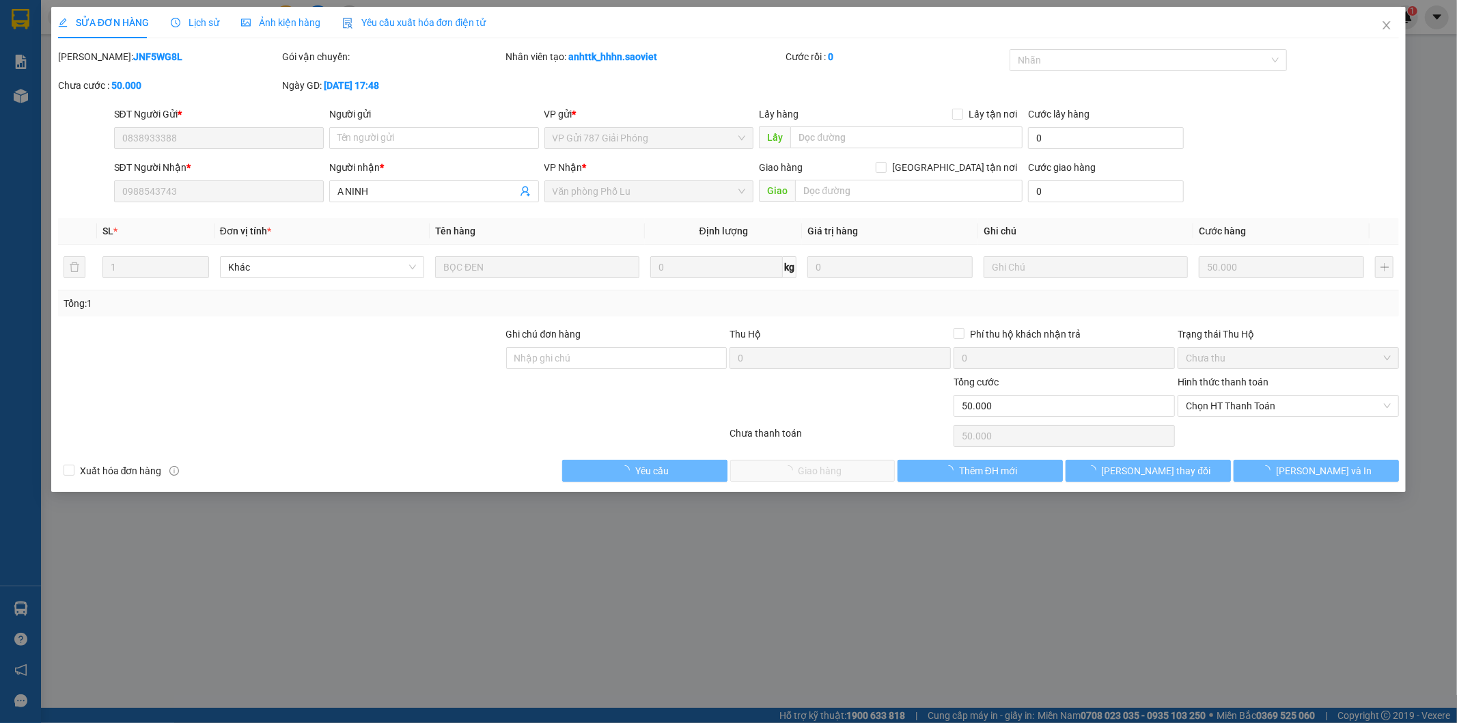
type input "0838933388"
type input "0988543743"
type input "A NINH"
type input "0"
type input "50.000"
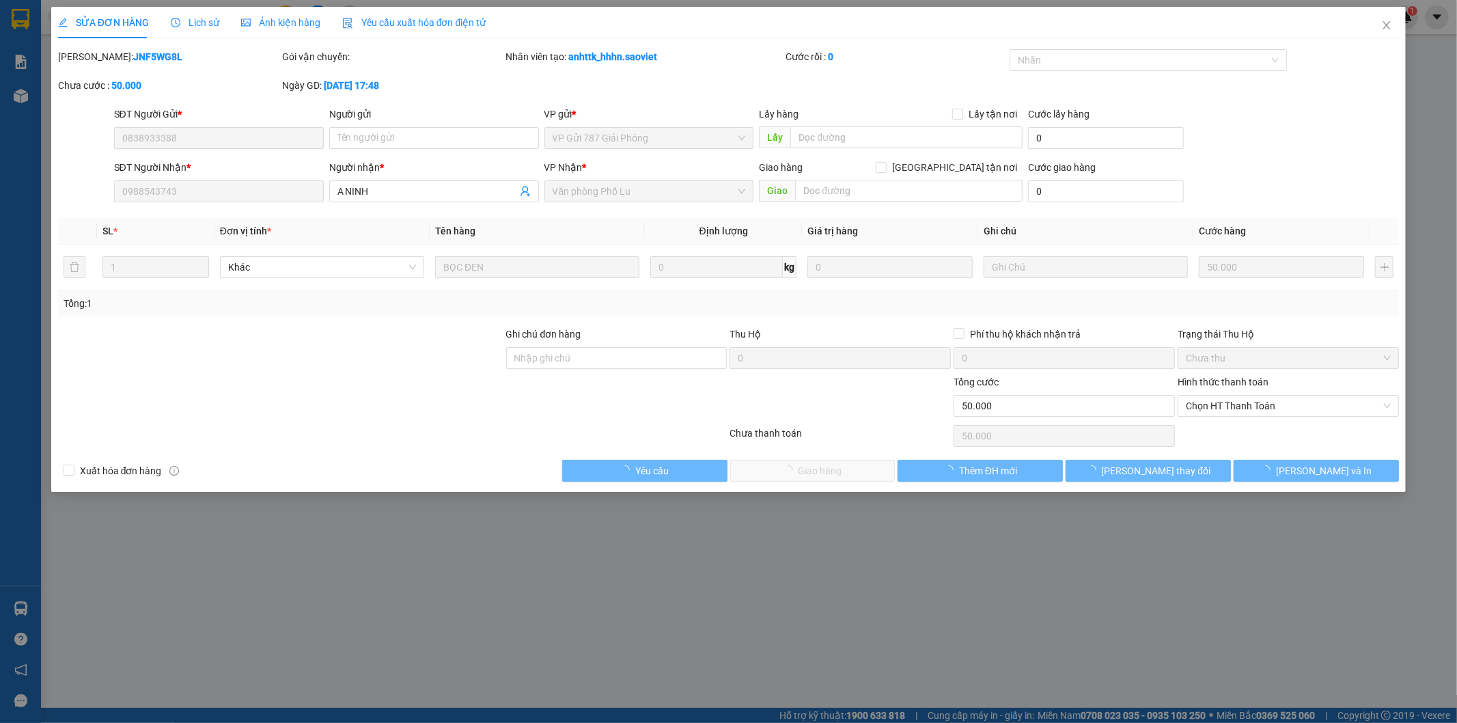
type input "50.000"
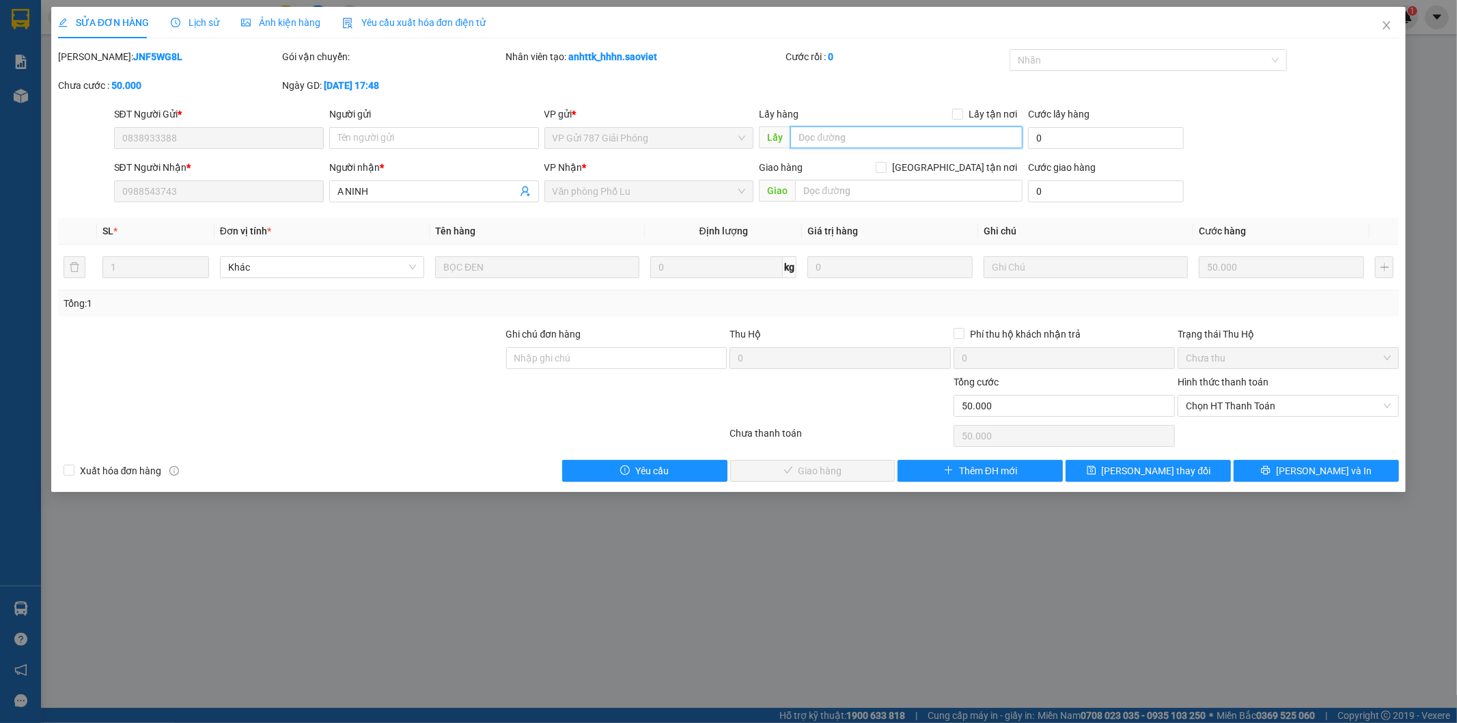
click at [824, 139] on input "text" at bounding box center [906, 137] width 232 height 22
type input "tuấn đã phát hàng lúc 7h43 ngày 10/10/2025"
click at [1187, 478] on button "[PERSON_NAME] thay đổi" at bounding box center [1148, 471] width 165 height 22
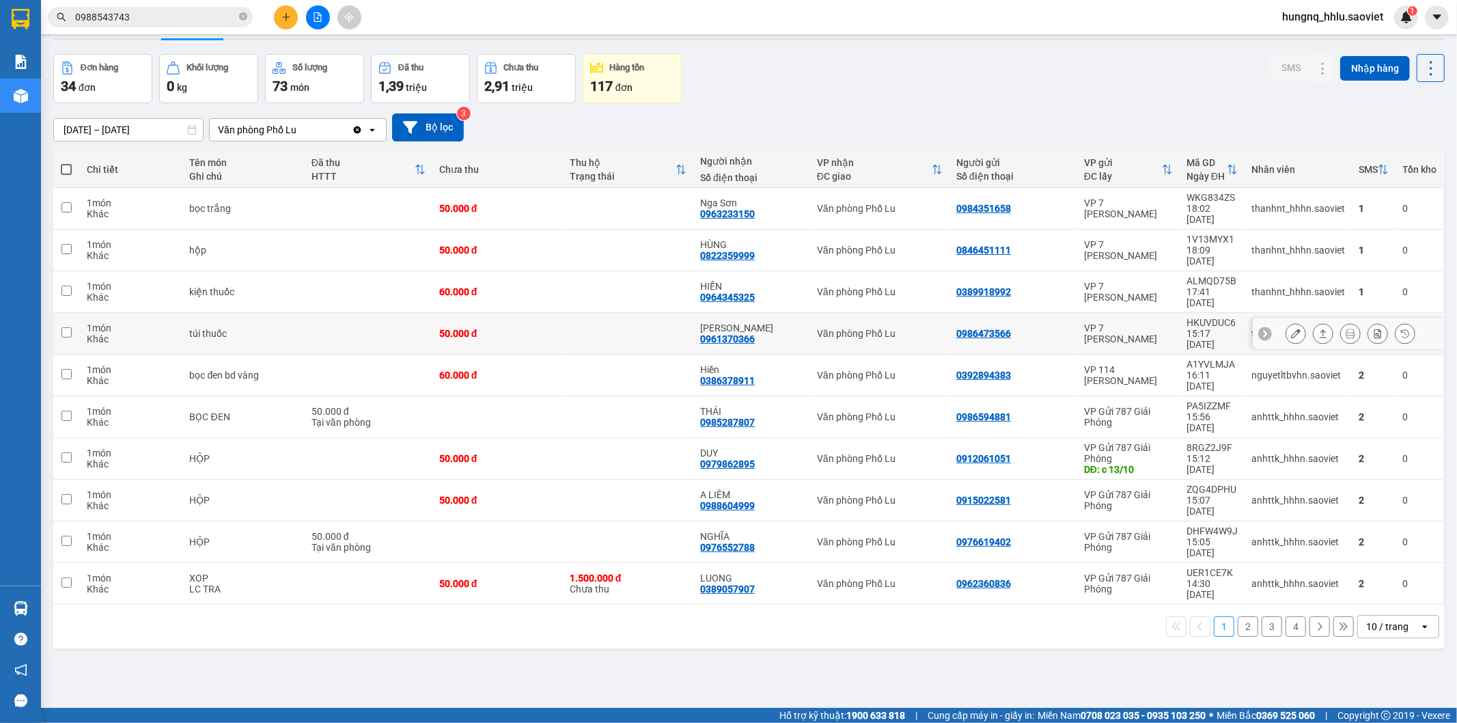
scroll to position [63, 0]
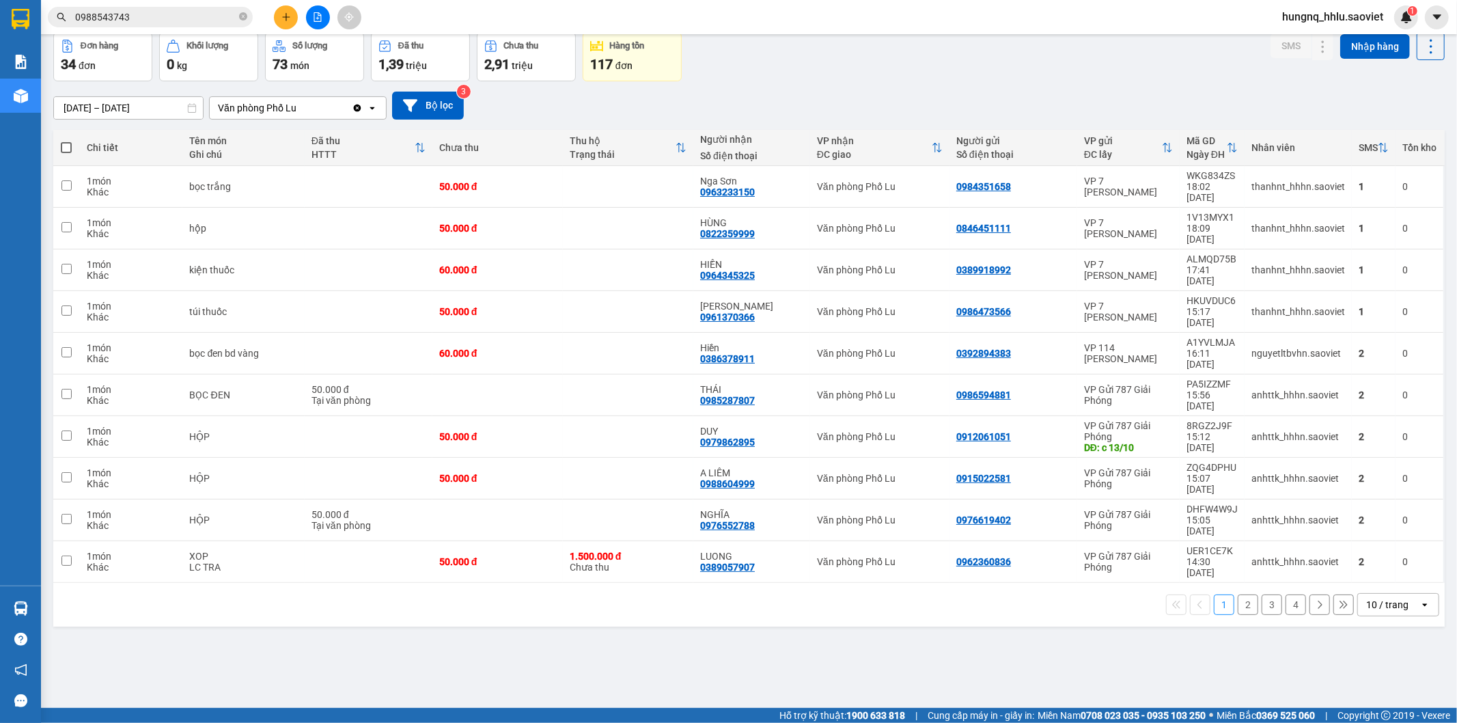
click at [1239, 594] on button "2" at bounding box center [1248, 604] width 20 height 20
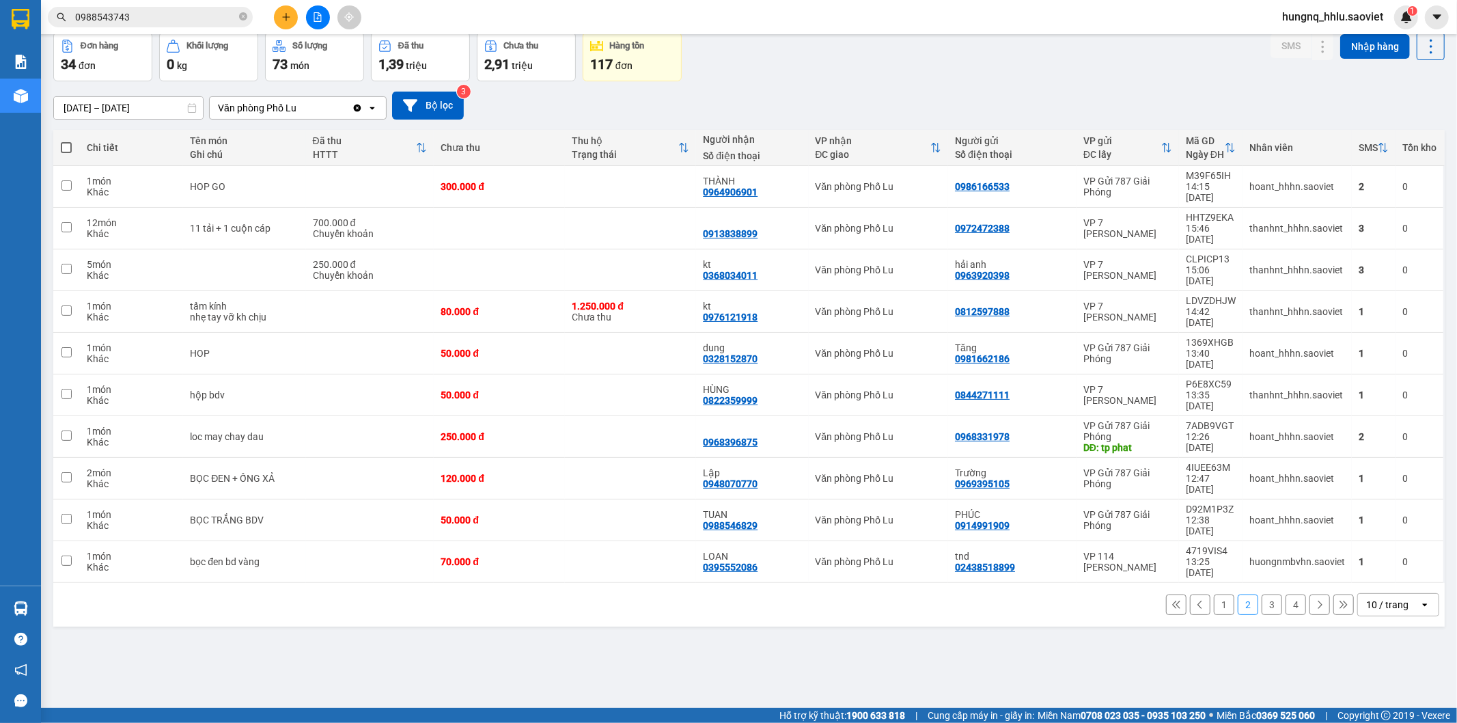
click at [1264, 594] on button "3" at bounding box center [1272, 604] width 20 height 20
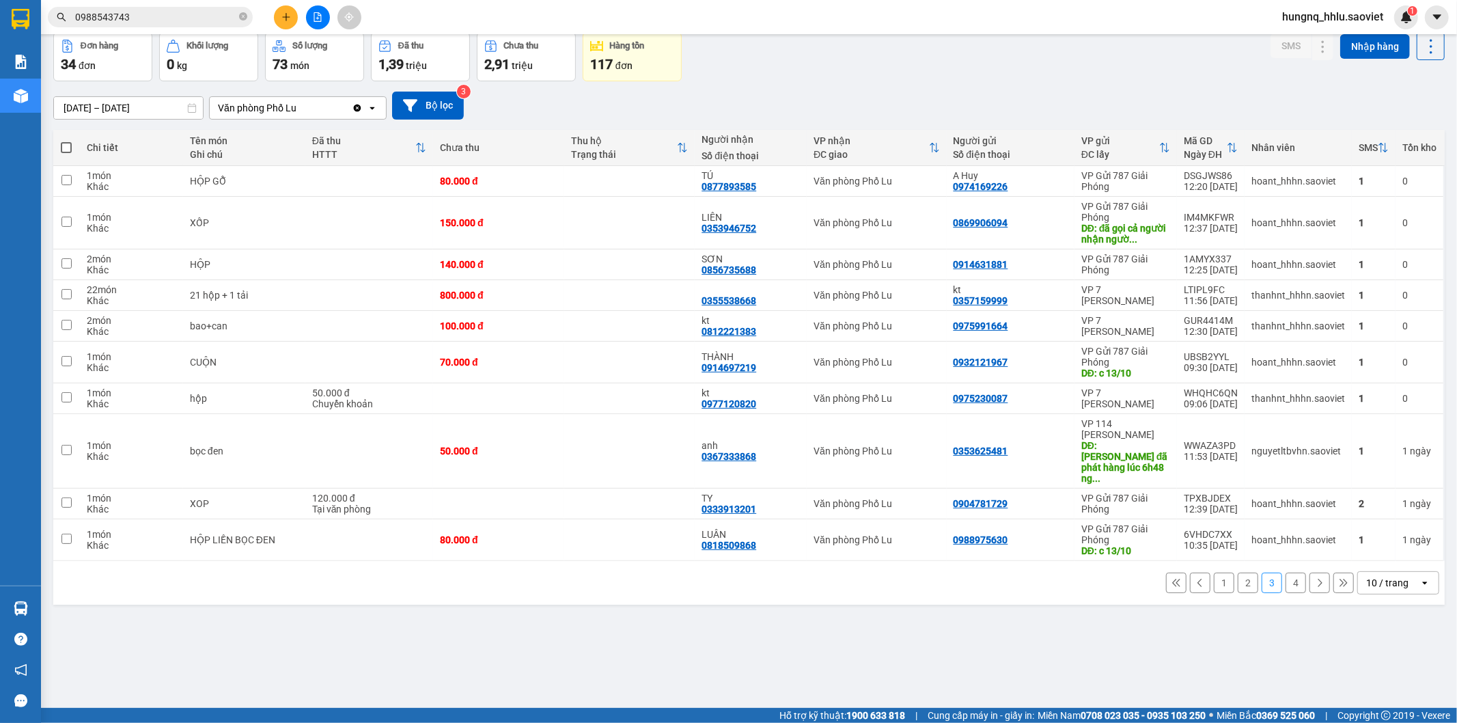
click at [1288, 572] on button "4" at bounding box center [1296, 582] width 20 height 20
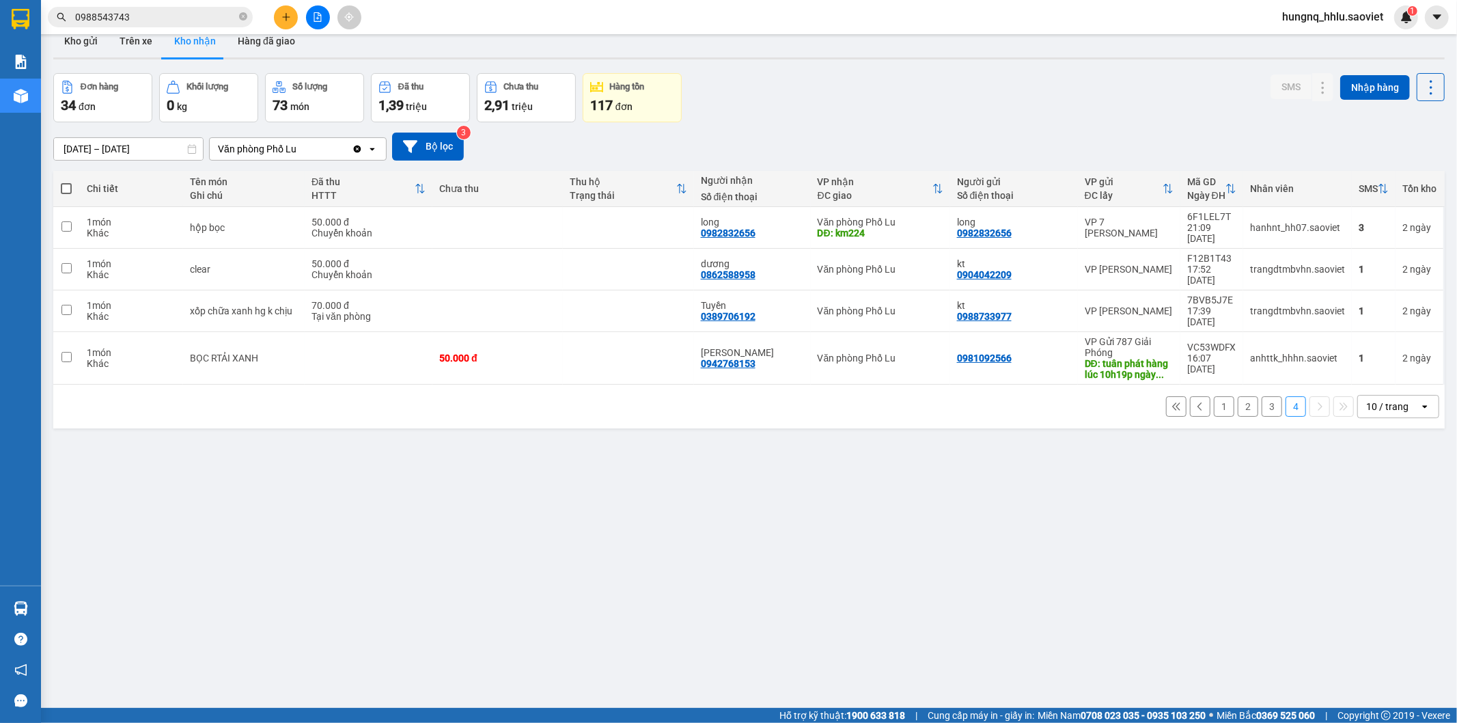
scroll to position [0, 0]
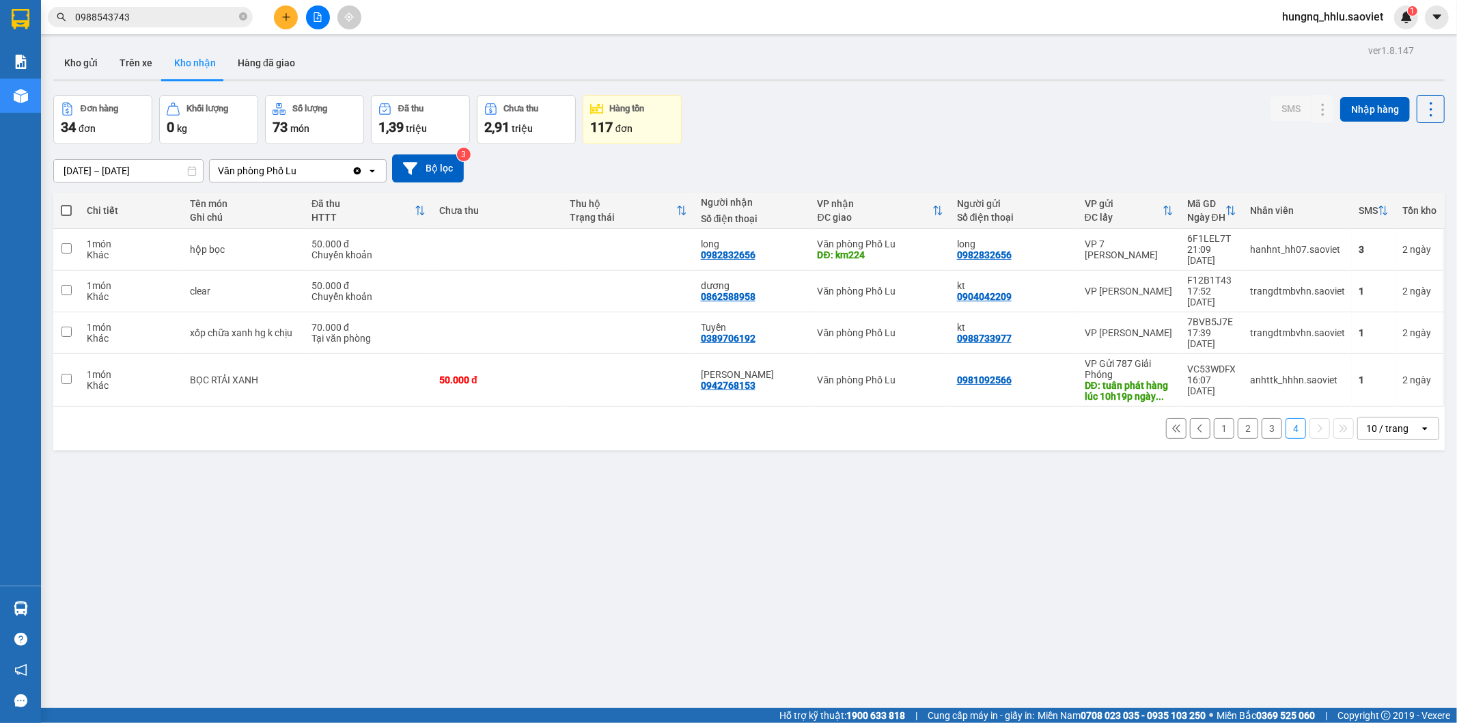
click at [92, 167] on input "12/10/2025 – 14/10/2025" at bounding box center [128, 171] width 149 height 22
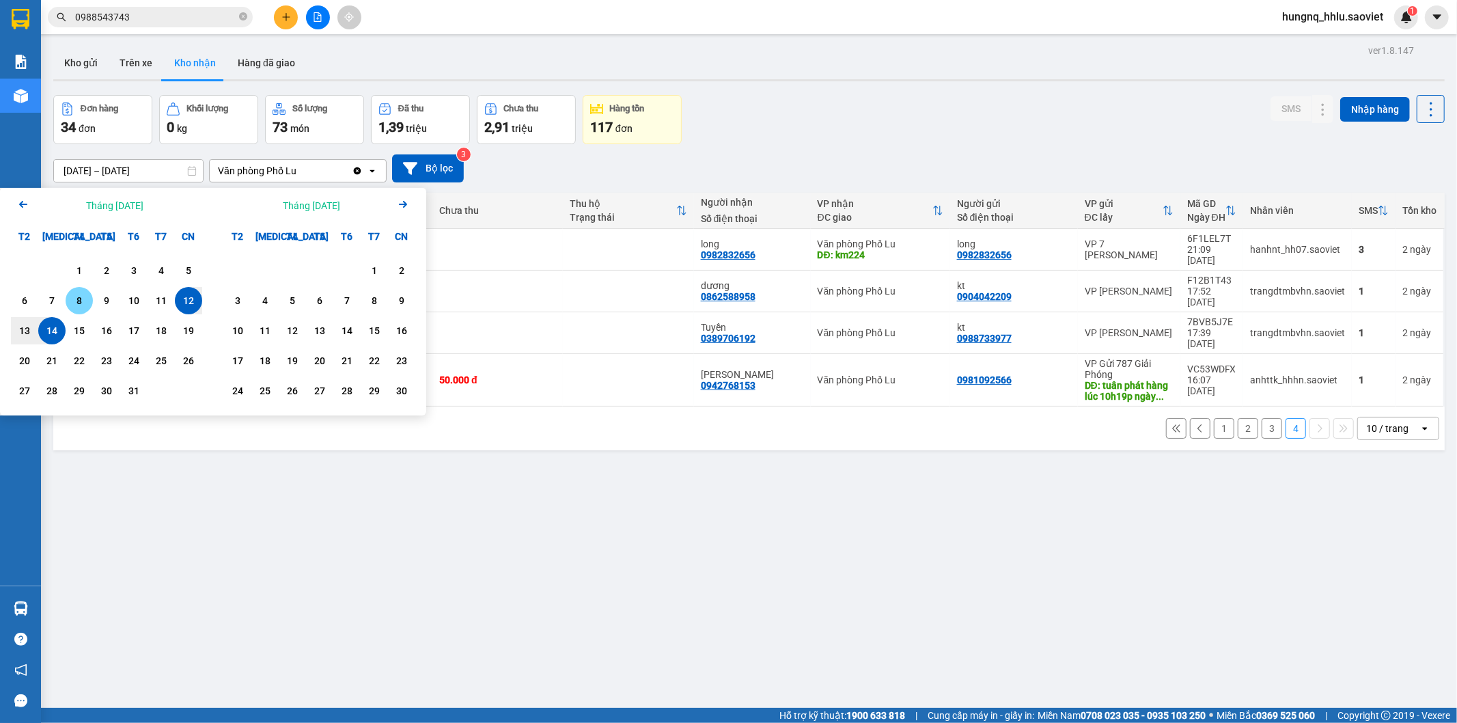
click at [83, 301] on div "8" at bounding box center [79, 300] width 19 height 16
click at [25, 333] on div "13" at bounding box center [24, 330] width 19 height 16
type input "[DATE] – [DATE]"
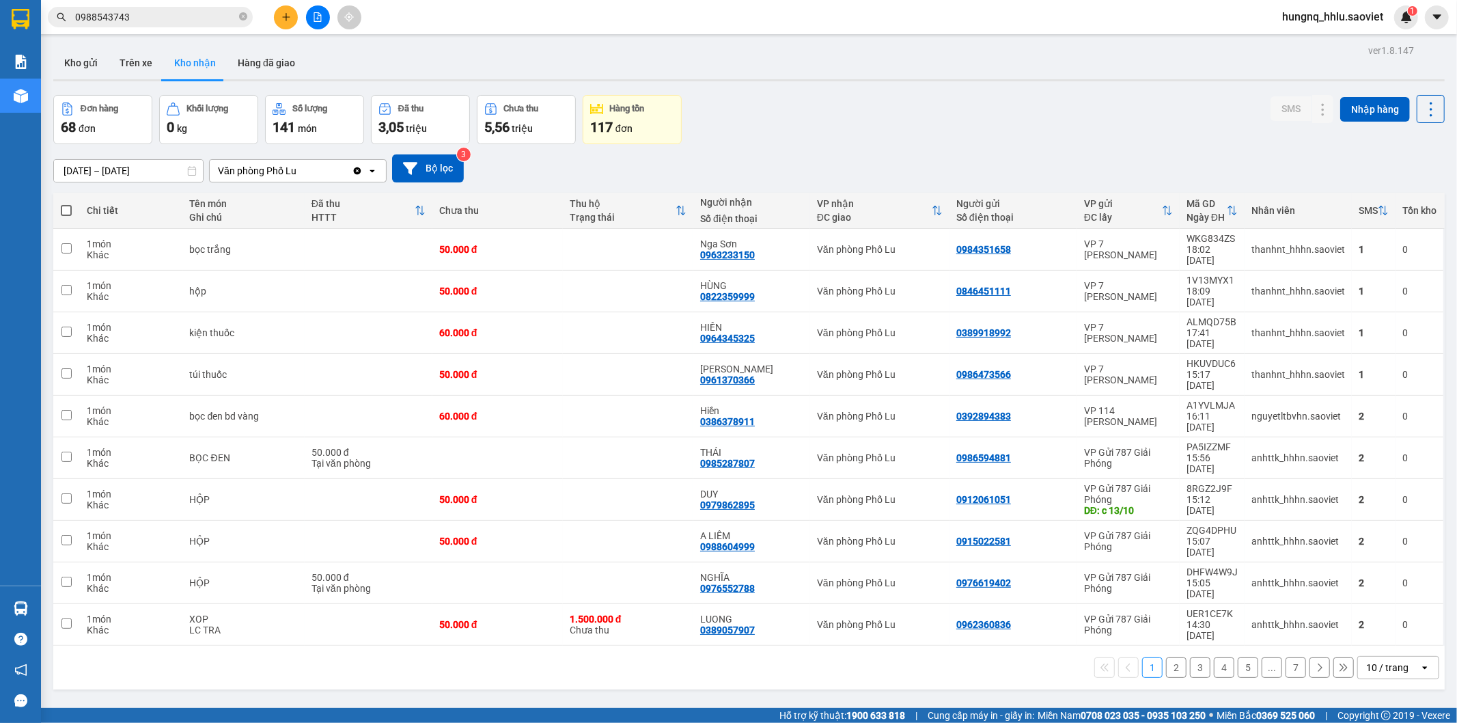
click at [93, 167] on input "[DATE] – [DATE]" at bounding box center [128, 171] width 149 height 22
drag, startPoint x: 921, startPoint y: 600, endPoint x: 1067, endPoint y: 598, distance: 146.2
click at [920, 600] on div "ver 1.8.147 Kho gửi Trên xe Kho nhận Hàng đã giao Đơn hàng 68 đơn Khối lượng 0 …" at bounding box center [749, 402] width 1402 height 723
click at [1339, 657] on button at bounding box center [1343, 667] width 20 height 20
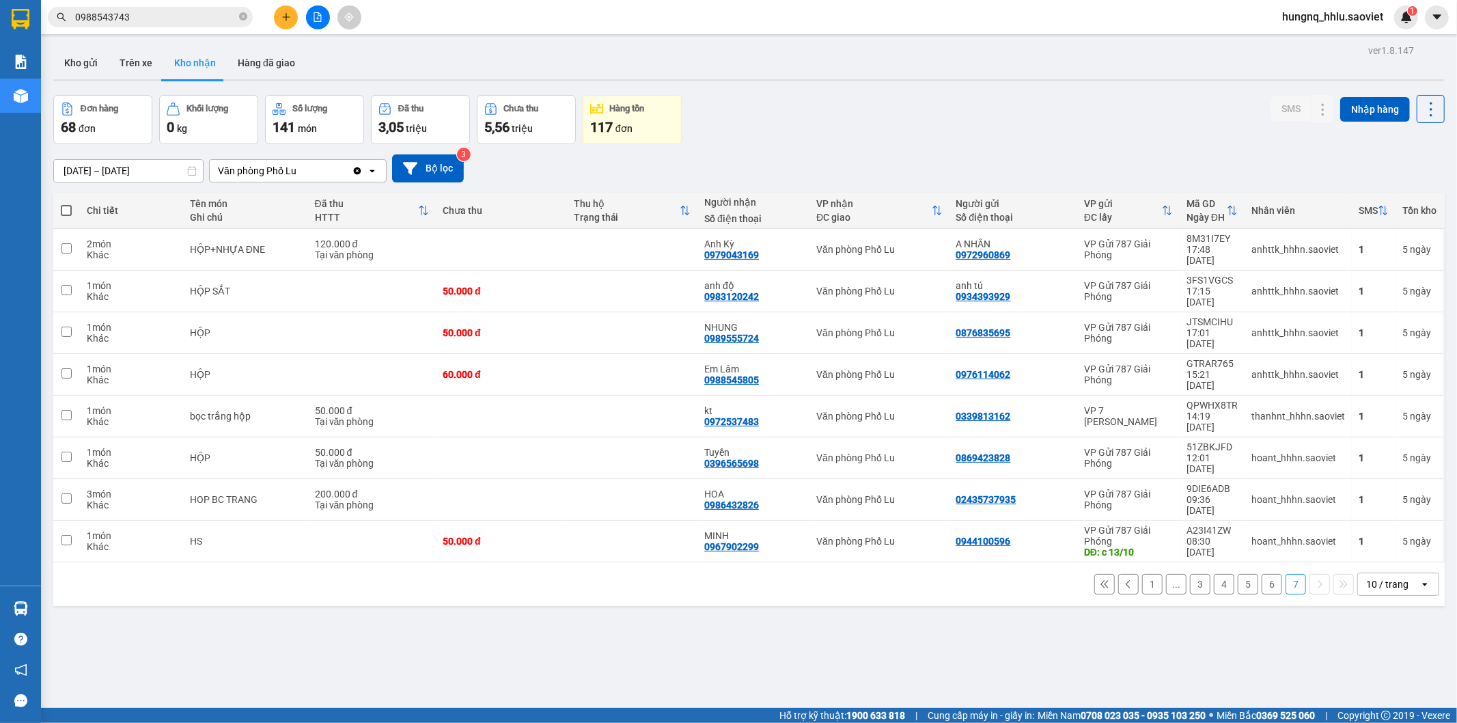
click at [1262, 574] on button "6" at bounding box center [1272, 584] width 20 height 20
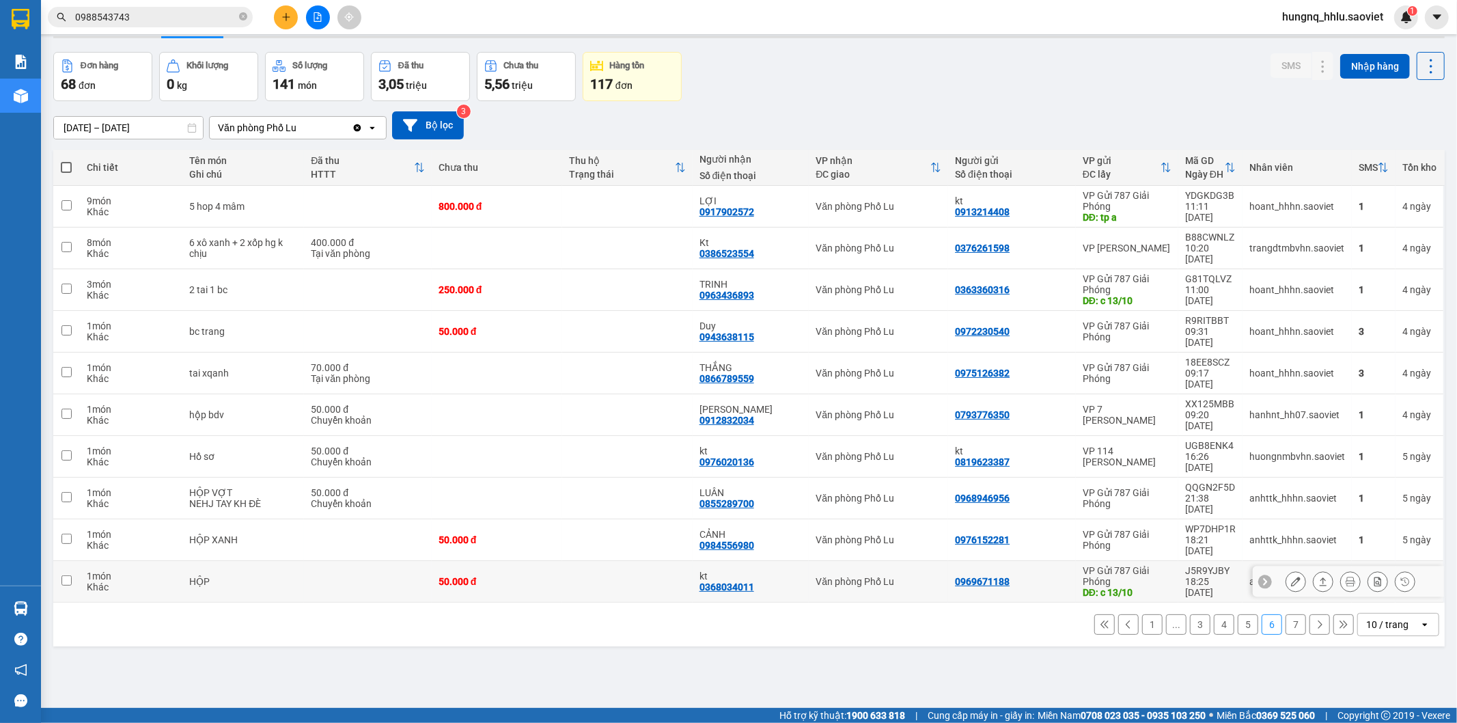
scroll to position [63, 0]
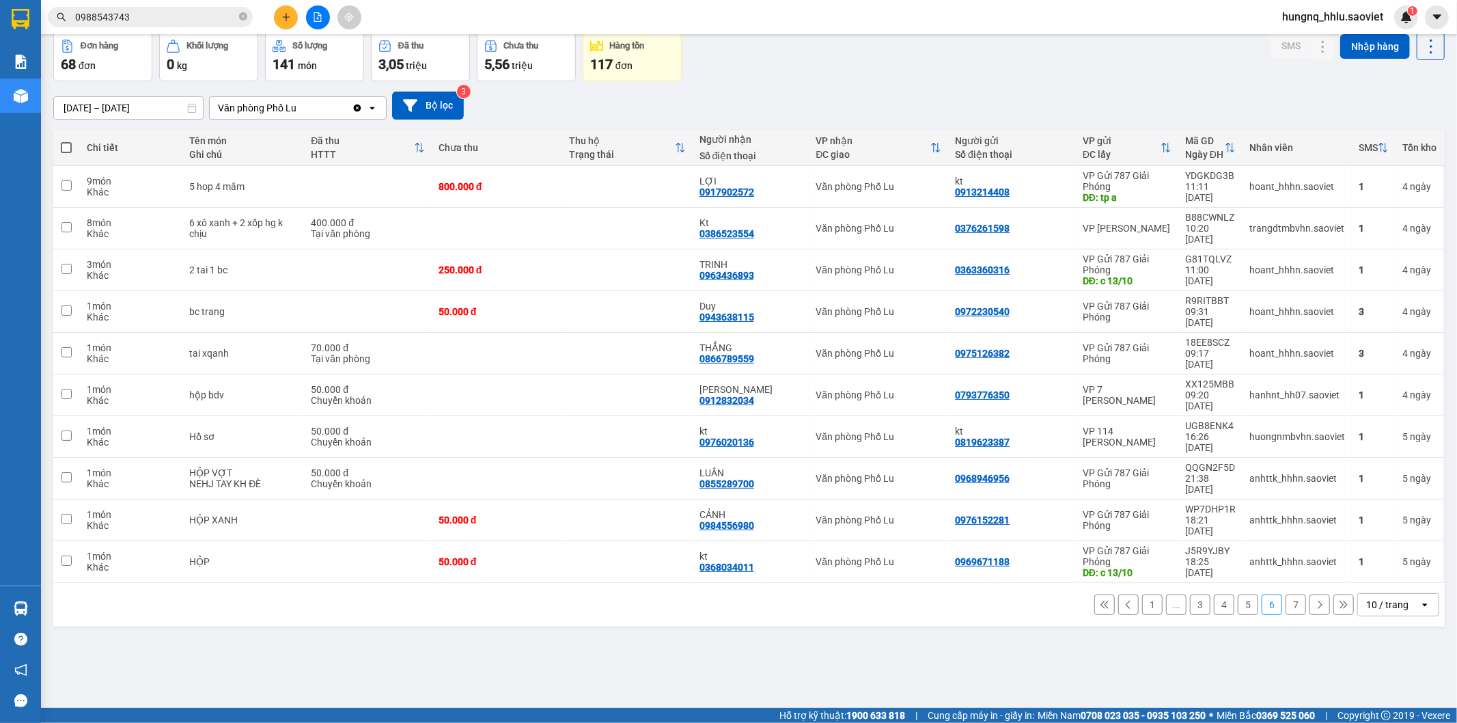
click at [1288, 594] on button "7" at bounding box center [1296, 604] width 20 height 20
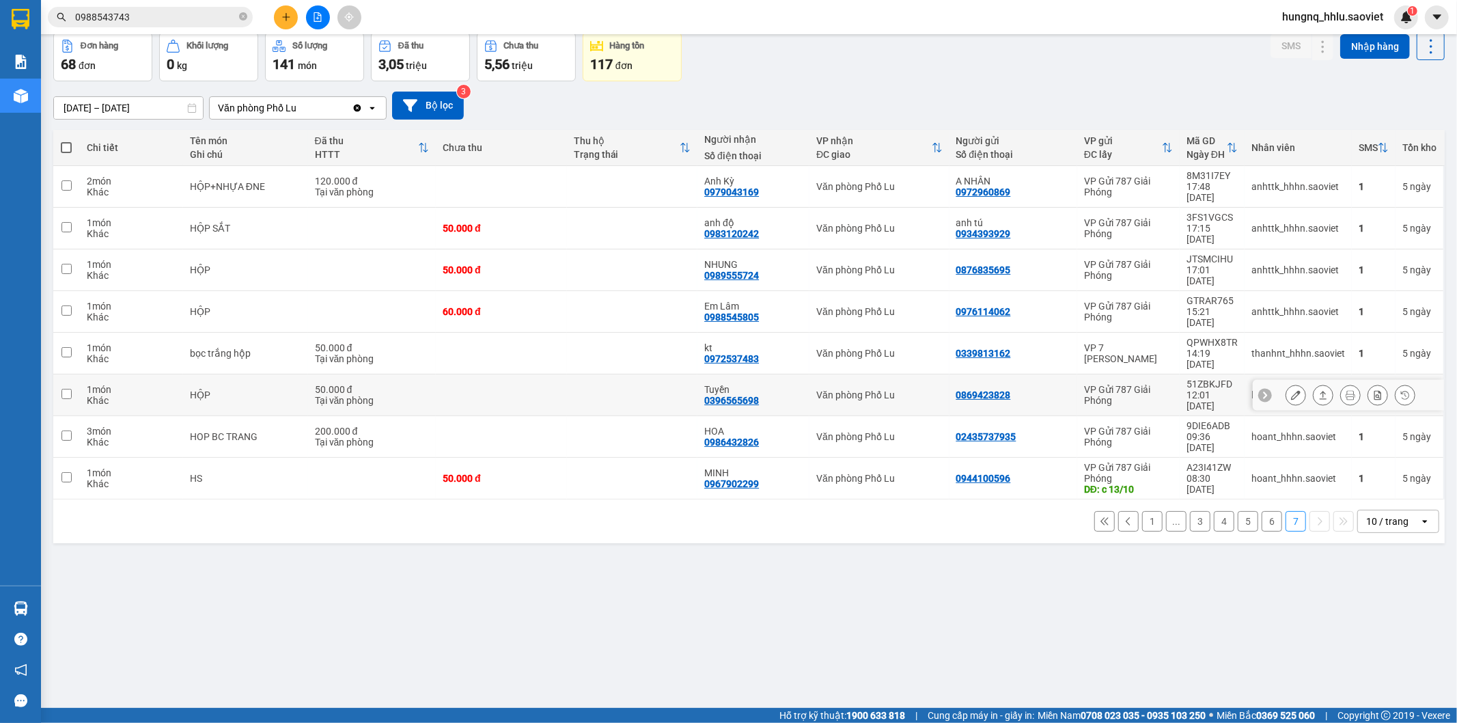
scroll to position [0, 0]
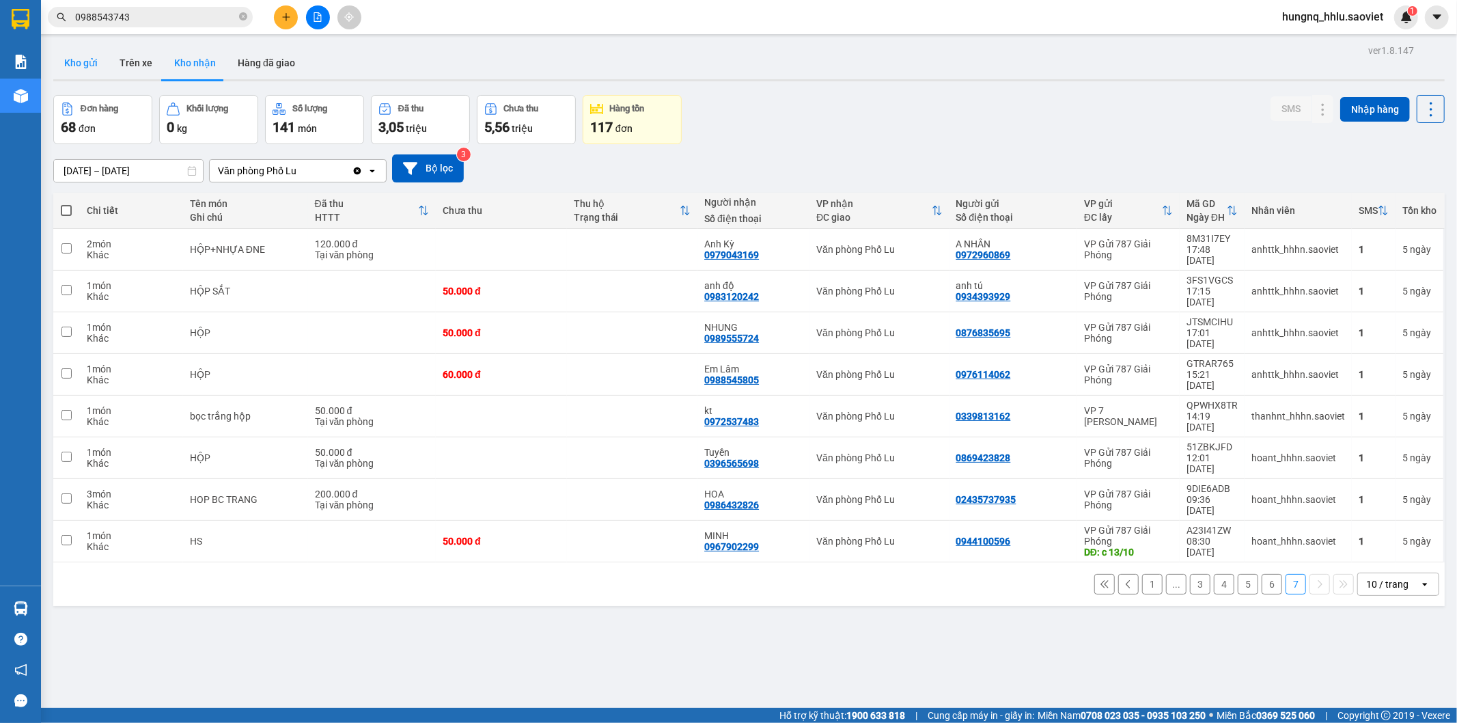
click at [61, 67] on button "Kho gửi" at bounding box center [80, 62] width 55 height 33
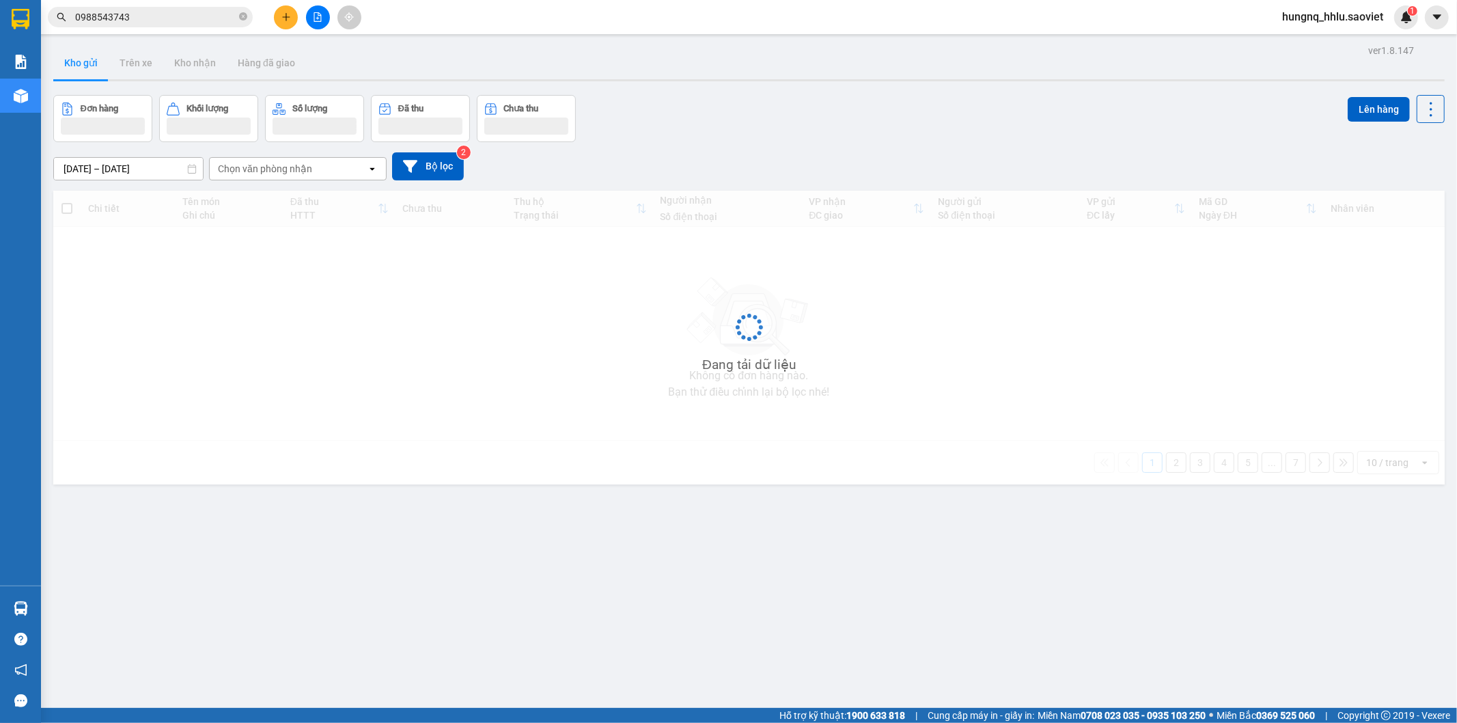
click at [61, 67] on button "Kho gửi" at bounding box center [80, 62] width 55 height 33
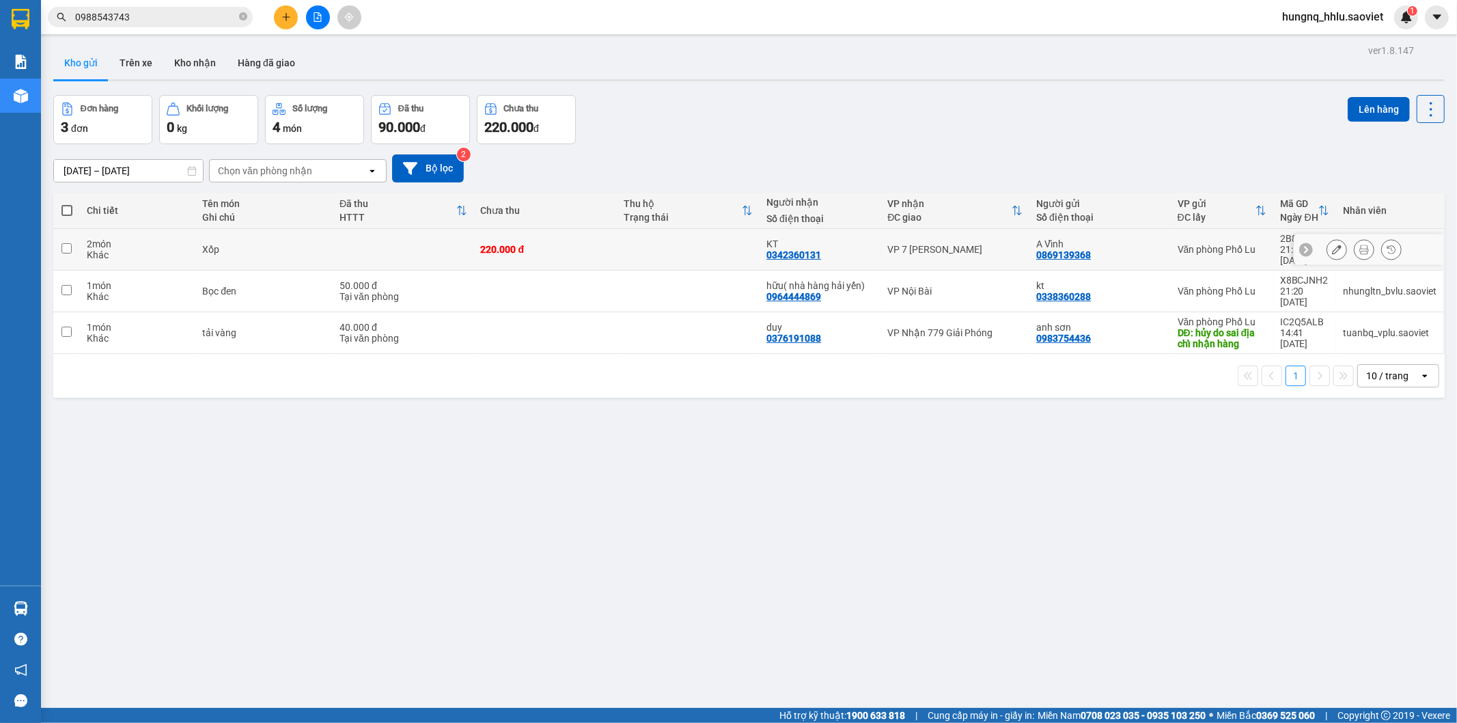
click at [141, 241] on div "2 món" at bounding box center [138, 243] width 102 height 11
checkbox input "true"
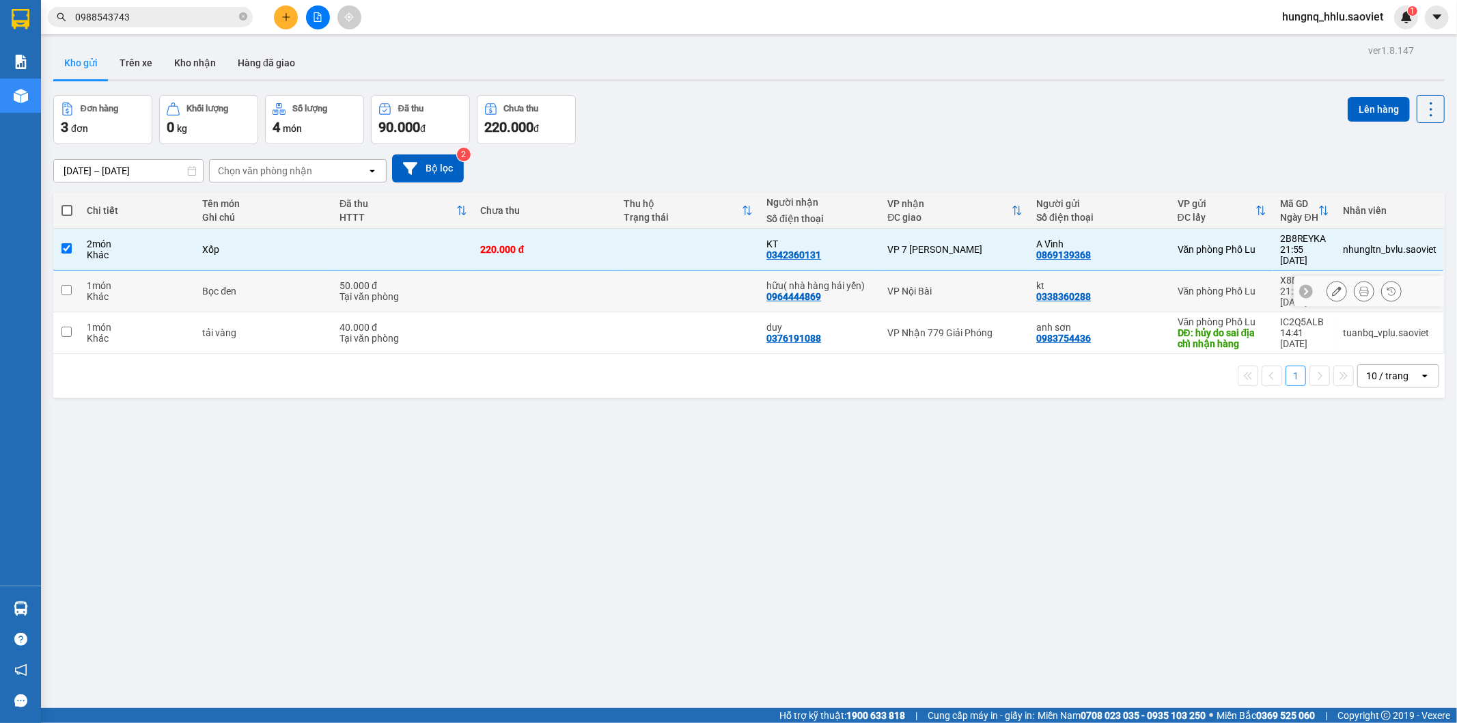
click at [144, 291] on div "Khác" at bounding box center [138, 296] width 102 height 11
checkbox input "true"
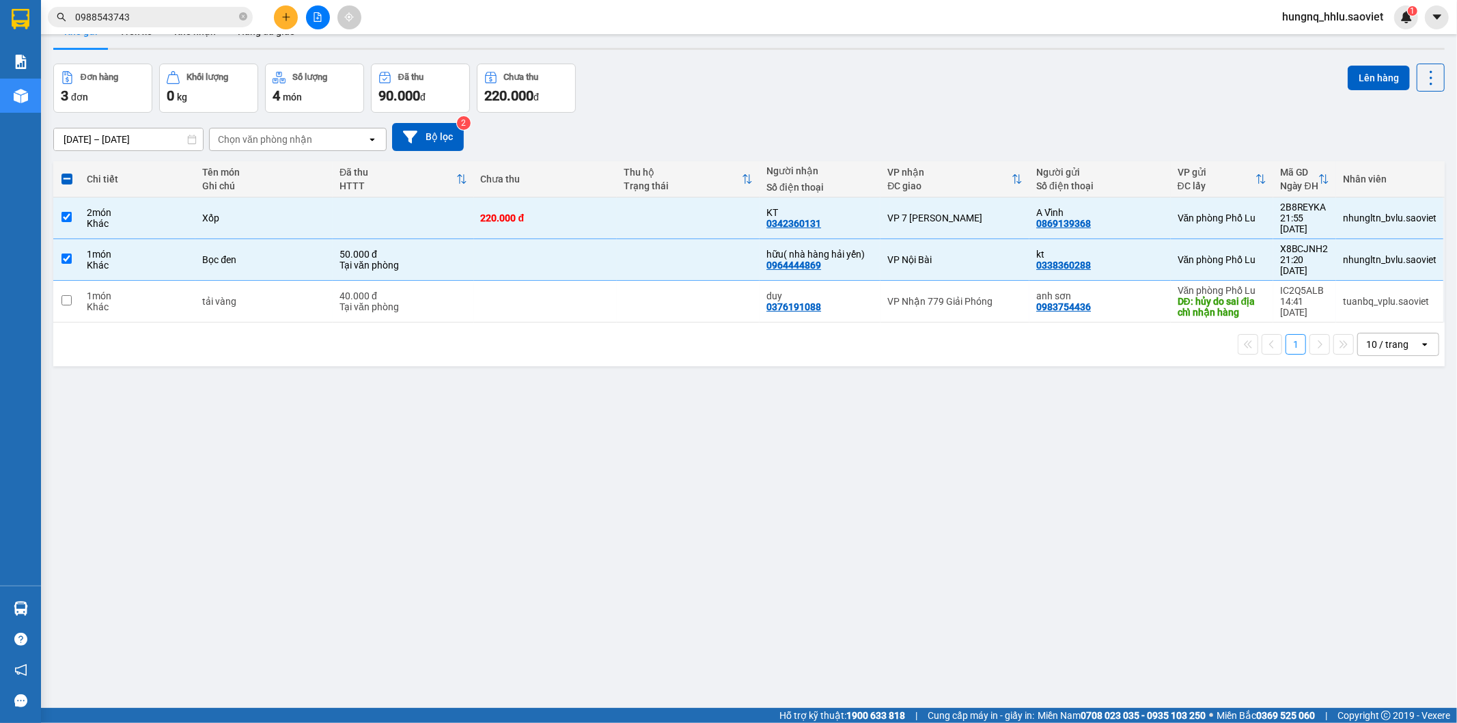
scroll to position [63, 0]
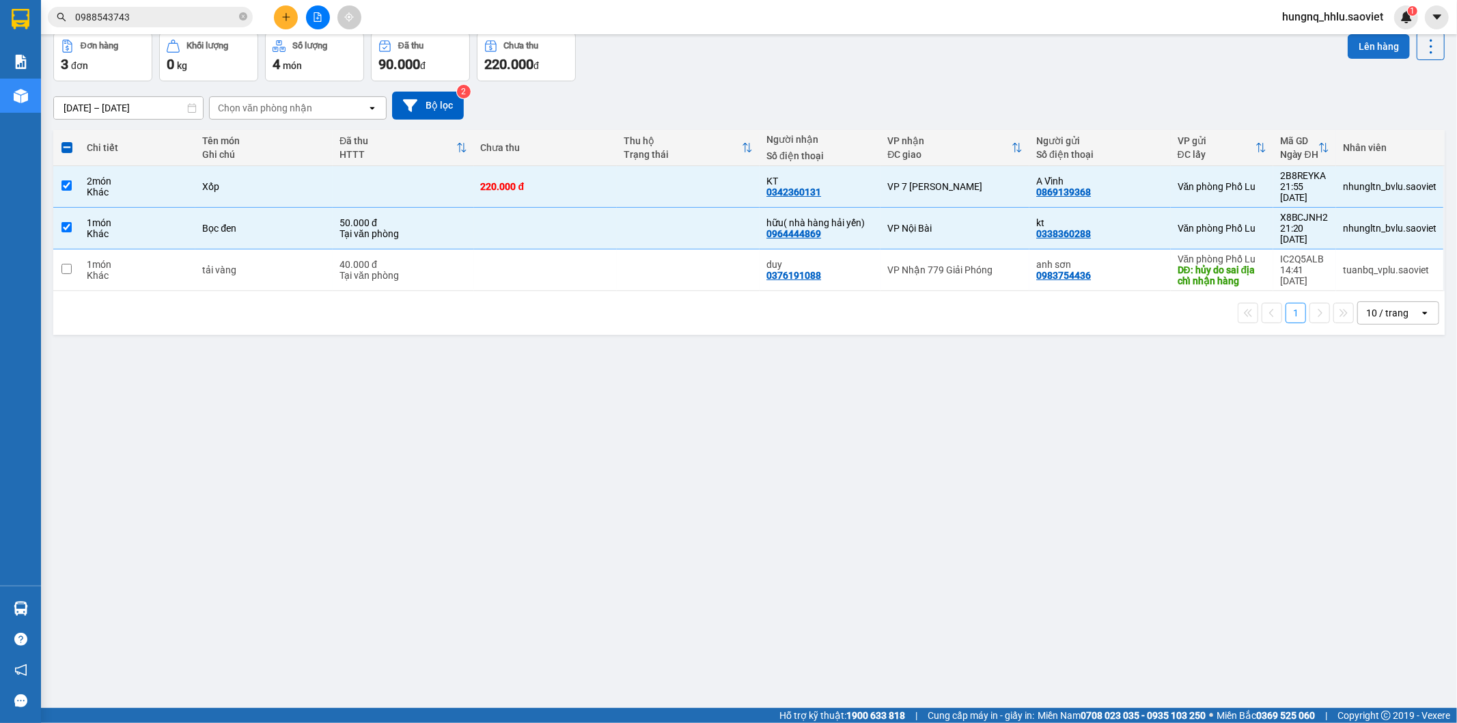
click at [1348, 57] on button "Lên hàng" at bounding box center [1379, 46] width 62 height 25
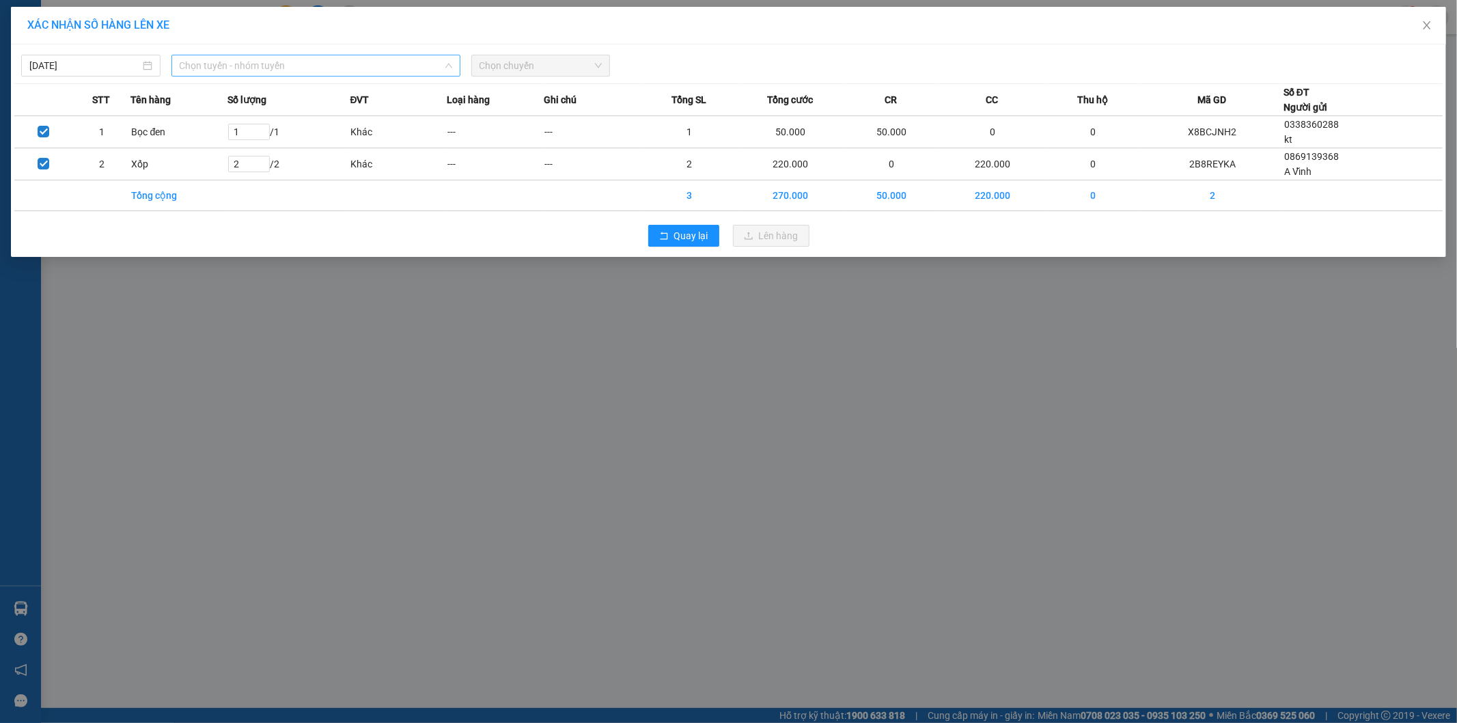
click at [194, 68] on span "Chọn tuyến - nhóm tuyến" at bounding box center [316, 65] width 273 height 20
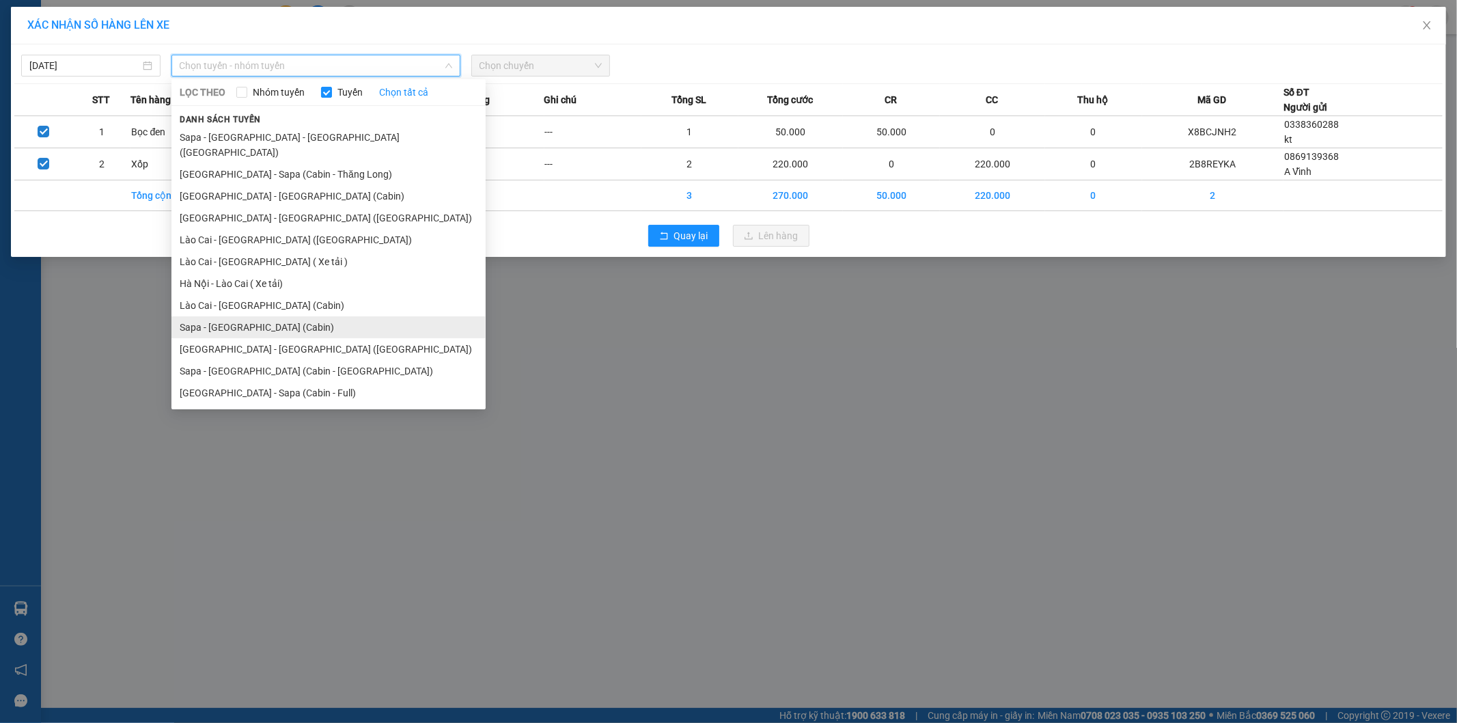
click at [185, 316] on li "Sapa - [GEOGRAPHIC_DATA] (Cabin)" at bounding box center [328, 327] width 314 height 22
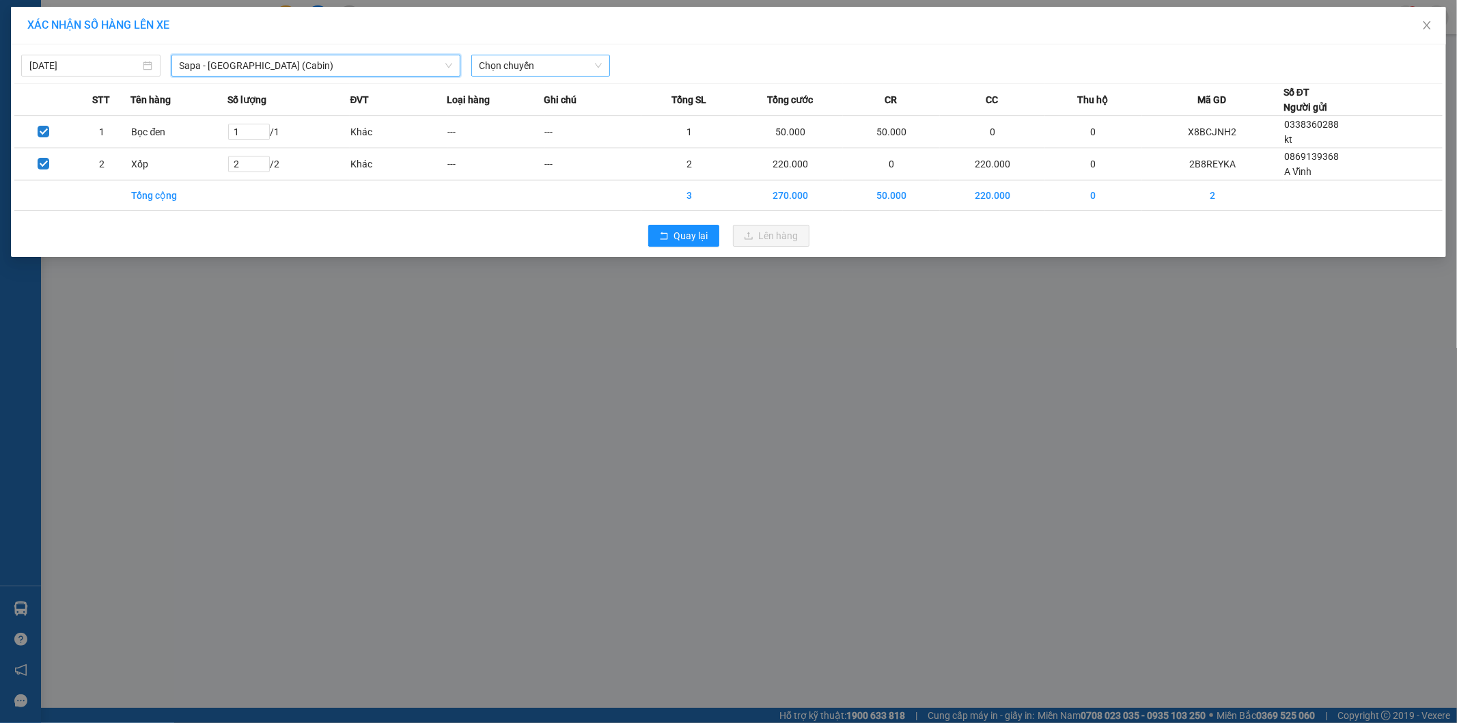
click at [494, 70] on span "Chọn chuyến" at bounding box center [541, 65] width 123 height 20
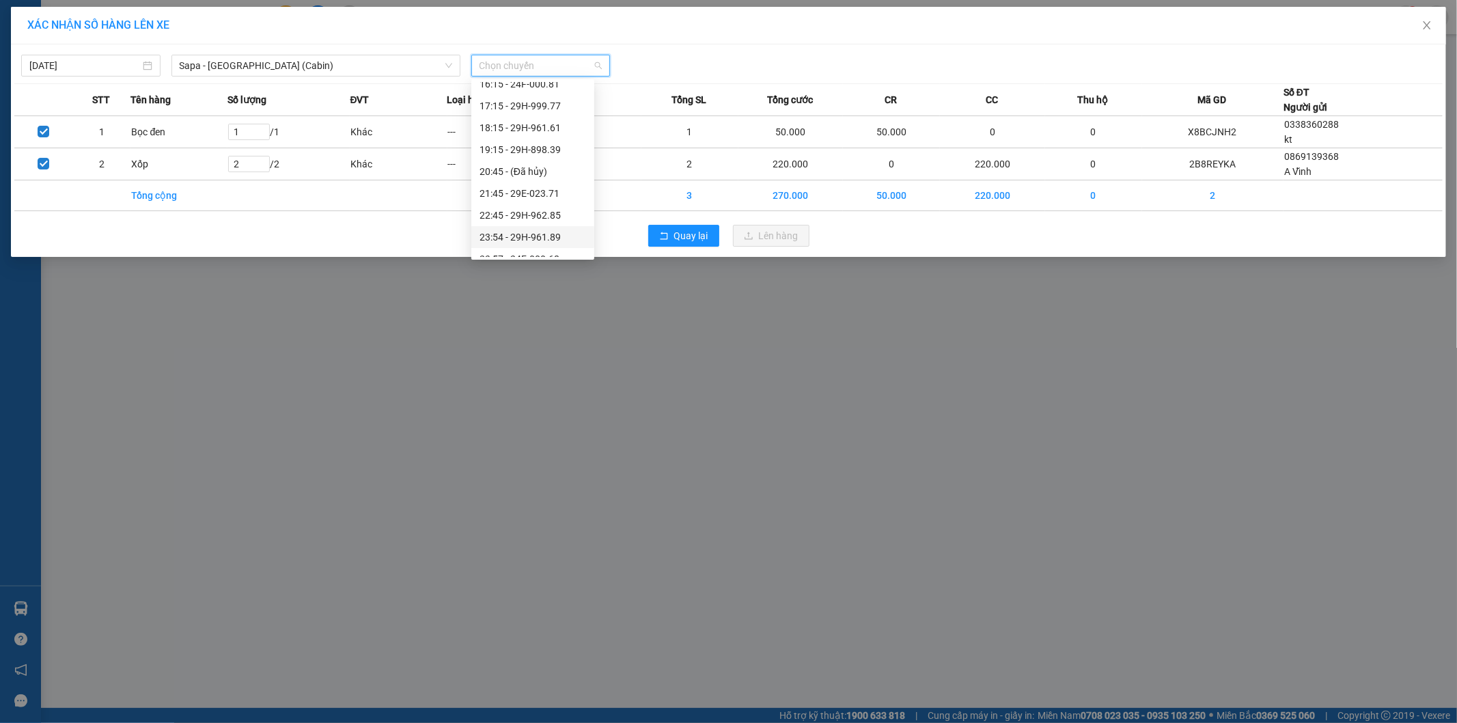
scroll to position [437, 0]
type input "[DATE]"
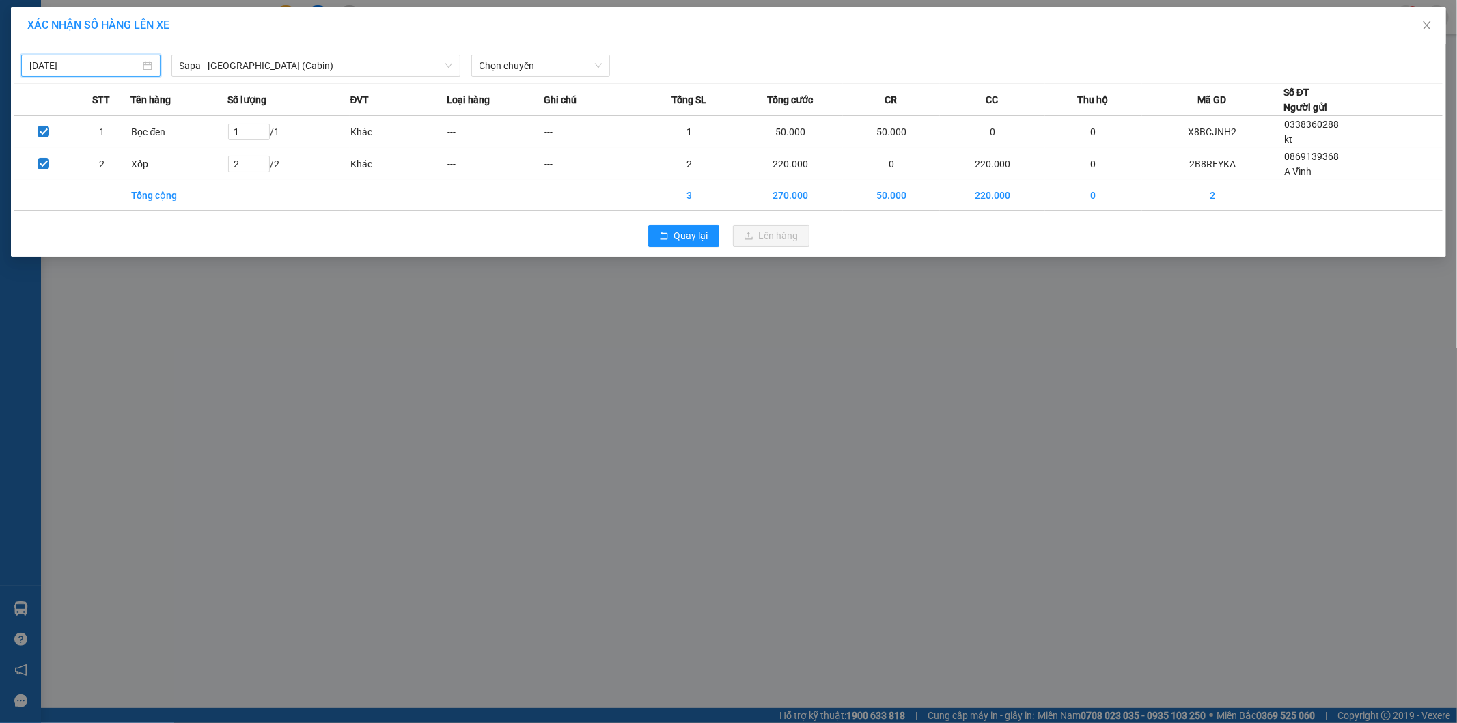
click at [84, 66] on input "[DATE]" at bounding box center [84, 65] width 111 height 15
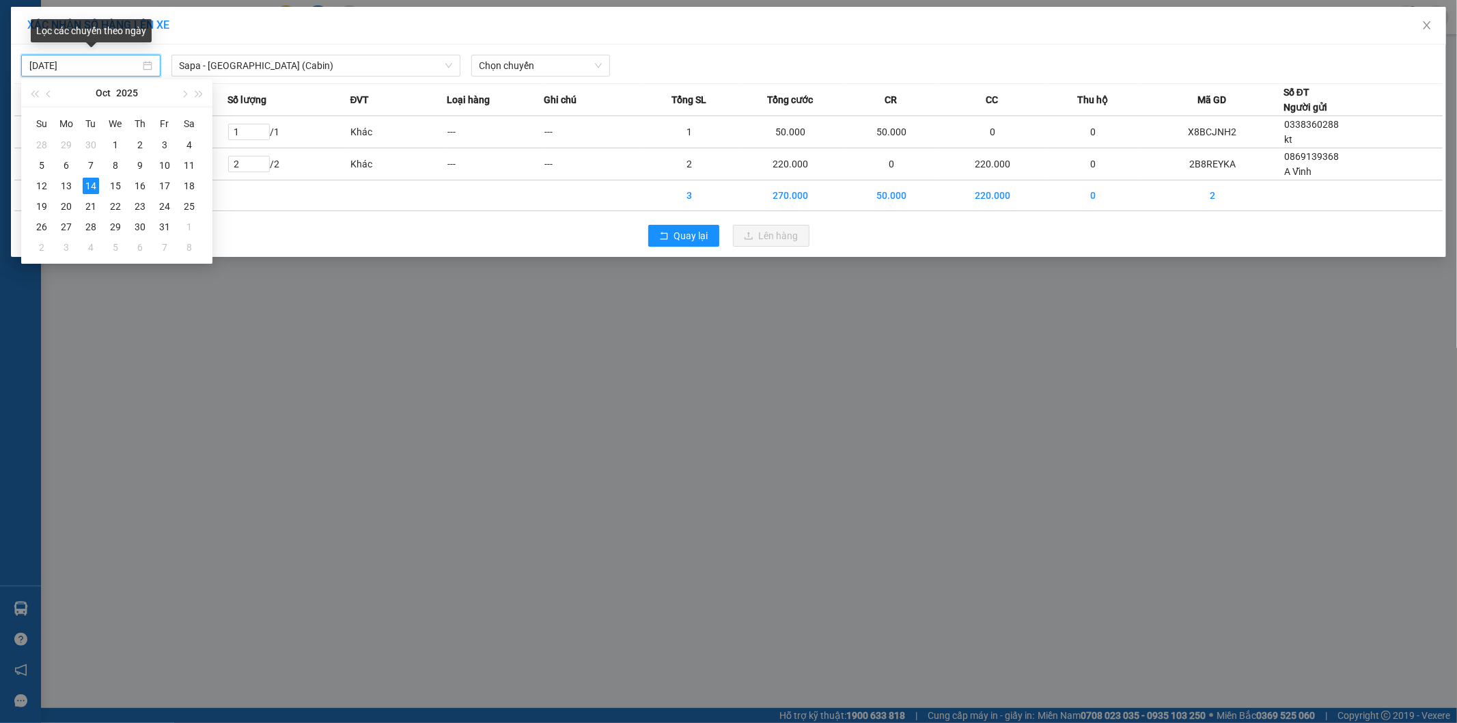
click at [89, 65] on input "[DATE]" at bounding box center [84, 65] width 111 height 15
click at [85, 66] on input "[DATE]" at bounding box center [84, 65] width 111 height 15
click at [42, 63] on input "[DATE]" at bounding box center [84, 65] width 111 height 15
click at [29, 64] on input "[DATE]" at bounding box center [84, 65] width 111 height 15
click at [9, 33] on div "XÁC NHẬN SỐ HÀNG LÊN XE 14/10/2025 Sapa - Hà Nội (Cabin) LỌC THEO Nhóm tuyến Tu…" at bounding box center [728, 361] width 1457 height 723
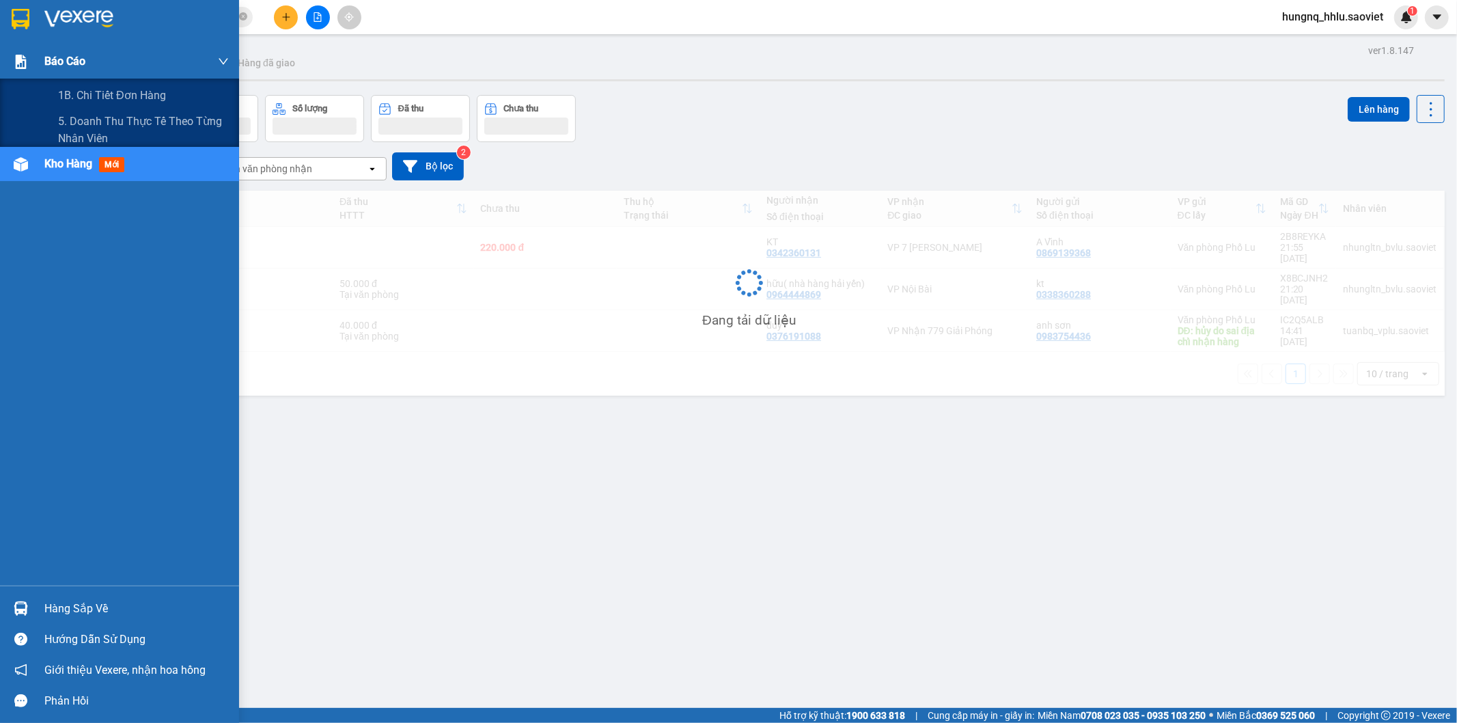
click at [28, 58] on div at bounding box center [21, 62] width 24 height 24
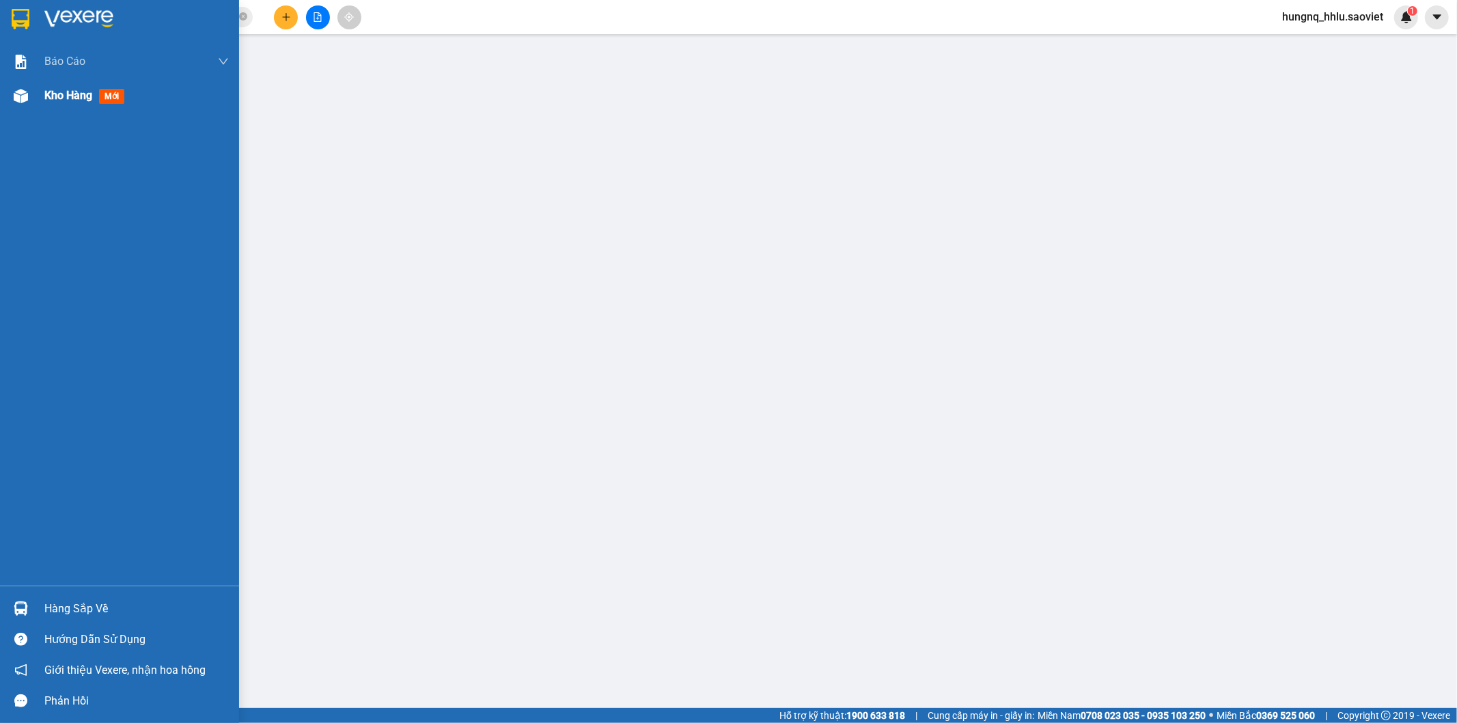
click at [81, 100] on span "Kho hàng" at bounding box center [68, 95] width 48 height 13
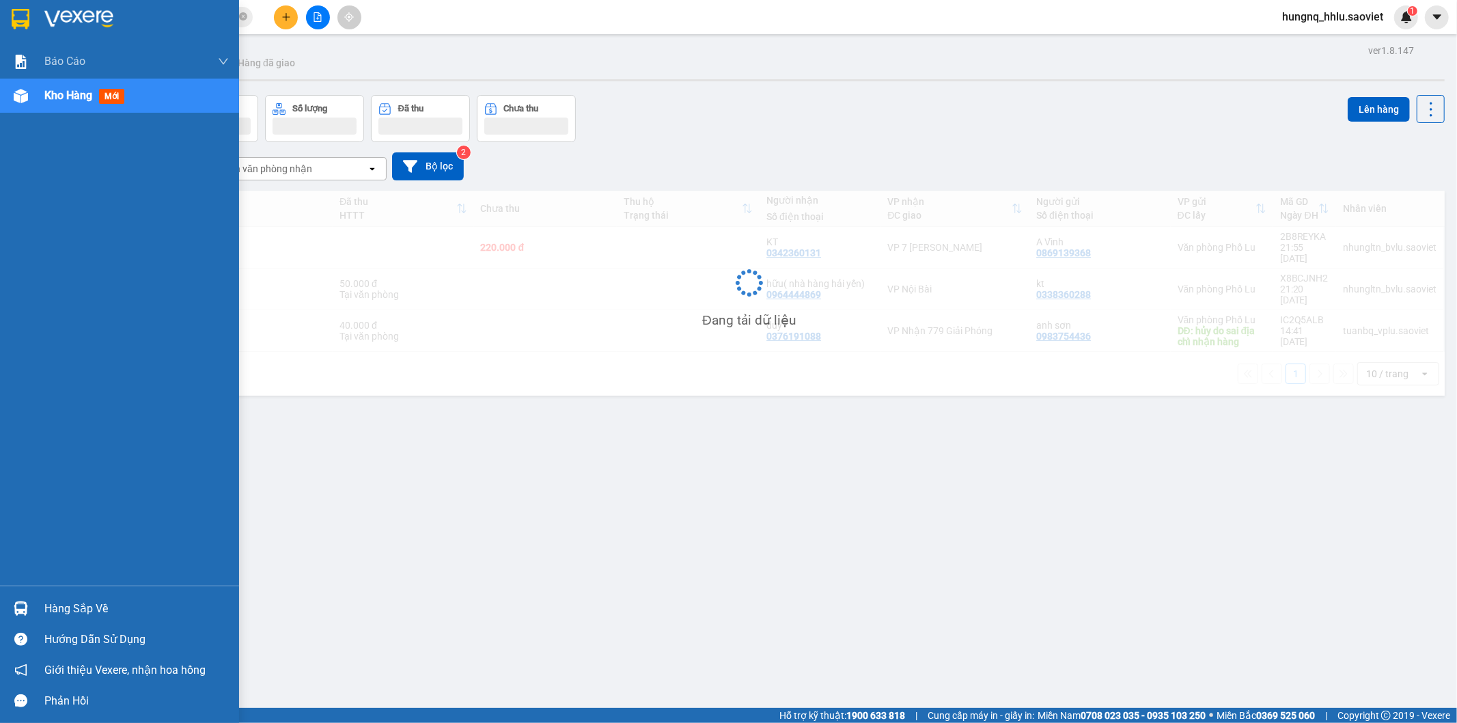
click at [92, 100] on span "Kho hàng" at bounding box center [68, 95] width 48 height 13
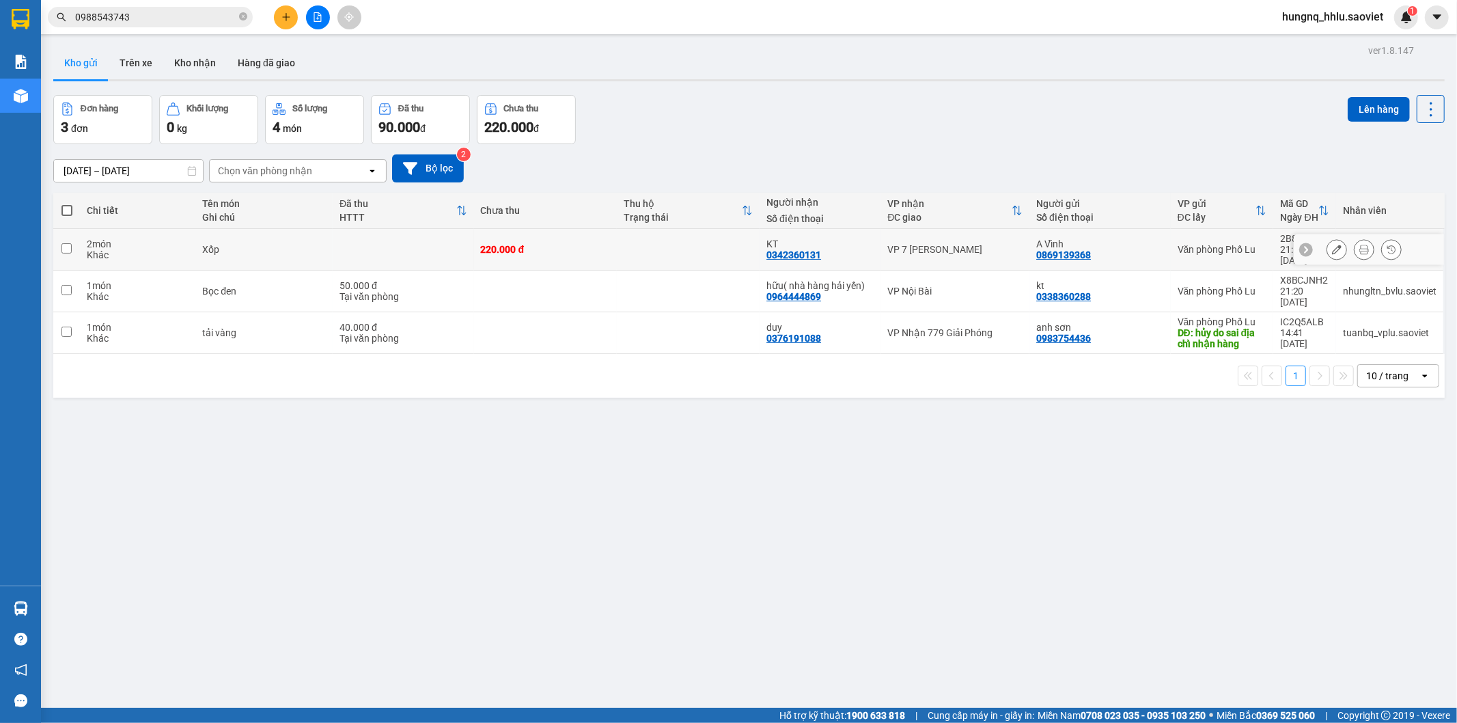
click at [92, 249] on div "Khác" at bounding box center [138, 254] width 102 height 11
checkbox input "true"
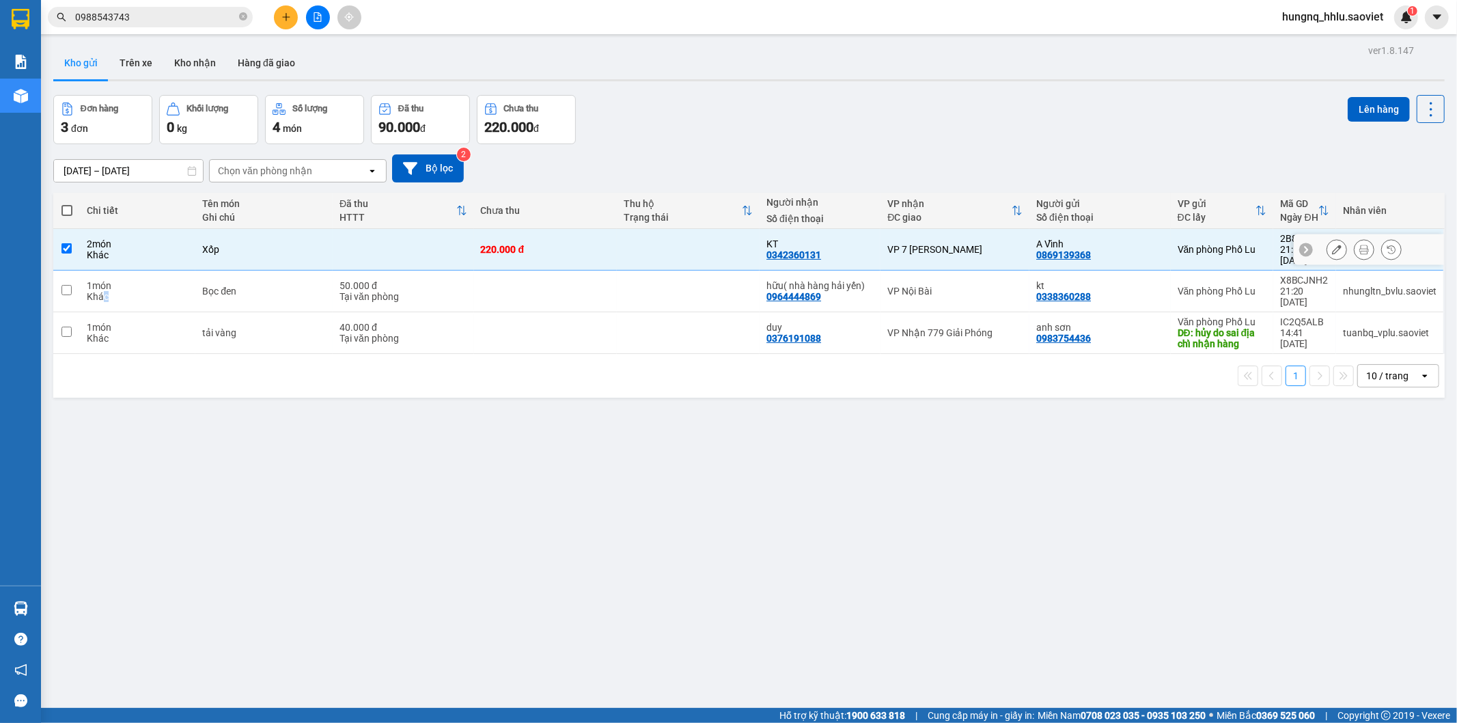
click at [107, 291] on div "Khác" at bounding box center [138, 296] width 102 height 11
checkbox input "true"
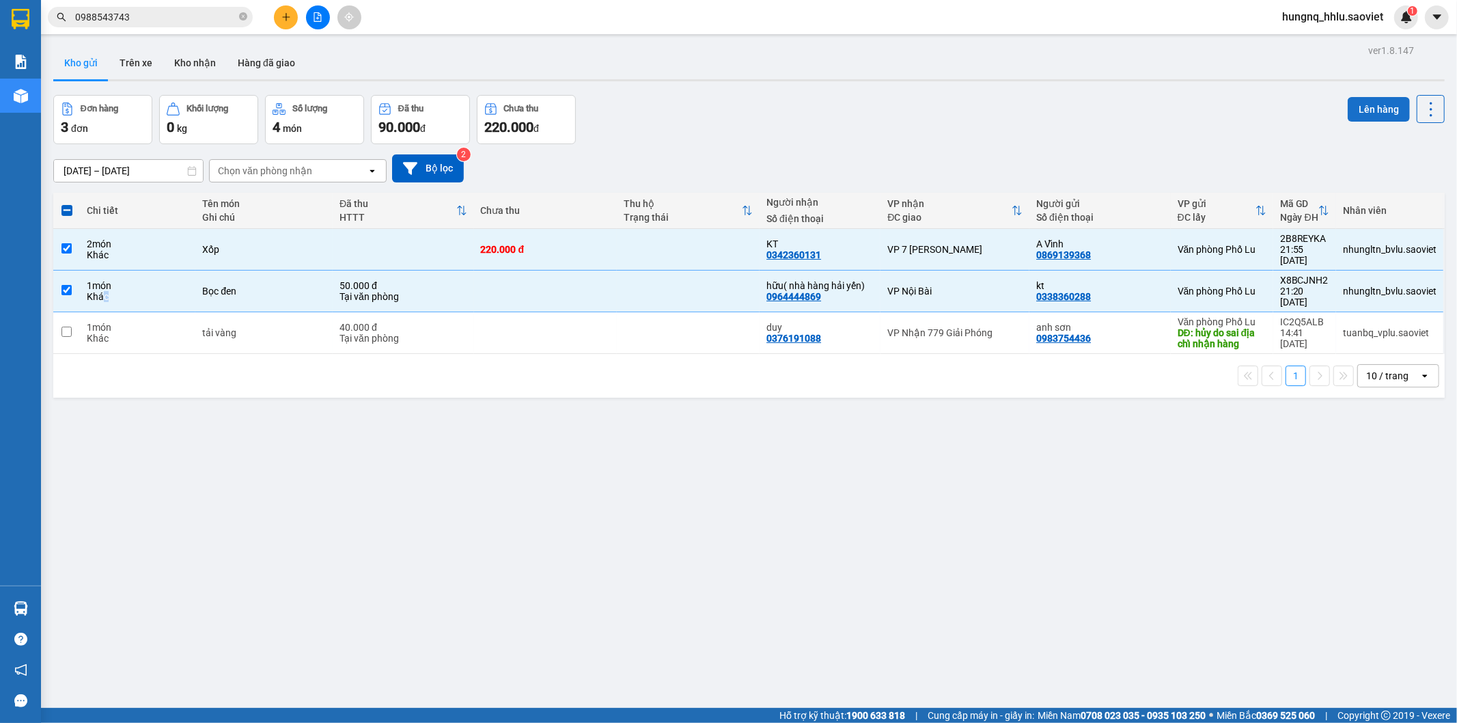
click at [1389, 118] on button "Lên hàng" at bounding box center [1379, 109] width 62 height 25
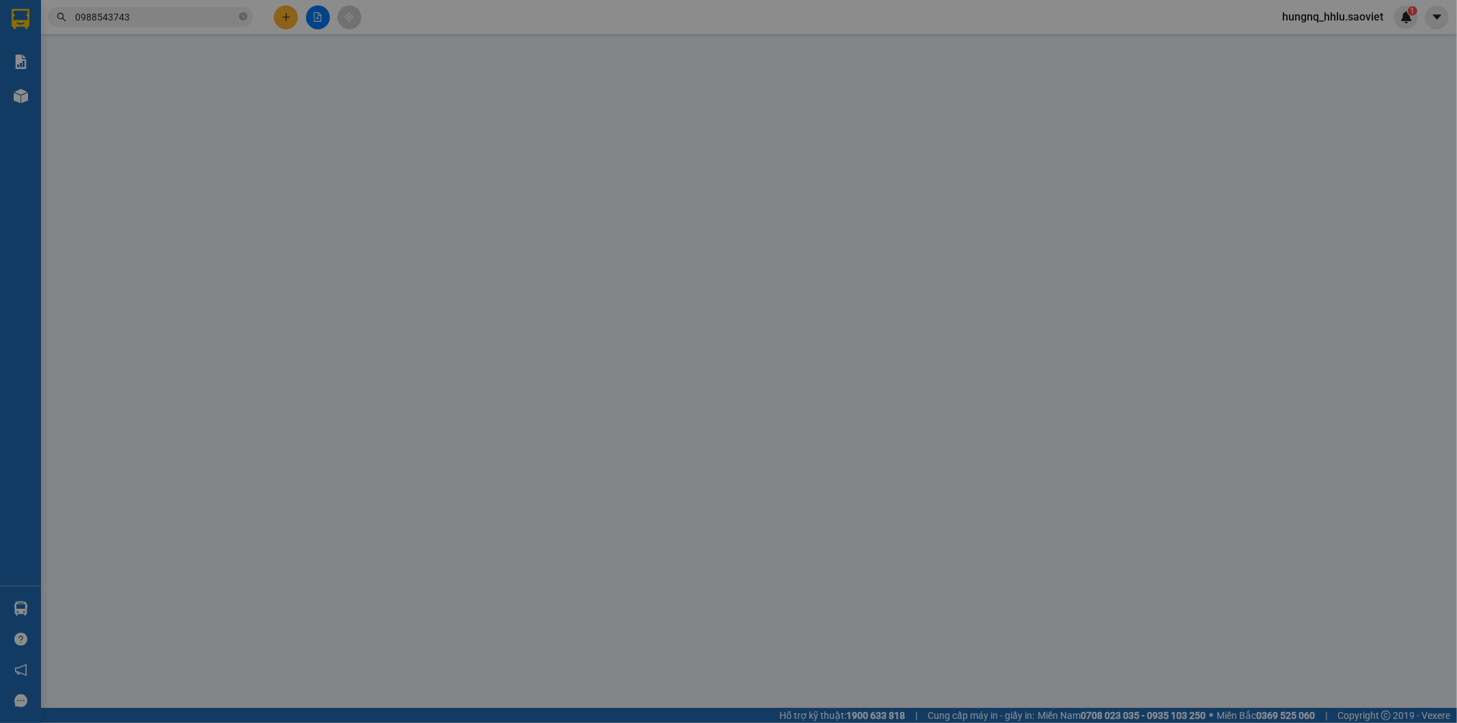
click at [1389, 118] on td "0338360288 kt" at bounding box center [1363, 132] width 159 height 32
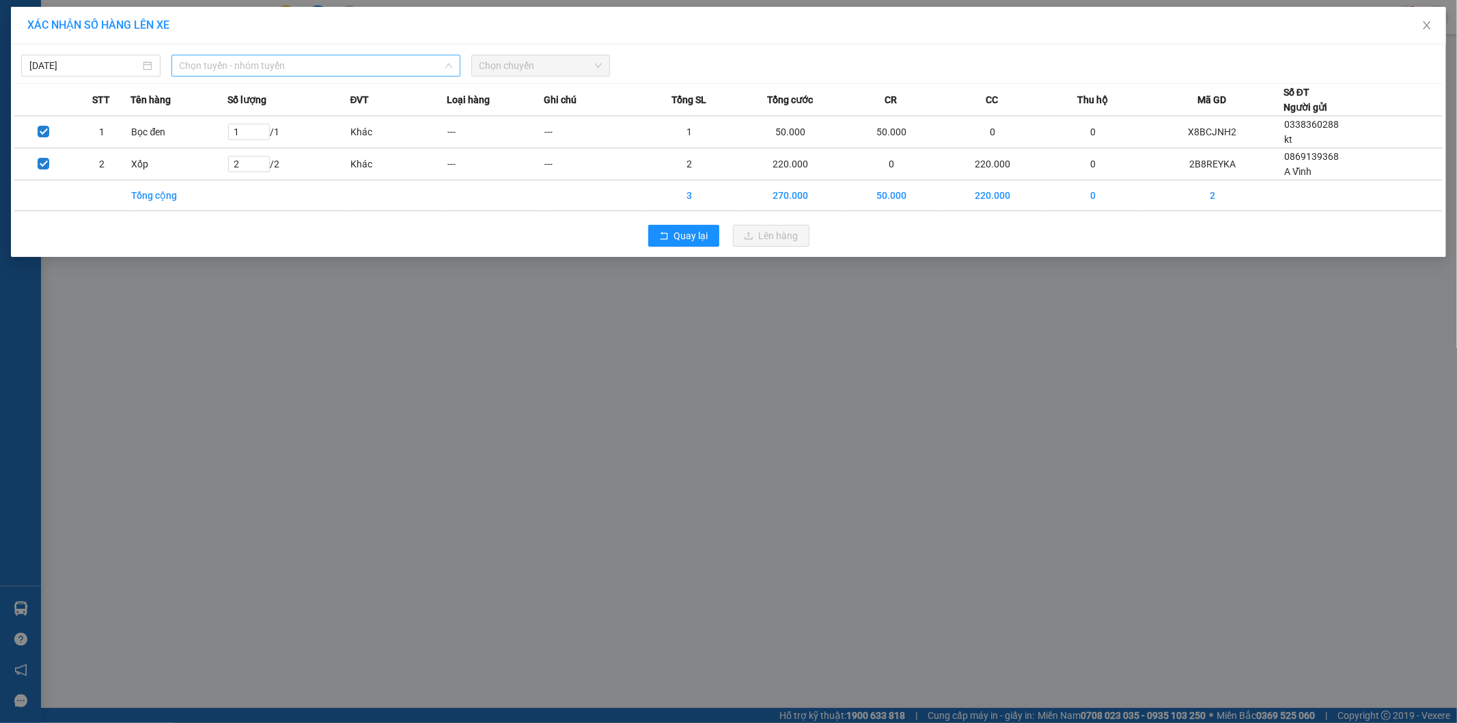
click at [198, 68] on span "Chọn tuyến - nhóm tuyến" at bounding box center [316, 65] width 273 height 20
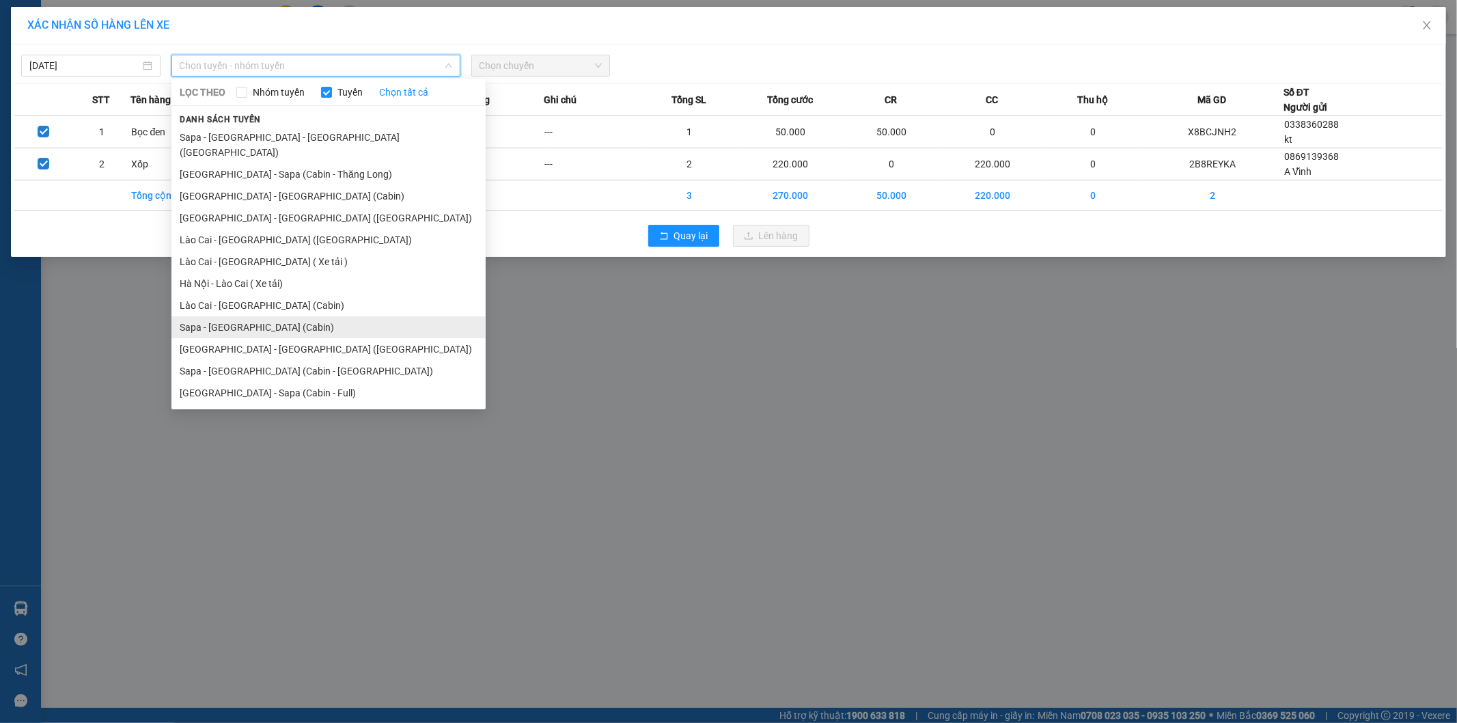
click at [185, 316] on li "Sapa - [GEOGRAPHIC_DATA] (Cabin)" at bounding box center [328, 327] width 314 height 22
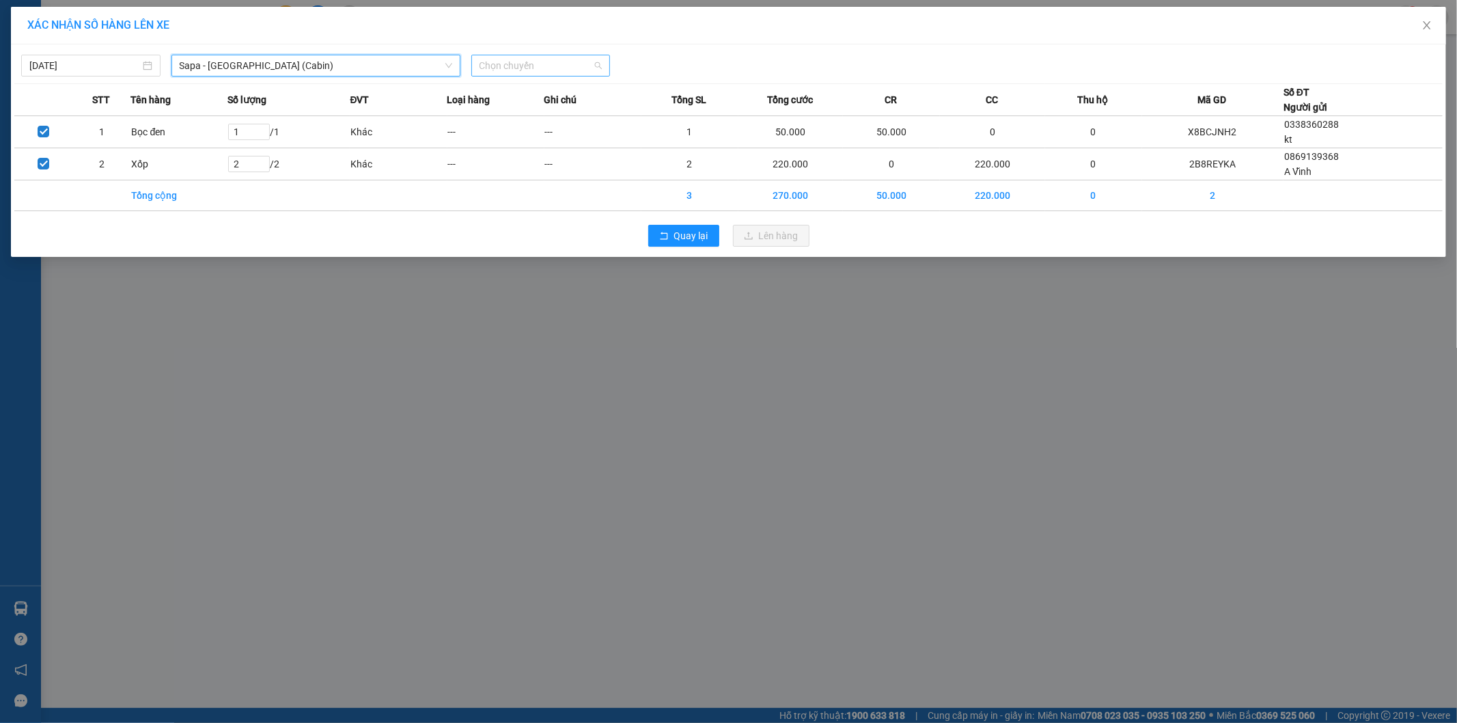
click at [482, 59] on span "Chọn chuyến" at bounding box center [541, 65] width 123 height 20
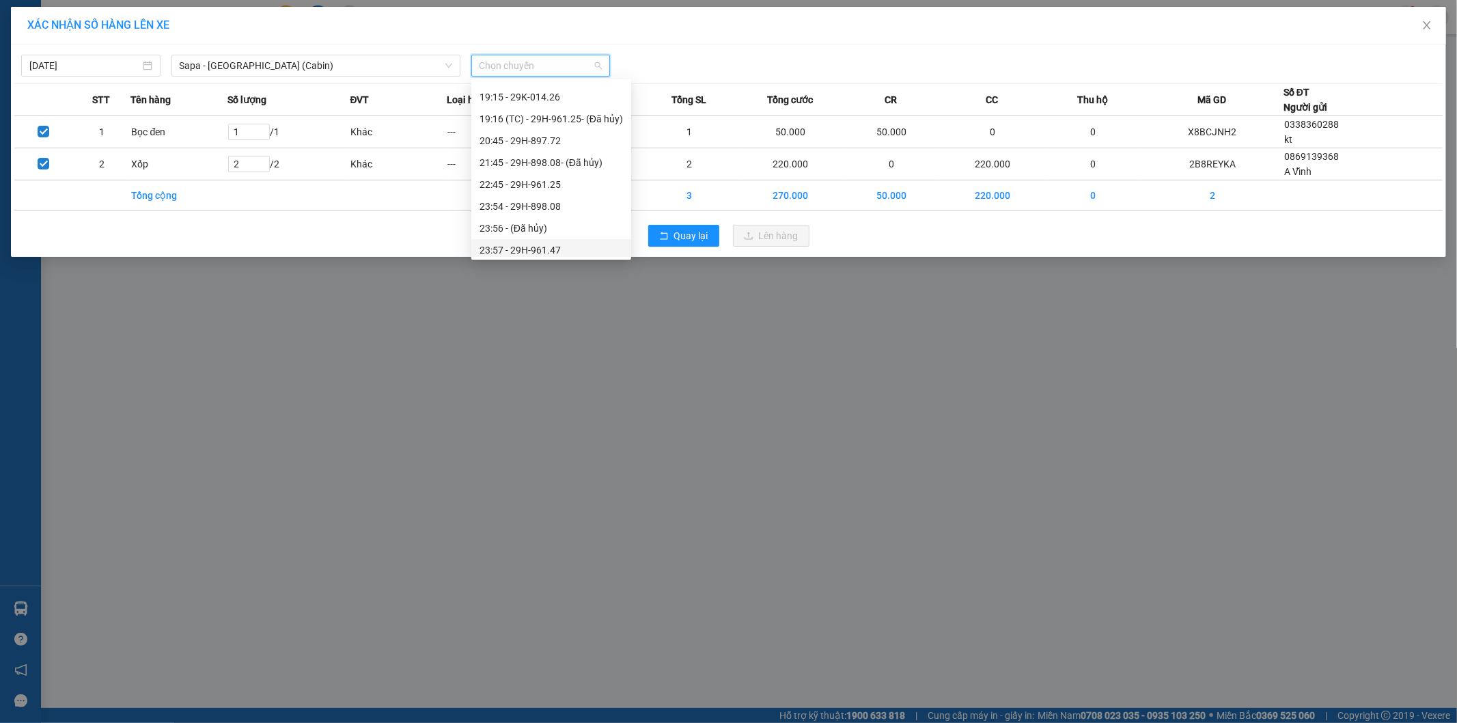
scroll to position [503, 0]
click at [484, 164] on div "23:54 - 29H-898.08" at bounding box center [551, 158] width 143 height 15
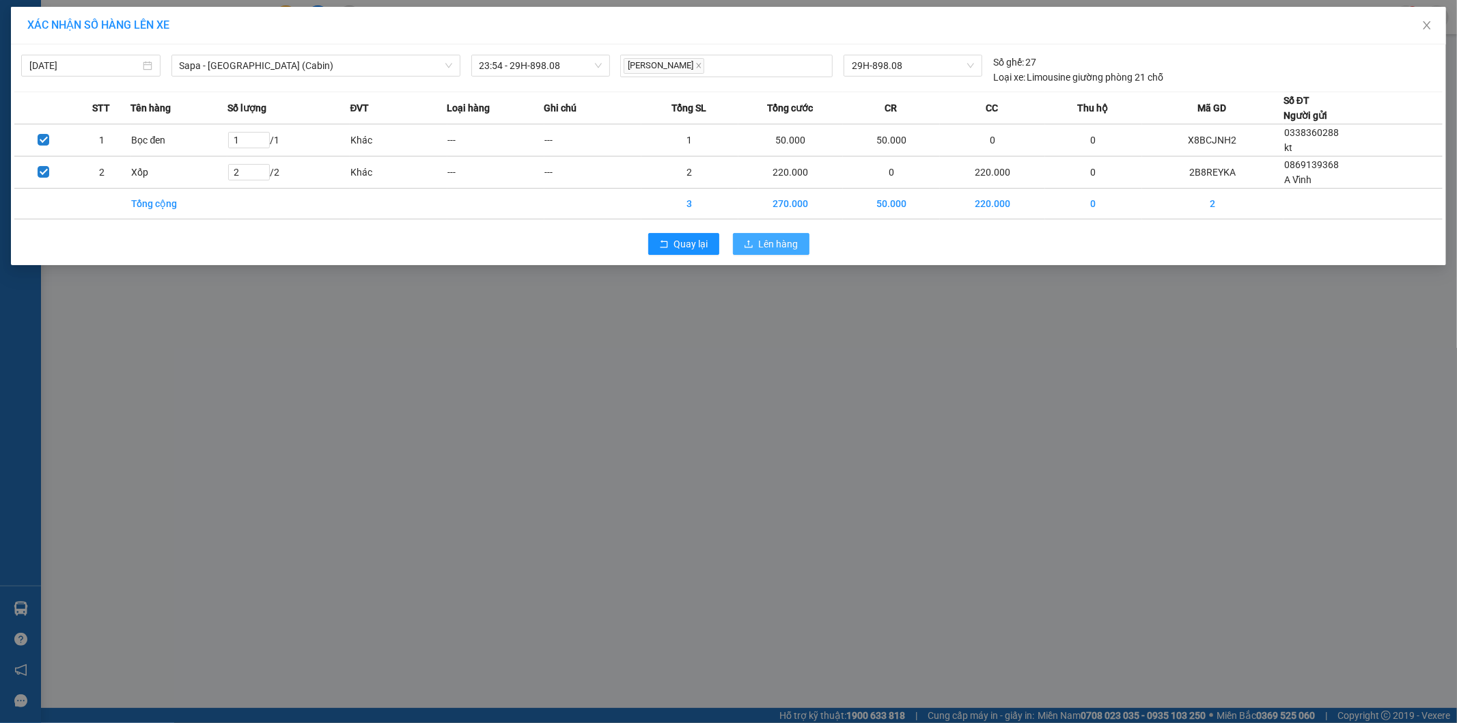
click at [786, 250] on span "Lên hàng" at bounding box center [779, 243] width 40 height 15
click at [803, 247] on button "Lên hàng" at bounding box center [771, 244] width 77 height 22
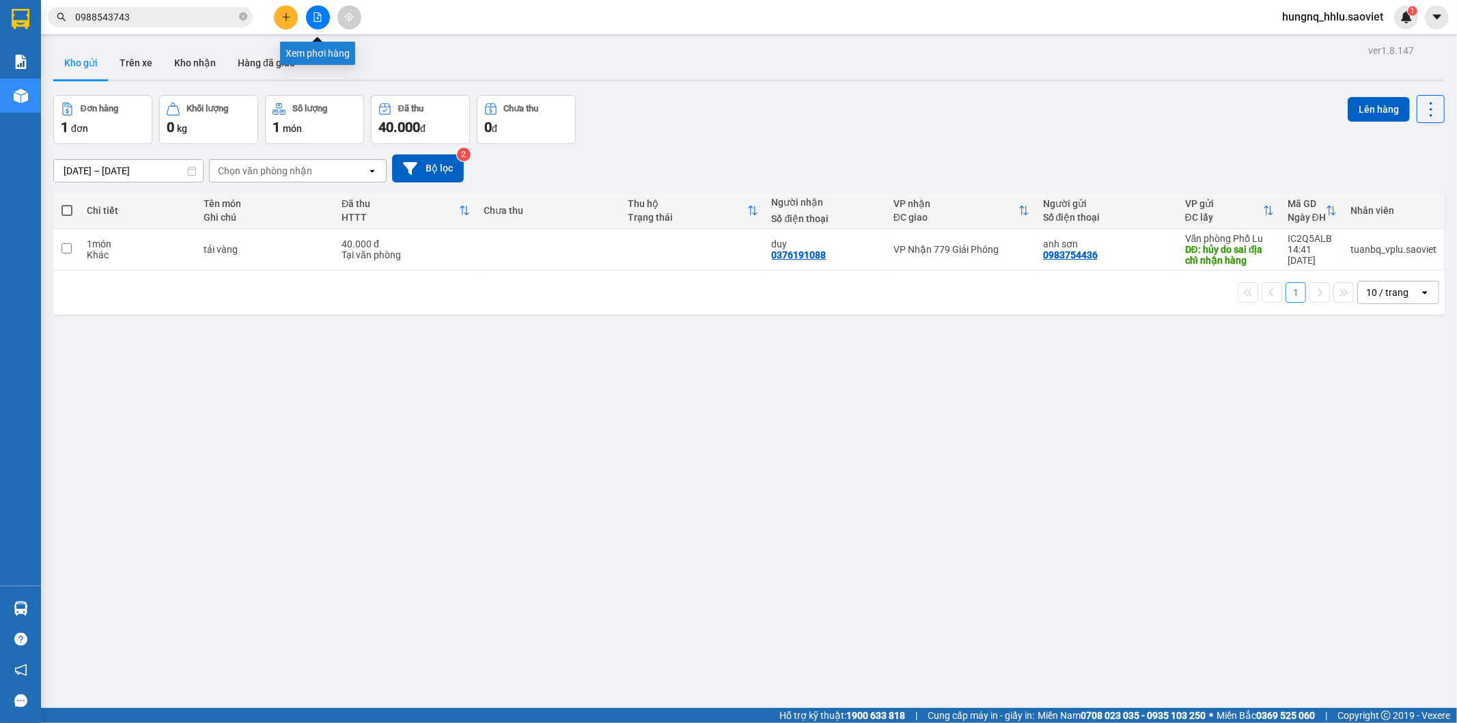
click at [321, 24] on button at bounding box center [318, 17] width 24 height 24
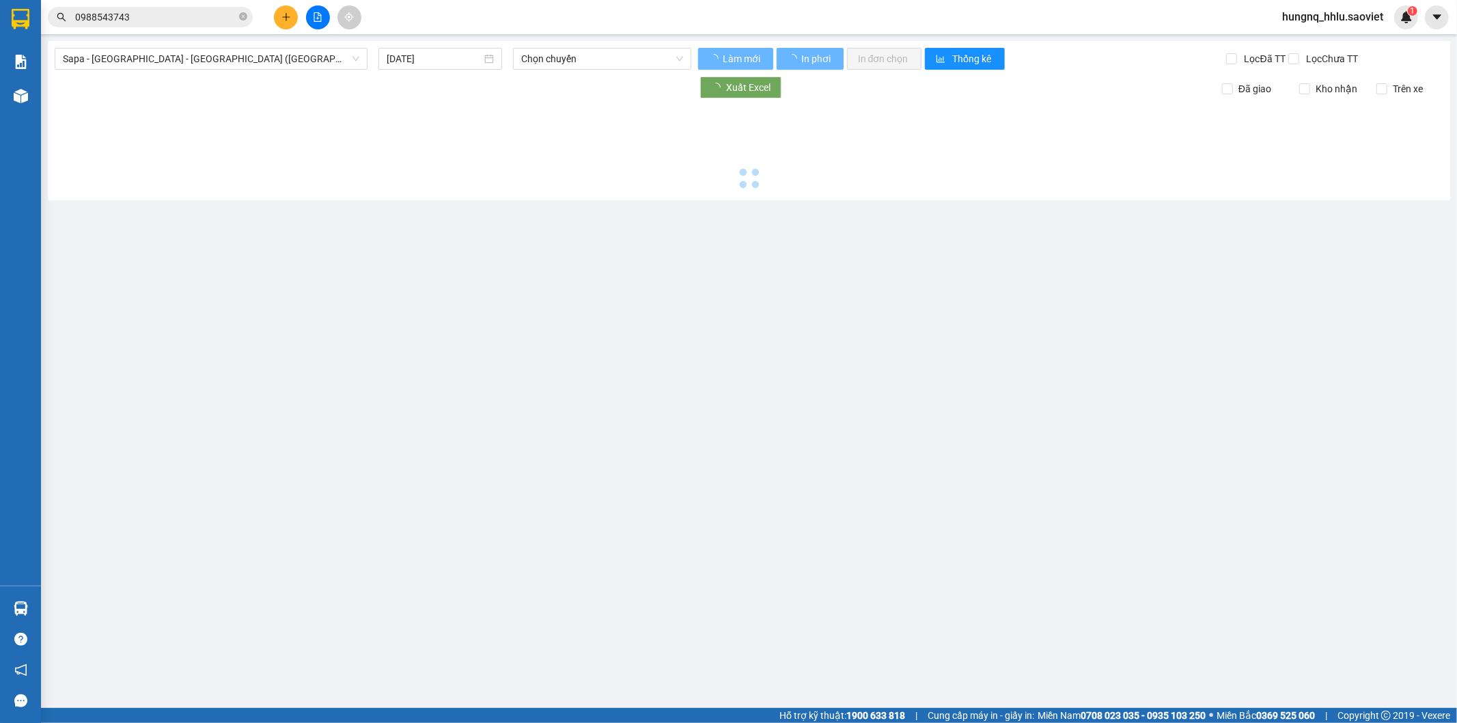
click at [321, 24] on button at bounding box center [318, 17] width 24 height 24
type input "[DATE]"
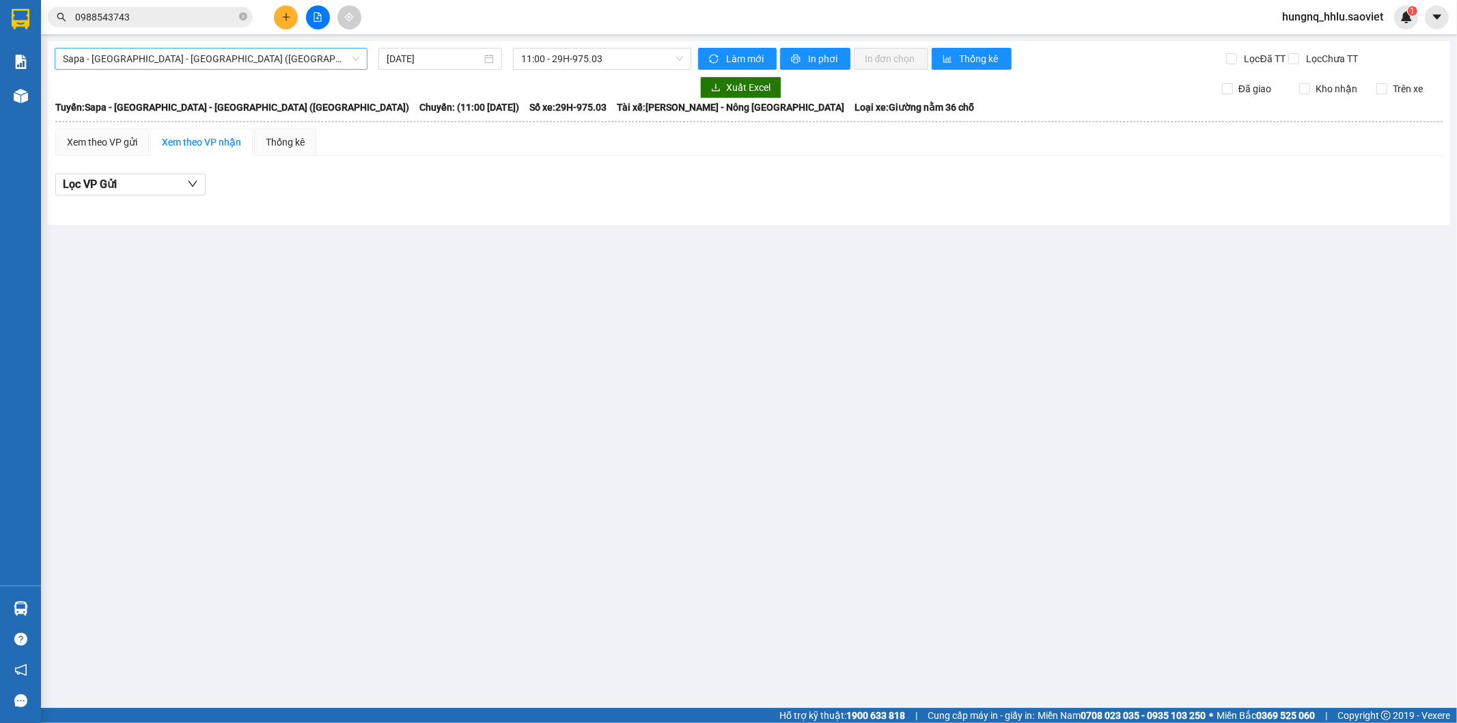
click at [81, 53] on span "Sapa - [GEOGRAPHIC_DATA] - [GEOGRAPHIC_DATA] ([GEOGRAPHIC_DATA])" at bounding box center [211, 59] width 296 height 20
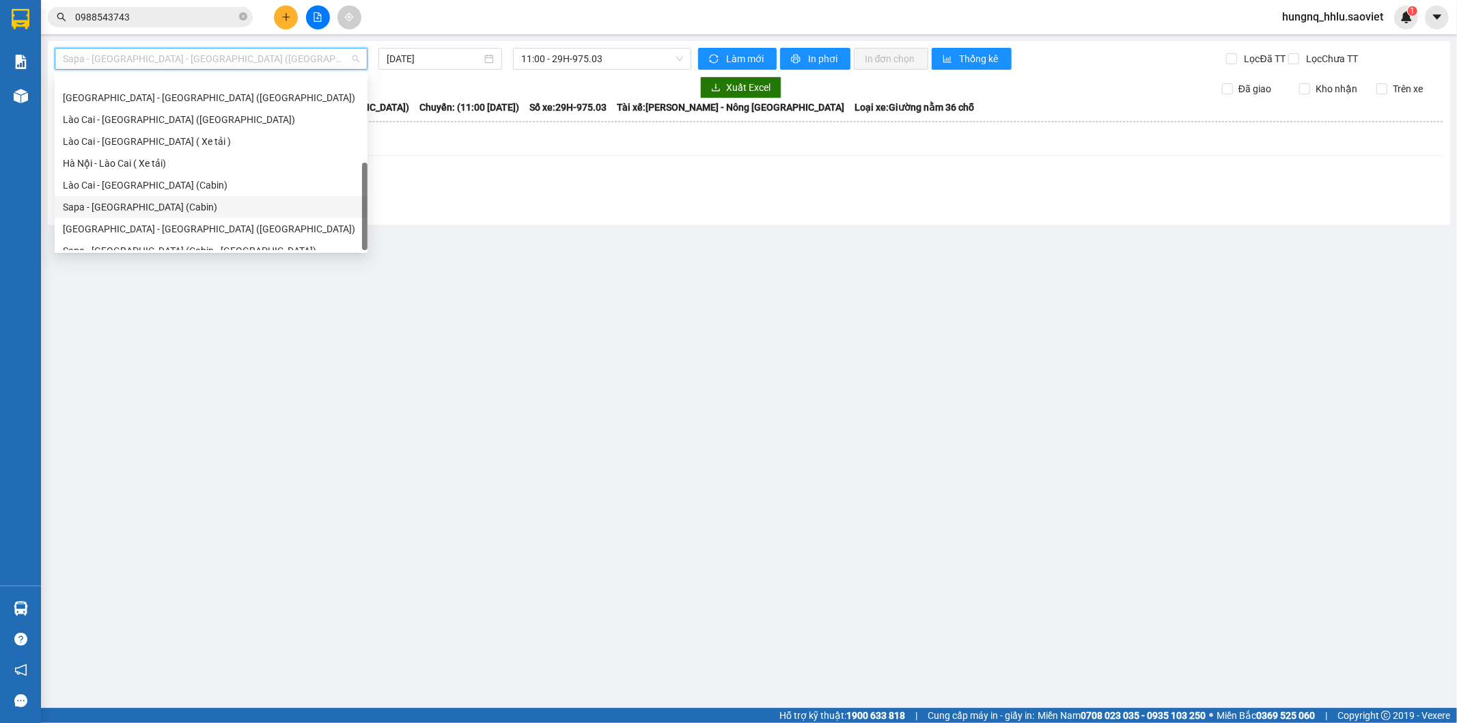
scroll to position [109, 0]
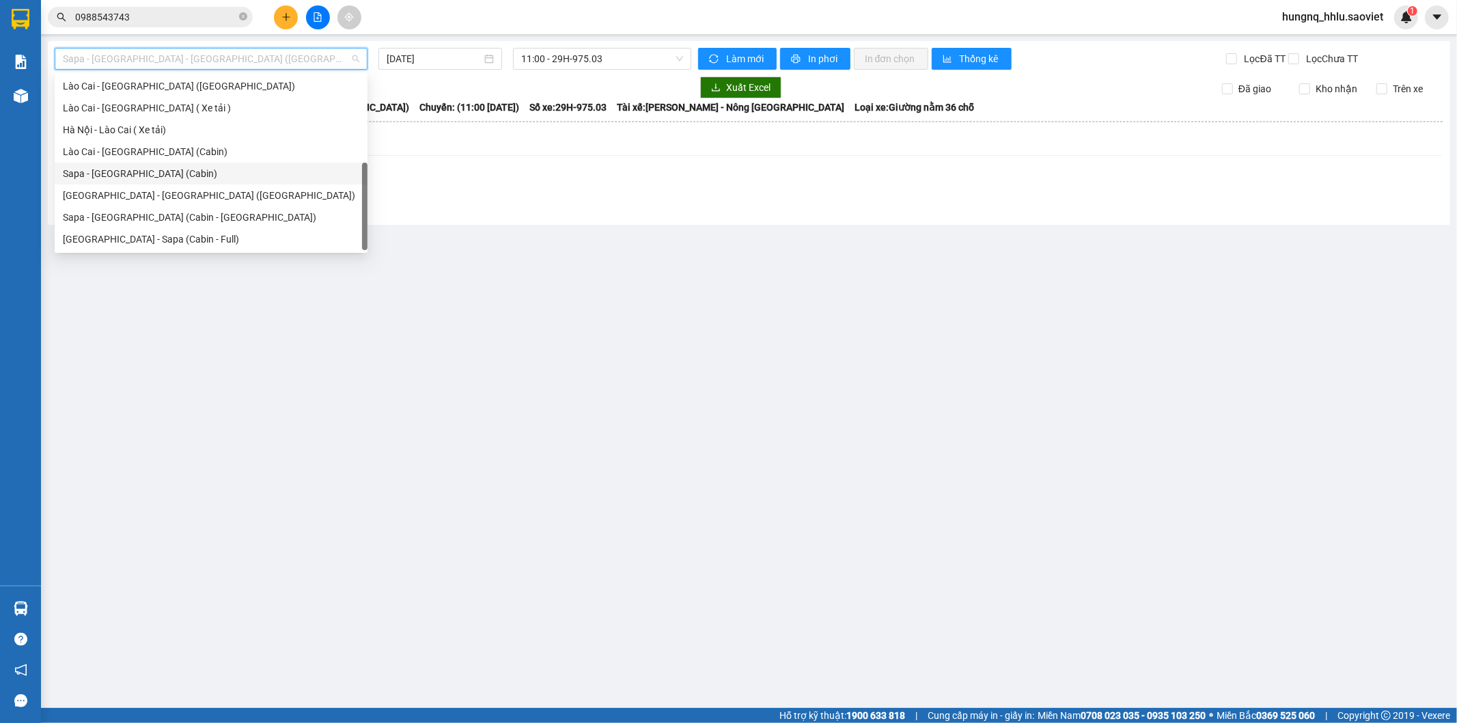
click at [69, 176] on div "Sapa - [GEOGRAPHIC_DATA] (Cabin)" at bounding box center [211, 173] width 296 height 15
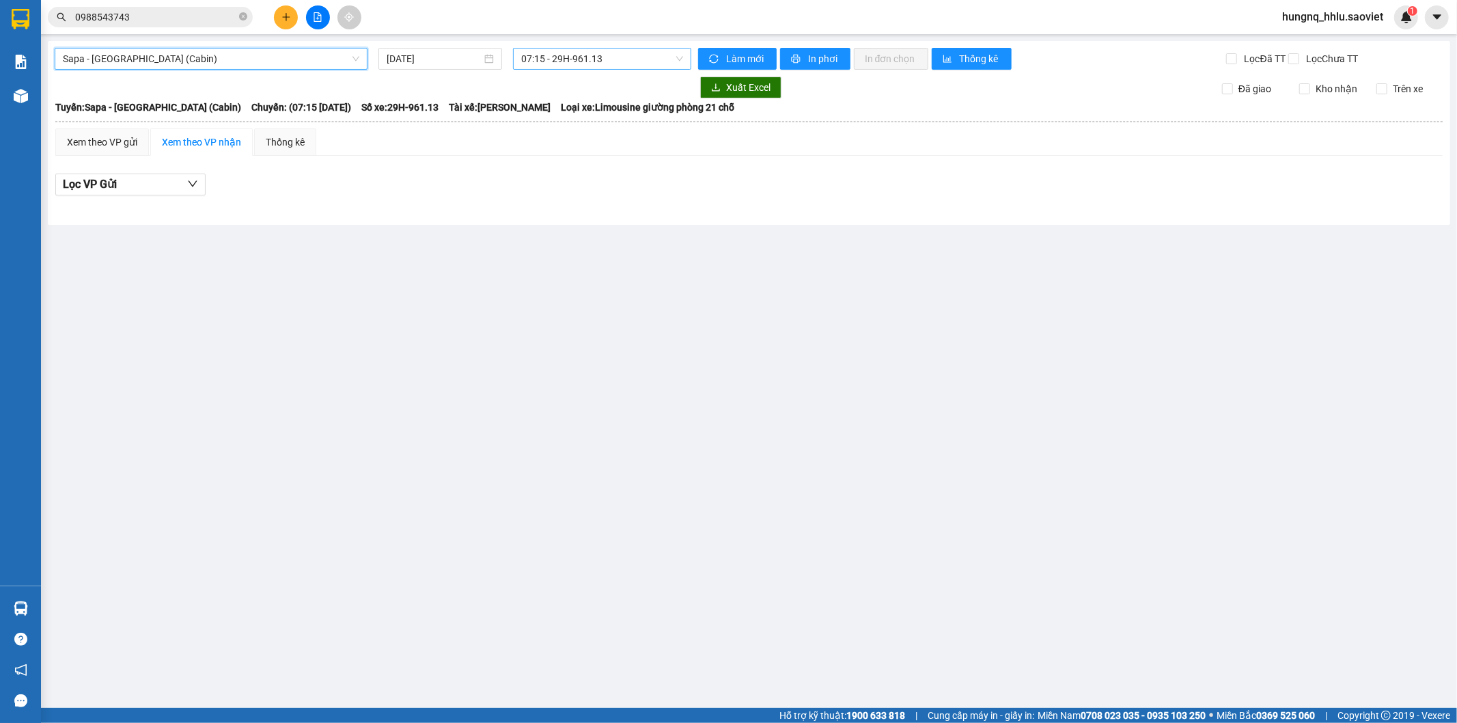
click at [540, 60] on span "07:15 - 29H-961.13" at bounding box center [601, 59] width 161 height 20
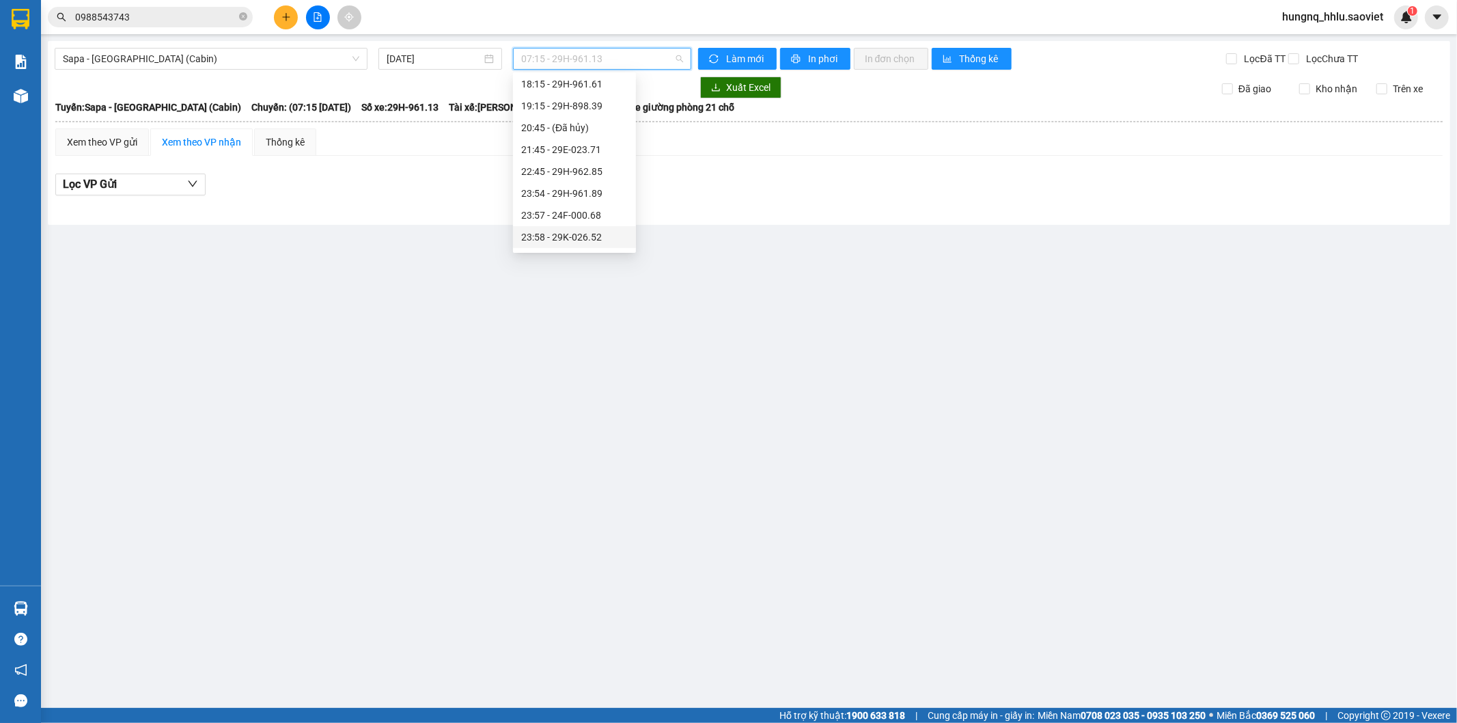
scroll to position [437, 0]
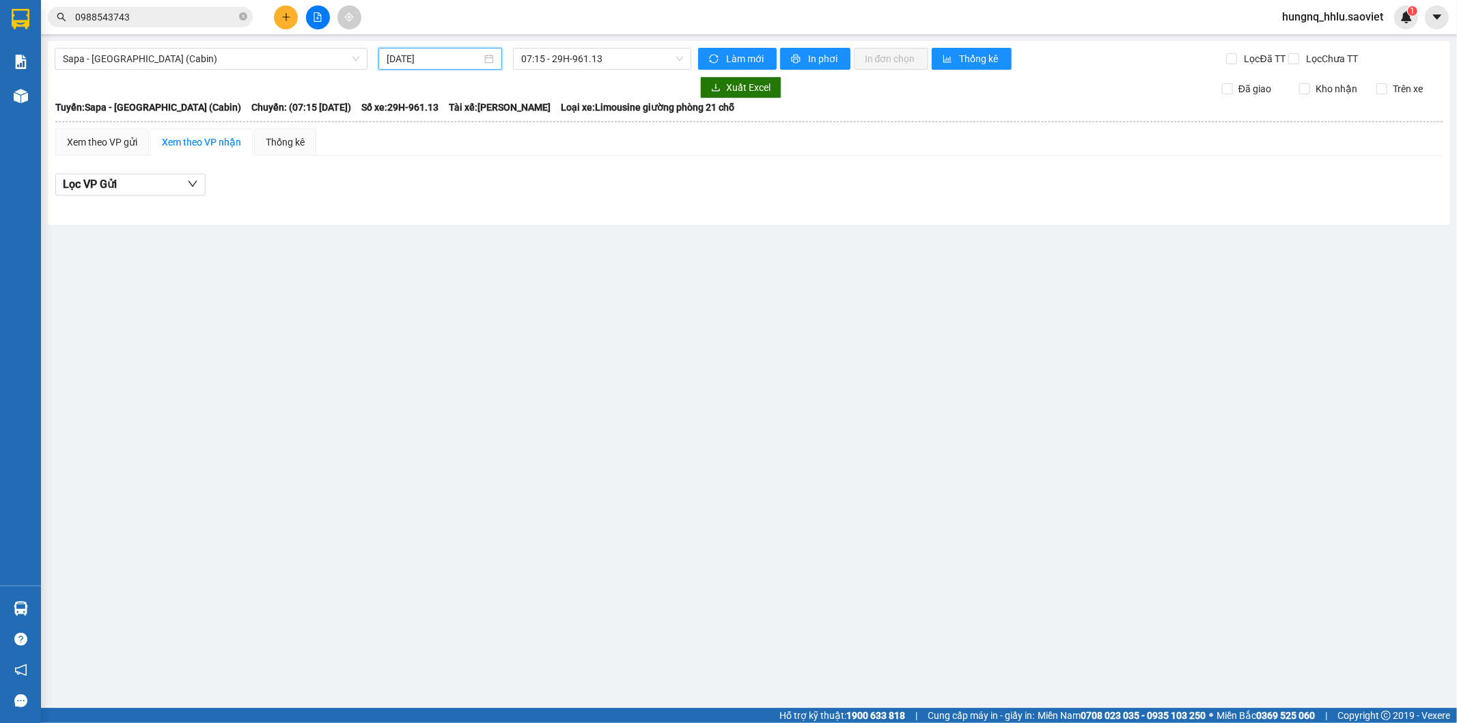
click at [395, 59] on input "[DATE]" at bounding box center [434, 58] width 95 height 15
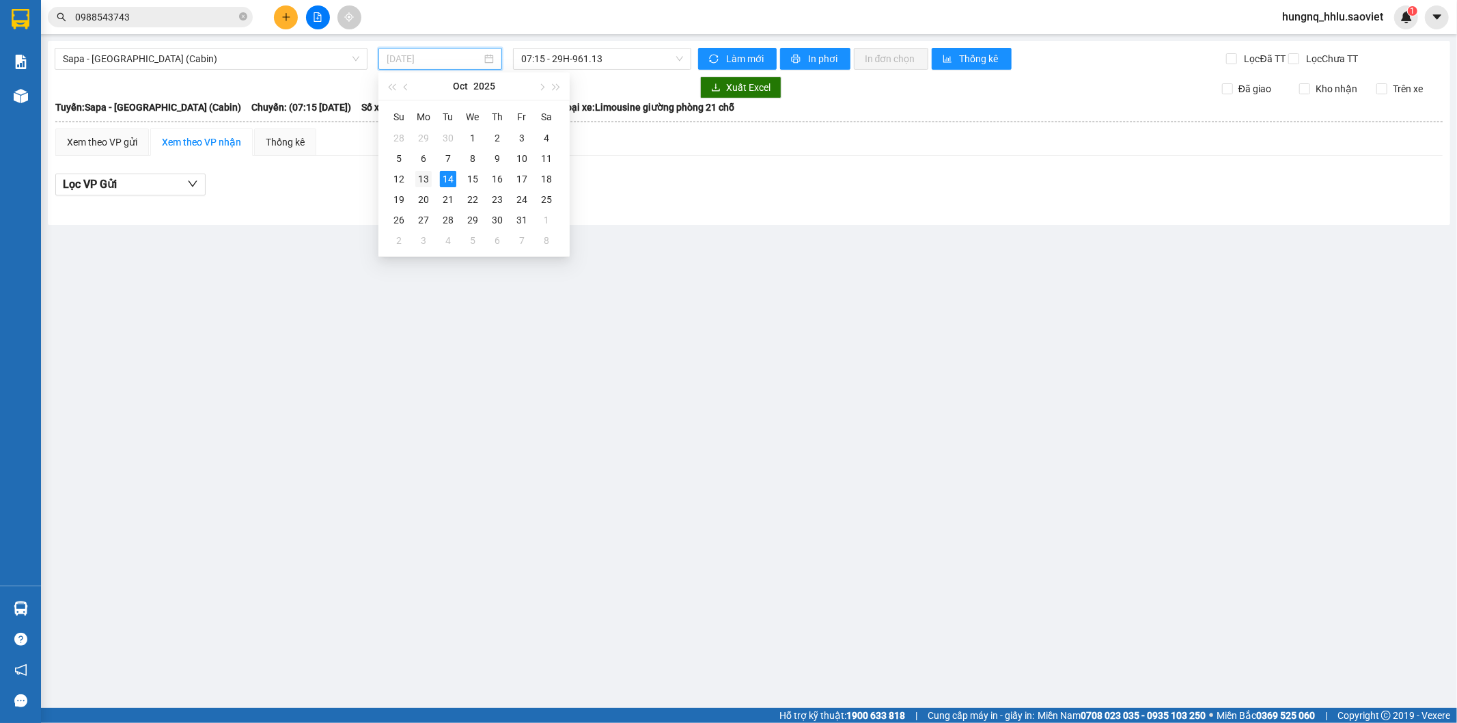
click at [419, 184] on div "13" at bounding box center [423, 179] width 16 height 16
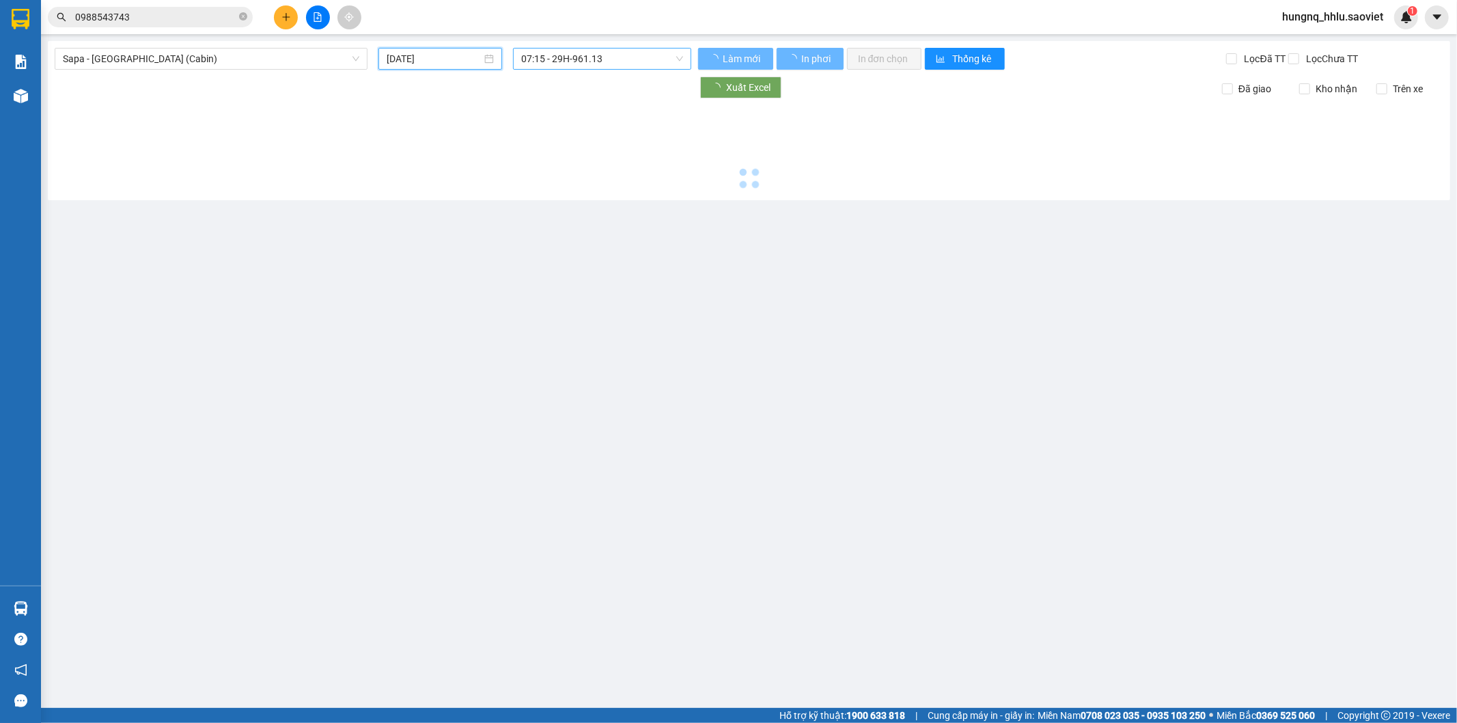
type input "[DATE]"
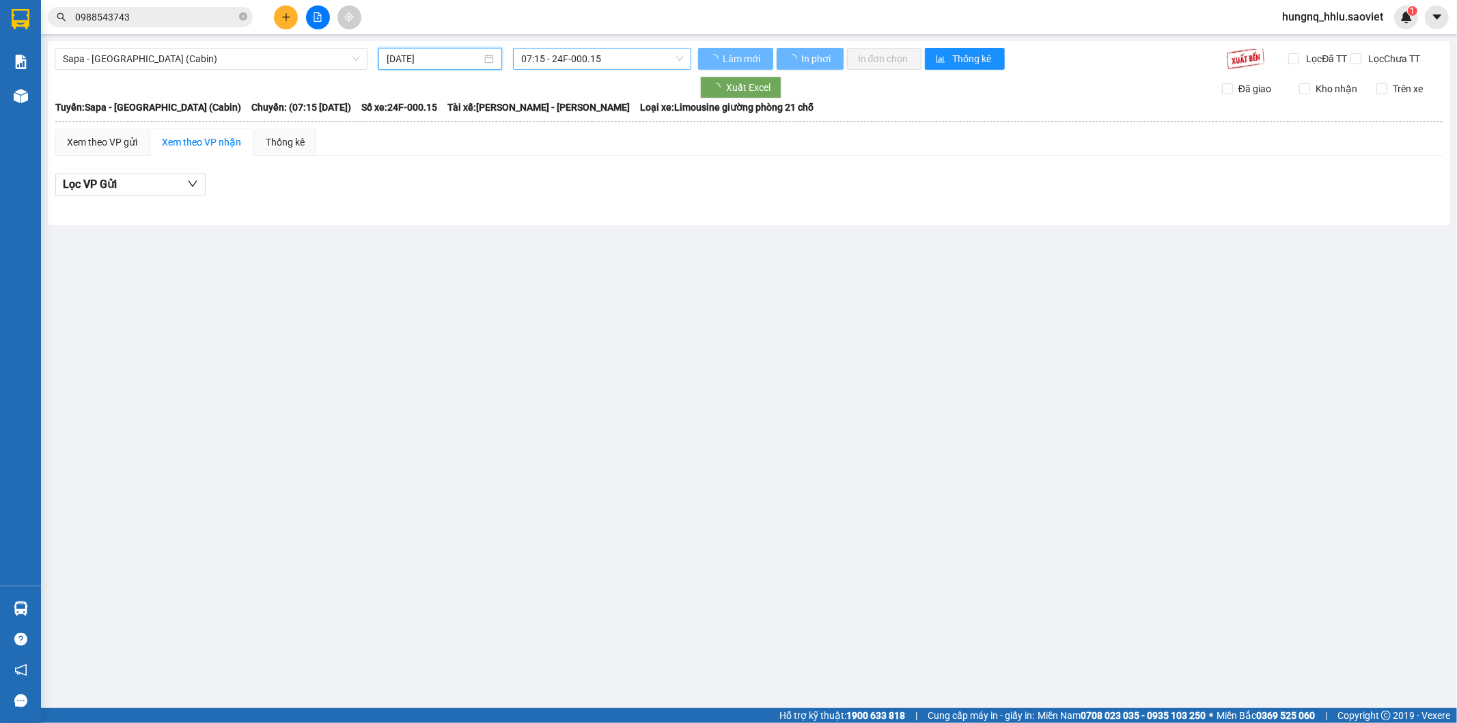
click at [535, 56] on span "07:15 - 24F-000.15" at bounding box center [601, 59] width 161 height 20
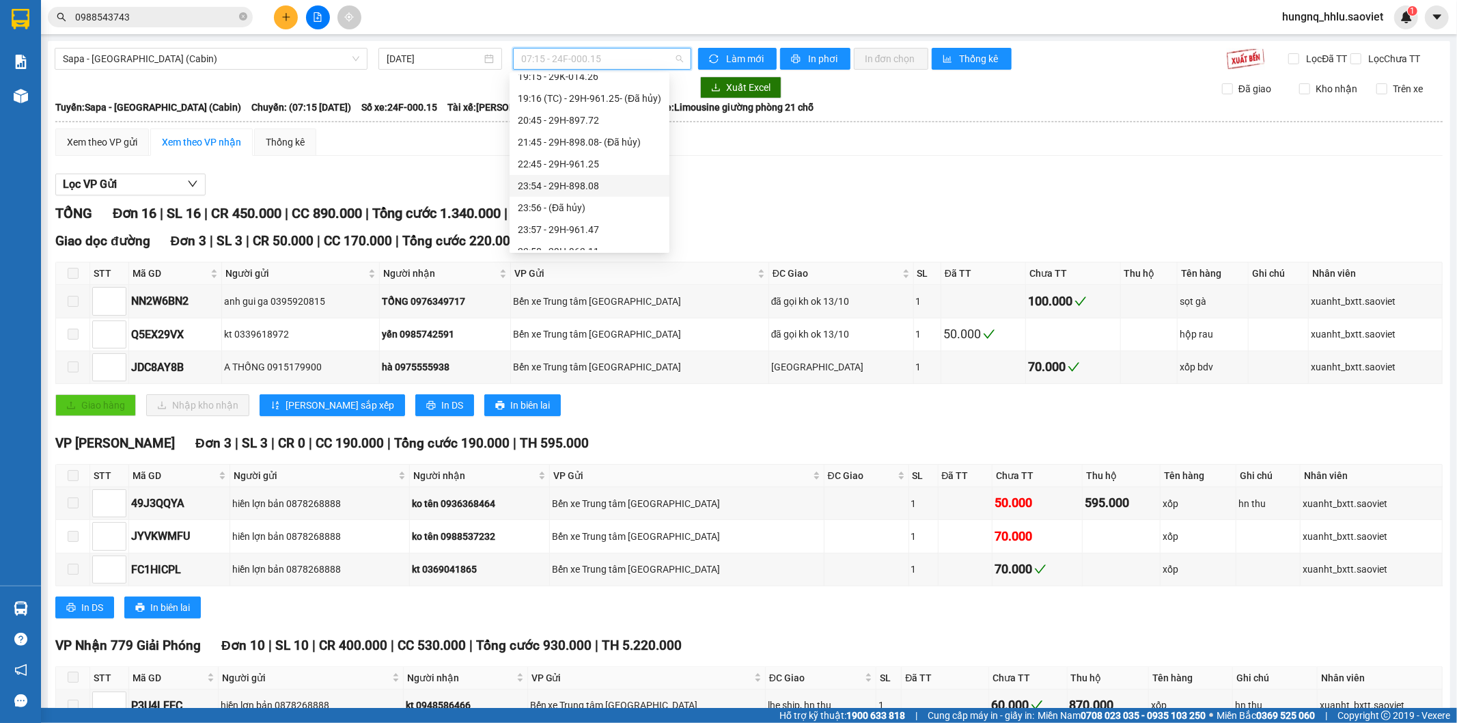
scroll to position [503, 0]
click at [521, 154] on div "23:54 - 29H-898.08" at bounding box center [589, 151] width 143 height 15
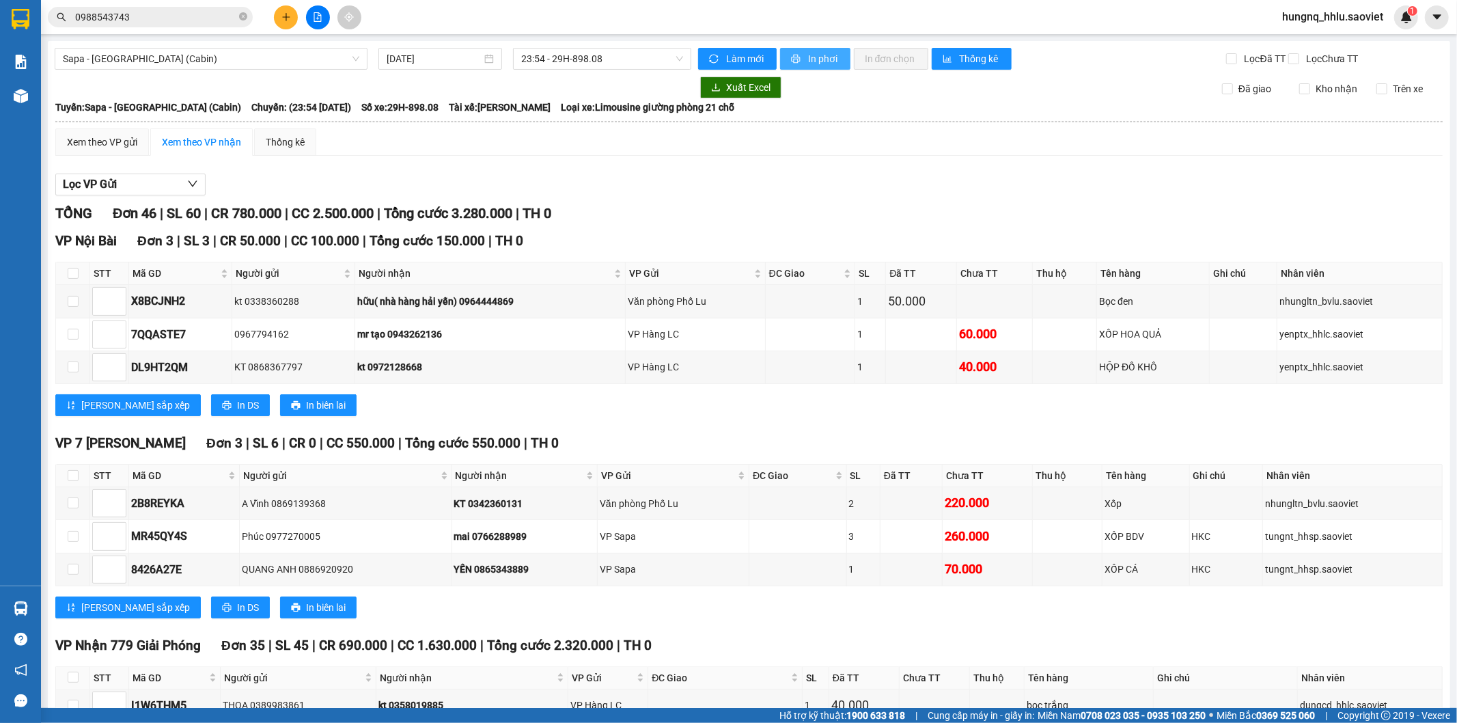
click at [827, 58] on span "In phơi" at bounding box center [823, 58] width 31 height 15
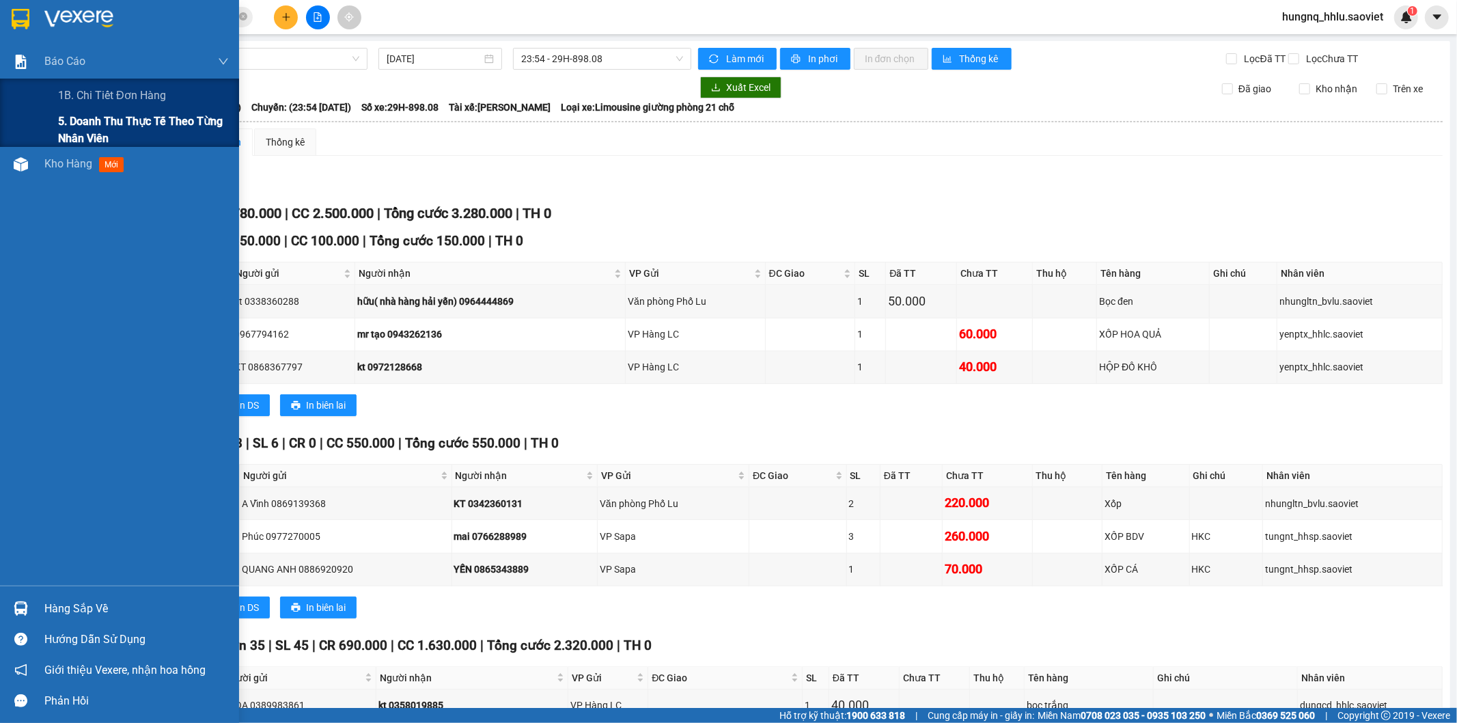
click at [79, 133] on span "5. Doanh thu thực tế theo từng nhân viên" at bounding box center [143, 130] width 171 height 34
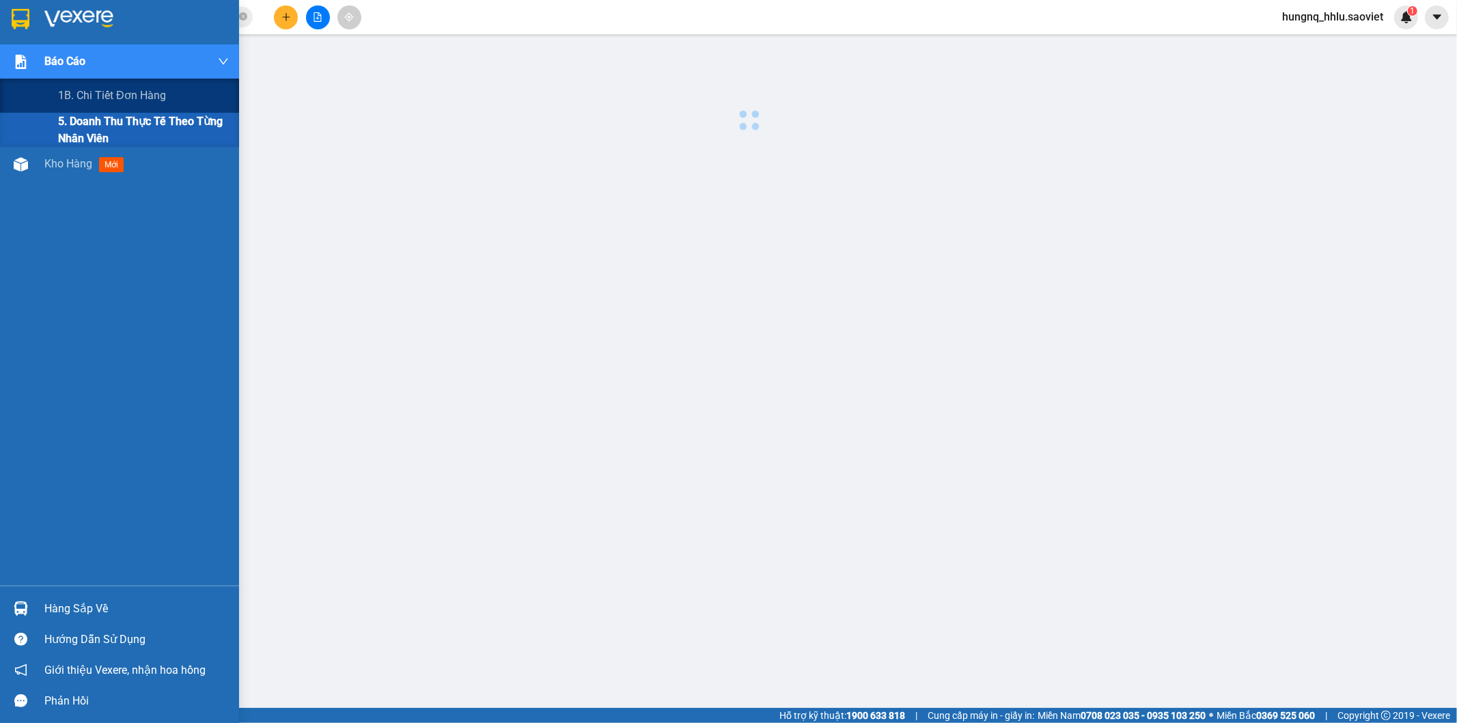
click at [79, 133] on span "5. Doanh thu thực tế theo từng nhân viên" at bounding box center [143, 130] width 171 height 34
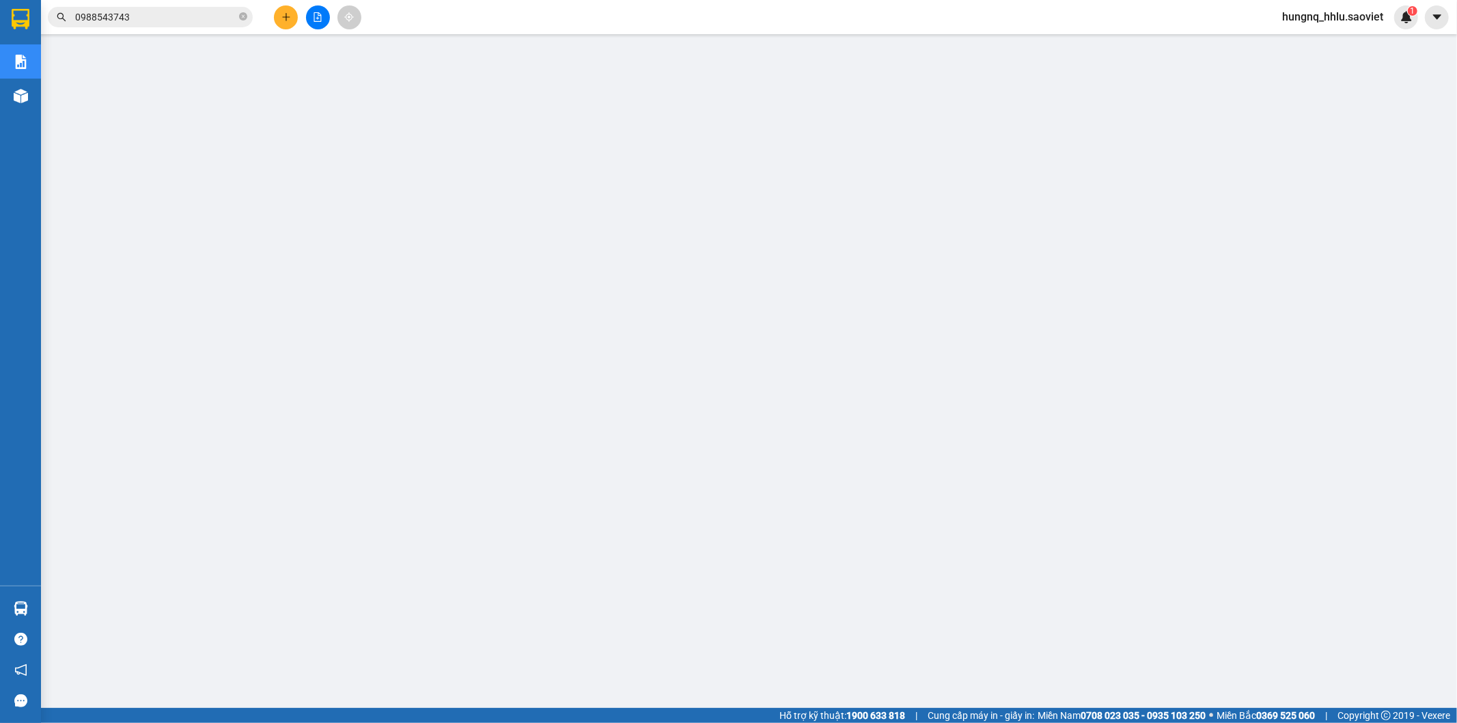
drag, startPoint x: 125, startPoint y: 16, endPoint x: 0, endPoint y: 28, distance: 125.6
click at [0, 24] on section "Kết quả tìm kiếm ( 58 ) Bộ lọc Mã ĐH Trạng thái Món hàng Thu hộ Tổng cước Chưa …" at bounding box center [728, 361] width 1457 height 723
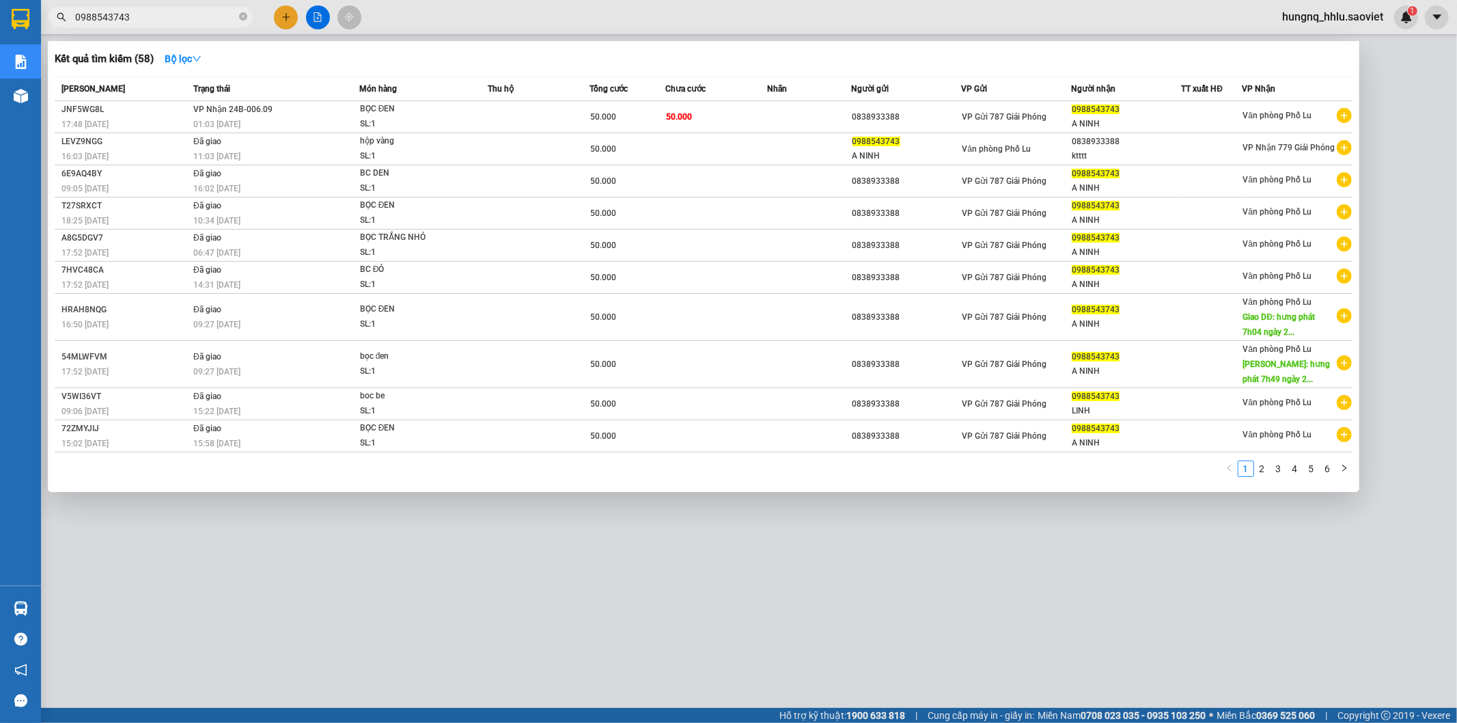
paste input "CKKTXM2D"
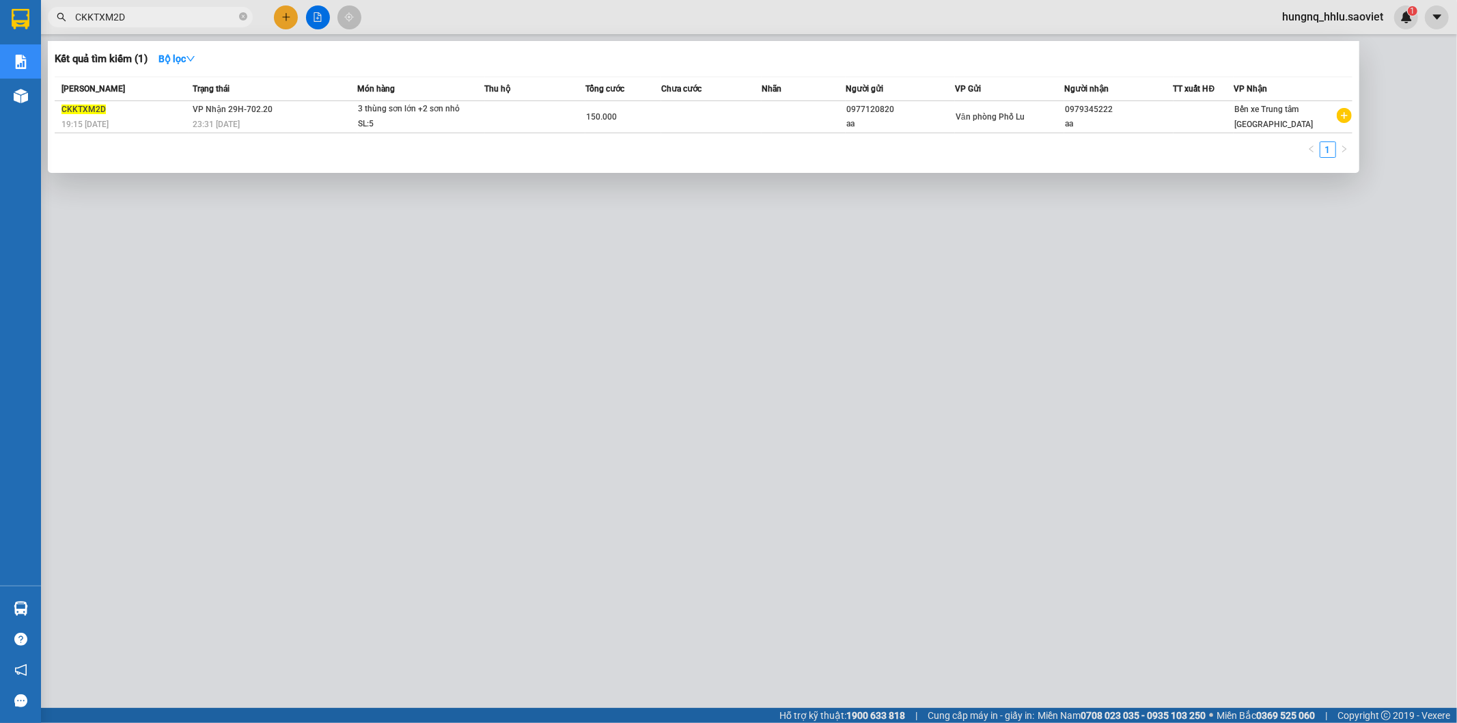
click at [296, 445] on div at bounding box center [728, 361] width 1457 height 723
drag, startPoint x: 152, startPoint y: 24, endPoint x: 0, endPoint y: 45, distance: 153.1
click at [0, 39] on section "Kết quả tìm kiếm ( 1 ) Bộ lọc Mã ĐH Trạng thái Món hàng Thu hộ Tổng cước Chưa c…" at bounding box center [728, 361] width 1457 height 723
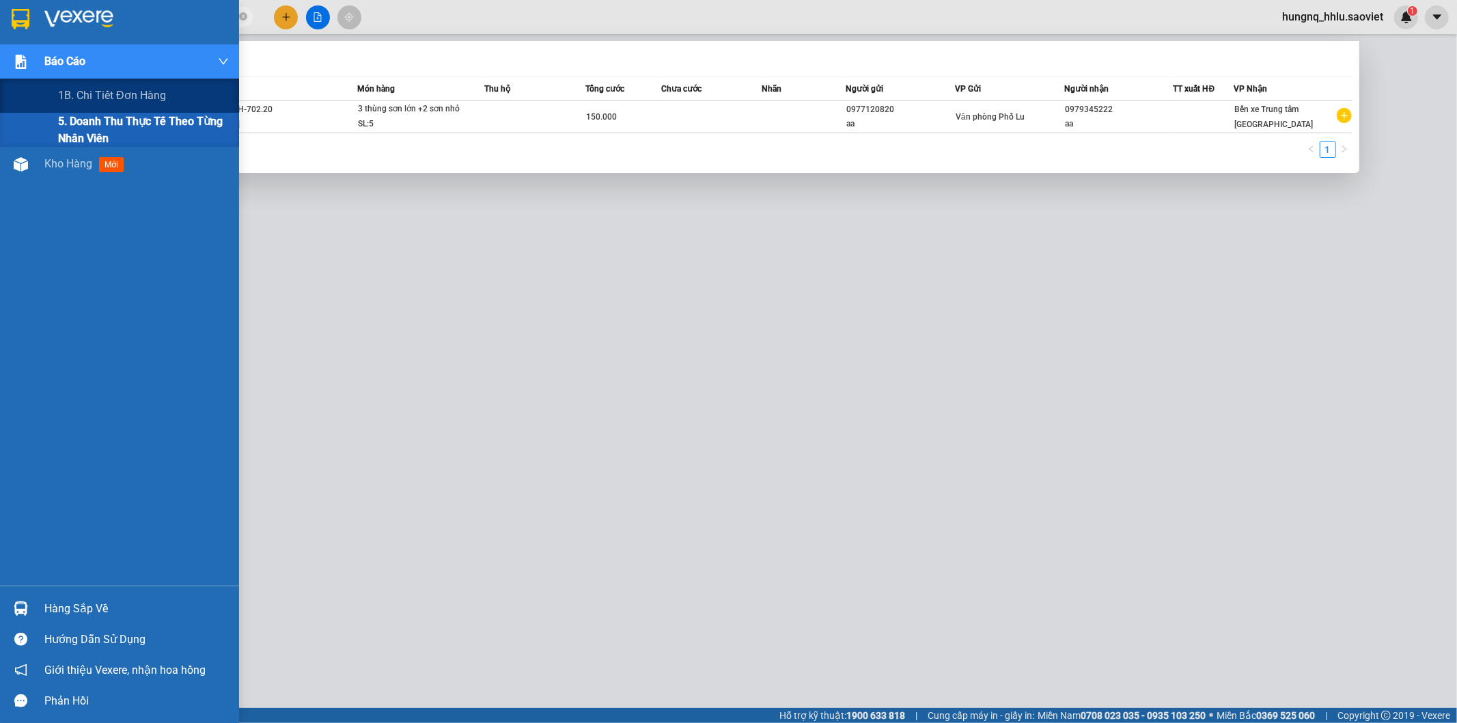
paste input "SLC557L6"
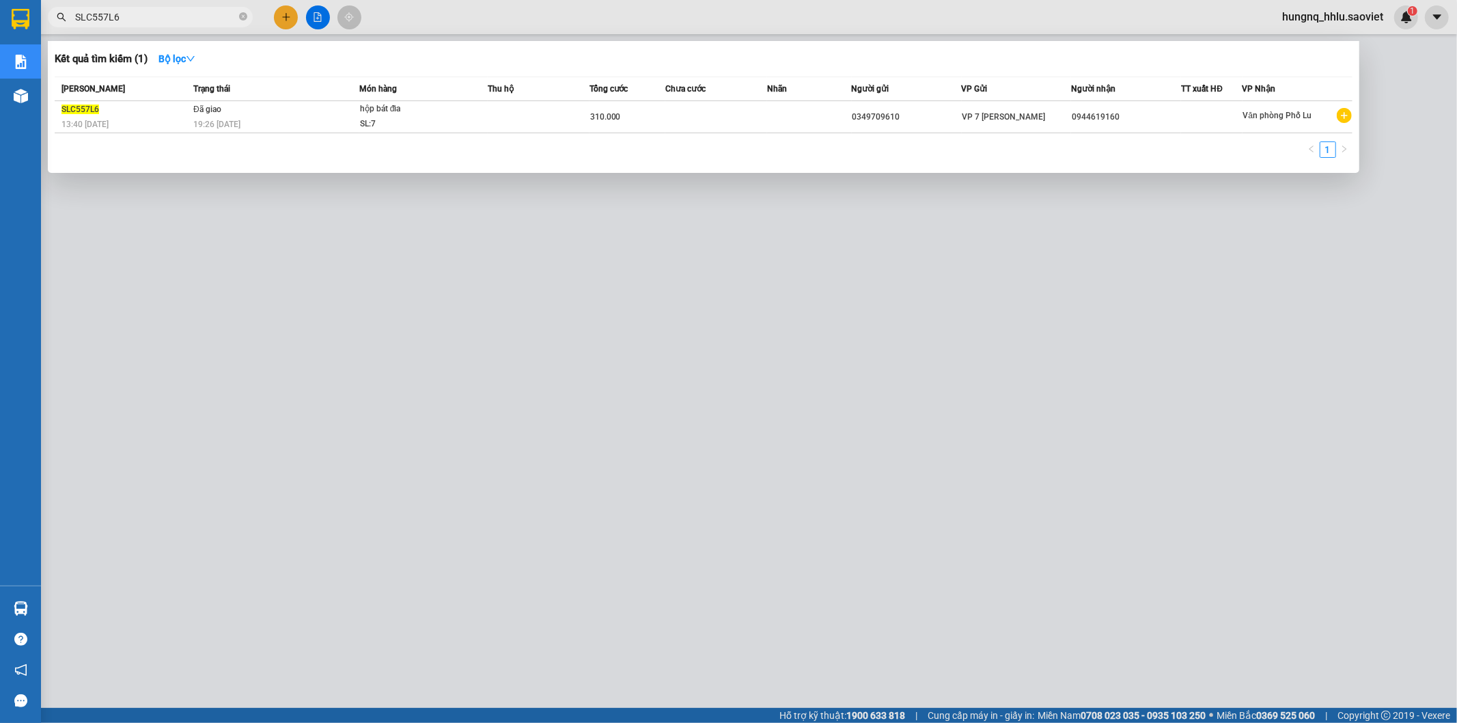
type input "SLC557L6"
drag, startPoint x: 1200, startPoint y: 549, endPoint x: 1196, endPoint y: 542, distance: 8.0
click at [1196, 542] on div at bounding box center [728, 361] width 1457 height 723
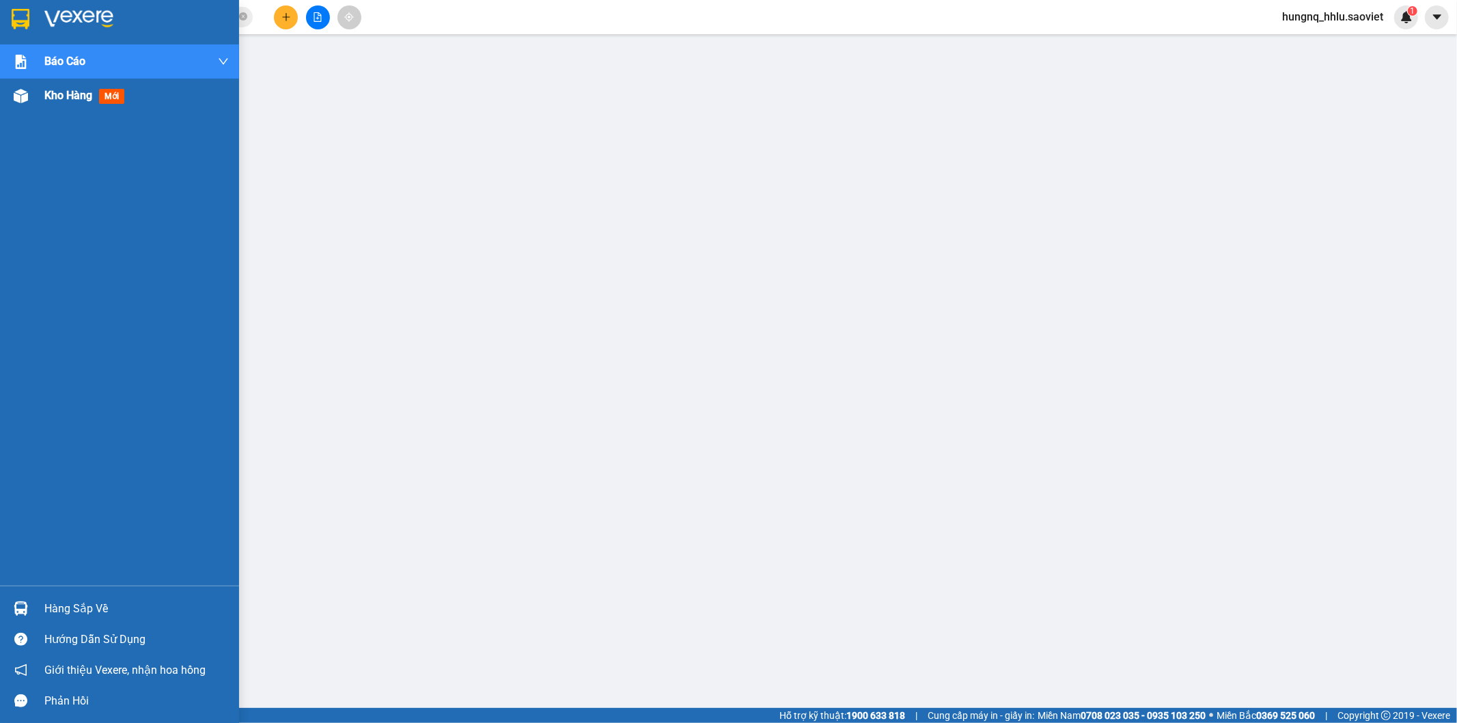
click at [89, 107] on div "Kho hàng mới" at bounding box center [136, 96] width 184 height 34
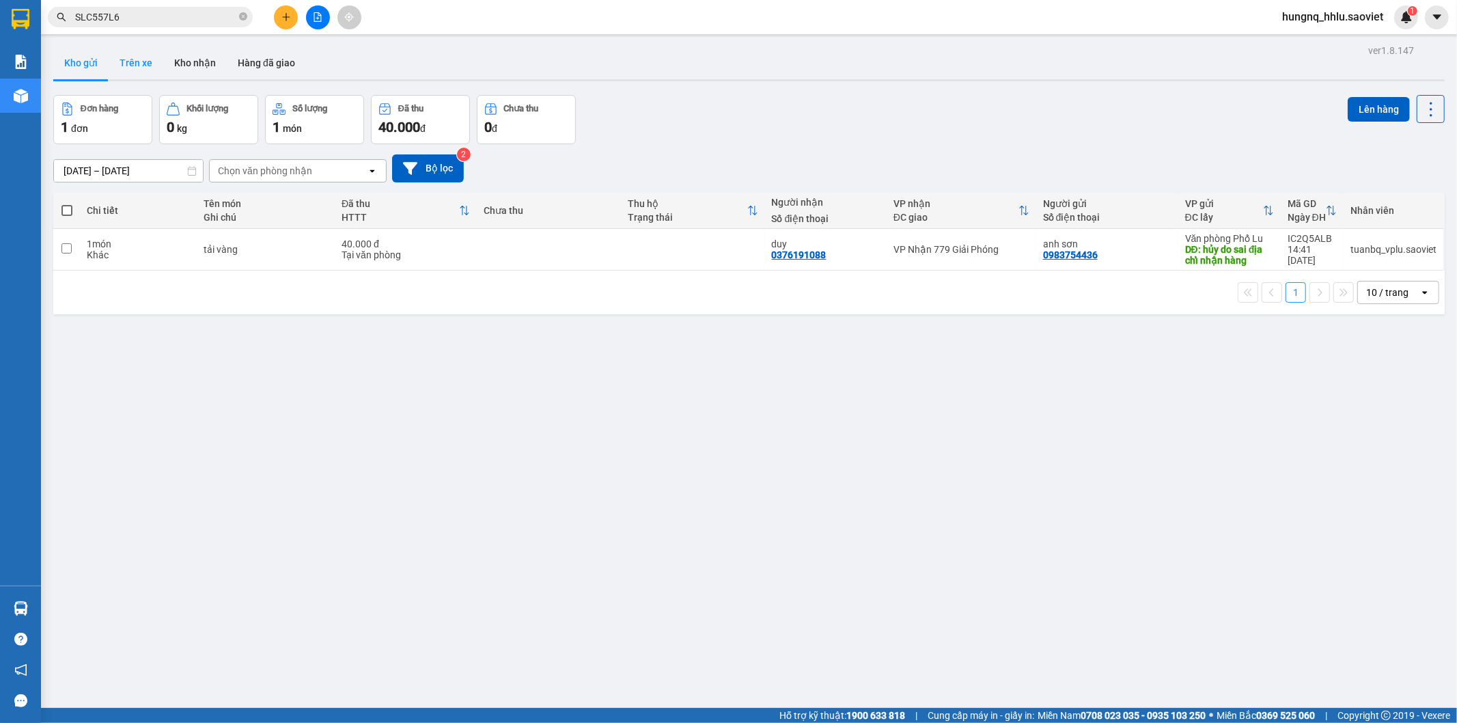
click at [143, 67] on button "Trên xe" at bounding box center [136, 62] width 55 height 33
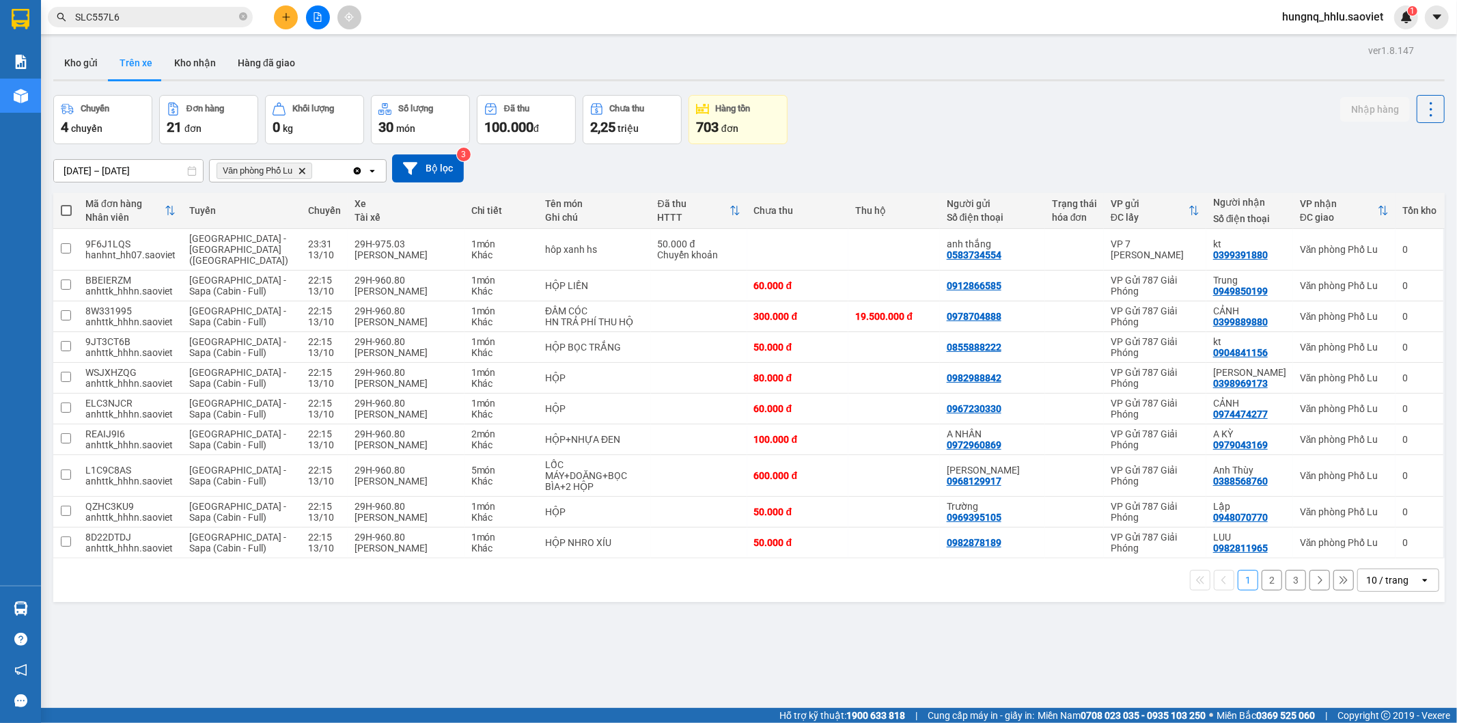
click at [1288, 577] on button "3" at bounding box center [1296, 580] width 20 height 20
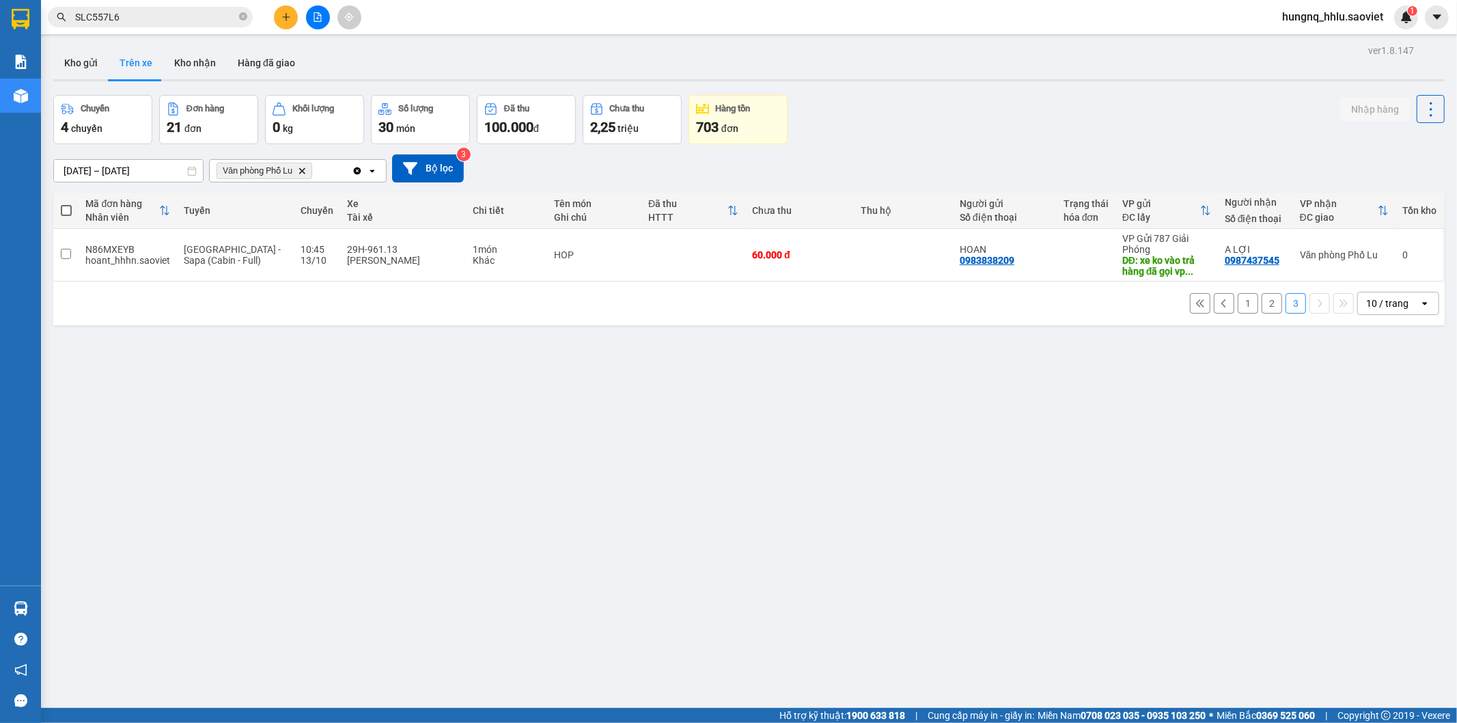
click at [1262, 309] on button "2" at bounding box center [1272, 303] width 20 height 20
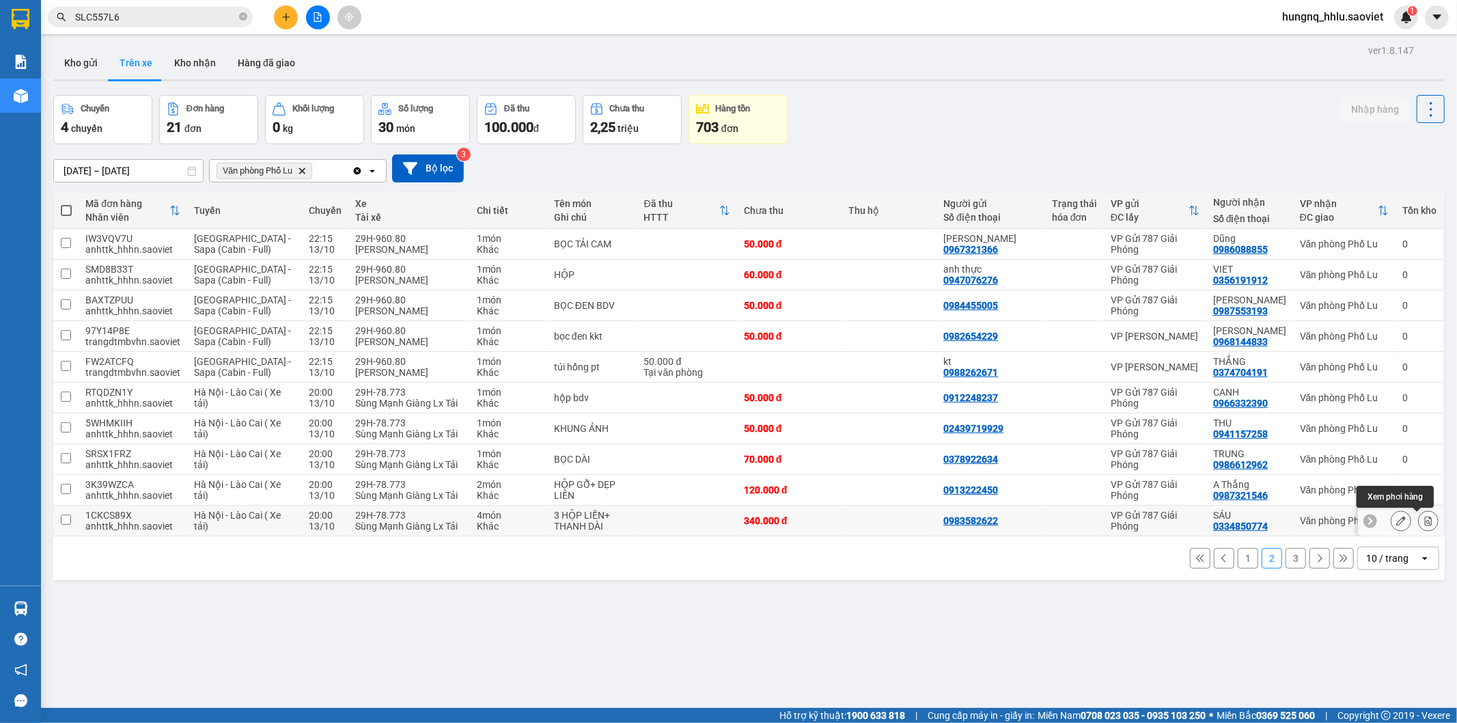
click at [1423, 509] on button at bounding box center [1428, 521] width 19 height 24
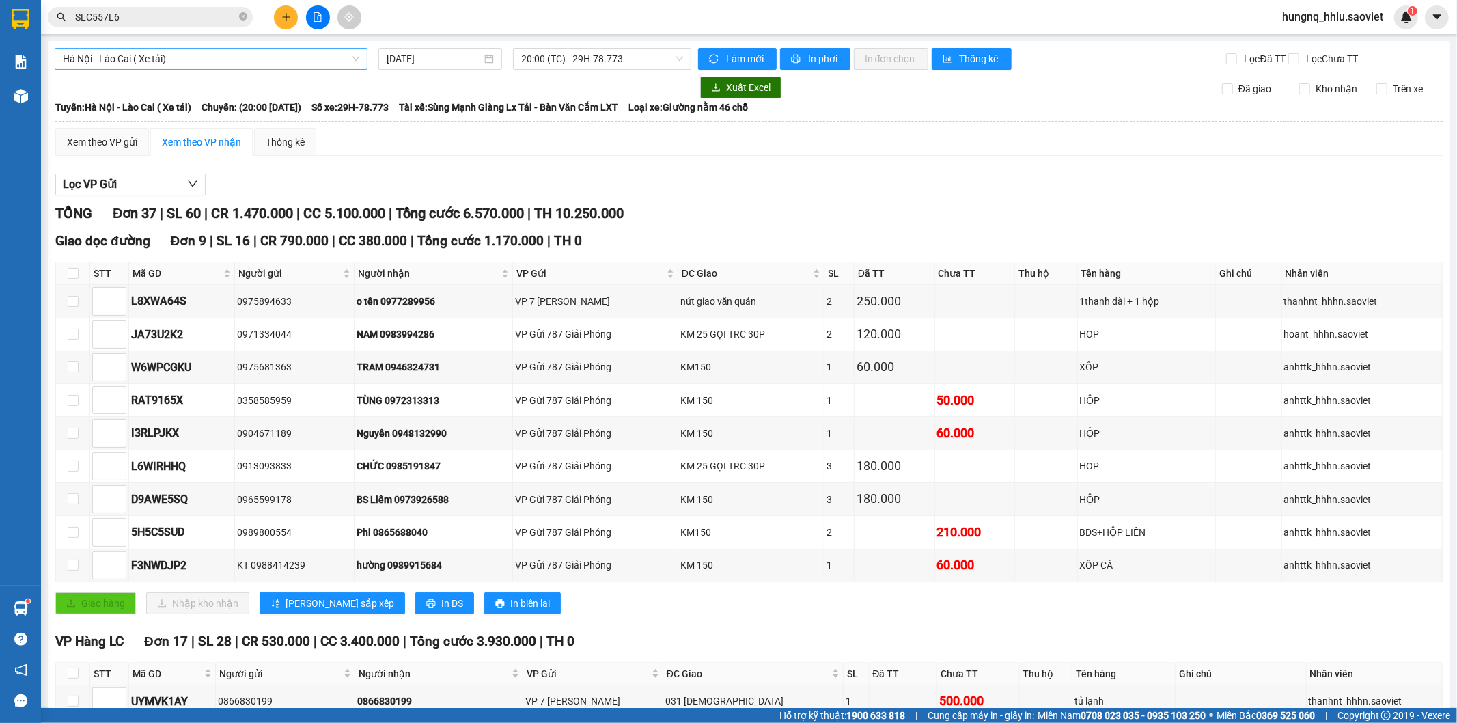
click at [67, 59] on span "Hà Nội - Lào Cai ( Xe tải)" at bounding box center [211, 59] width 296 height 20
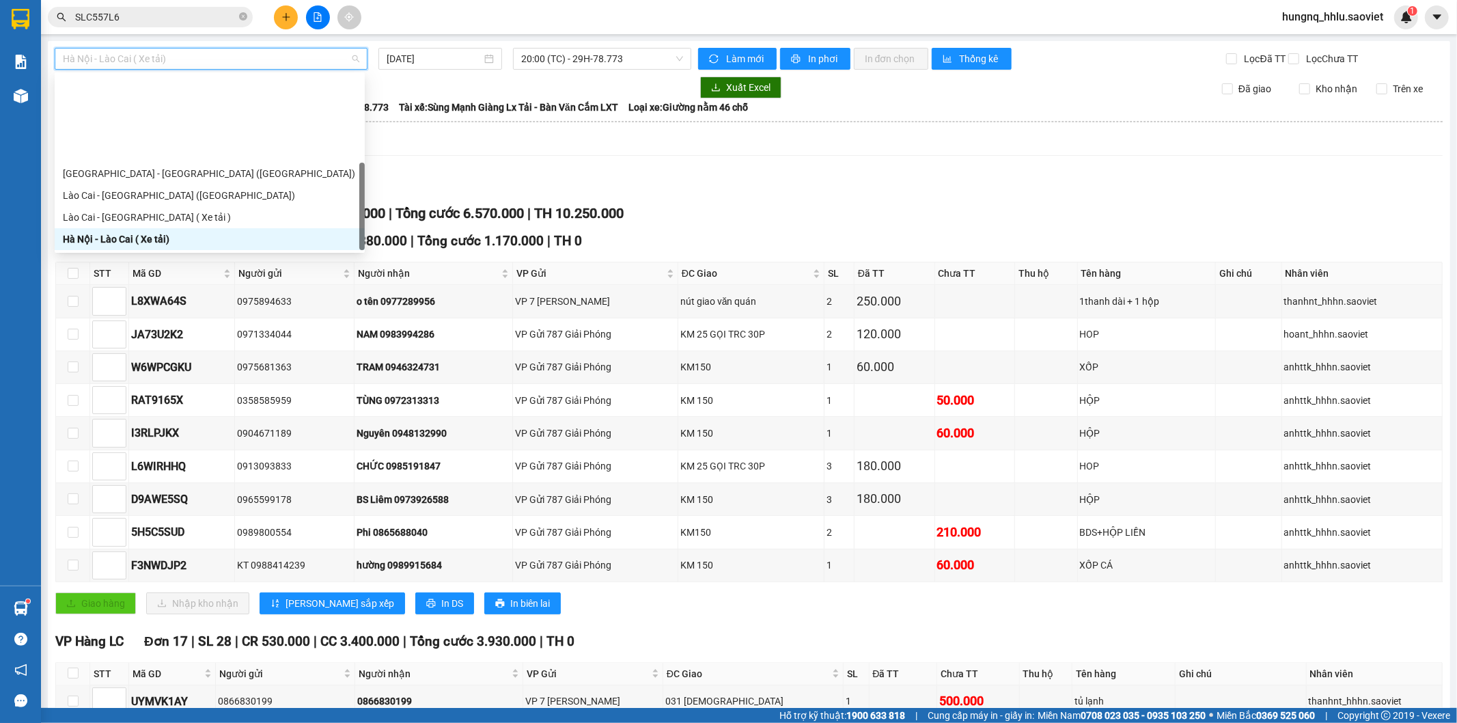
click at [68, 275] on div "Sapa - [GEOGRAPHIC_DATA] (Cabin)" at bounding box center [210, 282] width 294 height 15
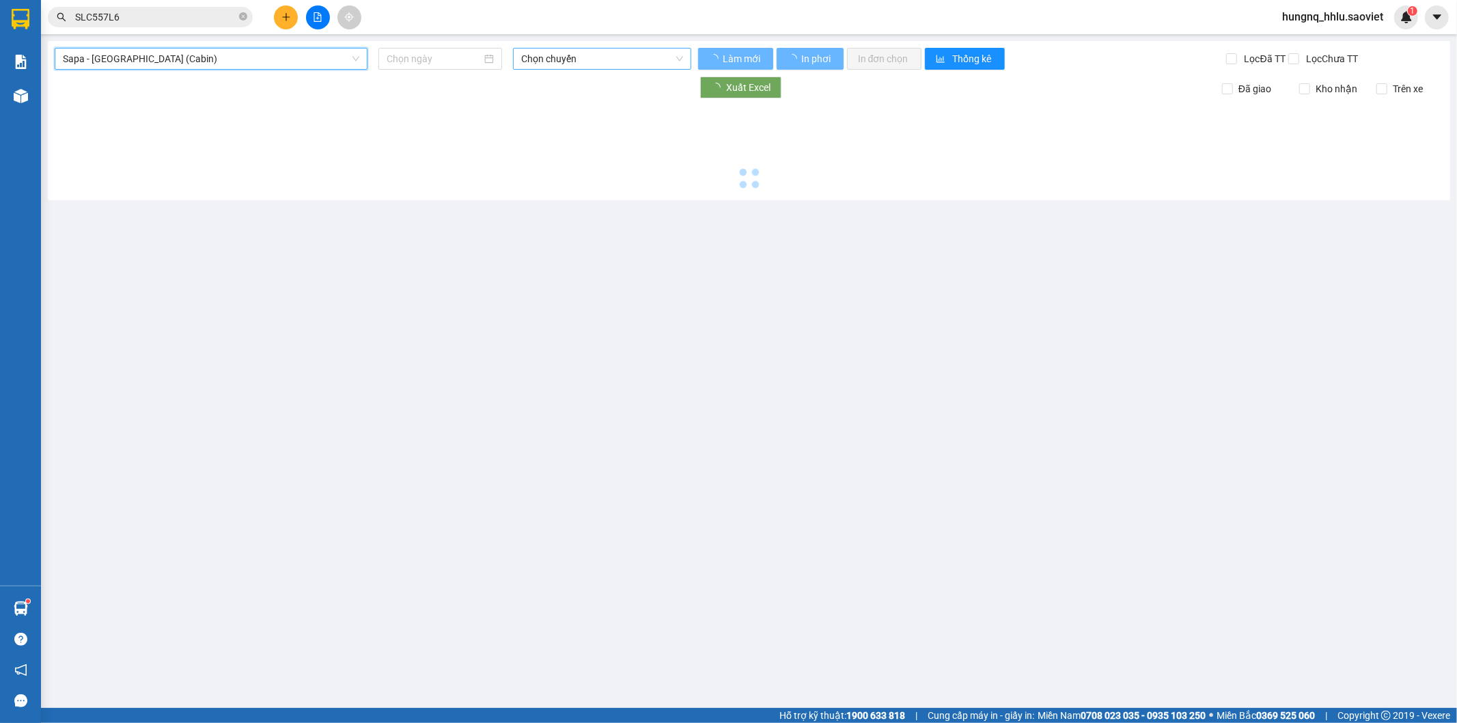
type input "[DATE]"
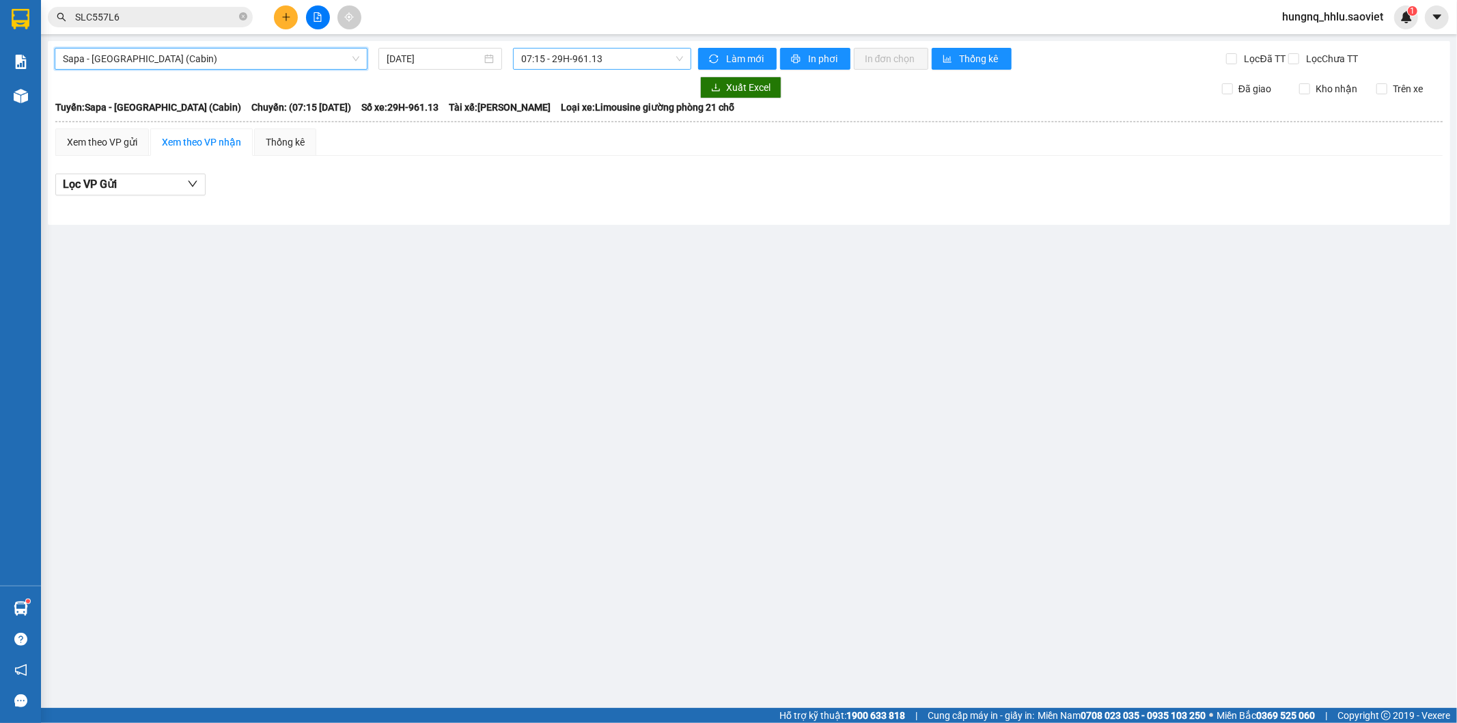
click at [549, 57] on span "07:15 - 29H-961.13" at bounding box center [601, 59] width 161 height 20
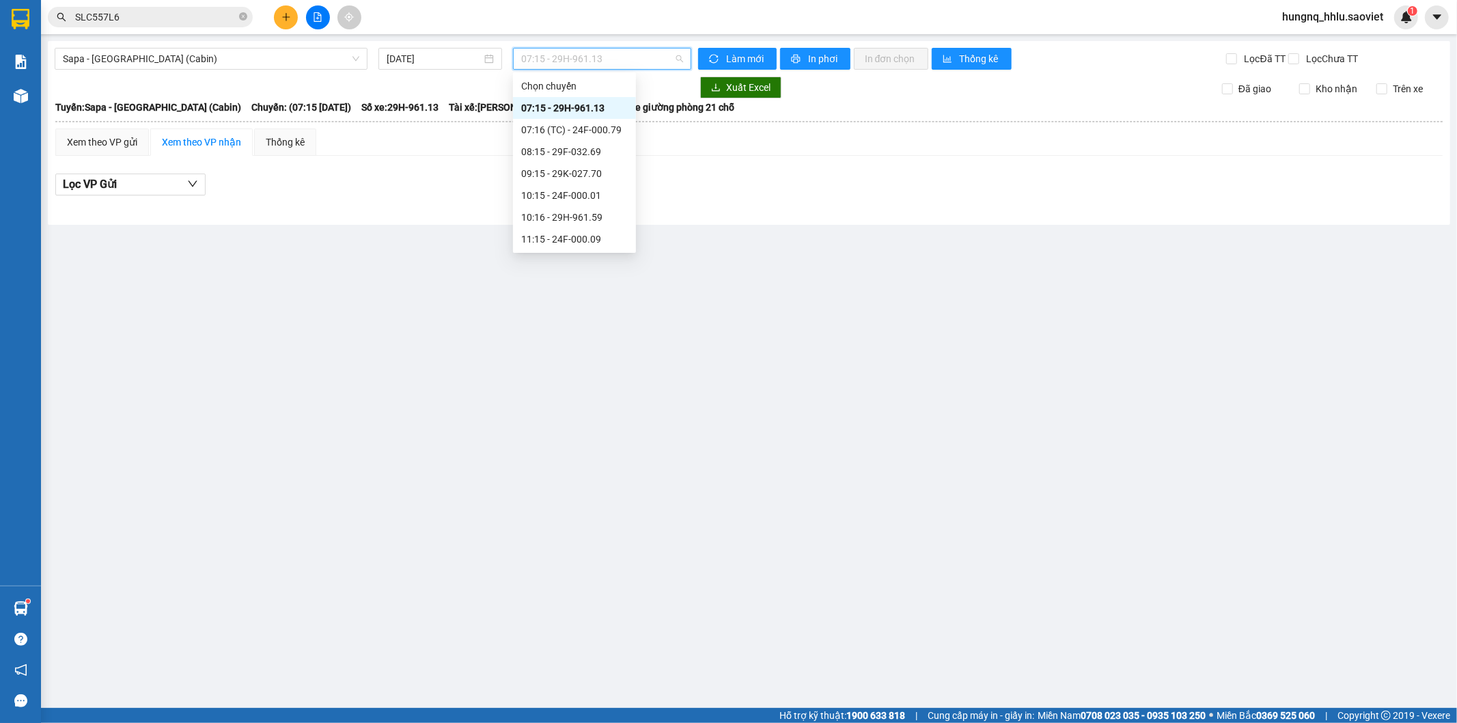
click at [393, 185] on div "Lọc VP Gửi" at bounding box center [748, 185] width 1387 height 23
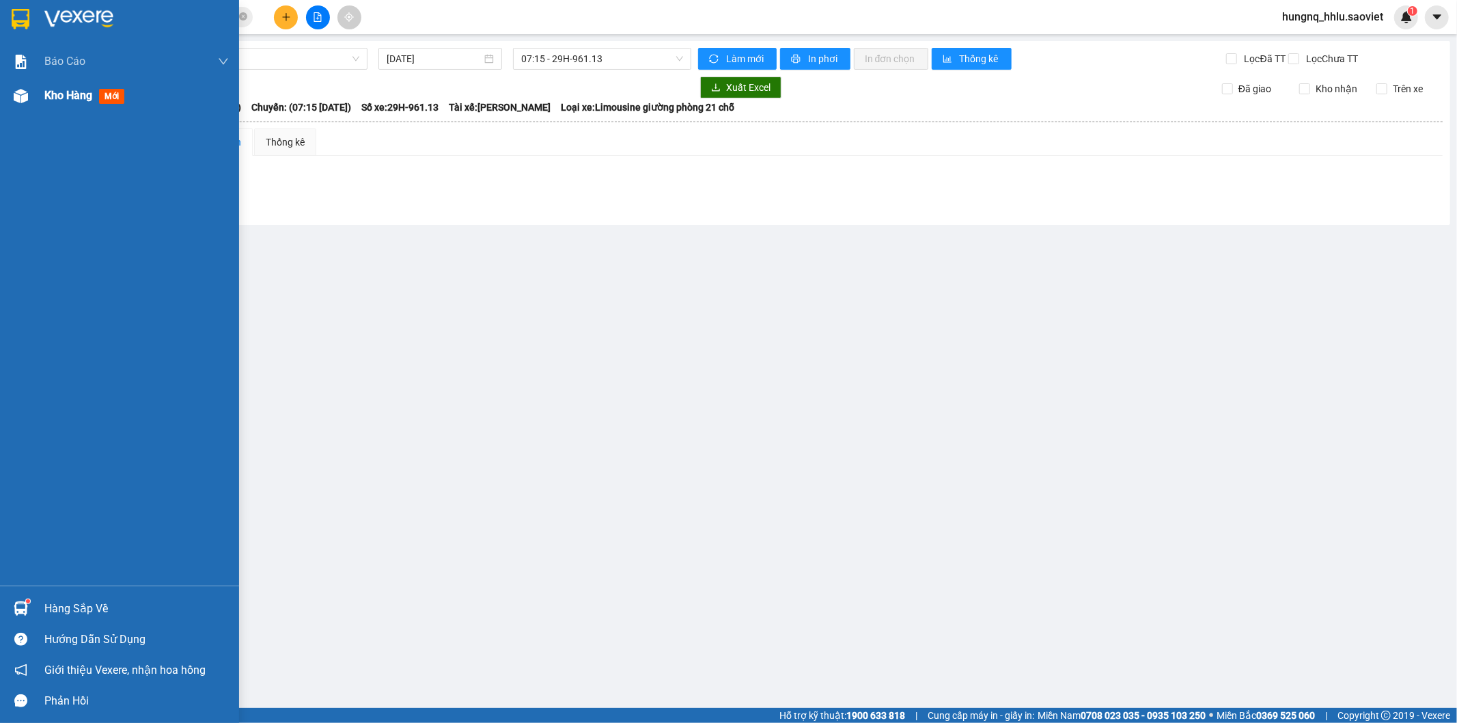
click at [90, 94] on span "Kho hàng" at bounding box center [68, 95] width 48 height 13
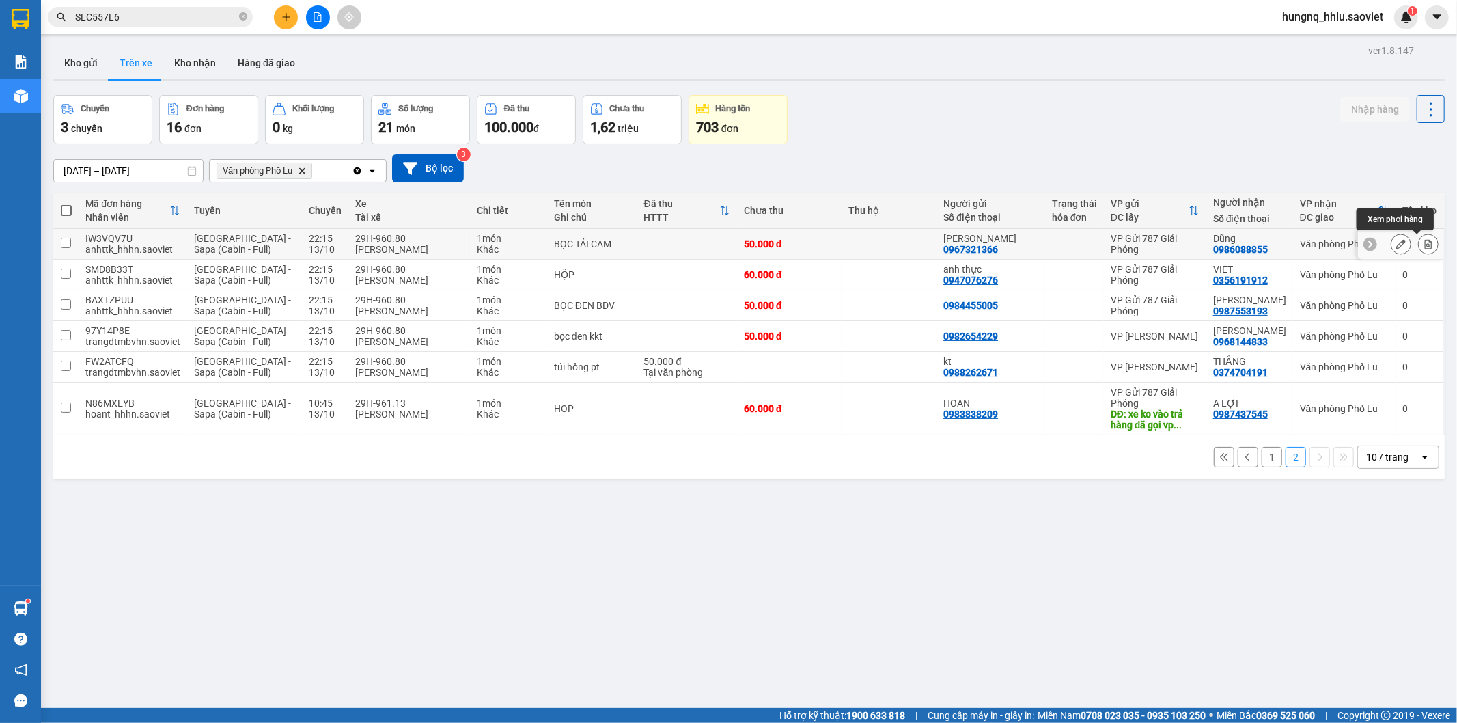
click at [1421, 232] on button at bounding box center [1428, 244] width 19 height 24
click at [1422, 232] on button at bounding box center [1428, 244] width 19 height 24
click at [1424, 232] on button at bounding box center [1428, 244] width 19 height 24
click at [1422, 232] on button at bounding box center [1428, 244] width 19 height 24
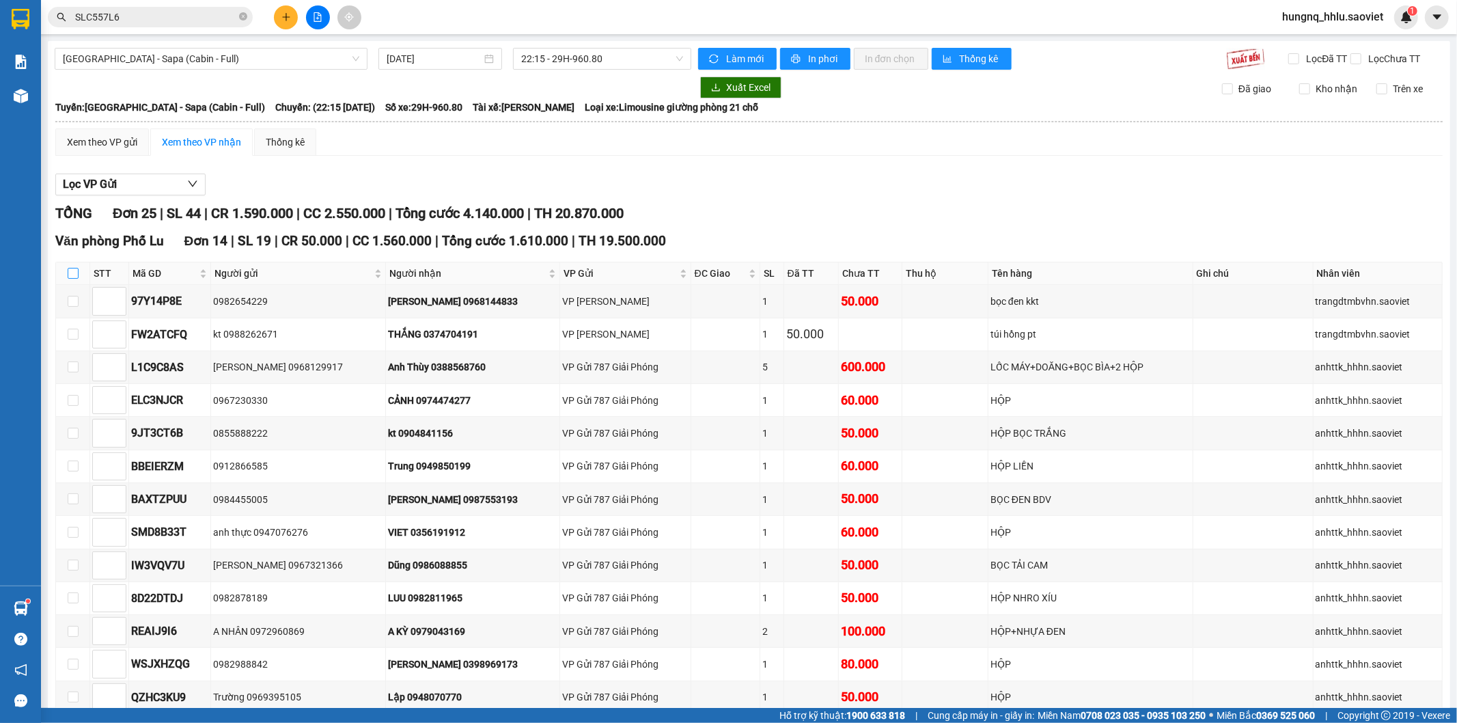
click at [65, 262] on th at bounding box center [73, 273] width 34 height 23
click at [69, 268] on input "checkbox" at bounding box center [73, 273] width 11 height 11
checkbox input "true"
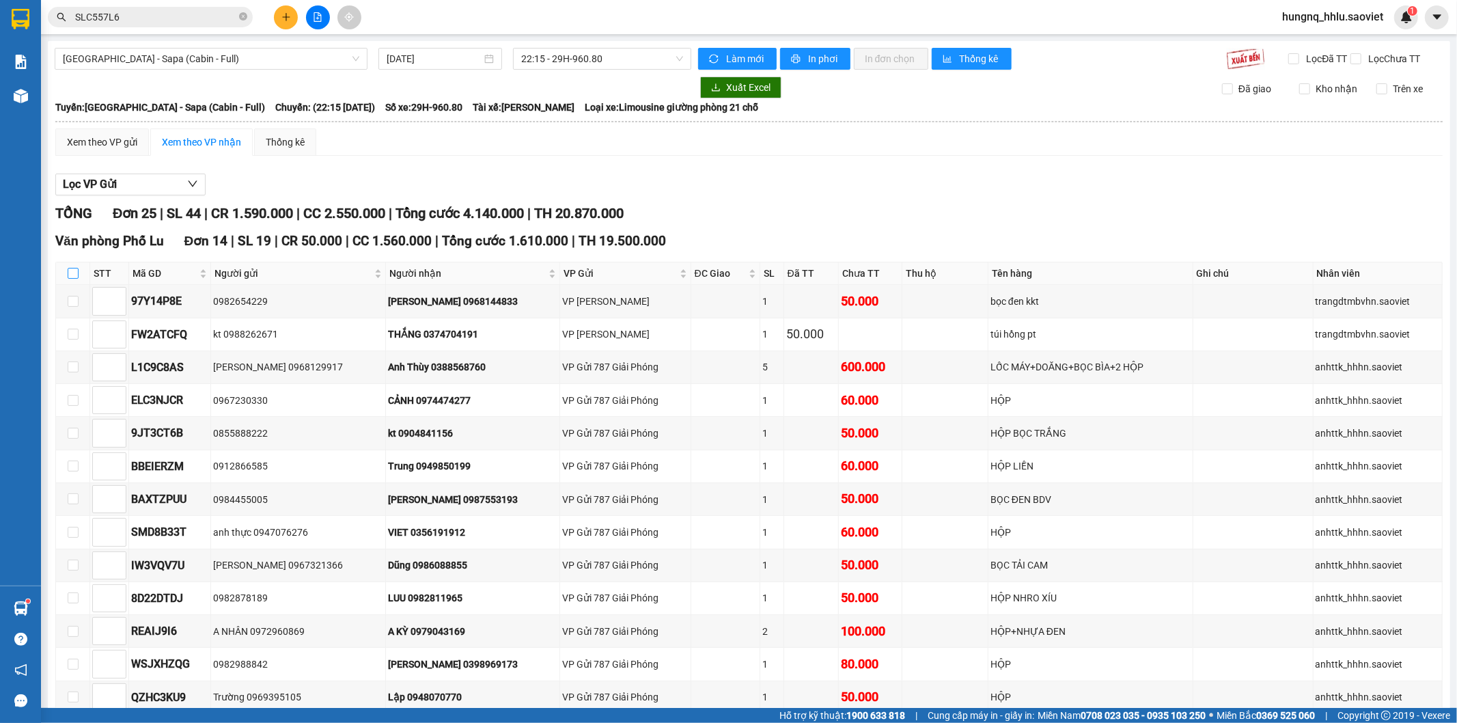
checkbox input "true"
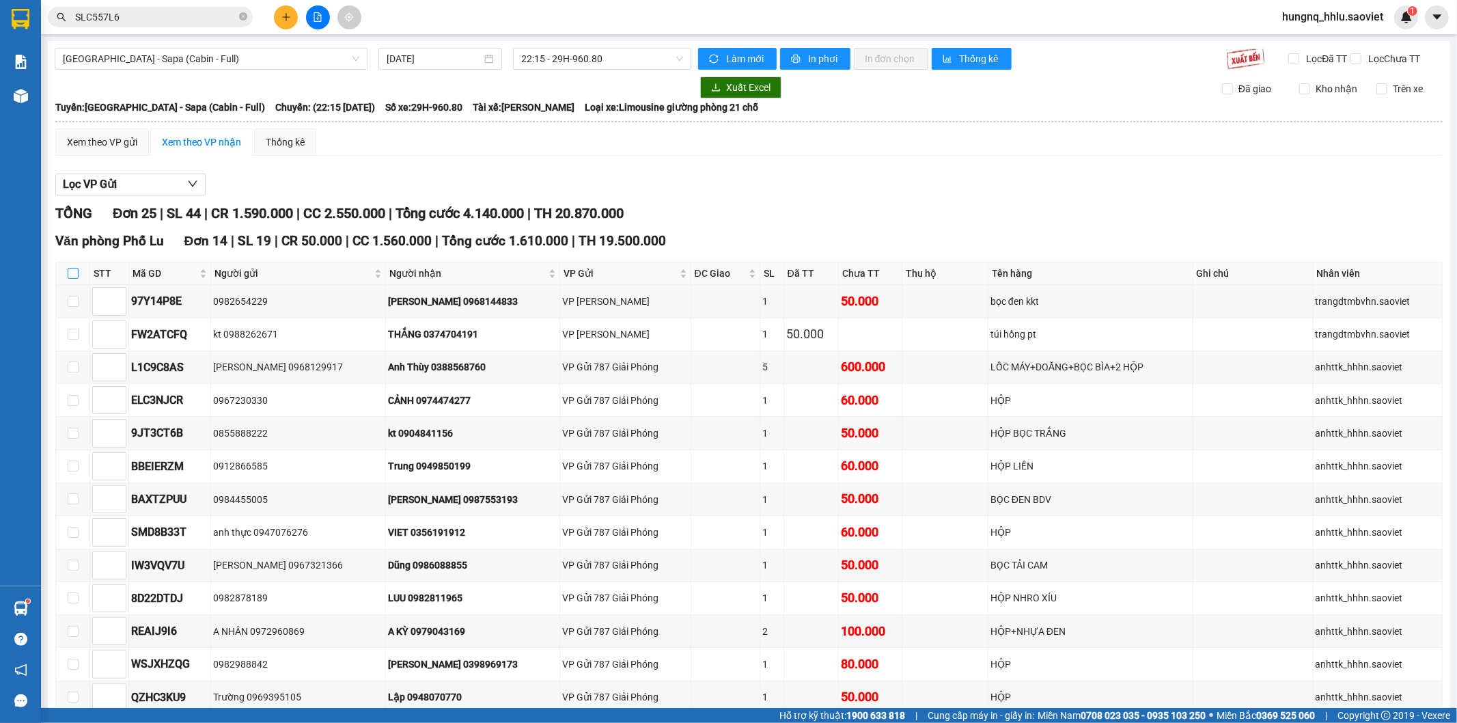
checkbox input "true"
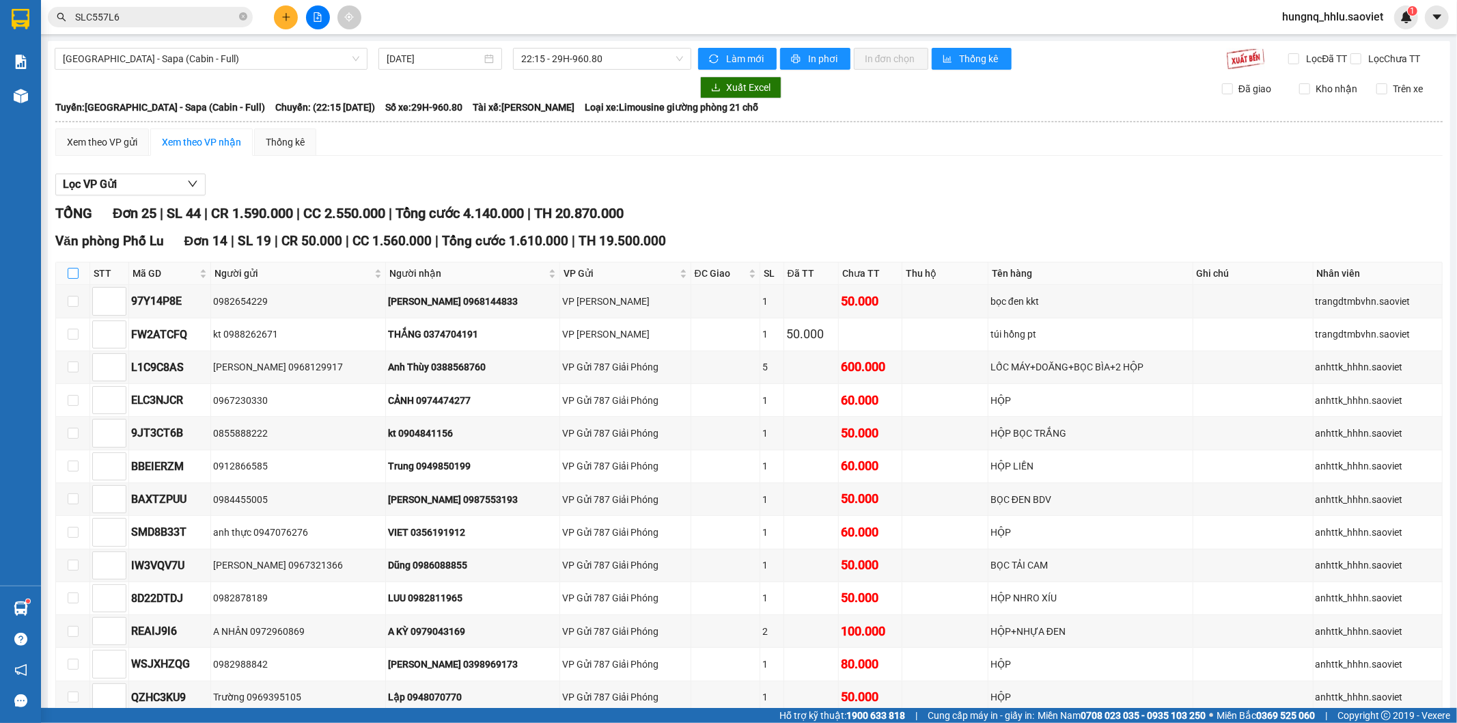
checkbox input "true"
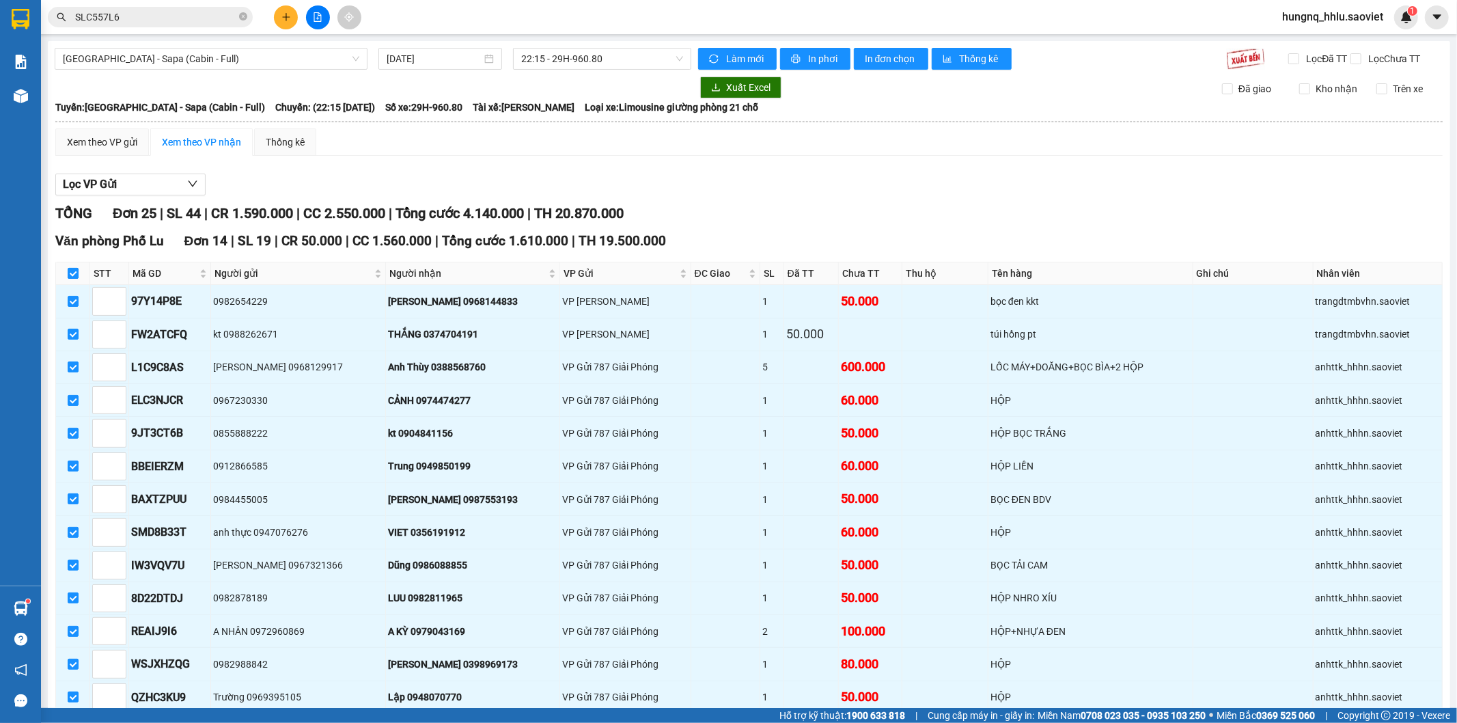
click at [69, 268] on input "checkbox" at bounding box center [73, 273] width 11 height 11
checkbox input "false"
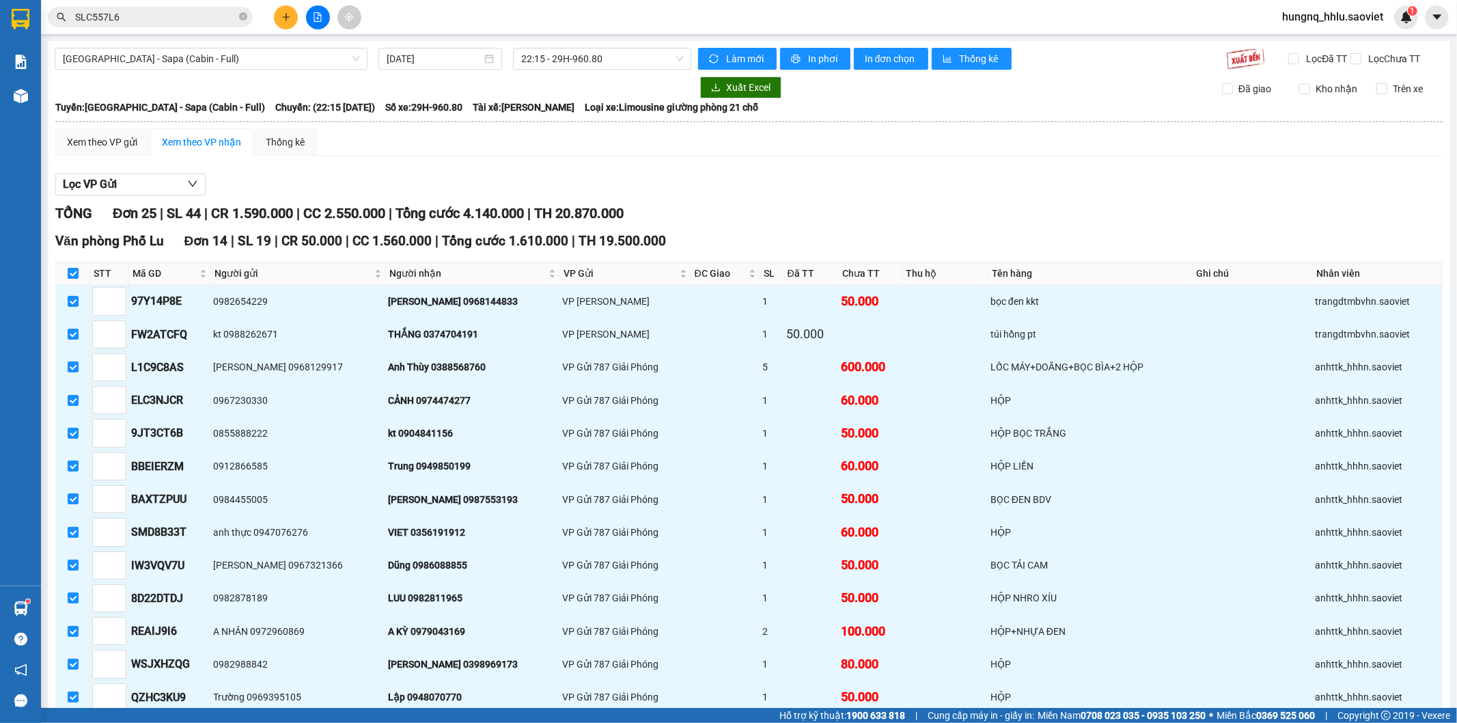
checkbox input "false"
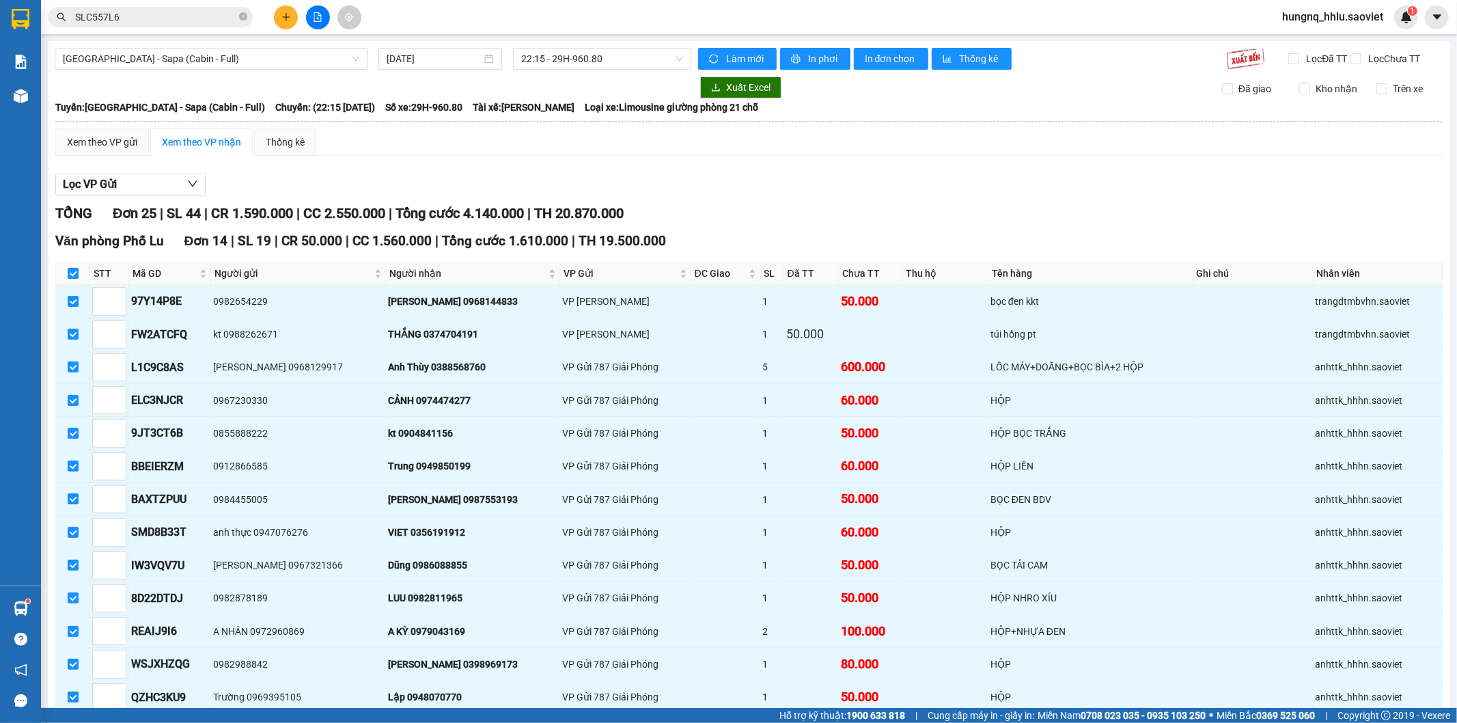
checkbox input "false"
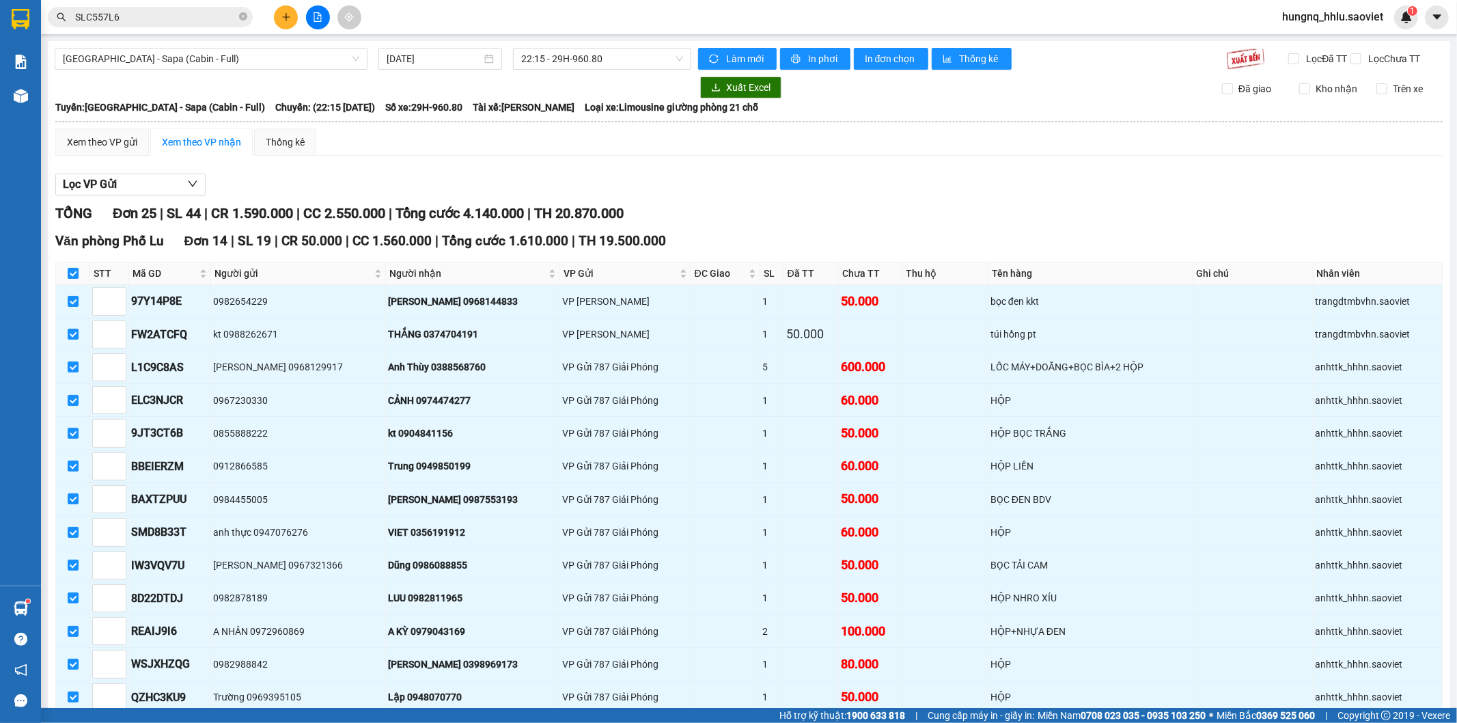
checkbox input "false"
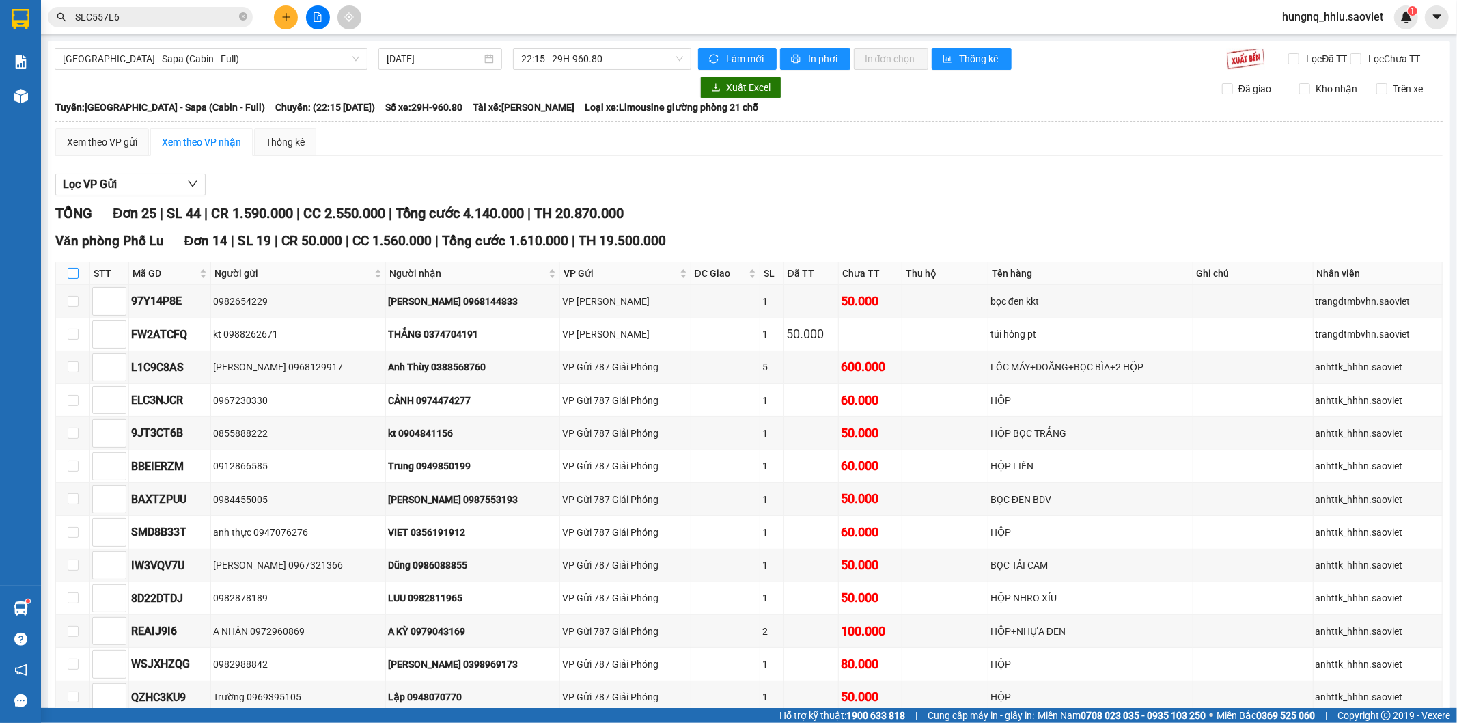
click at [69, 268] on input "checkbox" at bounding box center [73, 273] width 11 height 11
checkbox input "true"
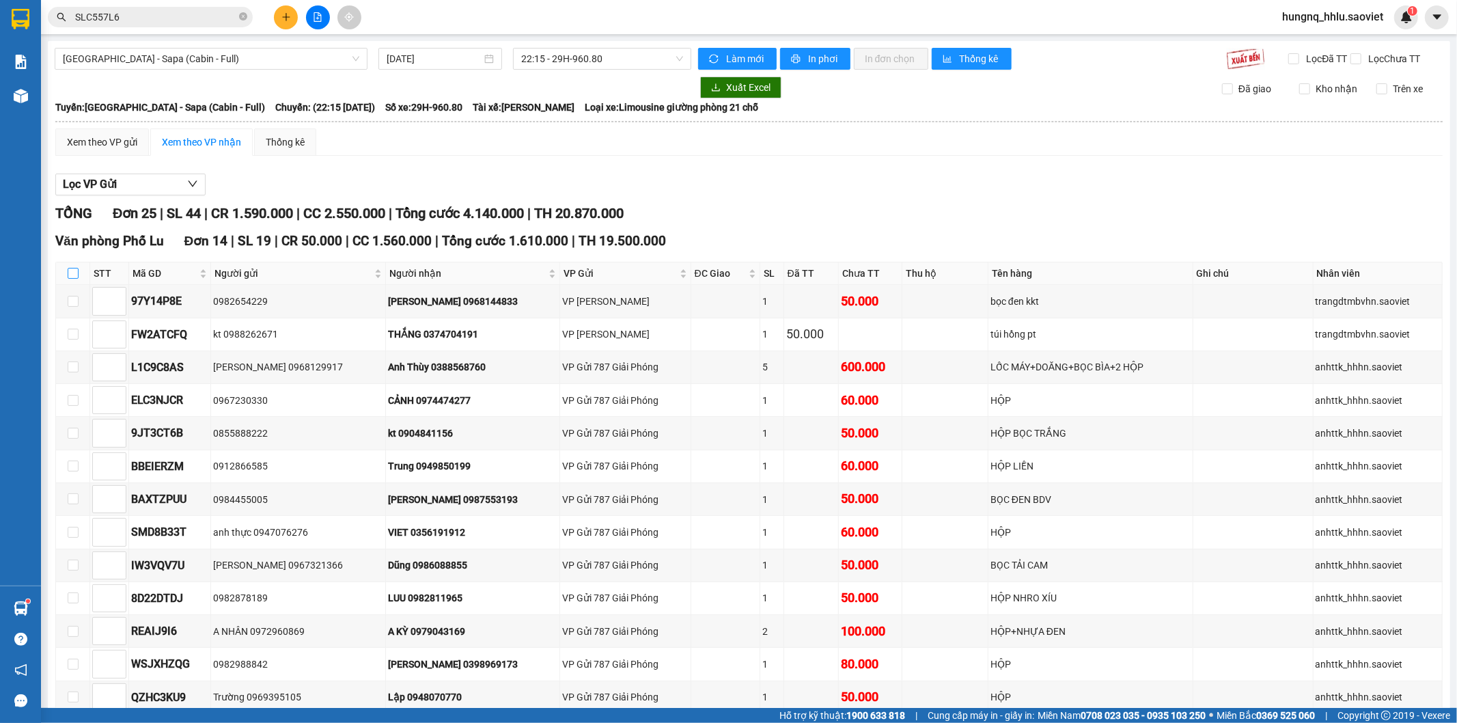
checkbox input "true"
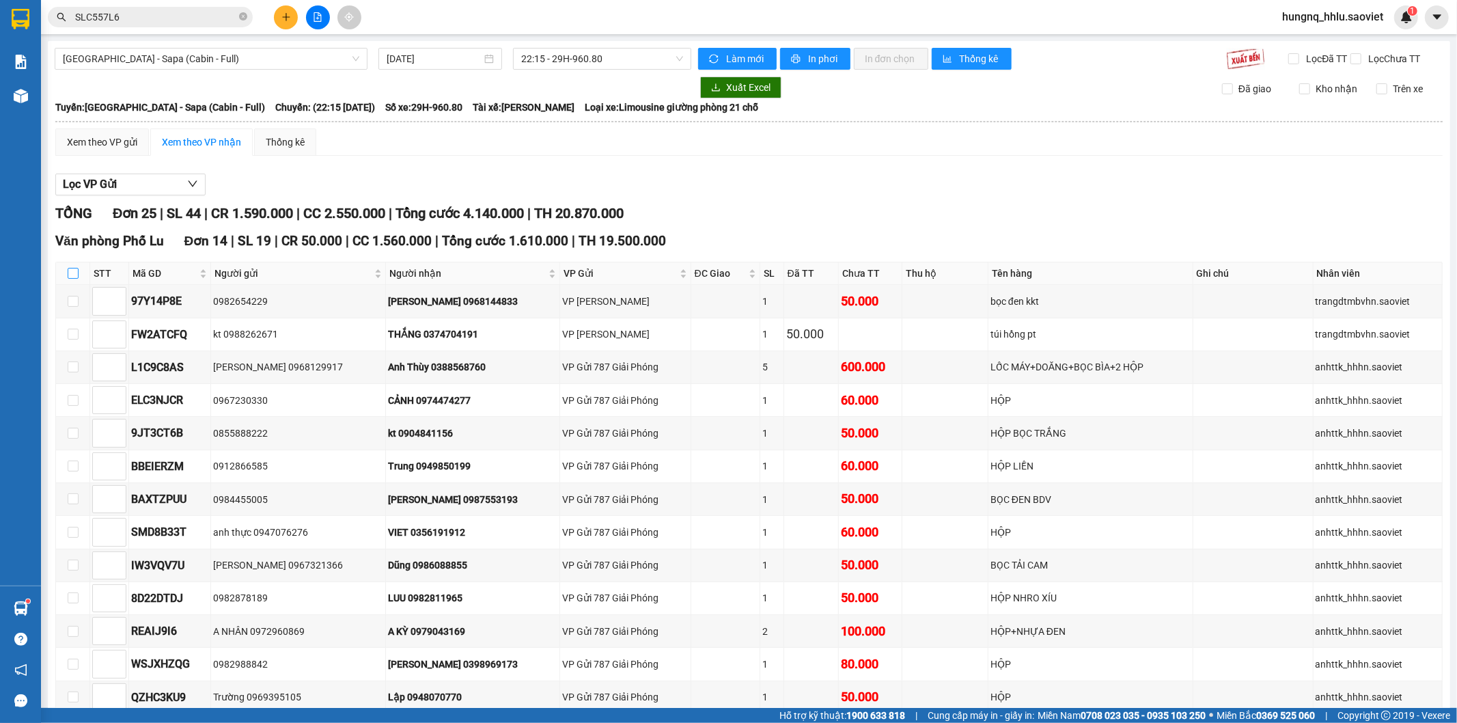
checkbox input "true"
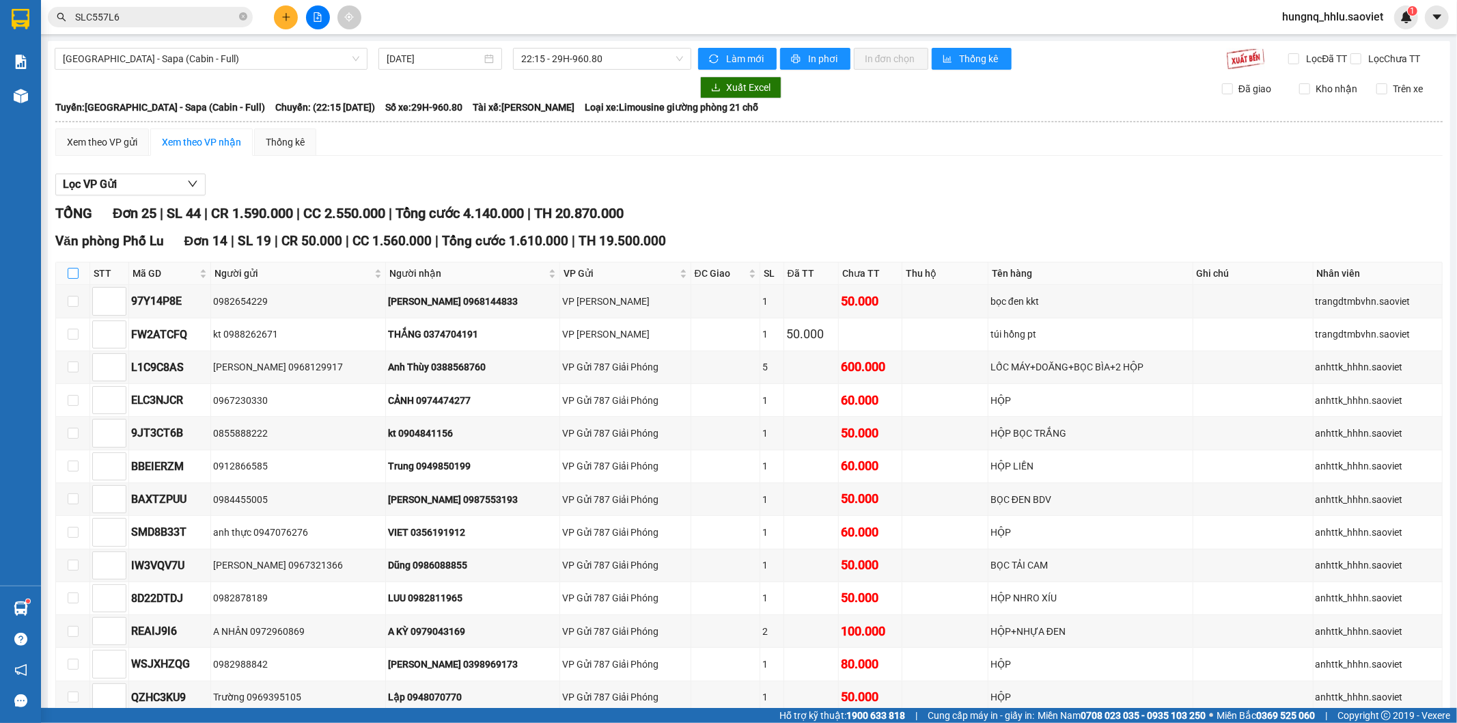
checkbox input "true"
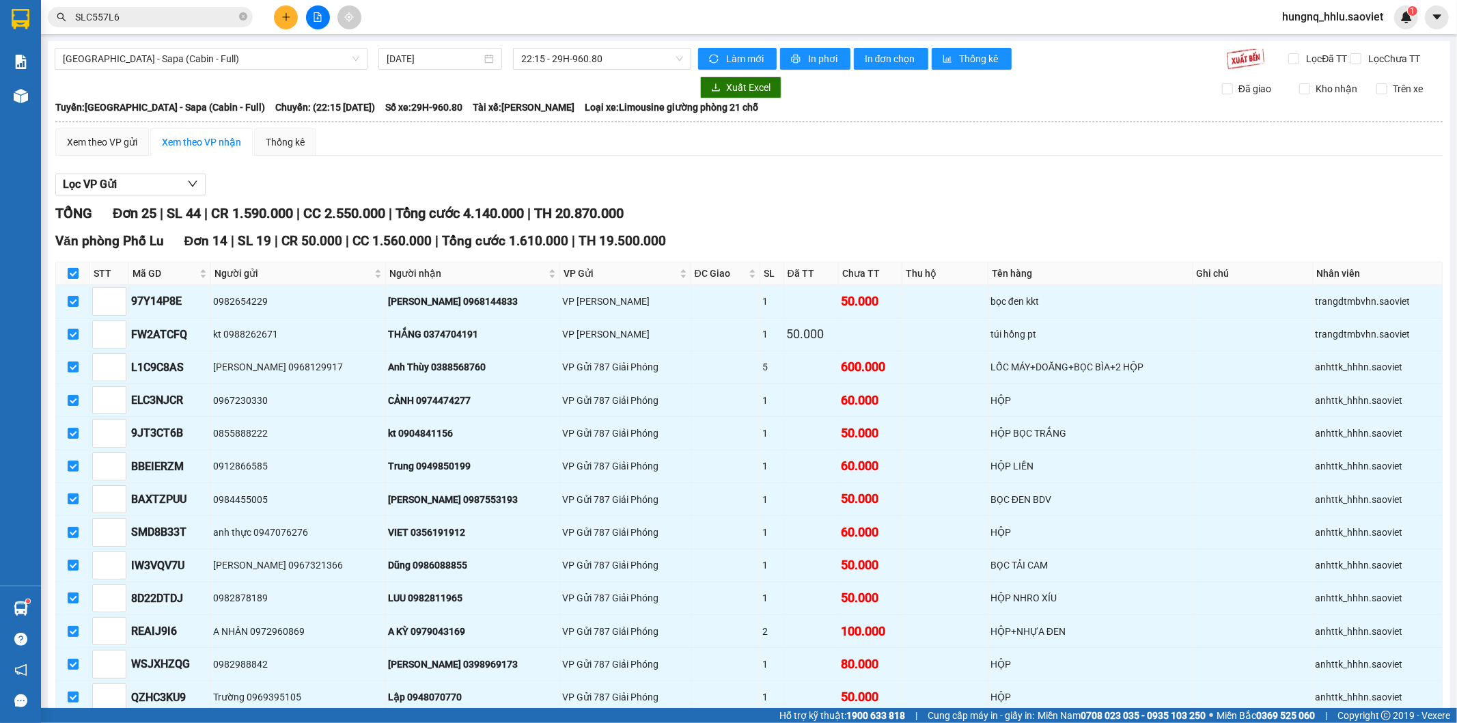
click at [69, 268] on input "checkbox" at bounding box center [73, 273] width 11 height 11
checkbox input "false"
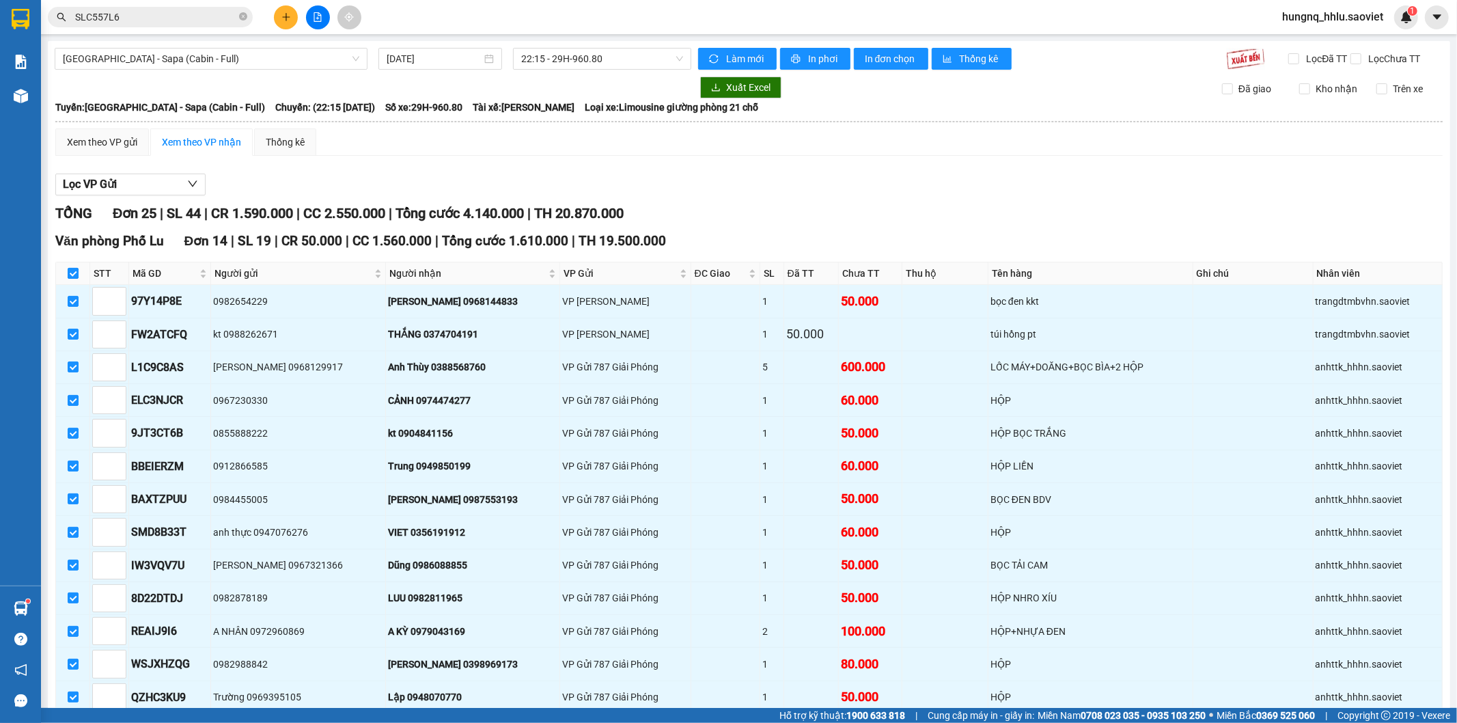
checkbox input "false"
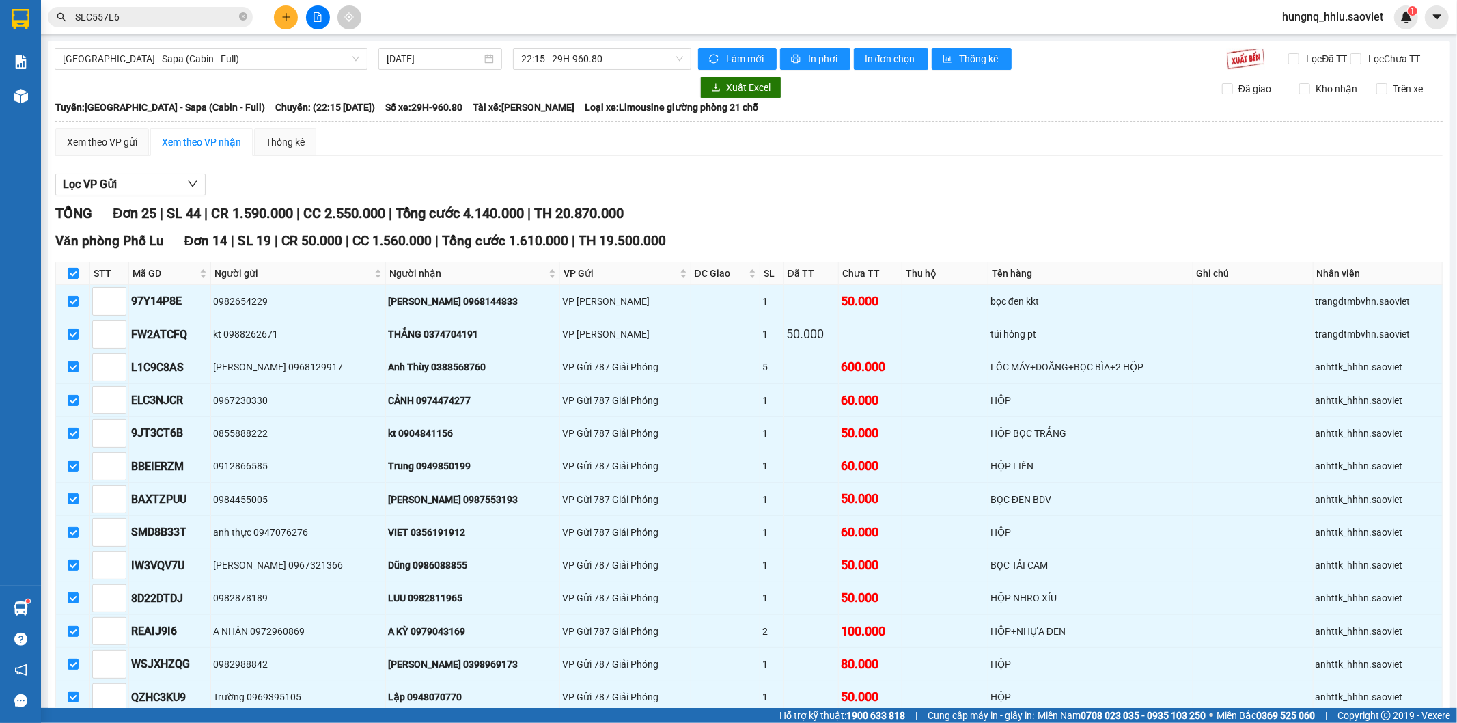
checkbox input "false"
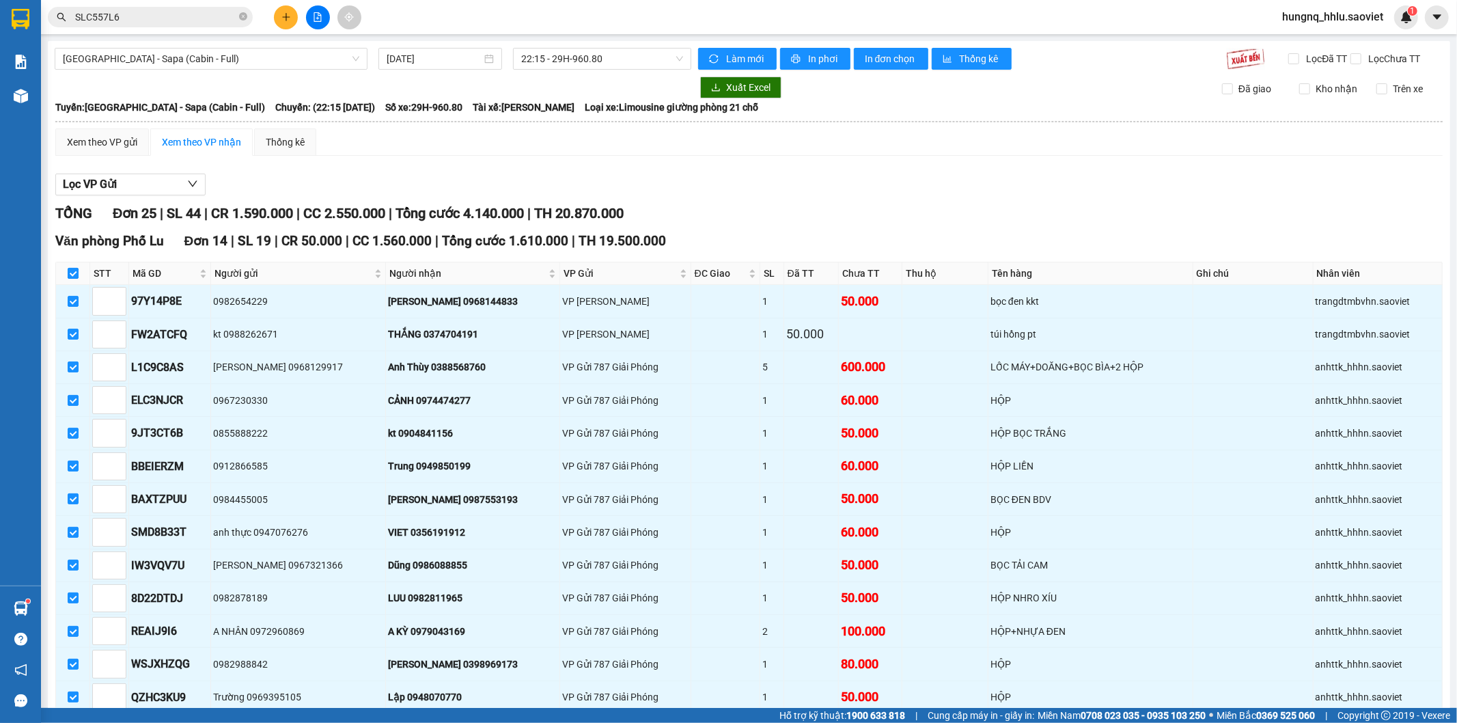
checkbox input "false"
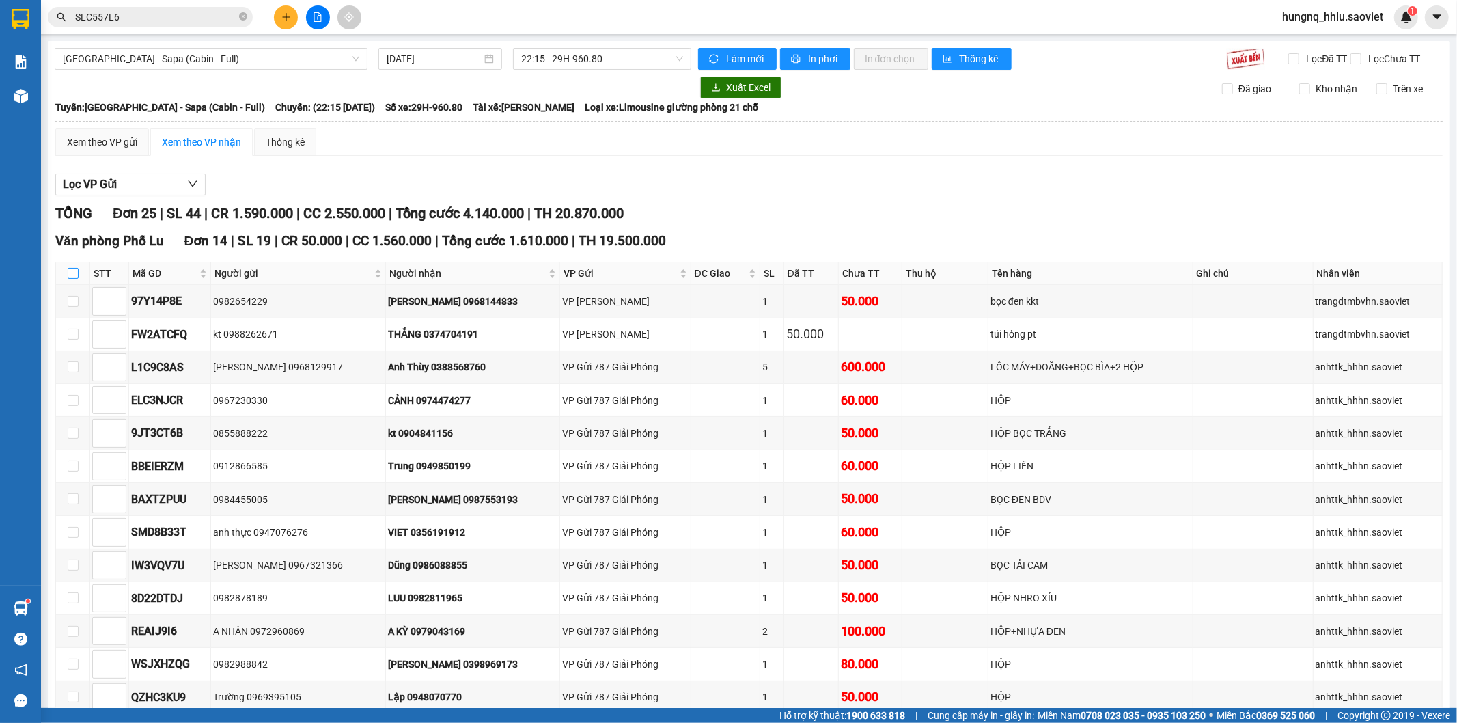
click at [69, 268] on input "checkbox" at bounding box center [73, 273] width 11 height 11
checkbox input "true"
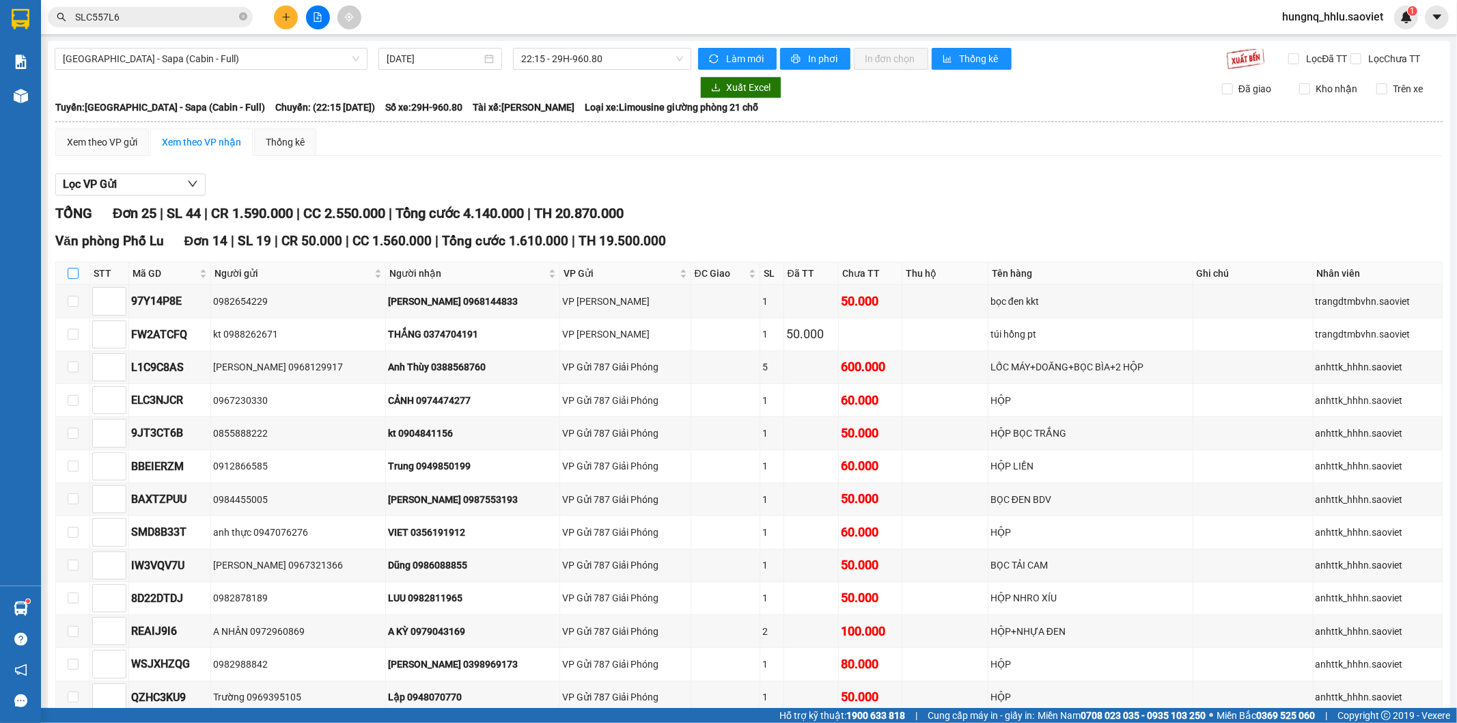
checkbox input "true"
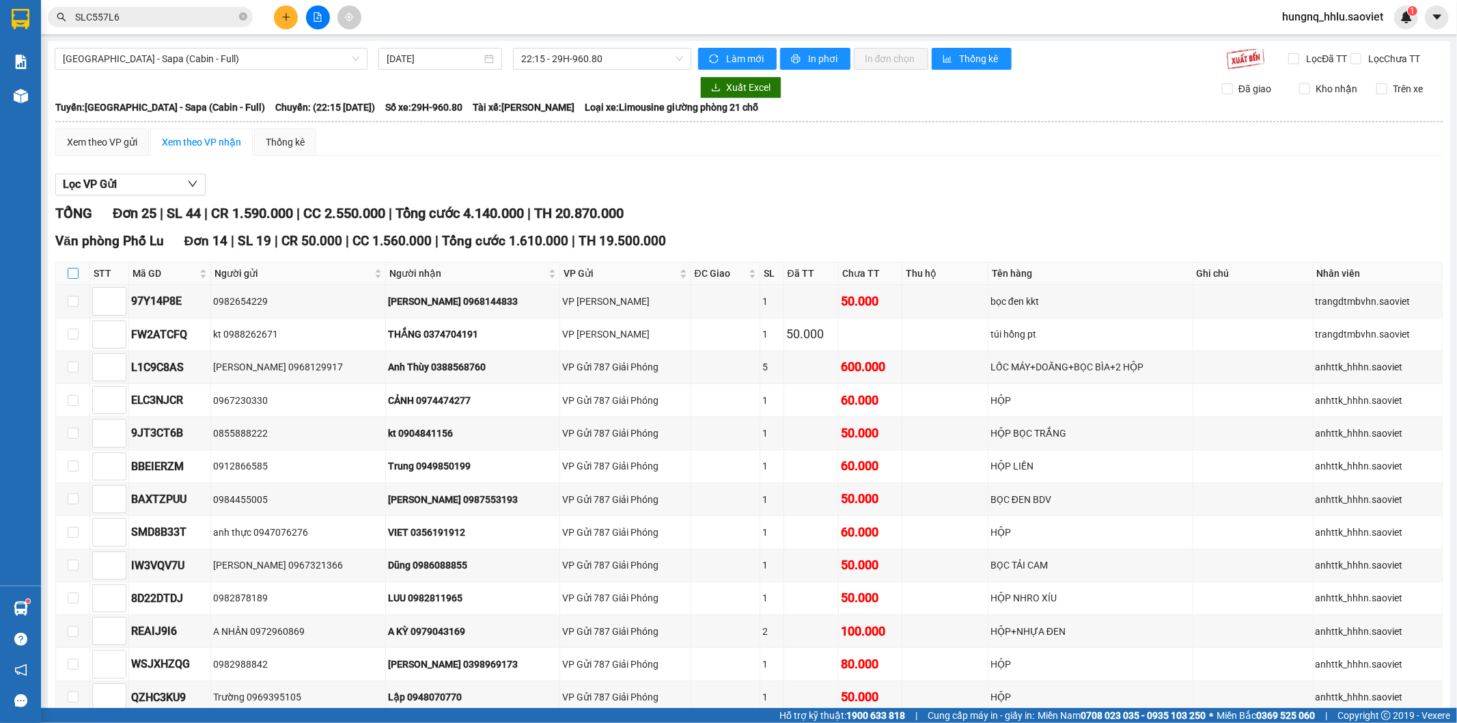
checkbox input "true"
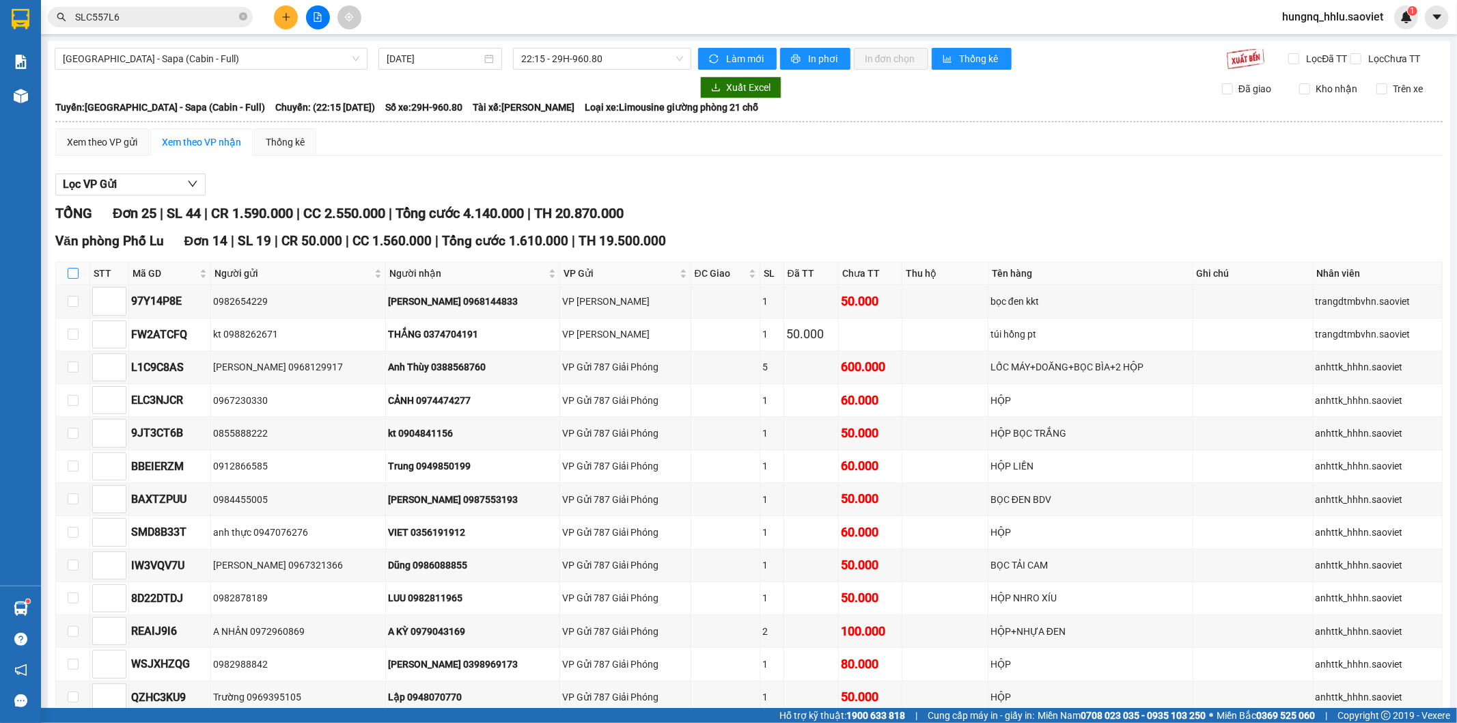
checkbox input "true"
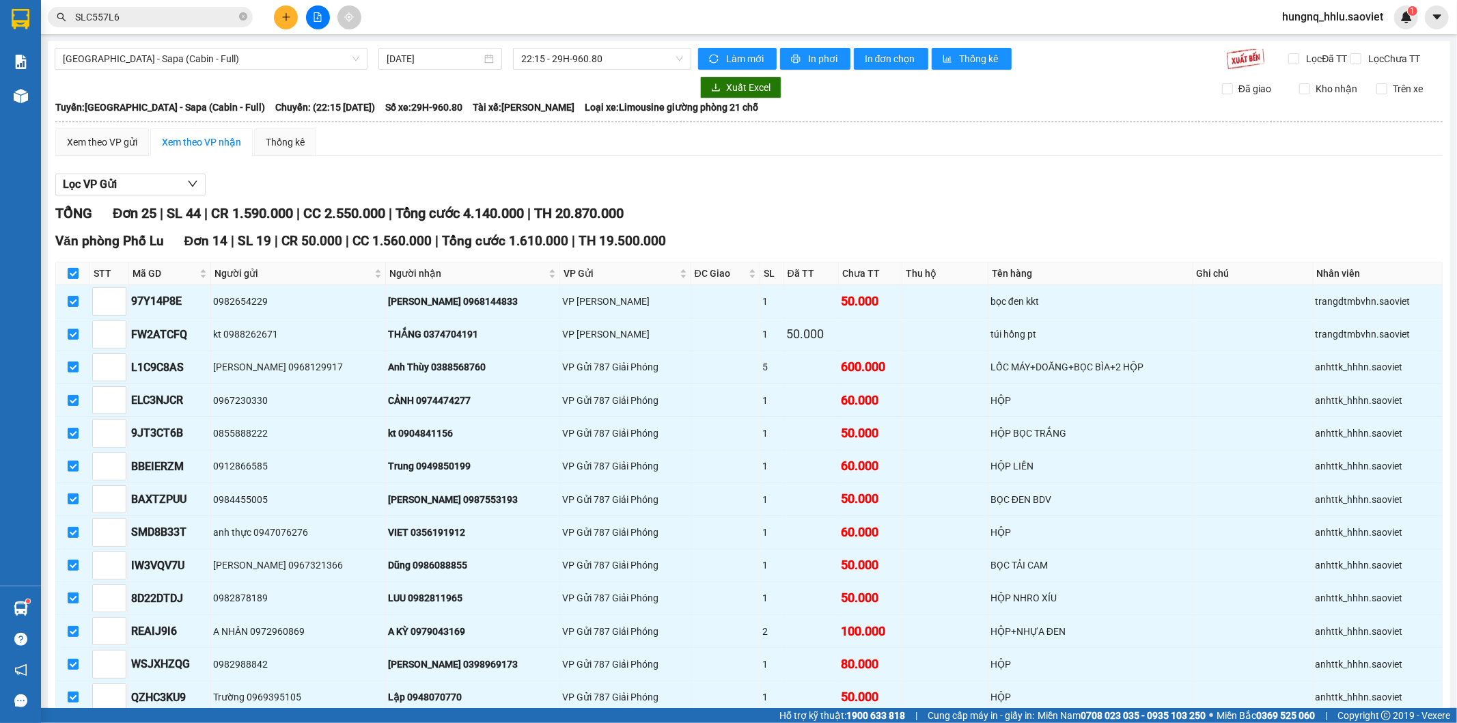
click at [77, 268] on input "checkbox" at bounding box center [73, 273] width 11 height 11
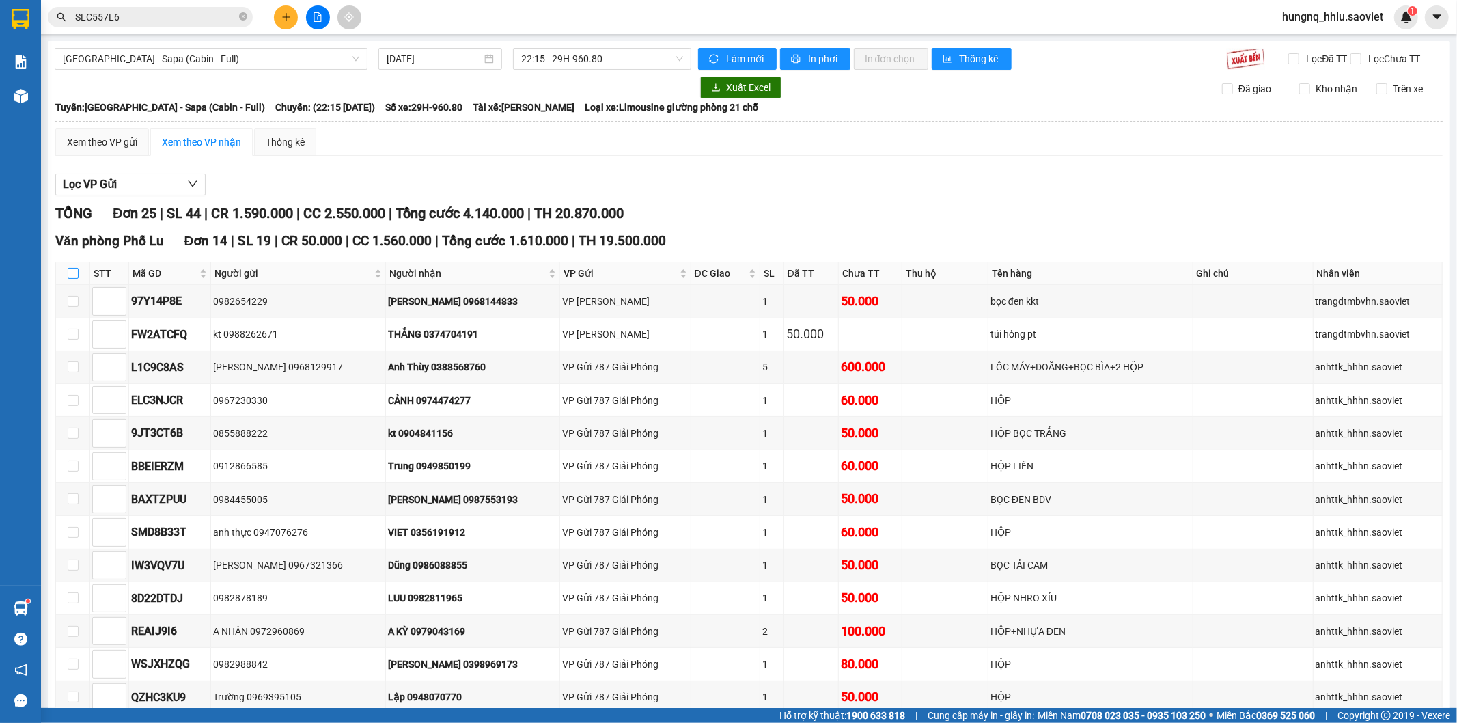
click at [77, 268] on input "checkbox" at bounding box center [73, 273] width 11 height 11
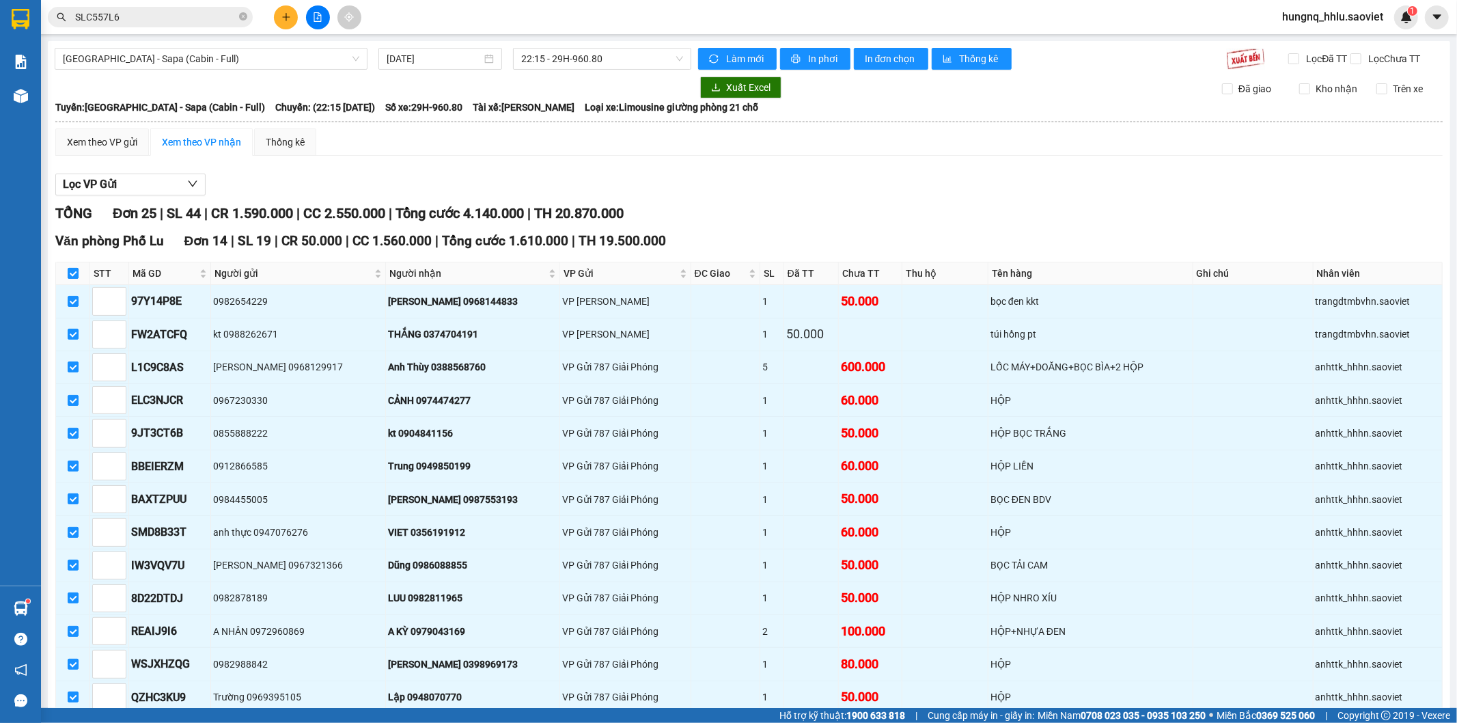
click at [77, 268] on input "checkbox" at bounding box center [73, 273] width 11 height 11
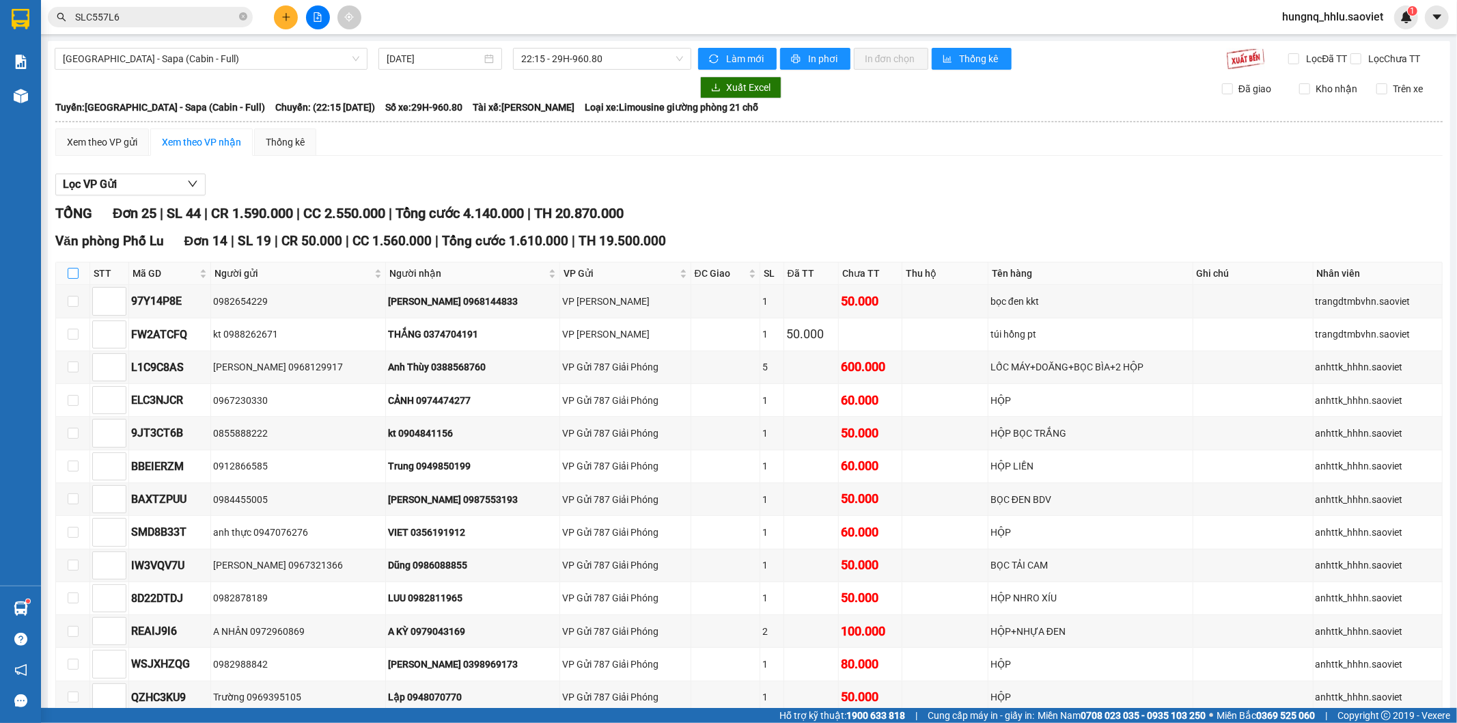
click at [77, 268] on input "checkbox" at bounding box center [73, 273] width 11 height 11
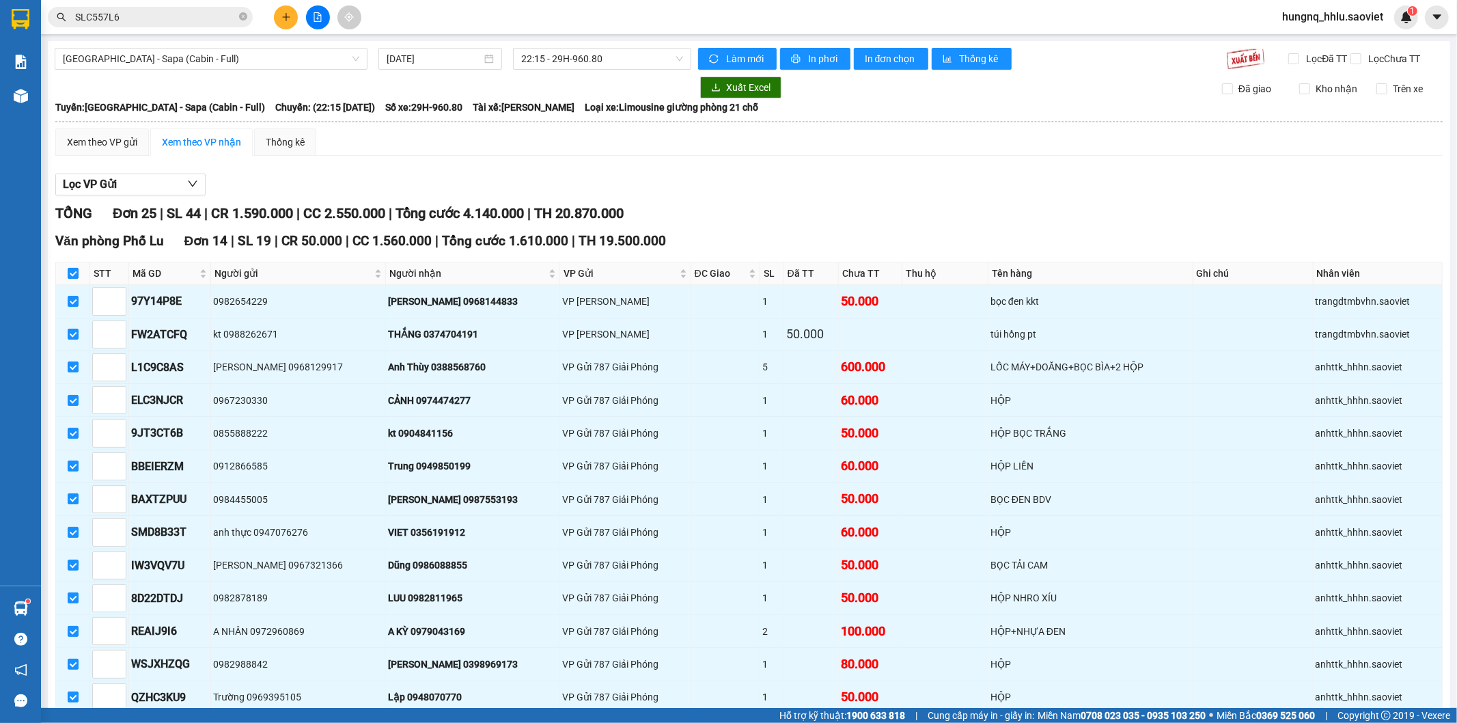
click at [77, 268] on input "checkbox" at bounding box center [73, 273] width 11 height 11
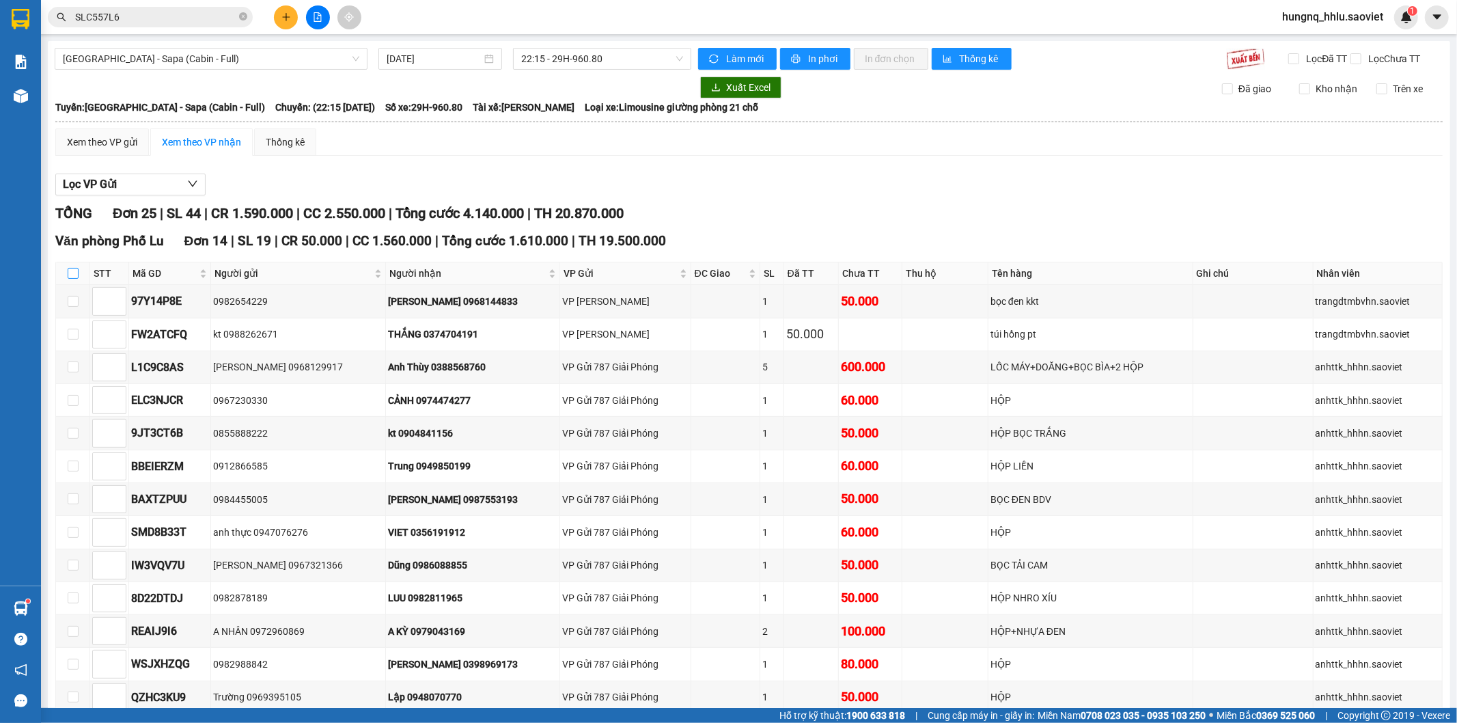
click at [77, 268] on input "checkbox" at bounding box center [73, 273] width 11 height 11
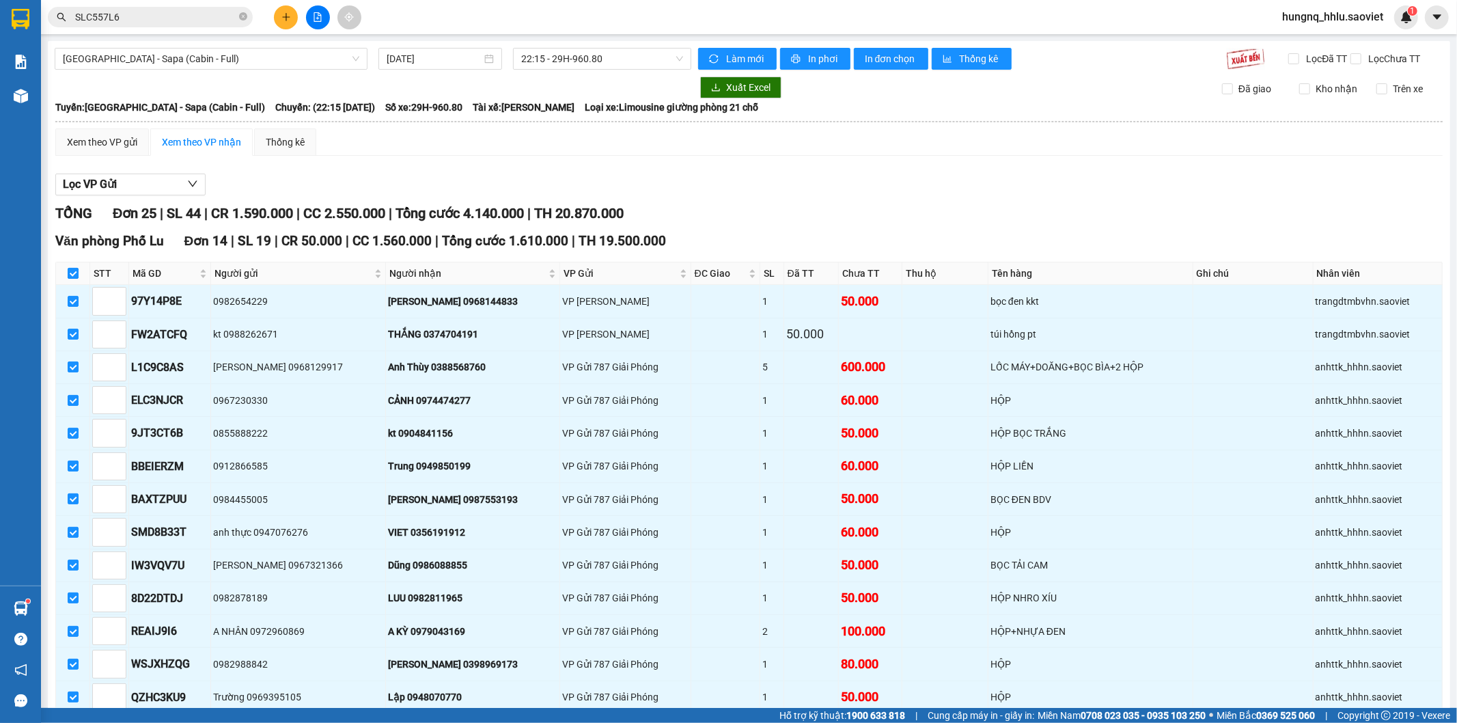
click at [77, 268] on input "checkbox" at bounding box center [73, 273] width 11 height 11
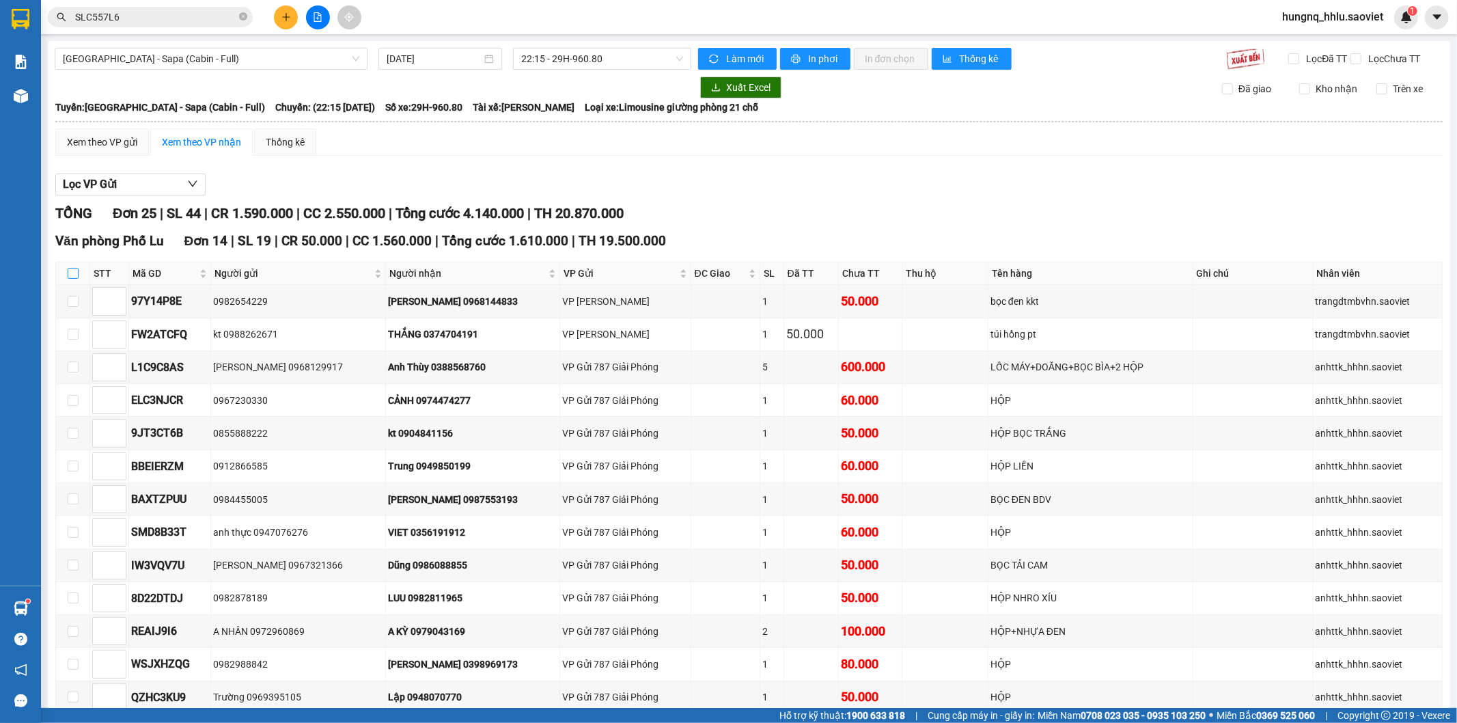
click at [77, 268] on input "checkbox" at bounding box center [73, 273] width 11 height 11
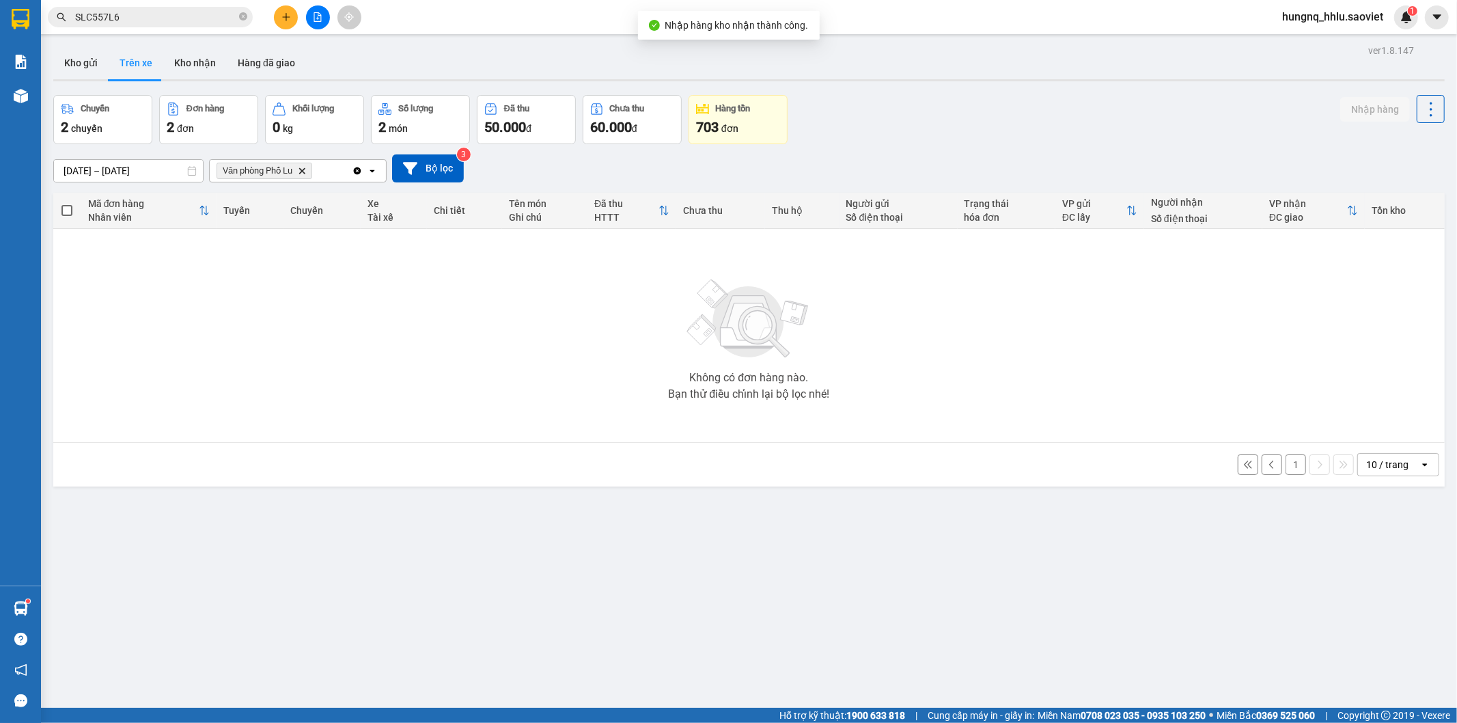
click at [1286, 471] on button "1" at bounding box center [1296, 464] width 20 height 20
